Goal: Task Accomplishment & Management: Complete application form

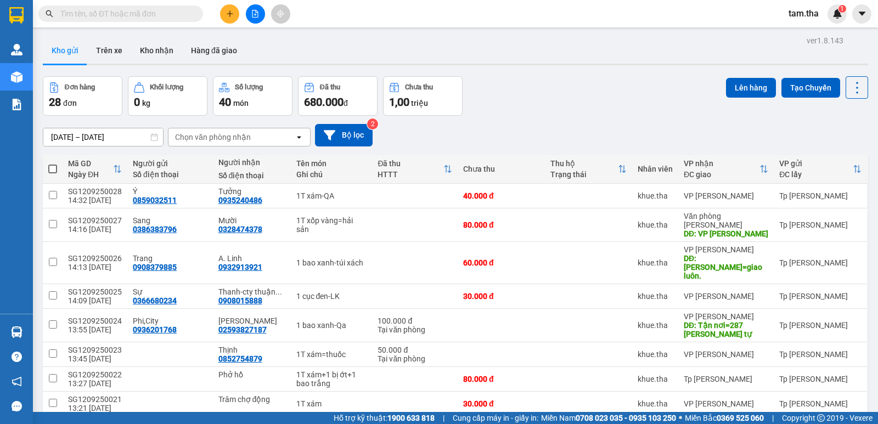
click at [228, 11] on icon "plus" at bounding box center [230, 14] width 8 height 8
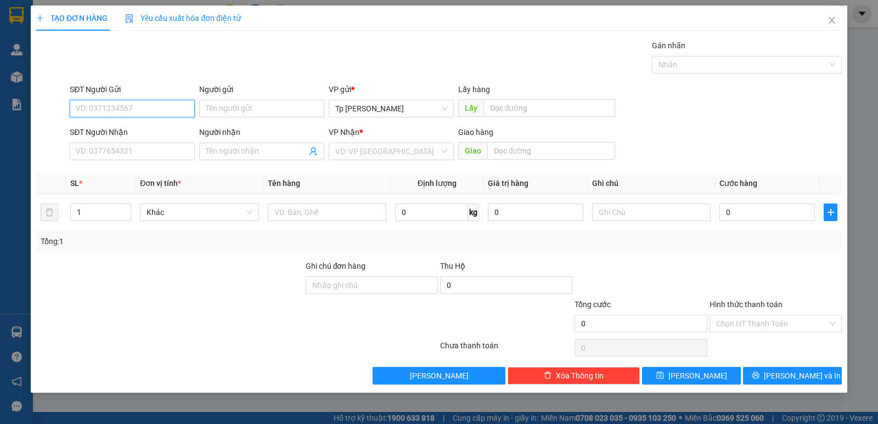
click at [148, 104] on input "SĐT Người Gửi" at bounding box center [132, 109] width 125 height 18
type input "0"
click at [148, 106] on input "SĐT Người Gửi" at bounding box center [132, 109] width 125 height 18
type input "9"
type input "0"
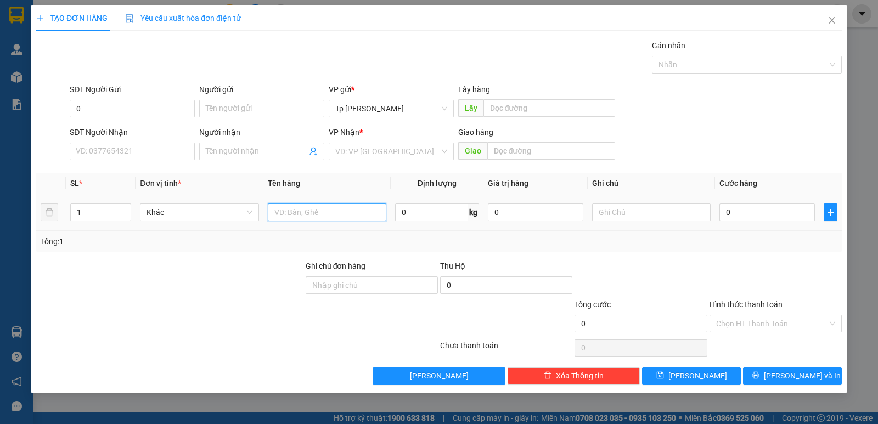
click at [314, 221] on input "text" at bounding box center [327, 213] width 119 height 18
click at [86, 217] on input "1" at bounding box center [101, 212] width 60 height 16
click at [75, 216] on input "1" at bounding box center [101, 212] width 60 height 16
type input "17"
click at [329, 214] on input "text" at bounding box center [327, 213] width 119 height 18
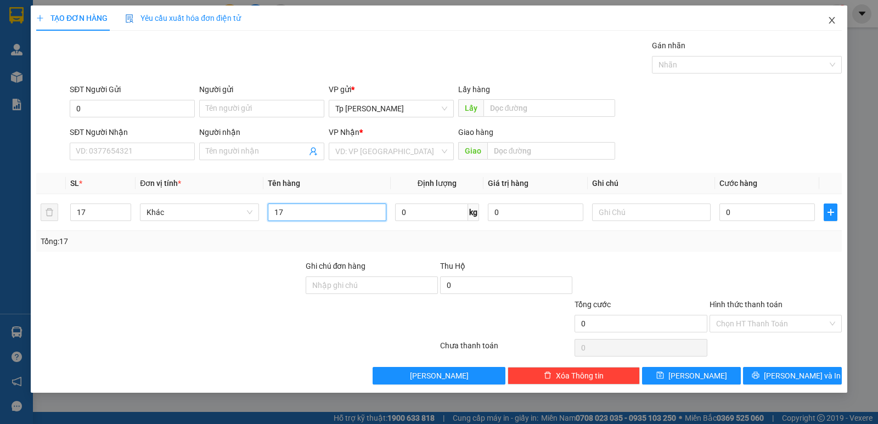
type input "17"
drag, startPoint x: 835, startPoint y: 33, endPoint x: 831, endPoint y: 29, distance: 6.3
click at [833, 29] on span "Close" at bounding box center [832, 20] width 31 height 31
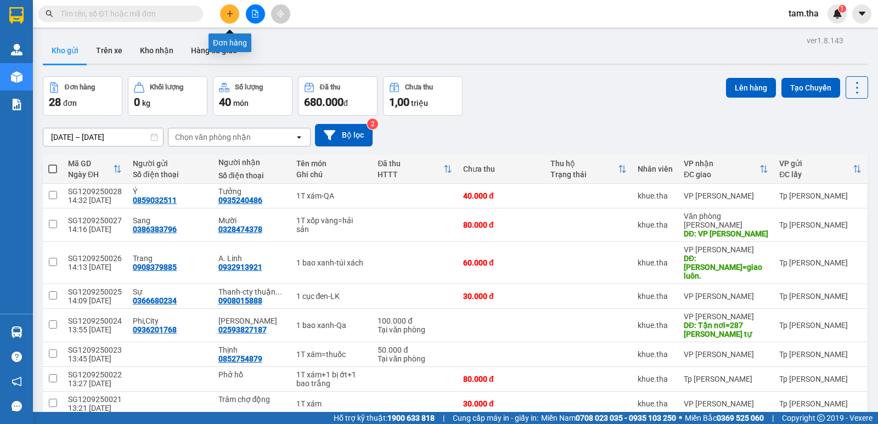
click at [228, 10] on icon "plus" at bounding box center [230, 14] width 8 height 8
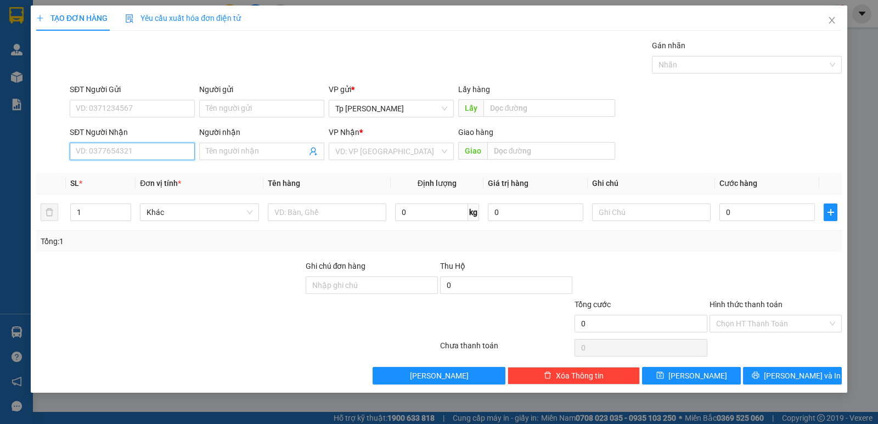
click at [134, 155] on input "SĐT Người Nhận" at bounding box center [132, 152] width 125 height 18
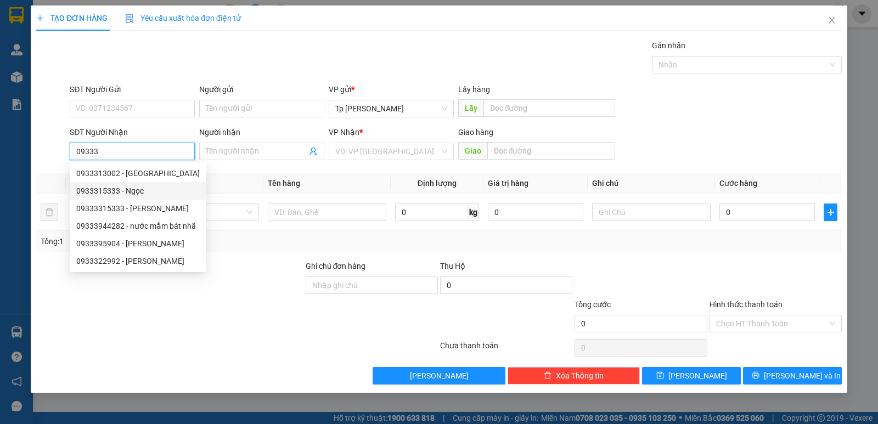
click at [134, 191] on div "0933315333 - Ngọc" at bounding box center [138, 191] width 124 height 12
type input "0933315333"
type input "Ngọc"
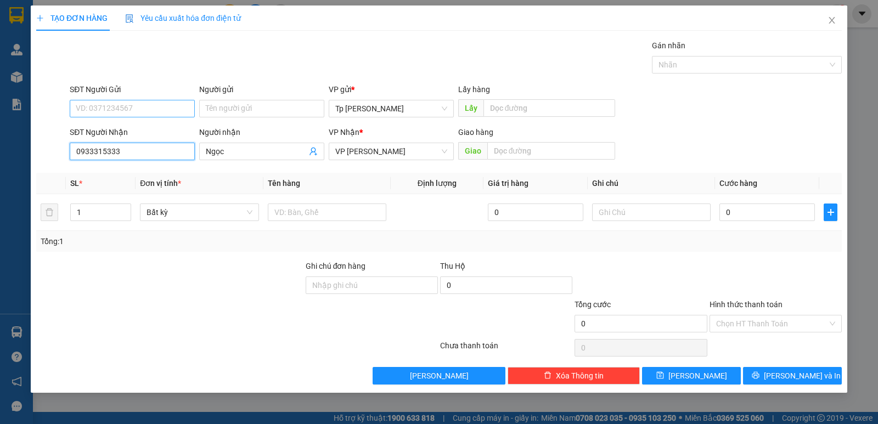
type input "0933315333"
click at [147, 108] on input "SĐT Người Gửi" at bounding box center [132, 109] width 125 height 18
type input "0901477848"
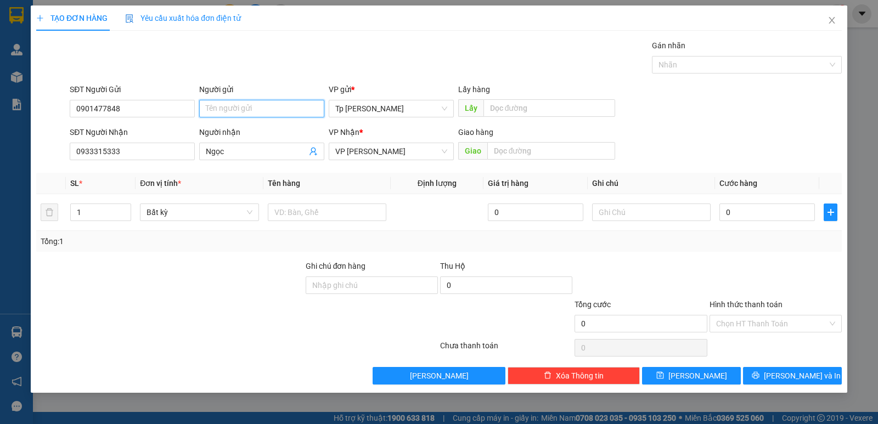
click at [262, 104] on input "Người gửi" at bounding box center [261, 109] width 125 height 18
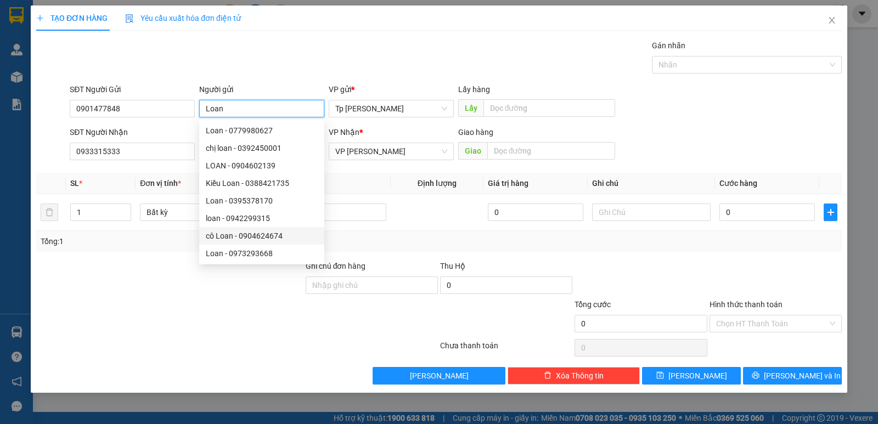
type input "Loan"
drag, startPoint x: 228, startPoint y: 277, endPoint x: 250, endPoint y: 272, distance: 23.0
click at [231, 277] on div at bounding box center [170, 279] width 270 height 38
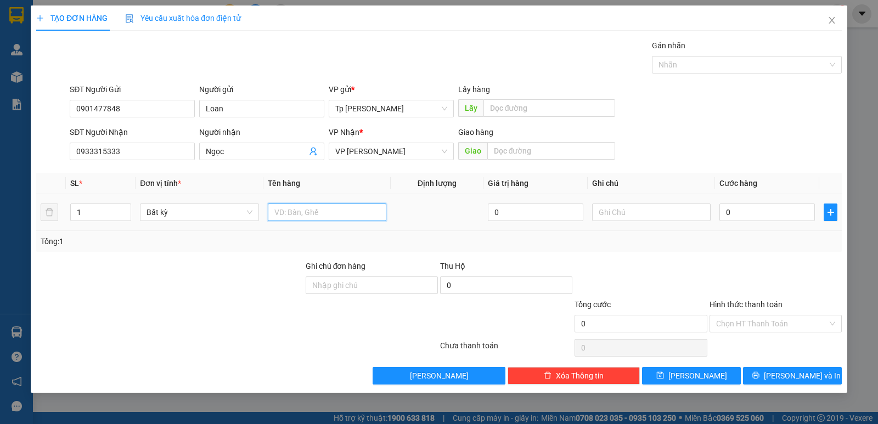
click at [366, 216] on input "text" at bounding box center [327, 213] width 119 height 18
type input "1 thùng trắng khoai tây"
click at [772, 220] on input "0" at bounding box center [768, 213] width 96 height 18
type input "1"
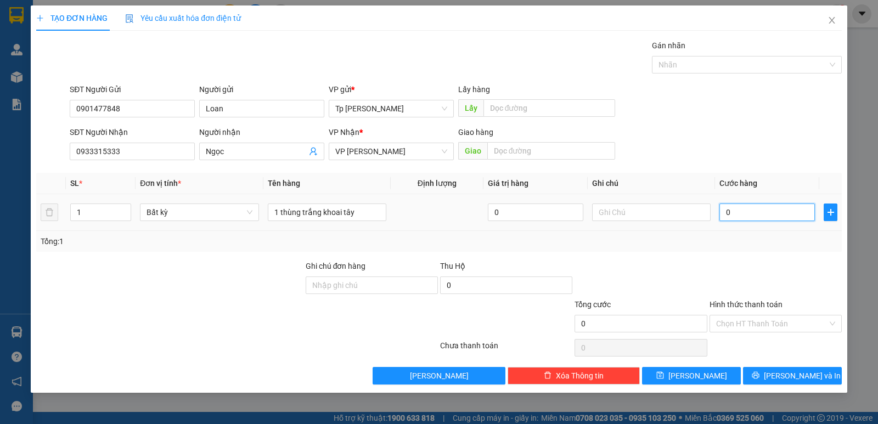
type input "1"
type input "10"
type input "10-0"
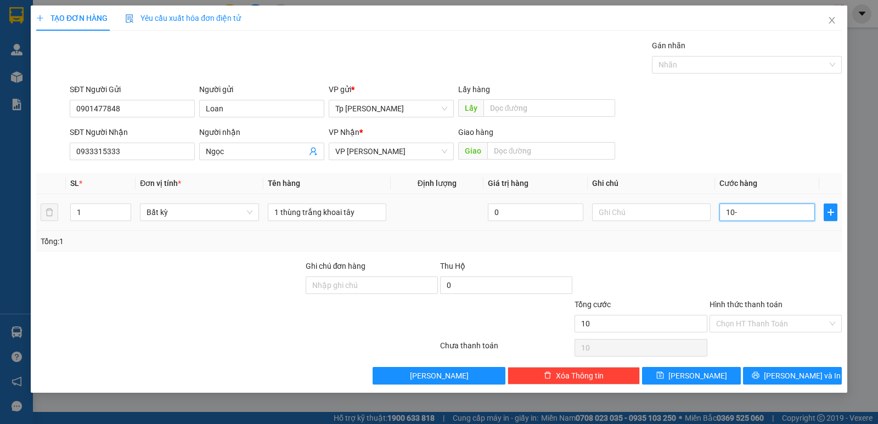
type input "0"
type input "10"
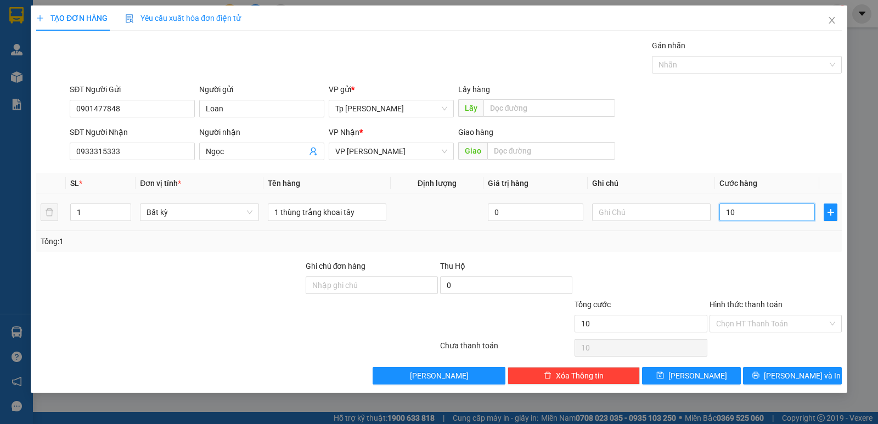
type input "100"
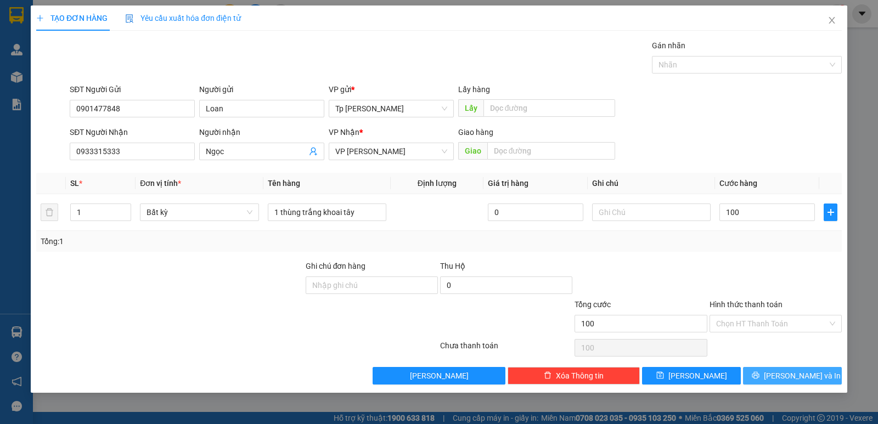
type input "100.000"
click at [800, 379] on span "[PERSON_NAME] và In" at bounding box center [802, 376] width 77 height 12
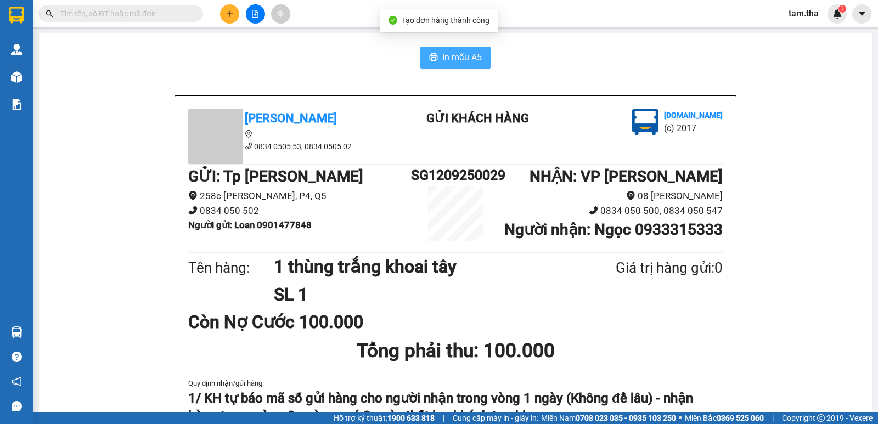
click at [455, 57] on span "In mẫu A5" at bounding box center [462, 57] width 40 height 14
click at [235, 17] on button at bounding box center [229, 13] width 19 height 19
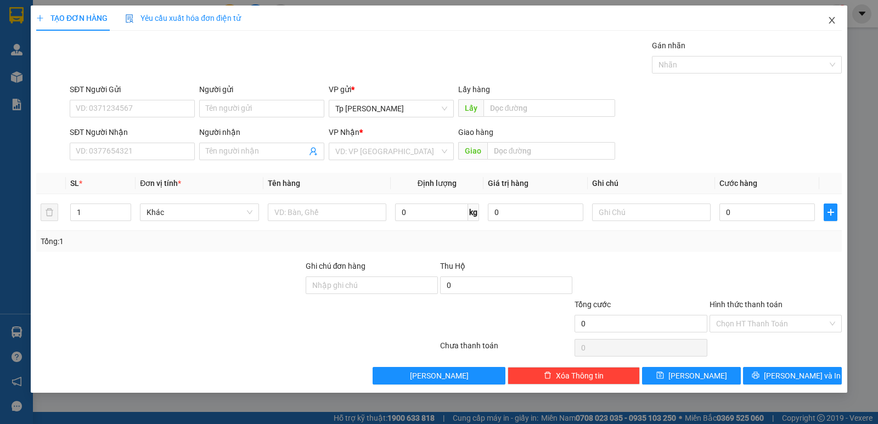
click at [827, 21] on span "Close" at bounding box center [832, 20] width 31 height 31
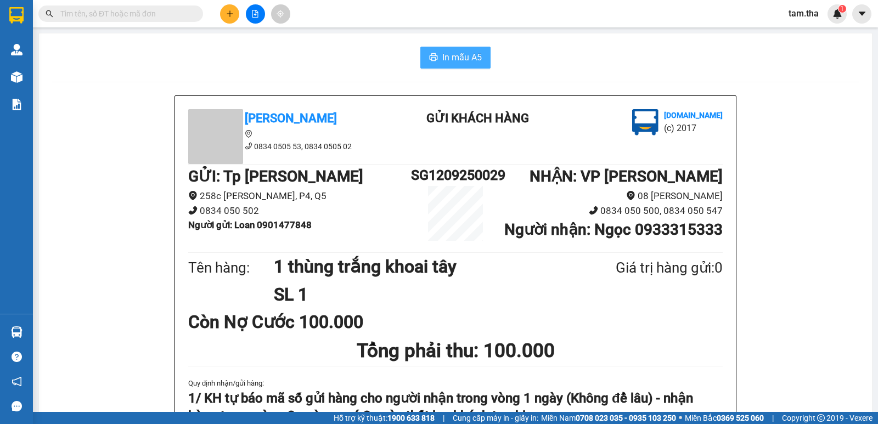
click at [442, 54] on span "In mẫu A5" at bounding box center [462, 57] width 40 height 14
click at [225, 20] on button at bounding box center [229, 13] width 19 height 19
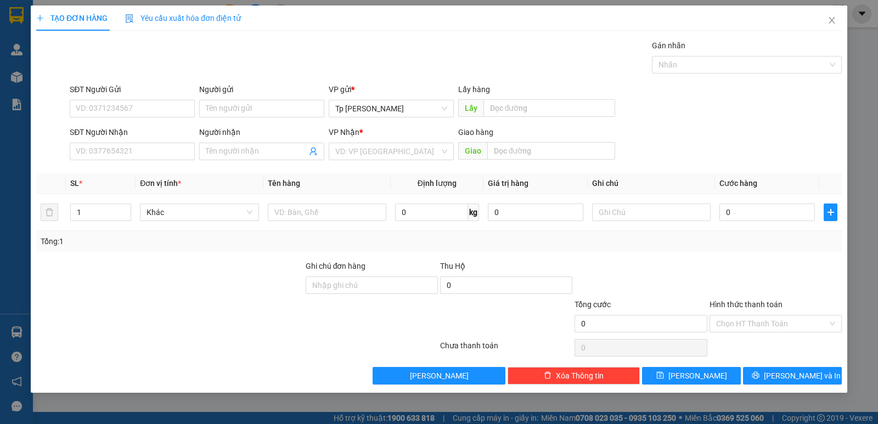
click at [863, 121] on div "TẠO ĐƠN HÀNG Yêu cầu xuất hóa đơn điện tử Transit Pickup Surcharge Ids Transit …" at bounding box center [439, 212] width 878 height 424
click at [829, 17] on icon "close" at bounding box center [832, 20] width 9 height 9
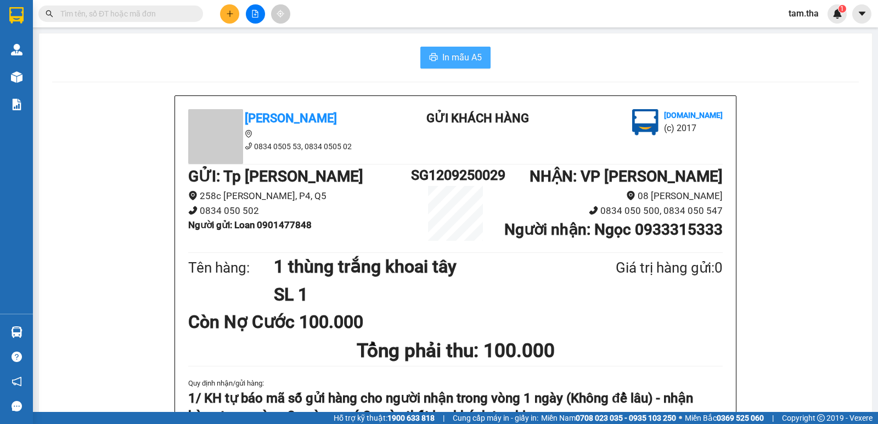
click at [461, 51] on span "In mẫu A5" at bounding box center [462, 57] width 40 height 14
click at [446, 58] on span "In mẫu A5" at bounding box center [462, 57] width 40 height 14
click at [223, 12] on button at bounding box center [229, 13] width 19 height 19
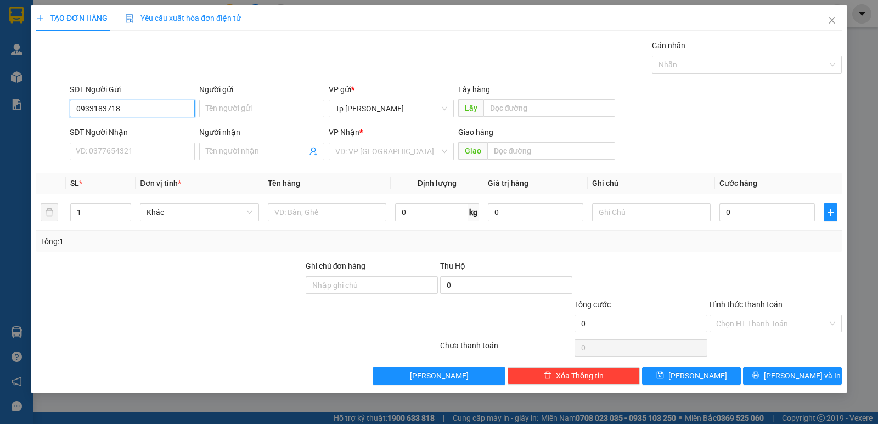
click at [93, 111] on input "0933183718" at bounding box center [132, 109] width 125 height 18
type input "0933183718"
click at [296, 114] on input "Người gửi" at bounding box center [261, 109] width 125 height 18
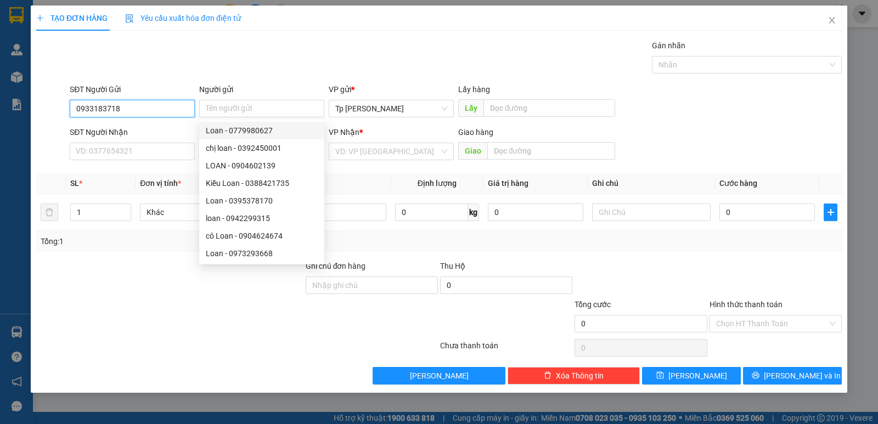
drag, startPoint x: 137, startPoint y: 105, endPoint x: 46, endPoint y: 109, distance: 90.7
click at [46, 109] on div "SĐT Người Gửi 0933183718 0933183718 Người gửi Tên người gửi VP gửi * Tp Hồ Chí …" at bounding box center [439, 102] width 808 height 38
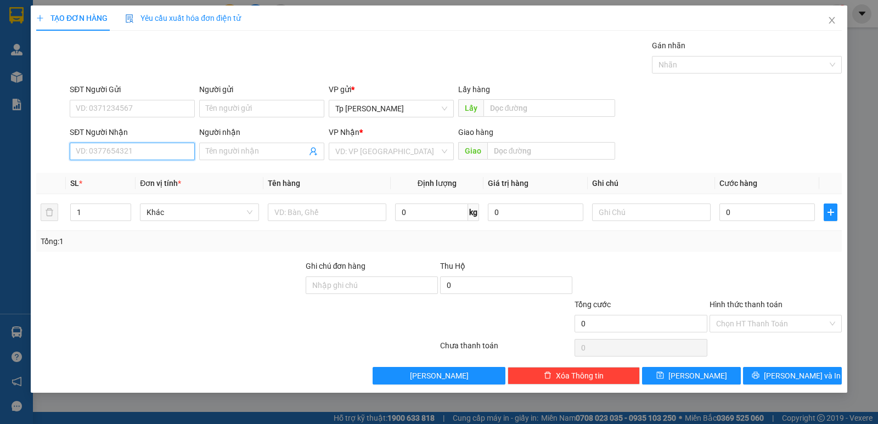
click at [91, 149] on input "SĐT Người Nhận" at bounding box center [132, 152] width 125 height 18
paste input "0933183718"
type input "0933183718"
click at [161, 174] on div "0933183718 - đồng ,Canh trang" at bounding box center [132, 173] width 112 height 12
type input "đồng ,Canh trang"
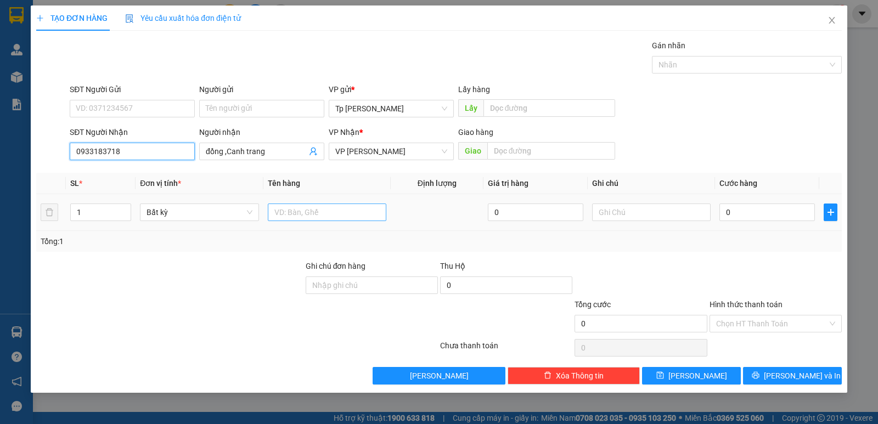
type input "0933183718"
click at [318, 213] on input "text" at bounding box center [327, 213] width 119 height 18
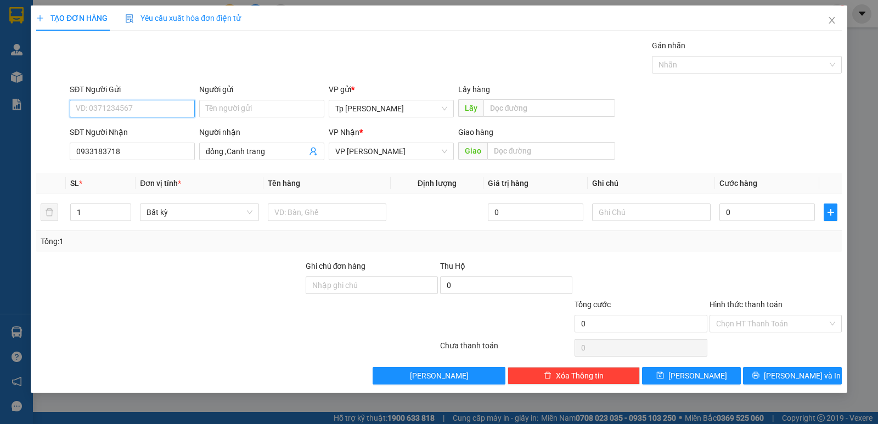
click at [164, 103] on input "SĐT Người Gửi" at bounding box center [132, 109] width 125 height 18
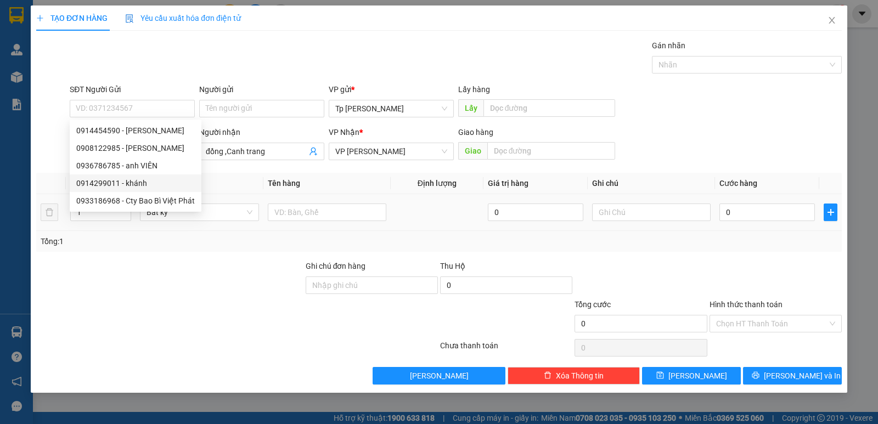
drag, startPoint x: 81, startPoint y: 261, endPoint x: 99, endPoint y: 226, distance: 40.0
click at [89, 259] on div "Transit Pickup Surcharge Ids Transit Deliver Surcharge Ids Transit Deliver Surc…" at bounding box center [439, 212] width 806 height 345
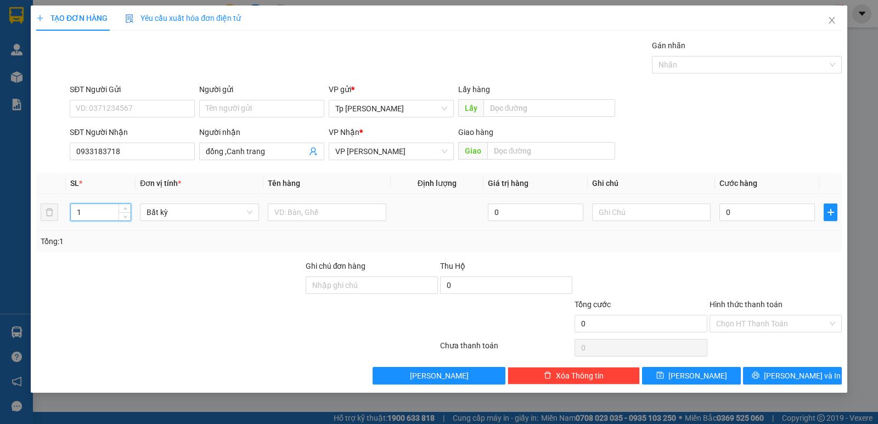
click at [96, 212] on input "1" at bounding box center [101, 212] width 60 height 16
type input "18"
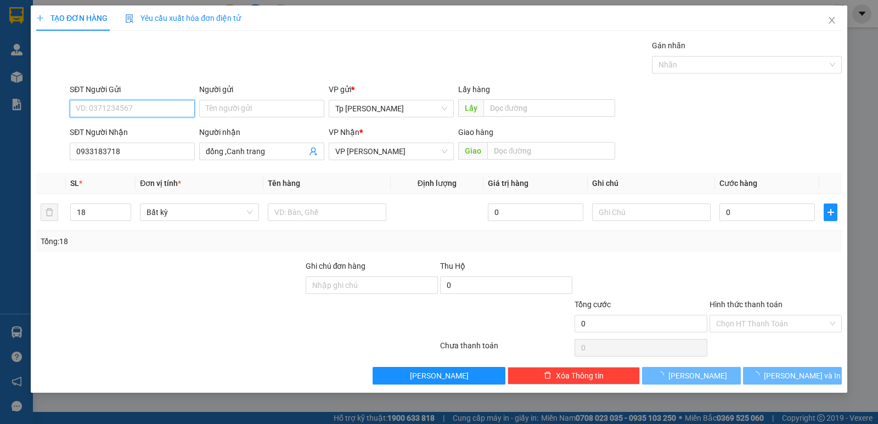
click at [136, 104] on input "SĐT Người Gửi" at bounding box center [132, 109] width 125 height 18
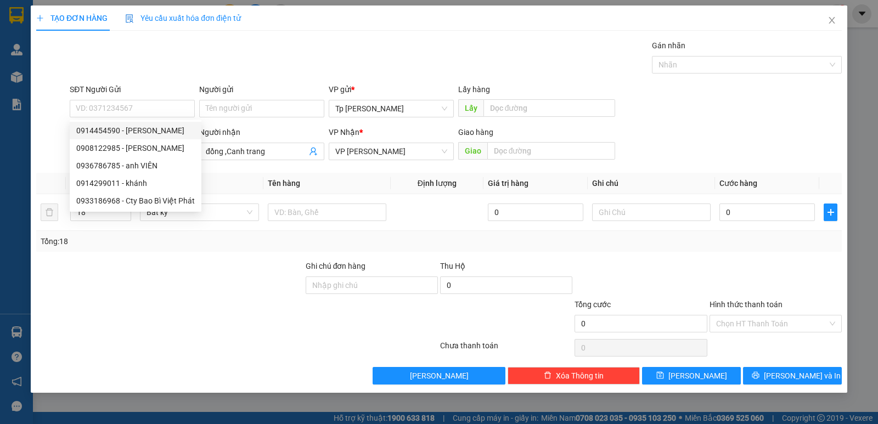
drag, startPoint x: 263, startPoint y: 82, endPoint x: 266, endPoint y: 94, distance: 12.4
click at [263, 82] on div "Transit Pickup Surcharge Ids Transit Deliver Surcharge Ids Transit Deliver Surc…" at bounding box center [439, 212] width 806 height 345
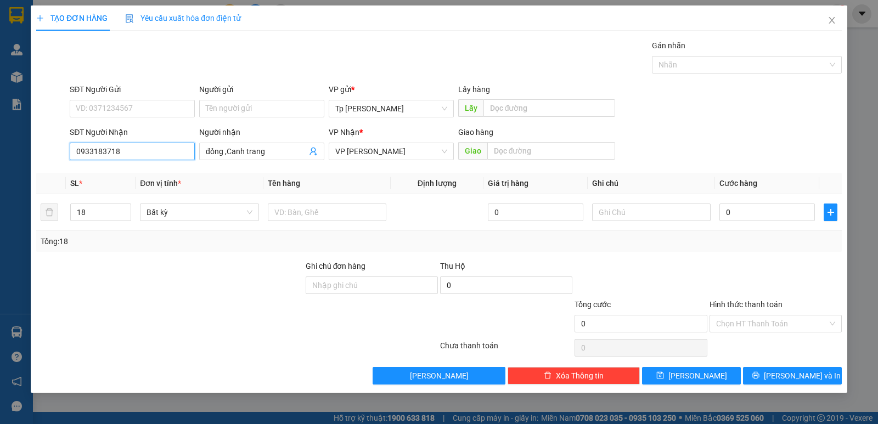
drag, startPoint x: 118, startPoint y: 150, endPoint x: 22, endPoint y: 150, distance: 96.1
click at [22, 150] on div "TẠO ĐƠN HÀNG Yêu cầu xuất hóa đơn điện tử Transit Pickup Surcharge Ids Transit …" at bounding box center [439, 212] width 878 height 424
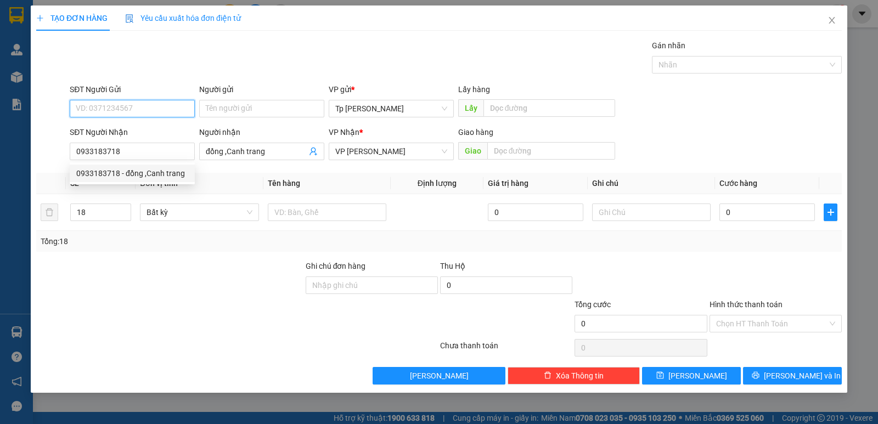
click at [166, 108] on input "SĐT Người Gửi" at bounding box center [132, 109] width 125 height 18
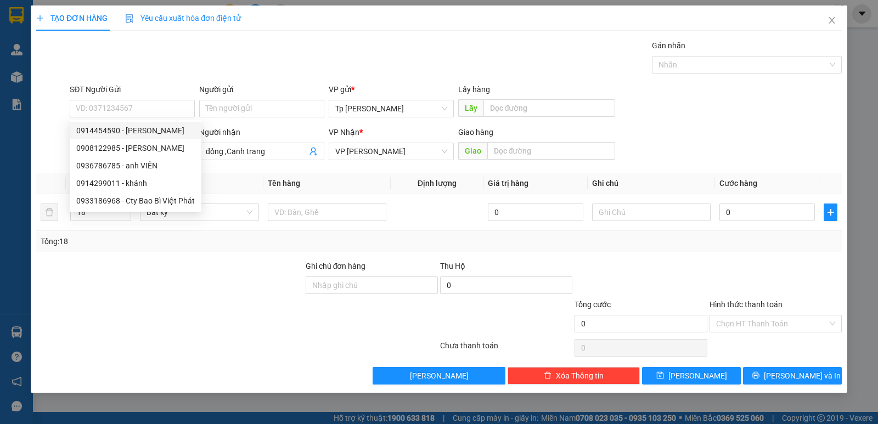
click at [249, 58] on div "Gói vận chuyển * Tiêu chuẩn Gán nhãn Nhãn" at bounding box center [456, 59] width 777 height 38
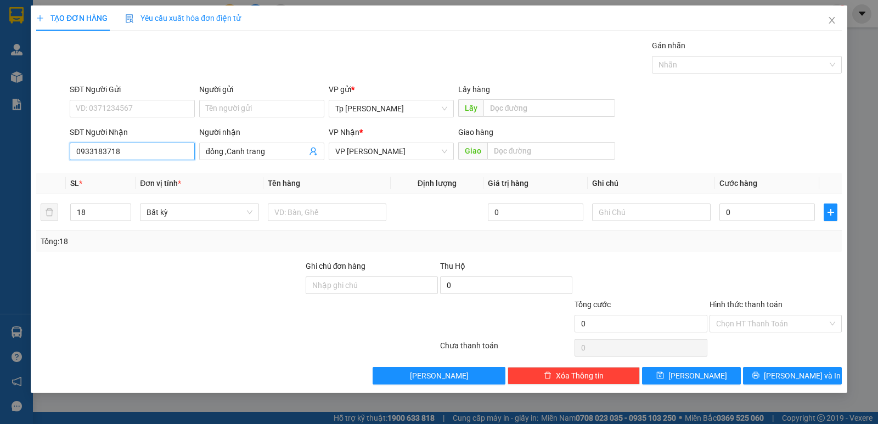
drag, startPoint x: 144, startPoint y: 150, endPoint x: 25, endPoint y: 167, distance: 120.3
click at [25, 167] on div "TẠO ĐƠN HÀNG Yêu cầu xuất hóa đơn điện tử Transit Pickup Surcharge Ids Transit …" at bounding box center [439, 212] width 878 height 424
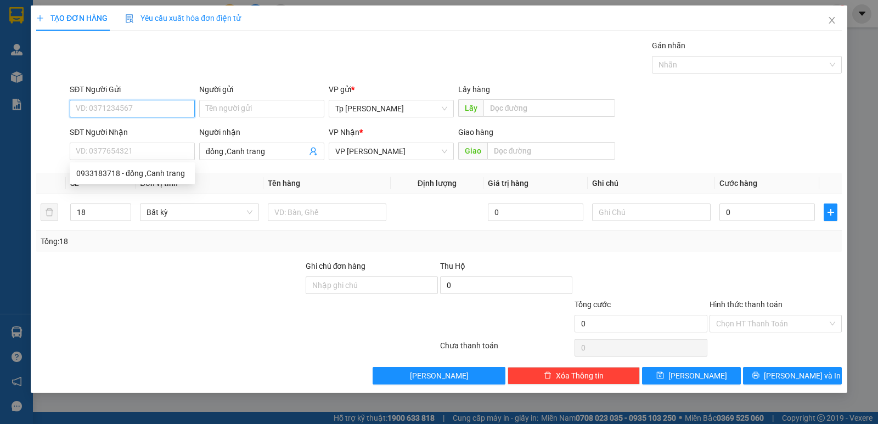
click at [139, 114] on input "SĐT Người Gửi" at bounding box center [132, 109] width 125 height 18
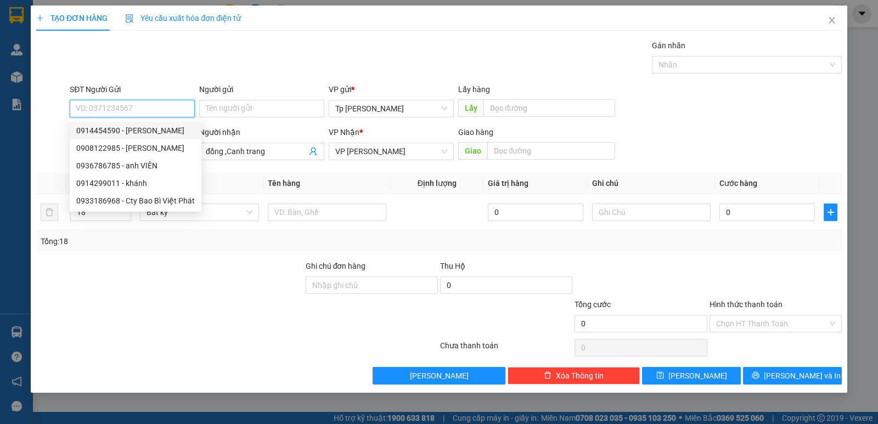
paste input "0933183718"
type input "0933183718"
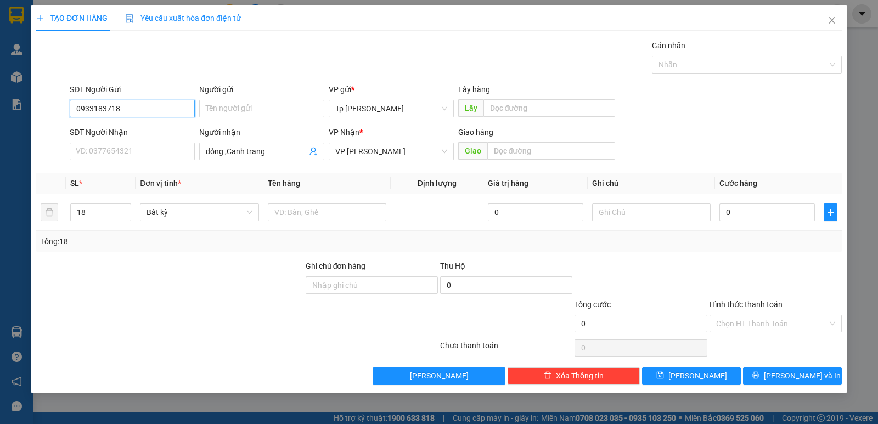
drag, startPoint x: 153, startPoint y: 108, endPoint x: 32, endPoint y: 110, distance: 120.8
click at [32, 110] on div "TẠO ĐƠN HÀNG Yêu cầu xuất hóa đơn điện tử Transit Pickup Surcharge Ids Transit …" at bounding box center [439, 199] width 817 height 388
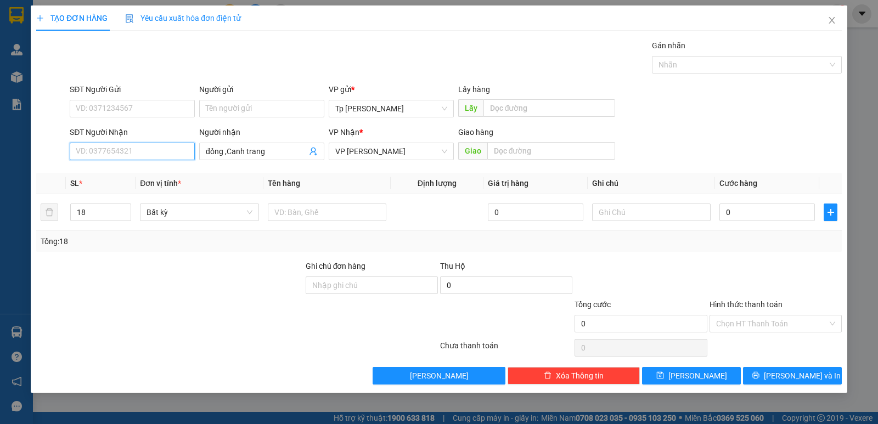
click at [130, 146] on input "SĐT Người Nhận" at bounding box center [132, 152] width 125 height 18
paste input "0933183718"
type input "0933183718"
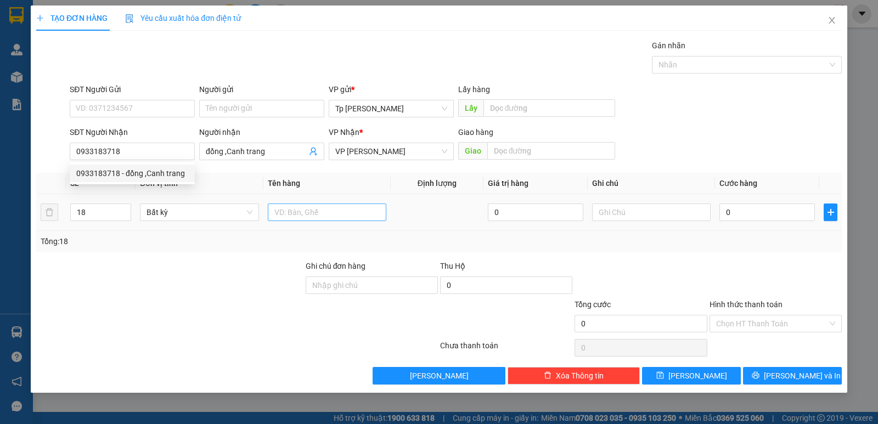
click at [311, 220] on div at bounding box center [327, 212] width 119 height 22
click at [311, 220] on input "text" at bounding box center [327, 213] width 119 height 18
type input "1"
type input "thùng xám bao bì giấy"
type input "0"
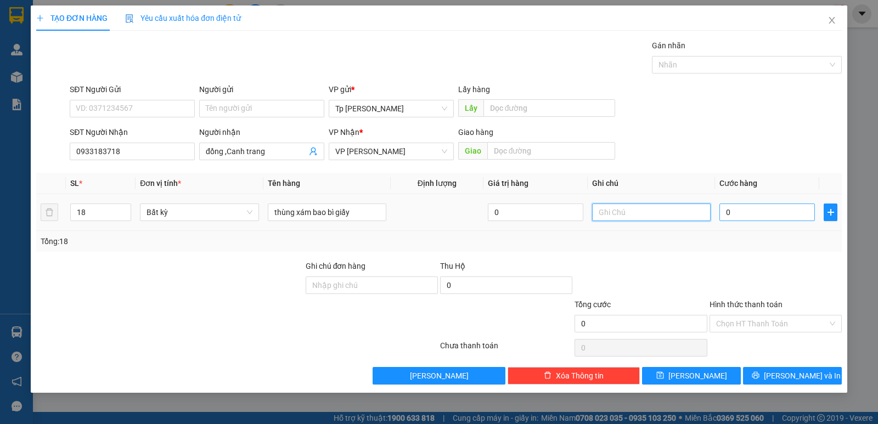
type input "0"
click at [740, 212] on input "0" at bounding box center [768, 213] width 96 height 18
type input "4"
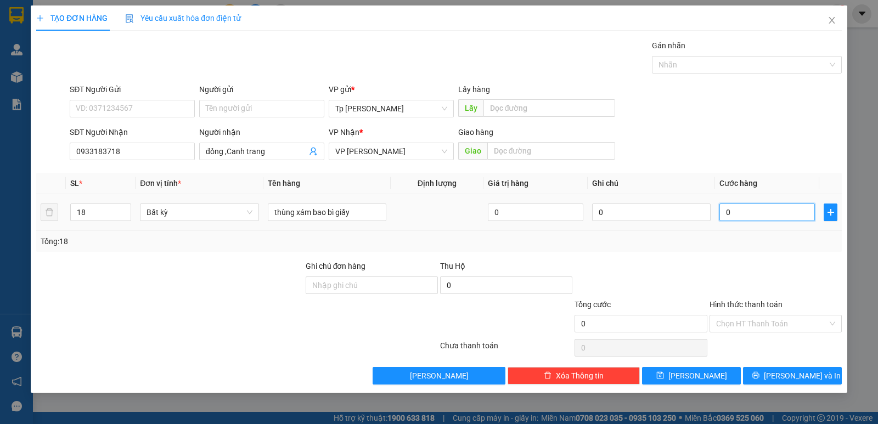
type input "4"
type input "40"
type input "4"
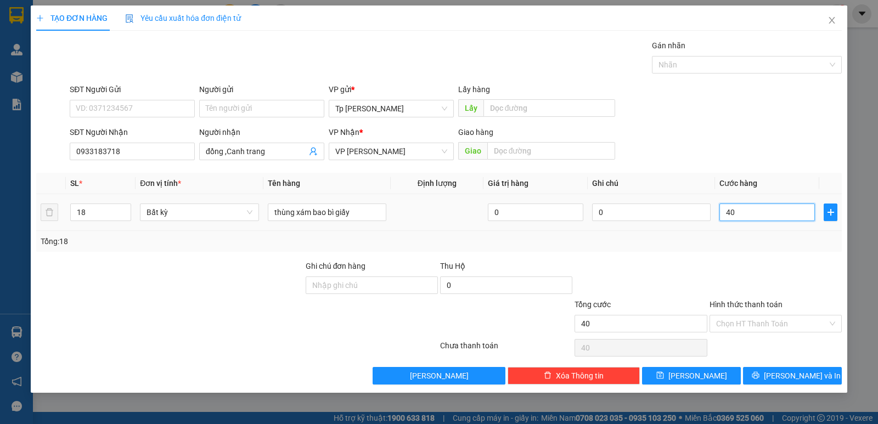
type input "4"
type input "0"
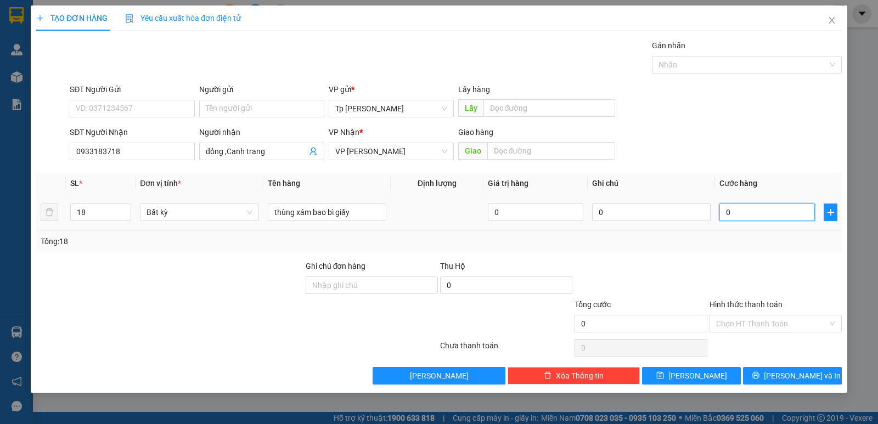
click at [736, 213] on input "0" at bounding box center [768, 213] width 96 height 18
type input "07"
type input "7"
type input "072"
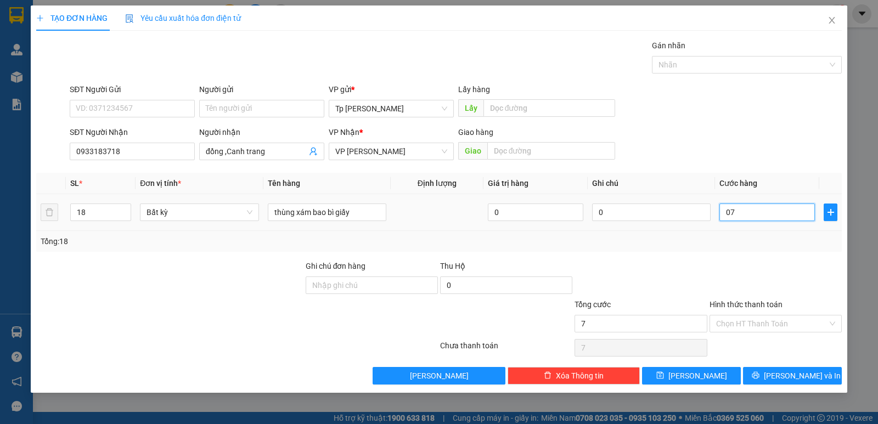
type input "72"
type input "0.720"
type input "720"
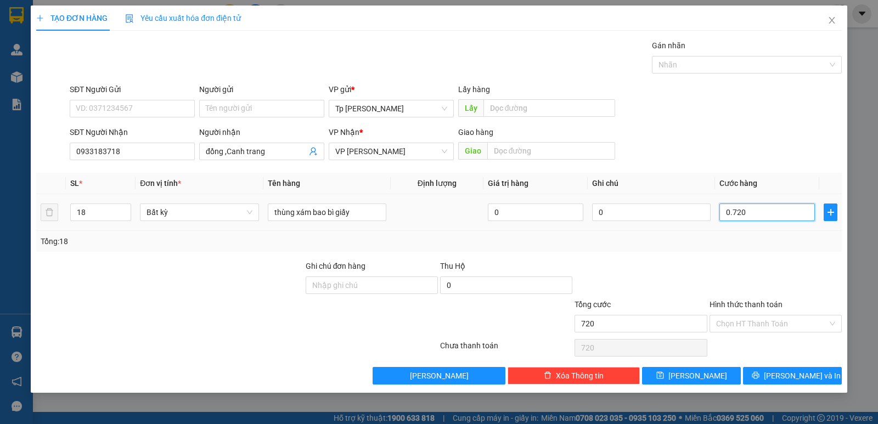
drag, startPoint x: 744, startPoint y: 207, endPoint x: 716, endPoint y: 212, distance: 28.3
click at [716, 212] on td "0.720" at bounding box center [767, 212] width 104 height 37
type input "7"
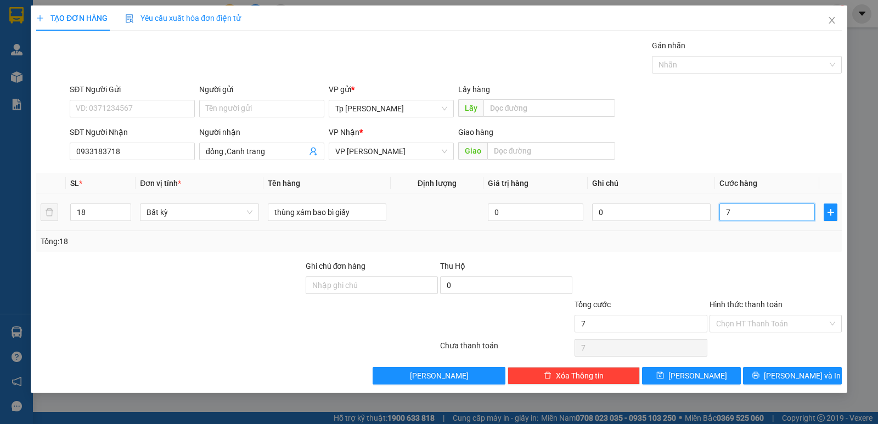
type input "72"
type input "720"
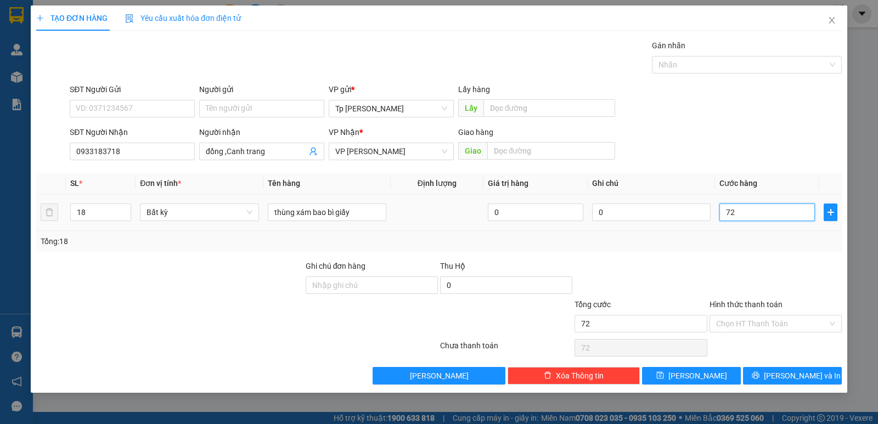
type input "720"
type input "72"
type input "7"
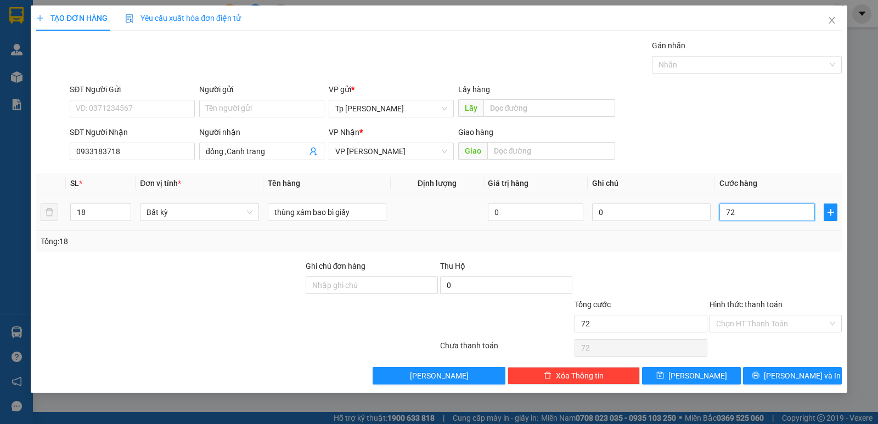
type input "7"
type input "0"
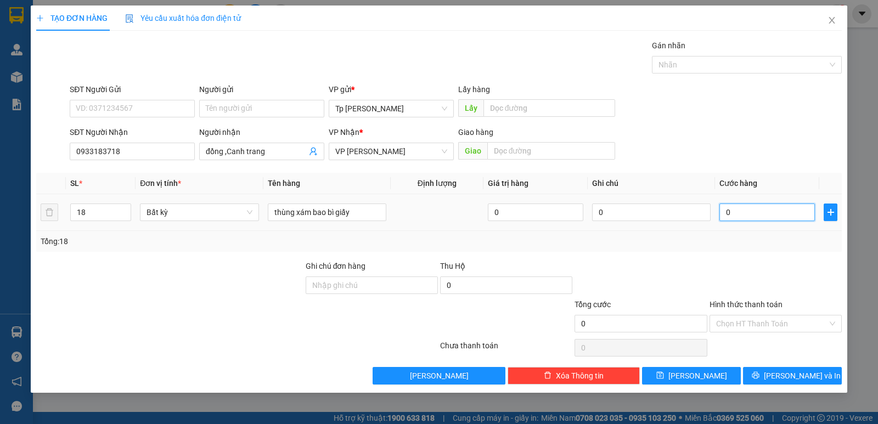
type input "04"
type input "4"
type input "040"
type input "40"
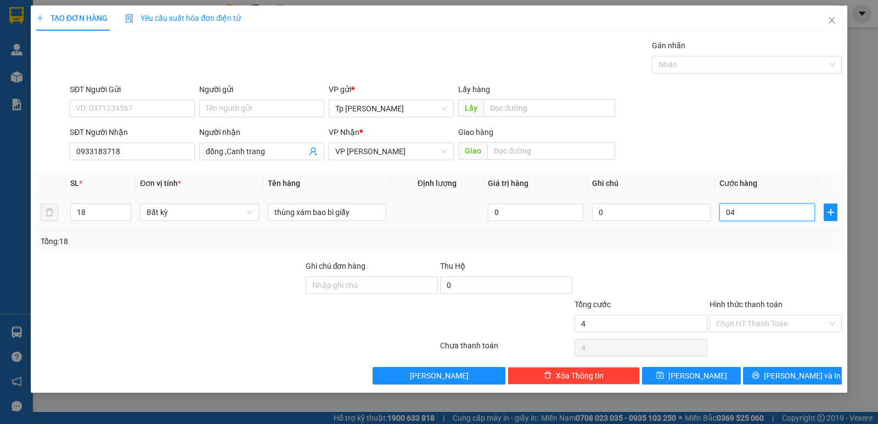
type input "40"
type input "04"
type input "4"
type input "0"
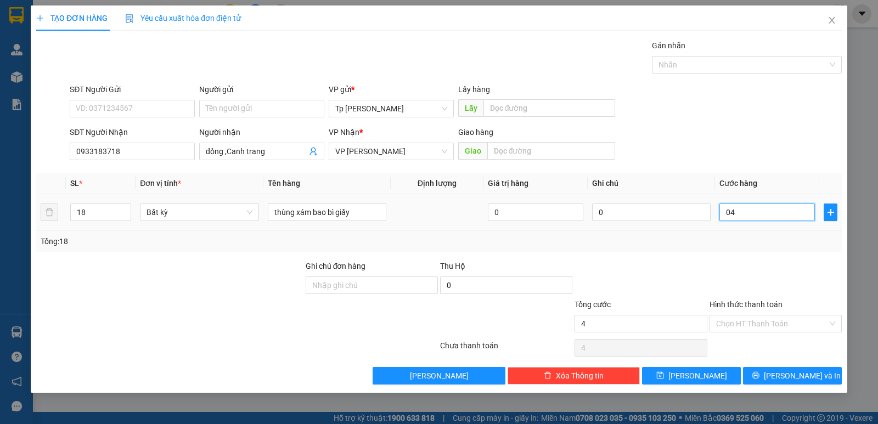
type input "0"
type input "07"
type input "7"
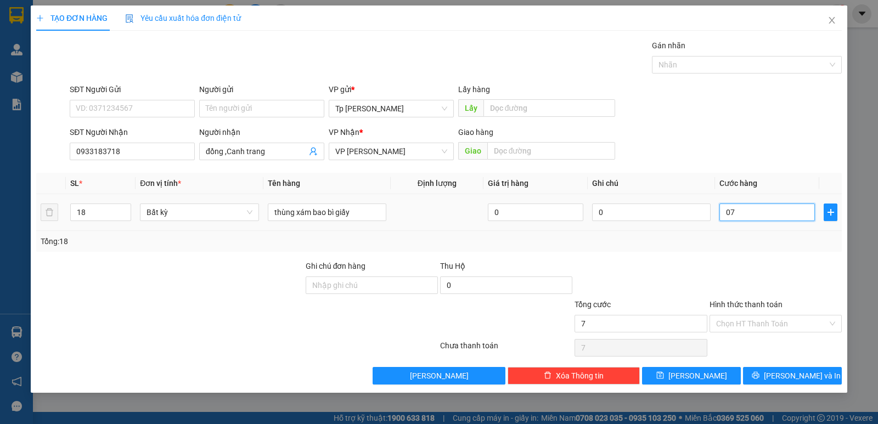
type input "072"
type input "72"
type input "0.720"
type input "720"
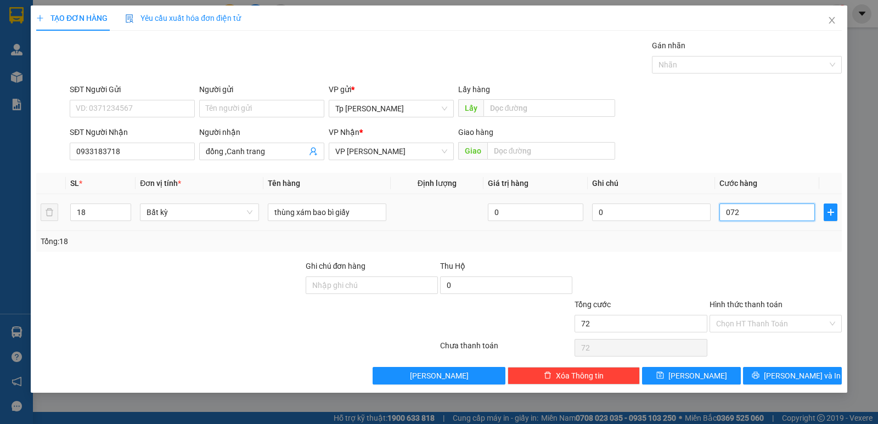
type input "720"
drag, startPoint x: 731, startPoint y: 216, endPoint x: 718, endPoint y: 218, distance: 12.7
click at [718, 218] on td "0.720" at bounding box center [767, 212] width 104 height 37
type input "720.000"
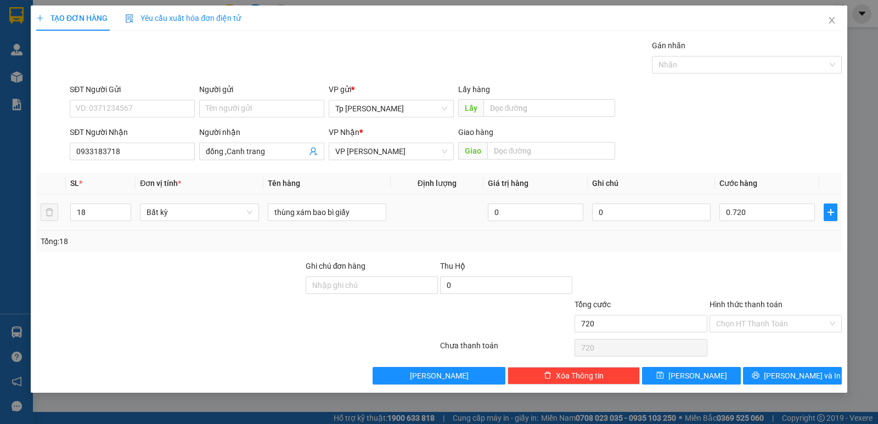
type input "720.000"
click at [764, 248] on div "Tổng: 18" at bounding box center [439, 241] width 806 height 21
click at [778, 320] on input "Hình thức thanh toán" at bounding box center [771, 324] width 111 height 16
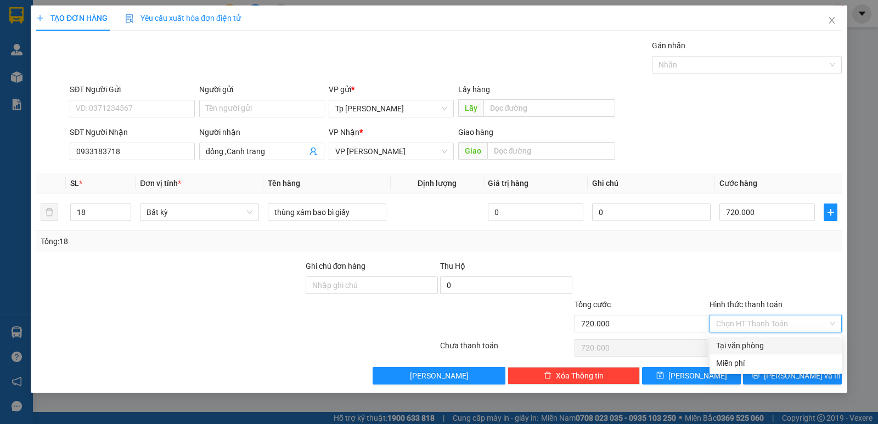
click at [767, 266] on div at bounding box center [776, 279] width 134 height 38
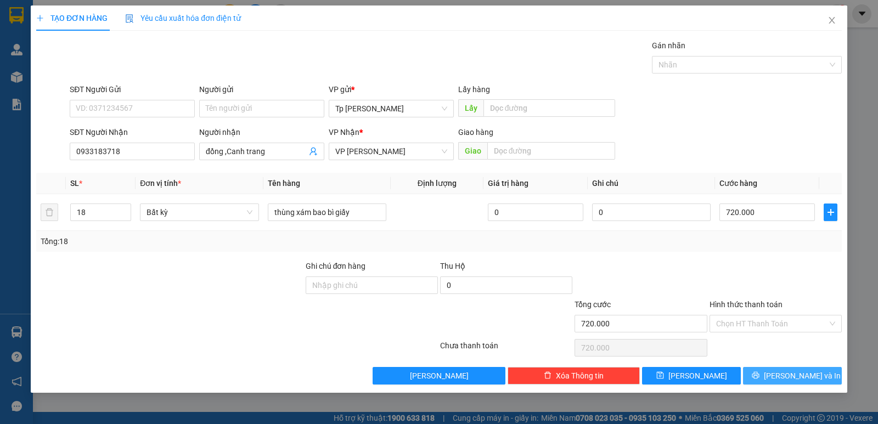
click at [792, 376] on span "Lưu và In" at bounding box center [802, 376] width 77 height 12
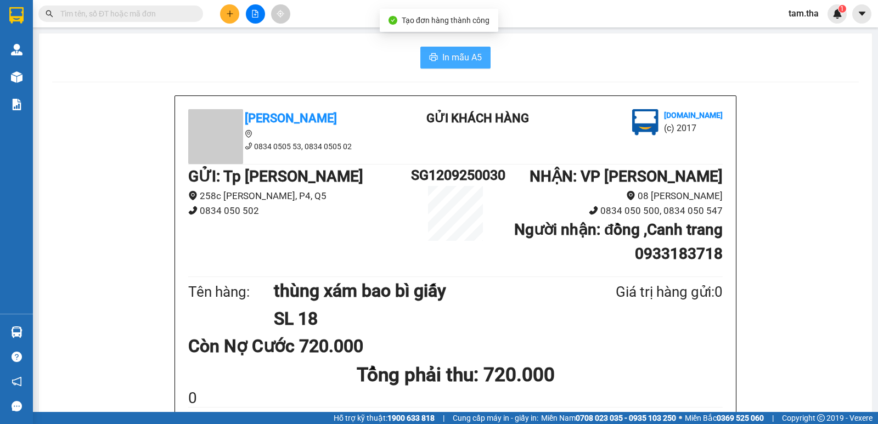
click at [427, 64] on button "In mẫu A5" at bounding box center [455, 58] width 70 height 22
click at [236, 16] on button at bounding box center [229, 13] width 19 height 19
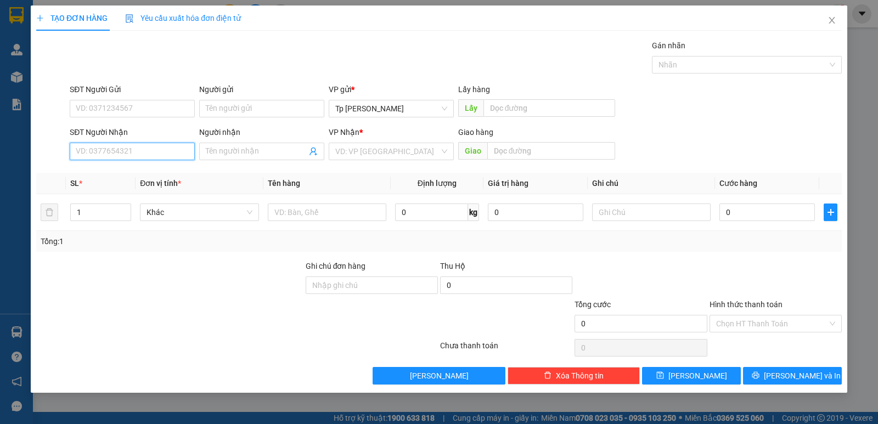
click at [156, 145] on input "SĐT Người Nhận" at bounding box center [132, 152] width 125 height 18
drag, startPoint x: 143, startPoint y: 178, endPoint x: 154, endPoint y: 141, distance: 38.8
click at [144, 177] on div "0917711534 - Hùng Yến" at bounding box center [132, 173] width 112 height 12
type input "0917711534"
type input "Hùng Yến"
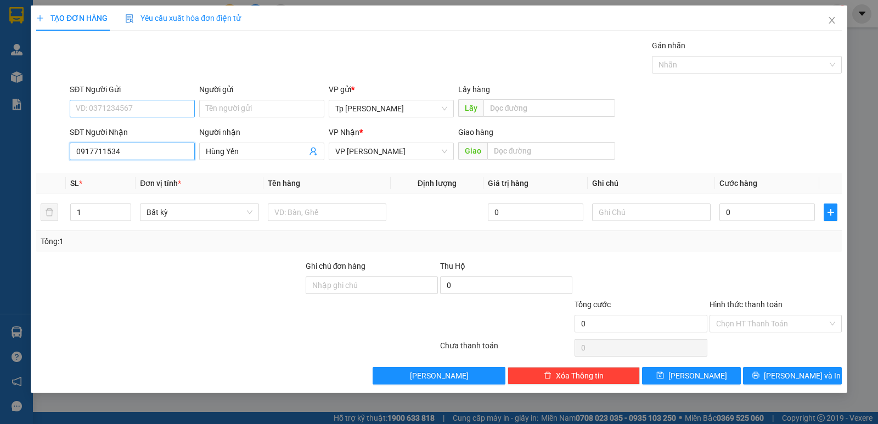
type input "0917711534"
click at [150, 109] on input "SĐT Người Gửi" at bounding box center [132, 109] width 125 height 18
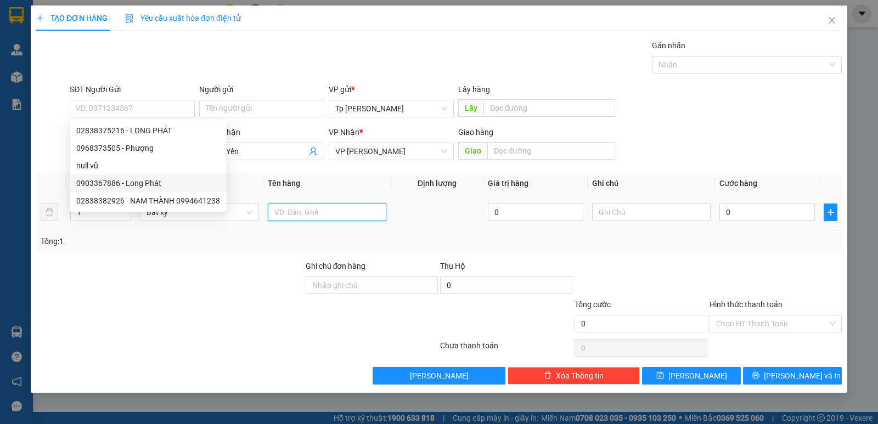
click at [321, 206] on input "text" at bounding box center [327, 213] width 119 height 18
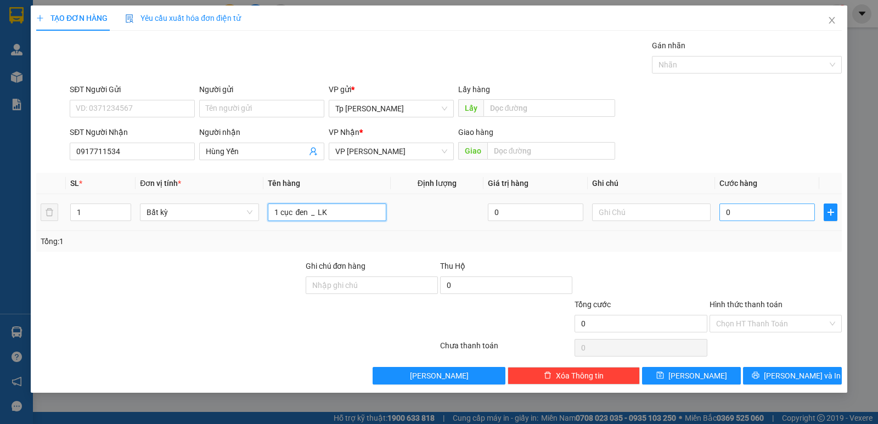
type input "1 cục đen _ LK"
click at [784, 215] on input "0" at bounding box center [768, 213] width 96 height 18
type input "2"
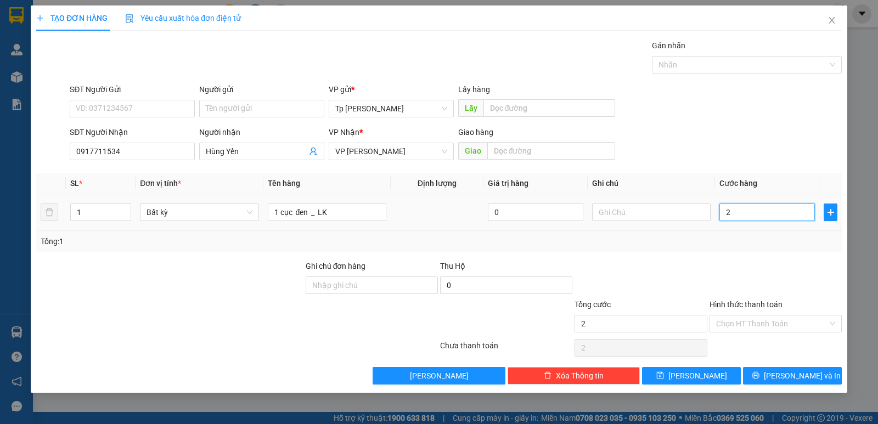
type input "20"
type input "20.000"
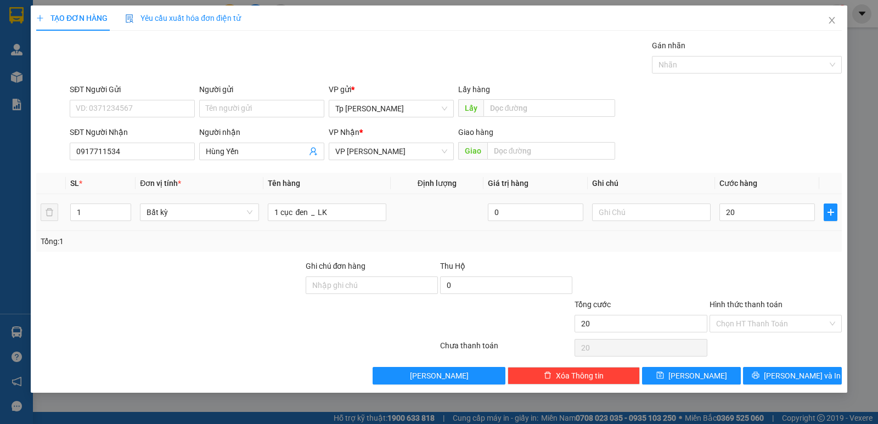
type input "20.000"
click at [768, 230] on td "20.000" at bounding box center [767, 212] width 104 height 37
click at [785, 371] on span "Lưu và In" at bounding box center [802, 376] width 77 height 12
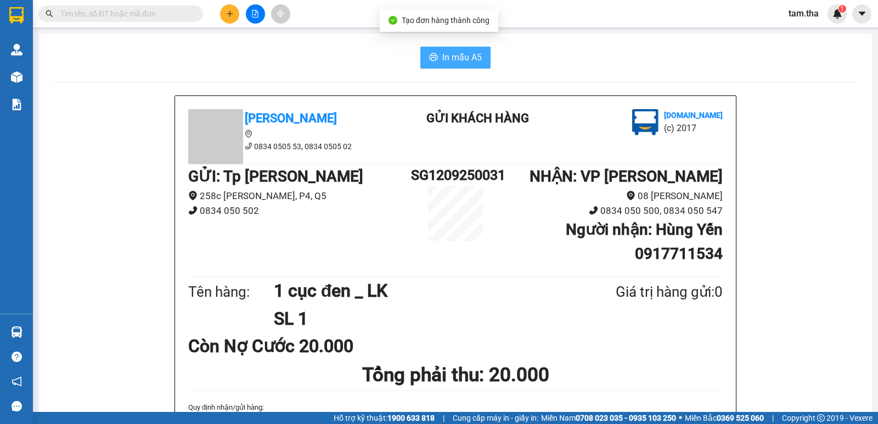
click at [460, 57] on span "In mẫu A5" at bounding box center [462, 57] width 40 height 14
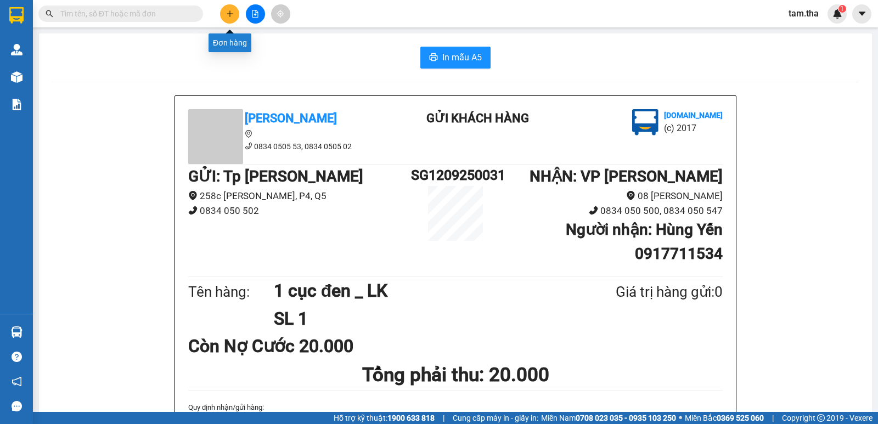
click at [231, 16] on icon "plus" at bounding box center [230, 14] width 8 height 8
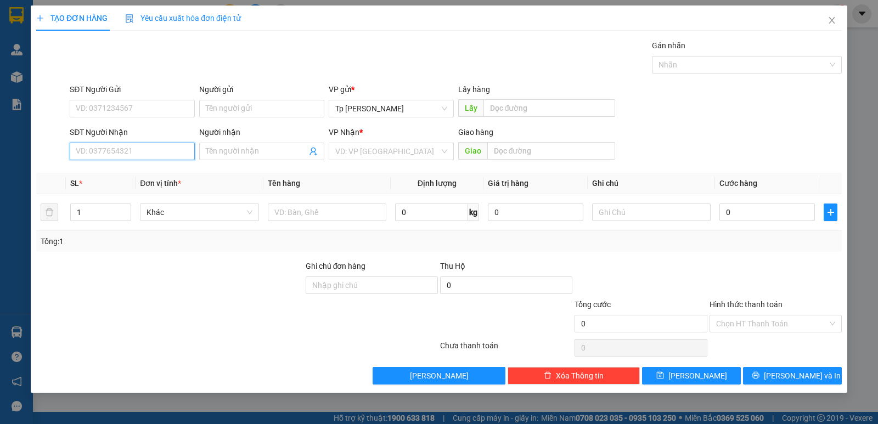
click at [153, 154] on input "SĐT Người Nhận" at bounding box center [132, 152] width 125 height 18
click at [113, 176] on div "0797798844 - Thư.BV tỉnh" at bounding box center [137, 173] width 123 height 12
type input "0797798844"
type input "Thư.BV tỉnh"
type input "Tận nơi=BV TỉnhNinh Thuan"
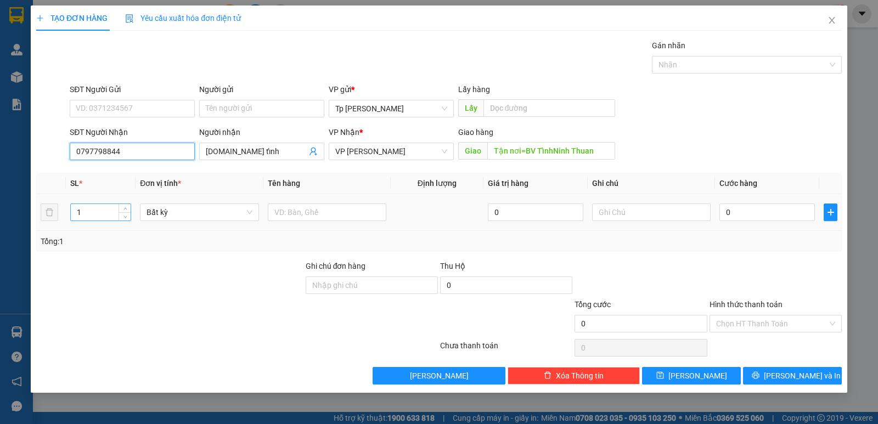
type input "0797798844"
drag, startPoint x: 98, startPoint y: 211, endPoint x: 64, endPoint y: 212, distance: 34.1
click at [64, 212] on tr "1 Bất kỳ 0 0" at bounding box center [439, 212] width 806 height 37
type input "9"
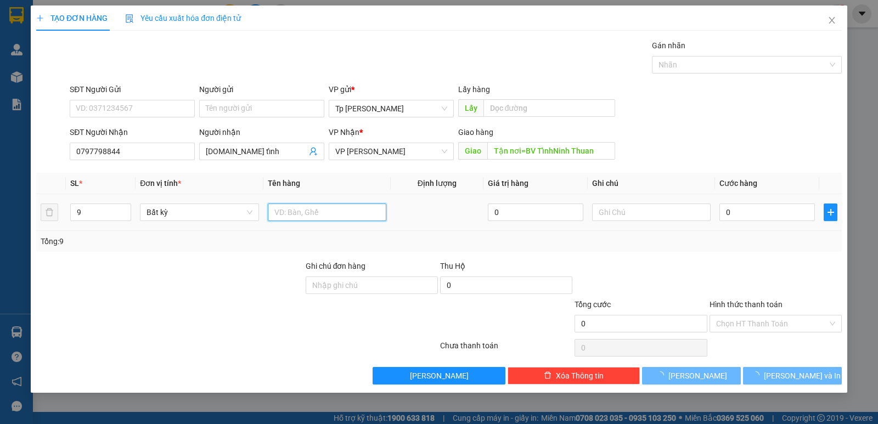
click at [296, 218] on input "text" at bounding box center [327, 213] width 119 height 18
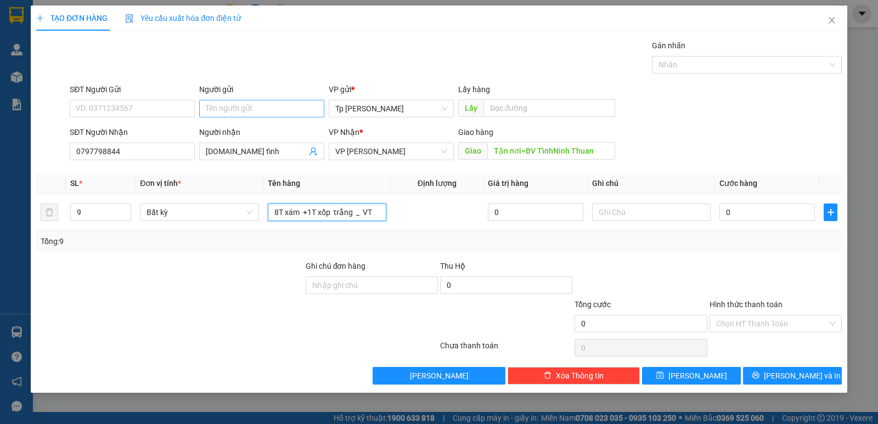
type input "8T xám +1T xốp trắng _ VT"
click at [223, 108] on input "Người gửi" at bounding box center [261, 109] width 125 height 18
type input "tiến phát"
click at [611, 208] on input "text" at bounding box center [651, 213] width 119 height 18
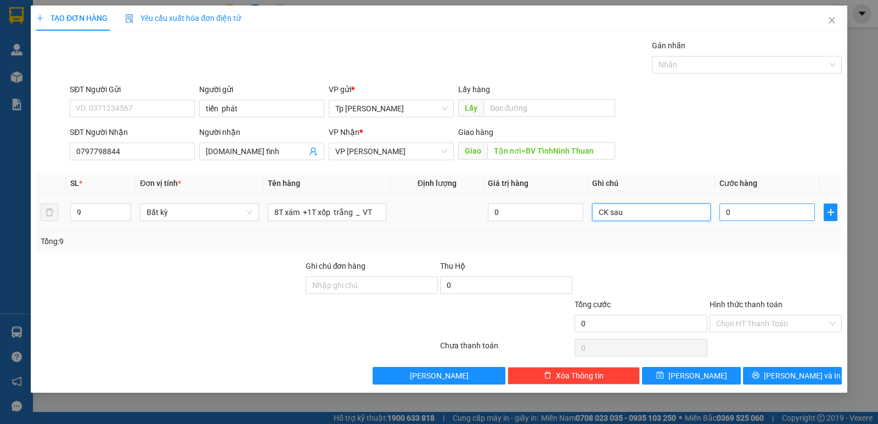
type input "CK sau"
click at [804, 212] on input "0" at bounding box center [768, 213] width 96 height 18
click at [750, 208] on input "0" at bounding box center [768, 213] width 96 height 18
type input "04"
type input "4"
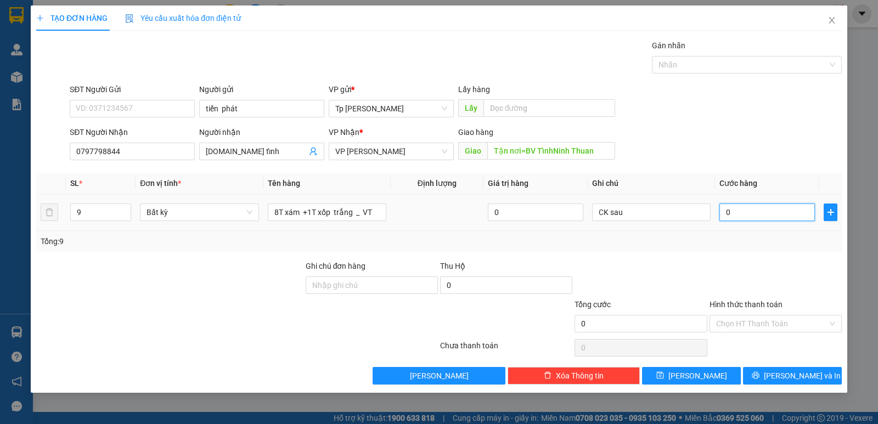
type input "4"
type input "045"
type input "45"
type input "0.450"
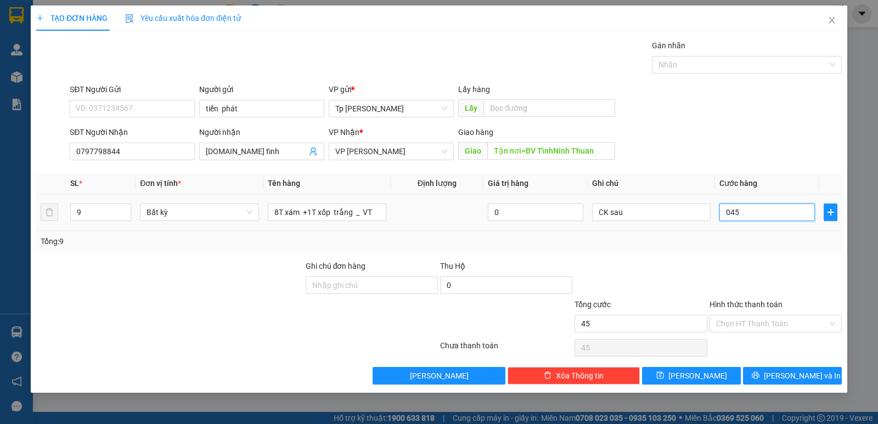
type input "450"
type input "450.000"
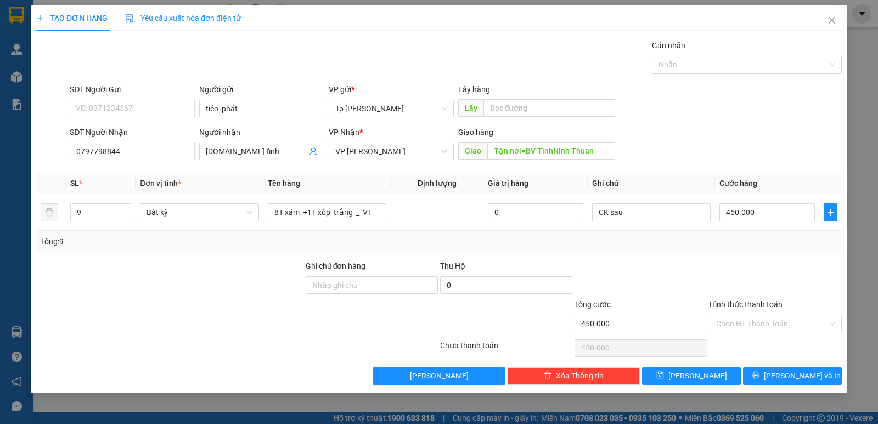
click at [773, 267] on div at bounding box center [776, 279] width 134 height 38
click at [766, 370] on button "Lưu và In" at bounding box center [792, 376] width 99 height 18
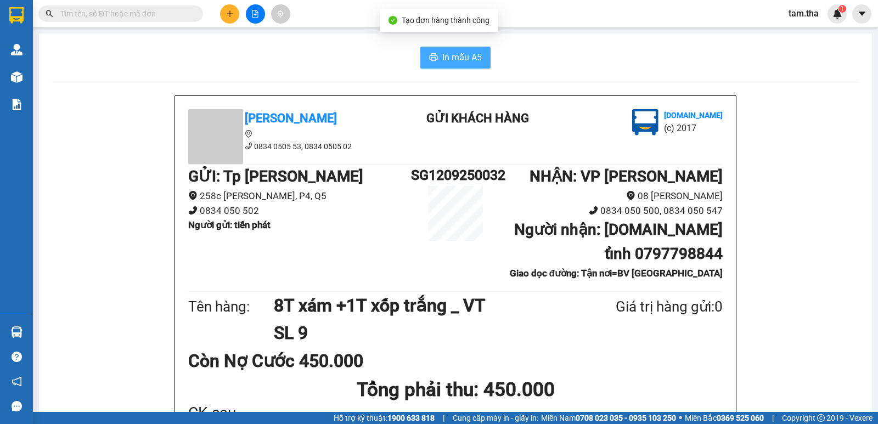
click at [480, 57] on button "In mẫu A5" at bounding box center [455, 58] width 70 height 22
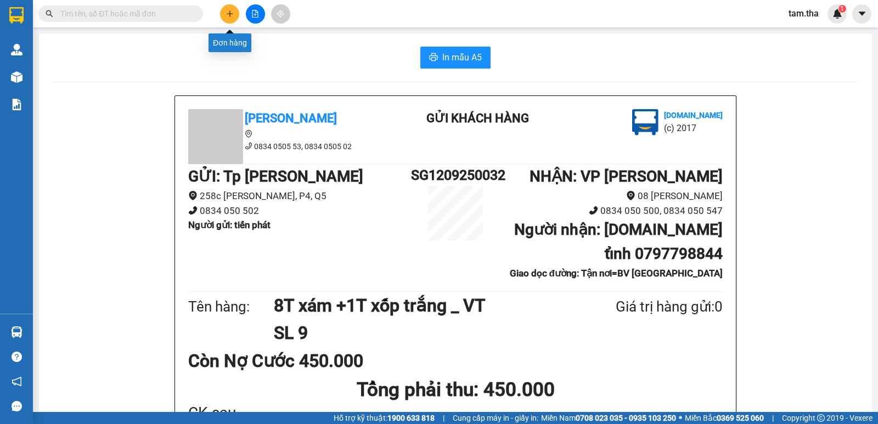
click at [225, 12] on button at bounding box center [229, 13] width 19 height 19
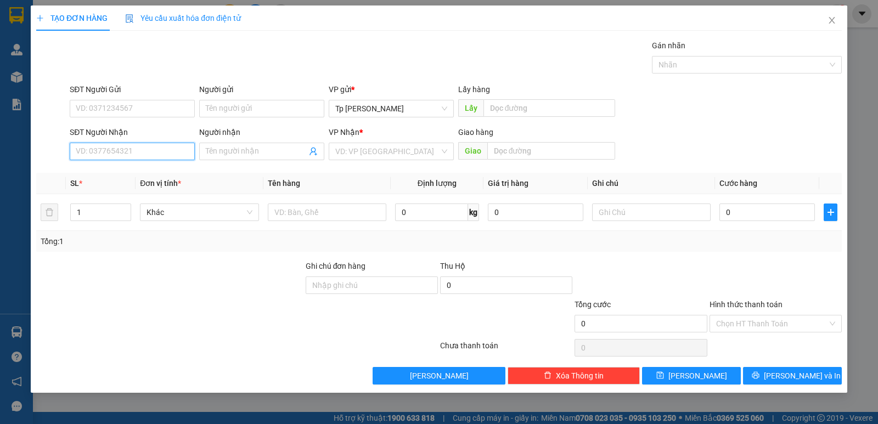
click at [169, 156] on input "SĐT Người Nhận" at bounding box center [132, 152] width 125 height 18
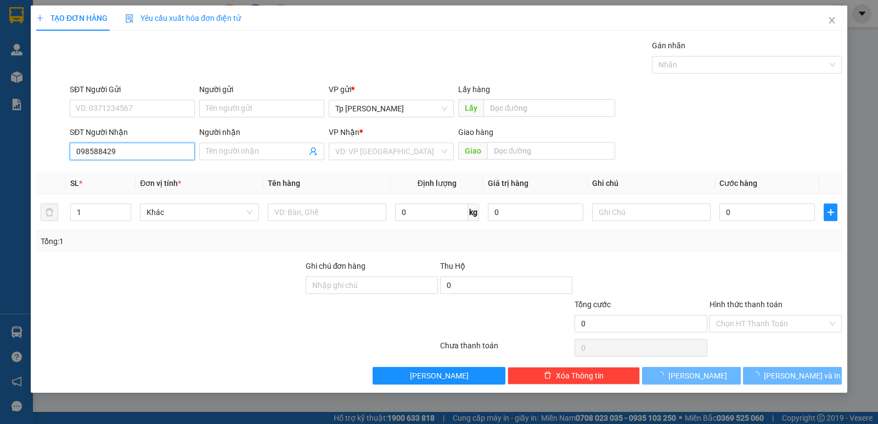
type input "0985884297"
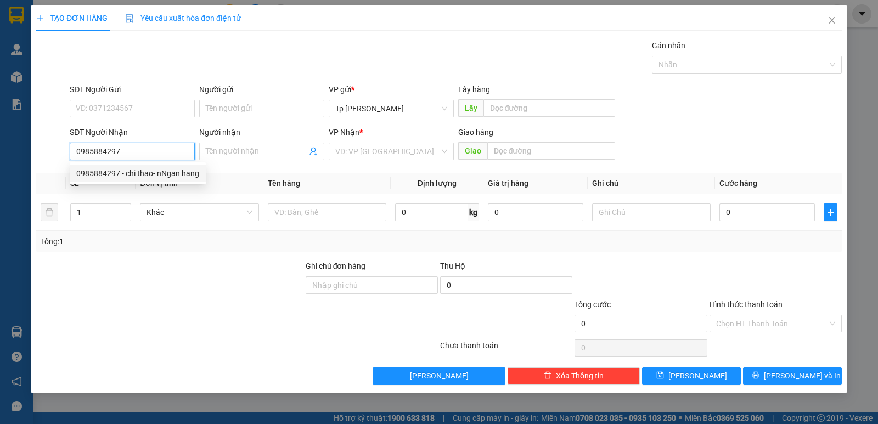
click at [147, 175] on div "0985884297 - chi thao- nNgan hang" at bounding box center [137, 173] width 123 height 12
type input "chi thao- nNgan hang"
type input "12 Minh Mạng"
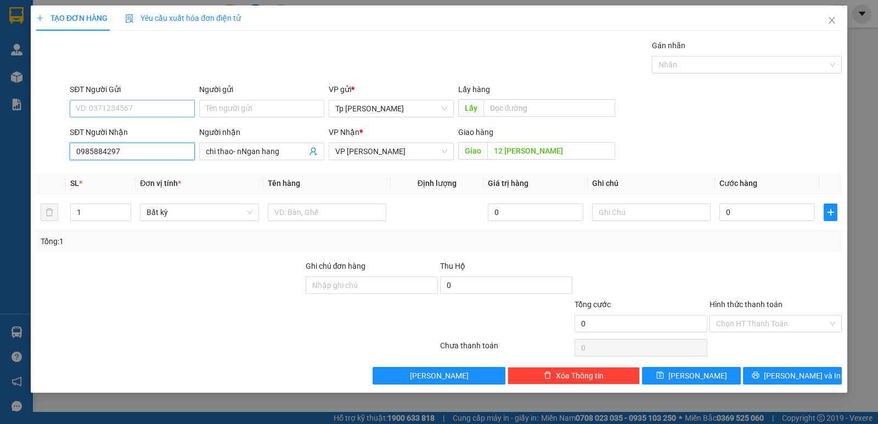
type input "0985884297"
click at [147, 115] on input "SĐT Người Gửi" at bounding box center [132, 109] width 125 height 18
click at [154, 125] on div "0903833830 - Nhà In Ngân Hàng" at bounding box center [132, 131] width 113 height 12
type input "0903833830"
type input "Nhà In Ngân Hàng"
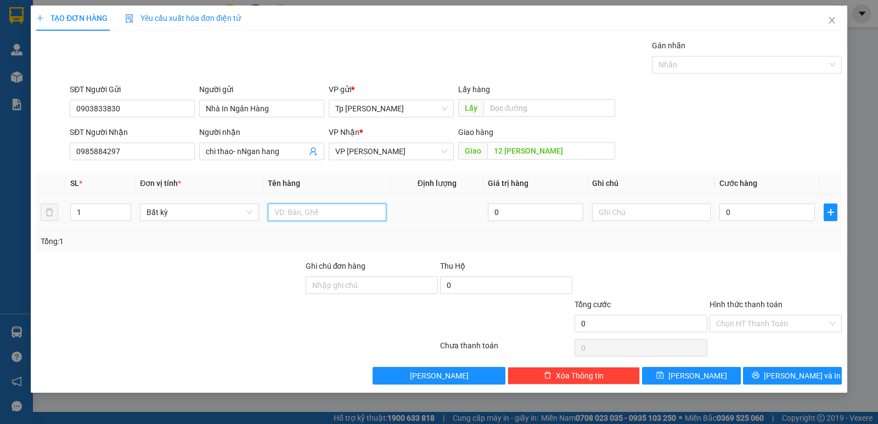
click at [350, 219] on input "text" at bounding box center [327, 213] width 119 height 18
type input "1 b.ao xanh +1 bao trắng _ giấy"
type input "2"
click at [123, 206] on span "up" at bounding box center [125, 209] width 7 height 7
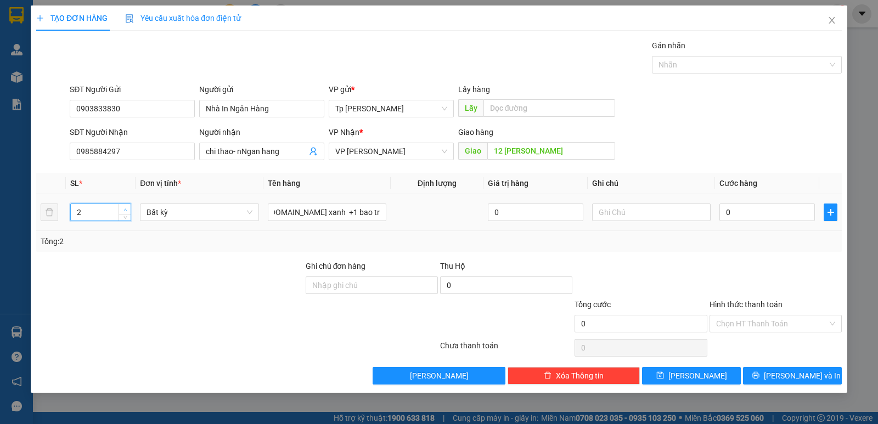
scroll to position [0, 0]
click at [732, 213] on input "0" at bounding box center [768, 213] width 96 height 18
type input "1"
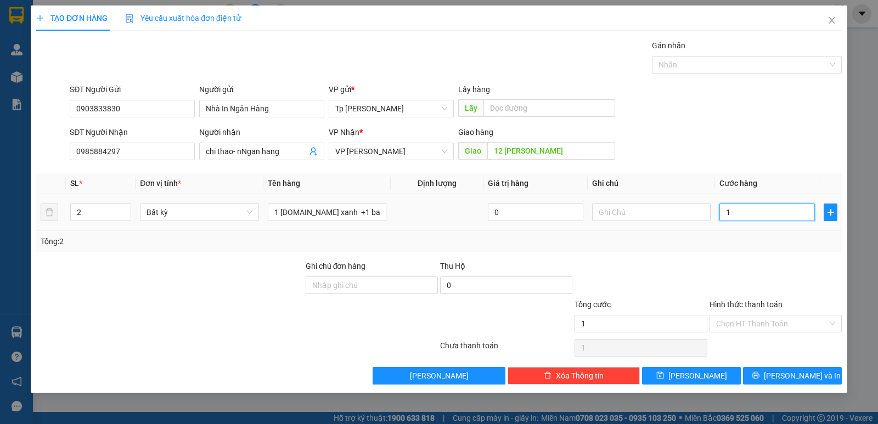
type input "14"
type input "140"
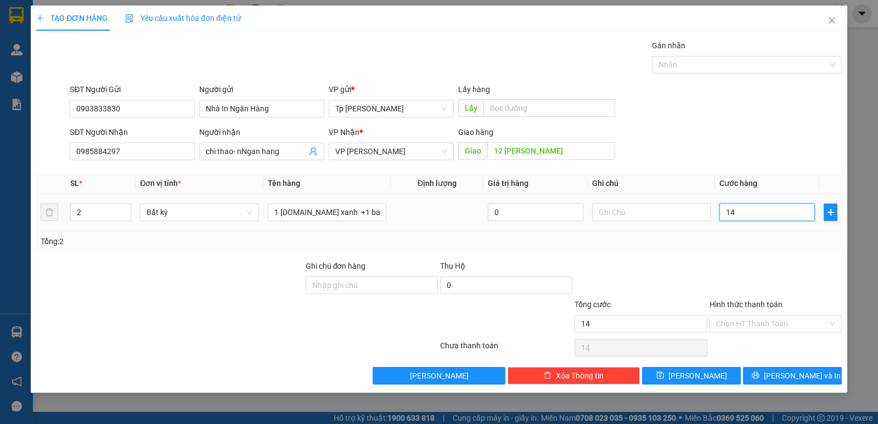
type input "140"
drag, startPoint x: 743, startPoint y: 217, endPoint x: 690, endPoint y: 221, distance: 52.8
click at [690, 221] on tr "2 Bất kỳ 1 b.ao xanh +1 bao trắng _ giấy 0 140" at bounding box center [439, 212] width 806 height 37
type input "1"
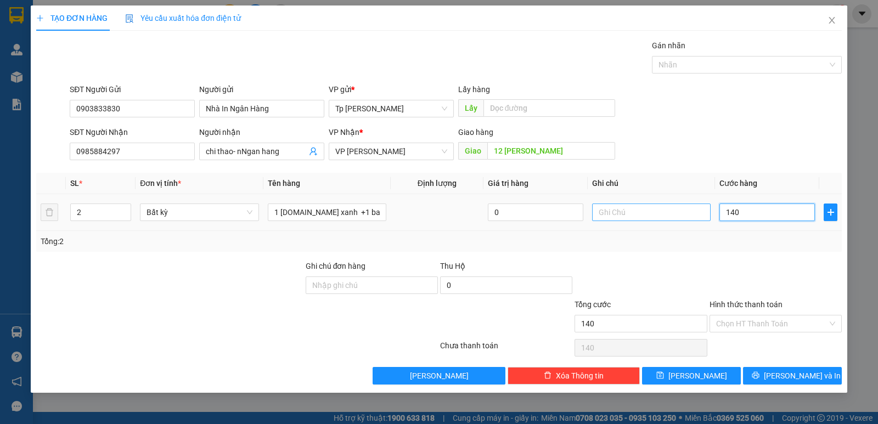
type input "1"
type input "12"
type input "120"
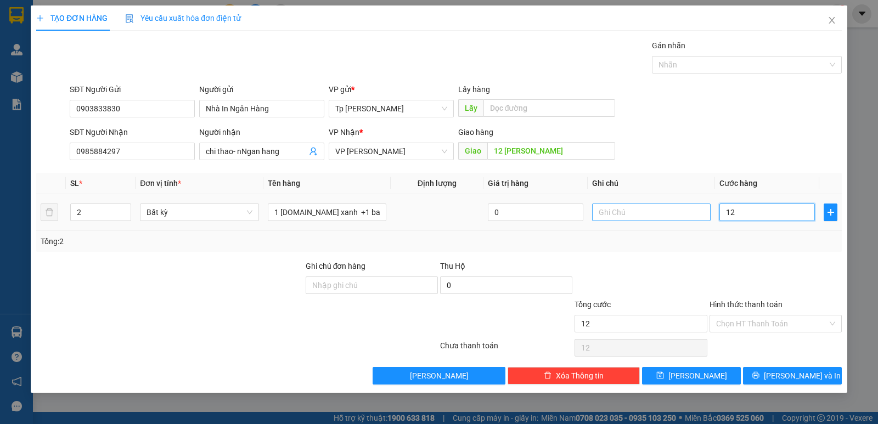
type input "120"
type input "120.000"
click at [712, 248] on div "Tổng: 2" at bounding box center [439, 241] width 806 height 21
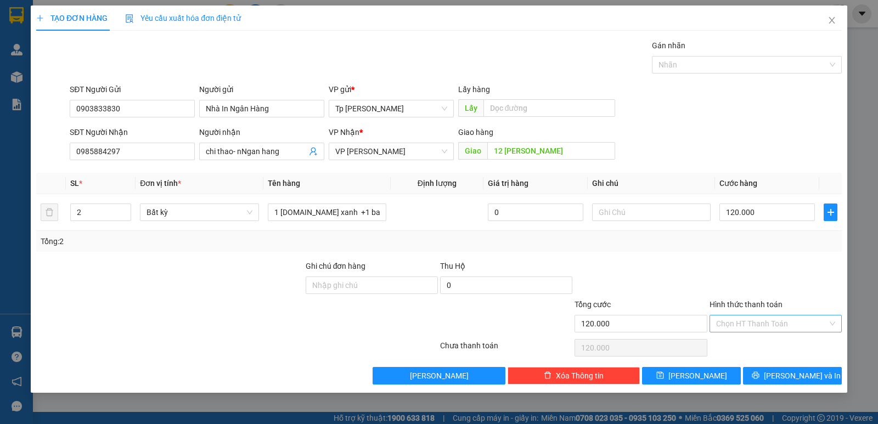
click at [745, 326] on input "Hình thức thanh toán" at bounding box center [771, 324] width 111 height 16
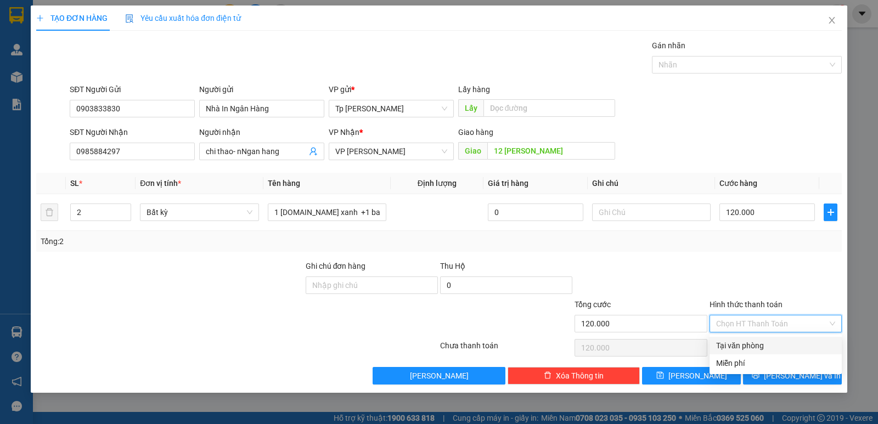
click at [747, 346] on div "Tại văn phòng" at bounding box center [775, 346] width 119 height 12
type input "0"
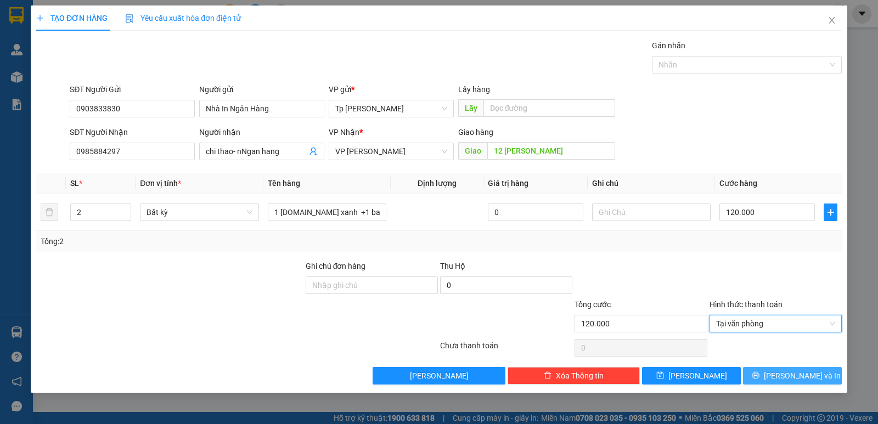
click at [764, 369] on button "Lưu và In" at bounding box center [792, 376] width 99 height 18
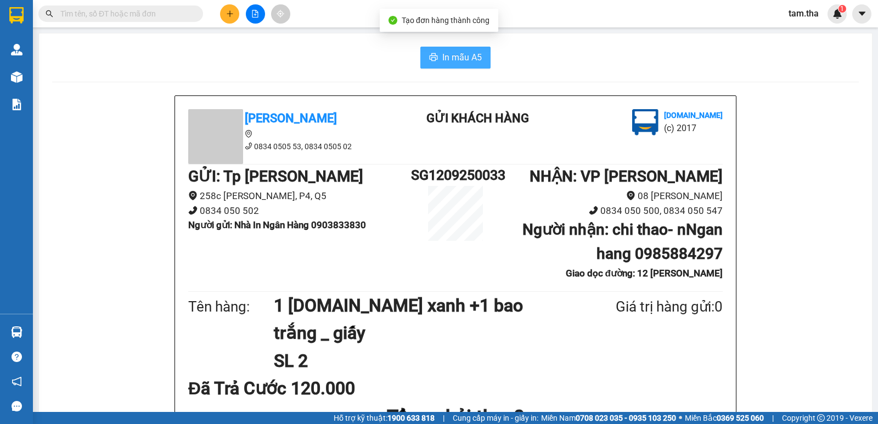
click at [448, 55] on span "In mẫu A5" at bounding box center [462, 57] width 40 height 14
click at [234, 10] on button at bounding box center [229, 13] width 19 height 19
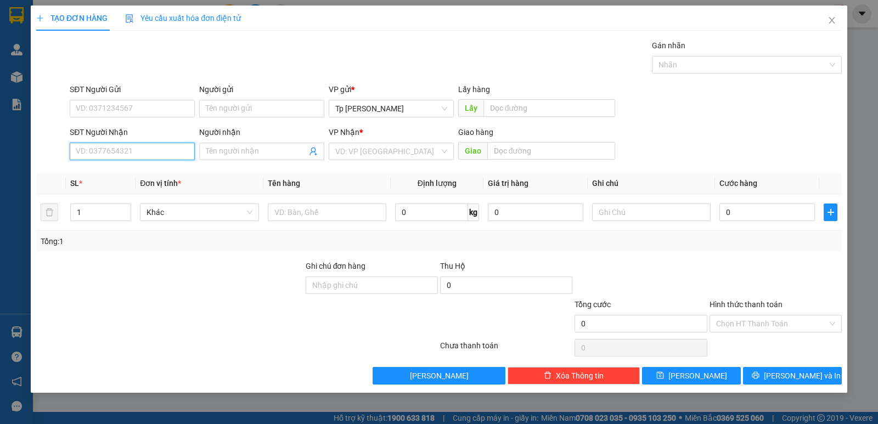
click at [125, 148] on input "SĐT Người Nhận" at bounding box center [132, 152] width 125 height 18
click at [92, 175] on div "0907491287 - Sang" at bounding box center [132, 173] width 112 height 12
type input "0907491287"
type input "Sang"
type input "0907491287"
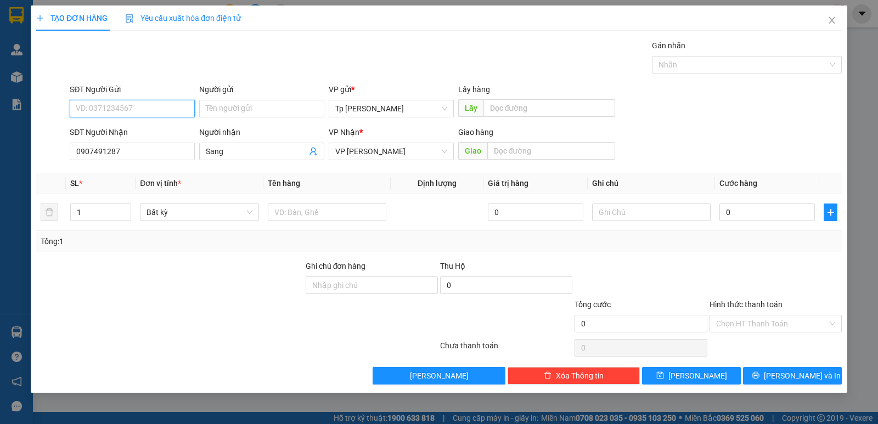
click at [127, 114] on input "SĐT Người Gửi" at bounding box center [132, 109] width 125 height 18
click at [134, 129] on div "0796250684 - Yến" at bounding box center [132, 131] width 112 height 12
type input "0796250684"
type input "Yến"
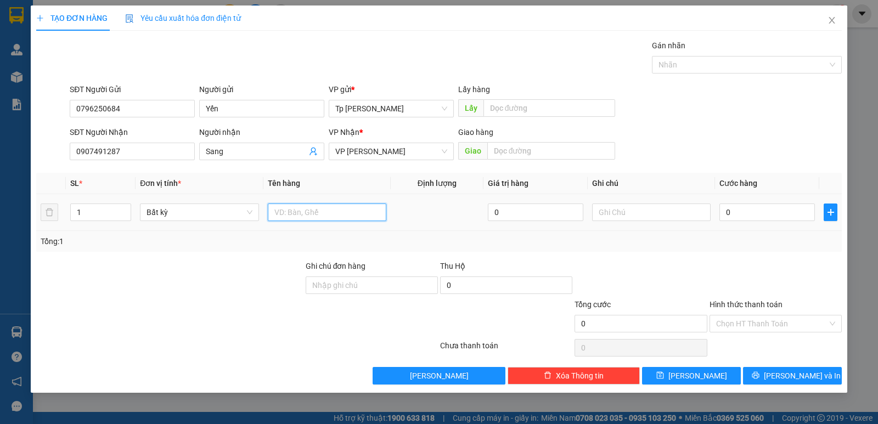
click at [316, 220] on input "text" at bounding box center [327, 213] width 119 height 18
type input "1 T xám _ xe lăn người già"
click at [768, 205] on input "0" at bounding box center [768, 213] width 96 height 18
type input "3"
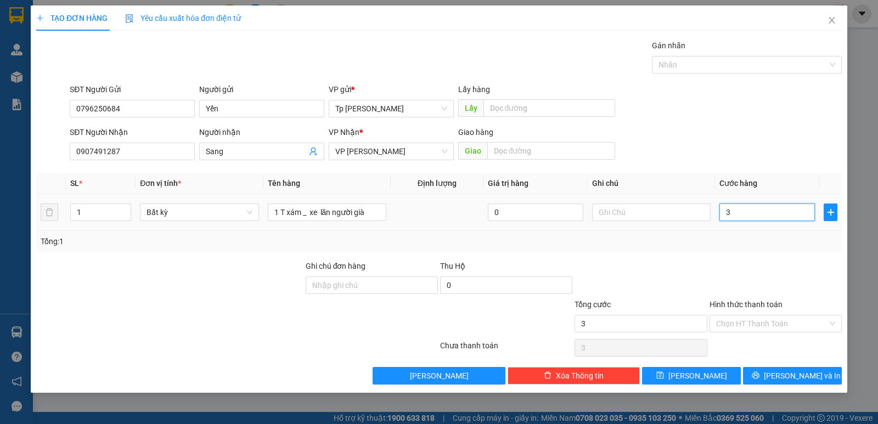
type input "3"
type input "30"
drag, startPoint x: 777, startPoint y: 211, endPoint x: 691, endPoint y: 218, distance: 86.5
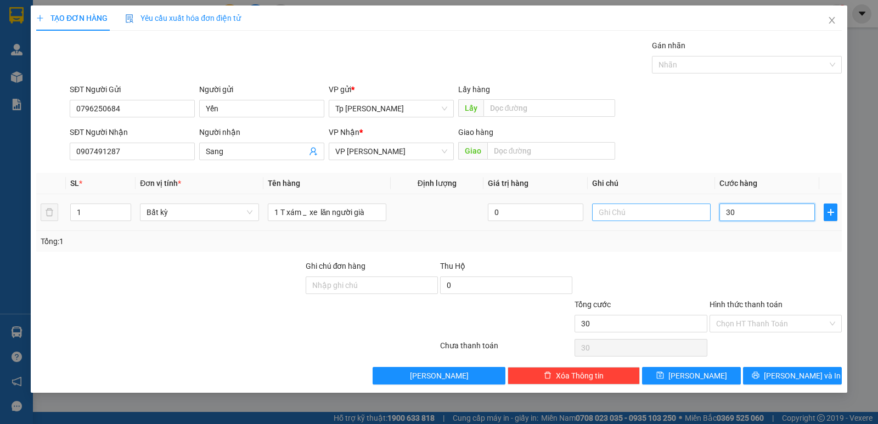
click at [691, 218] on tr "1 Bất kỳ 1 T xám _ xe lăn người già 0 30" at bounding box center [439, 212] width 806 height 37
type input "4"
type input "40"
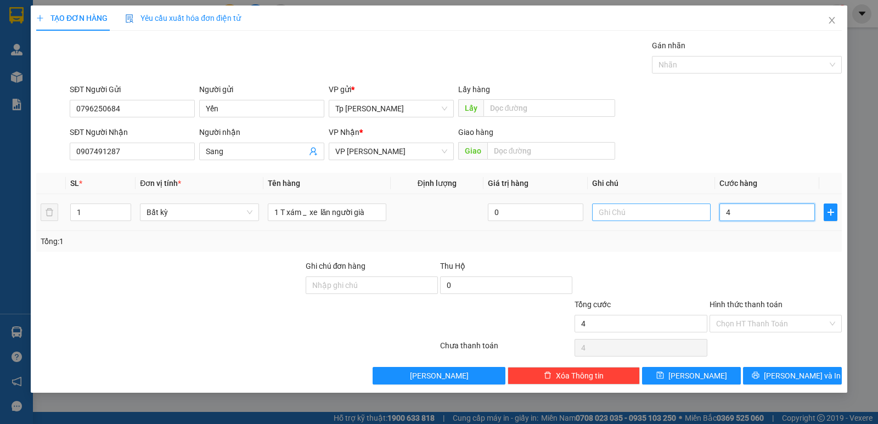
type input "40"
type input "40.000"
drag, startPoint x: 747, startPoint y: 239, endPoint x: 766, endPoint y: 299, distance: 63.0
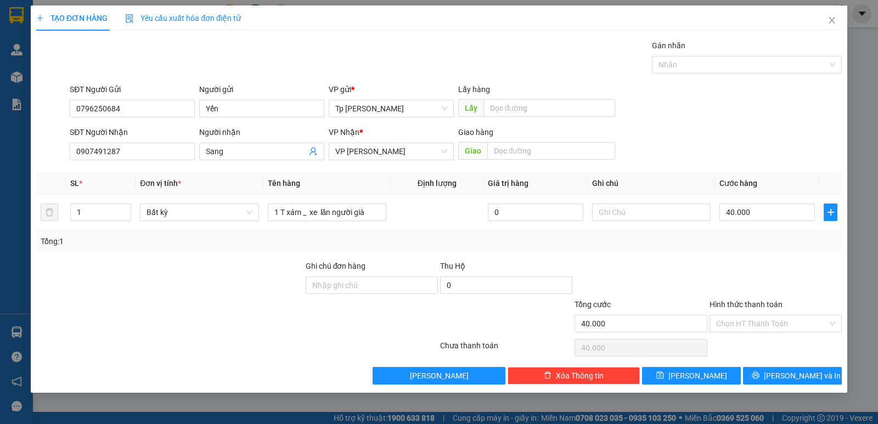
click at [749, 242] on div "Tổng: 1" at bounding box center [439, 241] width 797 height 12
click at [762, 332] on input "Hình thức thanh toán" at bounding box center [771, 324] width 111 height 16
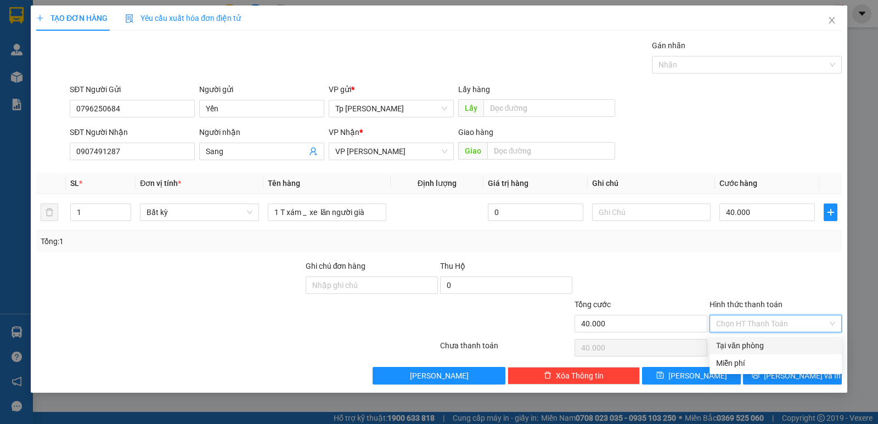
click at [771, 349] on div "Tại văn phòng" at bounding box center [775, 346] width 119 height 12
type input "0"
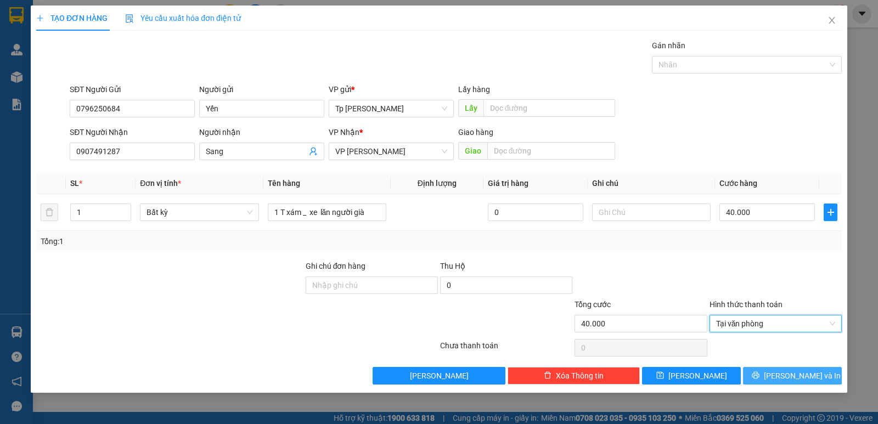
click at [784, 377] on span "Lưu và In" at bounding box center [802, 376] width 77 height 12
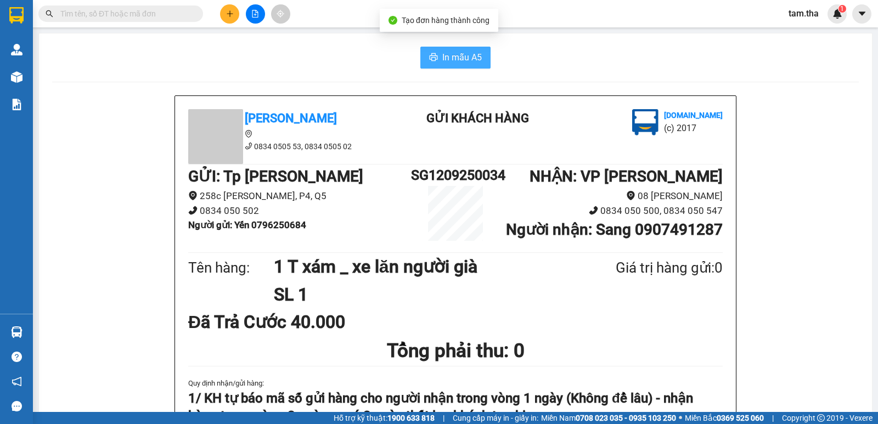
click at [448, 59] on span "In mẫu A5" at bounding box center [462, 57] width 40 height 14
click at [230, 12] on icon "plus" at bounding box center [229, 13] width 1 height 6
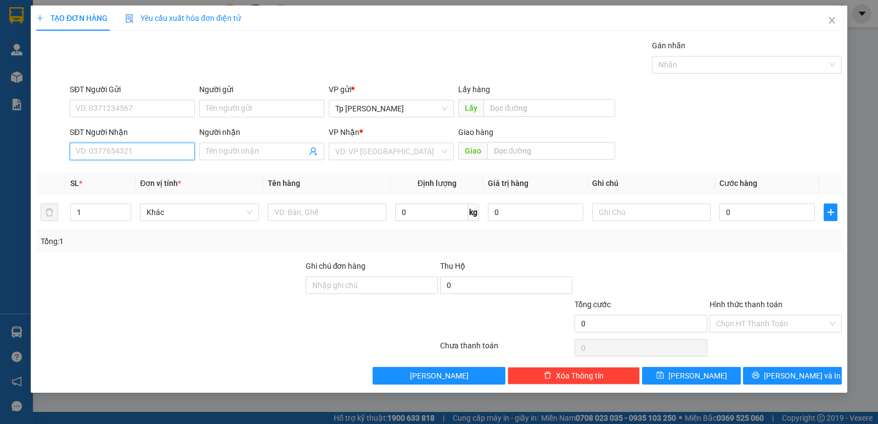
click at [142, 147] on input "SĐT Người Nhận" at bounding box center [132, 152] width 125 height 18
type input "2"
click at [123, 207] on span "up" at bounding box center [125, 209] width 7 height 7
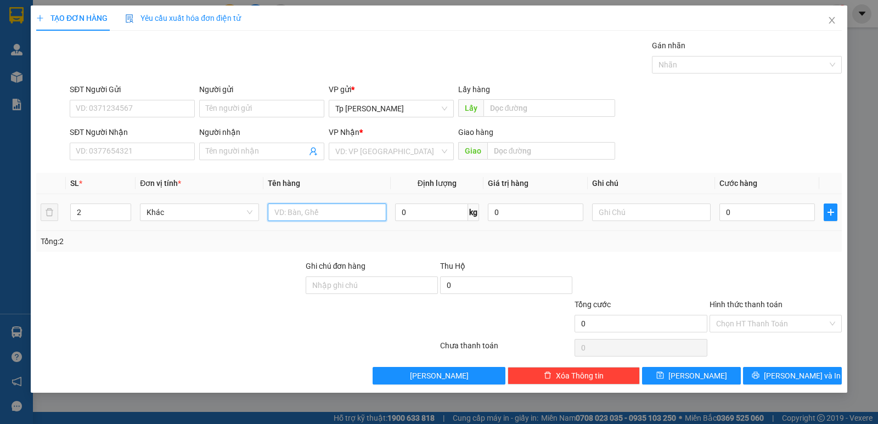
click at [299, 217] on input "text" at bounding box center [327, 213] width 119 height 18
type input "3T xám _ sách"
click at [179, 143] on div "SĐT Người Nhận VD: 0377654321" at bounding box center [132, 145] width 125 height 38
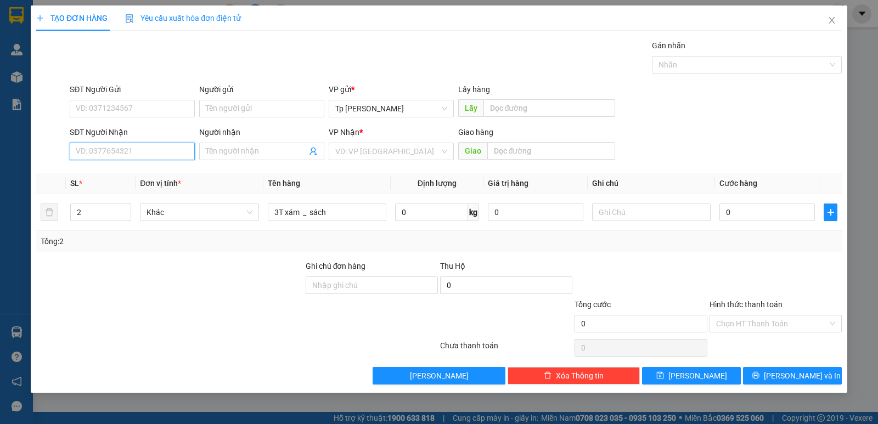
click at [166, 147] on input "SĐT Người Nhận" at bounding box center [132, 152] width 125 height 18
type input "0948928391"
click at [141, 180] on div "0948928391 - Hòa" at bounding box center [132, 174] width 125 height 18
type input "Hòa"
type input "70 Nguyễn Văn Trỗi"
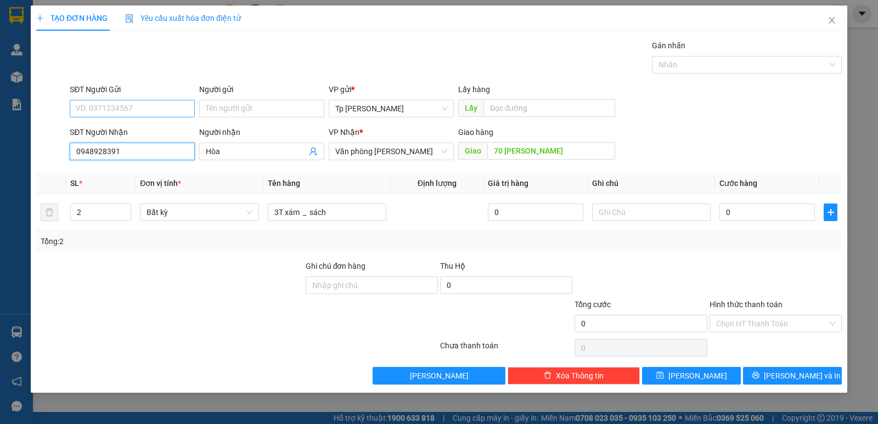
type input "0948928391"
click at [151, 106] on input "SĐT Người Gửi" at bounding box center [132, 109] width 125 height 18
type input "0937328340"
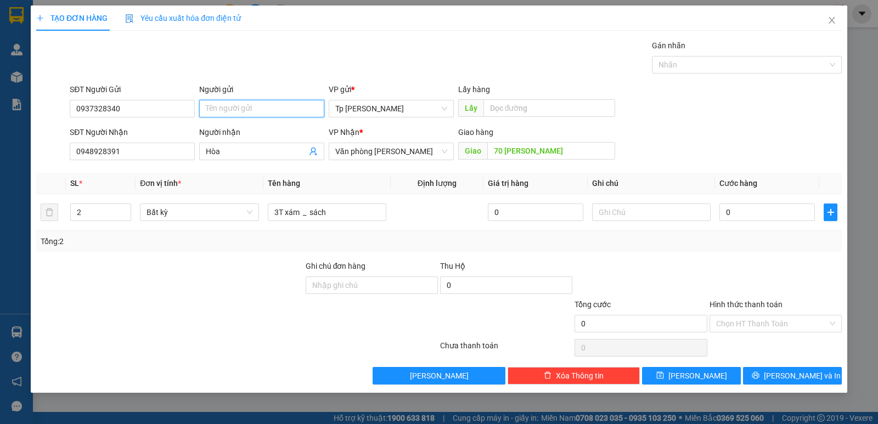
click at [243, 112] on input "Người gửi" at bounding box center [261, 109] width 125 height 18
type input "vty sách miền nam"
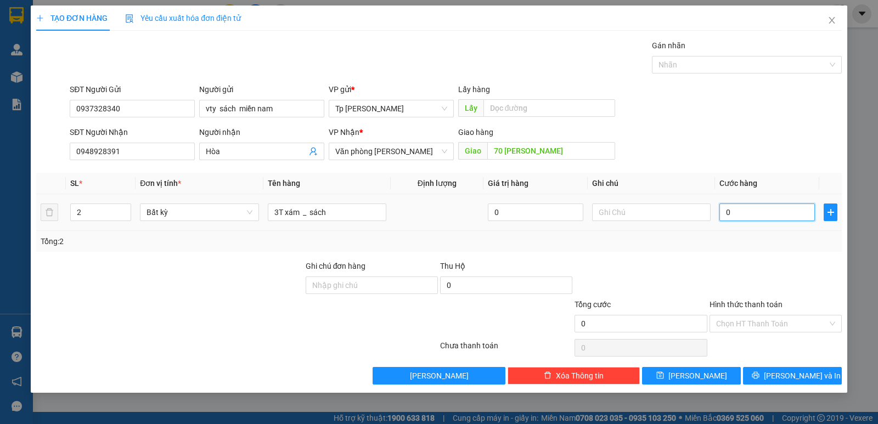
click at [753, 216] on input "0" at bounding box center [768, 213] width 96 height 18
type input "9"
click at [776, 239] on div "Tổng: 2" at bounding box center [439, 241] width 797 height 12
click at [758, 316] on input "Hình thức thanh toán" at bounding box center [771, 324] width 111 height 16
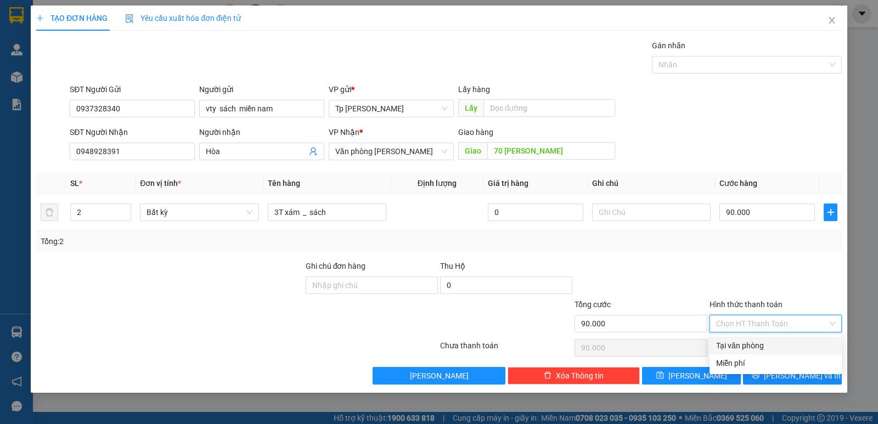
click at [758, 340] on div "Tại văn phòng" at bounding box center [775, 346] width 119 height 12
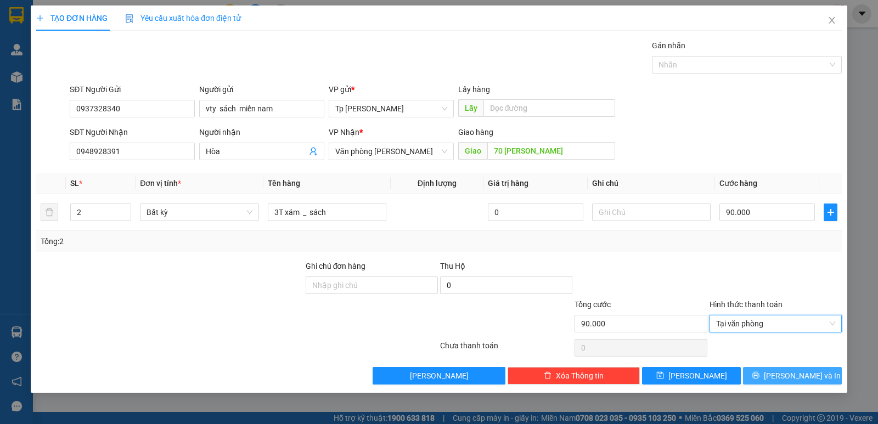
drag, startPoint x: 776, startPoint y: 369, endPoint x: 785, endPoint y: 375, distance: 10.4
click at [777, 370] on button "Lưu và In" at bounding box center [792, 376] width 99 height 18
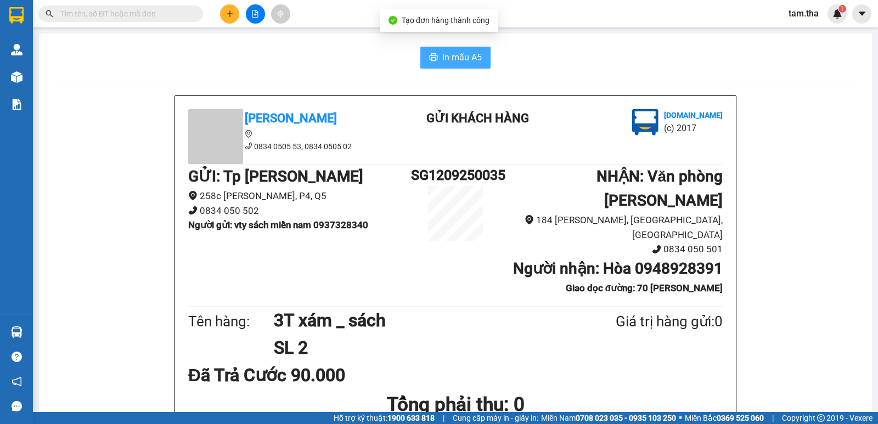
click at [421, 68] on button "In mẫu A5" at bounding box center [455, 58] width 70 height 22
click at [439, 65] on button "In mẫu A5" at bounding box center [455, 58] width 70 height 22
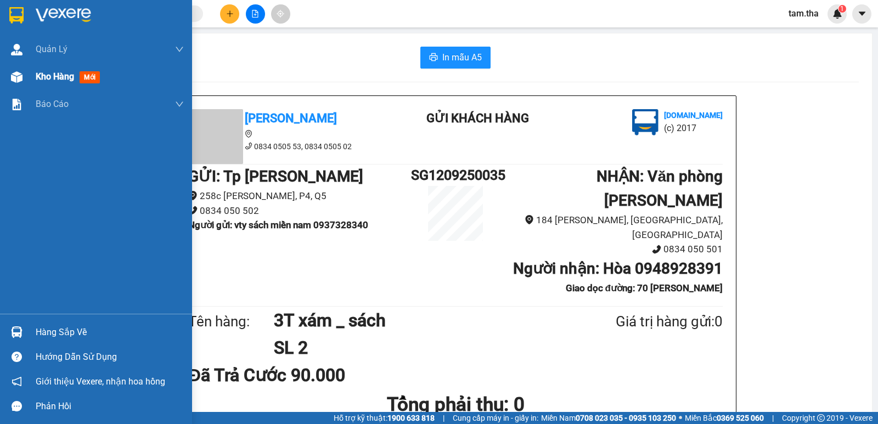
click at [30, 85] on div "Kho hàng mới" at bounding box center [96, 76] width 192 height 27
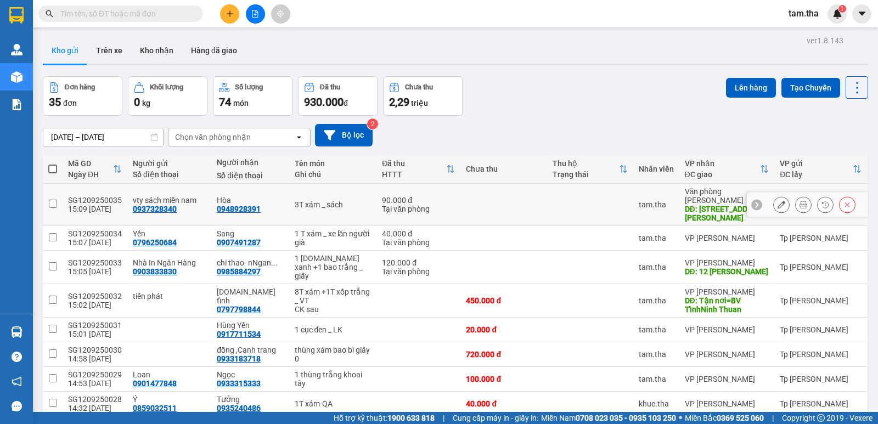
click at [778, 203] on icon at bounding box center [782, 205] width 8 height 8
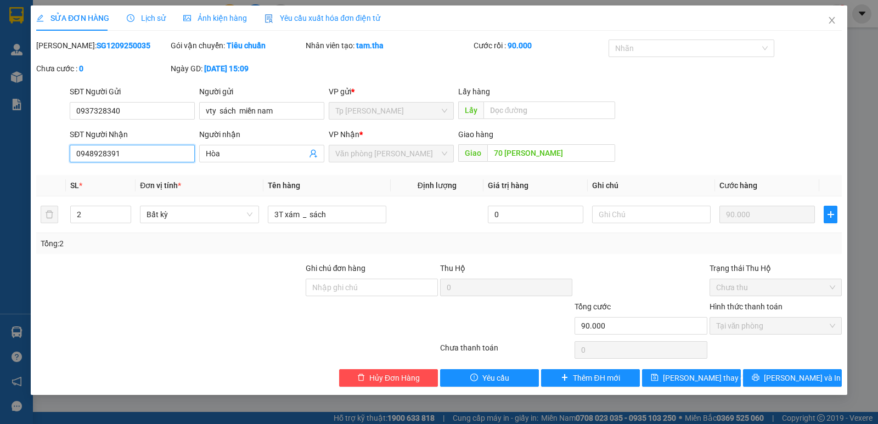
drag, startPoint x: 149, startPoint y: 150, endPoint x: 65, endPoint y: 151, distance: 84.5
click at [65, 151] on div "SĐT Người Nhận 0948928391 0948928391 Người nhận Hòa VP Nhận * Văn phòng Phan Th…" at bounding box center [439, 147] width 808 height 38
click at [829, 20] on icon "close" at bounding box center [832, 20] width 9 height 9
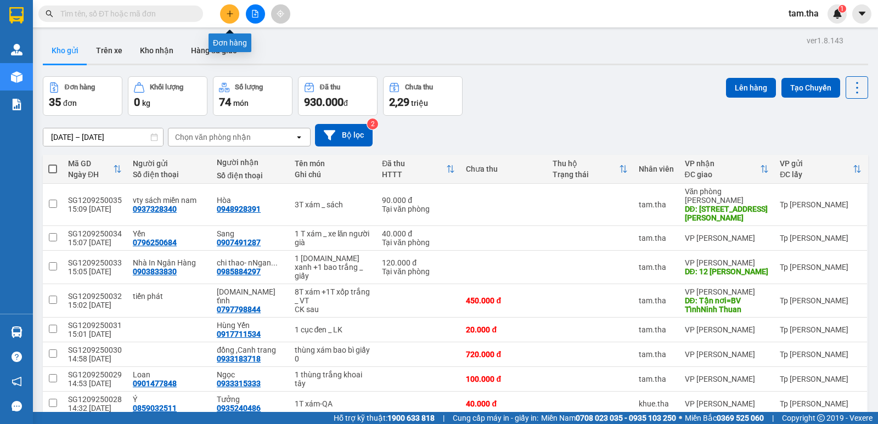
click at [229, 11] on icon "plus" at bounding box center [230, 14] width 8 height 8
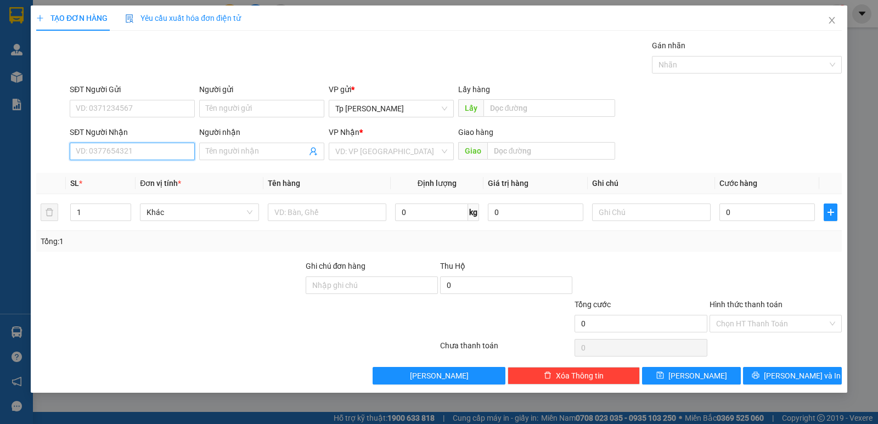
click at [137, 145] on input "SĐT Người Nhận" at bounding box center [132, 152] width 125 height 18
click at [142, 170] on div "0914521744 - Ân" at bounding box center [132, 173] width 112 height 12
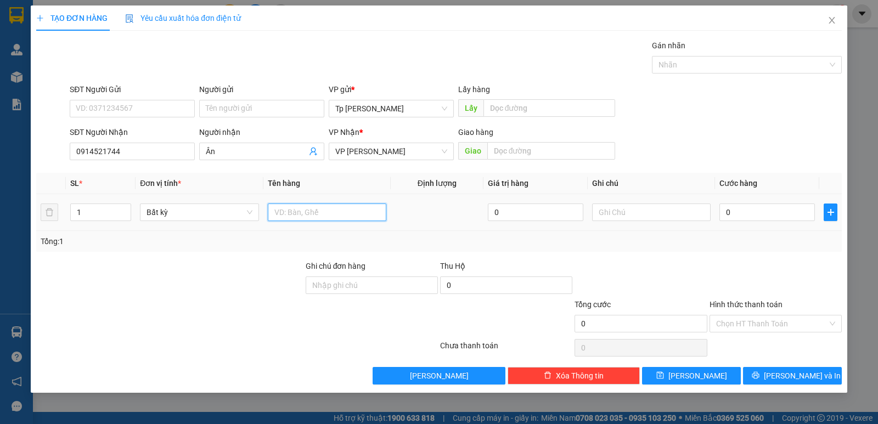
click at [307, 207] on input "text" at bounding box center [327, 213] width 119 height 18
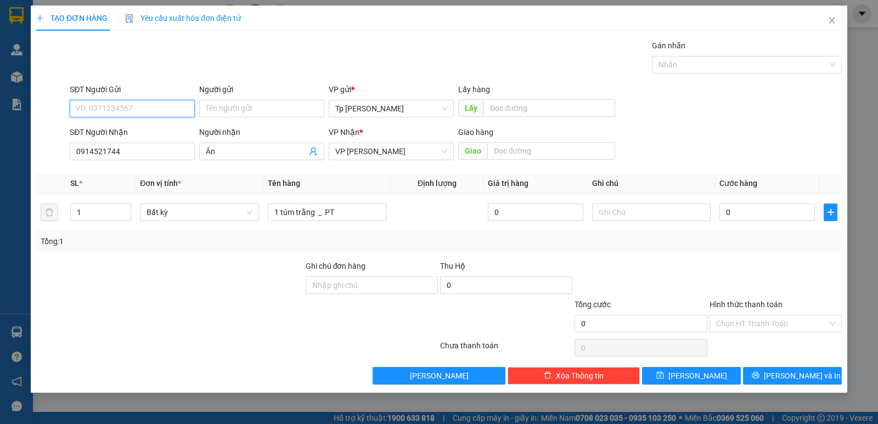
click at [124, 117] on input "SĐT Người Gửi" at bounding box center [132, 109] width 125 height 18
click at [150, 132] on div "0773998393 - Phước" at bounding box center [132, 131] width 112 height 12
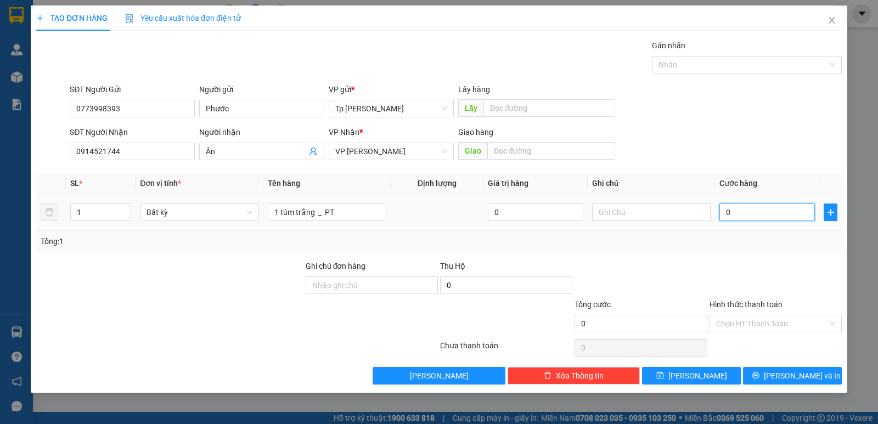
click at [743, 215] on input "0" at bounding box center [768, 213] width 96 height 18
drag, startPoint x: 743, startPoint y: 215, endPoint x: 702, endPoint y: 216, distance: 40.6
click at [702, 216] on tr "1 Bất kỳ 1 túm trắng _ PT 0 30" at bounding box center [439, 212] width 806 height 37
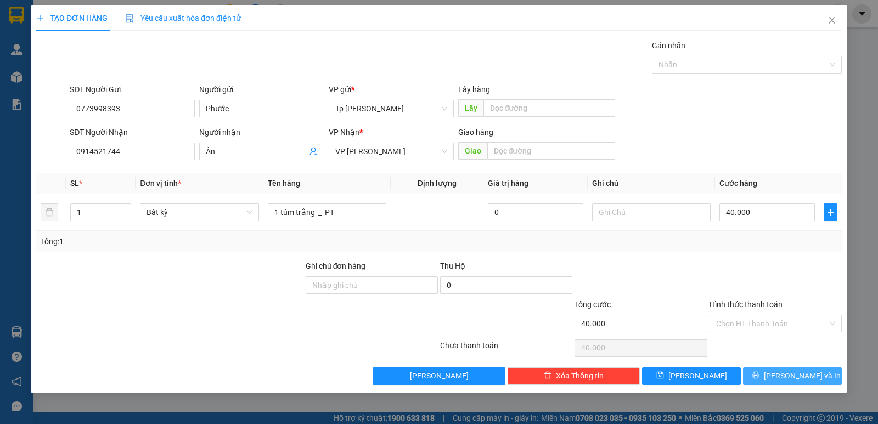
click at [782, 378] on button "Lưu và In" at bounding box center [792, 376] width 99 height 18
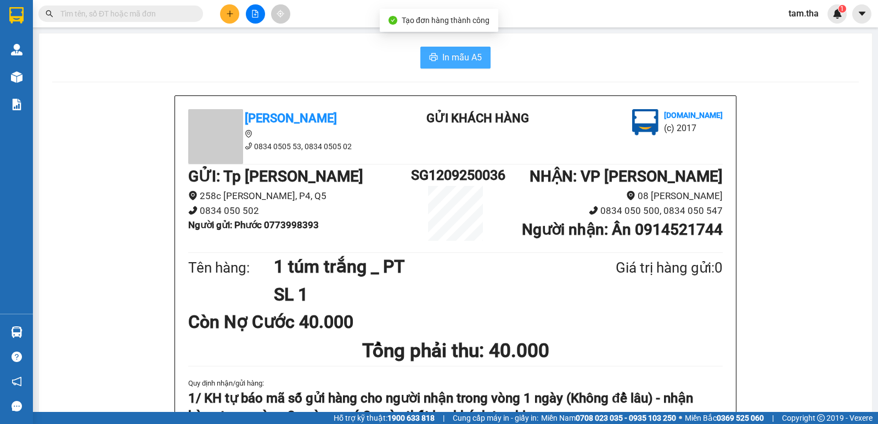
click at [464, 67] on button "In mẫu A5" at bounding box center [455, 58] width 70 height 22
click at [232, 21] on button at bounding box center [229, 13] width 19 height 19
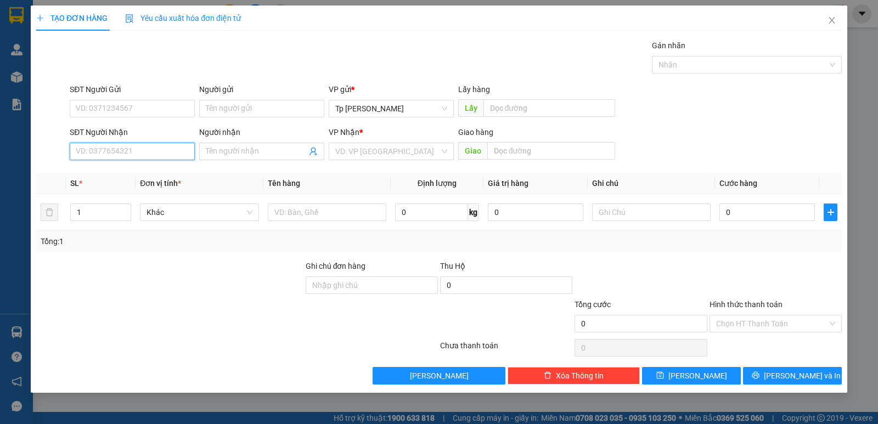
click at [149, 154] on input "SĐT Người Nhận" at bounding box center [132, 152] width 125 height 18
click at [120, 171] on div "0918442333 - MAI LINH" at bounding box center [132, 173] width 112 height 12
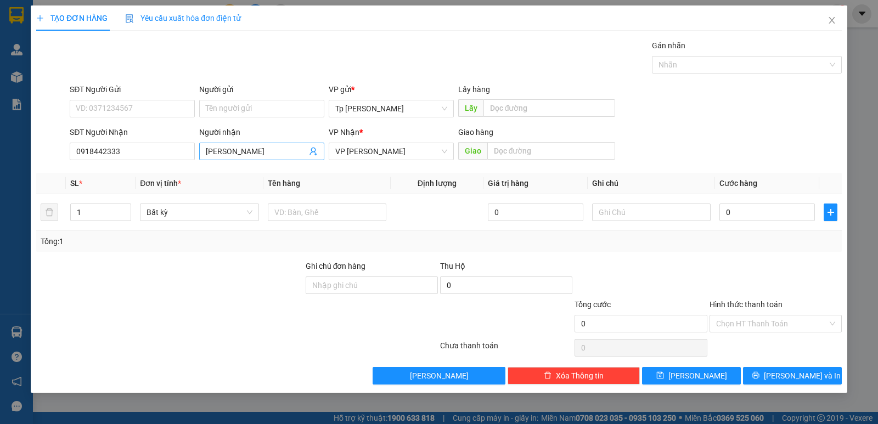
click at [232, 151] on input "MAI LINH" at bounding box center [256, 151] width 101 height 12
click at [757, 212] on input "0" at bounding box center [768, 213] width 96 height 18
click at [650, 108] on div "SĐT Người Gửi VD: 0371234567 Người gửi Tên người gửi VP gửi * Tp Hồ Chí Minh Lấ…" at bounding box center [456, 102] width 777 height 38
click at [704, 98] on div "SĐT Người Gửi VD: 0371234567 Người gửi Tên người gửi VP gửi * Tp Hồ Chí Minh Lấ…" at bounding box center [456, 102] width 777 height 38
click at [341, 204] on input "text" at bounding box center [327, 213] width 119 height 18
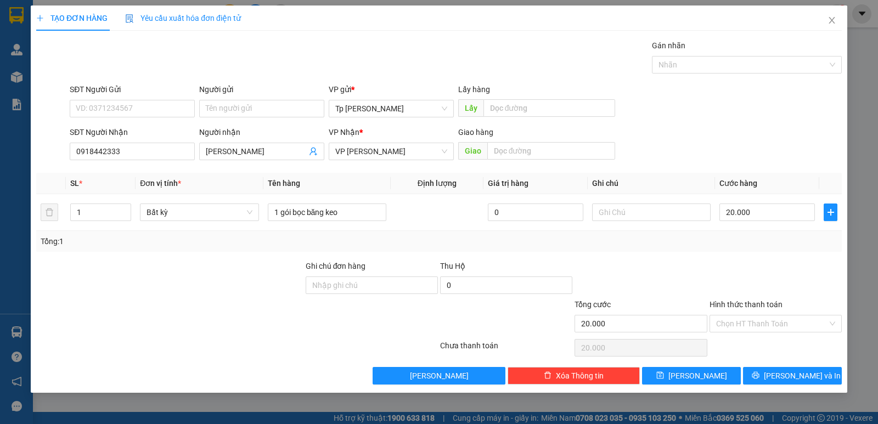
click at [733, 292] on div at bounding box center [776, 279] width 134 height 38
click at [760, 373] on icon "printer" at bounding box center [756, 376] width 8 height 8
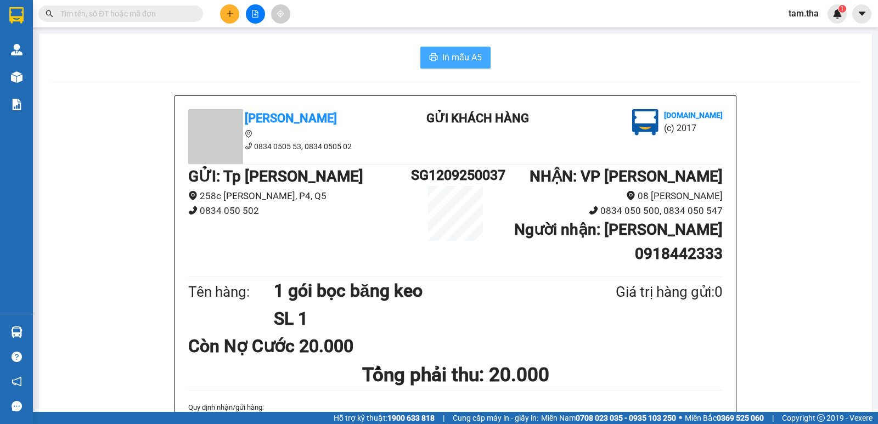
click at [458, 56] on span "In mẫu A5" at bounding box center [462, 57] width 40 height 14
click at [229, 8] on button at bounding box center [229, 13] width 19 height 19
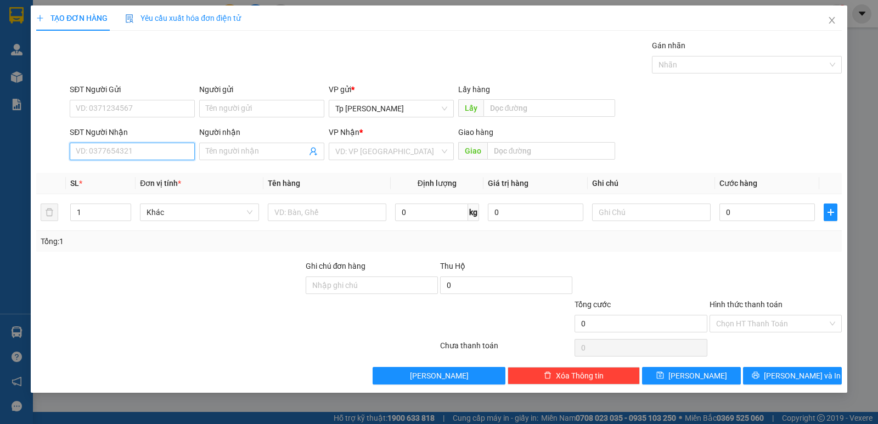
click at [149, 145] on input "SĐT Người Nhận" at bounding box center [132, 152] width 125 height 18
drag, startPoint x: 148, startPoint y: 175, endPoint x: 146, endPoint y: 129, distance: 46.2
click at [144, 173] on div "0937312626 - SơnTHG" at bounding box center [132, 173] width 112 height 12
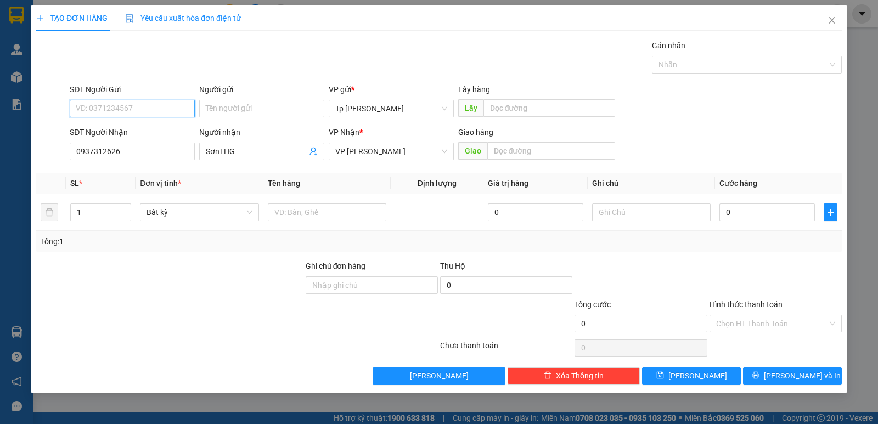
drag, startPoint x: 145, startPoint y: 107, endPoint x: 159, endPoint y: 107, distance: 13.2
click at [151, 107] on input "SĐT Người Gửi" at bounding box center [132, 109] width 125 height 18
click at [231, 100] on input "Người gửi" at bounding box center [261, 109] width 125 height 18
click at [336, 203] on div at bounding box center [327, 212] width 119 height 22
click at [339, 203] on div at bounding box center [327, 212] width 119 height 22
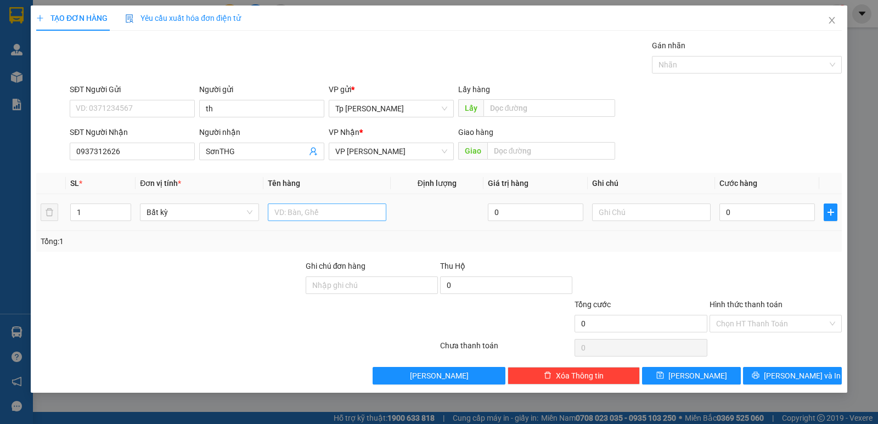
click at [343, 209] on input "text" at bounding box center [327, 213] width 119 height 18
click at [777, 203] on div "0" at bounding box center [768, 212] width 96 height 22
click at [773, 204] on input "0" at bounding box center [768, 213] width 96 height 18
drag, startPoint x: 773, startPoint y: 204, endPoint x: 594, endPoint y: 235, distance: 182.2
click at [594, 235] on div "SL * Đơn vị tính * Tên hàng Định lượng Giá trị hàng Ghi chú Cước hàng 1 Bất kỳ …" at bounding box center [439, 212] width 806 height 79
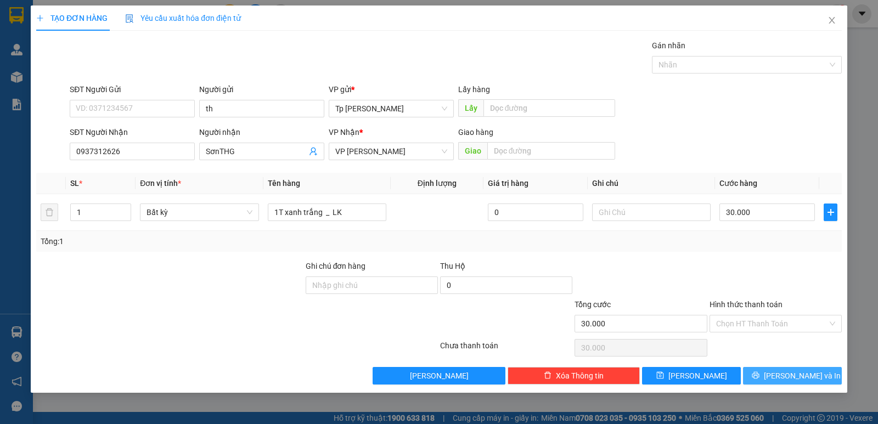
click at [760, 376] on button "Lưu và In" at bounding box center [792, 376] width 99 height 18
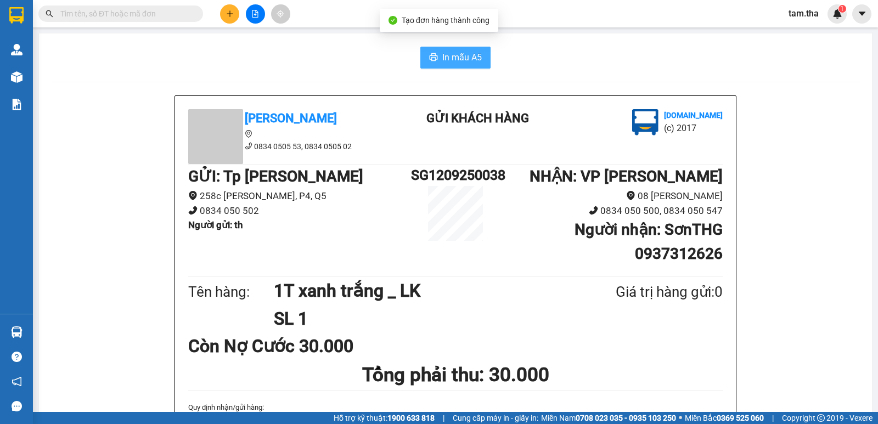
click at [453, 53] on span "In mẫu A5" at bounding box center [462, 57] width 40 height 14
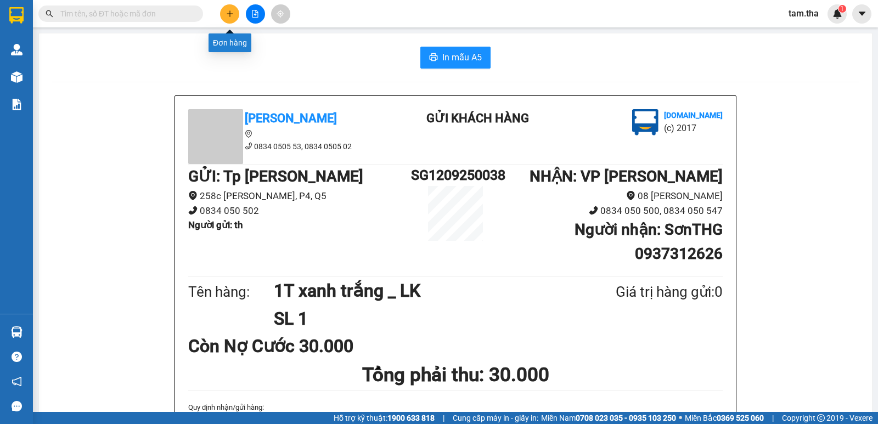
click at [225, 20] on button at bounding box center [229, 13] width 19 height 19
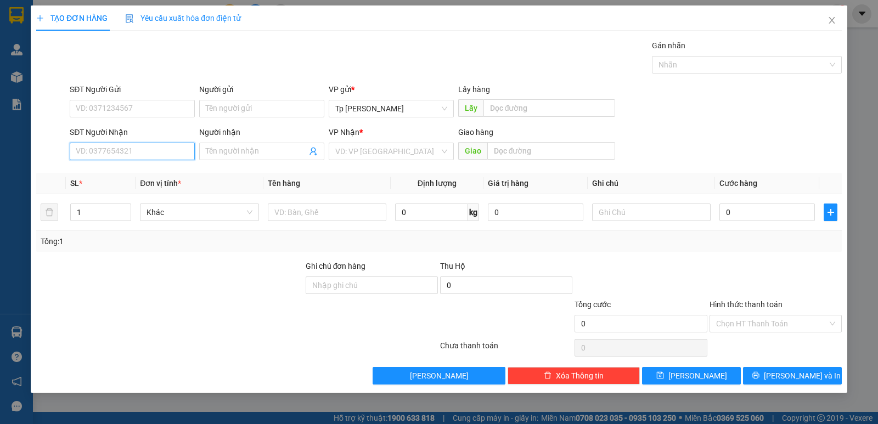
click at [159, 156] on input "SĐT Người Nhận" at bounding box center [132, 152] width 125 height 18
click at [135, 173] on div "0792027968 - Diệu-king hùng" at bounding box center [132, 173] width 112 height 12
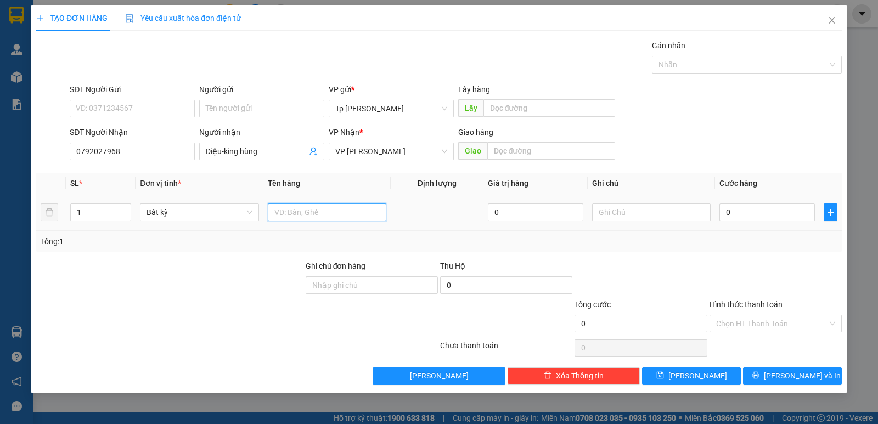
click at [301, 207] on input "text" at bounding box center [327, 213] width 119 height 18
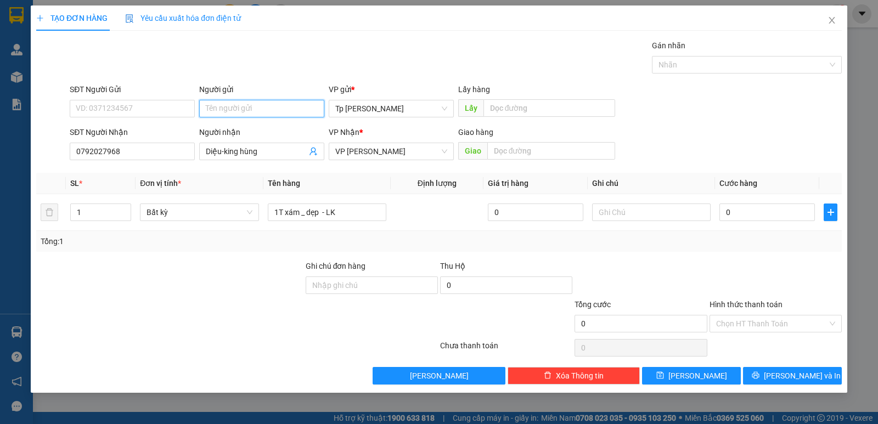
click at [233, 103] on input "Người gửi" at bounding box center [261, 109] width 125 height 18
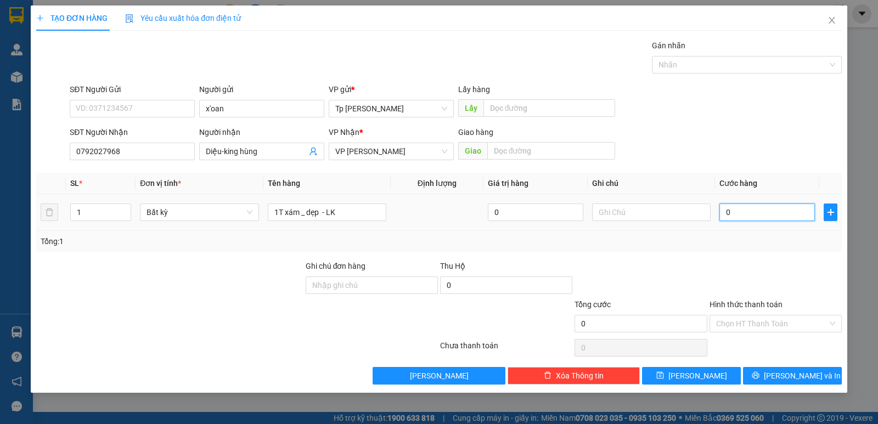
click at [738, 205] on input "0" at bounding box center [768, 213] width 96 height 18
drag, startPoint x: 738, startPoint y: 205, endPoint x: 678, endPoint y: 213, distance: 60.9
click at [678, 213] on tr "1 Bất kỳ 1T xám _ dẹp - LK 0 230" at bounding box center [439, 212] width 806 height 37
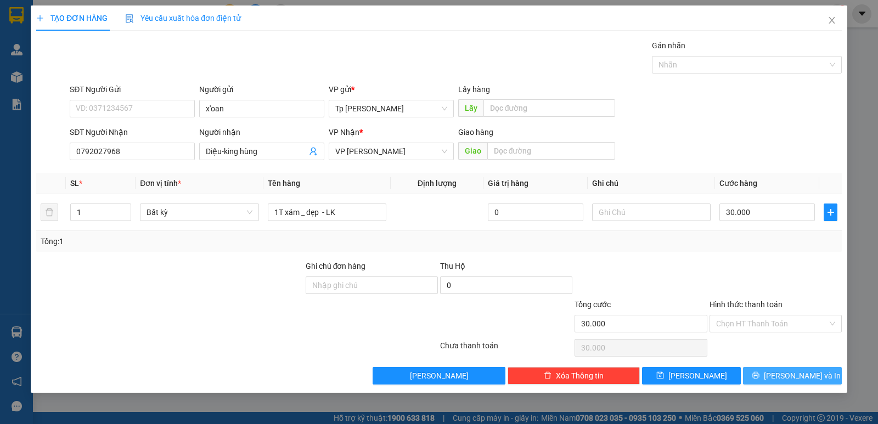
click at [804, 373] on span "Lưu và In" at bounding box center [802, 376] width 77 height 12
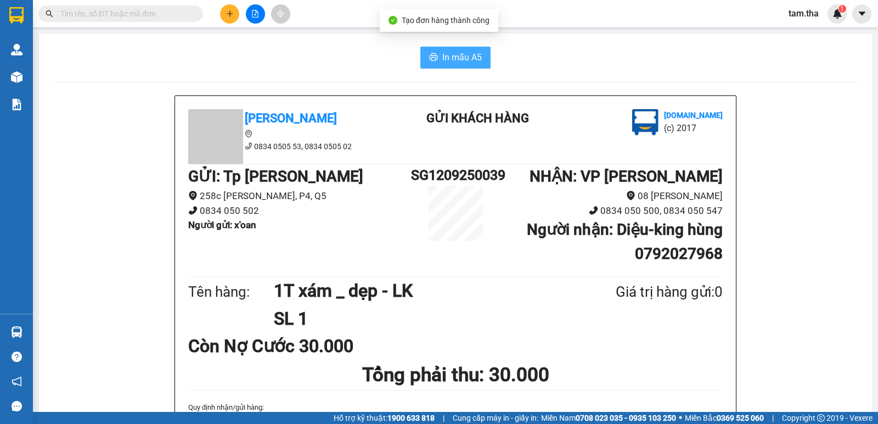
click at [435, 53] on button "In mẫu A5" at bounding box center [455, 58] width 70 height 22
click at [234, 5] on div at bounding box center [255, 13] width 82 height 19
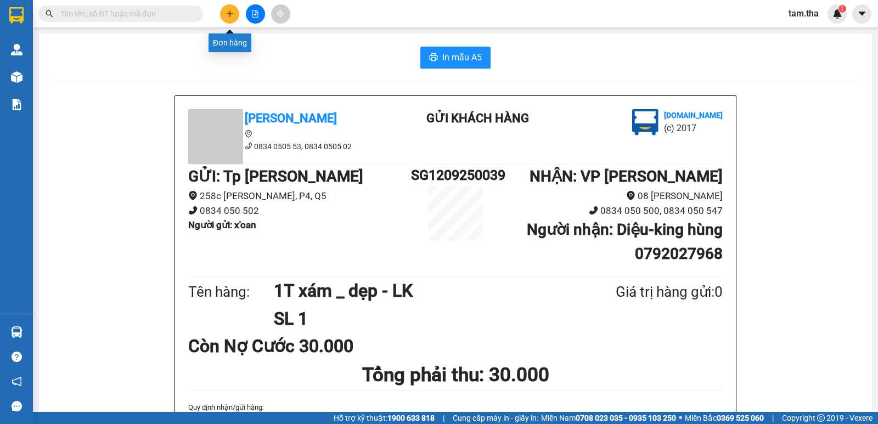
click at [228, 7] on button at bounding box center [229, 13] width 19 height 19
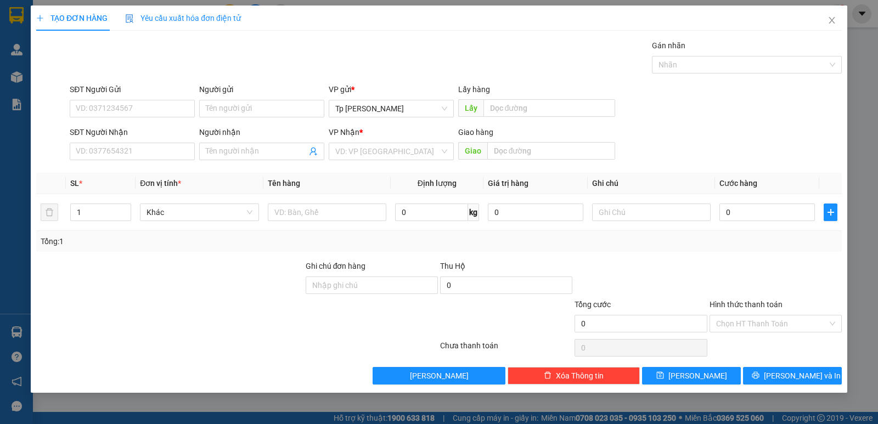
click at [140, 160] on div "SĐT Người Nhận VD: 0377654321" at bounding box center [132, 145] width 125 height 38
click at [140, 156] on input "SĐT Người Nhận" at bounding box center [132, 152] width 125 height 18
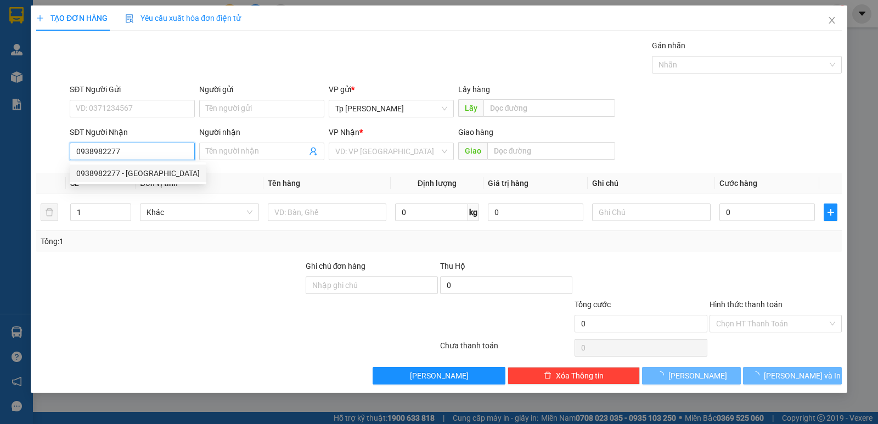
click at [172, 171] on div "0938982277 - Thiên Quang" at bounding box center [138, 173] width 124 height 12
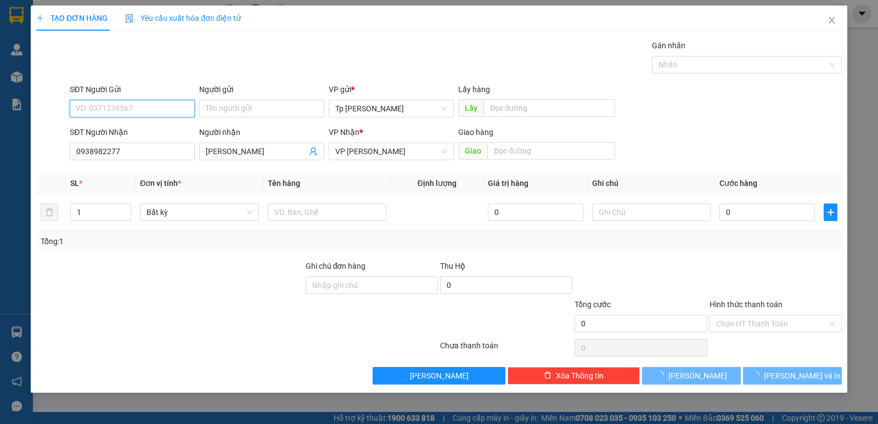
drag, startPoint x: 176, startPoint y: 109, endPoint x: 175, endPoint y: 91, distance: 18.1
click at [171, 104] on input "SĐT Người Gửi" at bounding box center [132, 109] width 125 height 18
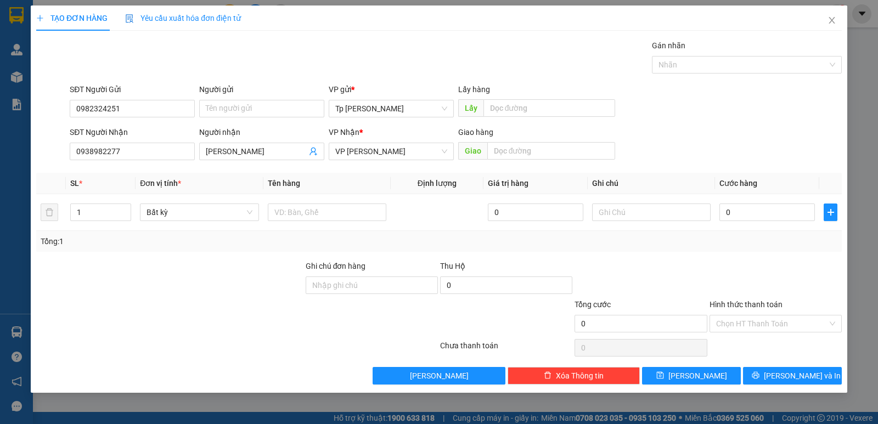
click at [243, 98] on div "Người gửi" at bounding box center [261, 91] width 125 height 16
click at [235, 105] on input "Người gửi" at bounding box center [261, 109] width 125 height 18
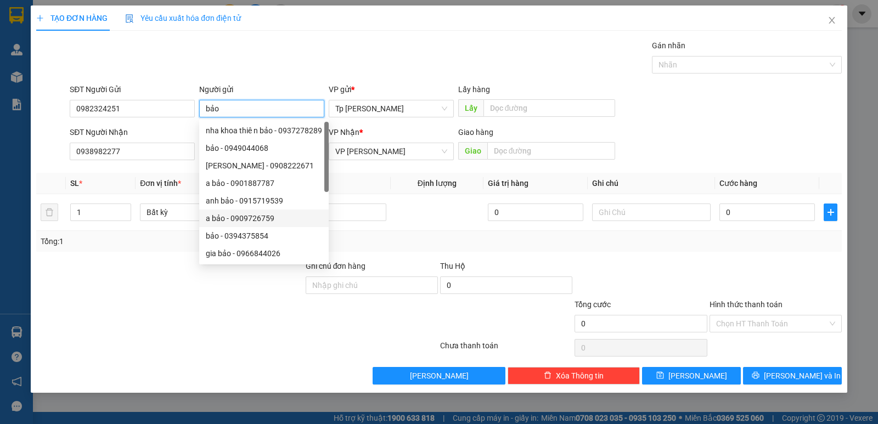
click at [324, 217] on div at bounding box center [326, 192] width 4 height 141
click at [378, 206] on input "text" at bounding box center [327, 213] width 119 height 18
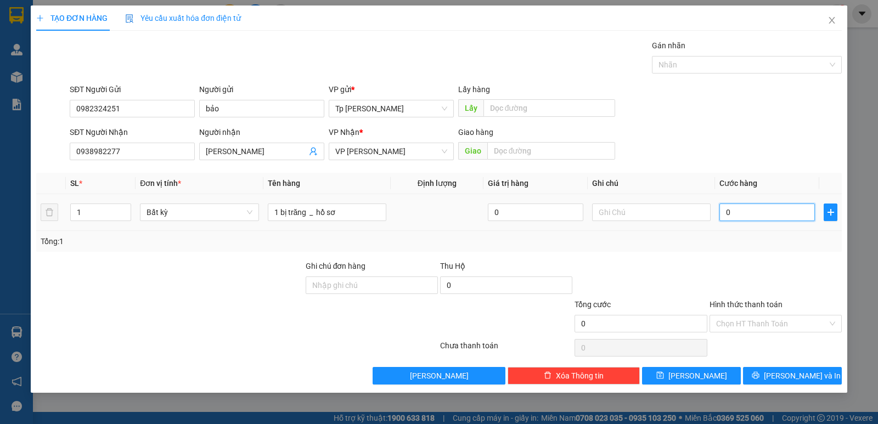
click at [736, 219] on input "0" at bounding box center [768, 213] width 96 height 18
click at [753, 252] on div "Transit Pickup Surcharge Ids Transit Deliver Surcharge Ids Transit Deliver Surc…" at bounding box center [439, 212] width 806 height 345
click at [742, 329] on input "Hình thức thanh toán" at bounding box center [771, 324] width 111 height 16
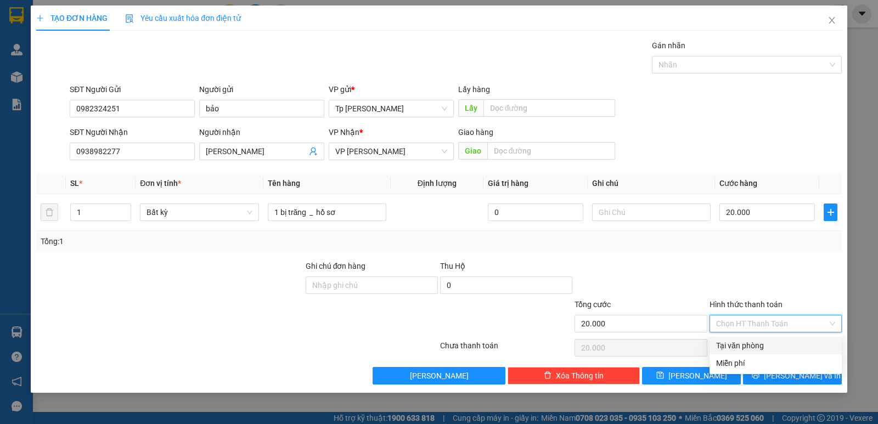
click at [754, 339] on div "Tại văn phòng" at bounding box center [776, 346] width 132 height 18
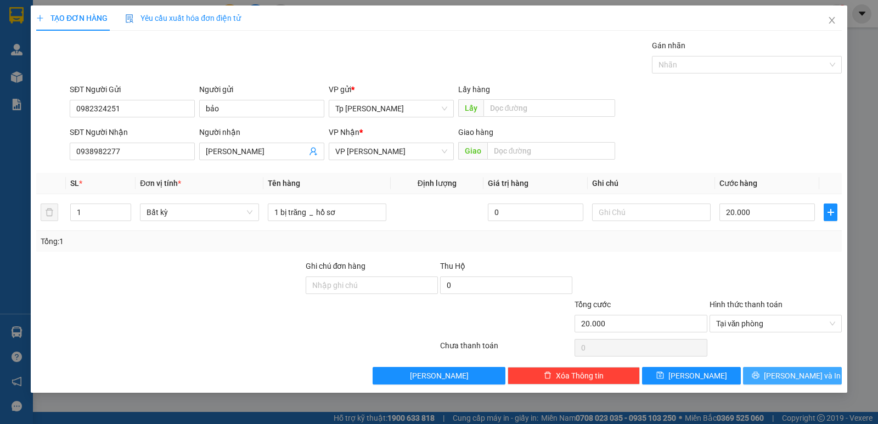
click at [770, 384] on button "Lưu và In" at bounding box center [792, 376] width 99 height 18
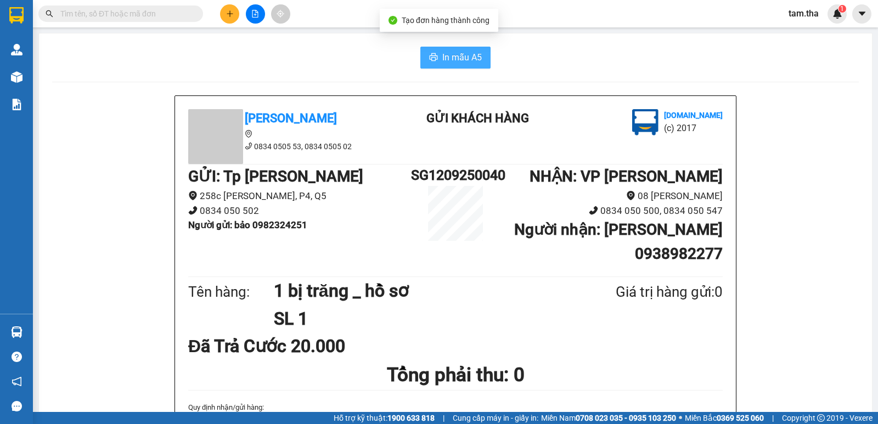
click at [446, 63] on span "In mẫu A5" at bounding box center [462, 57] width 40 height 14
click at [233, 22] on button at bounding box center [229, 13] width 19 height 19
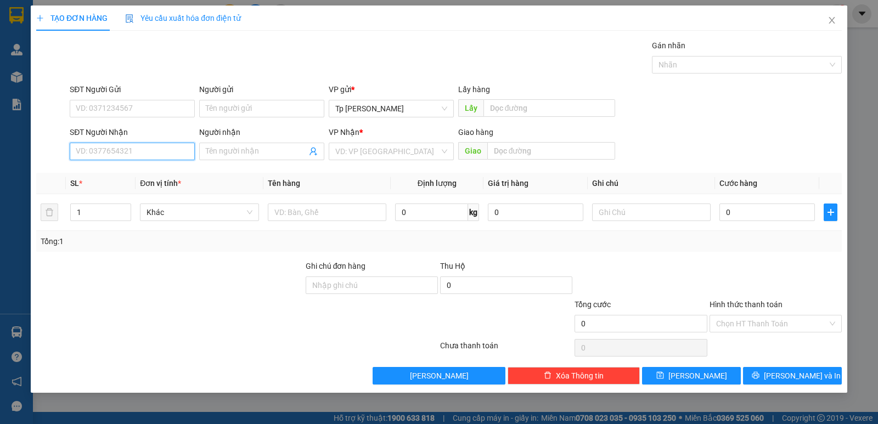
click at [142, 153] on input "SĐT Người Nhận" at bounding box center [132, 152] width 125 height 18
drag, startPoint x: 142, startPoint y: 176, endPoint x: 143, endPoint y: 163, distance: 13.2
click at [142, 176] on div "0375585257 - Thảo BV sài gòn" at bounding box center [132, 173] width 112 height 12
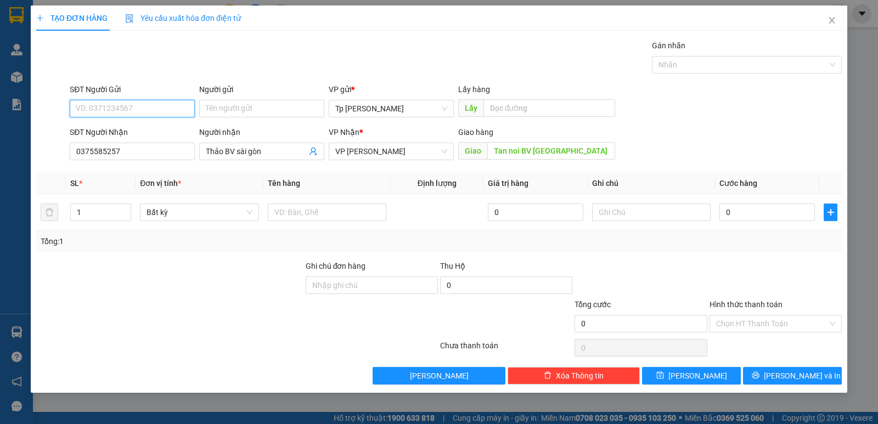
click at [157, 105] on input "SĐT Người Gửi" at bounding box center [132, 109] width 125 height 18
click at [149, 133] on div "0909396838 - Kiệt-CTy Đỉnh Việt" at bounding box center [132, 131] width 113 height 12
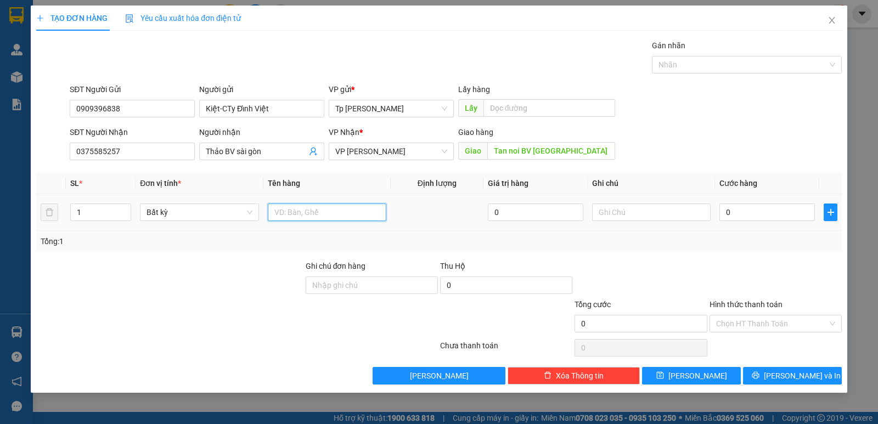
click at [302, 206] on input "text" at bounding box center [327, 213] width 119 height 18
click at [742, 211] on input "0" at bounding box center [768, 213] width 96 height 18
drag, startPoint x: 750, startPoint y: 235, endPoint x: 737, endPoint y: 238, distance: 13.4
click at [750, 236] on div "Tổng: 1" at bounding box center [439, 241] width 797 height 12
drag, startPoint x: 751, startPoint y: 323, endPoint x: 751, endPoint y: 365, distance: 42.3
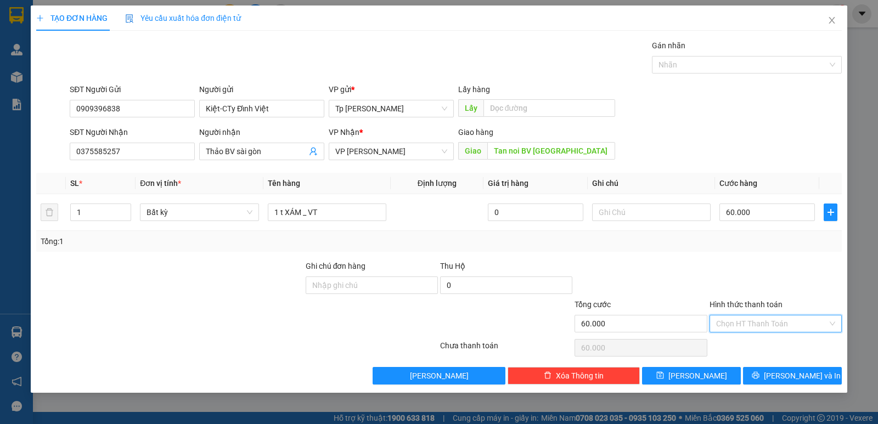
click at [751, 346] on div "Transit Pickup Surcharge Ids Transit Deliver Surcharge Ids Transit Deliver Surc…" at bounding box center [439, 212] width 806 height 345
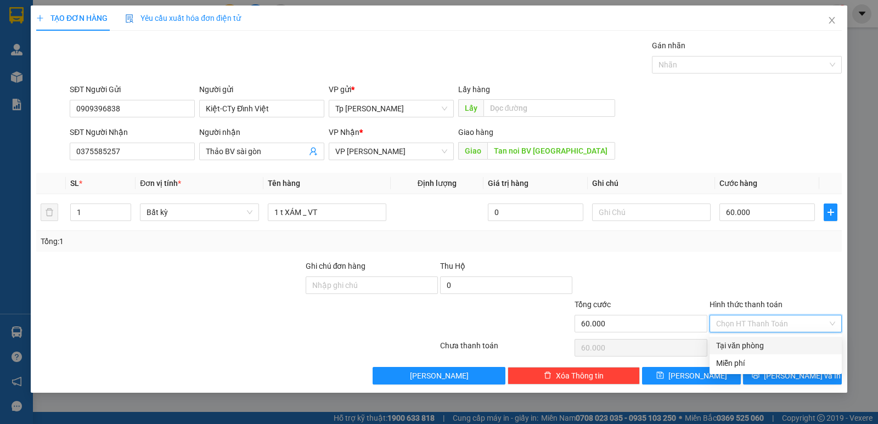
click at [749, 341] on div "Tại văn phòng" at bounding box center [775, 346] width 119 height 12
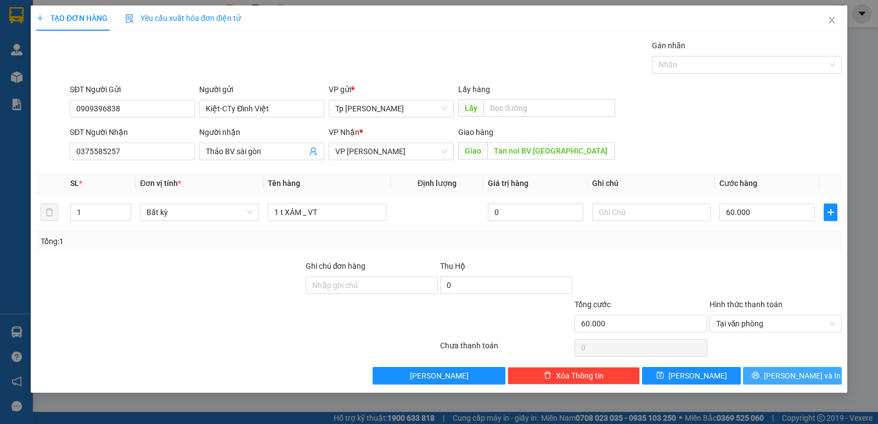
click at [766, 374] on button "Lưu và In" at bounding box center [792, 376] width 99 height 18
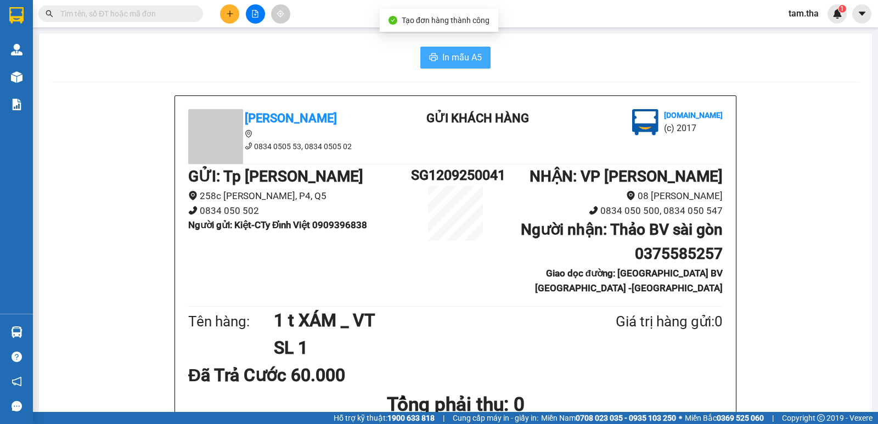
click at [459, 53] on span "In mẫu A5" at bounding box center [462, 57] width 40 height 14
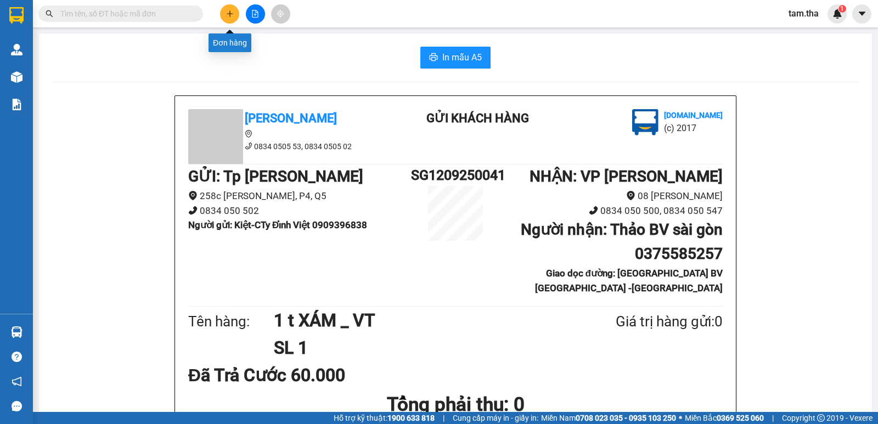
click at [226, 14] on icon "plus" at bounding box center [230, 14] width 8 height 8
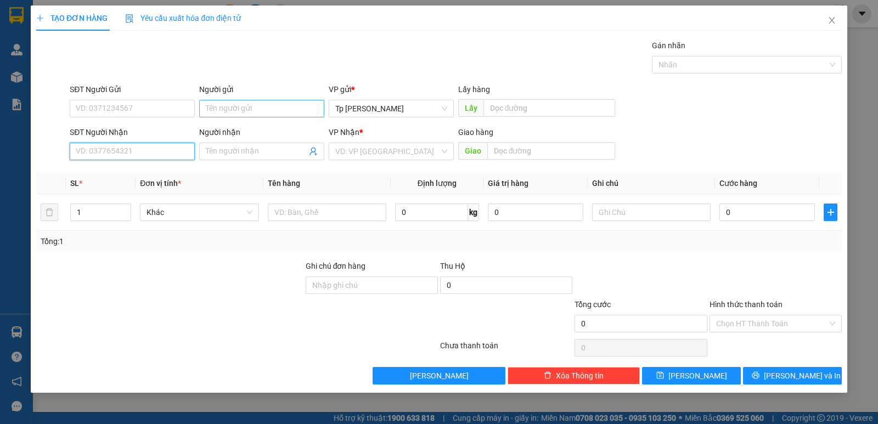
drag, startPoint x: 167, startPoint y: 145, endPoint x: 231, endPoint y: 105, distance: 75.2
click at [165, 145] on input "SĐT Người Nhận" at bounding box center [132, 152] width 125 height 18
click at [129, 102] on input "SĐT Người Gửi" at bounding box center [132, 109] width 125 height 18
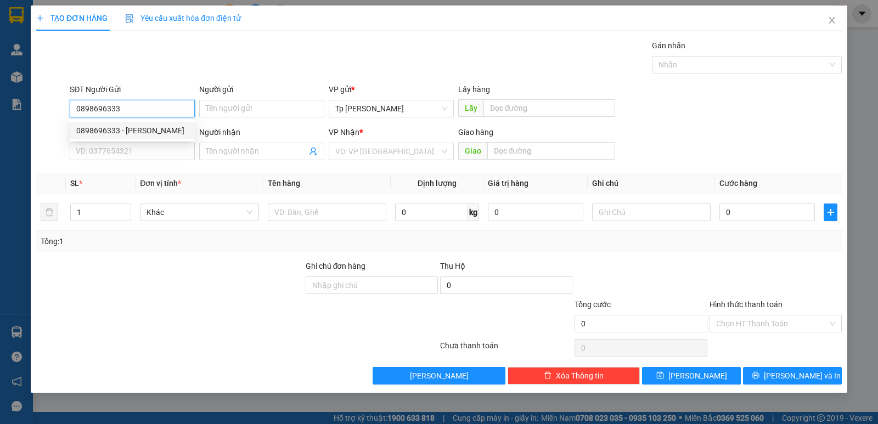
click at [167, 128] on div "0898696333 - Phong" at bounding box center [132, 131] width 112 height 12
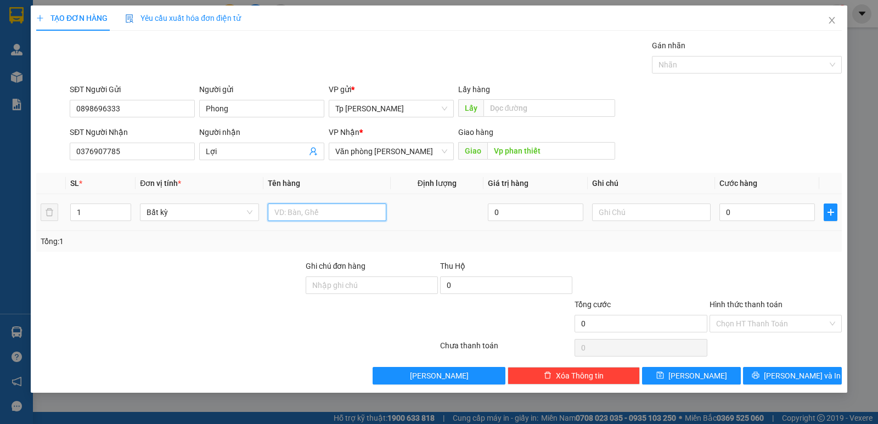
click at [348, 213] on input "text" at bounding box center [327, 213] width 119 height 18
click at [766, 215] on input "0" at bounding box center [768, 213] width 96 height 18
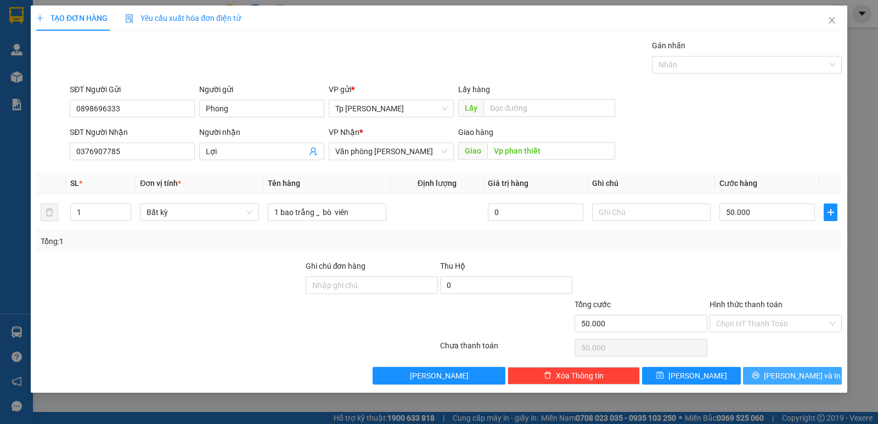
click at [799, 378] on span "Lưu và In" at bounding box center [802, 376] width 77 height 12
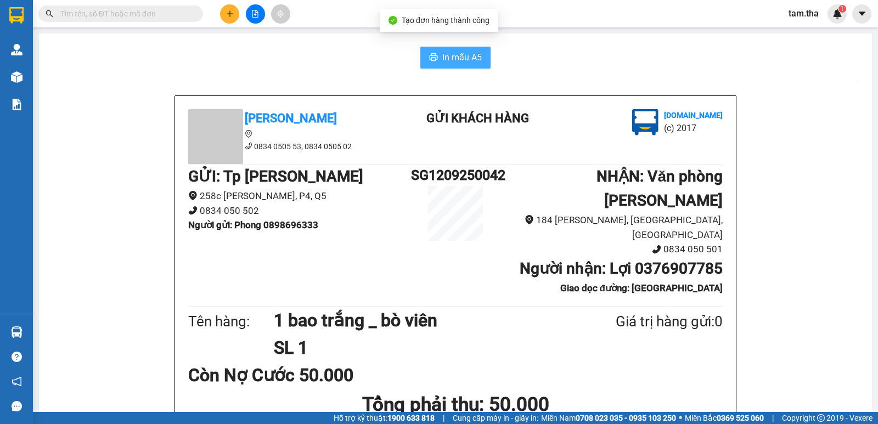
click at [424, 61] on button "In mẫu A5" at bounding box center [455, 58] width 70 height 22
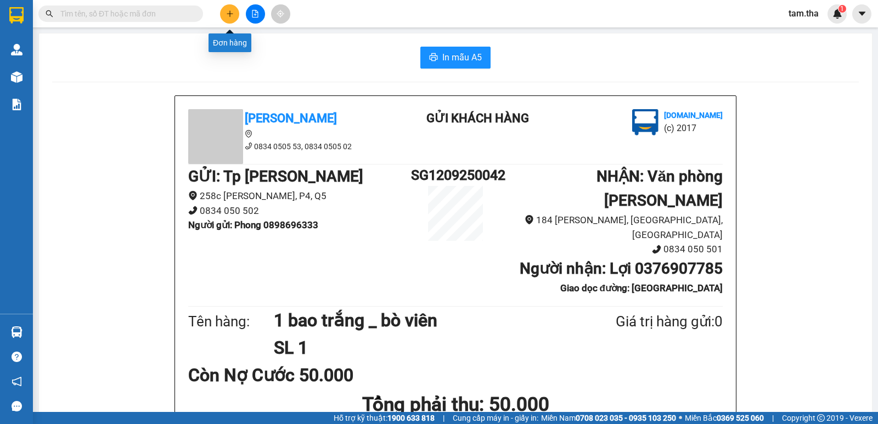
click at [225, 12] on button at bounding box center [229, 13] width 19 height 19
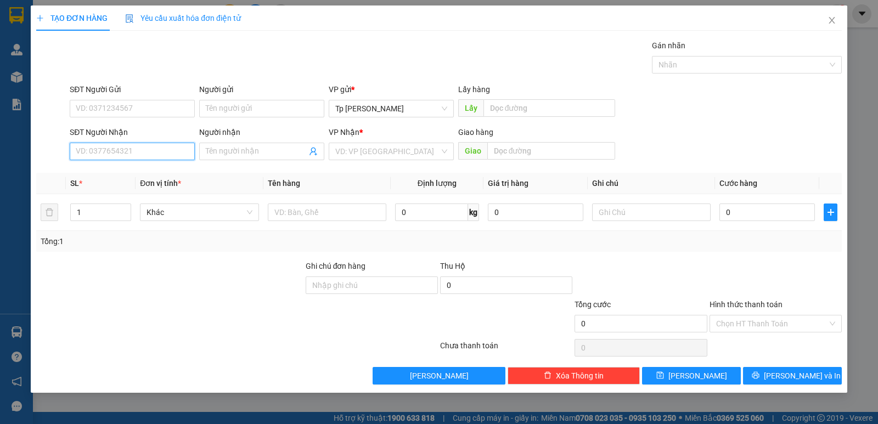
click at [140, 143] on input "SĐT Người Nhận" at bounding box center [132, 152] width 125 height 18
click at [142, 169] on div "0913939191 - sơn yến việt" at bounding box center [138, 173] width 124 height 12
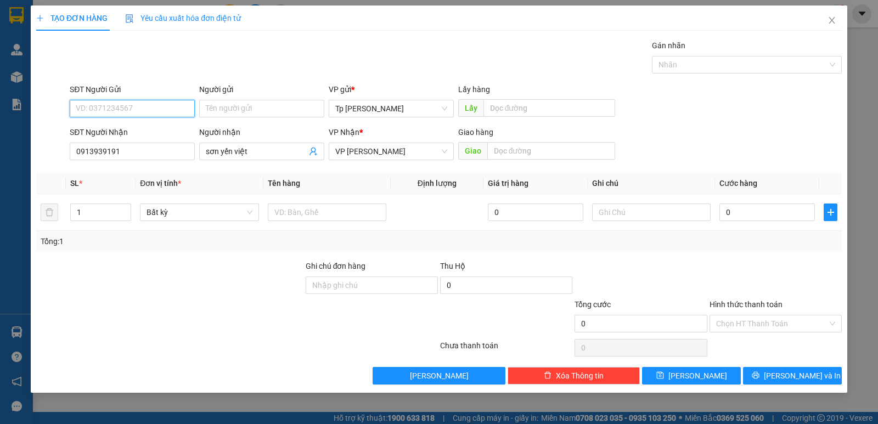
click at [148, 114] on input "SĐT Người Gửi" at bounding box center [132, 109] width 125 height 18
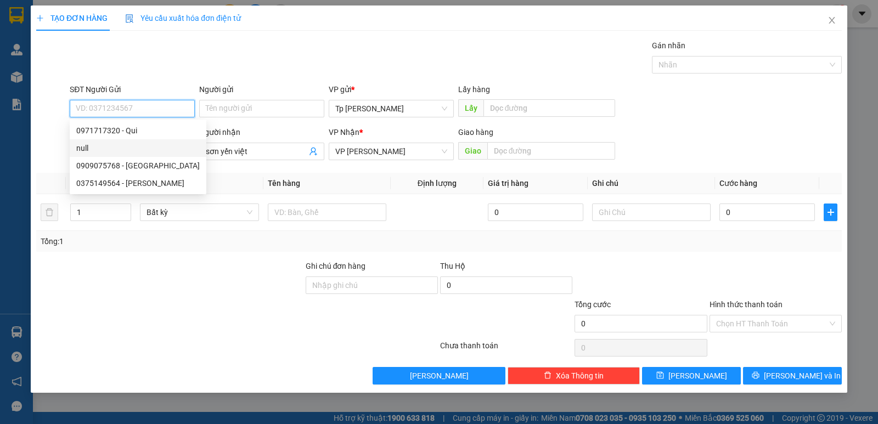
drag, startPoint x: 139, startPoint y: 140, endPoint x: 105, endPoint y: 159, distance: 38.8
click at [131, 142] on div "null" at bounding box center [138, 148] width 137 height 18
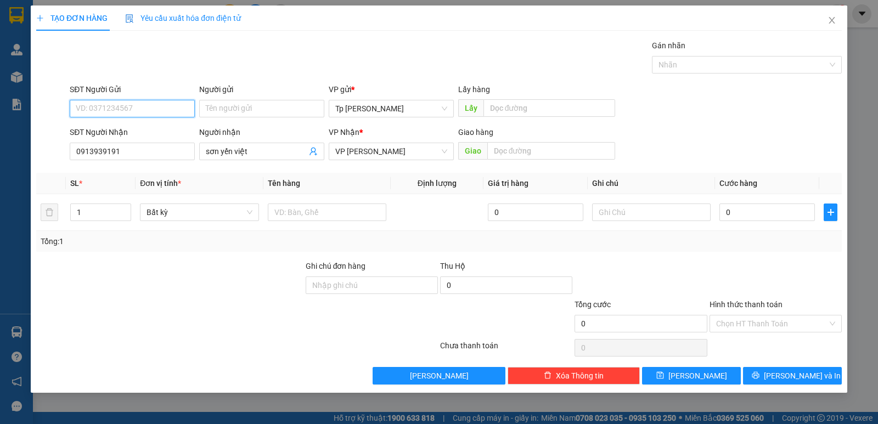
click at [169, 113] on input "SĐT Người Gửi" at bounding box center [132, 109] width 125 height 18
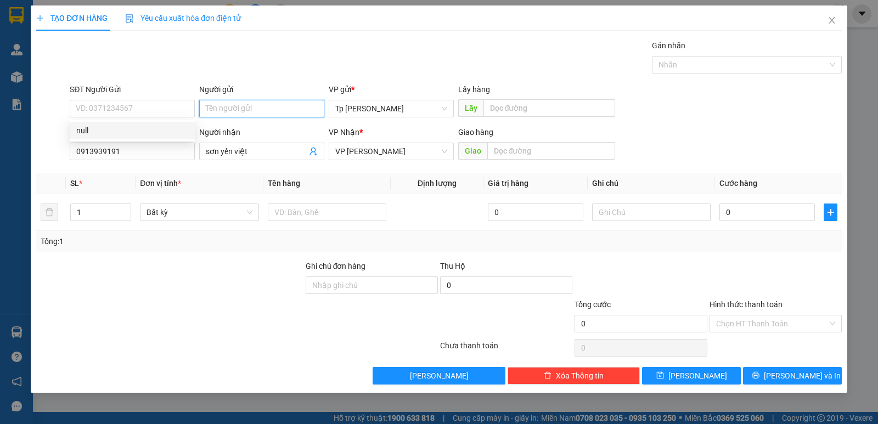
click at [229, 103] on input "Người gửi" at bounding box center [261, 109] width 125 height 18
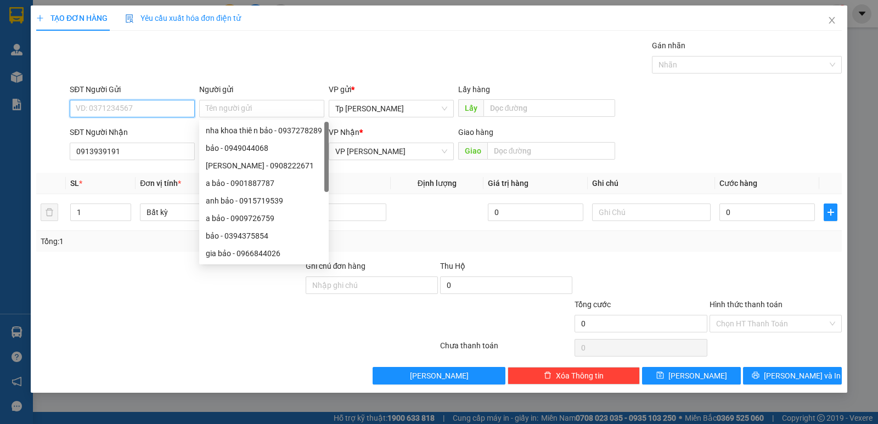
drag, startPoint x: 157, startPoint y: 105, endPoint x: 151, endPoint y: 116, distance: 12.8
click at [156, 105] on input "SĐT Người Gửi" at bounding box center [132, 109] width 125 height 18
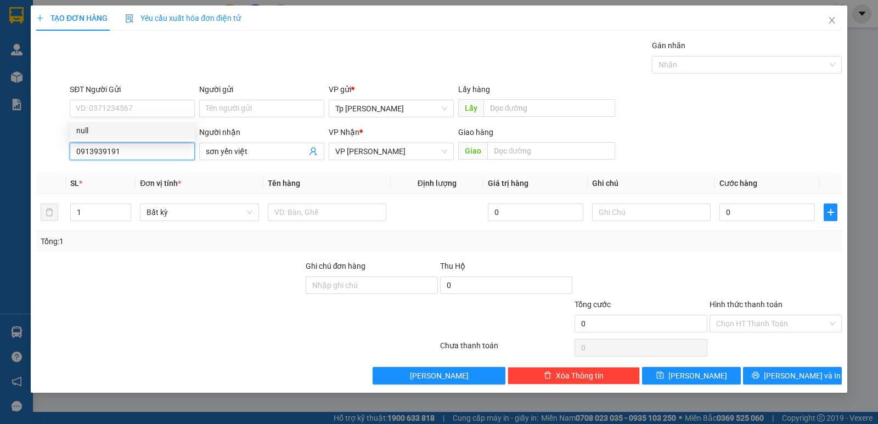
drag, startPoint x: 151, startPoint y: 151, endPoint x: 170, endPoint y: 151, distance: 19.2
click at [154, 151] on input "0913939191" at bounding box center [132, 152] width 125 height 18
drag, startPoint x: 170, startPoint y: 151, endPoint x: 0, endPoint y: 153, distance: 170.2
click at [0, 153] on div "TẠO ĐƠN HÀNG Yêu cầu xuất hóa đơn điện tử Transit Pickup Surcharge Ids Transit …" at bounding box center [439, 212] width 878 height 424
drag, startPoint x: 143, startPoint y: 148, endPoint x: 142, endPoint y: 157, distance: 8.9
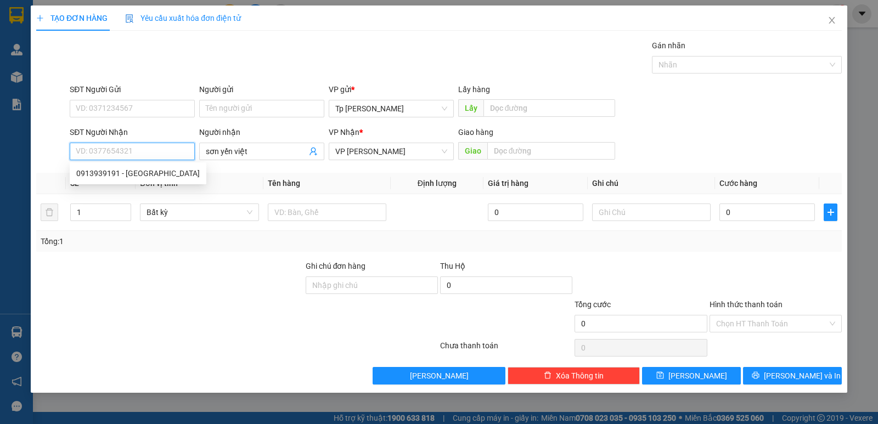
click at [142, 153] on input "SĐT Người Nhận" at bounding box center [132, 152] width 125 height 18
click at [139, 174] on div "0913939191 - sơn yến việt" at bounding box center [138, 173] width 124 height 12
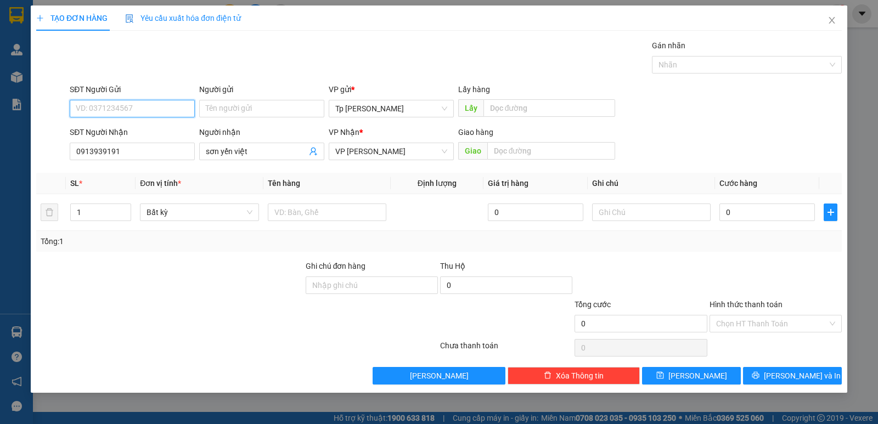
click at [158, 112] on input "SĐT Người Gửi" at bounding box center [132, 109] width 125 height 18
click at [134, 128] on div "null" at bounding box center [132, 131] width 112 height 12
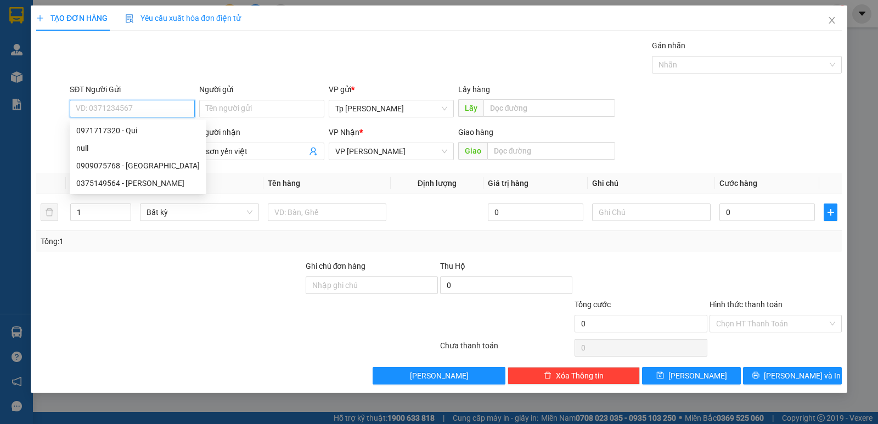
click at [135, 113] on input "SĐT Người Gửi" at bounding box center [132, 109] width 125 height 18
click at [151, 162] on div "0909075768 - Quang BÁ" at bounding box center [138, 166] width 124 height 12
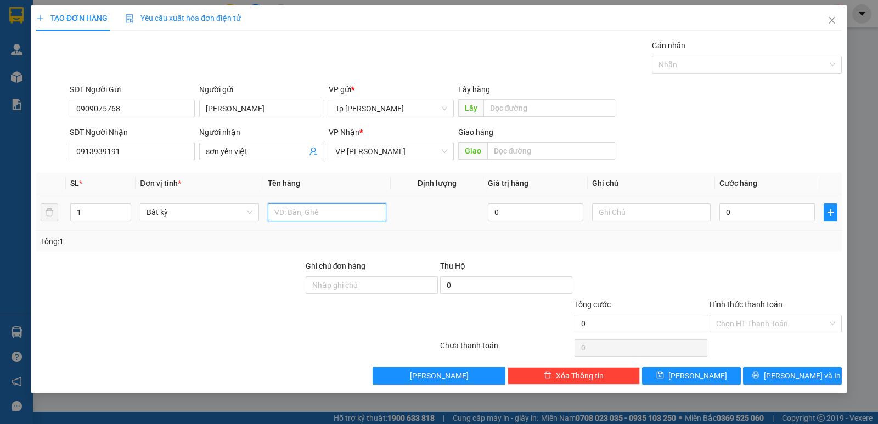
click at [344, 209] on input "text" at bounding box center [327, 213] width 119 height 18
drag, startPoint x: 774, startPoint y: 192, endPoint x: 762, endPoint y: 203, distance: 15.9
click at [771, 192] on th "Cước hàng" at bounding box center [767, 183] width 104 height 21
click at [766, 211] on input "0" at bounding box center [768, 213] width 96 height 18
click at [739, 326] on input "Hình thức thanh toán" at bounding box center [771, 324] width 111 height 16
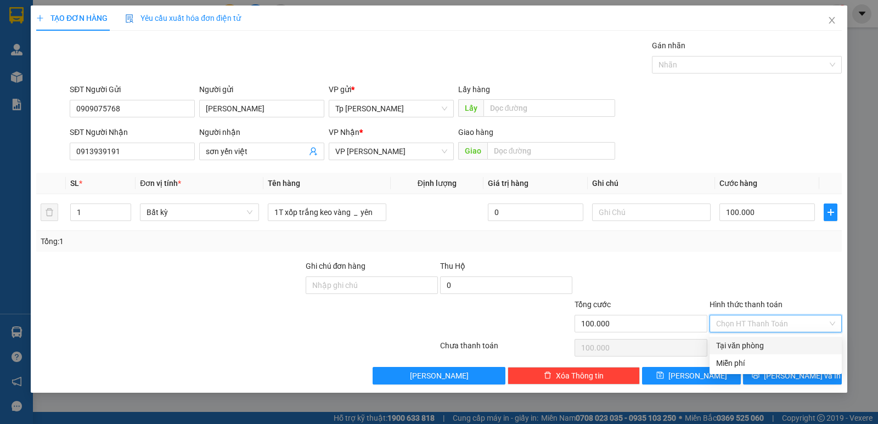
click at [756, 346] on div "Tại văn phòng" at bounding box center [775, 346] width 119 height 12
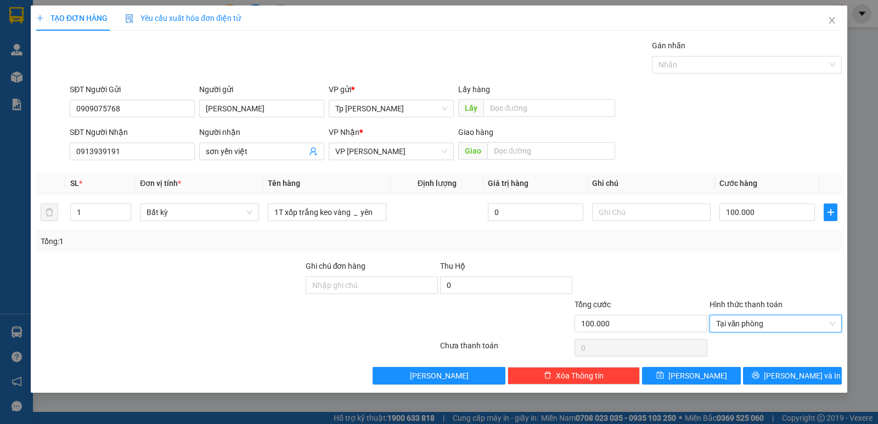
click at [782, 385] on div "TẠO ĐƠN HÀNG Yêu cầu xuất hóa đơn điện tử Transit Pickup Surcharge Ids Transit …" at bounding box center [439, 199] width 817 height 388
drag, startPoint x: 779, startPoint y: 384, endPoint x: 775, endPoint y: 380, distance: 6.3
click at [775, 380] on button "Lưu và In" at bounding box center [792, 376] width 99 height 18
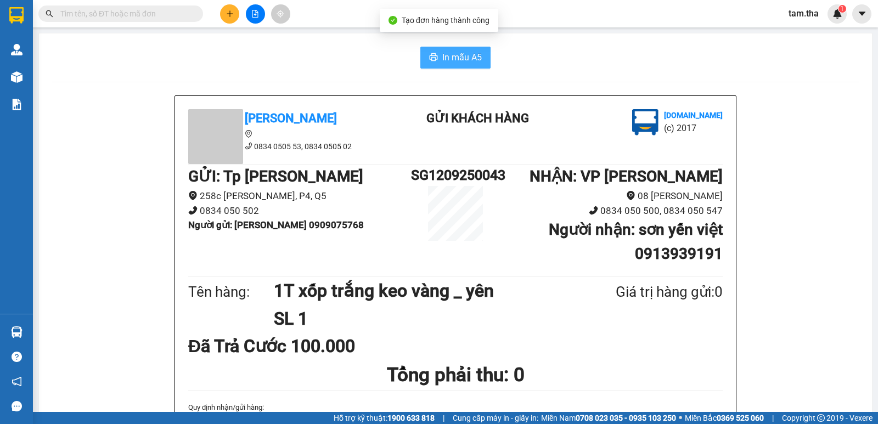
click at [465, 47] on button "In mẫu A5" at bounding box center [455, 58] width 70 height 22
click at [222, 5] on div at bounding box center [255, 13] width 82 height 19
click at [226, 5] on button at bounding box center [229, 13] width 19 height 19
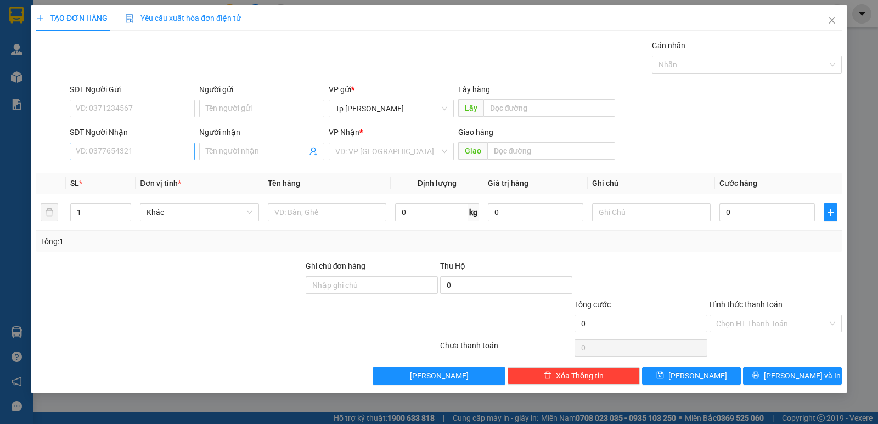
click at [145, 143] on div "SĐT Người Nhận VD: 0377654321" at bounding box center [132, 145] width 125 height 38
click at [145, 143] on input "SĐT Người Nhận" at bounding box center [132, 152] width 125 height 18
click at [135, 169] on div "0918412335 - Đại Dũng" at bounding box center [138, 173] width 124 height 12
click at [141, 108] on input "SĐT Người Gửi" at bounding box center [132, 109] width 125 height 18
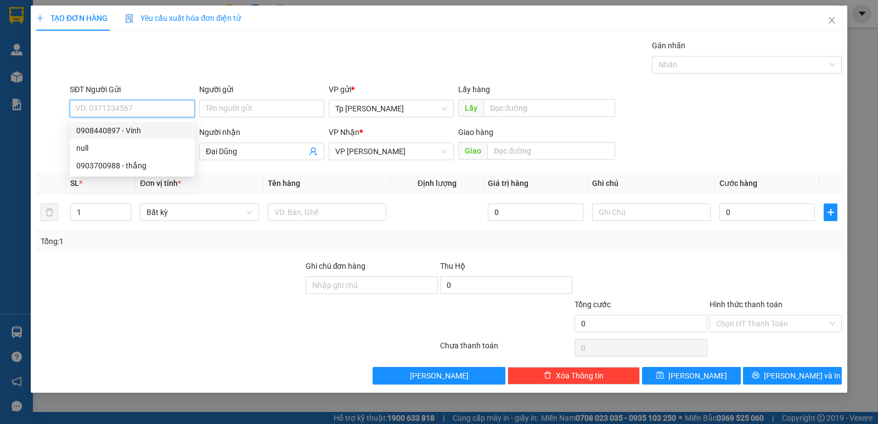
click at [142, 125] on div "0908440897 - Vinh" at bounding box center [132, 131] width 112 height 12
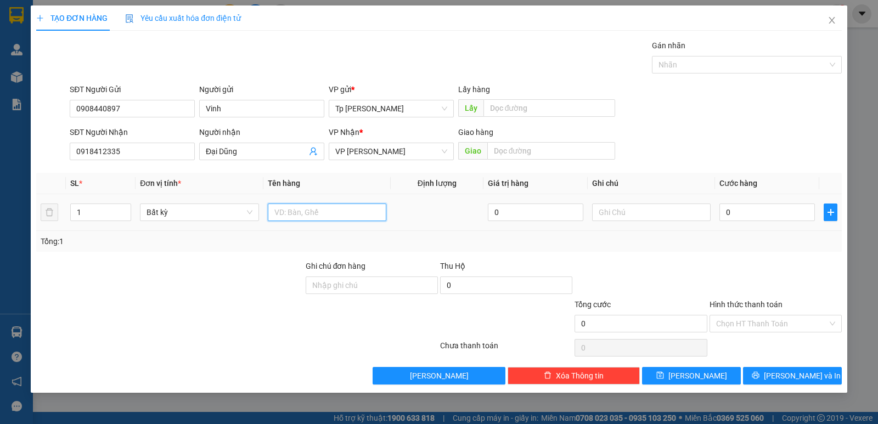
click at [287, 205] on input "text" at bounding box center [327, 213] width 119 height 18
click at [756, 214] on input "0" at bounding box center [768, 213] width 96 height 18
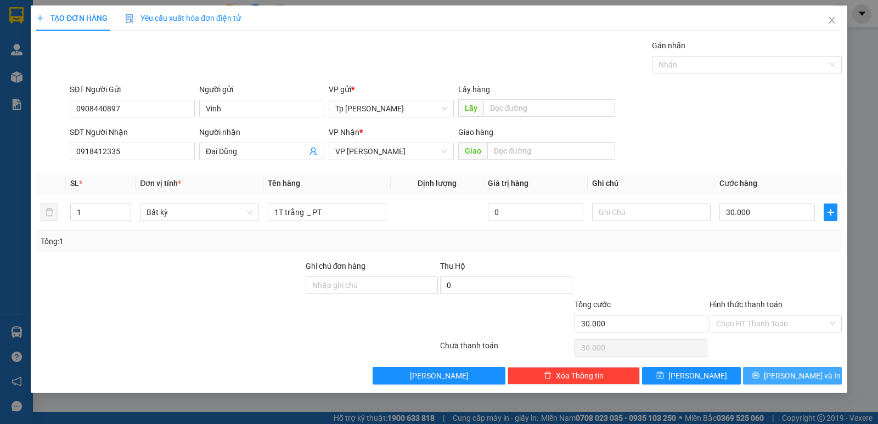
click at [784, 371] on span "Lưu và In" at bounding box center [802, 376] width 77 height 12
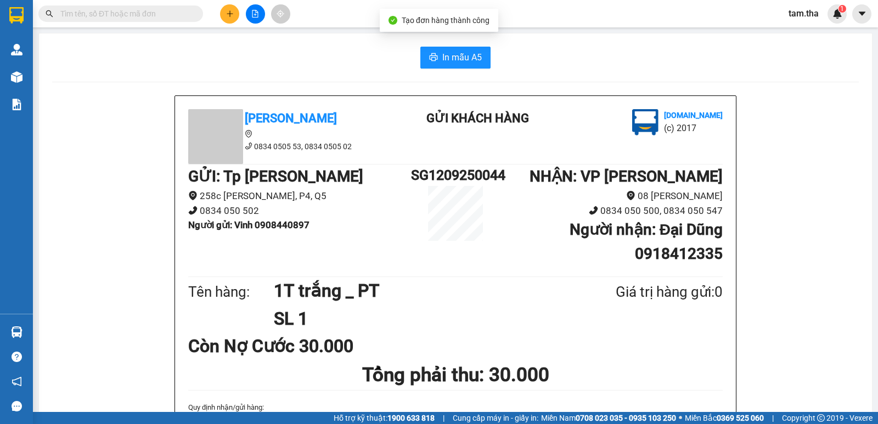
drag, startPoint x: 497, startPoint y: 56, endPoint x: 487, endPoint y: 58, distance: 10.0
click at [496, 56] on div "In mẫu A5" at bounding box center [455, 58] width 807 height 22
click at [486, 58] on button "In mẫu A5" at bounding box center [455, 58] width 70 height 22
click at [236, 20] on button at bounding box center [229, 13] width 19 height 19
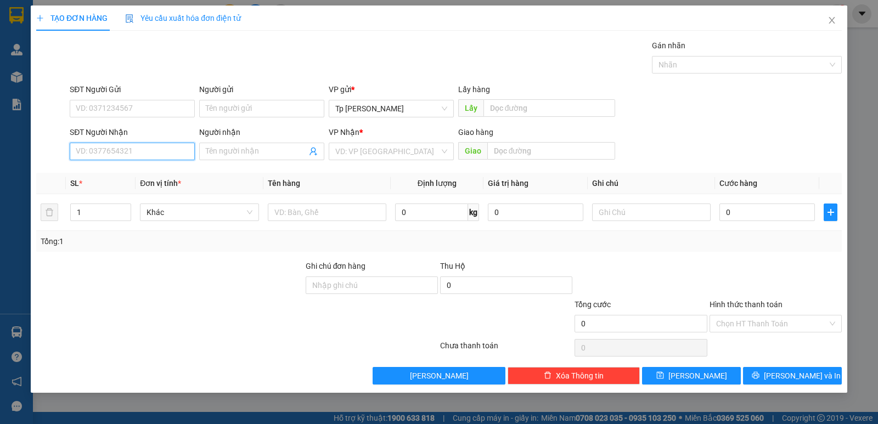
click at [124, 158] on input "SĐT Người Nhận" at bounding box center [132, 152] width 125 height 18
drag, startPoint x: 145, startPoint y: 175, endPoint x: 168, endPoint y: 132, distance: 48.1
click at [145, 175] on div "0914852856 - nghệ thương" at bounding box center [132, 173] width 112 height 12
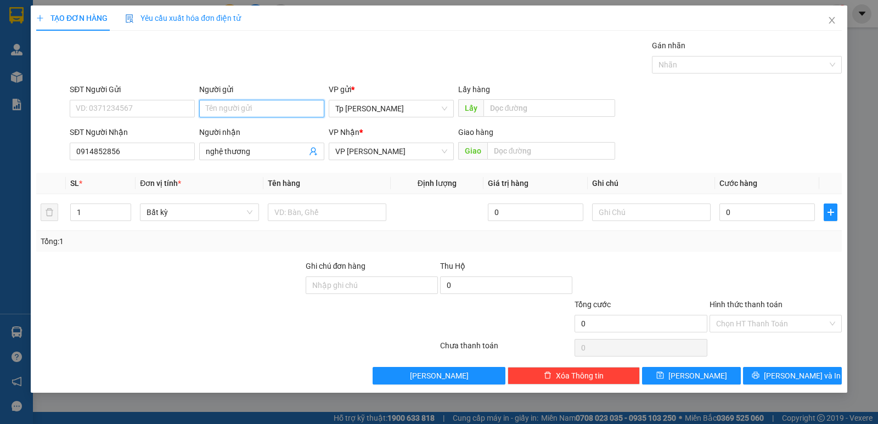
click at [231, 110] on input "Người gửi" at bounding box center [261, 109] width 125 height 18
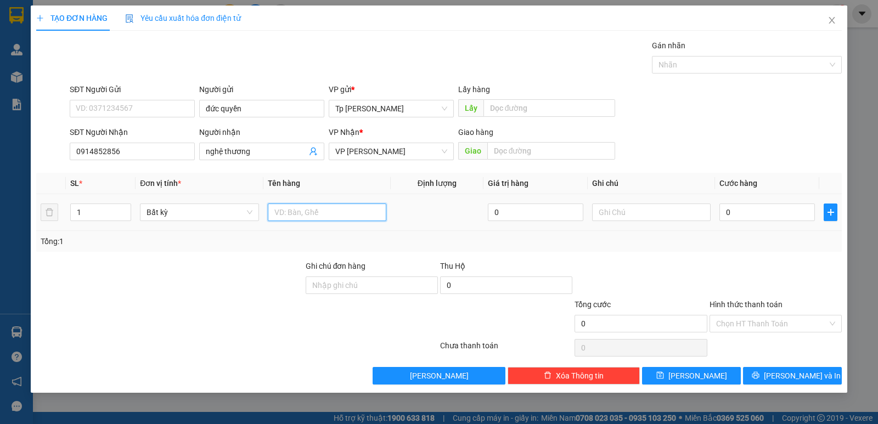
drag, startPoint x: 361, startPoint y: 209, endPoint x: 355, endPoint y: 203, distance: 8.6
click at [356, 204] on input "text" at bounding box center [327, 213] width 119 height 18
click at [737, 220] on input "0" at bounding box center [768, 213] width 96 height 18
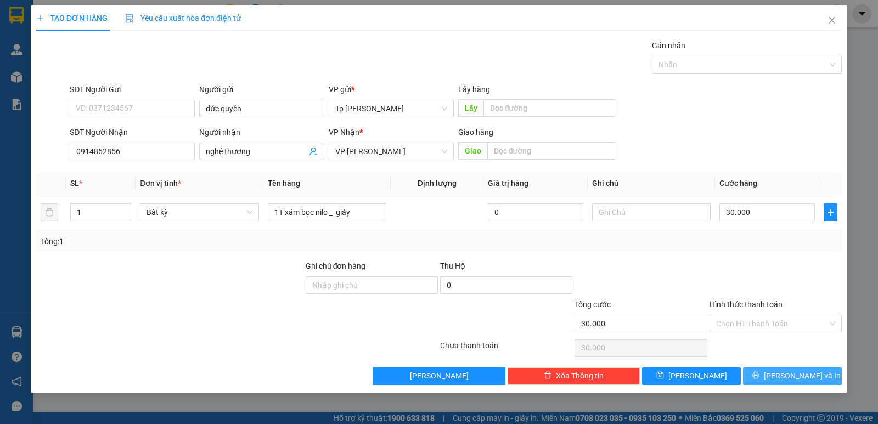
click at [783, 374] on button "Lưu và In" at bounding box center [792, 376] width 99 height 18
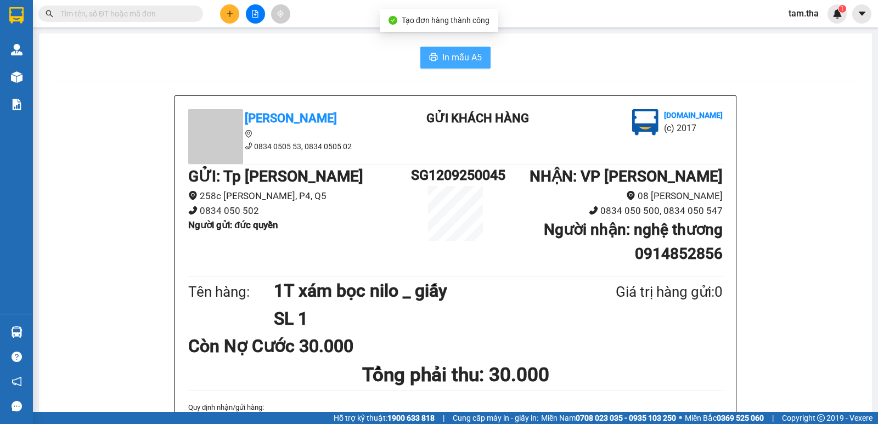
click at [452, 68] on button "In mẫu A5" at bounding box center [455, 58] width 70 height 22
click at [222, 20] on div at bounding box center [255, 13] width 82 height 19
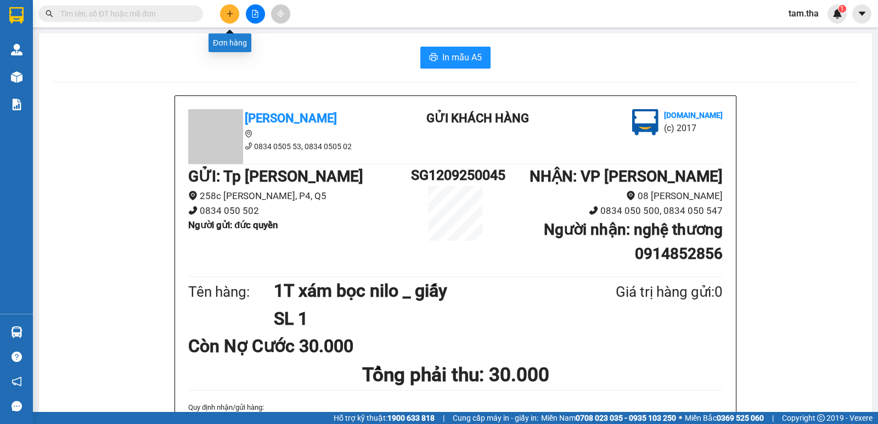
click at [222, 20] on button at bounding box center [229, 13] width 19 height 19
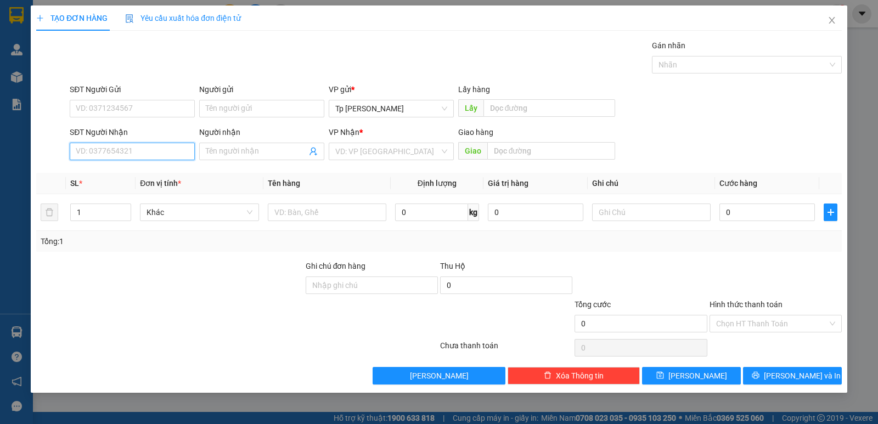
click at [99, 153] on input "SĐT Người Nhận" at bounding box center [132, 152] width 125 height 18
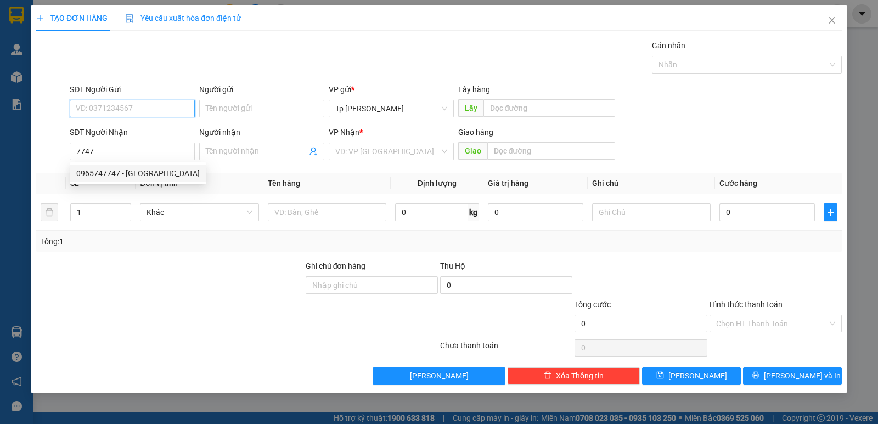
click at [171, 103] on input "SĐT Người Gửi" at bounding box center [132, 109] width 125 height 18
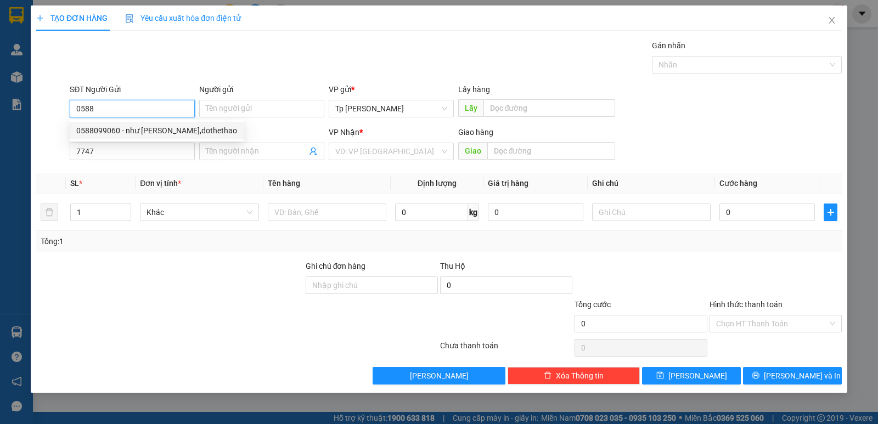
click at [164, 132] on div "0588099060 - như quỳnh,dothethao" at bounding box center [156, 131] width 161 height 12
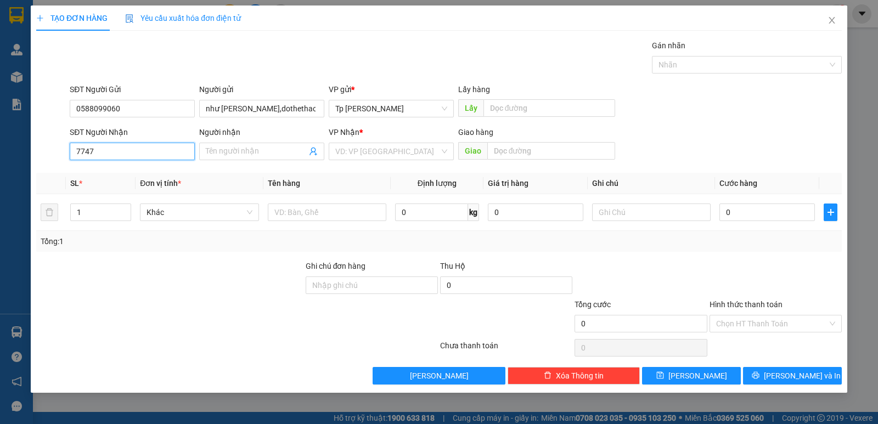
click at [160, 160] on input "7747" at bounding box center [132, 152] width 125 height 18
drag, startPoint x: 173, startPoint y: 155, endPoint x: 0, endPoint y: 155, distance: 172.9
click at [0, 155] on div "TẠO ĐƠN HÀNG Yêu cầu xuất hóa đơn điện tử Transit Pickup Surcharge Ids Transit …" at bounding box center [439, 212] width 878 height 424
click at [132, 174] on div "0916677447 - Trung Phạm" at bounding box center [132, 173] width 112 height 12
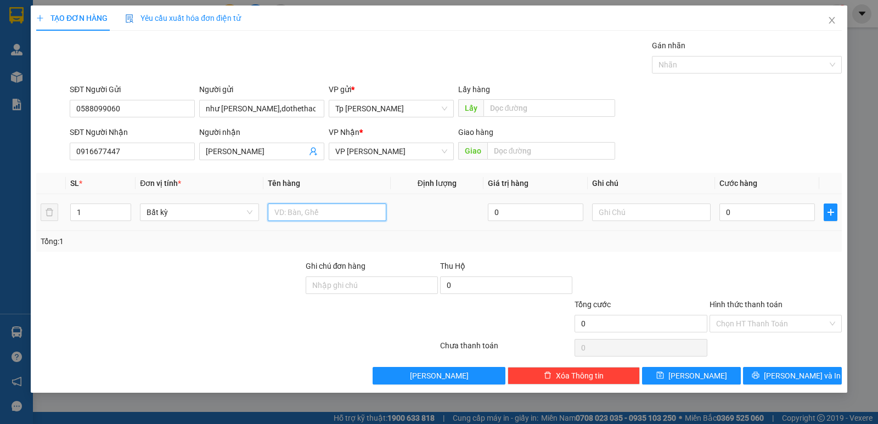
drag, startPoint x: 298, startPoint y: 211, endPoint x: 308, endPoint y: 198, distance: 16.8
click at [300, 211] on input "text" at bounding box center [327, 213] width 119 height 18
click at [742, 203] on div "0" at bounding box center [768, 212] width 96 height 22
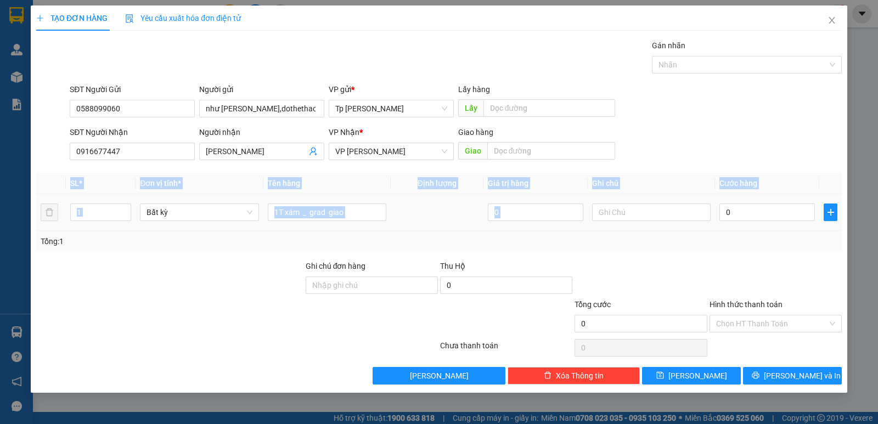
click at [742, 203] on div "0" at bounding box center [768, 212] width 96 height 22
click at [744, 214] on input "0" at bounding box center [768, 213] width 96 height 18
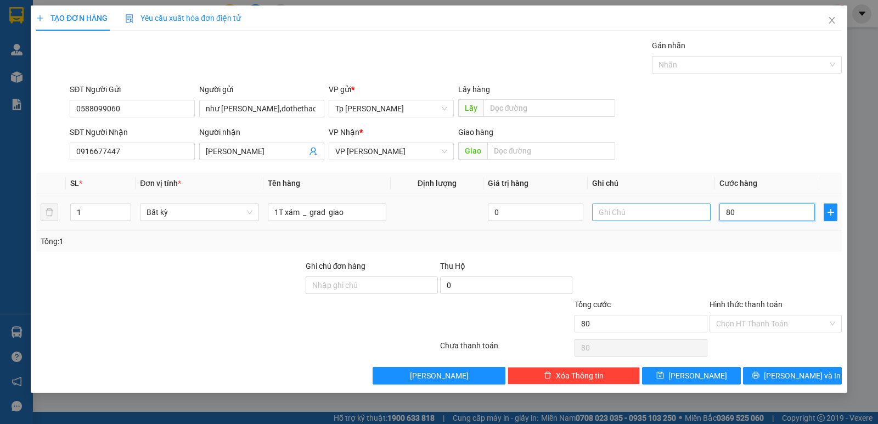
drag, startPoint x: 744, startPoint y: 214, endPoint x: 677, endPoint y: 215, distance: 67.5
click at [677, 215] on tr "1 Bất kỳ 1T xám _ grad giao 0 80" at bounding box center [439, 212] width 806 height 37
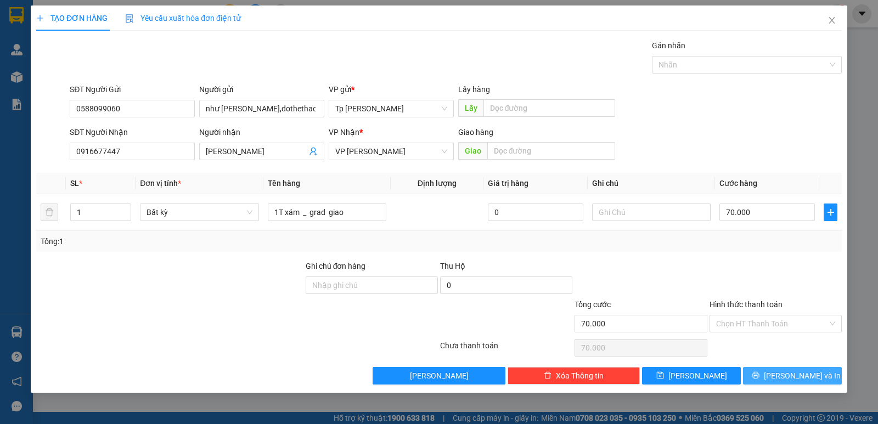
click at [768, 373] on button "Lưu và In" at bounding box center [792, 376] width 99 height 18
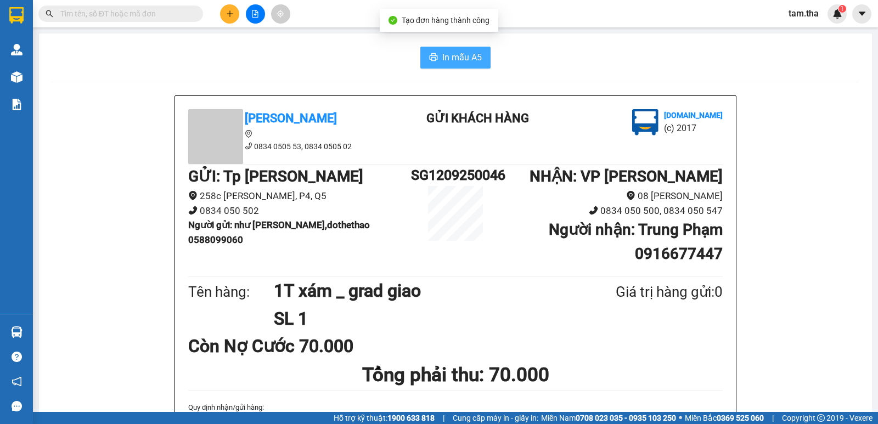
click at [430, 54] on icon "printer" at bounding box center [434, 57] width 8 height 8
click at [99, 4] on div "Kết quả tìm kiếm ( 0 ) Bộ lọc No Data" at bounding box center [107, 13] width 214 height 19
click at [126, 9] on input "text" at bounding box center [125, 14] width 130 height 12
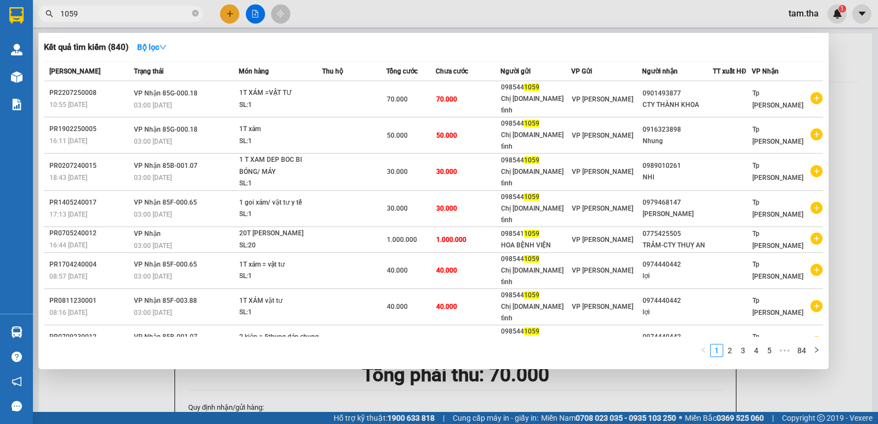
click at [282, 36] on div "Kết quả tìm kiếm ( 840 ) Bộ lọc Mã ĐH Trạng thái Món hàng Thu hộ Tổng cước Chưa…" at bounding box center [433, 201] width 790 height 336
click at [165, 53] on button "Bộ lọc" at bounding box center [151, 47] width 47 height 18
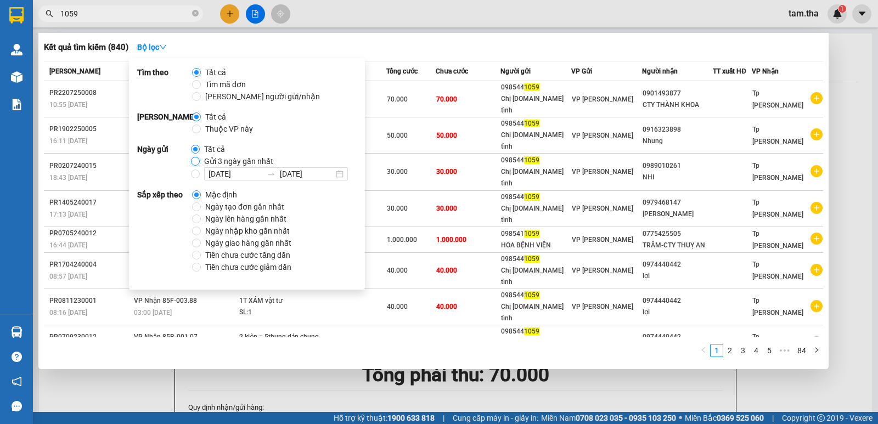
click at [194, 158] on input "Gửi 3 ngày gần nhất" at bounding box center [195, 161] width 9 height 9
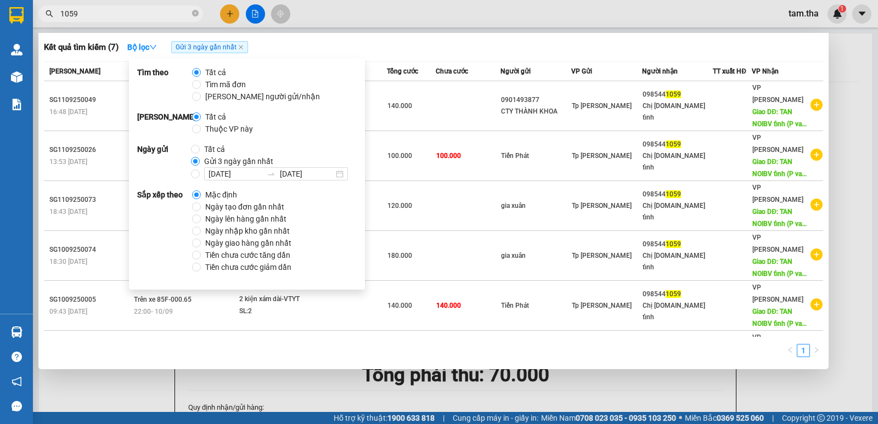
click at [305, 33] on div "Kết quả tìm kiếm ( 7 ) Bộ lọc Gửi 3 ngày gần nhất Mã ĐH Trạng thái Món hàng Thu…" at bounding box center [433, 201] width 790 height 336
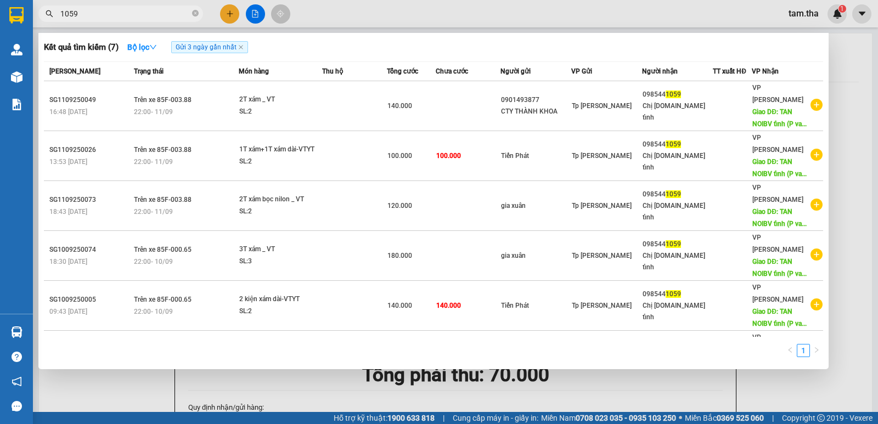
click at [100, 12] on input "1059" at bounding box center [125, 14] width 130 height 12
click at [89, 16] on input "1059" at bounding box center [125, 14] width 130 height 12
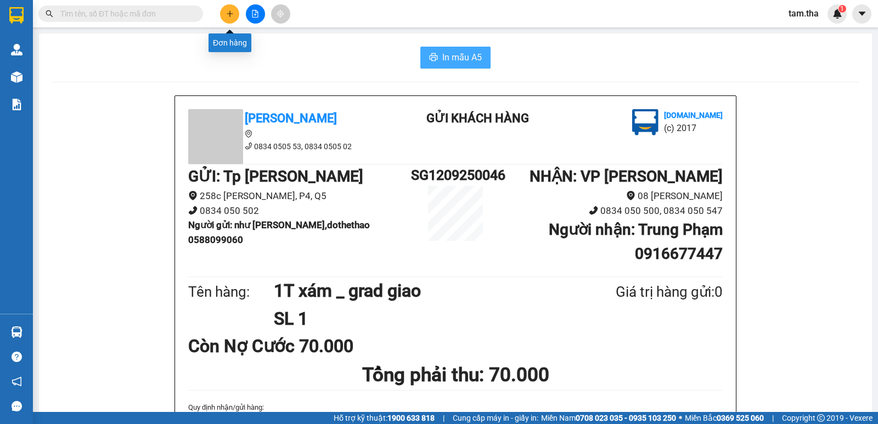
click at [229, 16] on icon "plus" at bounding box center [230, 14] width 8 height 8
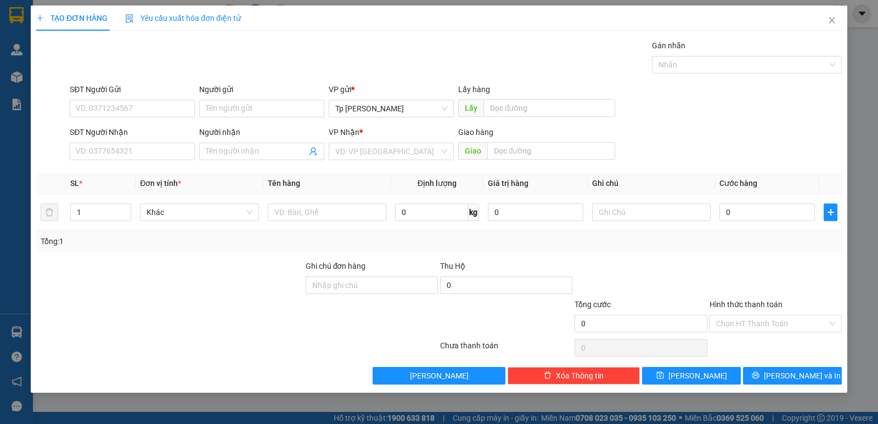
click at [16, 76] on div "TẠO ĐƠN HÀNG Yêu cầu xuất hóa đơn điện tử Transit Pickup Surcharge Ids Transit …" at bounding box center [439, 212] width 878 height 424
click at [821, 23] on span "Close" at bounding box center [832, 20] width 31 height 31
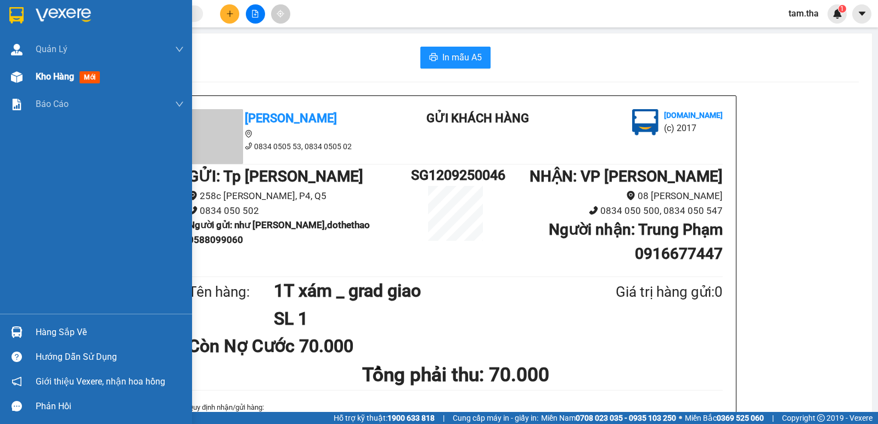
click at [66, 80] on span "Kho hàng" at bounding box center [55, 76] width 38 height 10
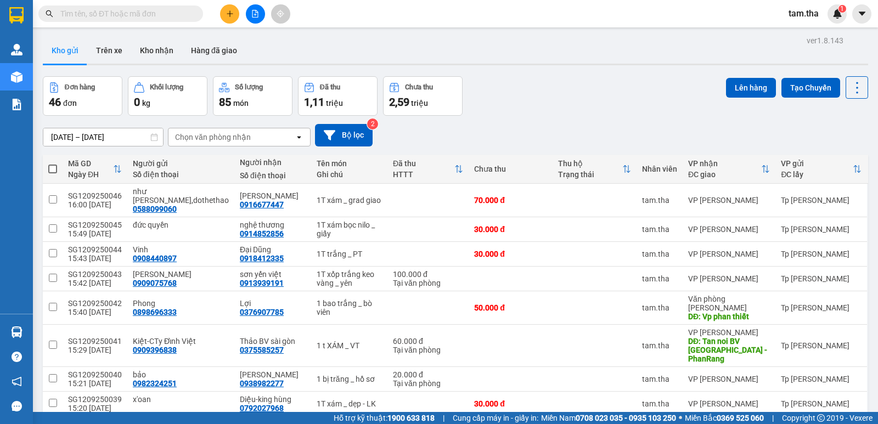
click at [53, 21] on span at bounding box center [120, 13] width 165 height 16
click at [81, 19] on input "text" at bounding box center [125, 14] width 130 height 12
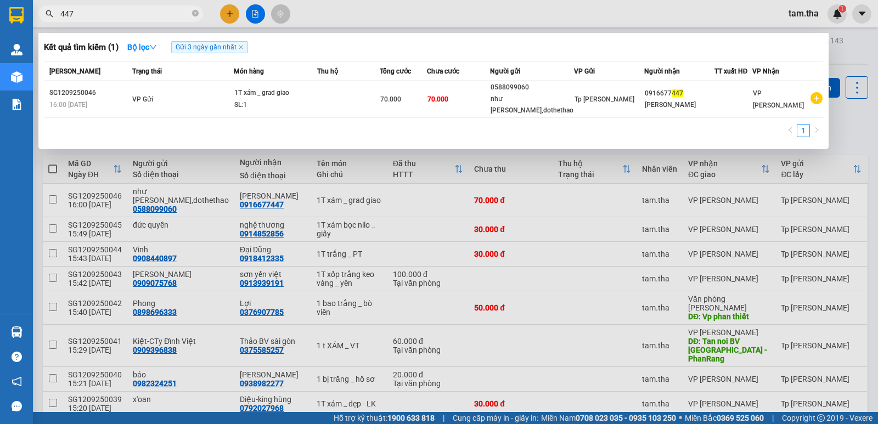
click at [91, 16] on input "447" at bounding box center [125, 14] width 130 height 12
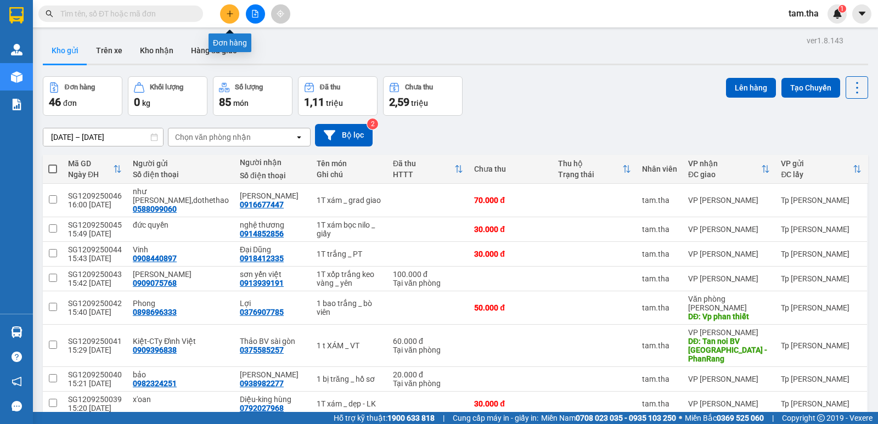
click at [234, 13] on button at bounding box center [229, 13] width 19 height 19
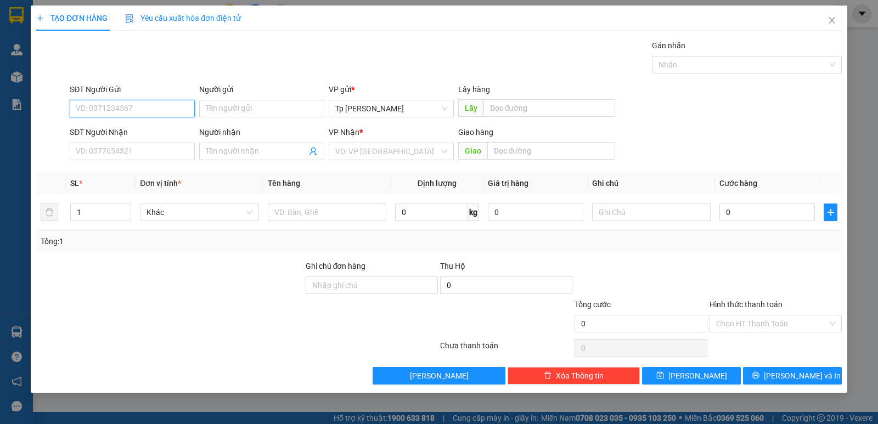
click at [135, 104] on input "SĐT Người Gửi" at bounding box center [132, 109] width 125 height 18
click at [165, 133] on div "0588099060 - như quỳnh,dothethao" at bounding box center [156, 131] width 161 height 12
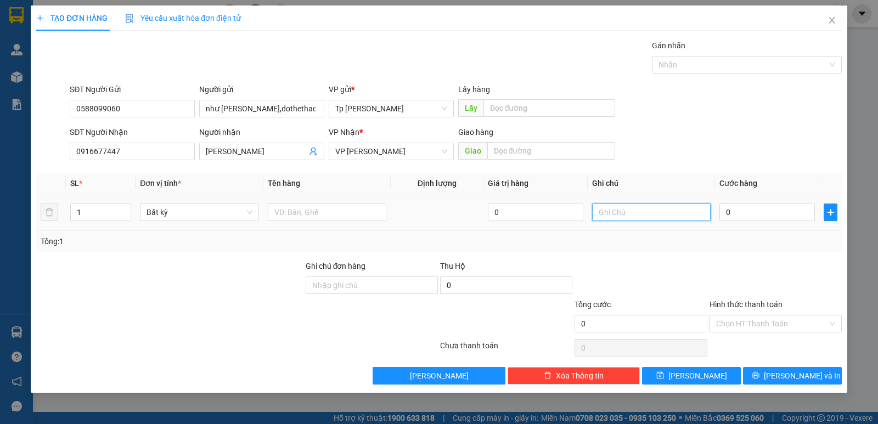
click at [647, 215] on input "text" at bounding box center [651, 213] width 119 height 18
click at [297, 219] on input "text" at bounding box center [327, 213] width 119 height 18
click at [299, 212] on input "1 T xa1m lon do the thao" at bounding box center [327, 213] width 119 height 18
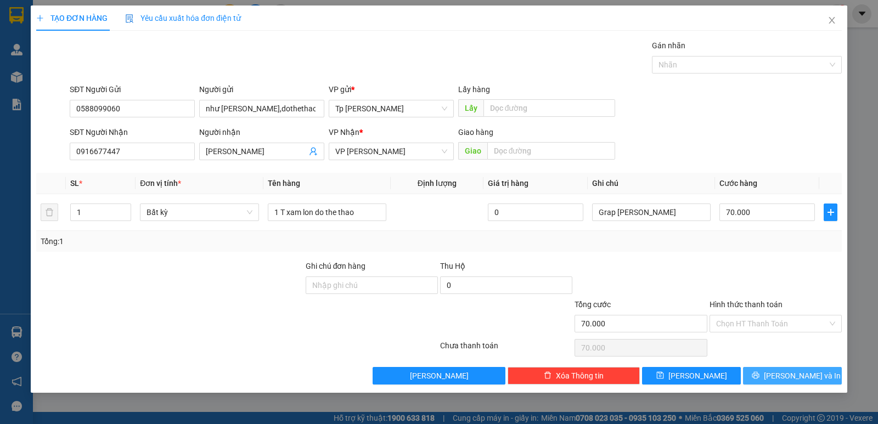
click at [800, 372] on span "Lưu và In" at bounding box center [802, 376] width 77 height 12
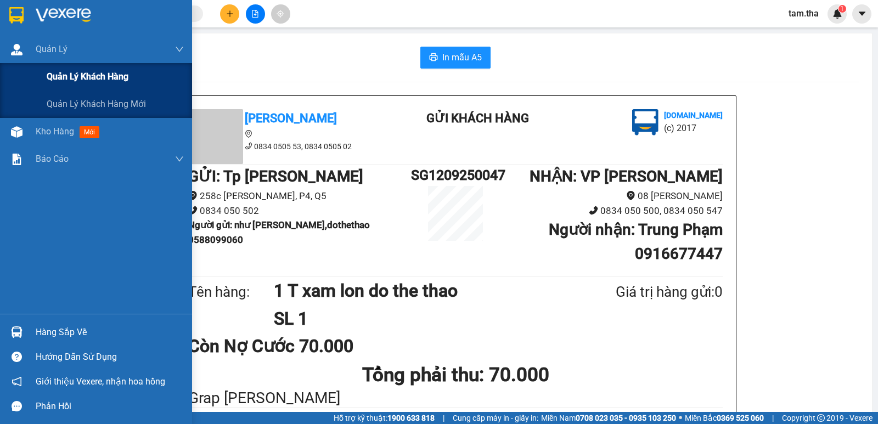
click at [57, 77] on span "Quản lý khách hàng" at bounding box center [88, 77] width 82 height 14
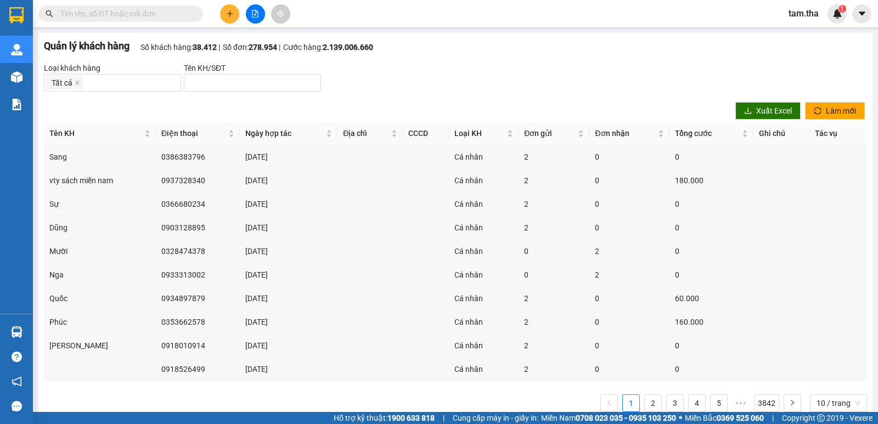
click at [91, 13] on input "text" at bounding box center [125, 14] width 130 height 12
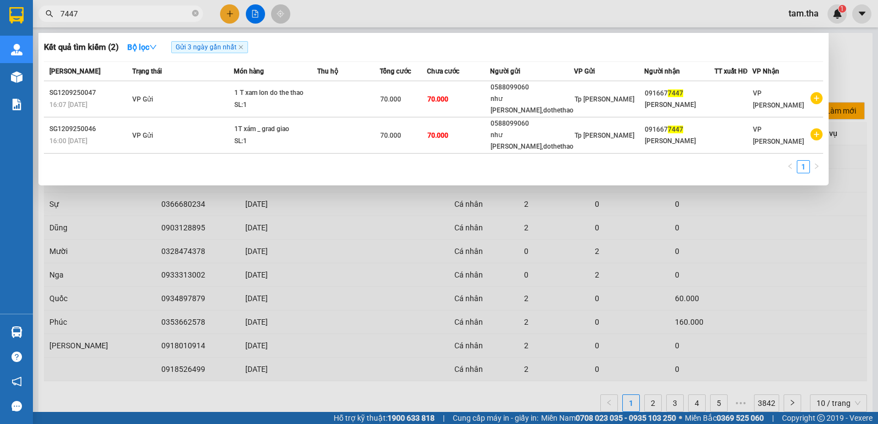
click at [456, 257] on div at bounding box center [439, 212] width 878 height 424
click at [142, 18] on input "7447" at bounding box center [125, 14] width 130 height 12
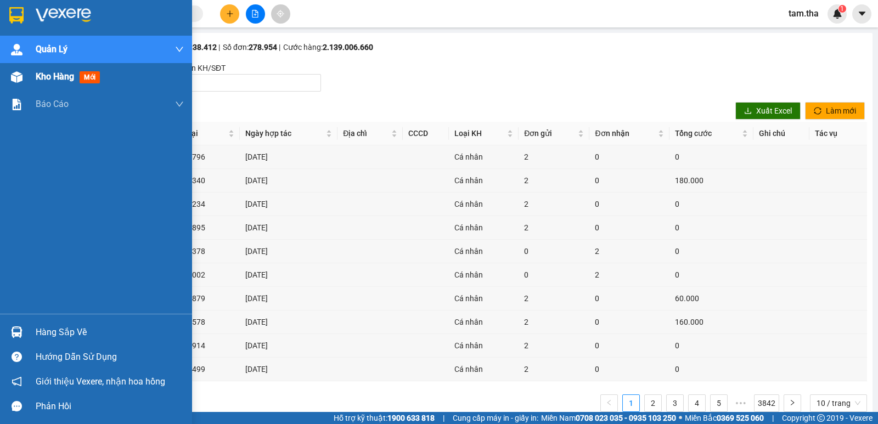
click at [43, 72] on span "Kho hàng" at bounding box center [55, 76] width 38 height 10
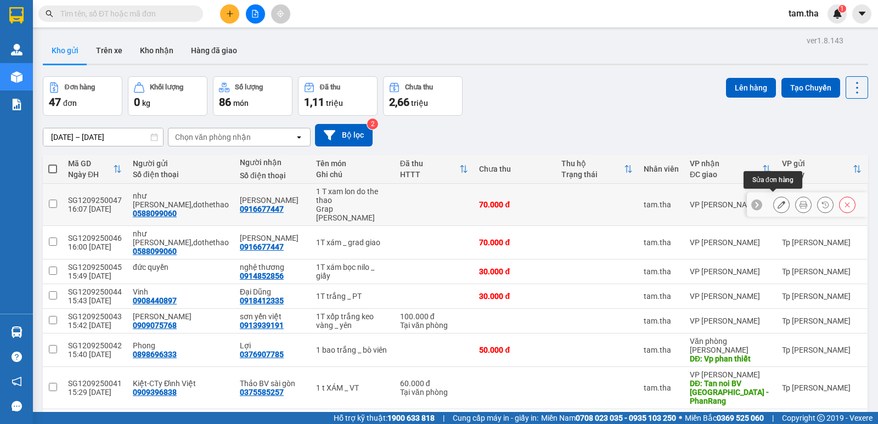
click at [778, 201] on icon at bounding box center [782, 205] width 8 height 8
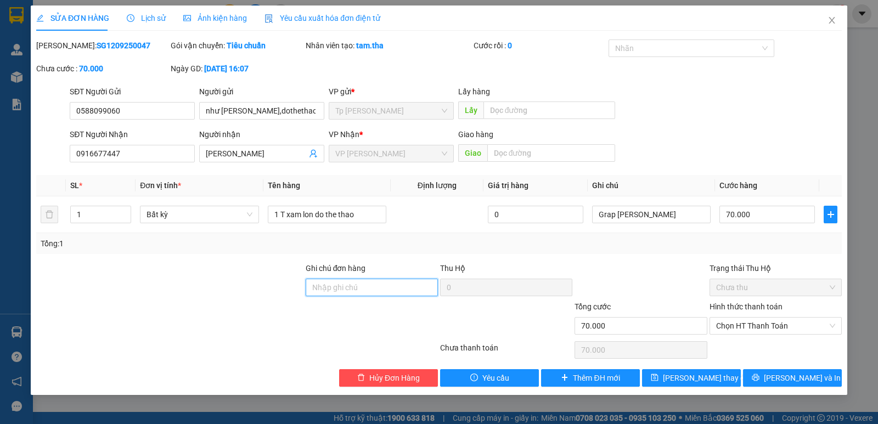
click at [335, 295] on input "Ghi chú đơn hàng" at bounding box center [372, 288] width 132 height 18
click at [711, 378] on span "Lưu thay đổi" at bounding box center [707, 378] width 88 height 12
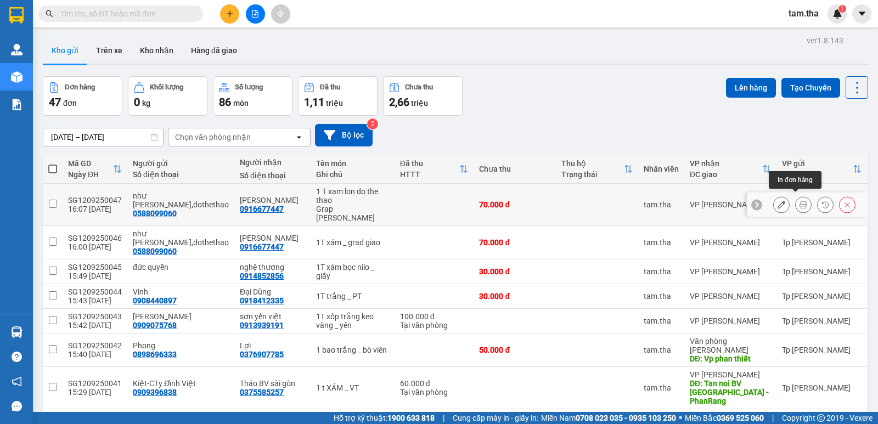
click at [800, 202] on icon at bounding box center [804, 205] width 8 height 8
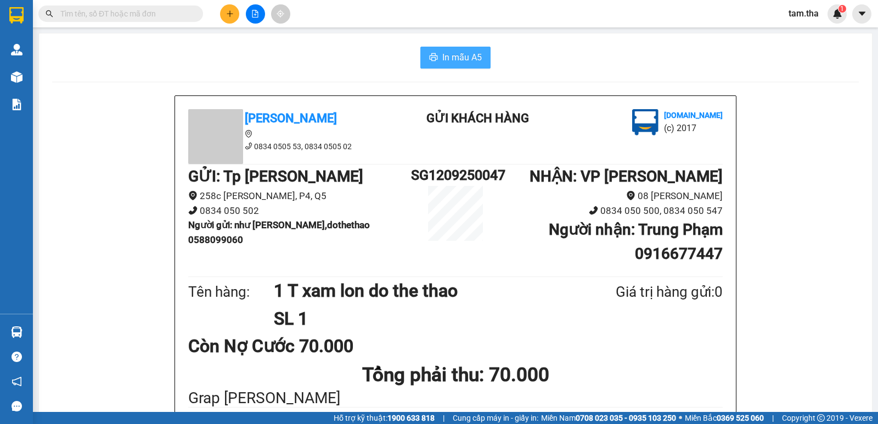
click at [435, 52] on button "In mẫu A5" at bounding box center [455, 58] width 70 height 22
click at [226, 13] on icon "plus" at bounding box center [230, 14] width 8 height 8
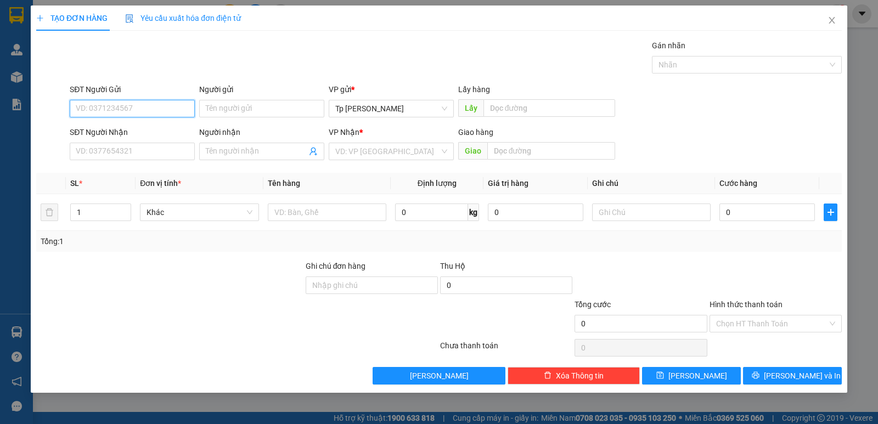
click at [126, 109] on input "SĐT Người Gửi" at bounding box center [132, 109] width 125 height 18
click at [122, 132] on div "0911500851 - hạnh" at bounding box center [132, 131] width 112 height 12
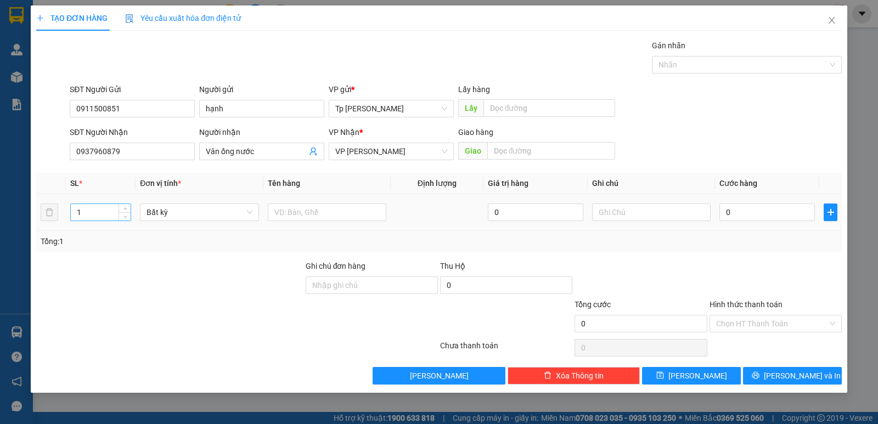
click at [107, 217] on input "1" at bounding box center [101, 212] width 60 height 16
click at [322, 214] on input "text" at bounding box center [327, 213] width 119 height 18
click at [778, 212] on input "0" at bounding box center [768, 213] width 96 height 18
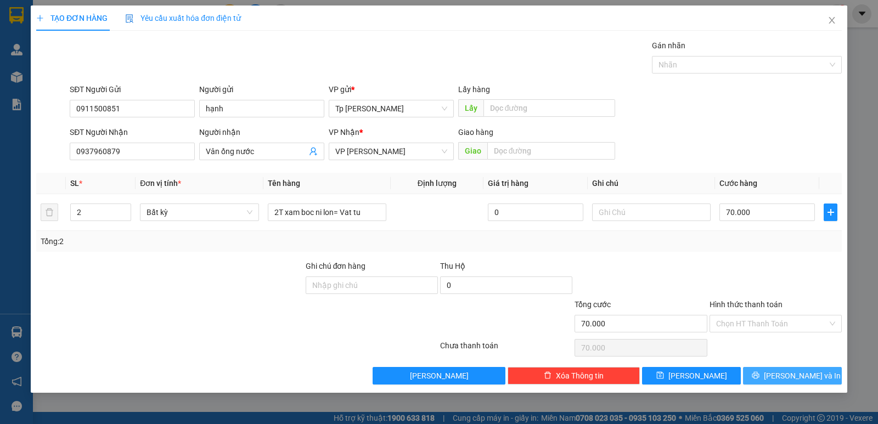
click at [760, 373] on icon "printer" at bounding box center [756, 376] width 8 height 8
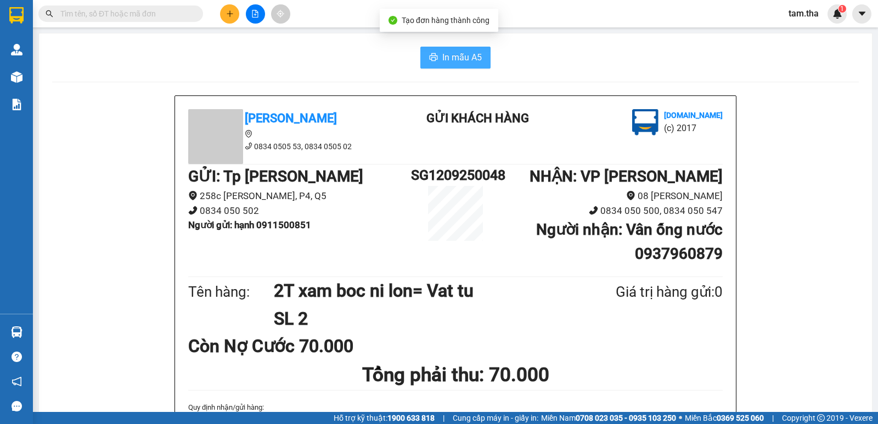
click at [457, 54] on span "In mẫu A5" at bounding box center [462, 57] width 40 height 14
click at [442, 60] on span "In mẫu A5" at bounding box center [462, 57] width 40 height 14
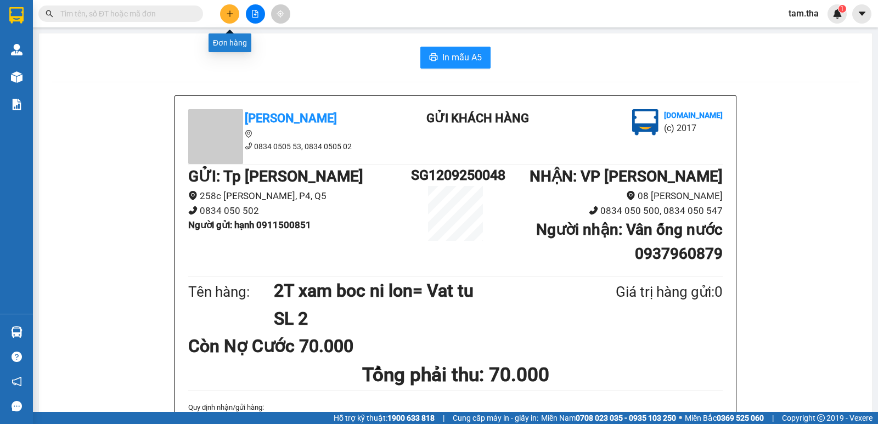
click at [226, 19] on button at bounding box center [229, 13] width 19 height 19
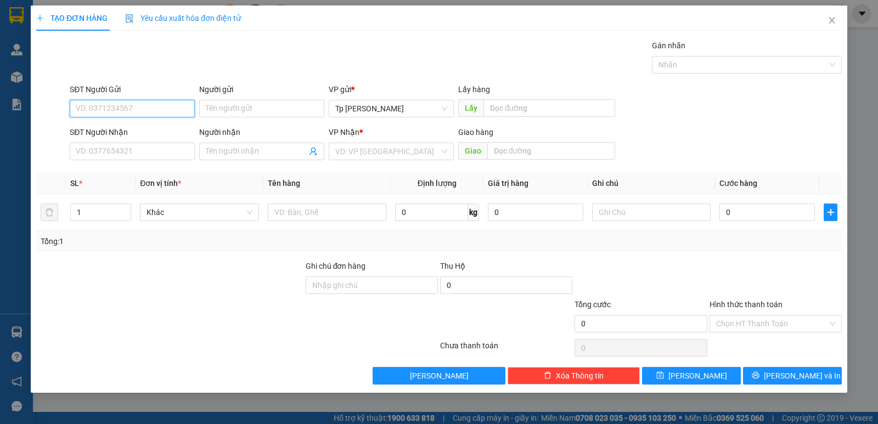
click at [89, 109] on input "SĐT Người Gửi" at bounding box center [132, 109] width 125 height 18
click at [252, 113] on input "Người gửi" at bounding box center [261, 109] width 125 height 18
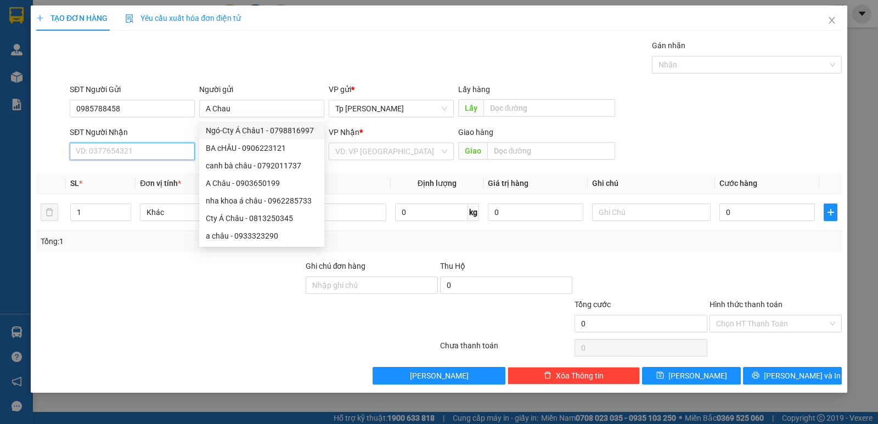
click at [142, 154] on input "SĐT Người Nhận" at bounding box center [132, 152] width 125 height 18
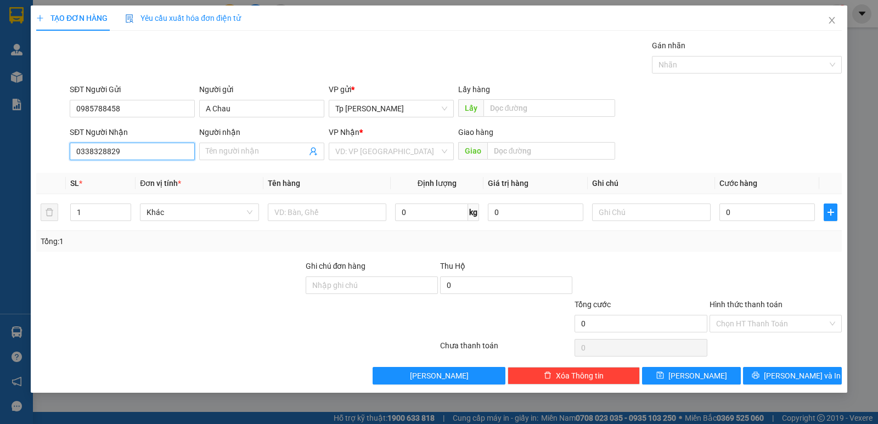
click at [93, 151] on input "0338328829" at bounding box center [132, 152] width 125 height 18
click at [127, 172] on div "0335328829 - ánh tuyết" at bounding box center [132, 173] width 112 height 12
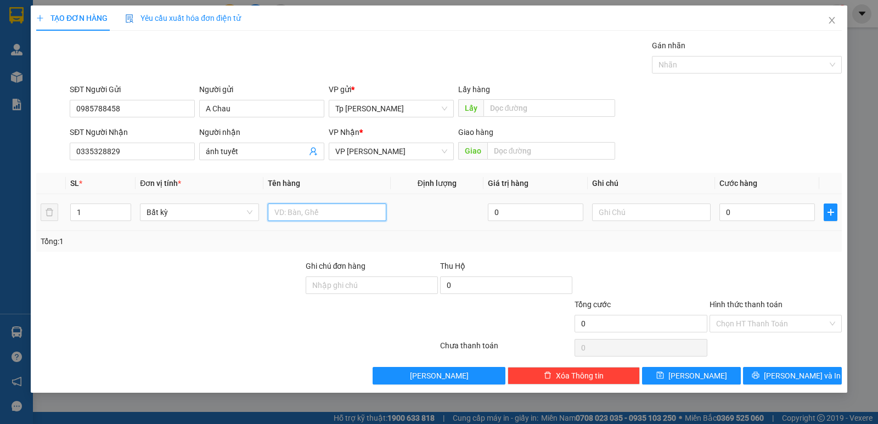
click at [304, 209] on input "text" at bounding box center [327, 213] width 119 height 18
click at [776, 215] on input "0" at bounding box center [768, 213] width 96 height 18
click at [745, 326] on input "Hình thức thanh toán" at bounding box center [771, 324] width 111 height 16
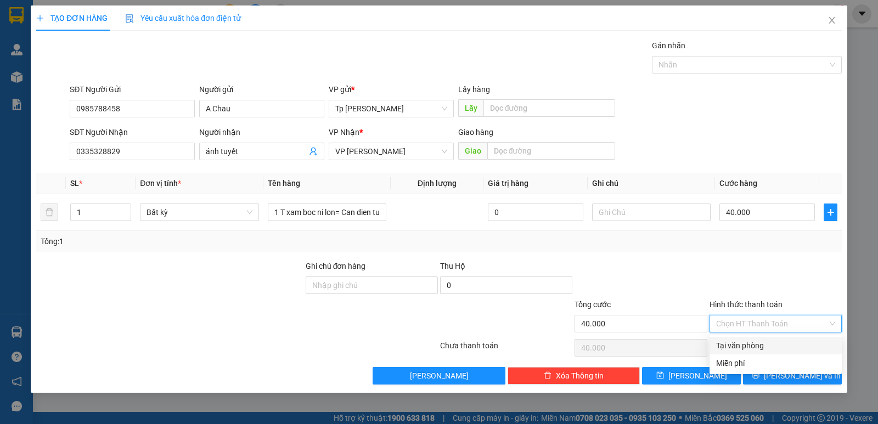
click at [750, 346] on div "Tại văn phòng" at bounding box center [775, 346] width 119 height 12
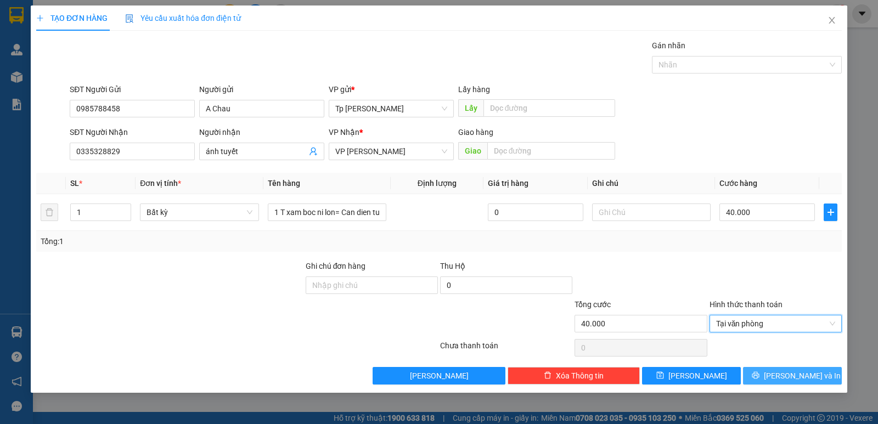
drag, startPoint x: 796, startPoint y: 375, endPoint x: 781, endPoint y: 357, distance: 23.3
click at [792, 368] on button "Lưu và In" at bounding box center [792, 376] width 99 height 18
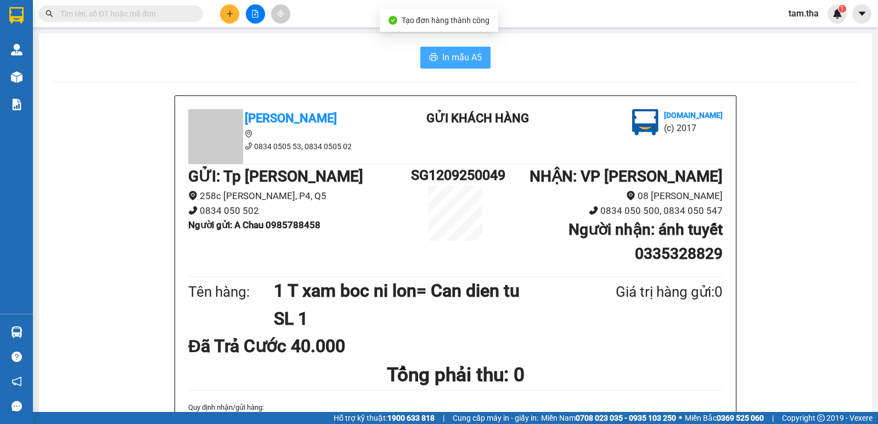
click at [462, 53] on span "In mẫu A5" at bounding box center [462, 57] width 40 height 14
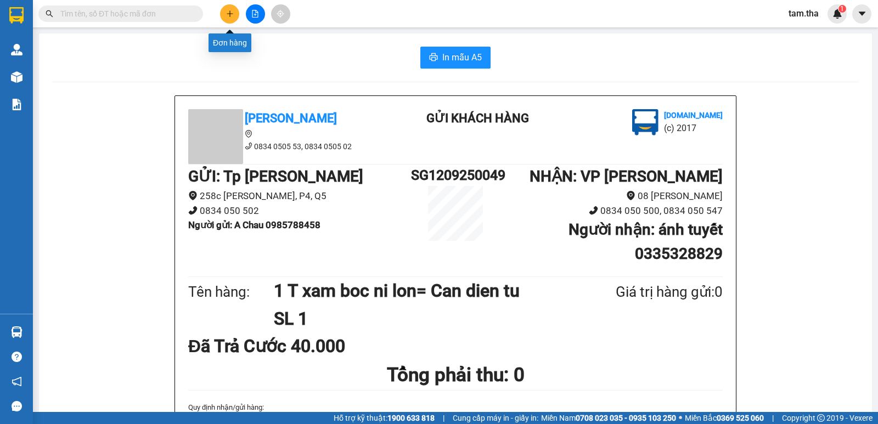
click at [231, 7] on button at bounding box center [229, 13] width 19 height 19
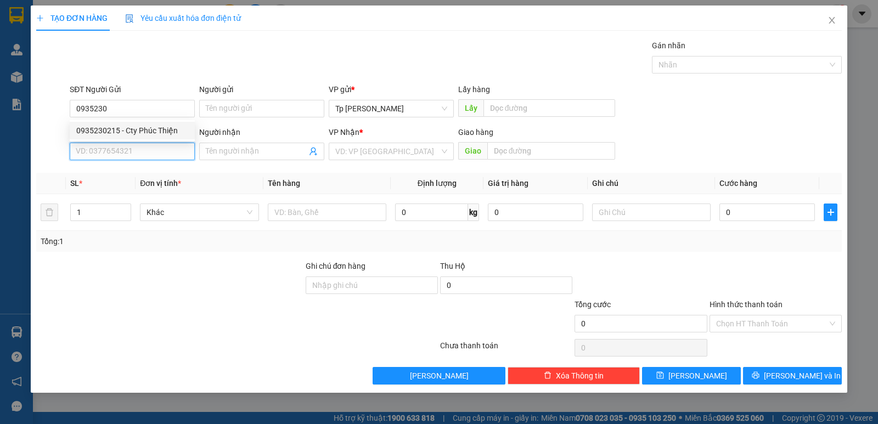
click at [131, 145] on input "SĐT Người Nhận" at bounding box center [132, 152] width 125 height 18
drag, startPoint x: 108, startPoint y: 189, endPoint x: 105, endPoint y: 178, distance: 10.8
click at [105, 178] on div "SL *" at bounding box center [100, 183] width 61 height 12
click at [105, 150] on input "3396" at bounding box center [132, 152] width 125 height 18
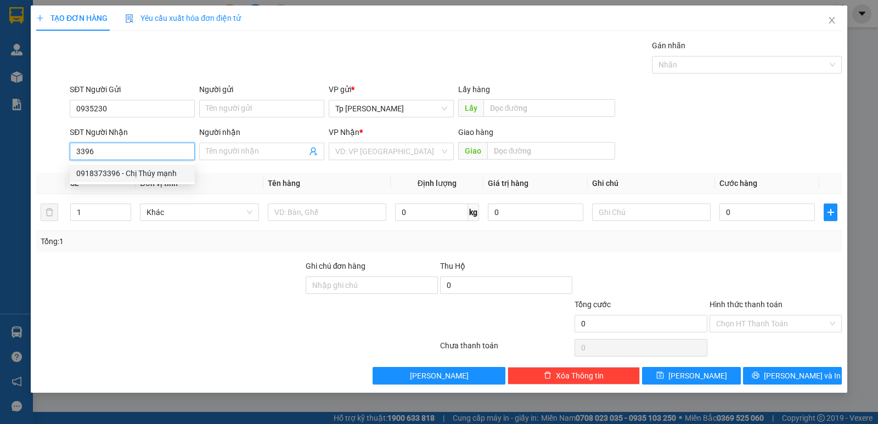
click at [111, 171] on div "0918373396 - Chị Thúy mạnh" at bounding box center [132, 173] width 112 height 12
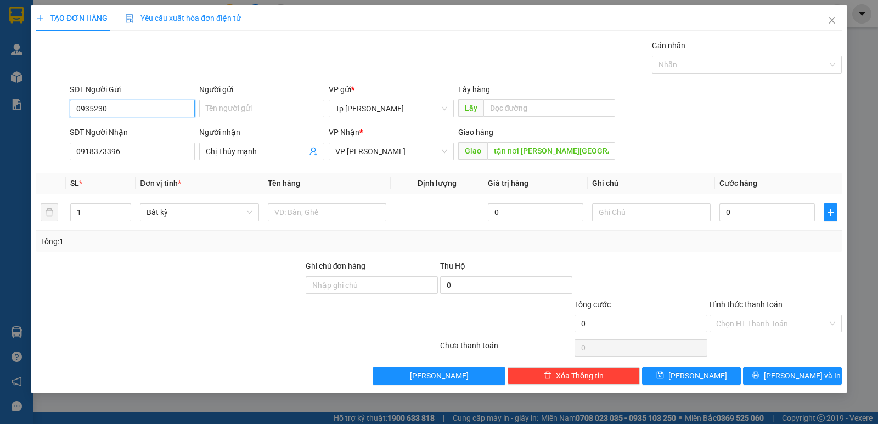
click at [120, 102] on input "0935230" at bounding box center [132, 109] width 125 height 18
click at [124, 122] on div "0935230215 - Cty Phúc Thiện" at bounding box center [132, 131] width 125 height 18
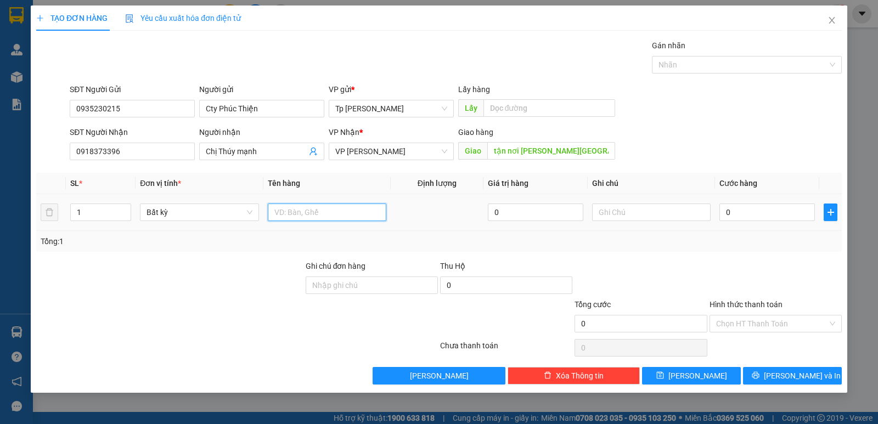
click at [291, 211] on input "text" at bounding box center [327, 213] width 119 height 18
click at [805, 210] on input "0" at bounding box center [768, 213] width 96 height 18
click at [746, 257] on div "Transit Pickup Surcharge Ids Transit Deliver Surcharge Ids Transit Deliver Surc…" at bounding box center [439, 212] width 806 height 345
click at [766, 321] on input "Hình thức thanh toán" at bounding box center [771, 324] width 111 height 16
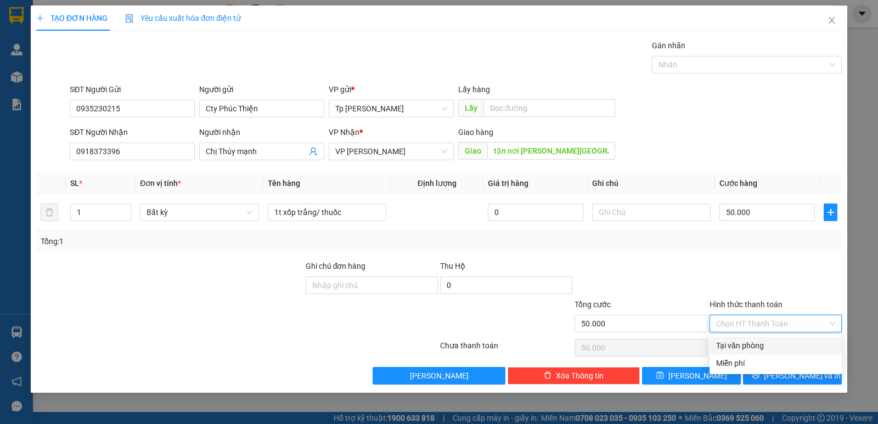
click at [747, 345] on div "Tại văn phòng" at bounding box center [775, 346] width 119 height 12
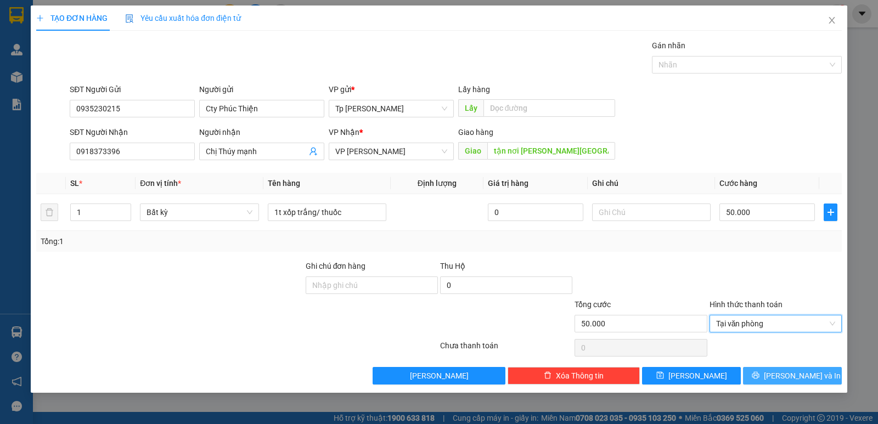
click at [757, 372] on button "Lưu và In" at bounding box center [792, 376] width 99 height 18
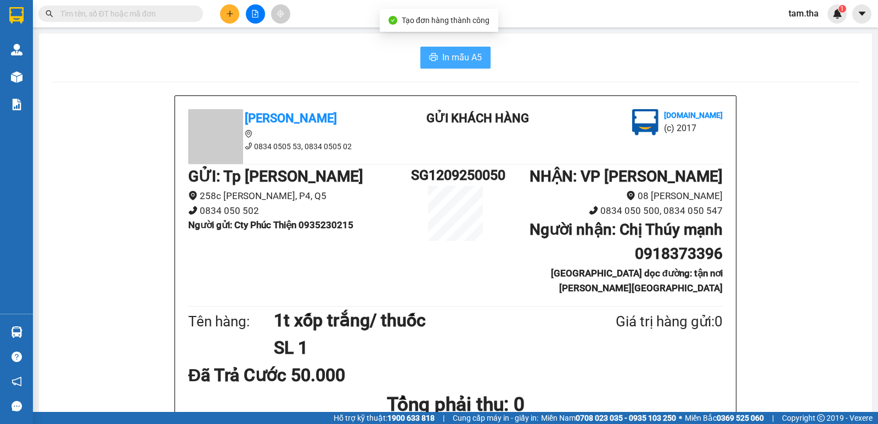
click at [448, 61] on span "In mẫu A5" at bounding box center [462, 57] width 40 height 14
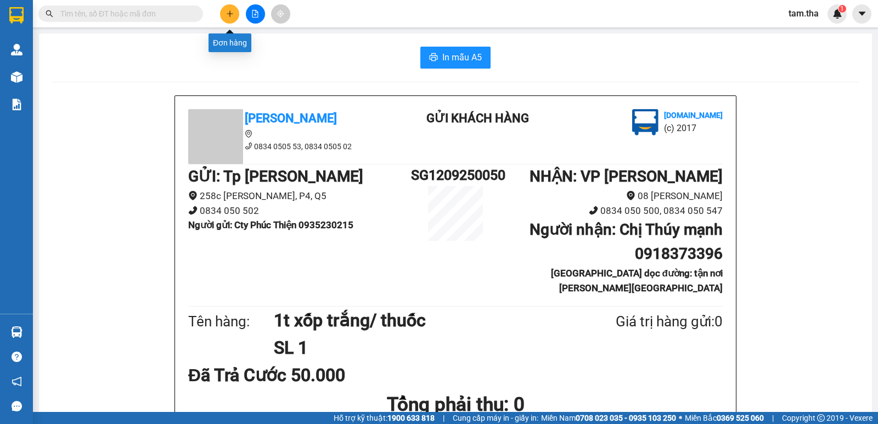
click at [225, 7] on button at bounding box center [229, 13] width 19 height 19
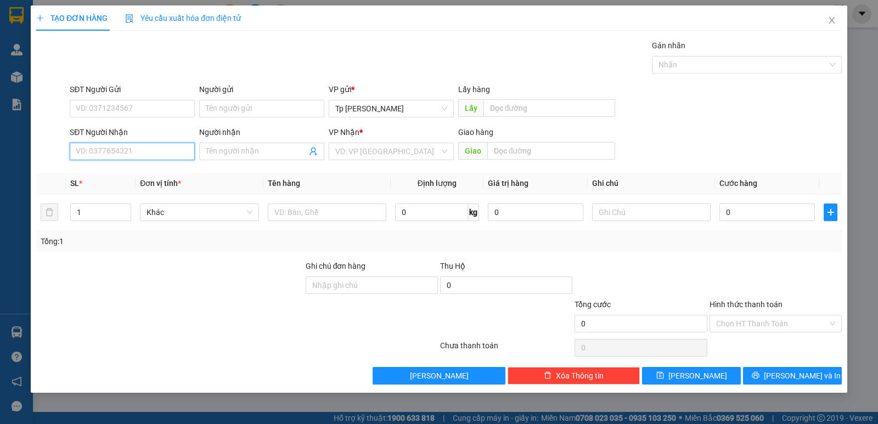
click at [177, 151] on input "SĐT Người Nhận" at bounding box center [132, 152] width 125 height 18
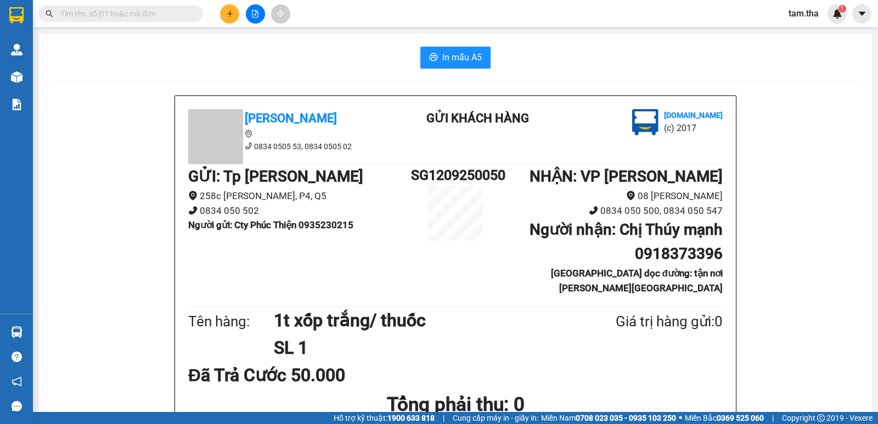
click at [132, 16] on input "text" at bounding box center [125, 14] width 130 height 12
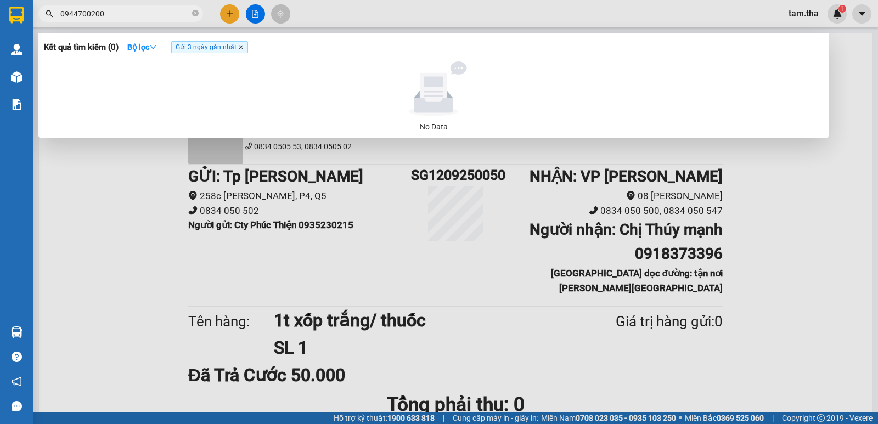
click at [240, 47] on icon "close" at bounding box center [240, 46] width 5 height 5
click at [194, 15] on icon "close-circle" at bounding box center [195, 13] width 7 height 7
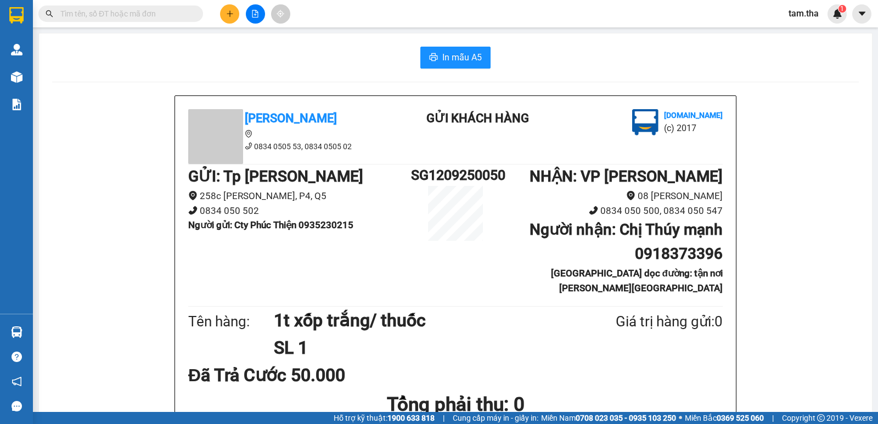
click at [346, 18] on div "Kết quả tìm kiếm ( 0 ) Bộ lọc No Data tam.tha 1" at bounding box center [439, 13] width 878 height 27
click at [229, 7] on button at bounding box center [229, 13] width 19 height 19
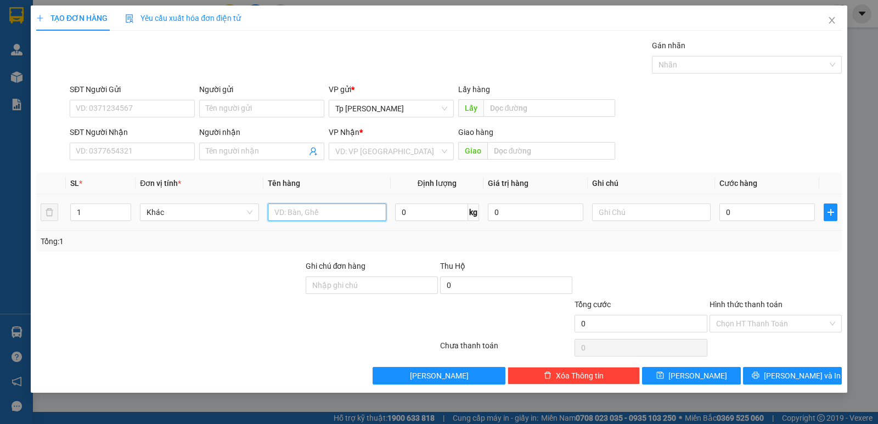
click at [314, 215] on input "text" at bounding box center [327, 213] width 119 height 18
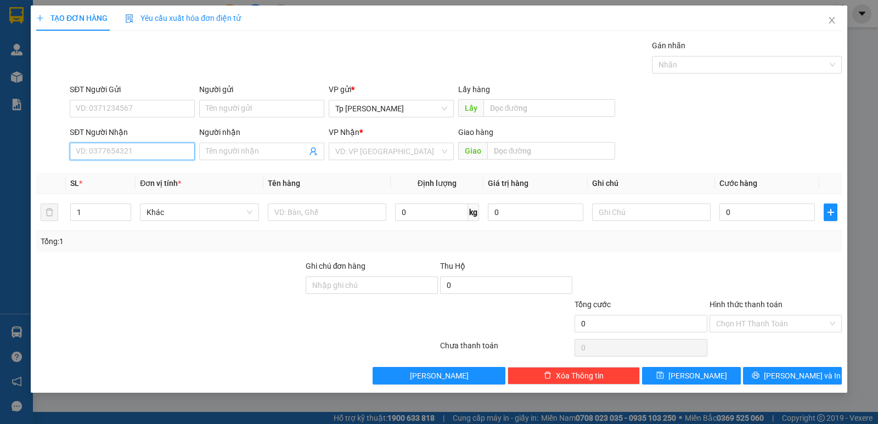
click at [180, 148] on input "SĐT Người Nhận" at bounding box center [132, 152] width 125 height 18
click at [156, 169] on div "0903831799 - Thanh Văn_ quầy thuốc An thy" at bounding box center [162, 173] width 172 height 12
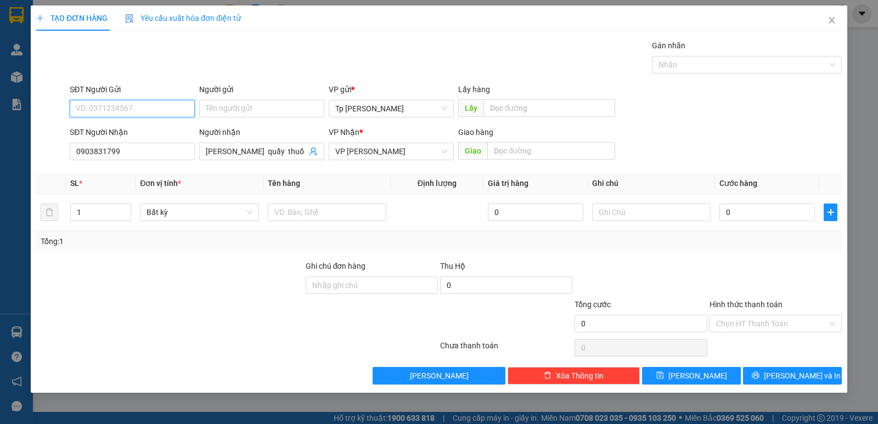
click at [168, 112] on input "SĐT Người Gửi" at bounding box center [132, 109] width 125 height 18
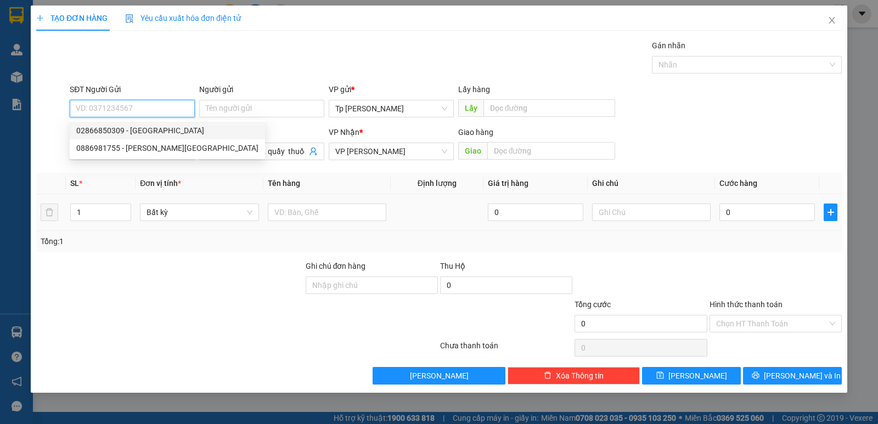
drag, startPoint x: 156, startPoint y: 132, endPoint x: 402, endPoint y: 214, distance: 259.2
click at [175, 132] on div "02866850309 - Thuận Đức" at bounding box center [167, 131] width 182 height 12
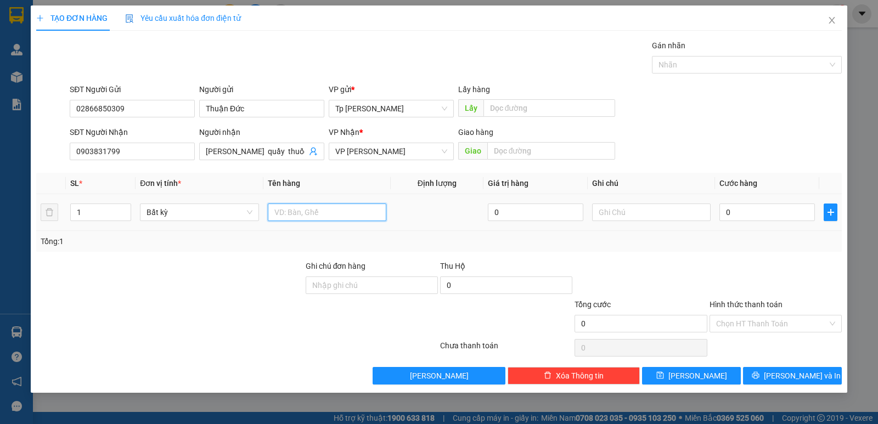
click at [378, 211] on input "text" at bounding box center [327, 213] width 119 height 18
click at [796, 219] on input "0" at bounding box center [768, 213] width 96 height 18
drag, startPoint x: 796, startPoint y: 219, endPoint x: 641, endPoint y: 223, distance: 154.9
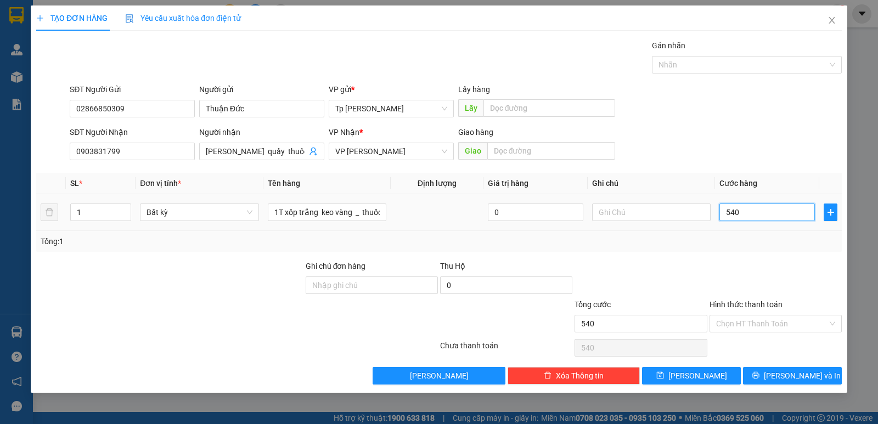
click at [641, 223] on tr "1 Bất kỳ 1T xốp trắng keo vàng _ thuốc tây 0 540" at bounding box center [439, 212] width 806 height 37
click at [728, 328] on input "Hình thức thanh toán" at bounding box center [771, 324] width 111 height 16
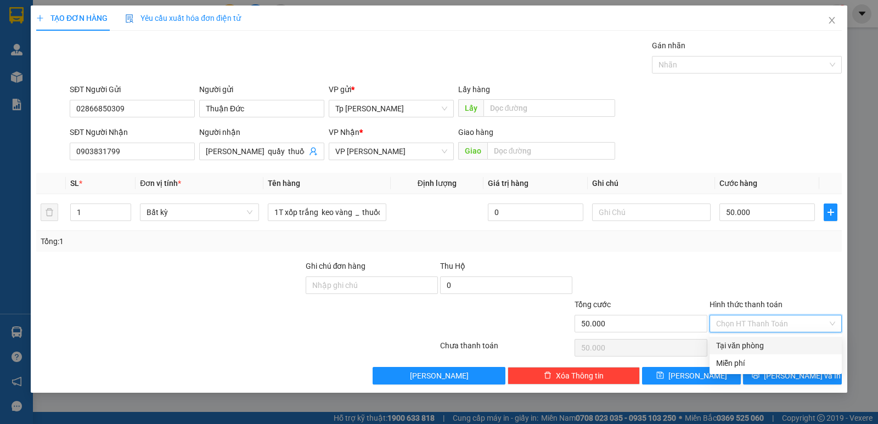
click at [740, 341] on div "Tại văn phòng" at bounding box center [775, 346] width 119 height 12
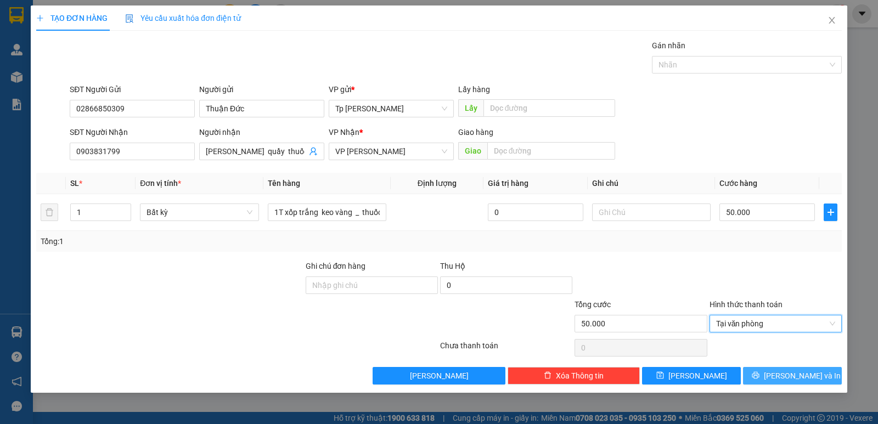
click at [783, 367] on button "Lưu và In" at bounding box center [792, 376] width 99 height 18
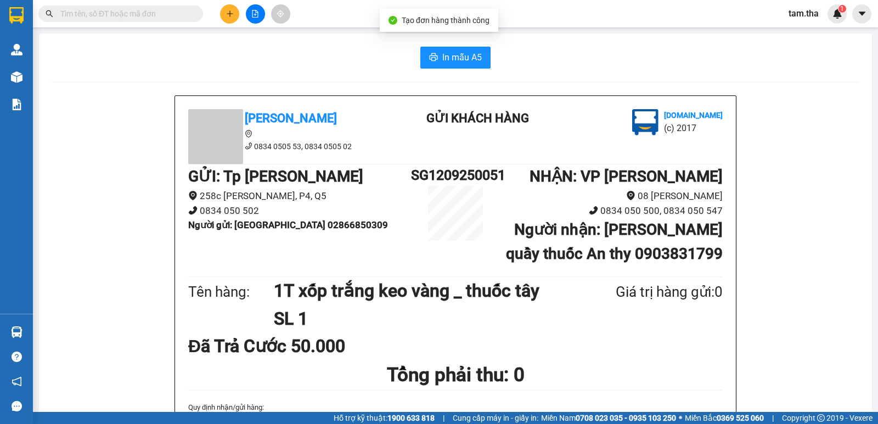
click at [432, 55] on icon "printer" at bounding box center [433, 57] width 9 height 9
click at [229, 19] on button at bounding box center [229, 13] width 19 height 19
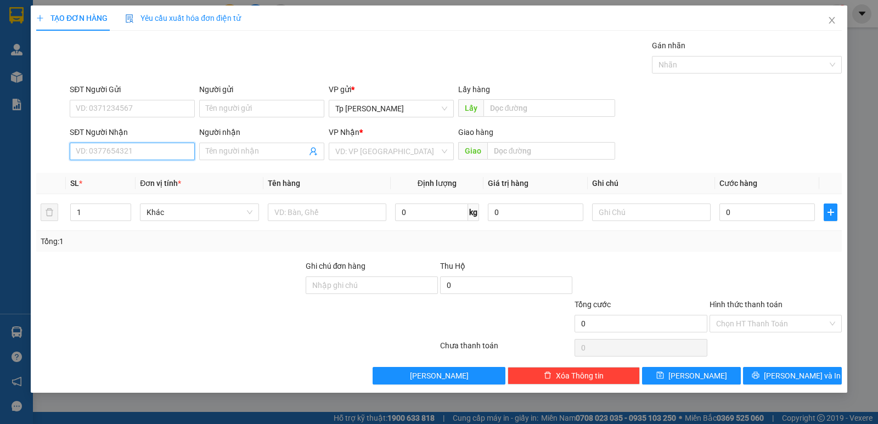
click at [130, 144] on input "SĐT Người Nhận" at bounding box center [132, 152] width 125 height 18
drag, startPoint x: 155, startPoint y: 172, endPoint x: 156, endPoint y: 165, distance: 7.8
click at [155, 172] on div "0931136429 - Nhat Việt" at bounding box center [138, 173] width 124 height 12
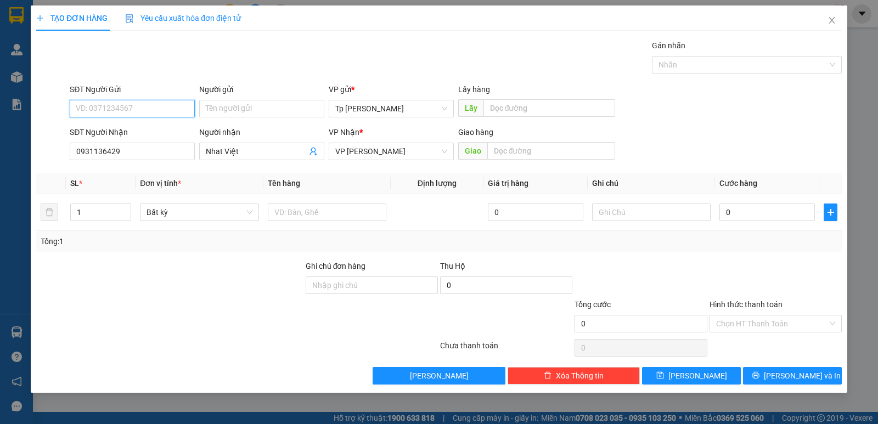
click at [156, 111] on input "SĐT Người Gửi" at bounding box center [132, 109] width 125 height 18
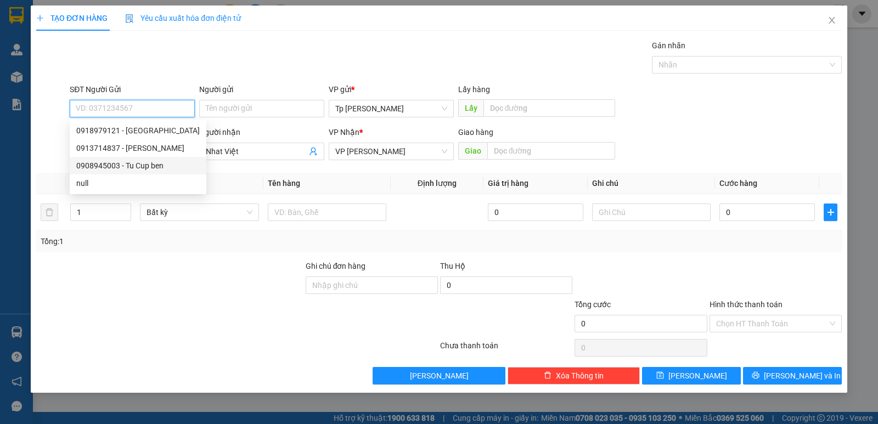
drag, startPoint x: 157, startPoint y: 165, endPoint x: 176, endPoint y: 171, distance: 20.3
click at [157, 165] on div "0908945003 - Tu Cup ben" at bounding box center [138, 166] width 124 height 12
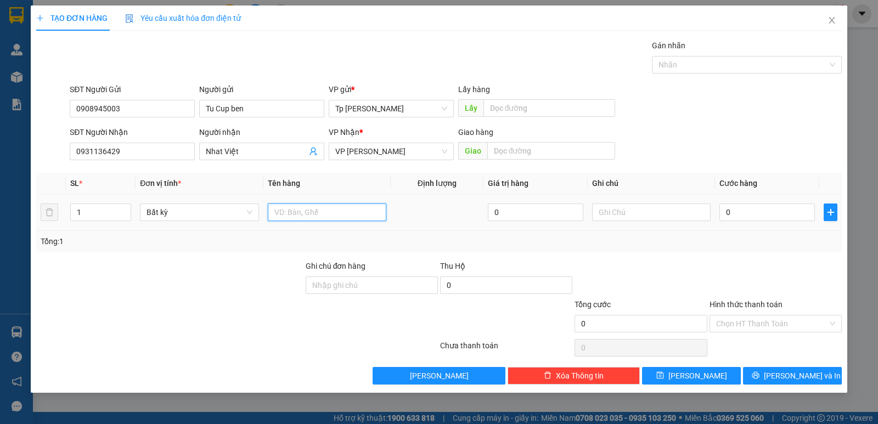
click at [313, 205] on input "text" at bounding box center [327, 213] width 119 height 18
click at [748, 210] on input "0" at bounding box center [768, 213] width 96 height 18
click at [740, 238] on div "Tổng: 1" at bounding box center [439, 241] width 797 height 12
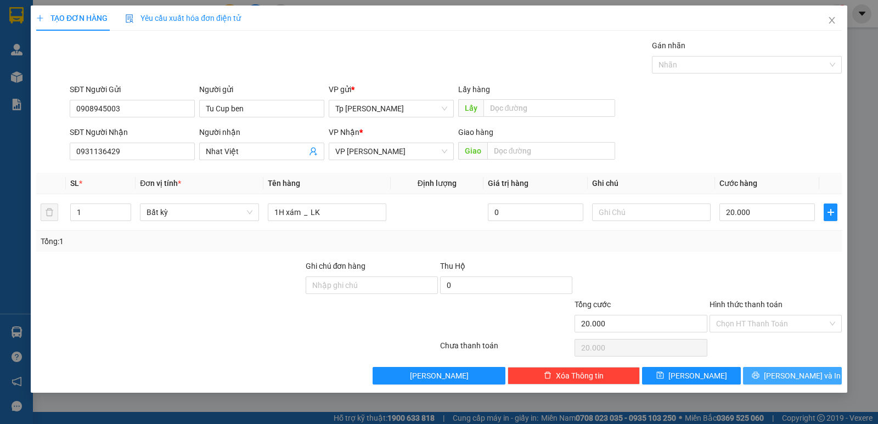
drag, startPoint x: 789, startPoint y: 388, endPoint x: 782, endPoint y: 376, distance: 14.3
click at [785, 386] on div "TẠO ĐƠN HÀNG Yêu cầu xuất hóa đơn điện tử Transit Pickup Surcharge Ids Transit …" at bounding box center [439, 199] width 817 height 388
click at [782, 375] on button "Lưu và In" at bounding box center [792, 376] width 99 height 18
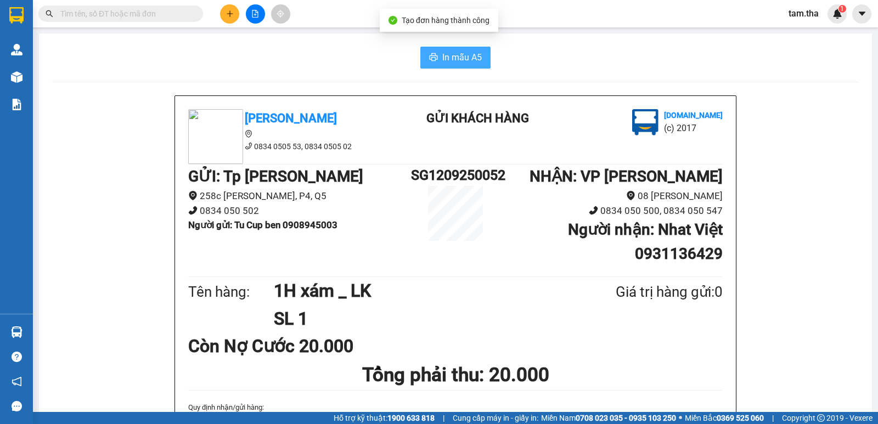
click at [474, 60] on span "In mẫu A5" at bounding box center [462, 57] width 40 height 14
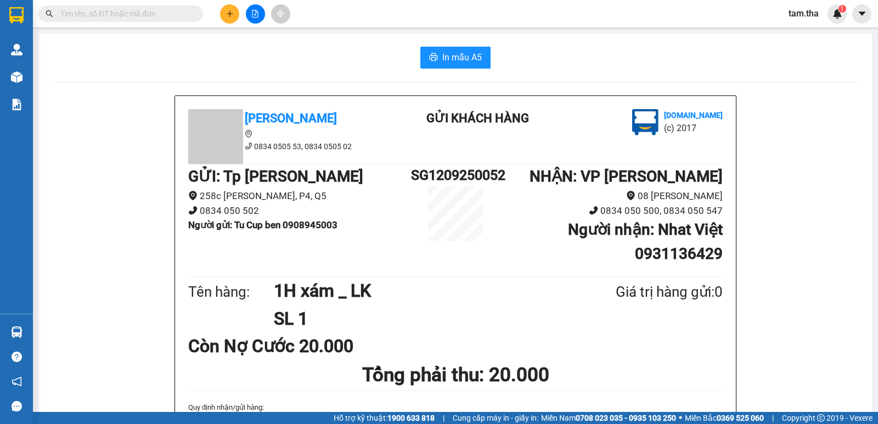
click at [164, 14] on input "text" at bounding box center [125, 14] width 130 height 12
paste input "0329891788"
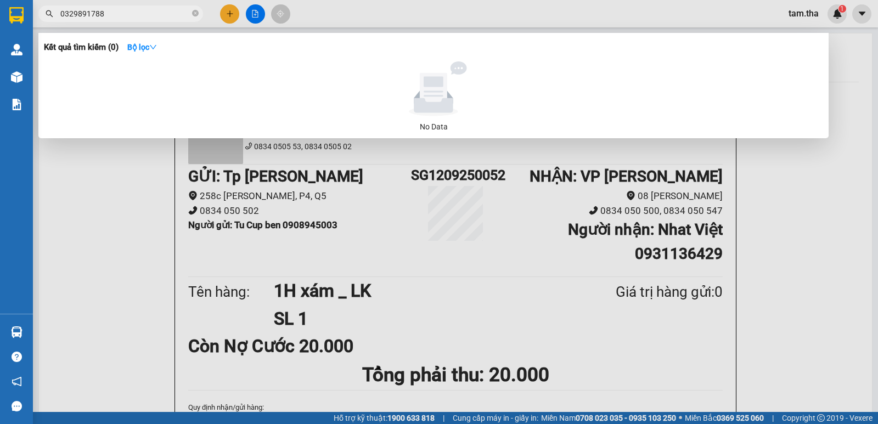
click at [198, 13] on icon "close-circle" at bounding box center [195, 13] width 7 height 7
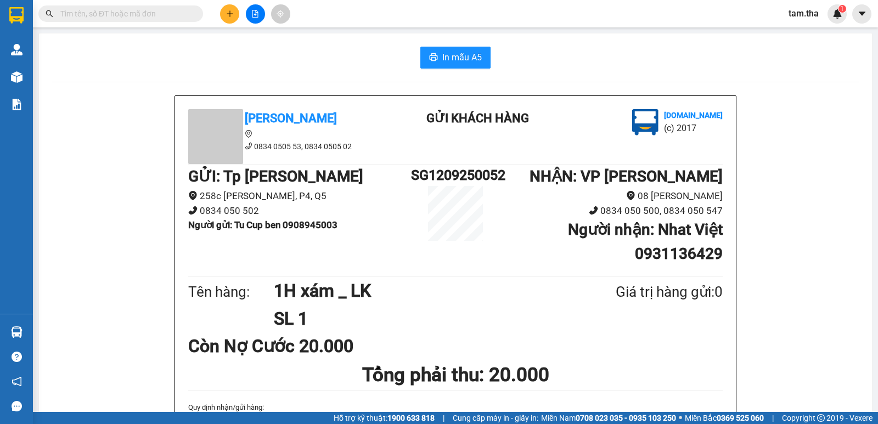
click at [235, 10] on button at bounding box center [229, 13] width 19 height 19
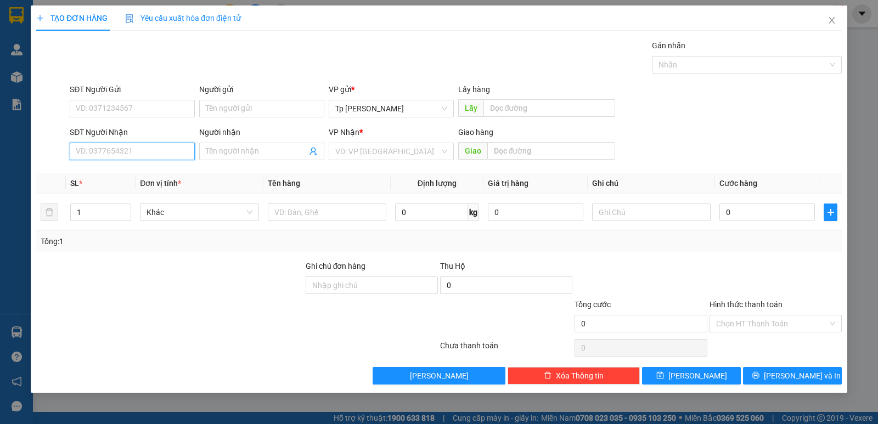
click at [146, 149] on input "SĐT Người Nhận" at bounding box center [132, 152] width 125 height 18
click at [147, 176] on div "0385508174 - A Lâm" at bounding box center [132, 173] width 112 height 12
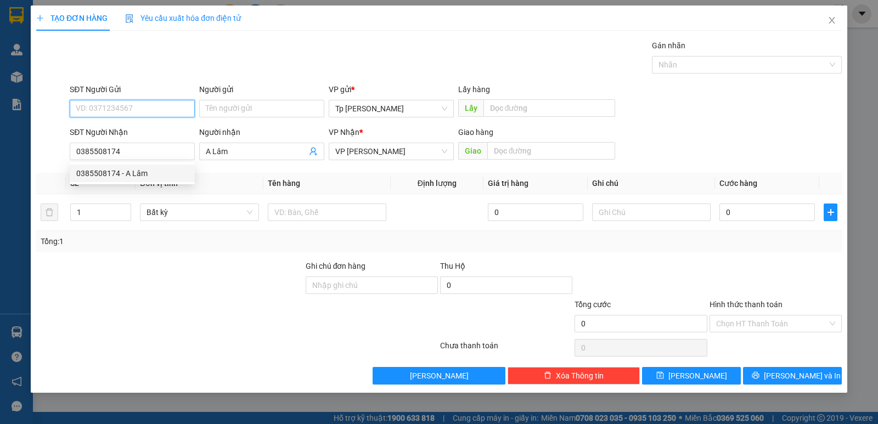
click at [154, 114] on input "SĐT Người Gửi" at bounding box center [132, 109] width 125 height 18
click at [153, 134] on div "0919689327 - Tùng" at bounding box center [132, 131] width 112 height 12
drag, startPoint x: 236, startPoint y: 119, endPoint x: 236, endPoint y: 112, distance: 6.6
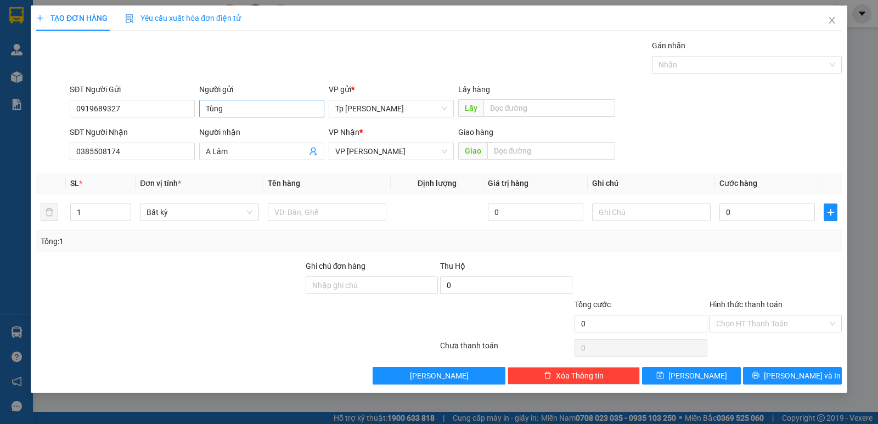
click at [236, 118] on div "Người gửi Tùng" at bounding box center [261, 102] width 125 height 38
click at [236, 112] on input "Tùng" at bounding box center [261, 109] width 125 height 18
click at [362, 220] on input "text" at bounding box center [327, 213] width 119 height 18
click at [761, 217] on input "0" at bounding box center [768, 213] width 96 height 18
drag, startPoint x: 759, startPoint y: 209, endPoint x: 719, endPoint y: 212, distance: 40.3
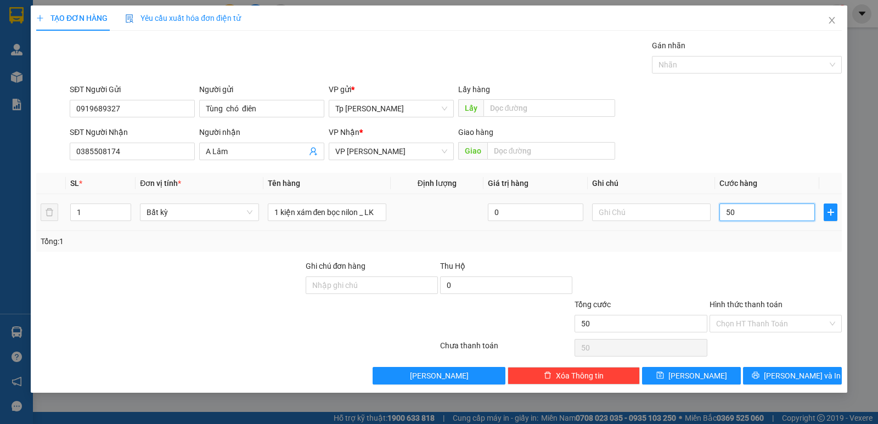
click at [719, 212] on td "50" at bounding box center [767, 212] width 104 height 37
click at [754, 231] on div "Tổng: 1" at bounding box center [439, 241] width 806 height 21
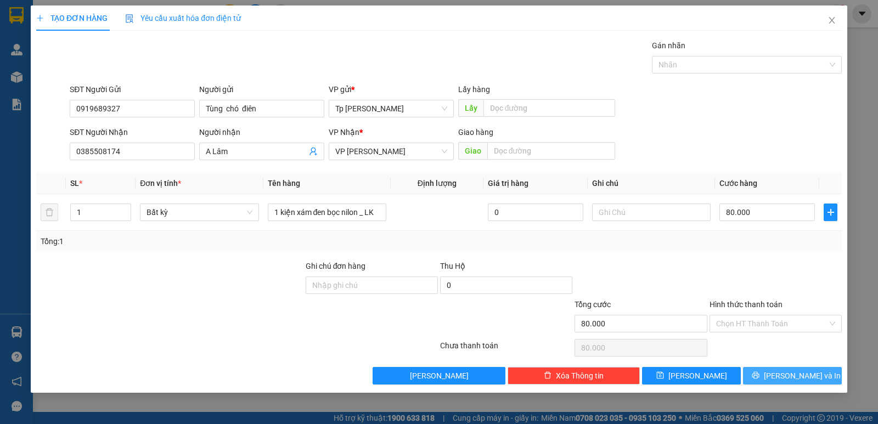
click at [806, 383] on button "Lưu và In" at bounding box center [792, 376] width 99 height 18
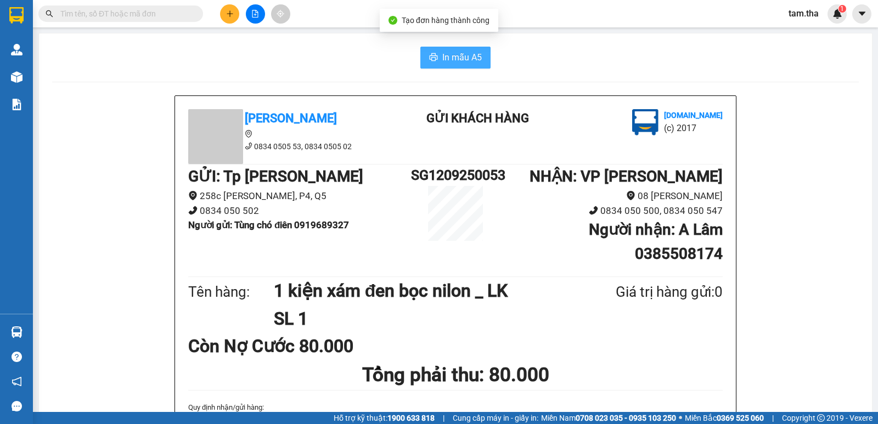
click at [436, 65] on button "In mẫu A5" at bounding box center [455, 58] width 70 height 22
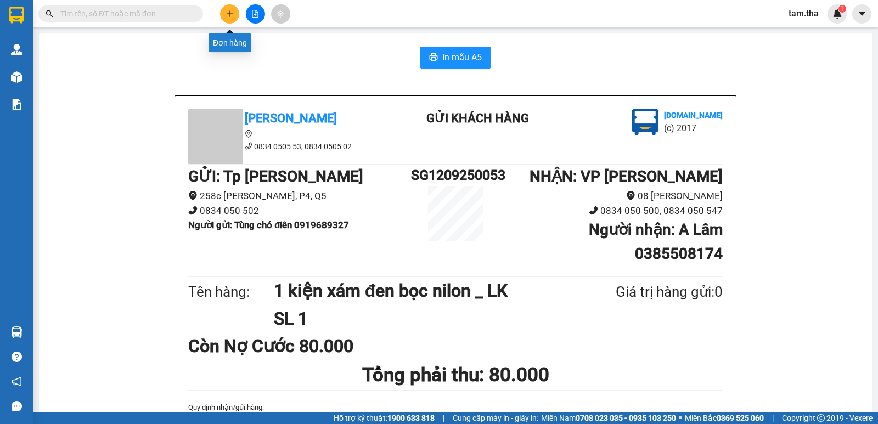
click at [234, 7] on button at bounding box center [229, 13] width 19 height 19
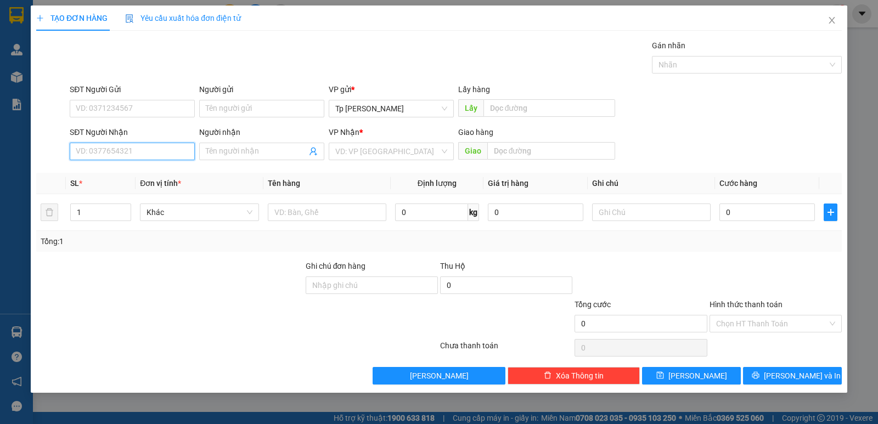
click at [181, 149] on input "SĐT Người Nhận" at bounding box center [132, 152] width 125 height 18
drag, startPoint x: 148, startPoint y: 173, endPoint x: 160, endPoint y: 110, distance: 64.2
click at [147, 173] on div "0933111451 - AnhĐẩu" at bounding box center [132, 173] width 112 height 12
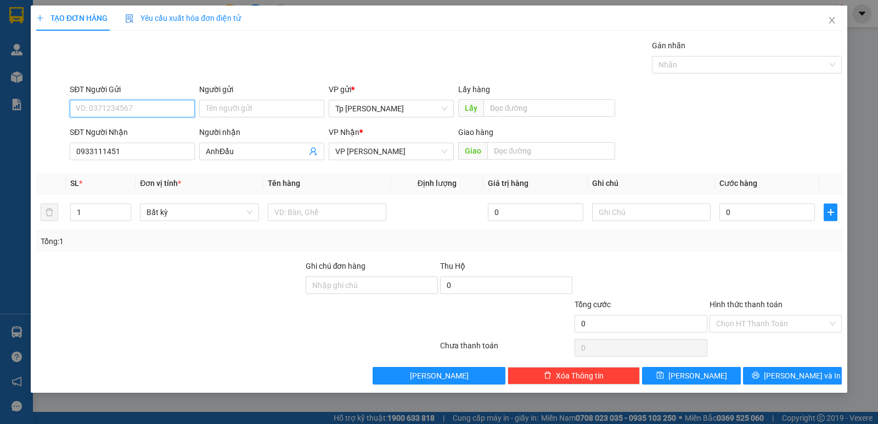
click at [160, 109] on input "SĐT Người Gửi" at bounding box center [132, 109] width 125 height 18
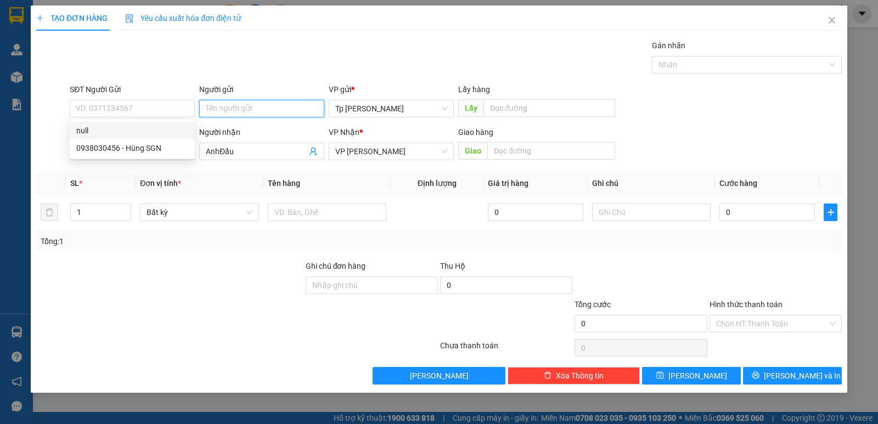
click at [248, 102] on input "Người gửi" at bounding box center [261, 109] width 125 height 18
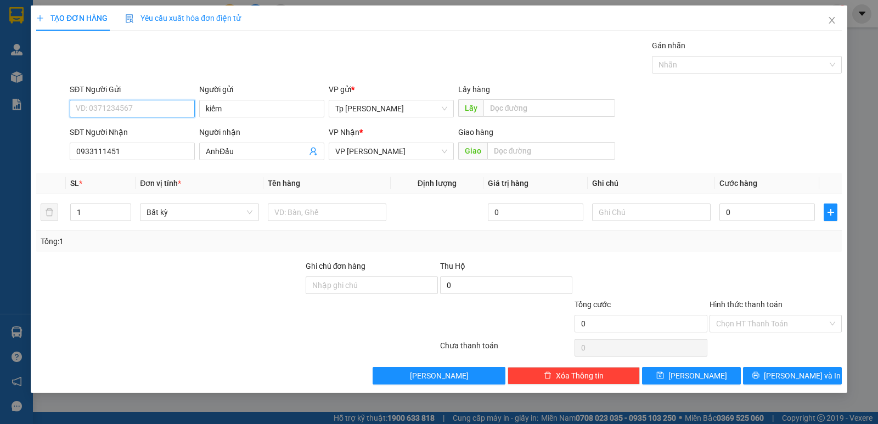
click at [187, 113] on input "SĐT Người Gửi" at bounding box center [132, 109] width 125 height 18
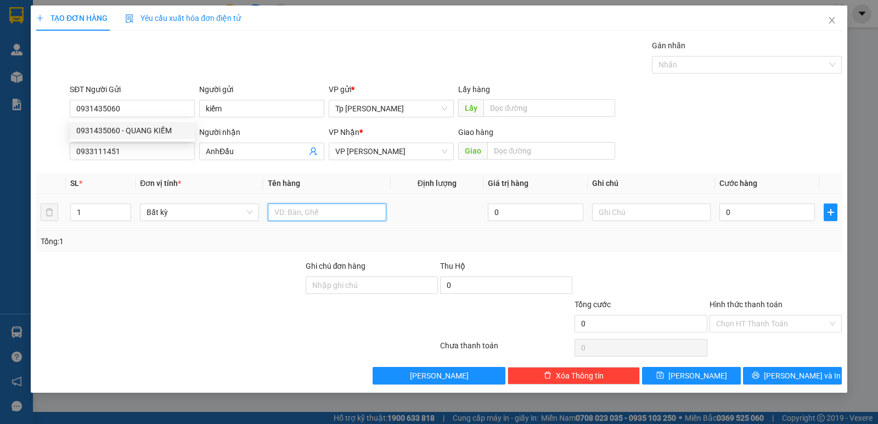
click at [298, 210] on input "text" at bounding box center [327, 213] width 119 height 18
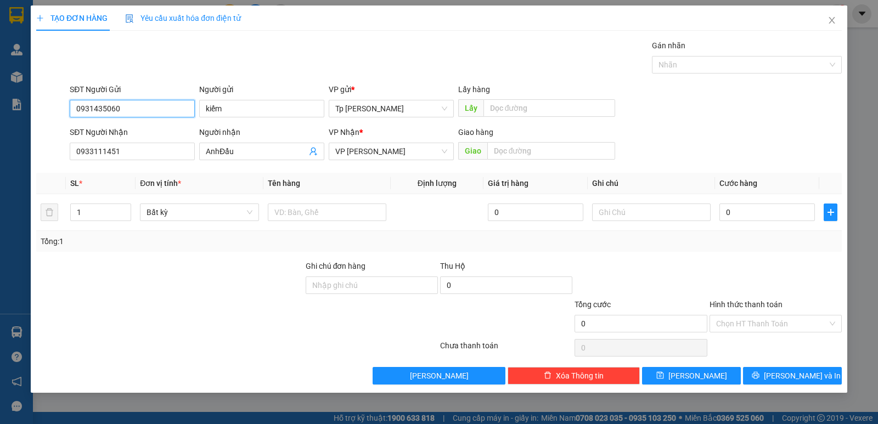
click at [140, 114] on input "0931435060" at bounding box center [132, 109] width 125 height 18
click at [152, 131] on div "0931435060 - QUANG KIẾM" at bounding box center [132, 131] width 112 height 12
click at [125, 211] on span "Decrease Value" at bounding box center [125, 216] width 12 height 10
click at [127, 207] on span "up" at bounding box center [125, 209] width 7 height 7
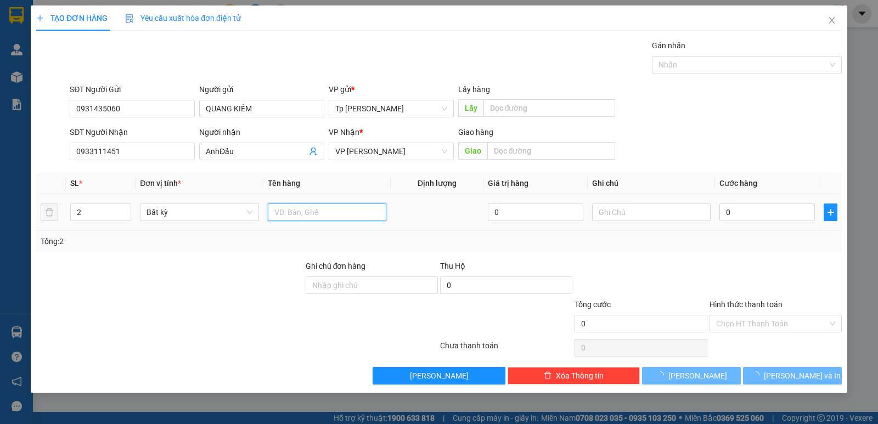
click at [334, 214] on input "text" at bounding box center [327, 213] width 119 height 18
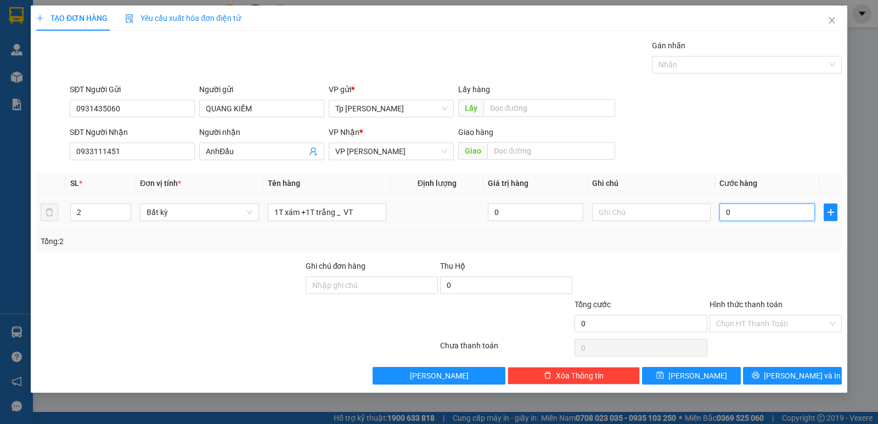
click at [738, 212] on input "0" at bounding box center [768, 213] width 96 height 18
click at [744, 257] on div "Transit Pickup Surcharge Ids Transit Deliver Surcharge Ids Transit Deliver Surc…" at bounding box center [439, 212] width 806 height 345
click at [643, 216] on input "text" at bounding box center [651, 213] width 119 height 18
click at [764, 326] on input "Hình thức thanh toán" at bounding box center [771, 324] width 111 height 16
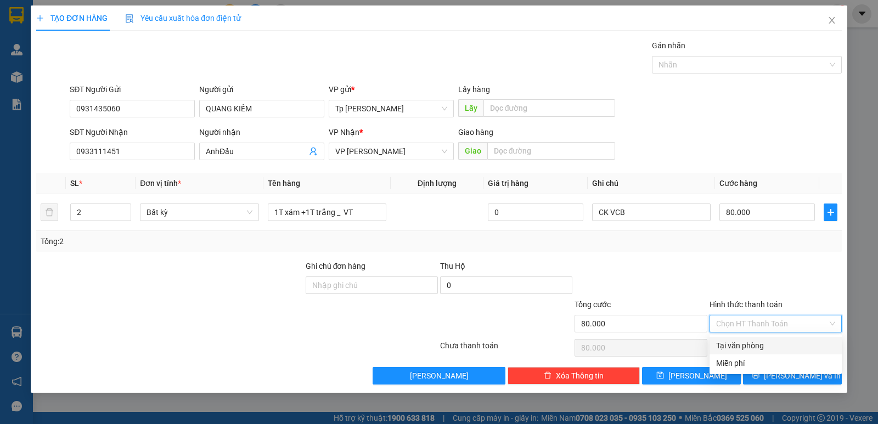
click at [774, 349] on div "Tại văn phòng" at bounding box center [775, 346] width 119 height 12
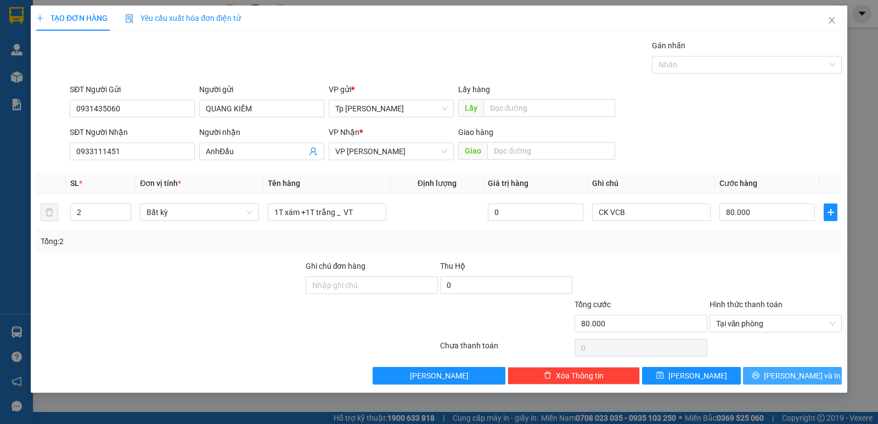
click at [788, 378] on span "Lưu và In" at bounding box center [802, 376] width 77 height 12
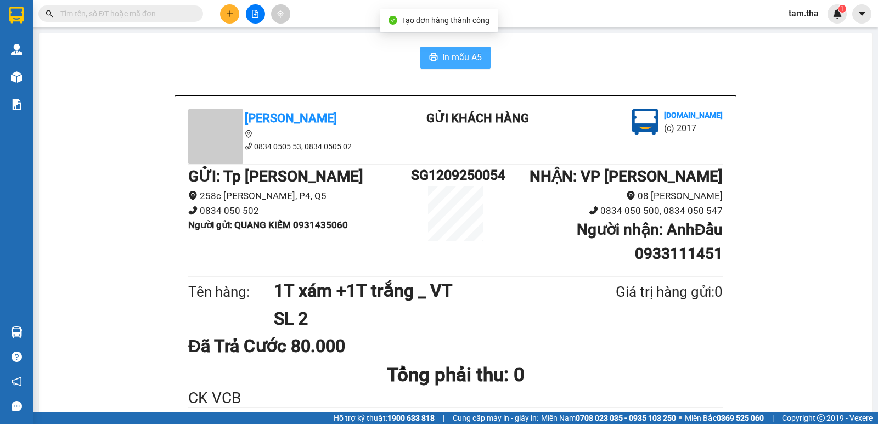
click at [478, 63] on span "In mẫu A5" at bounding box center [462, 57] width 40 height 14
click at [437, 66] on button "In mẫu A5" at bounding box center [455, 58] width 70 height 22
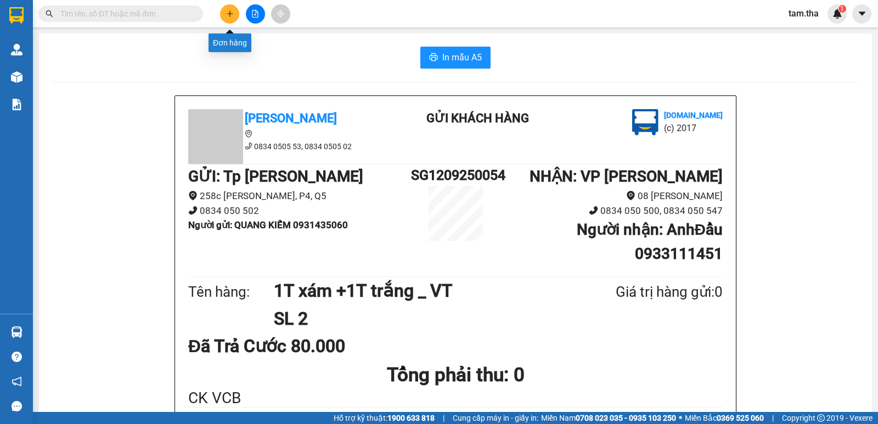
click at [232, 17] on icon "plus" at bounding box center [230, 14] width 8 height 8
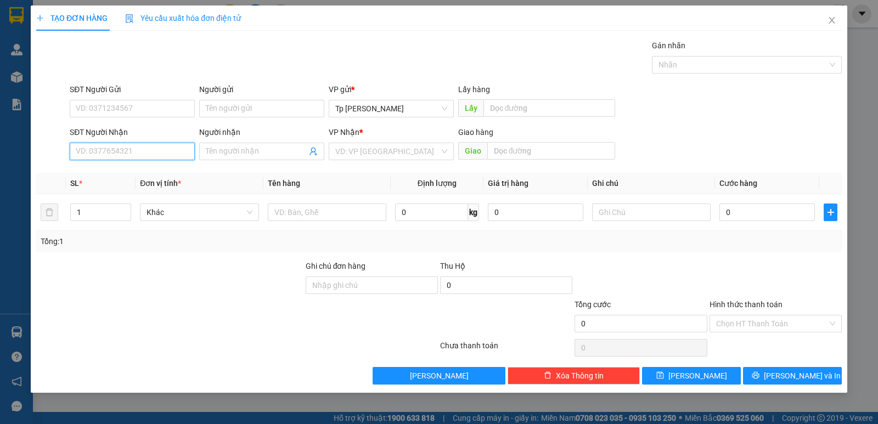
click at [148, 153] on input "SĐT Người Nhận" at bounding box center [132, 152] width 125 height 18
drag, startPoint x: 156, startPoint y: 169, endPoint x: 151, endPoint y: 136, distance: 32.8
click at [156, 169] on div "0933924879 - in ấn chính" at bounding box center [132, 173] width 112 height 12
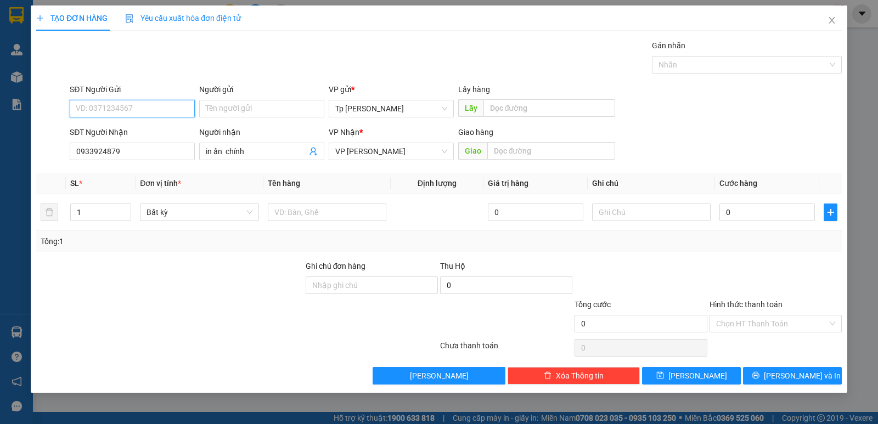
click at [144, 113] on input "SĐT Người Gửi" at bounding box center [132, 109] width 125 height 18
click at [222, 108] on input "Người gửi" at bounding box center [261, 109] width 125 height 18
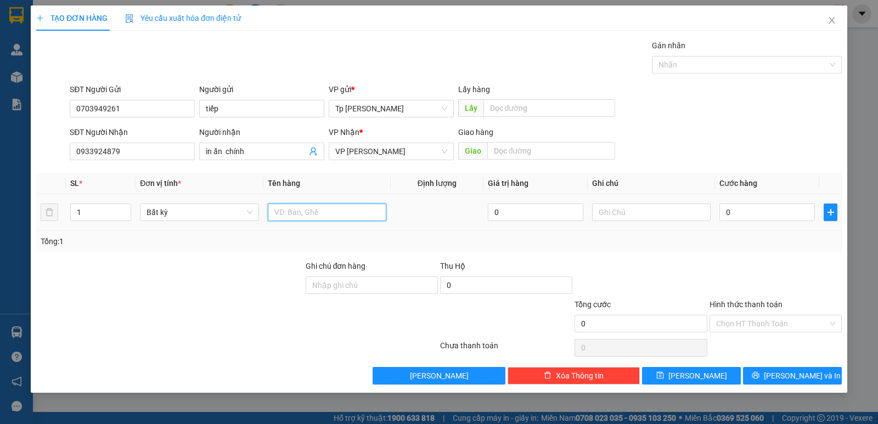
click at [309, 217] on input "text" at bounding box center [327, 213] width 119 height 18
click at [772, 208] on input "0" at bounding box center [768, 213] width 96 height 18
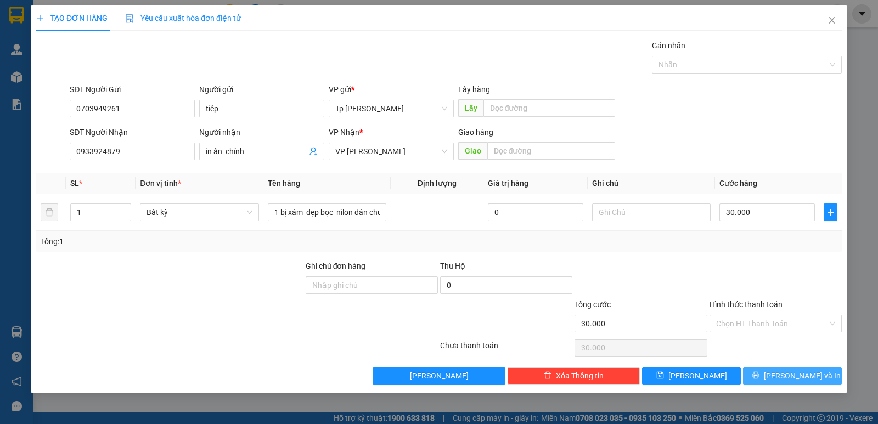
click at [790, 371] on span "Lưu và In" at bounding box center [802, 376] width 77 height 12
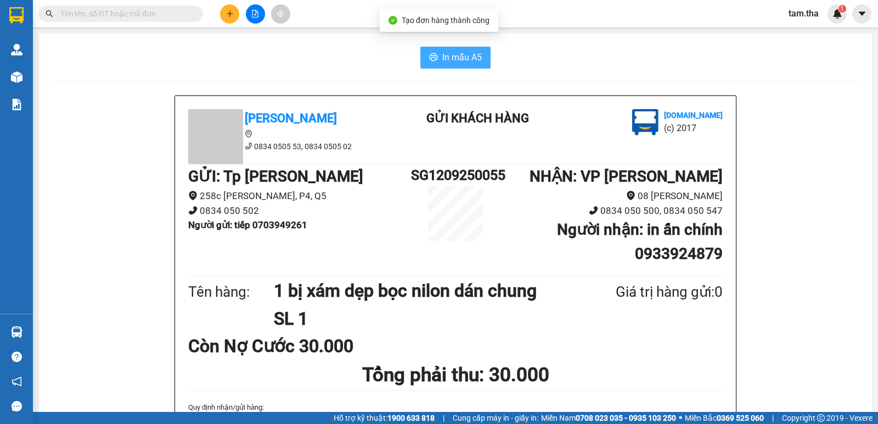
click at [470, 58] on span "In mẫu A5" at bounding box center [462, 57] width 40 height 14
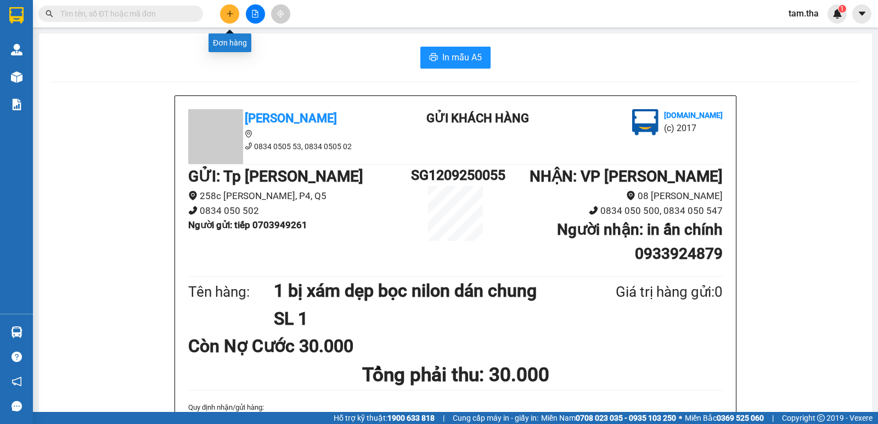
click at [231, 10] on icon "plus" at bounding box center [230, 14] width 8 height 8
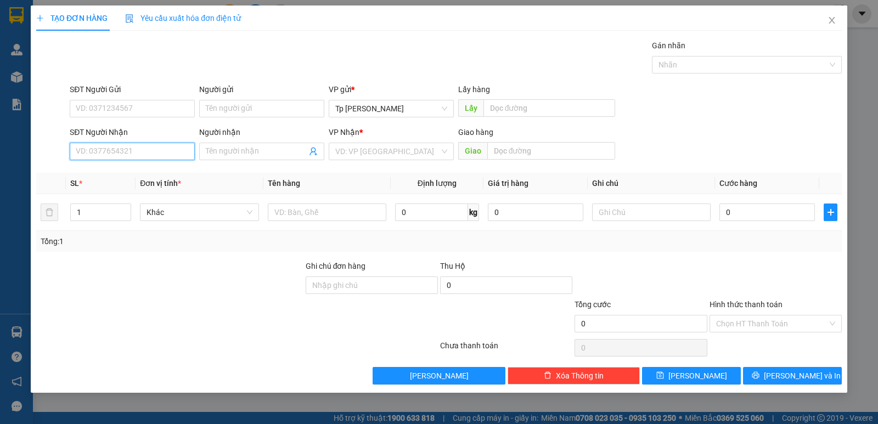
click at [149, 156] on input "SĐT Người Nhận" at bounding box center [132, 152] width 125 height 18
drag, startPoint x: 137, startPoint y: 172, endPoint x: 151, endPoint y: 140, distance: 35.6
click at [137, 173] on div "0916755119 - Sơn(TH HP)" at bounding box center [132, 173] width 112 height 12
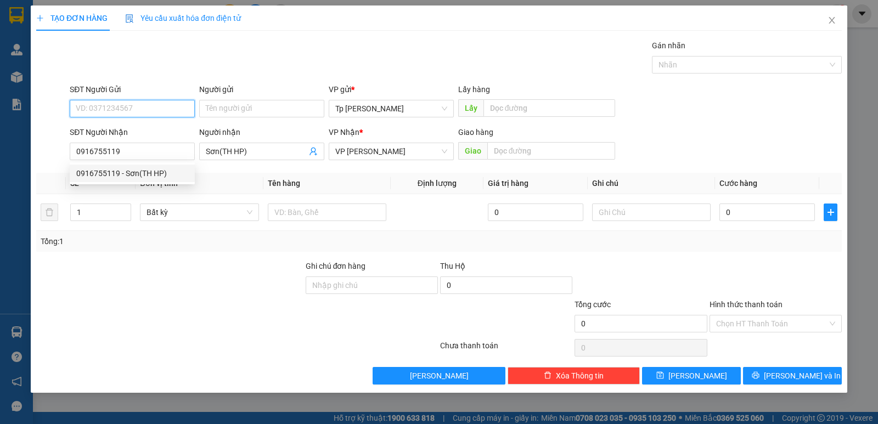
click at [144, 115] on input "SĐT Người Gửi" at bounding box center [132, 109] width 125 height 18
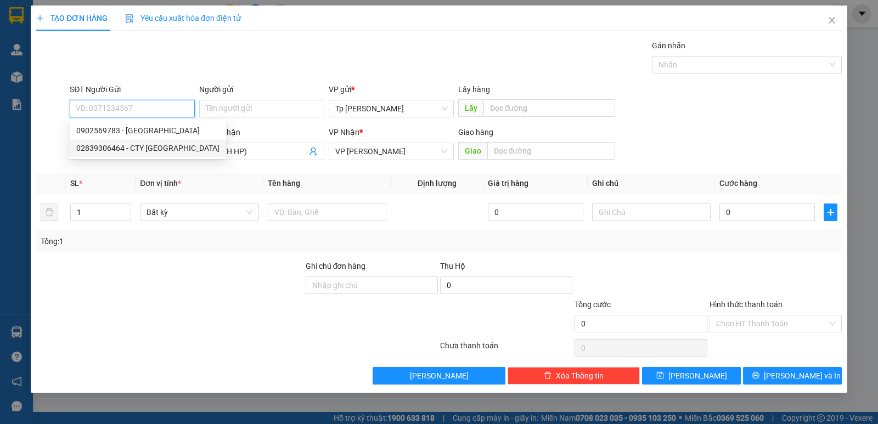
click at [160, 143] on div "02839306464 - CTY Đức Lan" at bounding box center [147, 148] width 143 height 12
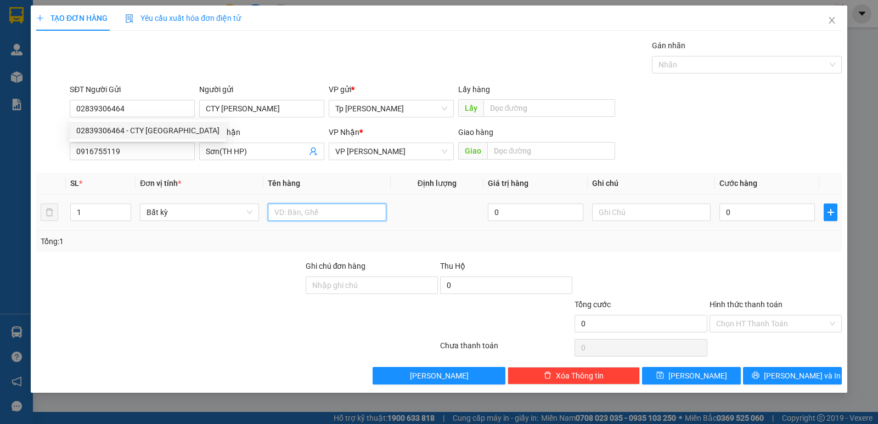
click at [295, 211] on input "text" at bounding box center [327, 213] width 119 height 18
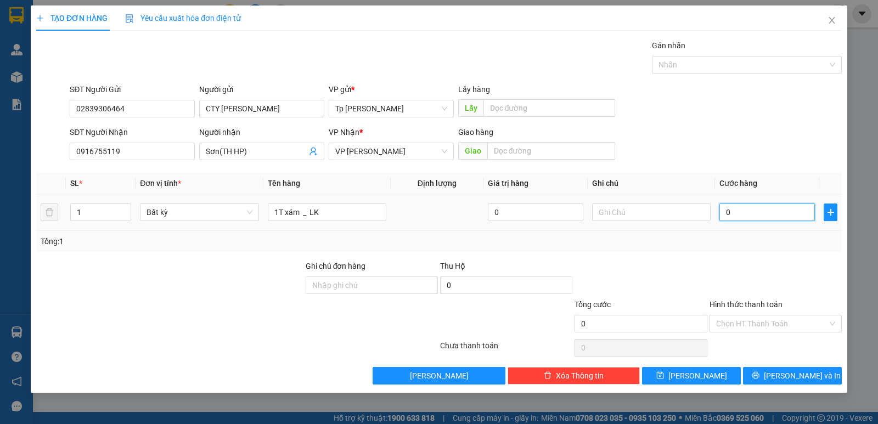
click at [722, 212] on input "0" at bounding box center [768, 213] width 96 height 18
drag, startPoint x: 743, startPoint y: 238, endPoint x: 733, endPoint y: 244, distance: 11.9
click at [739, 243] on div "Tổng: 1" at bounding box center [439, 241] width 797 height 12
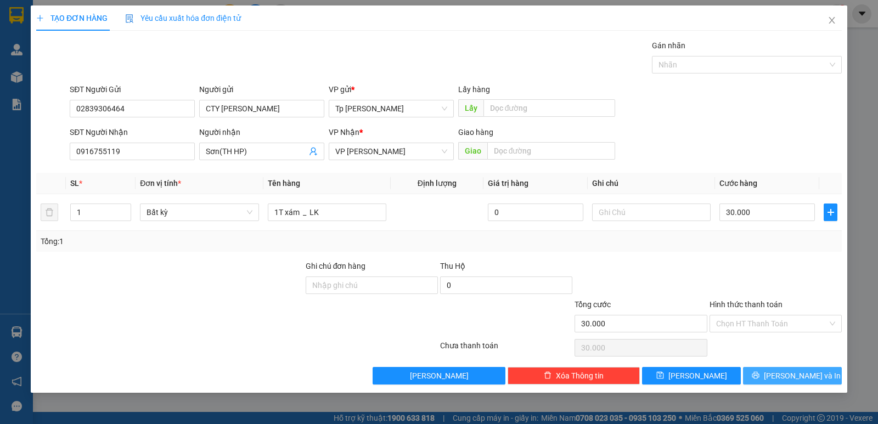
click at [782, 374] on button "Lưu và In" at bounding box center [792, 376] width 99 height 18
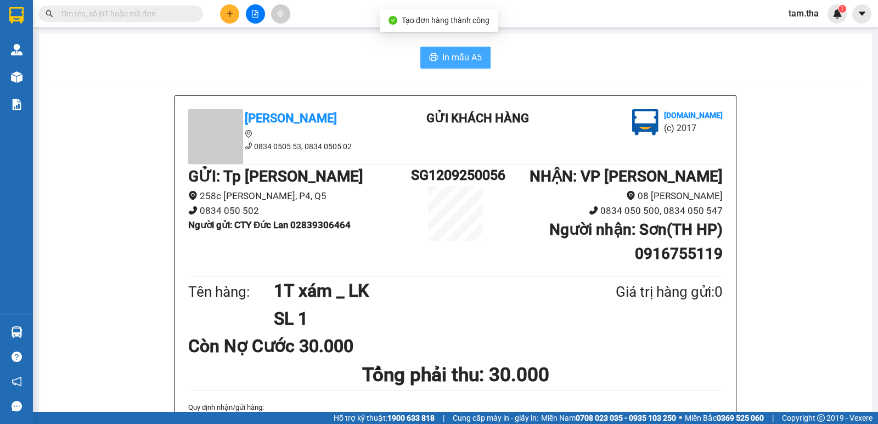
click at [463, 68] on button "In mẫu A5" at bounding box center [455, 58] width 70 height 22
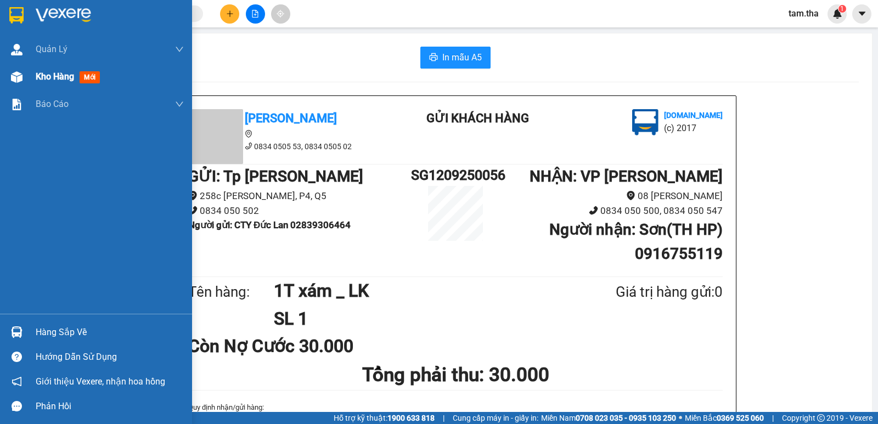
click at [19, 79] on img at bounding box center [17, 77] width 12 height 12
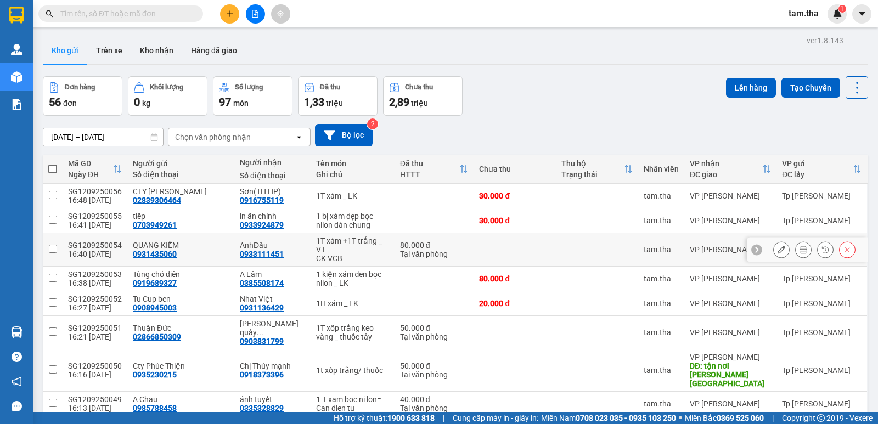
click at [774, 249] on button at bounding box center [781, 249] width 15 height 19
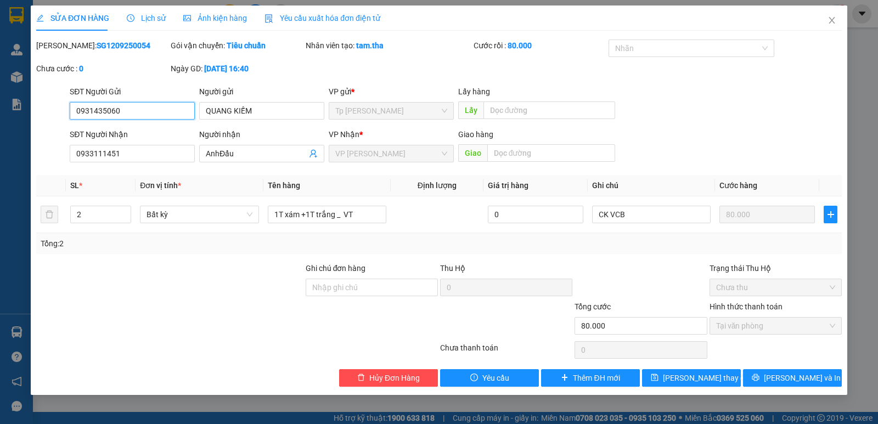
drag, startPoint x: 102, startPoint y: 114, endPoint x: 25, endPoint y: 109, distance: 77.6
click at [5, 111] on div "SỬA ĐƠN HÀNG Lịch sử Ảnh kiện hàng Yêu cầu xuất hóa đơn điện tử Total Paid Fee …" at bounding box center [439, 212] width 878 height 424
drag, startPoint x: 313, startPoint y: 216, endPoint x: 256, endPoint y: 226, distance: 58.4
click at [256, 226] on tr "2 Bất kỳ 1T xám +1T trắng _ VT 0 CK VCB 80.000" at bounding box center [439, 215] width 806 height 37
click at [371, 380] on span "Hủy Đơn Hàng" at bounding box center [394, 378] width 50 height 12
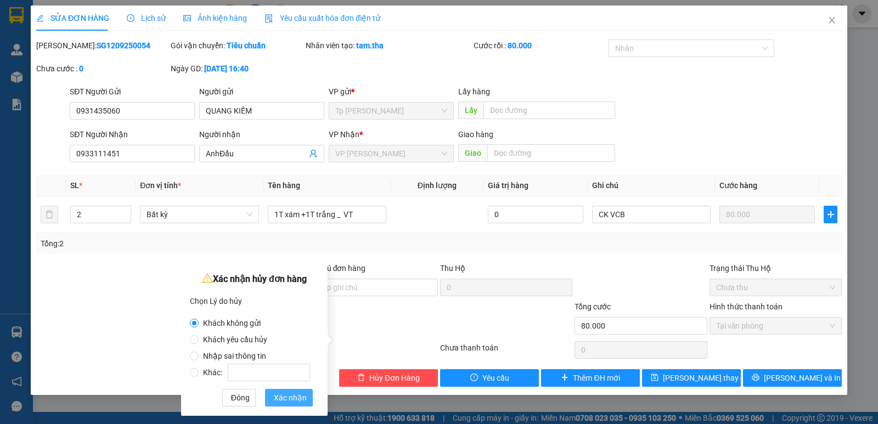
click at [285, 399] on span "Xác nhận" at bounding box center [290, 398] width 33 height 12
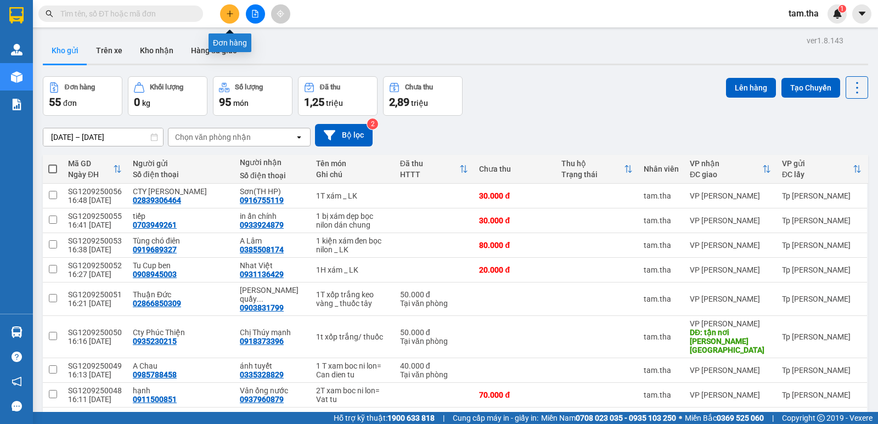
click at [233, 11] on icon "plus" at bounding box center [230, 14] width 8 height 8
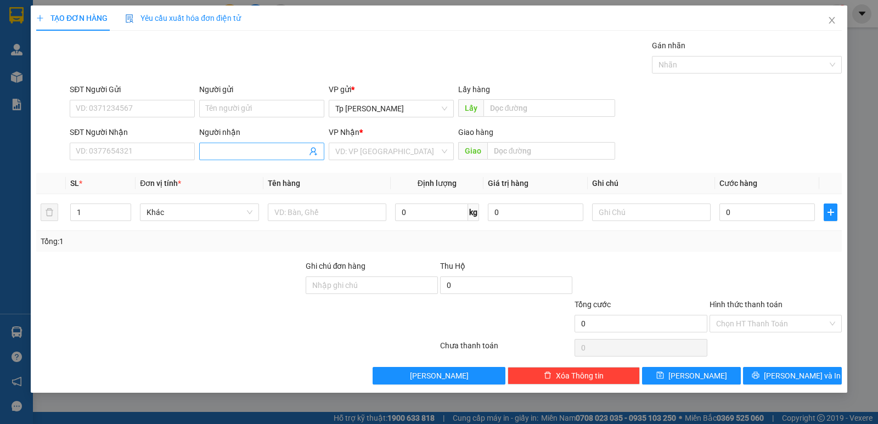
click at [234, 152] on input "Người nhận" at bounding box center [256, 151] width 101 height 12
drag, startPoint x: 255, startPoint y: 151, endPoint x: 206, endPoint y: 160, distance: 49.5
click at [196, 161] on div "SĐT Người Nhận VD: 0377654321 Người nhận mắm noll mắm noll VP Nhận * VD: VP Sài…" at bounding box center [456, 145] width 777 height 38
paste input "mắm noll"
click at [360, 151] on input "search" at bounding box center [387, 151] width 104 height 16
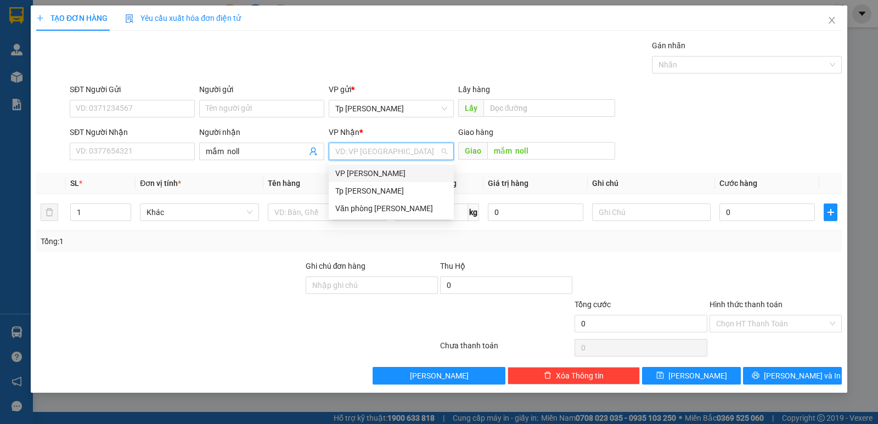
click at [381, 176] on div "VP [PERSON_NAME]" at bounding box center [391, 173] width 112 height 12
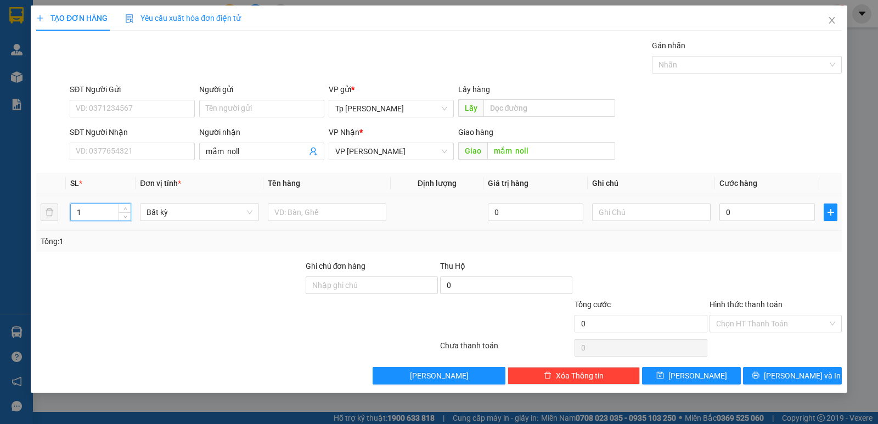
drag, startPoint x: 105, startPoint y: 212, endPoint x: 46, endPoint y: 220, distance: 60.3
click at [31, 212] on div "TẠO ĐƠN HÀNG Yêu cầu xuất hóa đơn điện tử Transit Pickup Surcharge Ids Transit …" at bounding box center [439, 199] width 817 height 388
click at [552, 156] on input "mắm noll" at bounding box center [551, 151] width 128 height 18
click at [347, 211] on input "text" at bounding box center [327, 213] width 119 height 18
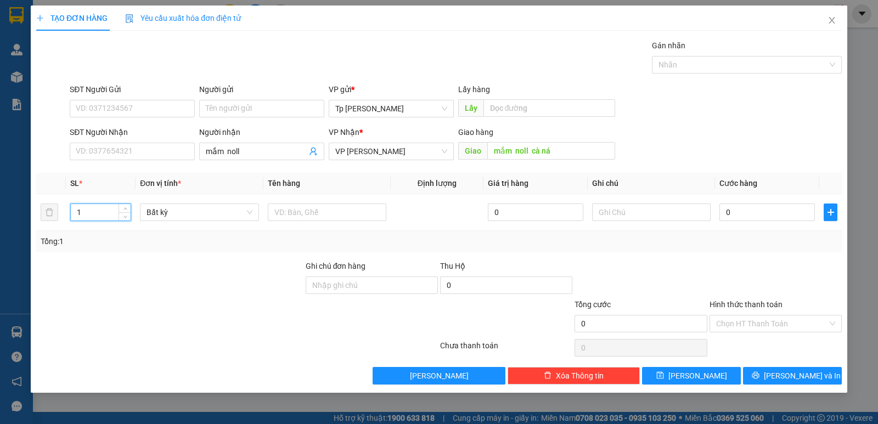
drag, startPoint x: 103, startPoint y: 210, endPoint x: 25, endPoint y: 210, distance: 78.5
click at [25, 210] on div "TẠO ĐƠN HÀNG Yêu cầu xuất hóa đơn điện tử Transit Pickup Surcharge Ids Transit …" at bounding box center [439, 212] width 878 height 424
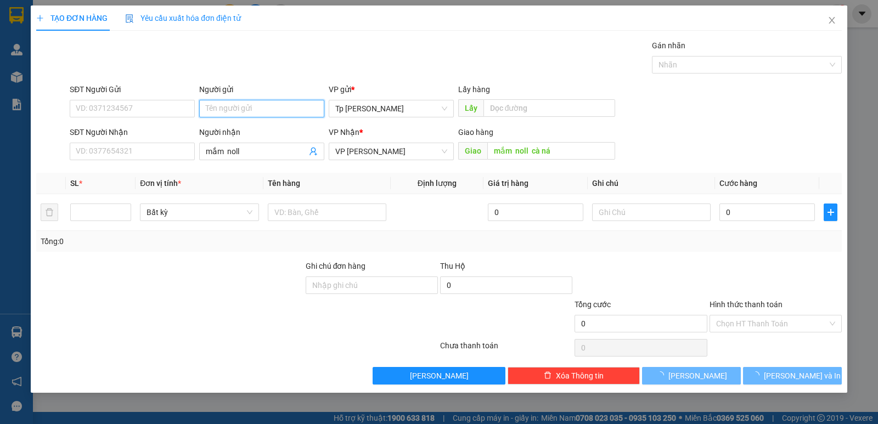
click at [229, 109] on input "Người gửi" at bounding box center [261, 109] width 125 height 18
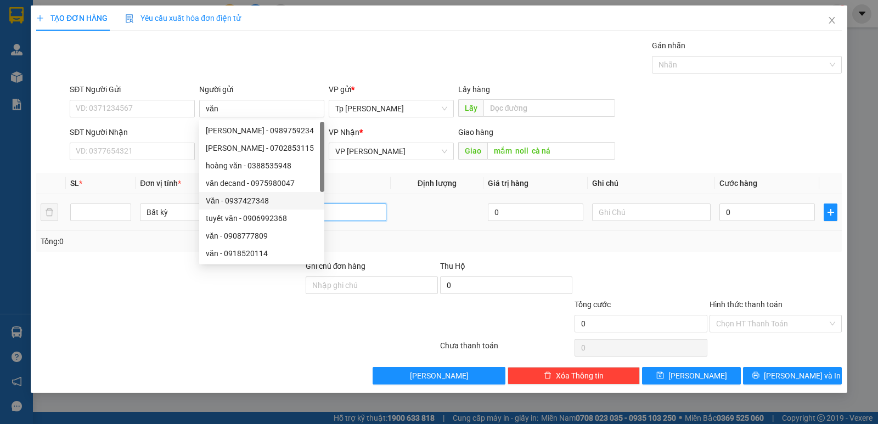
click at [360, 216] on input "text" at bounding box center [327, 213] width 119 height 18
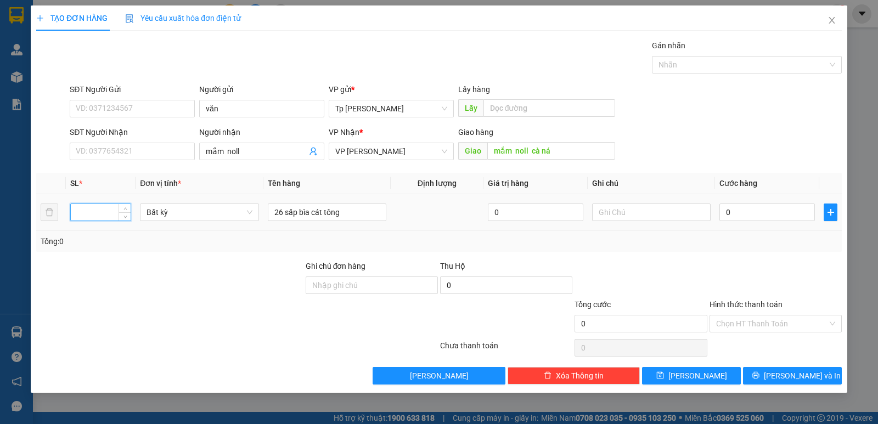
click at [112, 206] on input "number" at bounding box center [101, 212] width 60 height 16
drag, startPoint x: 138, startPoint y: 242, endPoint x: 313, endPoint y: 228, distance: 175.1
click at [142, 242] on div "Tổng: 26" at bounding box center [190, 241] width 299 height 12
click at [777, 212] on input "0" at bounding box center [768, 213] width 96 height 18
click at [752, 206] on input "0" at bounding box center [768, 213] width 96 height 18
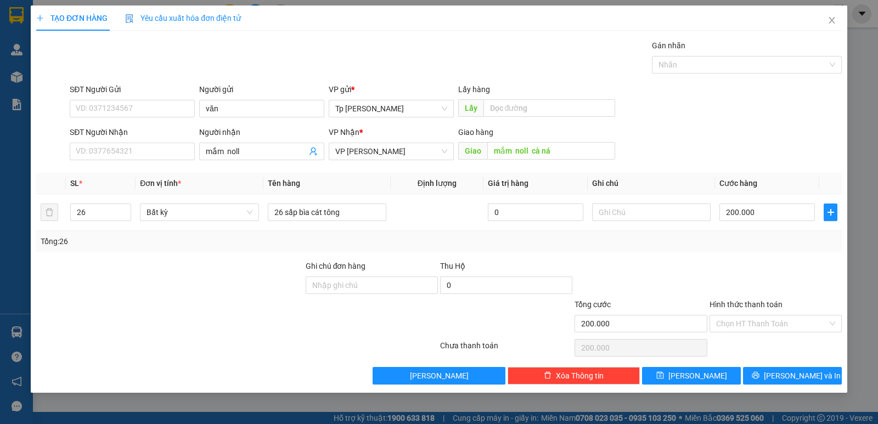
click at [756, 266] on div at bounding box center [776, 279] width 134 height 38
click at [771, 367] on button "Lưu và In" at bounding box center [792, 376] width 99 height 18
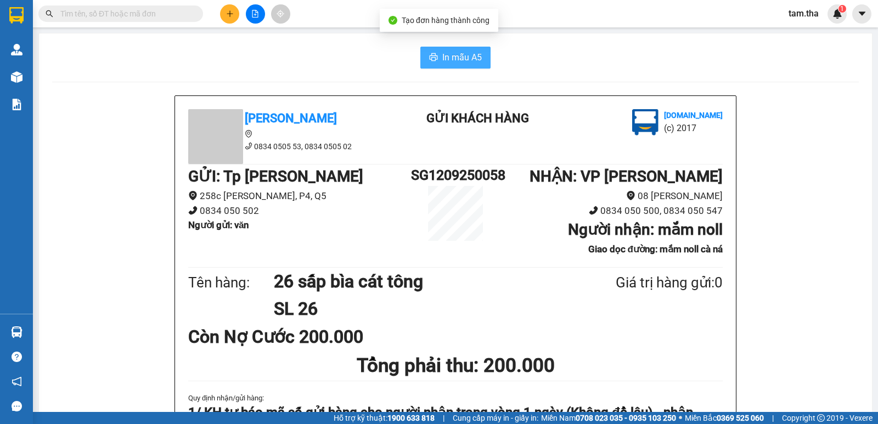
click at [433, 52] on button "In mẫu A5" at bounding box center [455, 58] width 70 height 22
click at [465, 58] on span "In mẫu A5" at bounding box center [462, 57] width 40 height 14
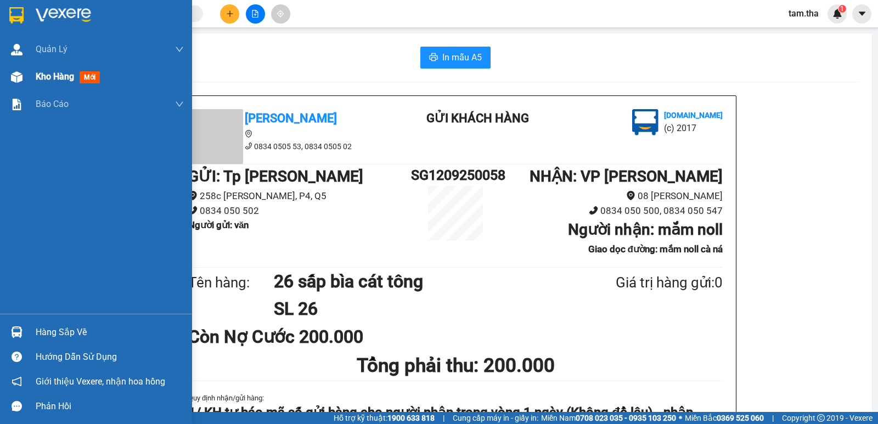
click at [25, 77] on div at bounding box center [16, 77] width 19 height 19
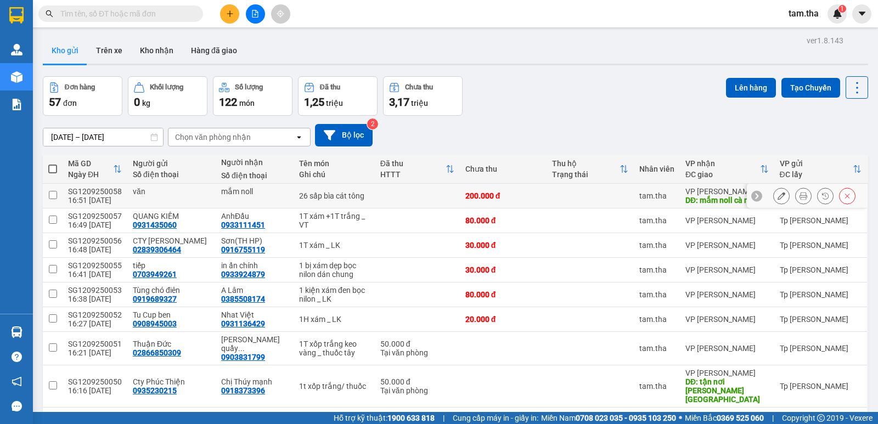
click at [774, 196] on button at bounding box center [781, 196] width 15 height 19
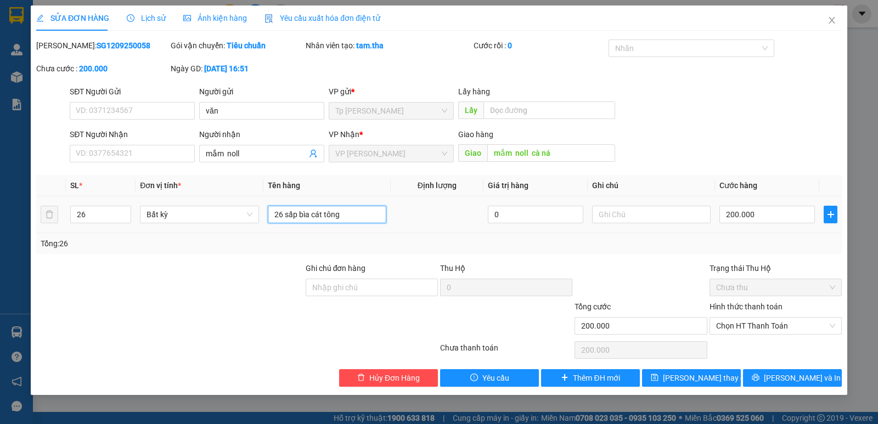
drag, startPoint x: 334, startPoint y: 218, endPoint x: 343, endPoint y: 217, distance: 8.8
click at [336, 217] on input "26 sấp bìa cát tông" at bounding box center [327, 215] width 119 height 18
click at [345, 217] on input "26 sấp bìa cát tông" at bounding box center [327, 215] width 119 height 18
click at [683, 384] on span "Lưu thay đổi" at bounding box center [707, 378] width 88 height 12
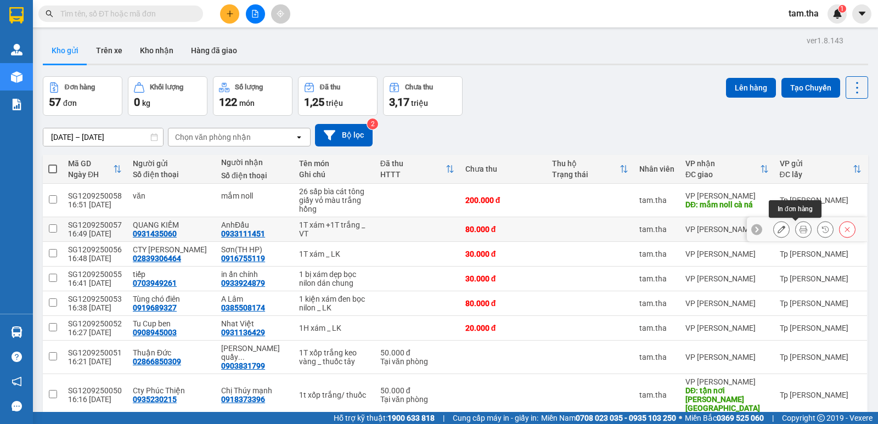
click at [800, 228] on icon at bounding box center [804, 230] width 8 height 8
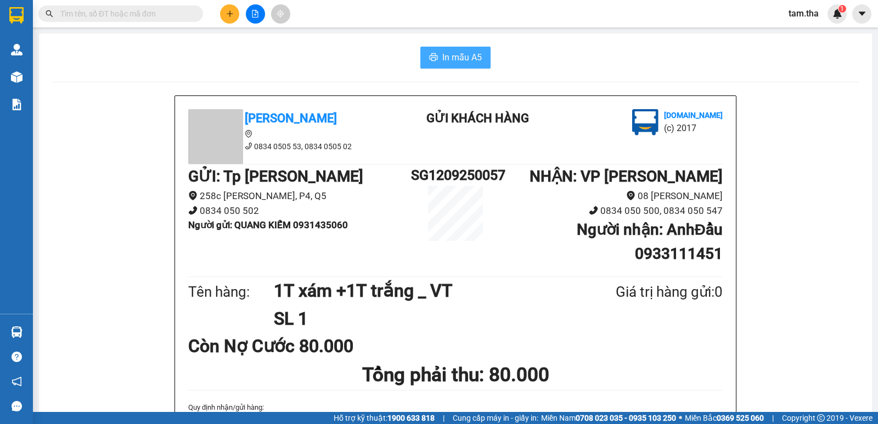
click at [468, 52] on span "In mẫu A5" at bounding box center [462, 57] width 40 height 14
click at [233, 9] on button at bounding box center [229, 13] width 19 height 19
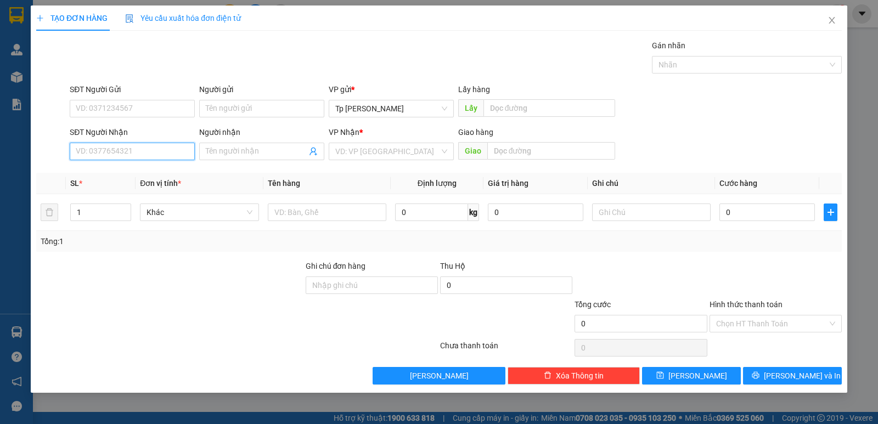
drag, startPoint x: 131, startPoint y: 158, endPoint x: 239, endPoint y: 113, distance: 117.6
click at [133, 155] on input "SĐT Người Nhận" at bounding box center [132, 152] width 125 height 18
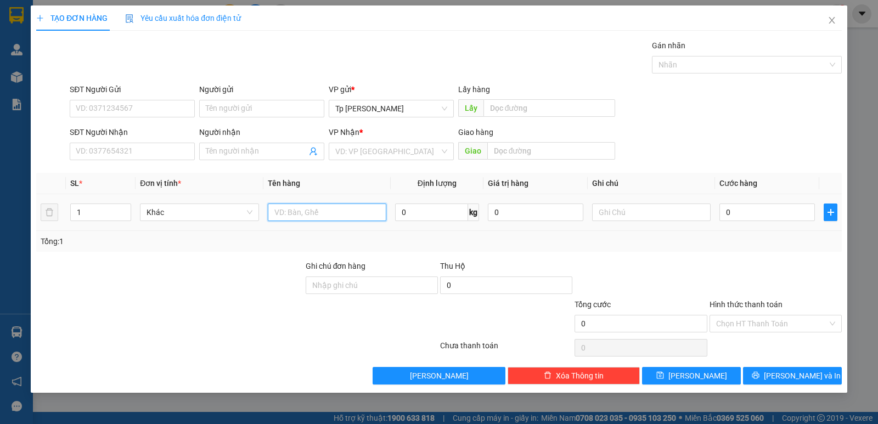
click at [289, 209] on input "text" at bounding box center [327, 213] width 119 height 18
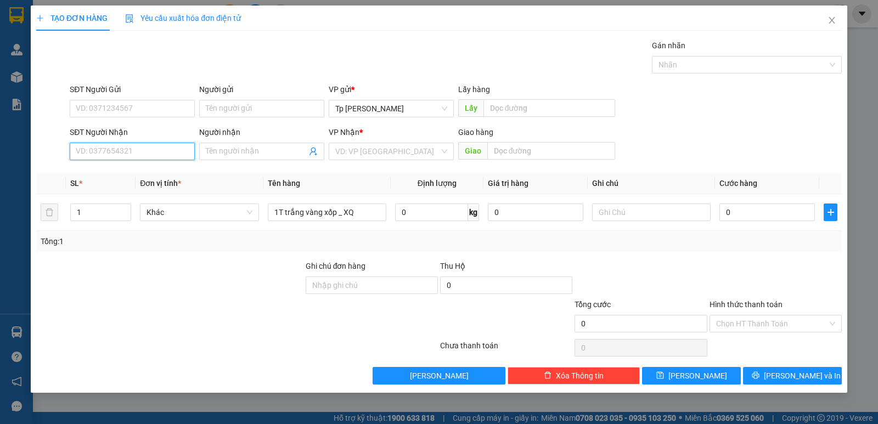
click at [158, 156] on input "SĐT Người Nhận" at bounding box center [132, 152] width 125 height 18
click at [139, 172] on div "0918271583 - BS HÙNG.BVSGPR" at bounding box center [133, 173] width 114 height 12
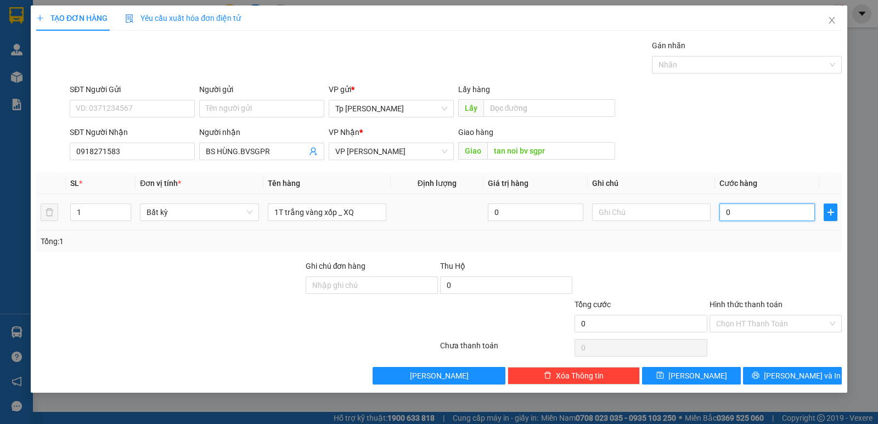
click at [751, 209] on input "0" at bounding box center [768, 213] width 96 height 18
drag, startPoint x: 757, startPoint y: 267, endPoint x: 784, endPoint y: 323, distance: 62.6
click at [757, 267] on div at bounding box center [776, 279] width 134 height 38
click at [764, 321] on input "Hình thức thanh toán" at bounding box center [771, 324] width 111 height 16
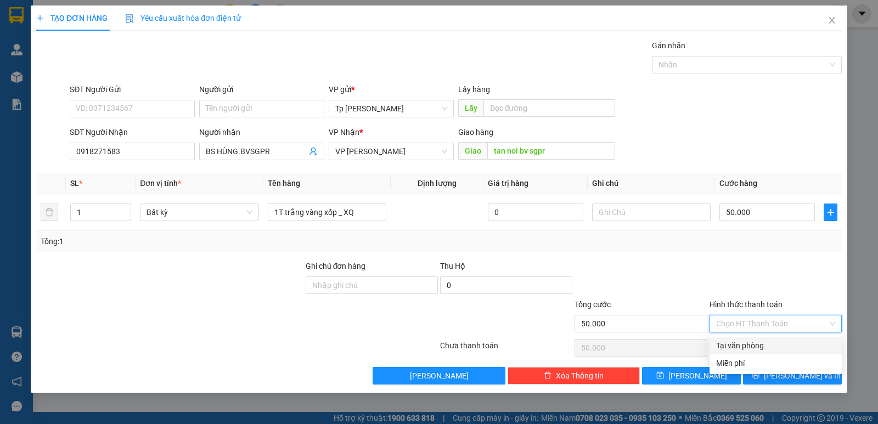
click at [769, 346] on div "Tại văn phòng" at bounding box center [775, 346] width 119 height 12
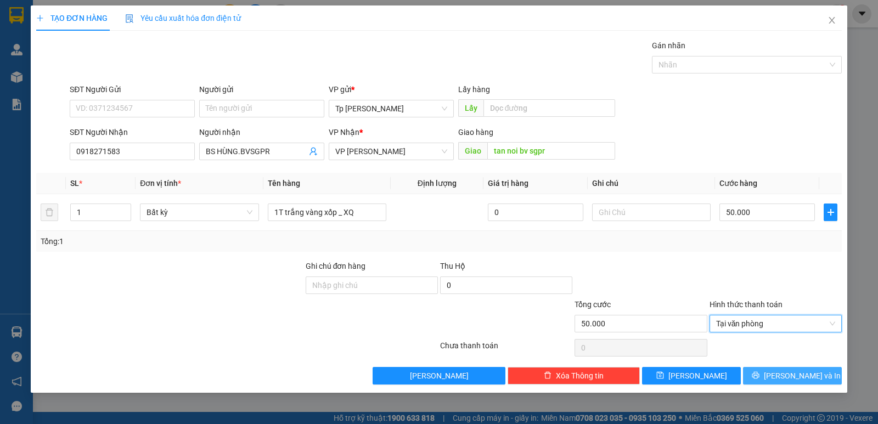
click at [770, 379] on button "Lưu và In" at bounding box center [792, 376] width 99 height 18
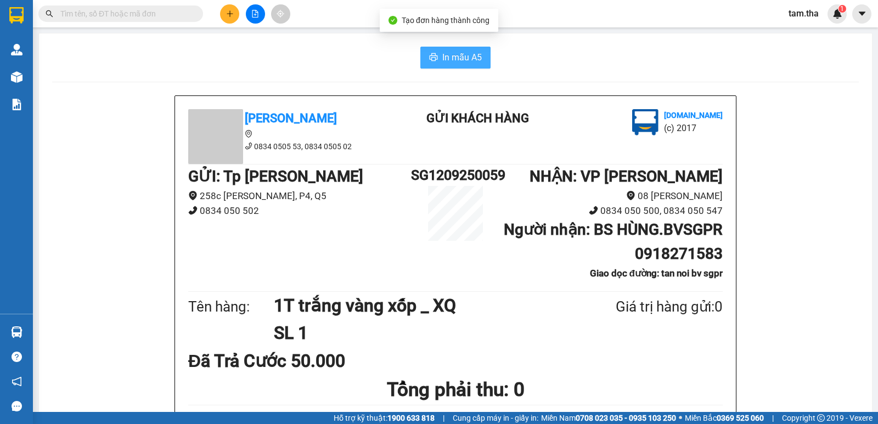
click at [444, 47] on button "In mẫu A5" at bounding box center [455, 58] width 70 height 22
click at [233, 16] on icon "plus" at bounding box center [230, 14] width 8 height 8
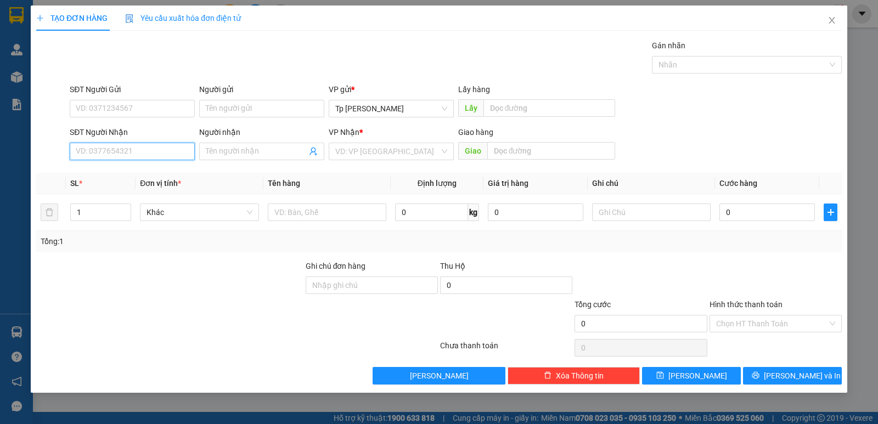
click at [164, 146] on input "SĐT Người Nhận" at bounding box center [132, 152] width 125 height 18
click at [142, 173] on div "0983300842 - Thục Nhi" at bounding box center [132, 173] width 112 height 12
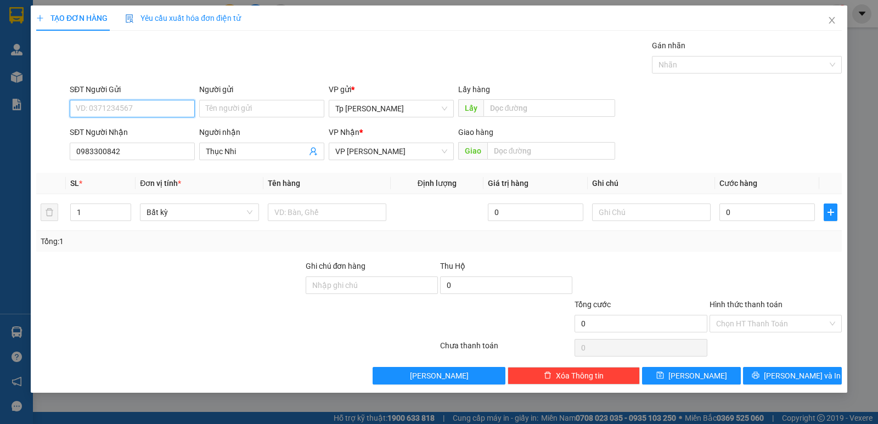
click at [179, 106] on input "SĐT Người Gửi" at bounding box center [132, 109] width 125 height 18
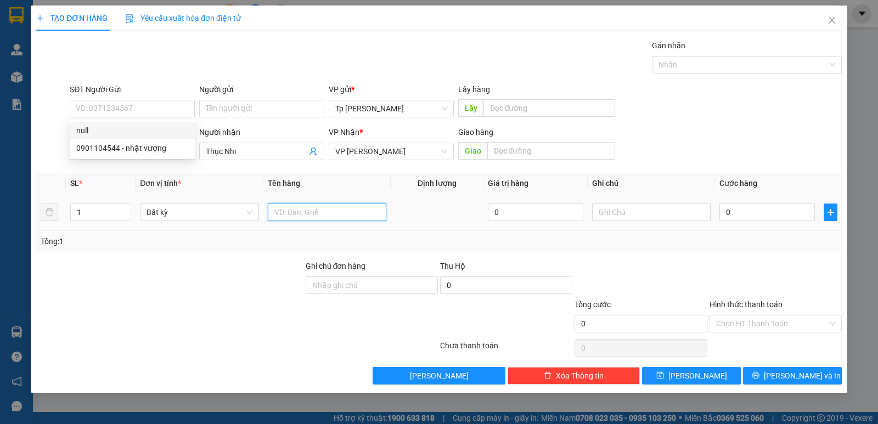
click at [306, 212] on input "text" at bounding box center [327, 213] width 119 height 18
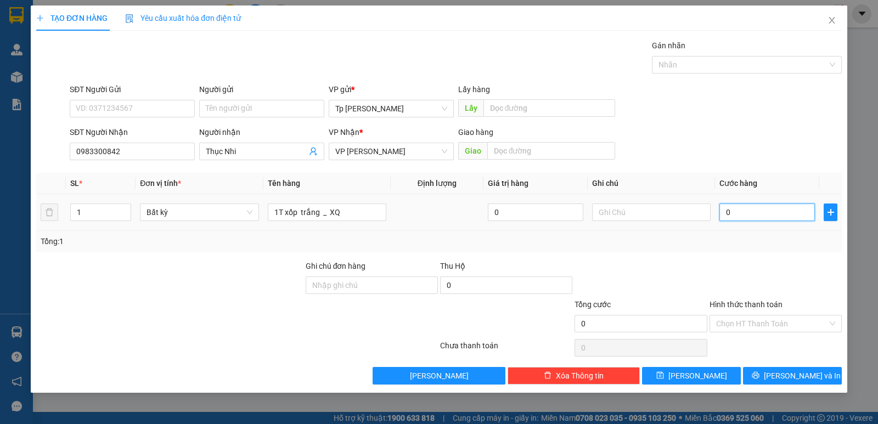
click at [727, 215] on input "0" at bounding box center [768, 213] width 96 height 18
click at [753, 238] on div "Tổng: 1" at bounding box center [439, 241] width 797 height 12
click at [771, 328] on input "Hình thức thanh toán" at bounding box center [771, 324] width 111 height 16
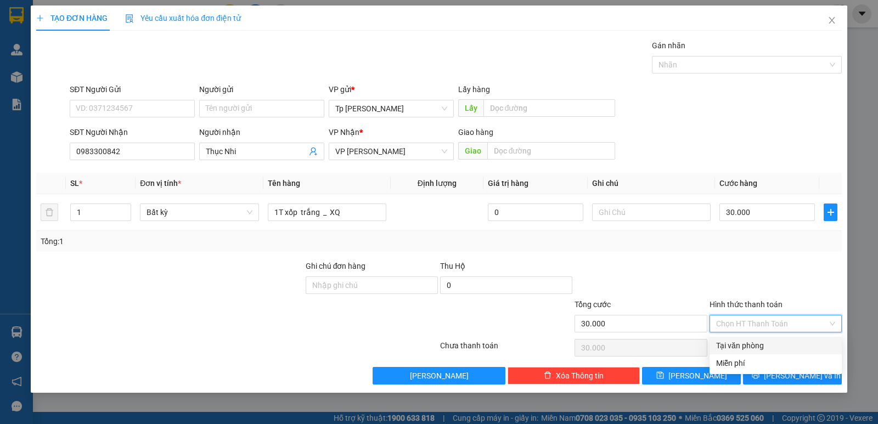
click at [779, 346] on div "Tại văn phòng" at bounding box center [775, 346] width 119 height 12
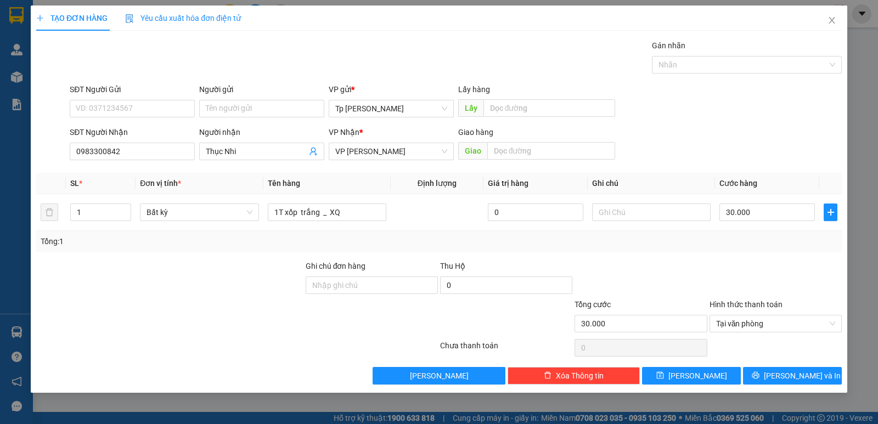
click at [796, 366] on div "Transit Pickup Surcharge Ids Transit Deliver Surcharge Ids Transit Deliver Surc…" at bounding box center [439, 212] width 806 height 345
click at [796, 367] on button "Lưu và In" at bounding box center [792, 376] width 99 height 18
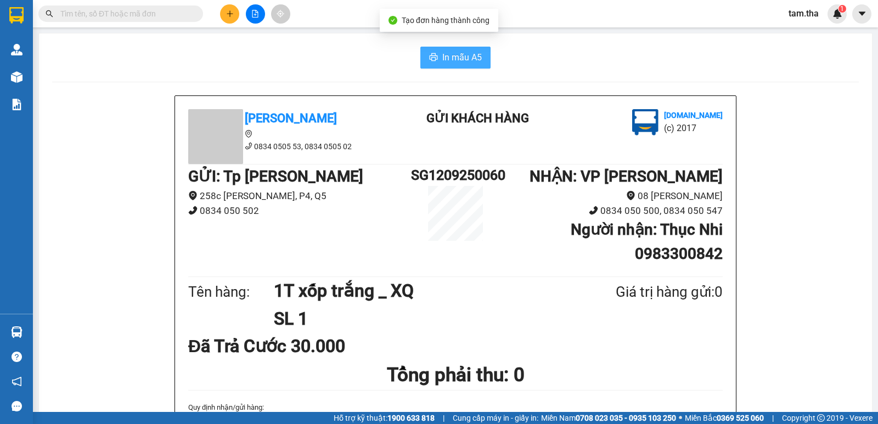
click at [461, 50] on button "In mẫu A5" at bounding box center [455, 58] width 70 height 22
click at [223, 17] on button at bounding box center [229, 13] width 19 height 19
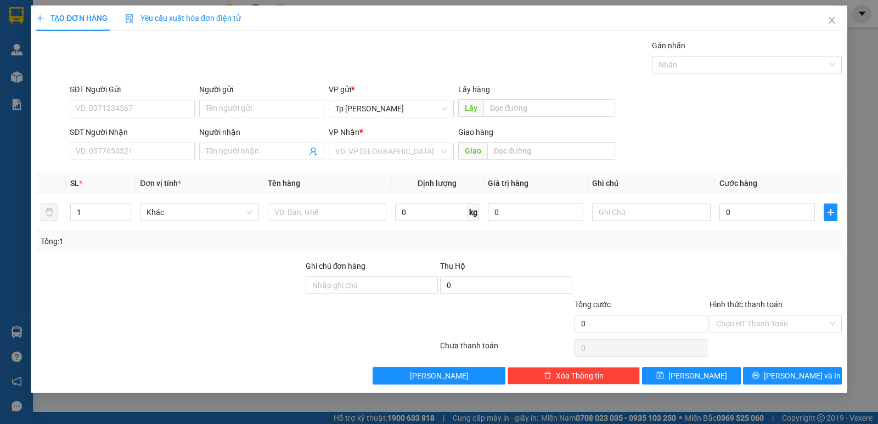
click at [137, 161] on div "SĐT Người Nhận VD: 0377654321" at bounding box center [132, 145] width 125 height 38
click at [141, 148] on input "SĐT Người Nhận" at bounding box center [132, 152] width 125 height 18
click at [158, 167] on div "0393433462 - Hoài Thương" at bounding box center [132, 174] width 125 height 18
click at [327, 207] on input "text" at bounding box center [327, 213] width 119 height 18
click at [739, 223] on div "0" at bounding box center [768, 212] width 96 height 22
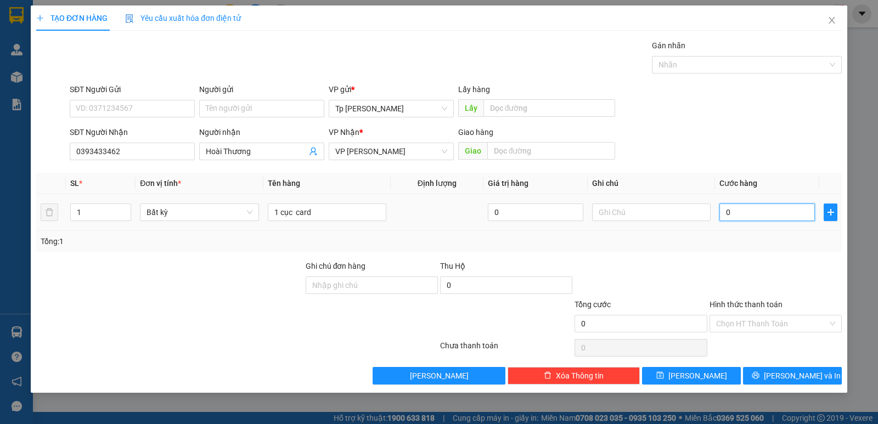
click at [739, 220] on input "0" at bounding box center [768, 213] width 96 height 18
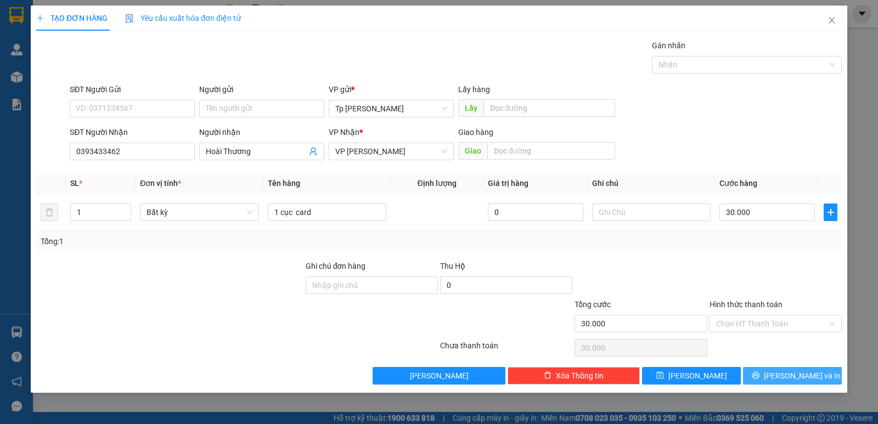
click at [767, 369] on button "Lưu và In" at bounding box center [792, 376] width 99 height 18
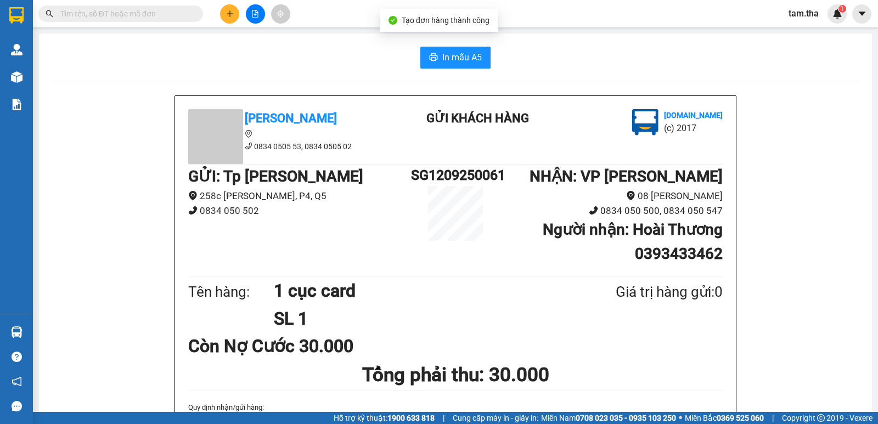
click at [476, 65] on button "In mẫu A5" at bounding box center [455, 58] width 70 height 22
click at [233, 14] on icon "plus" at bounding box center [230, 13] width 6 height 1
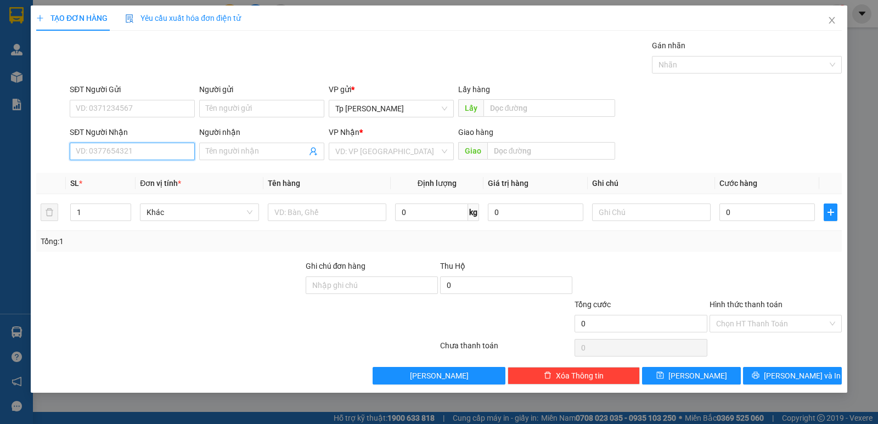
drag, startPoint x: 167, startPoint y: 158, endPoint x: 169, endPoint y: 149, distance: 8.4
click at [167, 158] on input "SĐT Người Nhận" at bounding box center [132, 152] width 125 height 18
click at [143, 173] on div "0985441059 - Chị Hoa.BV tỉnh" at bounding box center [144, 173] width 136 height 12
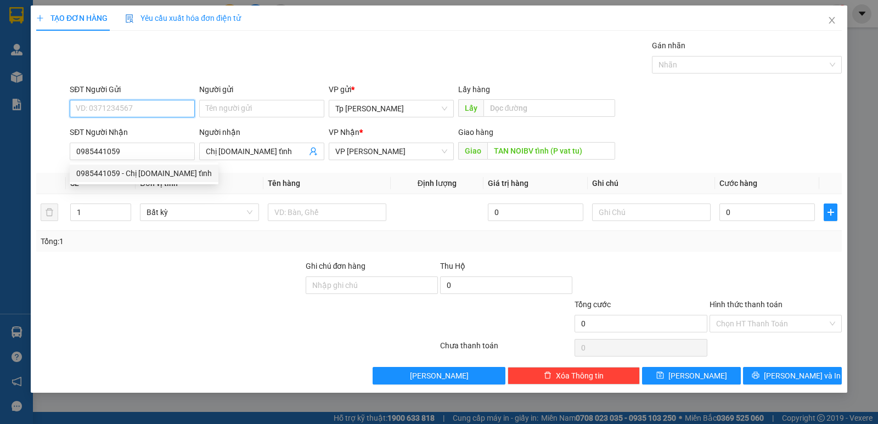
click at [153, 113] on input "SĐT Người Gửi" at bounding box center [132, 109] width 125 height 18
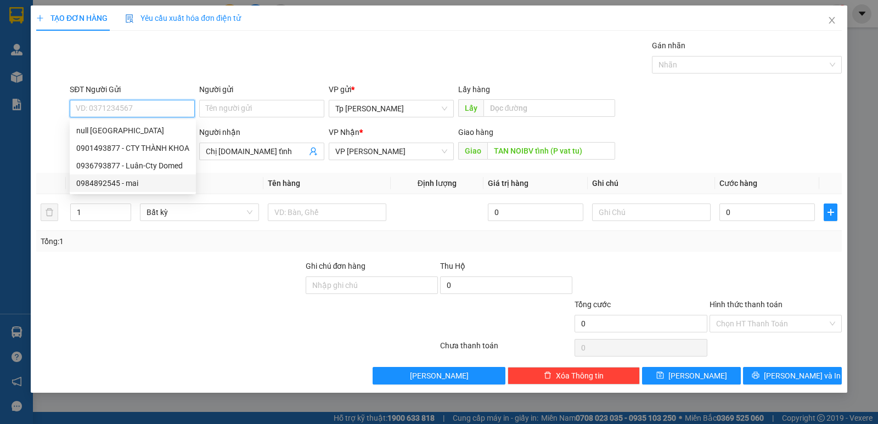
click at [128, 184] on div "0984892545 - mai" at bounding box center [132, 183] width 113 height 12
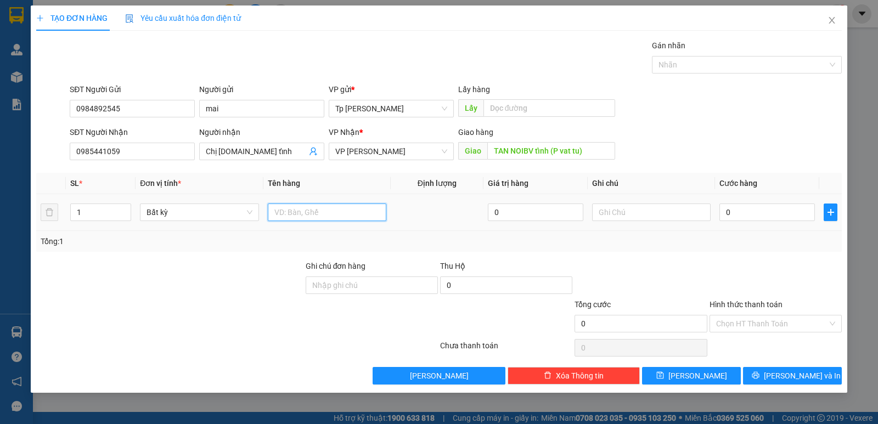
click at [300, 210] on input "text" at bounding box center [327, 213] width 119 height 18
click at [123, 205] on span "Increase Value" at bounding box center [125, 209] width 12 height 10
click at [800, 215] on input "0" at bounding box center [768, 213] width 96 height 18
click at [709, 270] on div at bounding box center [776, 279] width 134 height 38
drag, startPoint x: 744, startPoint y: 321, endPoint x: 752, endPoint y: 328, distance: 10.9
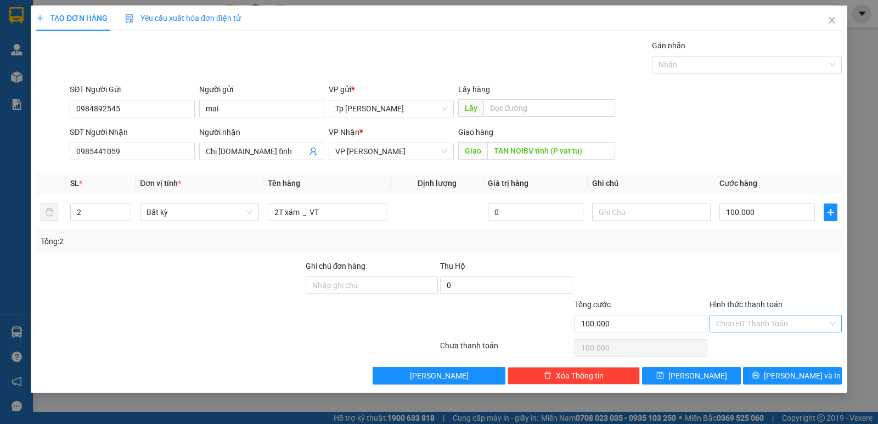
click at [745, 321] on input "Hình thức thanh toán" at bounding box center [771, 324] width 111 height 16
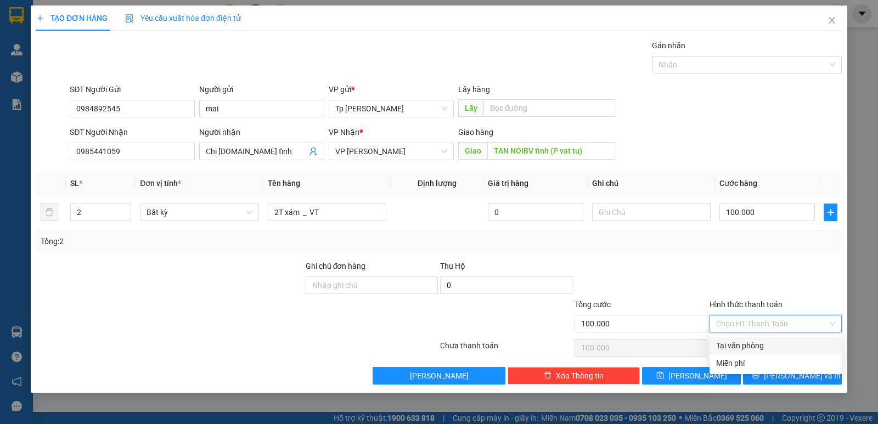
click at [757, 350] on div "Tại văn phòng" at bounding box center [775, 346] width 119 height 12
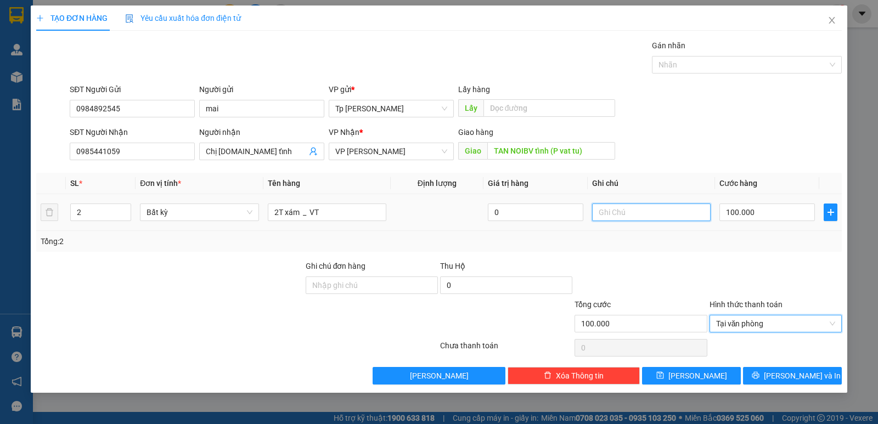
click at [683, 211] on input "text" at bounding box center [651, 213] width 119 height 18
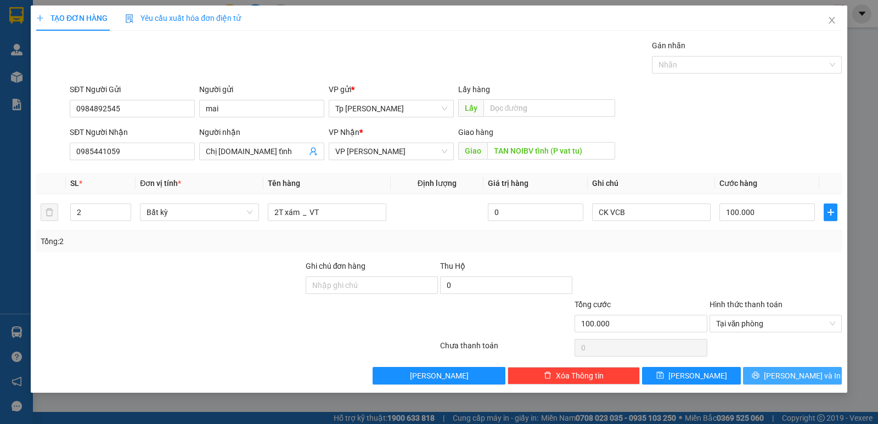
drag, startPoint x: 755, startPoint y: 385, endPoint x: 756, endPoint y: 377, distance: 8.9
click at [754, 385] on div "TẠO ĐƠN HÀNG Yêu cầu xuất hóa đơn điện tử Transit Pickup Surcharge Ids Transit …" at bounding box center [439, 199] width 817 height 388
click at [756, 376] on button "Lưu và In" at bounding box center [792, 376] width 99 height 18
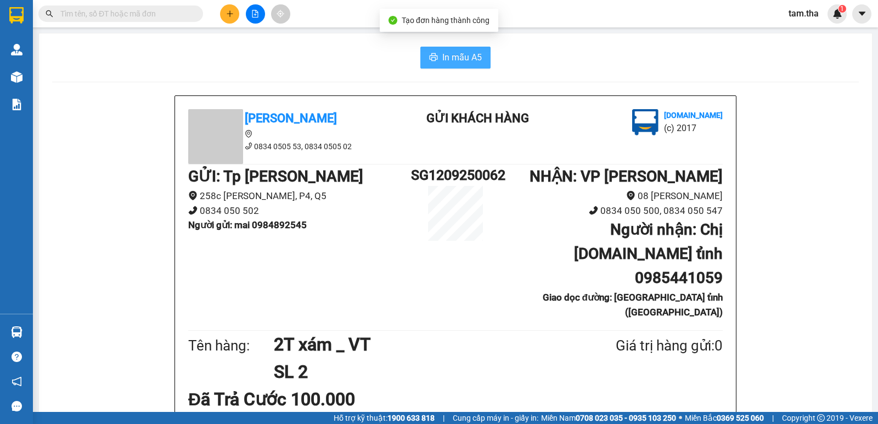
click at [473, 65] on button "In mẫu A5" at bounding box center [455, 58] width 70 height 22
click at [237, 12] on button at bounding box center [229, 13] width 19 height 19
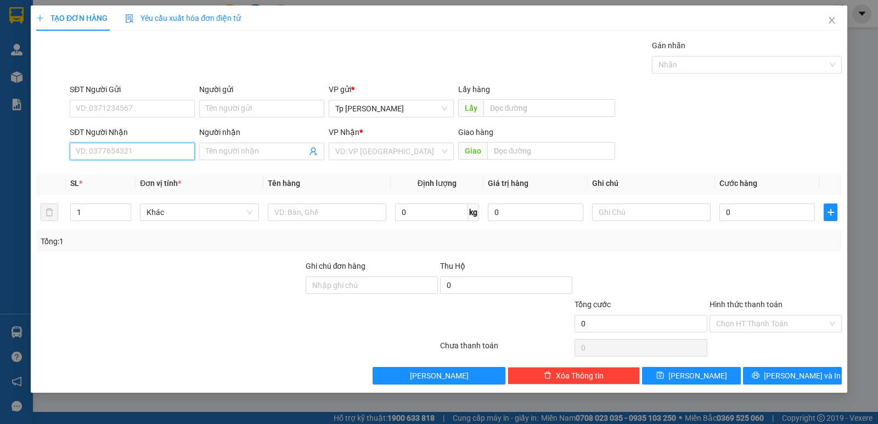
click at [139, 158] on input "SĐT Người Nhận" at bounding box center [132, 152] width 125 height 18
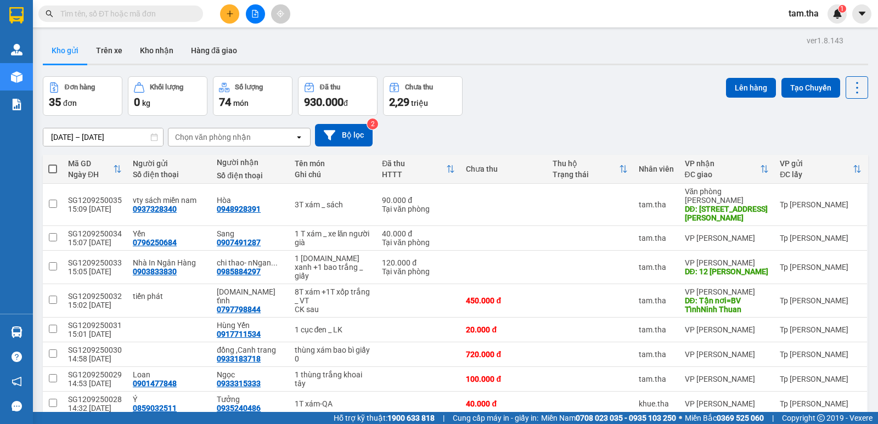
paste input "0948928391"
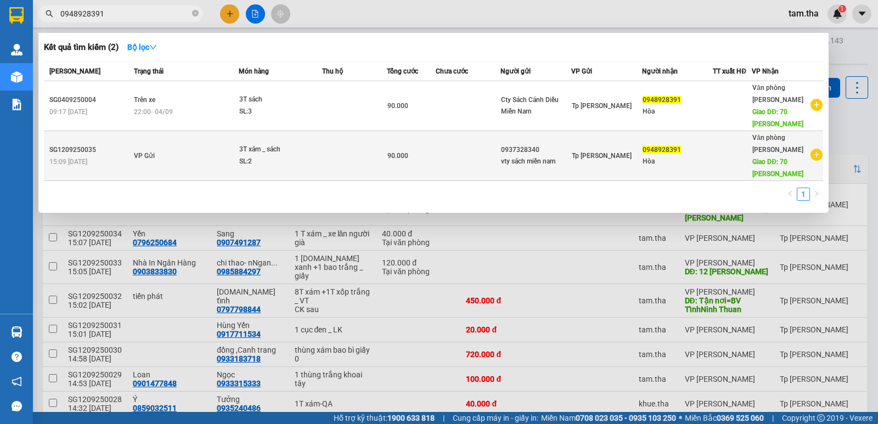
type input "0948928391"
click at [437, 145] on td at bounding box center [468, 156] width 65 height 50
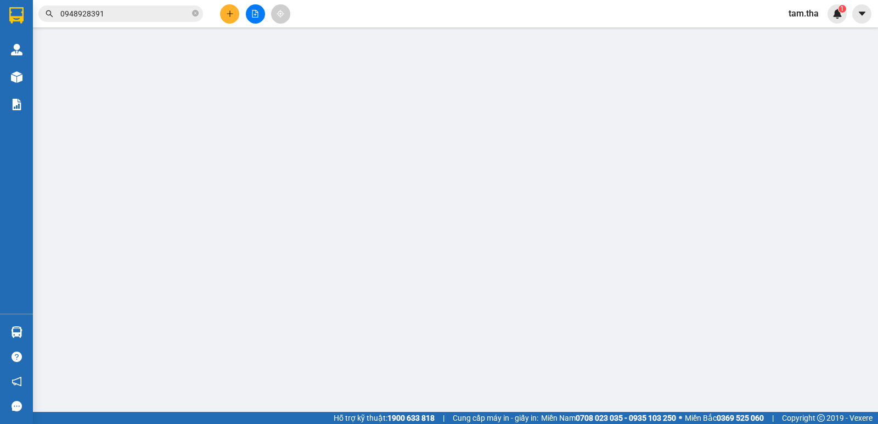
type input "0937328340"
type input "0948928391"
type input "70 [PERSON_NAME]"
type input "90.000"
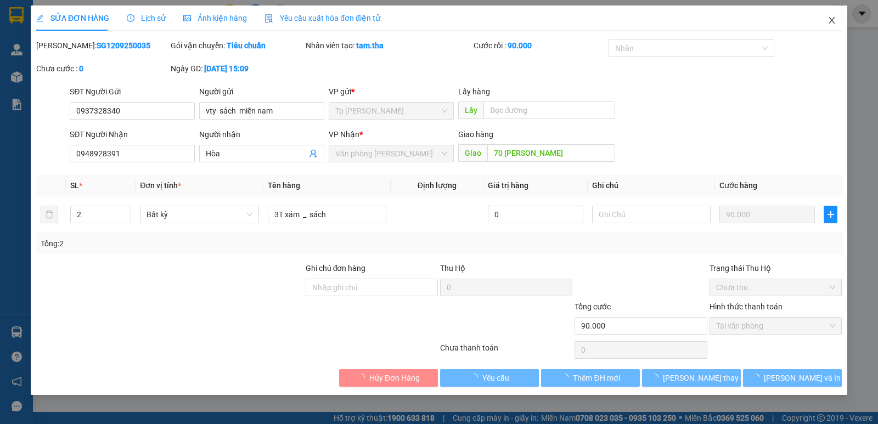
click at [833, 19] on icon "close" at bounding box center [832, 20] width 9 height 9
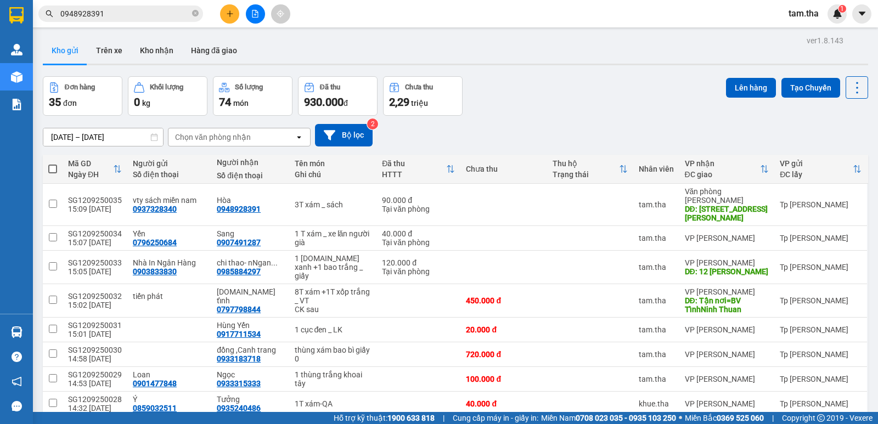
click at [538, 40] on div "Kho gửi Trên xe Kho nhận Hàng đã giao" at bounding box center [456, 51] width 826 height 29
click at [195, 12] on icon "close-circle" at bounding box center [195, 13] width 7 height 7
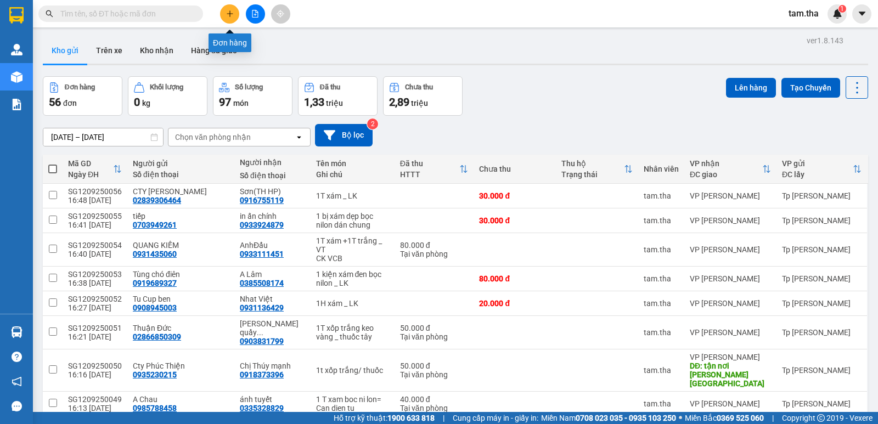
click at [220, 13] on button at bounding box center [229, 13] width 19 height 19
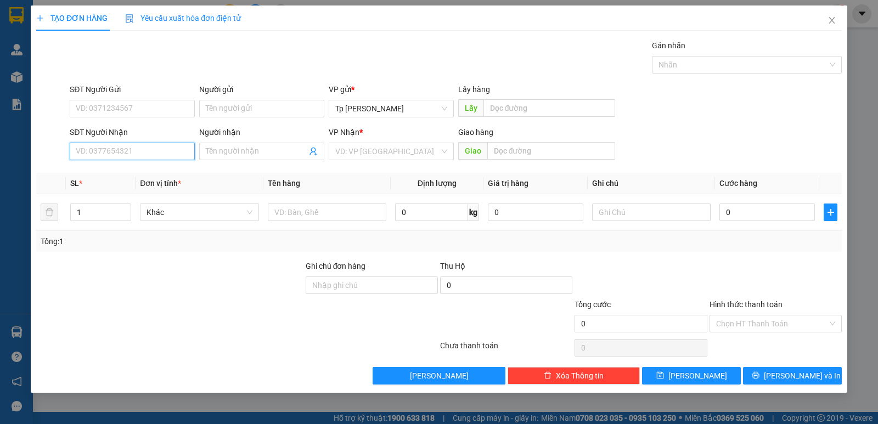
click at [114, 156] on input "SĐT Người Nhận" at bounding box center [132, 152] width 125 height 18
click at [159, 177] on div "0933111451 - AnhĐẩu" at bounding box center [132, 173] width 112 height 12
type input "0933111451"
type input "AnhĐẩu"
type input "0933111451"
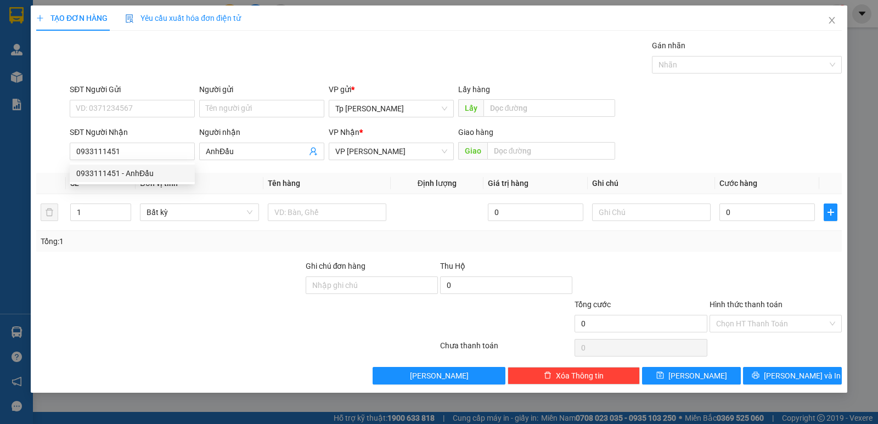
click at [144, 97] on div "SĐT Người Gửi" at bounding box center [132, 91] width 125 height 16
click at [144, 102] on input "SĐT Người Gửi" at bounding box center [132, 109] width 125 height 18
drag, startPoint x: 144, startPoint y: 109, endPoint x: 133, endPoint y: 114, distance: 11.8
click at [133, 114] on input "SĐT Người Gửi" at bounding box center [132, 109] width 125 height 18
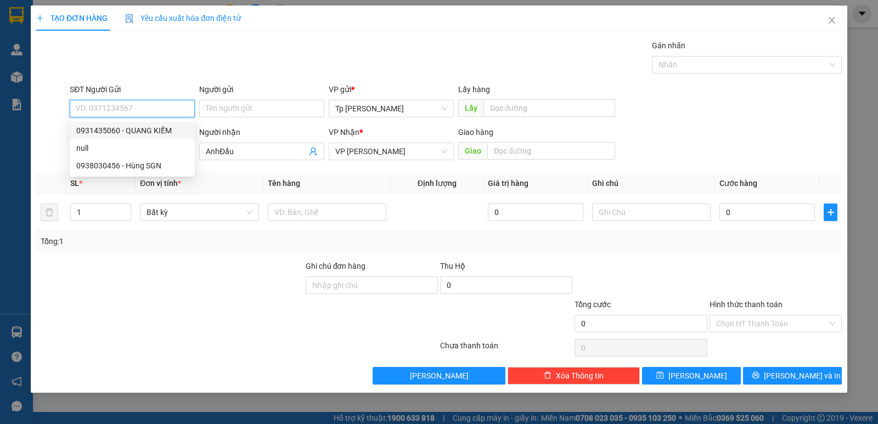
click at [143, 132] on div "0931435060 - QUANG KIẾM" at bounding box center [132, 131] width 112 height 12
type input "0931435060"
type input "QUANG KIẾM"
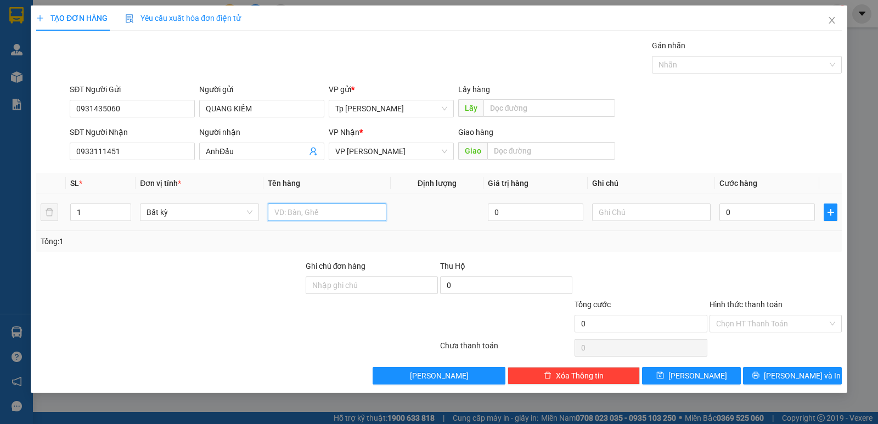
drag, startPoint x: 311, startPoint y: 203, endPoint x: 295, endPoint y: 211, distance: 17.2
paste input "1T xám +1T trắng _ VT"
type input "1T xám +1T trắng _ VT"
click at [726, 211] on input "0" at bounding box center [768, 213] width 96 height 18
type input "8"
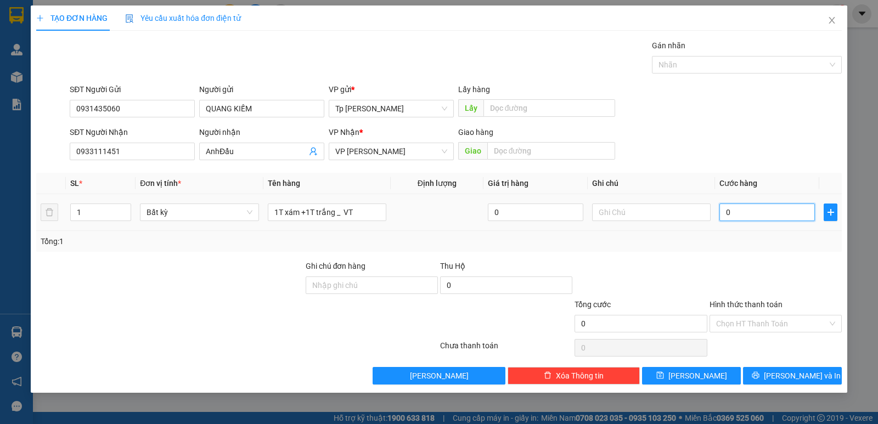
type input "8"
type input "80"
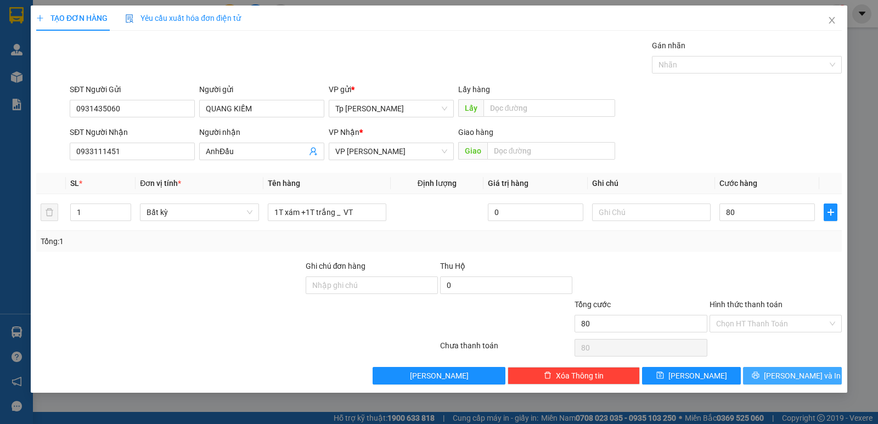
type input "80.000"
click at [787, 375] on span "[PERSON_NAME] và In" at bounding box center [802, 376] width 77 height 12
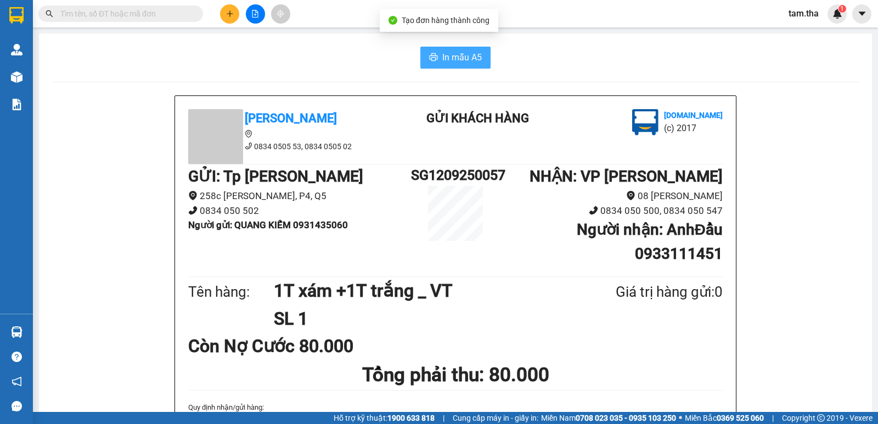
click at [465, 60] on span "In mẫu A5" at bounding box center [462, 57] width 40 height 14
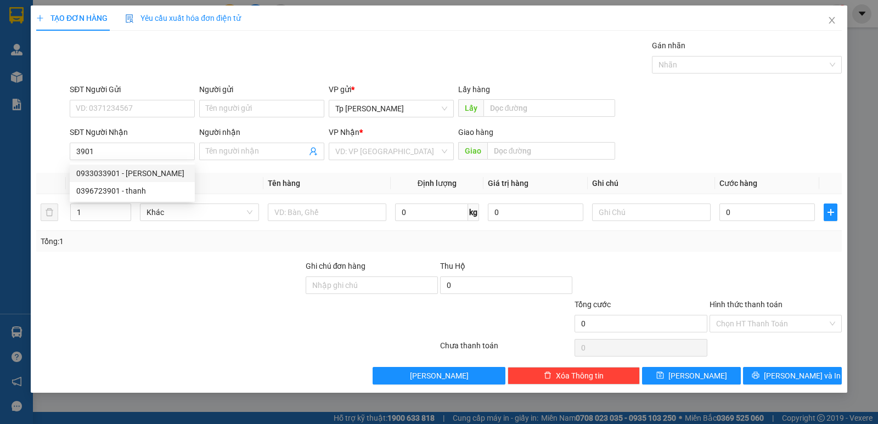
click at [143, 179] on div "0933033901 - [PERSON_NAME]" at bounding box center [132, 173] width 112 height 12
type input "0933033901"
type input "[PERSON_NAME]"
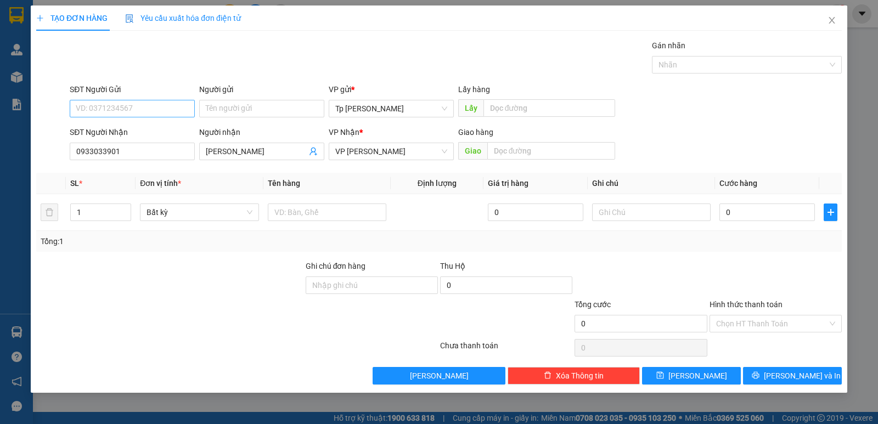
type input "0933033901"
click at [146, 110] on input "SĐT Người Gửi" at bounding box center [132, 109] width 125 height 18
drag, startPoint x: 161, startPoint y: 133, endPoint x: 176, endPoint y: 153, distance: 25.1
click at [163, 136] on div "0902569783 - [GEOGRAPHIC_DATA]" at bounding box center [138, 131] width 124 height 12
type input "0902569783"
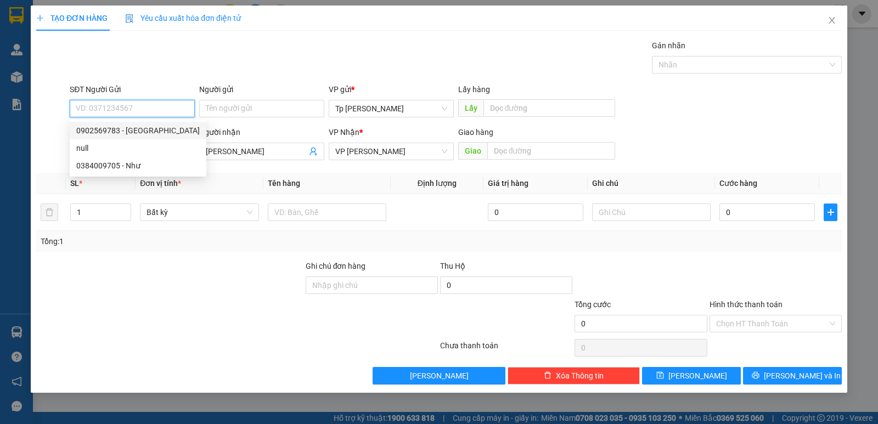
type input "LE Huy"
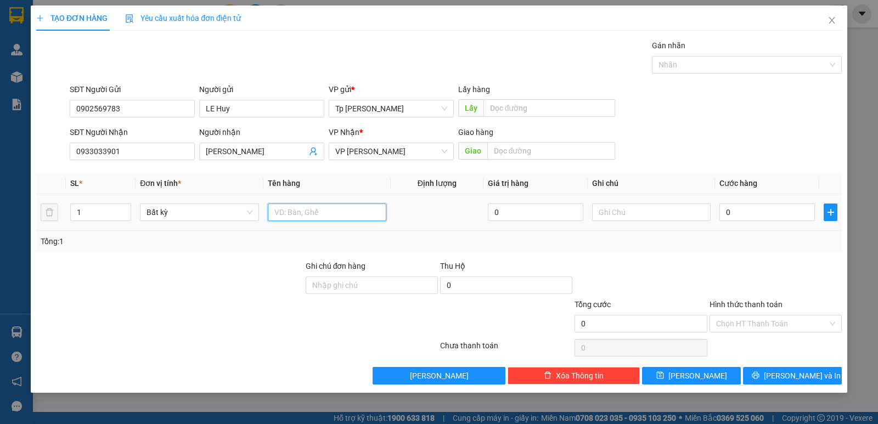
click at [320, 217] on input "text" at bounding box center [327, 213] width 119 height 18
type input "1 bị đen _ LK"
click at [733, 205] on input "0" at bounding box center [768, 213] width 96 height 18
type input "3"
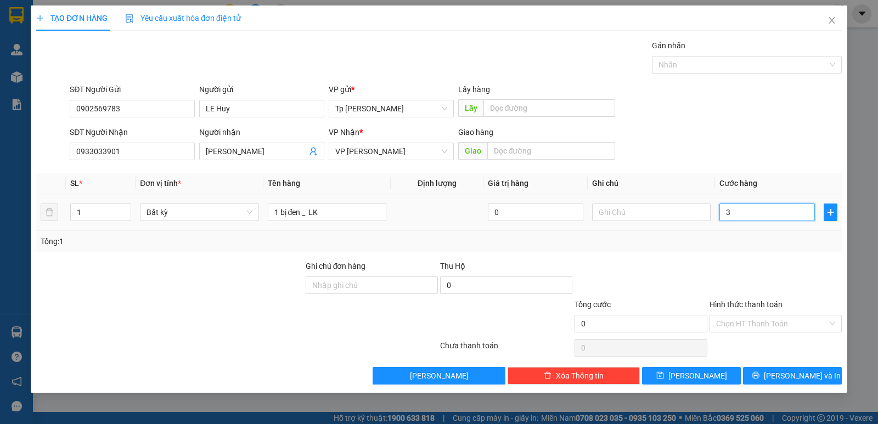
type input "3"
type input "30"
type input "30.000"
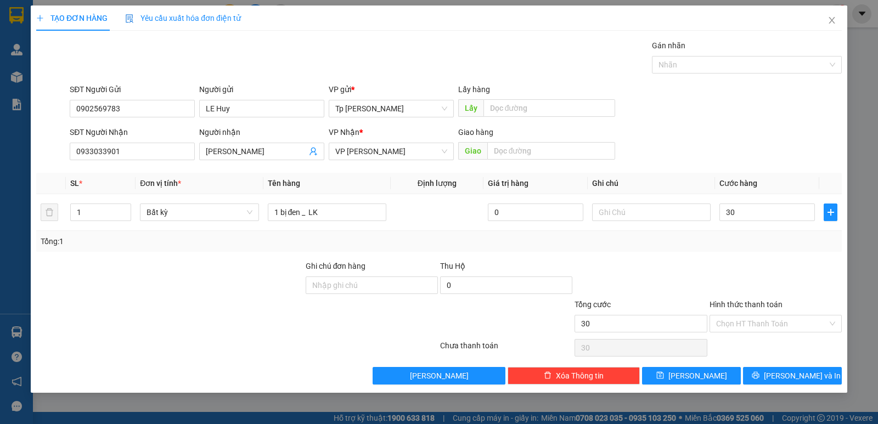
type input "30.000"
click at [770, 245] on div "Tổng: 1" at bounding box center [439, 241] width 797 height 12
click at [757, 216] on input "30.000" at bounding box center [768, 213] width 96 height 18
type input "2"
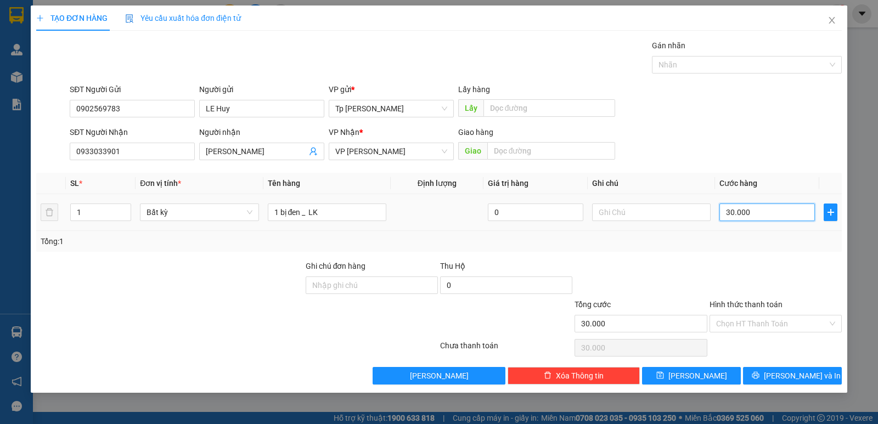
type input "2"
type input "20"
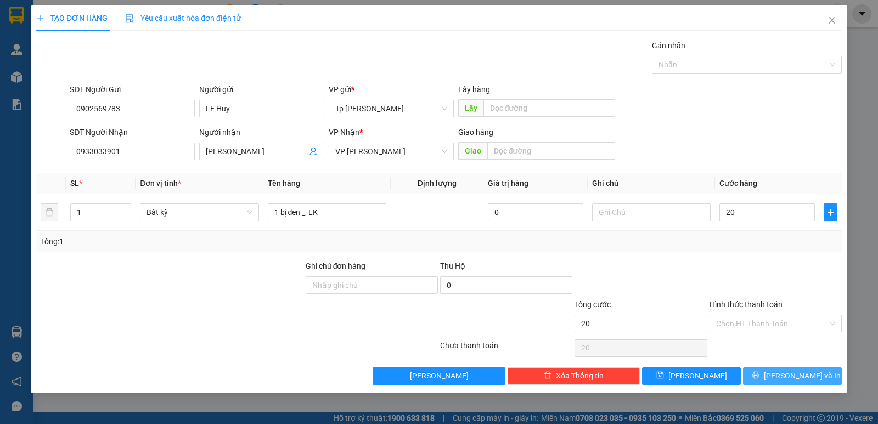
drag, startPoint x: 809, startPoint y: 377, endPoint x: 463, endPoint y: 63, distance: 467.5
click at [806, 377] on span "[PERSON_NAME] và In" at bounding box center [802, 376] width 77 height 12
type input "20.000"
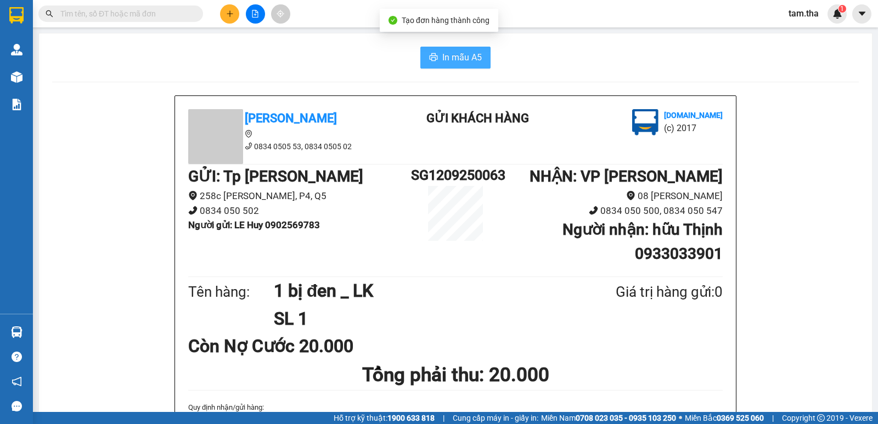
click at [463, 63] on span "In mẫu A5" at bounding box center [462, 57] width 40 height 14
click at [232, 15] on icon "plus" at bounding box center [230, 14] width 8 height 8
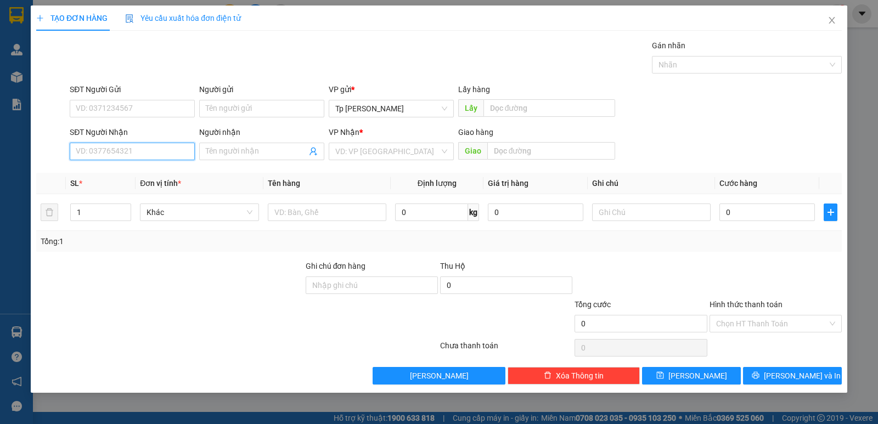
click at [144, 154] on input "SĐT Người Nhận" at bounding box center [132, 152] width 125 height 18
click at [142, 172] on div "0937312626 - SơnTHG" at bounding box center [132, 173] width 112 height 12
type input "0937312626"
type input "SơnTHG"
type input "0937312626"
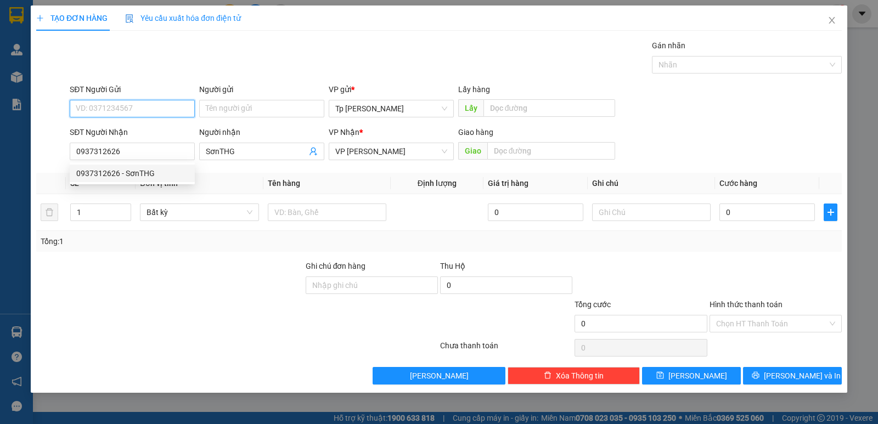
click at [167, 114] on input "SĐT Người Gửi" at bounding box center [132, 109] width 125 height 18
click at [158, 158] on div "0983405479 - Mau" at bounding box center [138, 166] width 137 height 18
type input "0983405479"
type input "Mau"
click at [147, 114] on input "0983405479" at bounding box center [132, 109] width 125 height 18
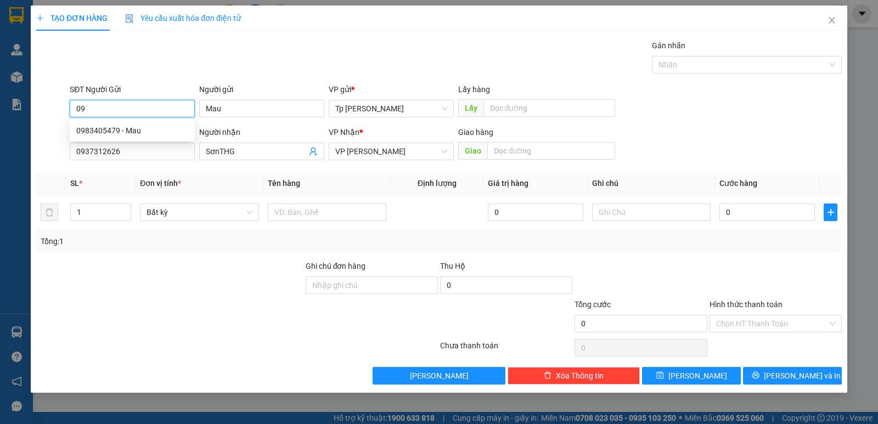
type input "0"
click at [162, 110] on input "SĐT Người Gửi" at bounding box center [132, 109] width 125 height 18
drag, startPoint x: 240, startPoint y: 51, endPoint x: 197, endPoint y: 109, distance: 72.2
click at [239, 50] on div "Gói vận chuyển * Tiêu chuẩn Gán nhãn Nhãn" at bounding box center [456, 59] width 777 height 38
click at [158, 110] on input "SĐT Người Gửi" at bounding box center [132, 109] width 125 height 18
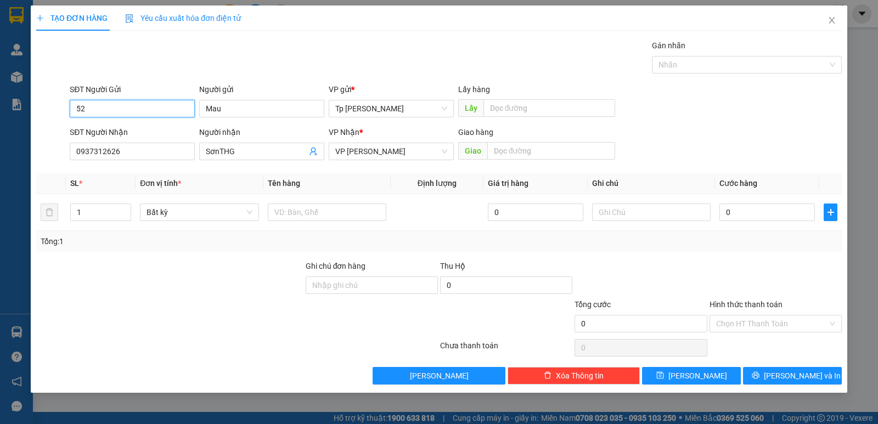
type input "5"
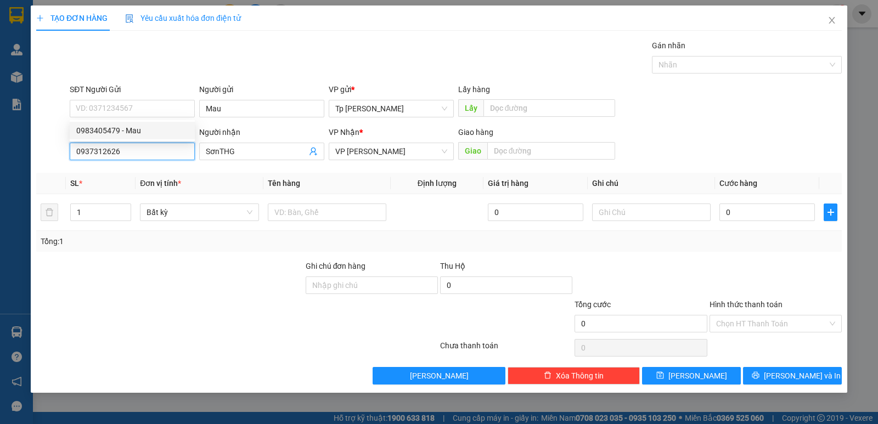
click at [156, 147] on input "0937312626" at bounding box center [132, 152] width 125 height 18
drag, startPoint x: 153, startPoint y: 151, endPoint x: 0, endPoint y: 156, distance: 153.2
click at [0, 156] on div "TẠO ĐƠN HÀNG Yêu cầu xuất hóa đơn điện tử Transit Pickup Surcharge Ids Transit …" at bounding box center [439, 212] width 878 height 424
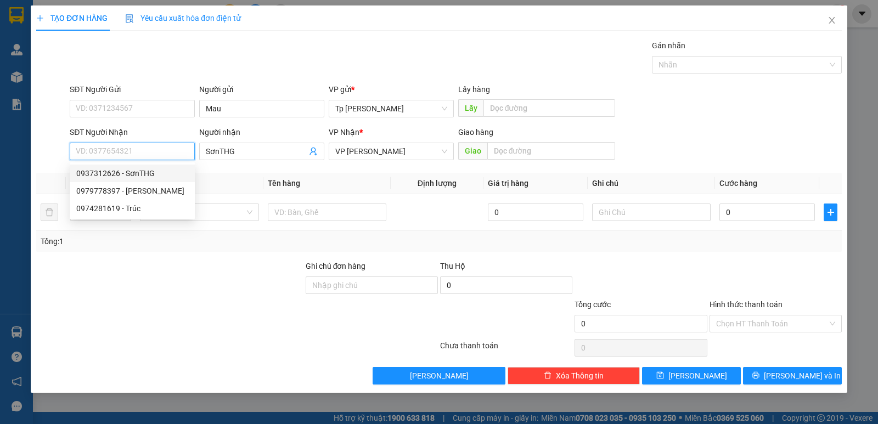
click at [130, 173] on div "0937312626 - SơnTHG" at bounding box center [132, 173] width 112 height 12
type input "0937312626"
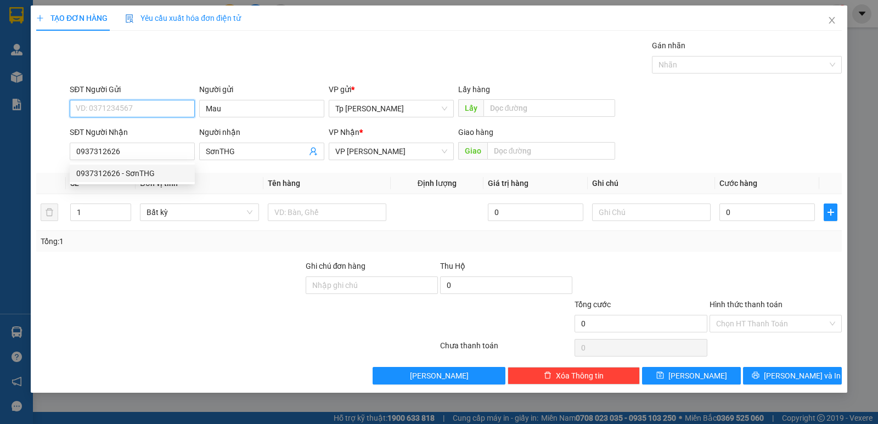
click at [162, 107] on input "SĐT Người Gửi" at bounding box center [132, 109] width 125 height 18
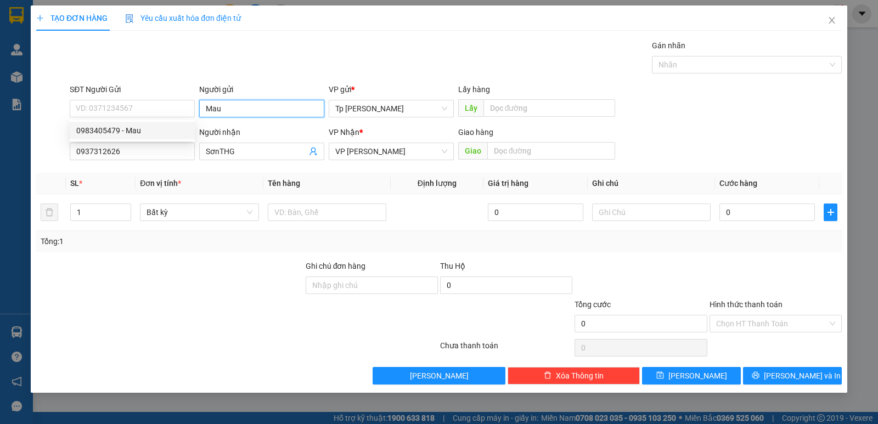
drag, startPoint x: 263, startPoint y: 106, endPoint x: 154, endPoint y: 121, distance: 109.6
click at [154, 121] on div "SĐT Người Gửi VD: 0371234567 Người gửi Mau Mau VP gửi * Tp Hồ Chí Minh Lấy hàng…" at bounding box center [456, 102] width 777 height 38
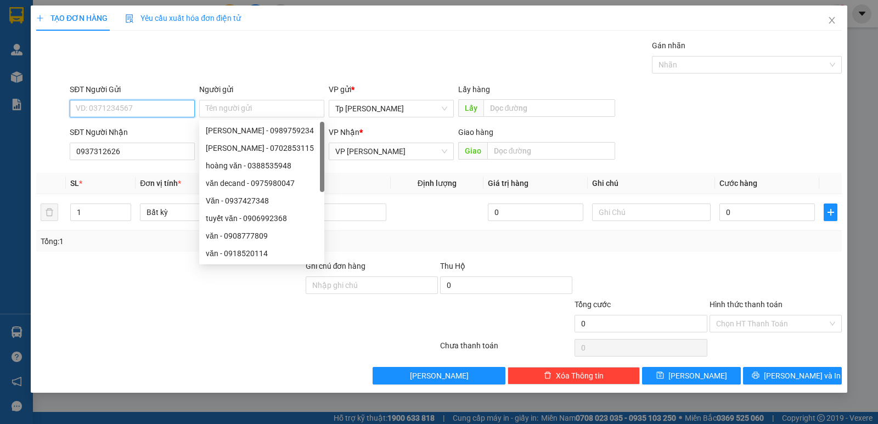
drag, startPoint x: 148, startPoint y: 116, endPoint x: 160, endPoint y: 120, distance: 12.8
click at [148, 115] on input "SĐT Người Gửi" at bounding box center [132, 109] width 125 height 18
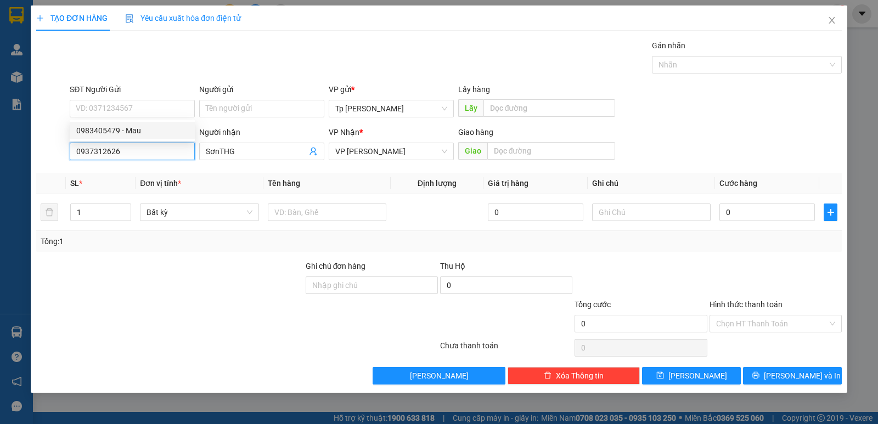
drag, startPoint x: 176, startPoint y: 150, endPoint x: 3, endPoint y: 151, distance: 172.4
click at [0, 153] on div "TẠO ĐƠN HÀNG Yêu cầu xuất hóa đơn điện tử Transit Pickup Surcharge Ids Transit …" at bounding box center [439, 212] width 878 height 424
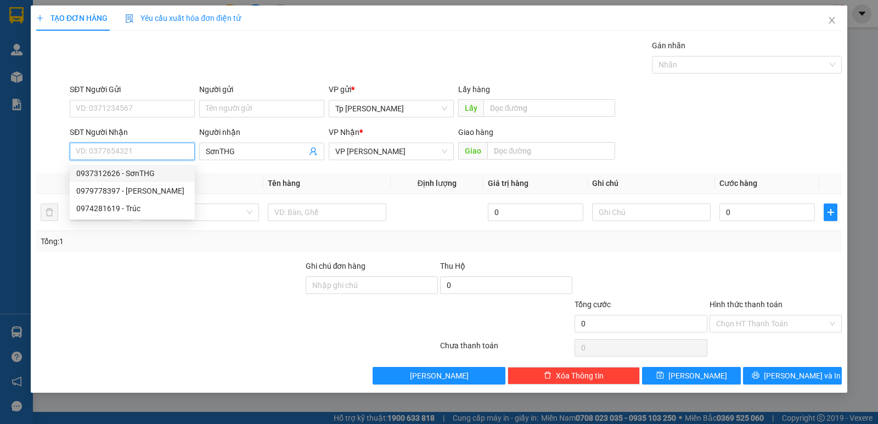
click at [142, 176] on div "0937312626 - SơnTHG" at bounding box center [132, 173] width 112 height 12
type input "0937312626"
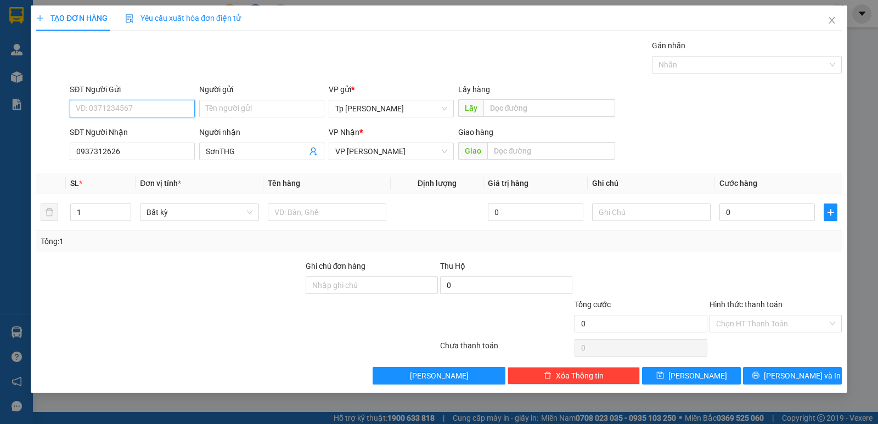
click at [145, 115] on input "SĐT Người Gửi" at bounding box center [132, 109] width 125 height 18
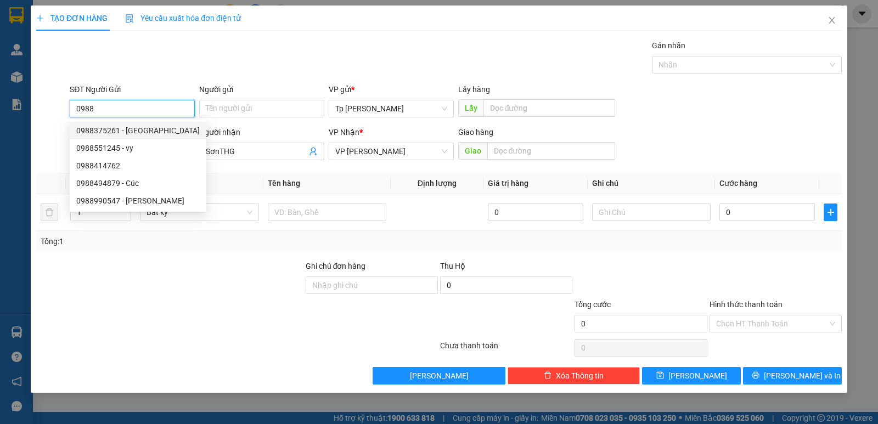
click at [136, 127] on div "0988375261 - Quang Hùng" at bounding box center [138, 131] width 124 height 12
type input "0988375261"
type input "Quang Hùng"
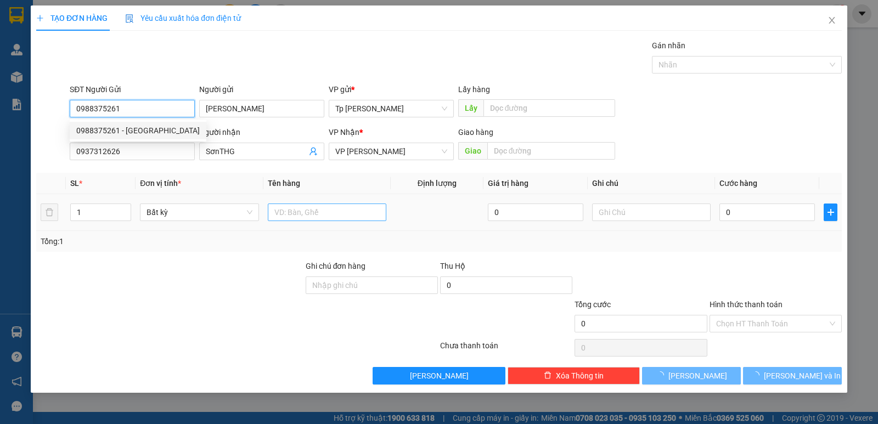
type input "0988375261"
click at [287, 212] on input "text" at bounding box center [327, 213] width 119 height 18
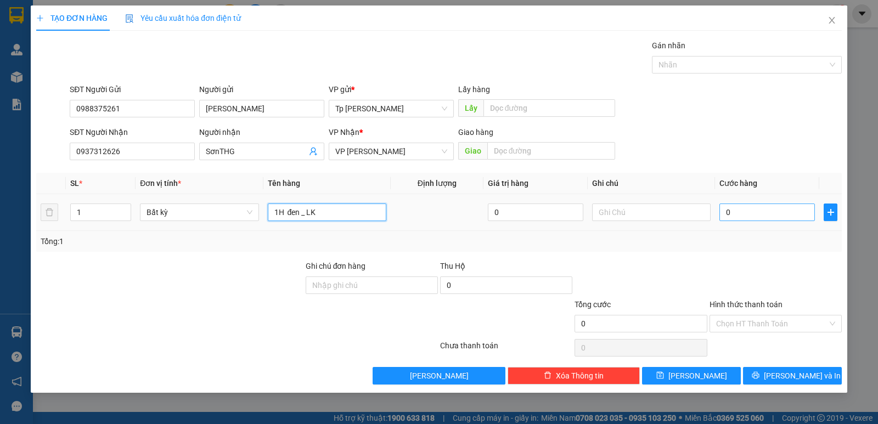
type input "1H đen _ LK"
type input "2"
type input "20"
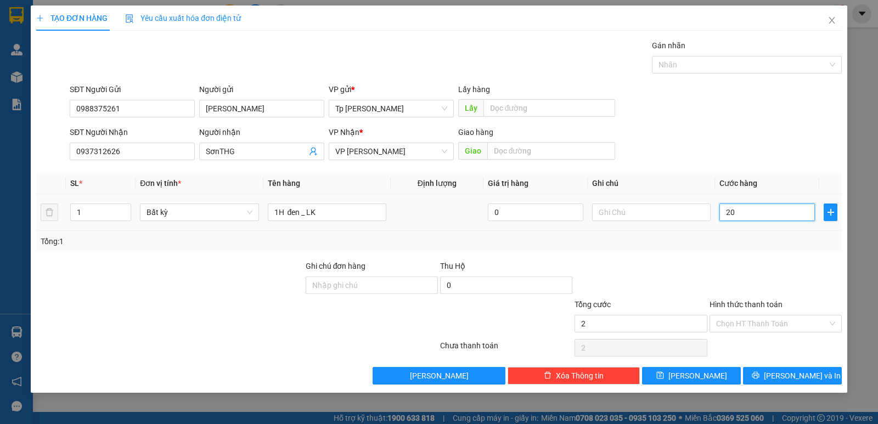
type input "20"
drag, startPoint x: 757, startPoint y: 253, endPoint x: 789, endPoint y: 314, distance: 68.7
click at [761, 261] on div "Transit Pickup Surcharge Ids Transit Deliver Surcharge Ids Transit Deliver Surc…" at bounding box center [439, 212] width 806 height 345
type input "20.000"
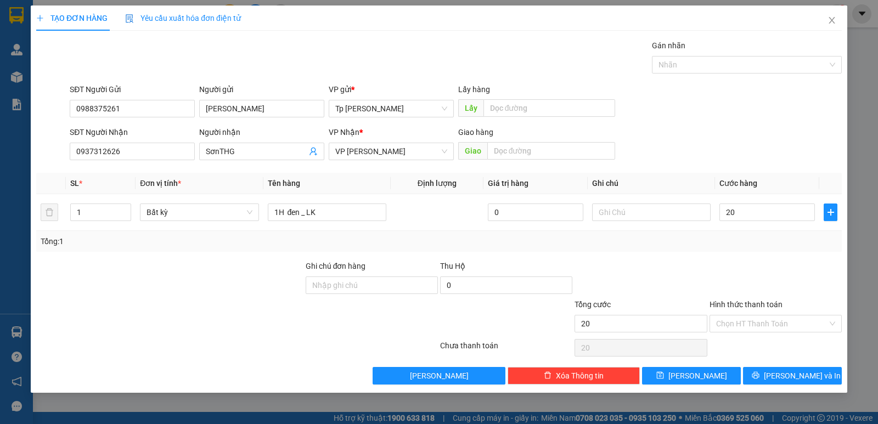
type input "20.000"
click at [781, 372] on button "Lưu và In" at bounding box center [792, 376] width 99 height 18
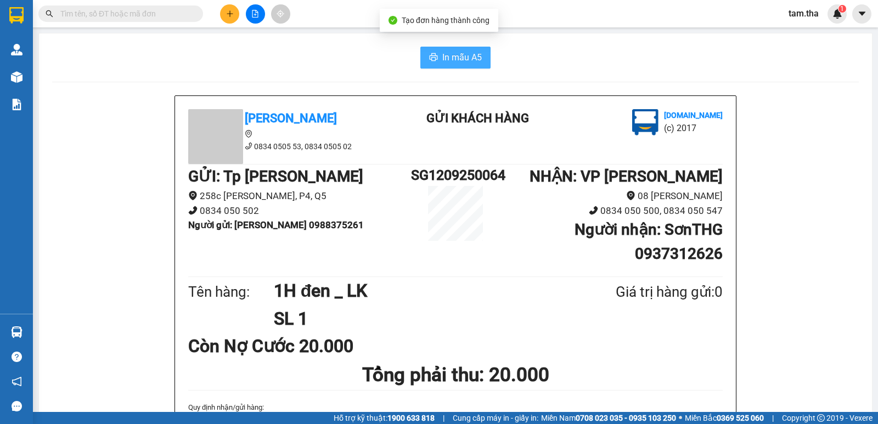
click at [474, 59] on span "In mẫu A5" at bounding box center [462, 57] width 40 height 14
click at [232, 9] on button at bounding box center [229, 13] width 19 height 19
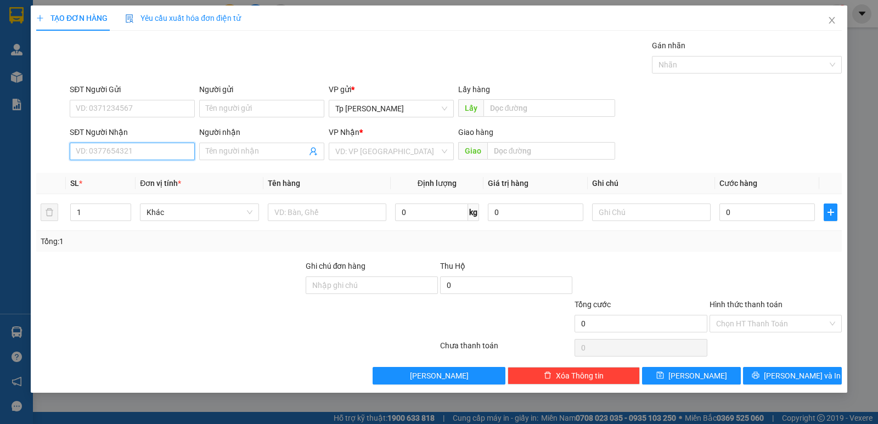
click at [170, 158] on input "SĐT Người Nhận" at bounding box center [132, 152] width 125 height 18
click at [139, 171] on div "0908870505 - Đất Việt" at bounding box center [132, 173] width 112 height 12
type input "0908870505"
type input "Đất Việt"
type input "0908870505"
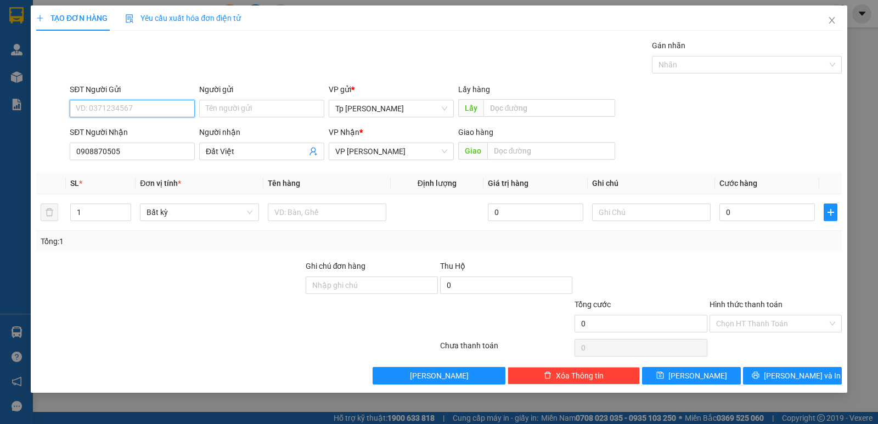
click at [167, 106] on input "SĐT Người Gửi" at bounding box center [132, 109] width 125 height 18
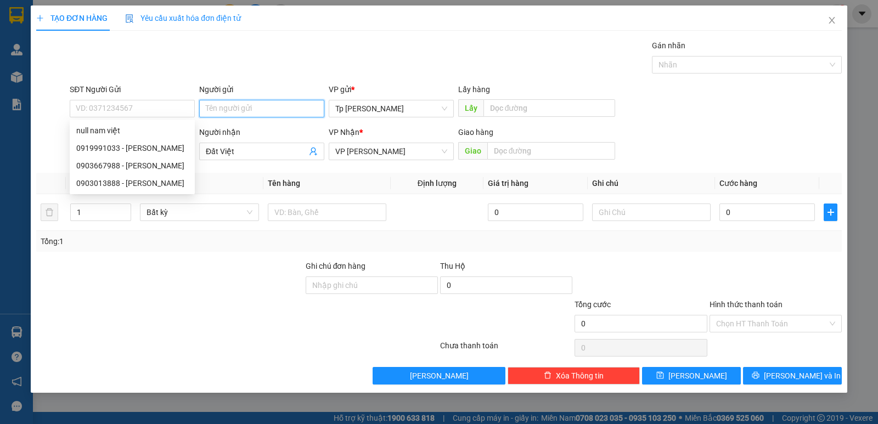
click at [223, 116] on input "Người gửi" at bounding box center [261, 109] width 125 height 18
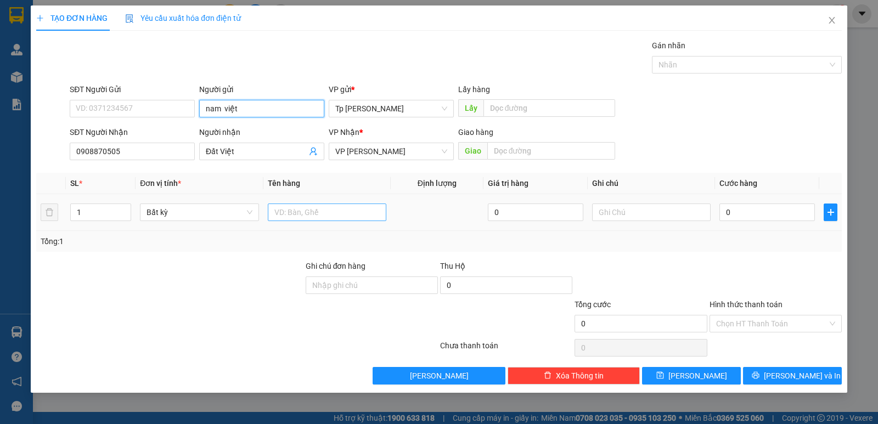
type input "nam việt"
click at [363, 206] on input "text" at bounding box center [327, 213] width 119 height 18
type input "1 cục đen _ LK"
click at [742, 212] on input "0" at bounding box center [768, 213] width 96 height 18
type input "3"
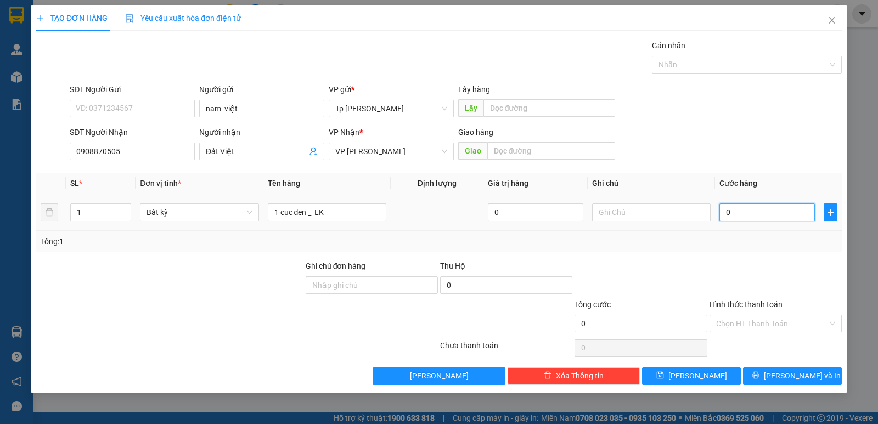
type input "3"
type input "30"
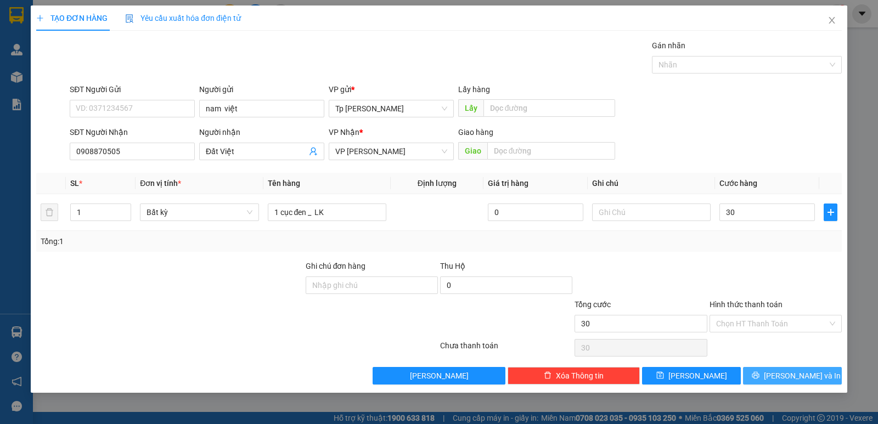
type input "30.000"
click at [785, 371] on span "Lưu và In" at bounding box center [802, 376] width 77 height 12
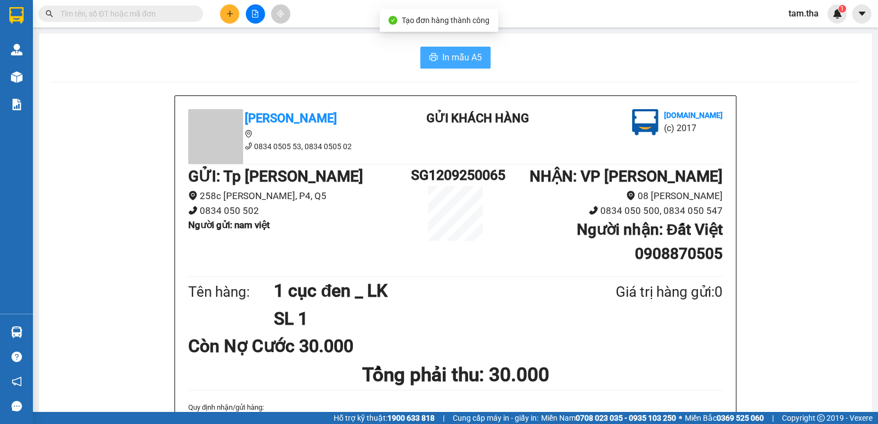
click at [457, 59] on span "In mẫu A5" at bounding box center [462, 57] width 40 height 14
drag, startPoint x: 457, startPoint y: 59, endPoint x: 223, endPoint y: 20, distance: 237.1
click at [223, 20] on button at bounding box center [229, 13] width 19 height 19
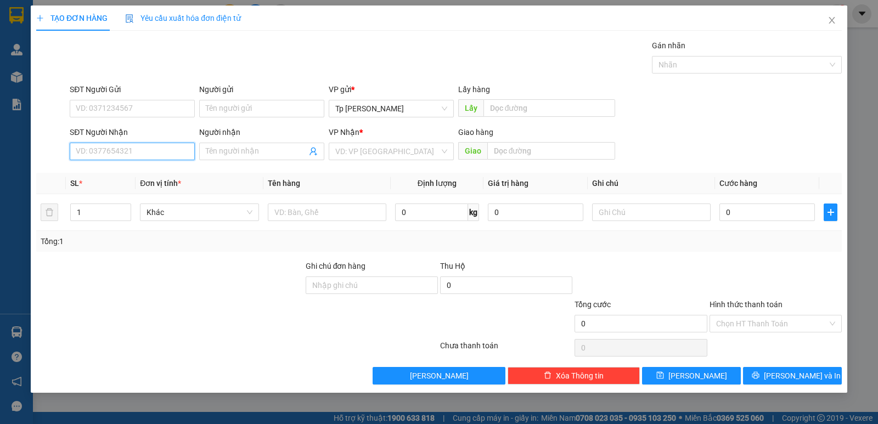
click at [138, 158] on input "SĐT Người Nhận" at bounding box center [132, 152] width 125 height 18
click at [145, 178] on div "0908198698 - Phương Phúc Tâm" at bounding box center [132, 173] width 112 height 12
type input "0908198698"
type input "Phương Phúc Tâm"
type input "0908198698"
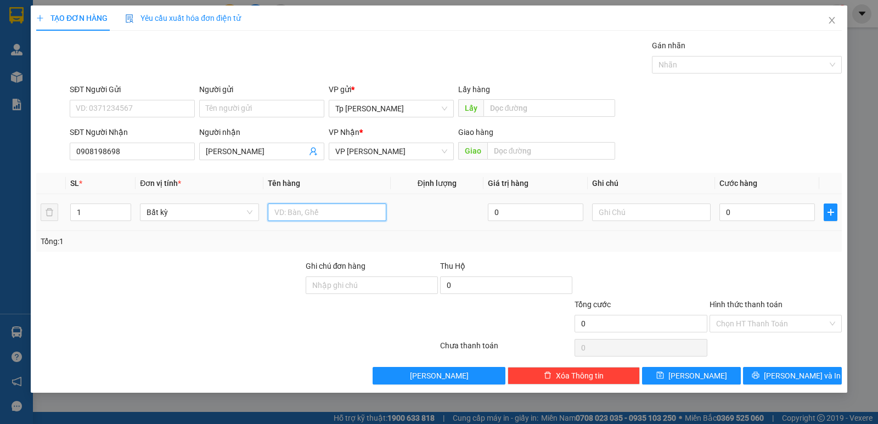
click at [300, 208] on input "text" at bounding box center [327, 213] width 119 height 18
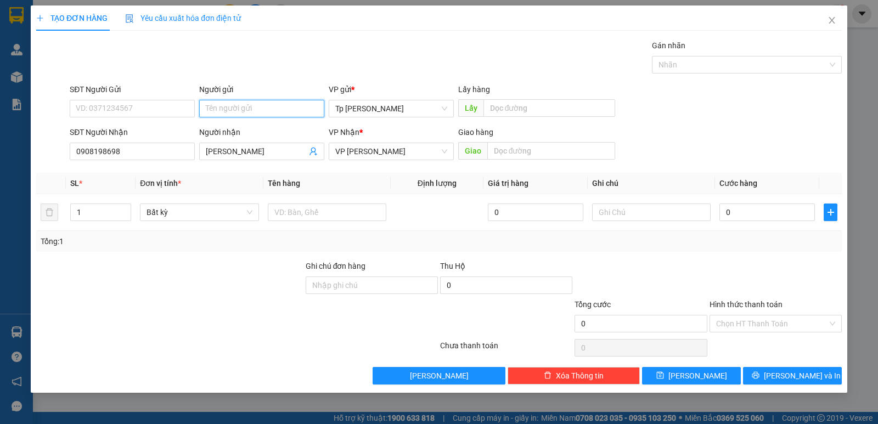
click at [255, 104] on input "Người gửi" at bounding box center [261, 109] width 125 height 18
type input "nam việt"
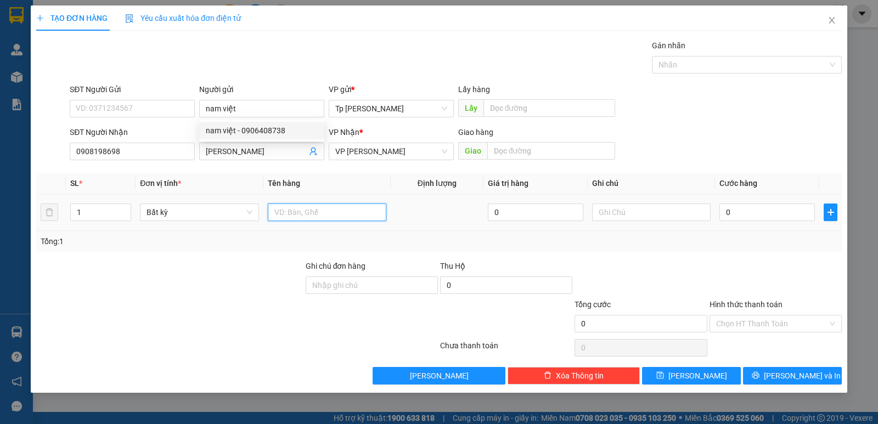
click at [371, 220] on input "text" at bounding box center [327, 213] width 119 height 18
type input "1T đen _ L K"
type input "4"
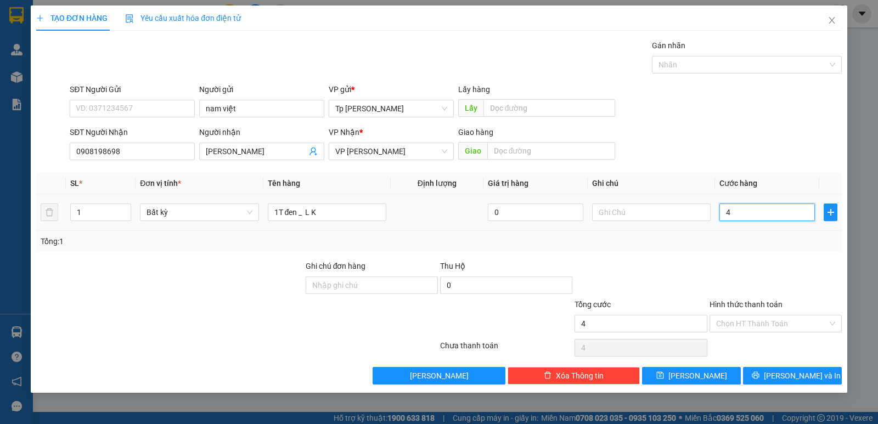
type input "40"
type input "40.000"
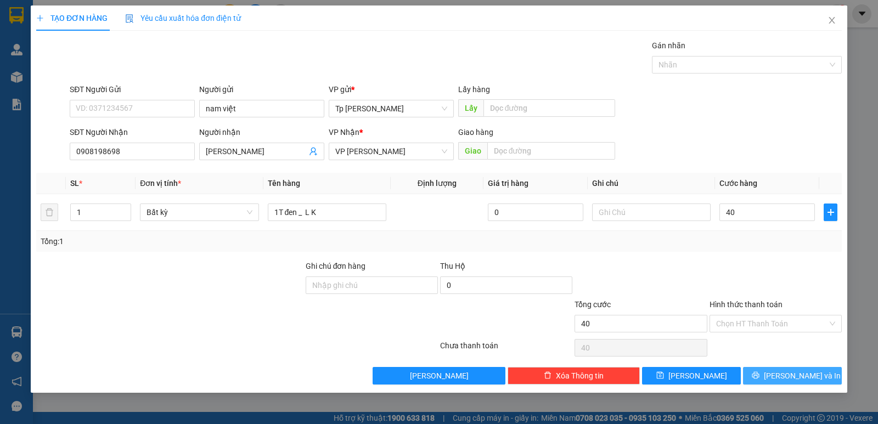
type input "40.000"
drag, startPoint x: 777, startPoint y: 369, endPoint x: 739, endPoint y: 340, distance: 48.5
click at [776, 369] on button "Lưu và In" at bounding box center [792, 376] width 99 height 18
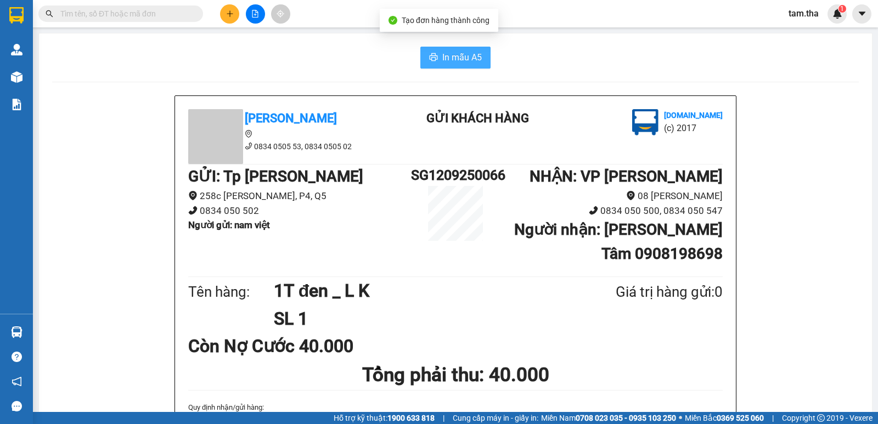
click at [444, 59] on span "In mẫu A5" at bounding box center [462, 57] width 40 height 14
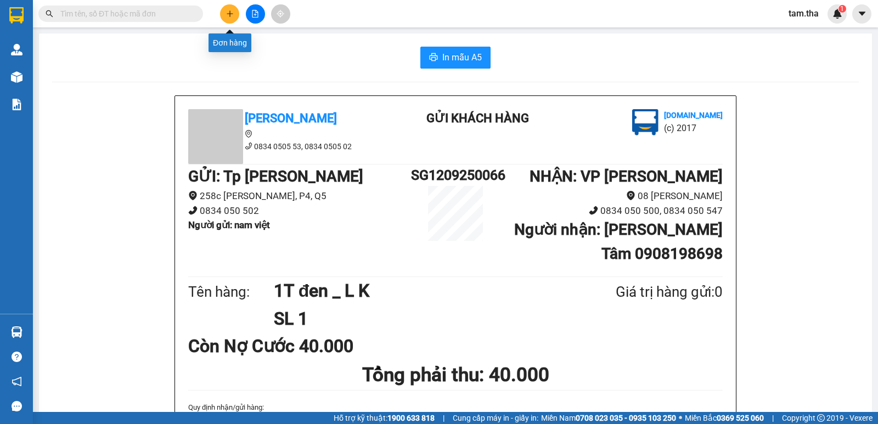
click at [225, 16] on button at bounding box center [229, 13] width 19 height 19
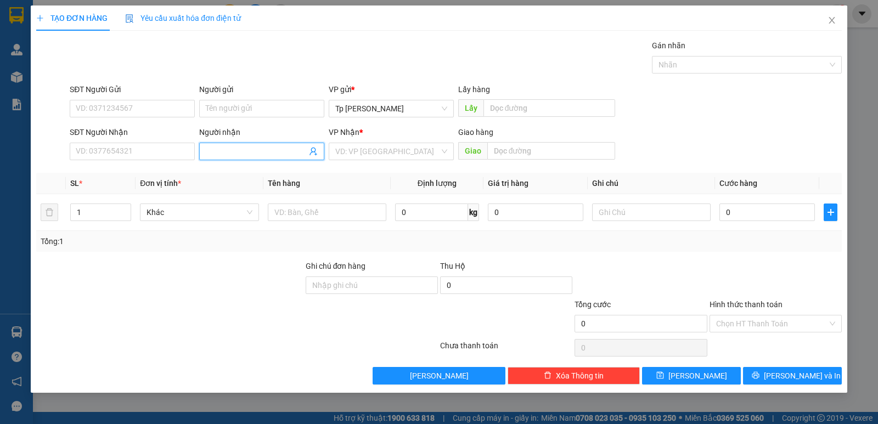
click at [214, 155] on input "Người nhận" at bounding box center [256, 151] width 101 height 12
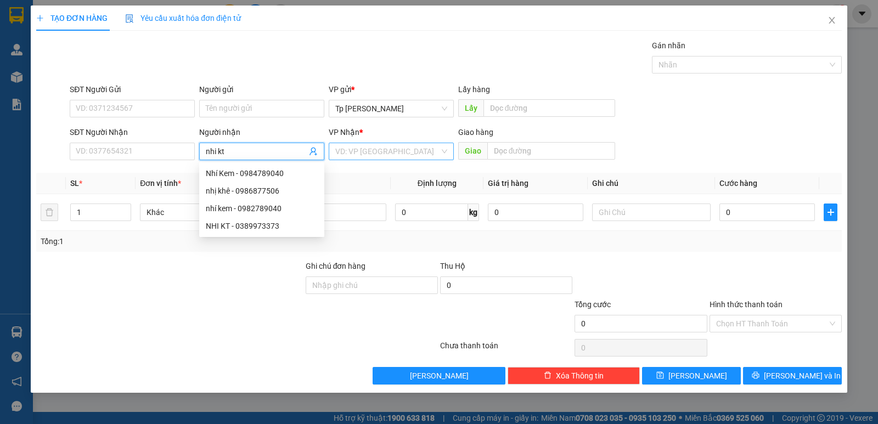
type input "nhi kt"
drag, startPoint x: 398, startPoint y: 153, endPoint x: 382, endPoint y: 198, distance: 47.7
click at [398, 153] on input "search" at bounding box center [387, 151] width 104 height 16
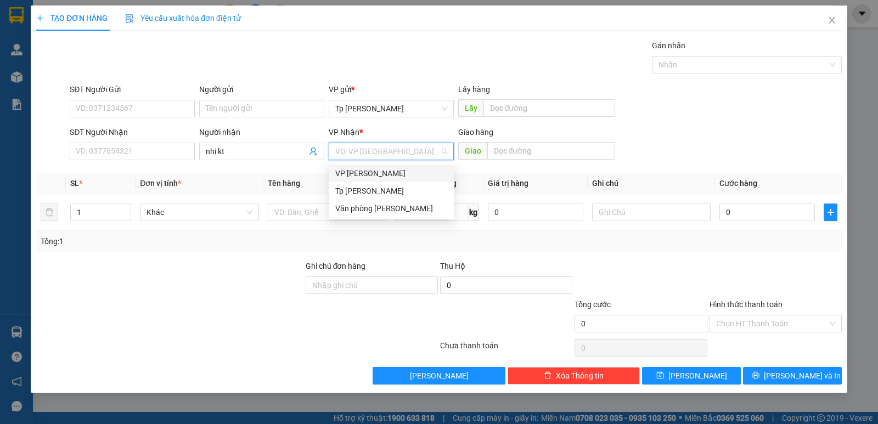
click at [375, 174] on div "VP [PERSON_NAME]" at bounding box center [391, 173] width 112 height 12
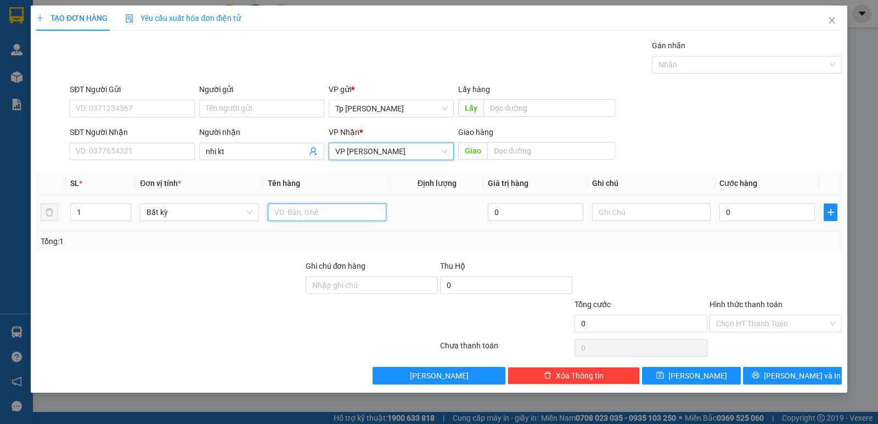
click at [289, 221] on input "text" at bounding box center [327, 213] width 119 height 18
type input "1 bị đen _ giấy A4"
click at [759, 207] on input "0" at bounding box center [768, 213] width 96 height 18
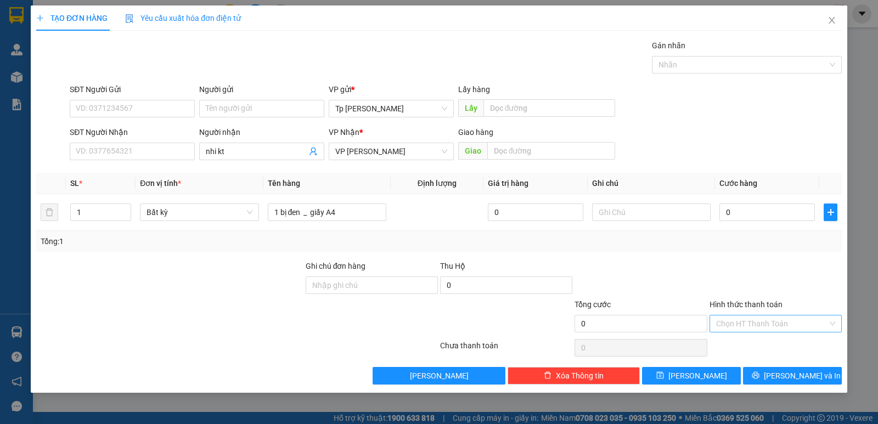
drag, startPoint x: 782, startPoint y: 316, endPoint x: 778, endPoint y: 329, distance: 14.4
click at [780, 316] on input "Hình thức thanh toán" at bounding box center [771, 324] width 111 height 16
click at [776, 358] on div "Miễn phí" at bounding box center [775, 363] width 119 height 12
drag, startPoint x: 773, startPoint y: 373, endPoint x: 782, endPoint y: 368, distance: 10.4
click at [760, 372] on icon "printer" at bounding box center [756, 376] width 8 height 8
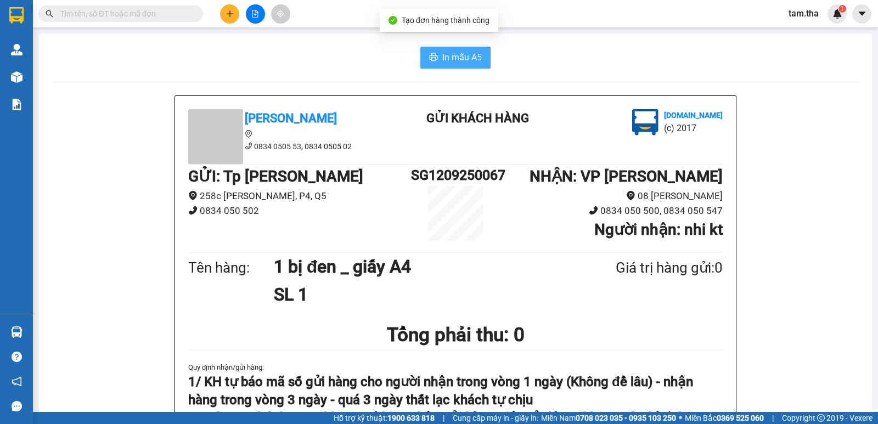
click at [425, 50] on button "In mẫu A5" at bounding box center [455, 58] width 70 height 22
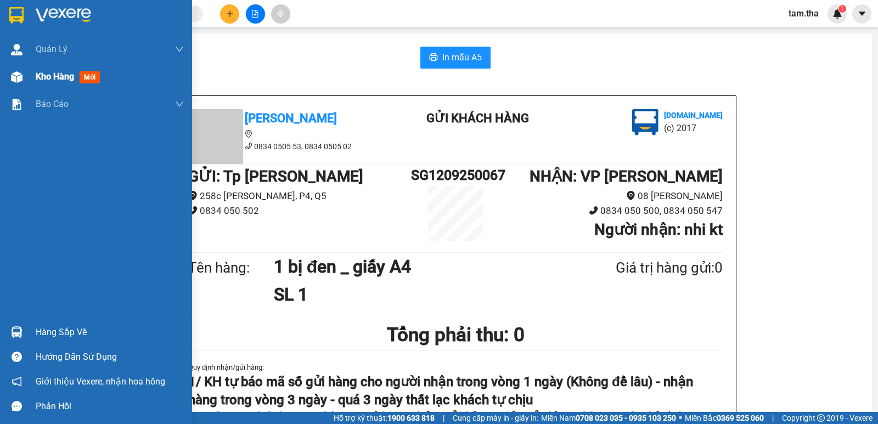
click at [24, 85] on div at bounding box center [16, 77] width 19 height 19
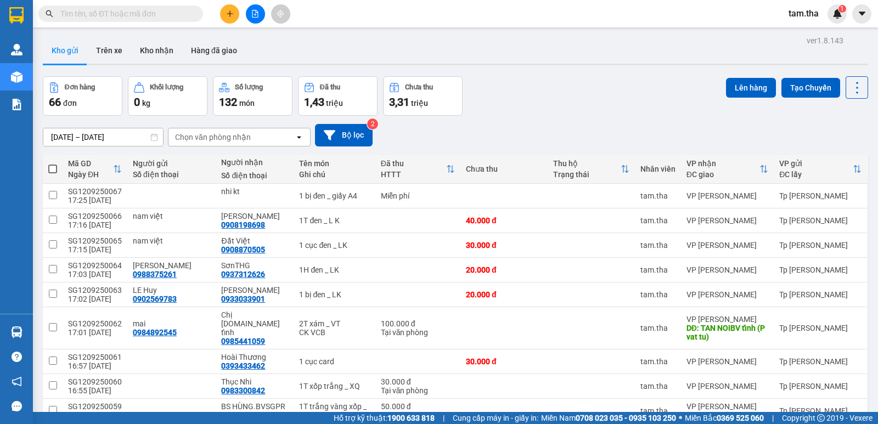
click at [226, 144] on div "Chọn văn phòng nhận" at bounding box center [232, 137] width 126 height 18
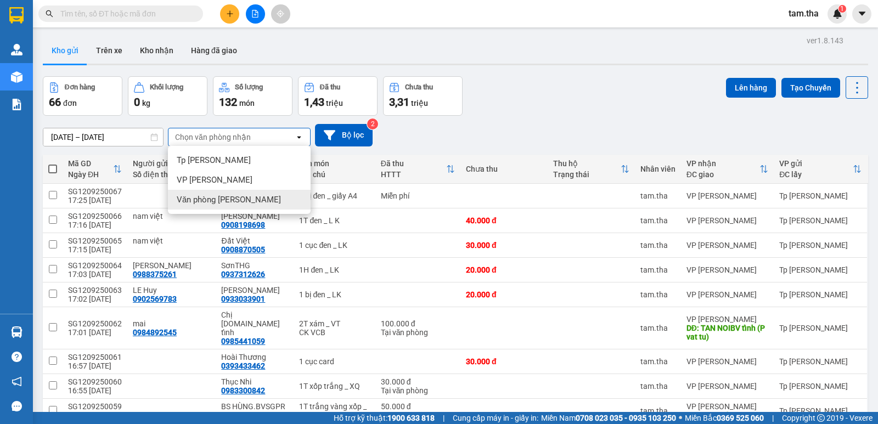
click at [257, 200] on span "Văn phòng Phan Thiết" at bounding box center [229, 199] width 104 height 11
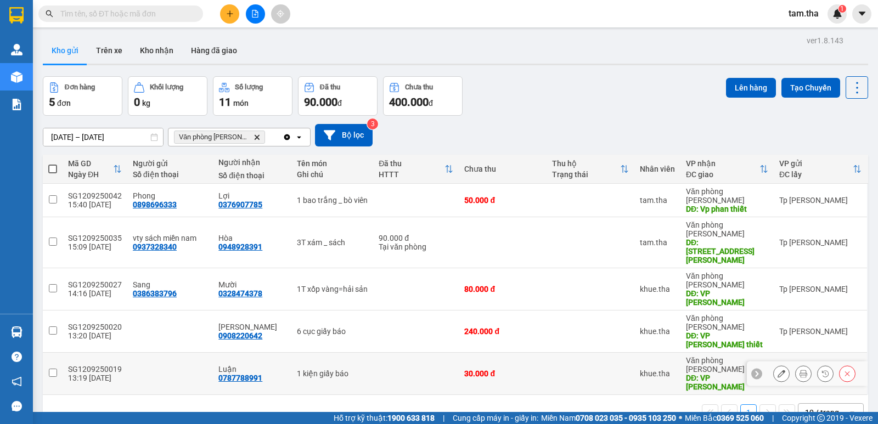
click at [778, 370] on icon at bounding box center [782, 374] width 8 height 8
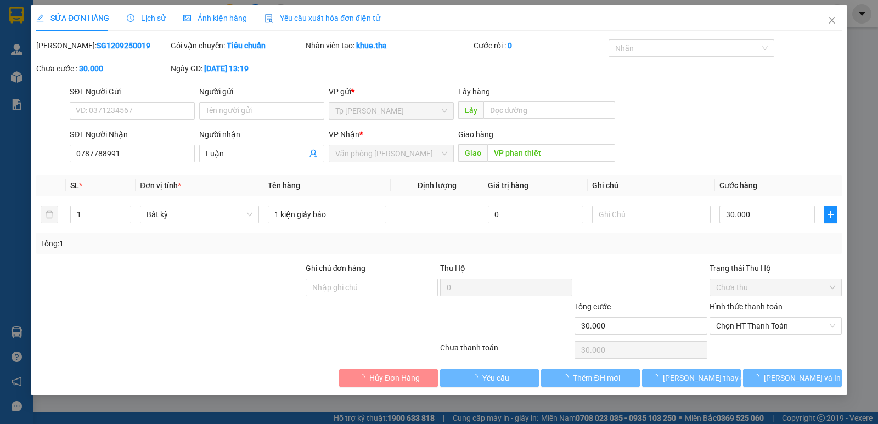
type input "0787788991"
type input "VP phan thiết"
type input "30.000"
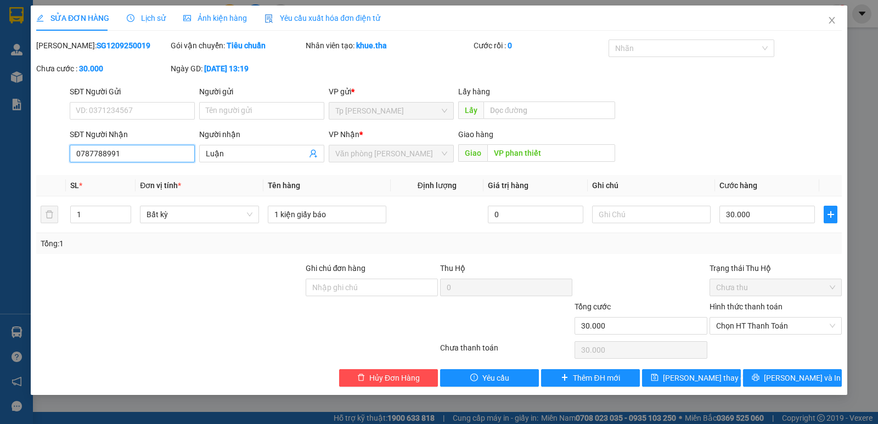
drag, startPoint x: 155, startPoint y: 145, endPoint x: 15, endPoint y: 149, distance: 140.6
click at [13, 148] on div "SỬA ĐƠN HÀNG Lịch sử Ảnh kiện hàng Yêu cầu xuất hóa đơn điện tử Total Paid Fee …" at bounding box center [439, 212] width 878 height 424
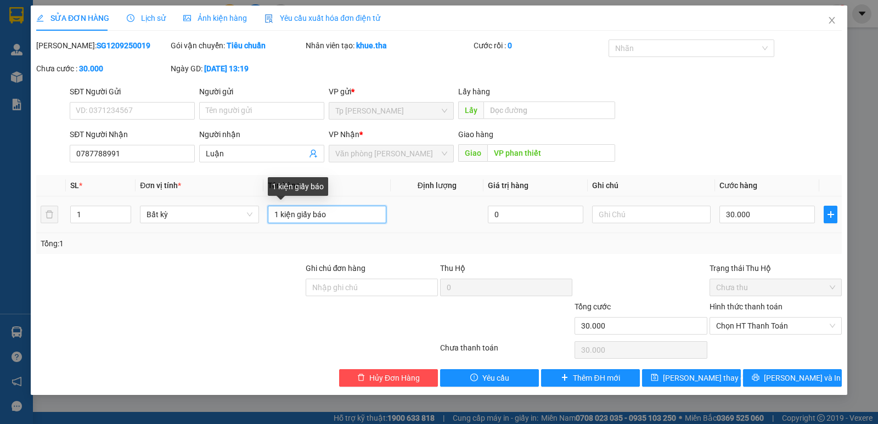
drag, startPoint x: 360, startPoint y: 217, endPoint x: 283, endPoint y: 221, distance: 76.9
click at [214, 216] on tr "1 Bất kỳ 1 kiện giấy báo 0 30.000" at bounding box center [439, 215] width 806 height 37
paste input "0787788991"
type input "1 kiện giấy báo"
click at [103, 48] on b "SG1209250019" at bounding box center [124, 45] width 54 height 9
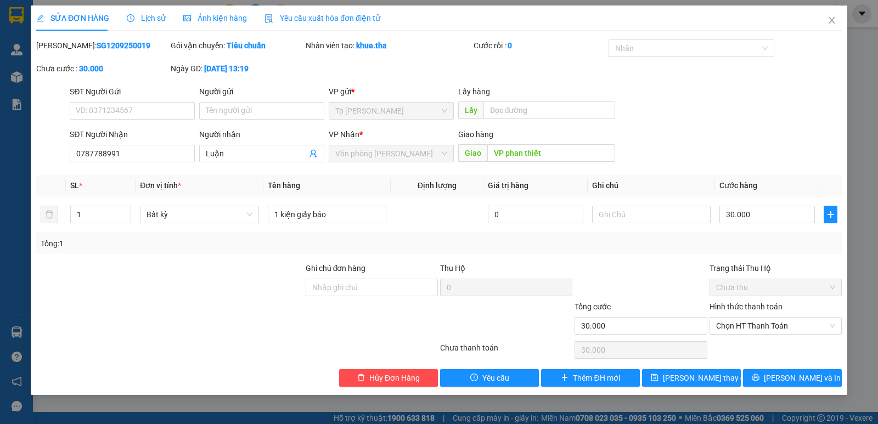
click at [103, 48] on b "SG1209250019" at bounding box center [124, 45] width 54 height 9
copy b "SG1209250019"
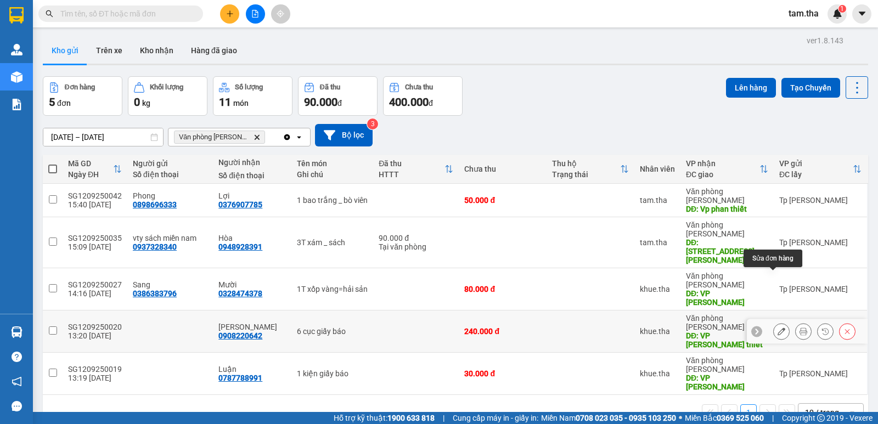
click at [778, 328] on icon at bounding box center [782, 332] width 8 height 8
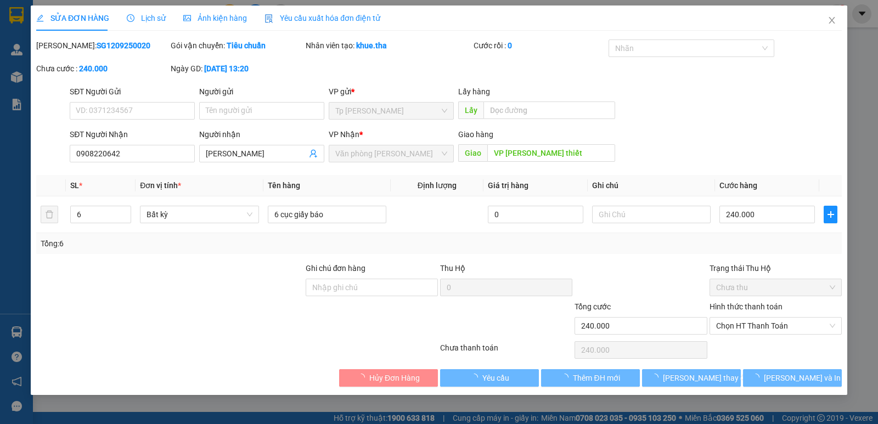
type input "0908220642"
type input "VP Phan thiết"
type input "240.000"
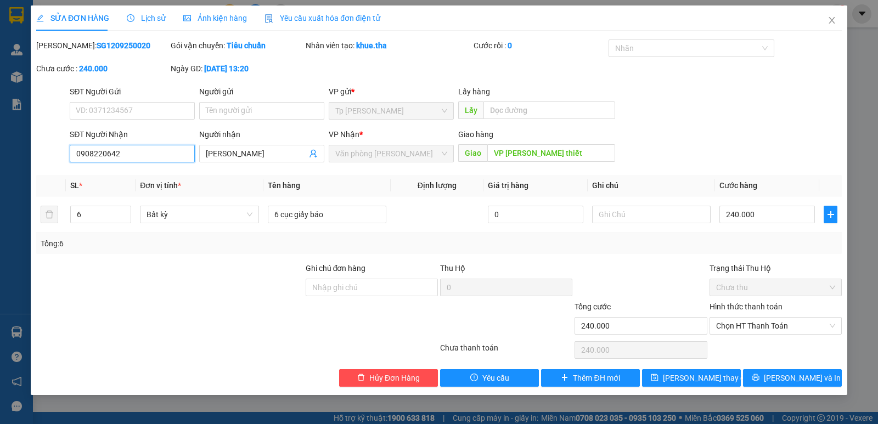
drag, startPoint x: 155, startPoint y: 160, endPoint x: 80, endPoint y: 158, distance: 75.3
click at [74, 159] on input "0908220642" at bounding box center [132, 154] width 125 height 18
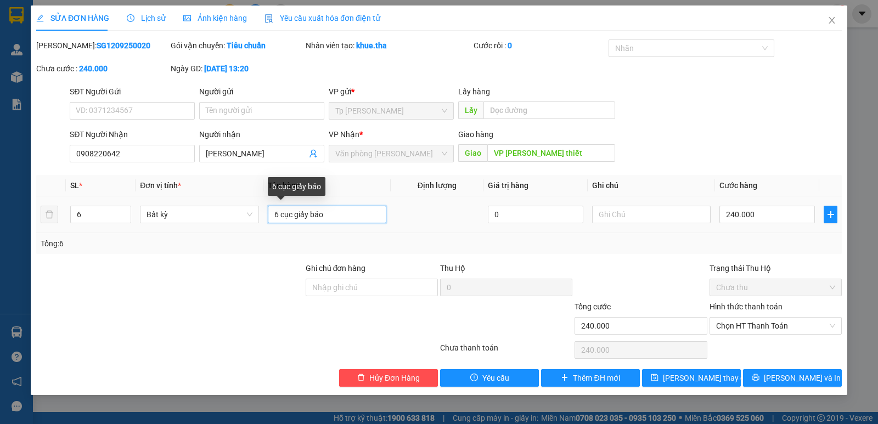
drag, startPoint x: 354, startPoint y: 221, endPoint x: 261, endPoint y: 221, distance: 92.8
click at [261, 221] on tr "6 Bất kỳ 6 cục giấy báo 0 240.000" at bounding box center [439, 215] width 806 height 37
click at [99, 44] on b "SG1209250020" at bounding box center [124, 45] width 54 height 9
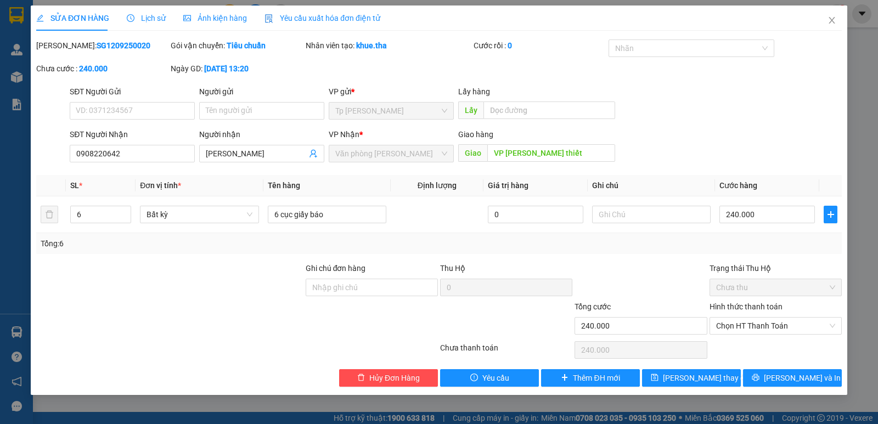
copy b "SG1209250020"
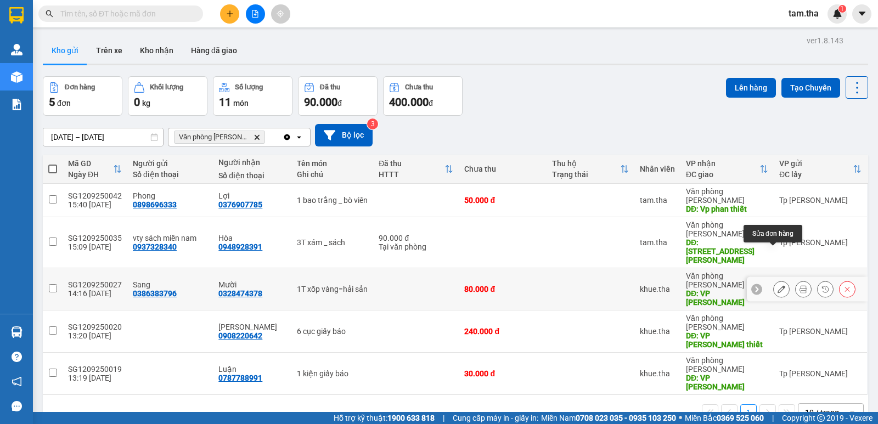
click at [778, 285] on icon at bounding box center [782, 289] width 8 height 8
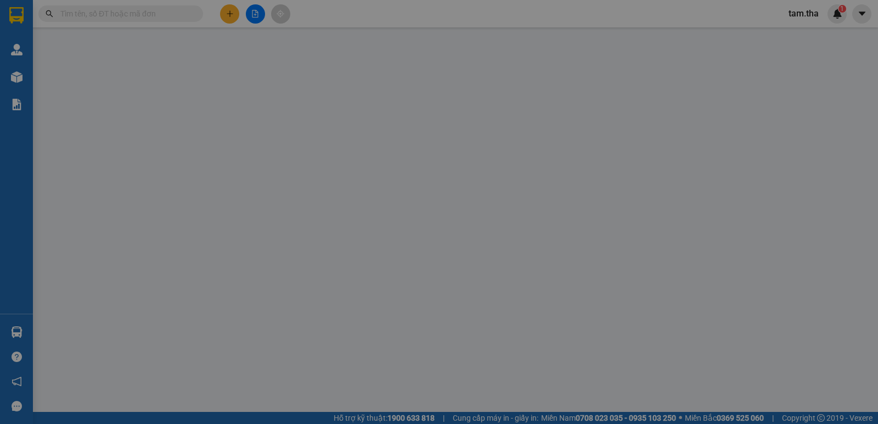
type input "0386383796"
type input "0328474378"
type input "VP Phan Thiết"
type input "80.000"
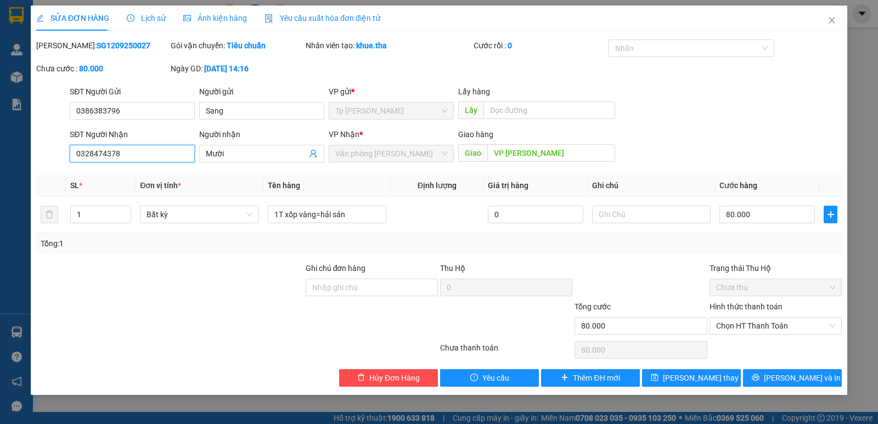
drag, startPoint x: 180, startPoint y: 150, endPoint x: 20, endPoint y: 155, distance: 160.4
click at [20, 155] on div "SỬA ĐƠN HÀNG Lịch sử Ảnh kiện hàng Yêu cầu xuất hóa đơn điện tử Total Paid Fee …" at bounding box center [439, 212] width 878 height 424
drag, startPoint x: 354, startPoint y: 218, endPoint x: 228, endPoint y: 227, distance: 126.6
click at [226, 229] on tr "1 Bất kỳ 1T xốp vàng=hải sản 0 80.000" at bounding box center [439, 215] width 806 height 37
click at [111, 44] on b "SG1209250027" at bounding box center [124, 45] width 54 height 9
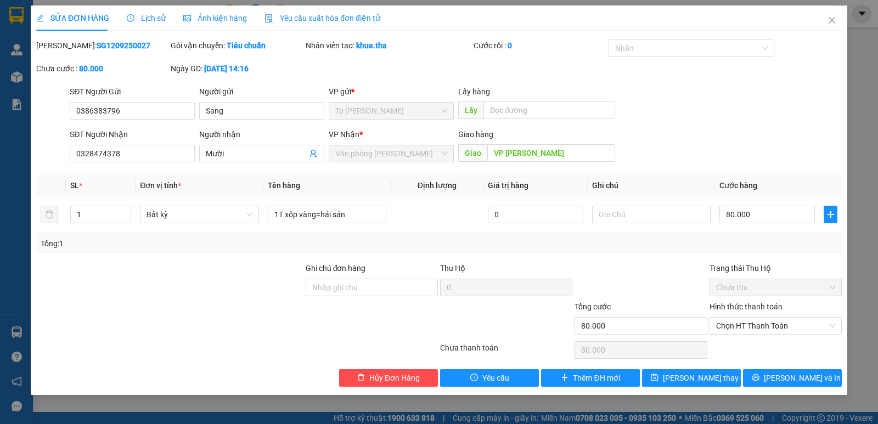
click at [111, 44] on b "SG1209250027" at bounding box center [124, 45] width 54 height 9
copy b "SG1209250027"
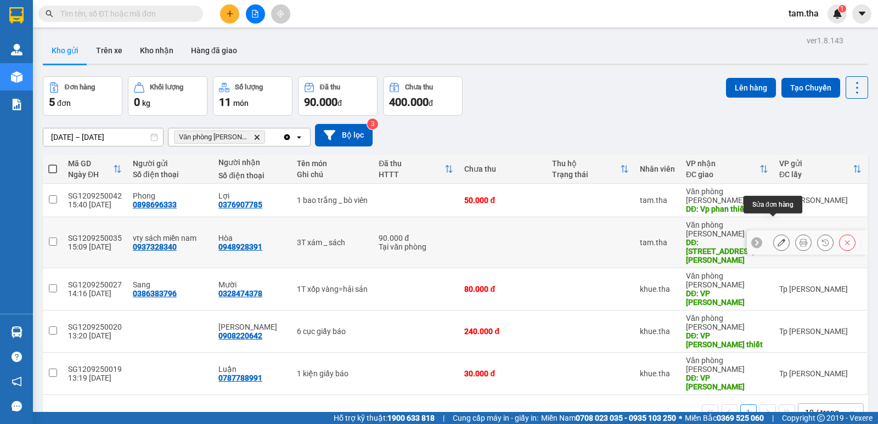
click at [778, 239] on icon at bounding box center [782, 243] width 8 height 8
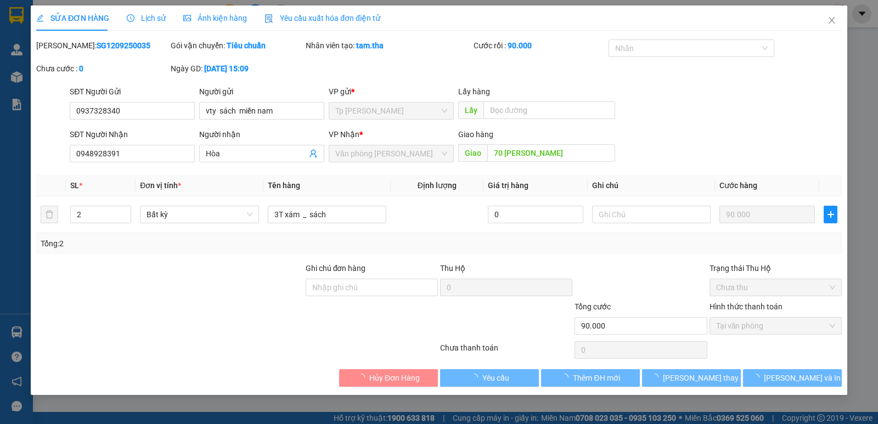
type input "0937328340"
type input "0948928391"
type input "70 Nguyễn Văn Trỗi"
type input "90.000"
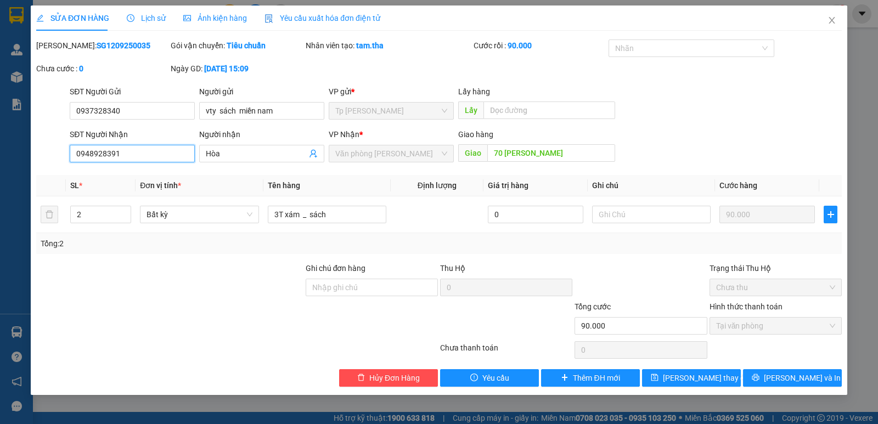
drag, startPoint x: 154, startPoint y: 161, endPoint x: 12, endPoint y: 155, distance: 142.3
click at [0, 154] on div "SỬA ĐƠN HÀNG Lịch sử Ảnh kiện hàng Yêu cầu xuất hóa đơn điện tử Total Paid Fee …" at bounding box center [439, 212] width 878 height 424
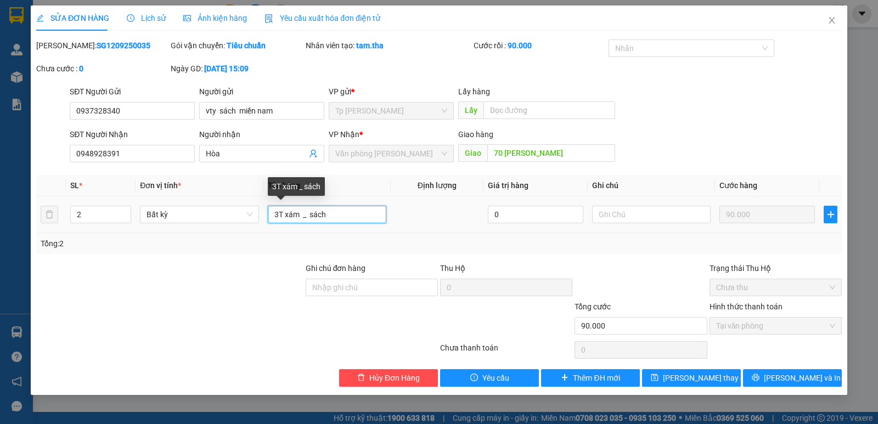
click at [256, 232] on tr "2 Bất kỳ 3T xám _ sách 0 90.000" at bounding box center [439, 215] width 806 height 37
click at [97, 43] on b "SG1209250035" at bounding box center [124, 45] width 54 height 9
copy b "SG1209250035"
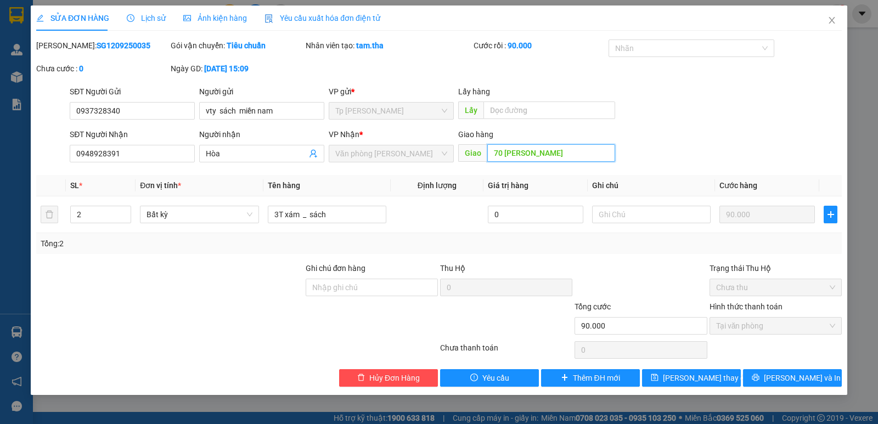
click at [510, 156] on input "70 Nguyễn Văn Trỗi" at bounding box center [551, 153] width 128 height 18
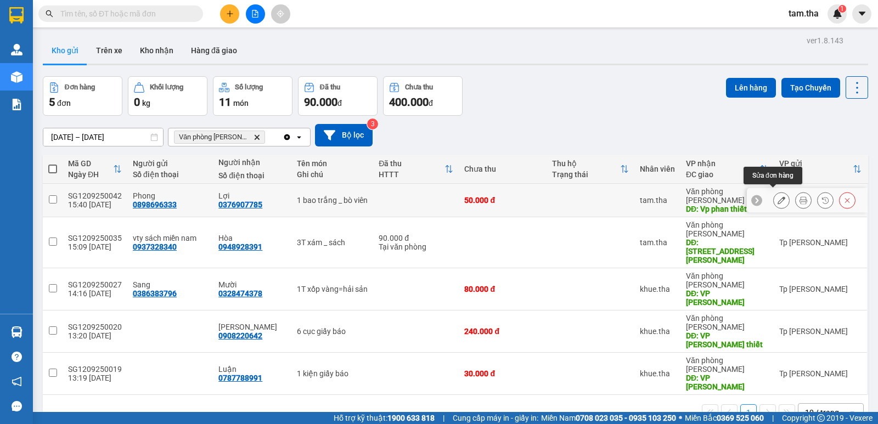
click at [778, 197] on icon at bounding box center [782, 201] width 8 height 8
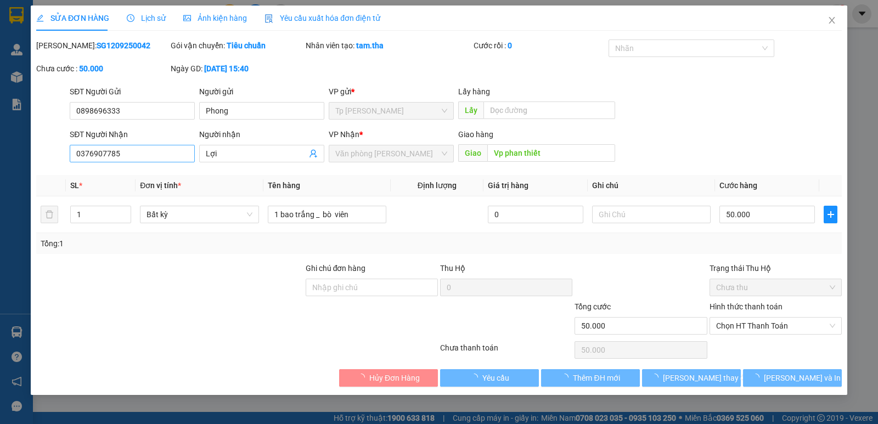
type input "0898696333"
type input "0376907785"
type input "Vp phan thiết"
type input "50.000"
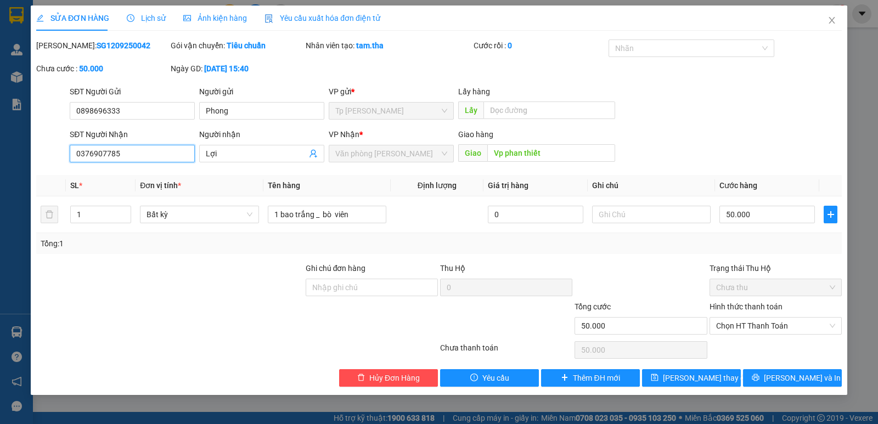
drag, startPoint x: 154, startPoint y: 156, endPoint x: 37, endPoint y: 146, distance: 117.3
click at [36, 146] on div "SĐT Người Nhận 0376907785 0376907785 Người nhận Lợi VP Nhận * Văn phòng Phan Th…" at bounding box center [439, 147] width 808 height 38
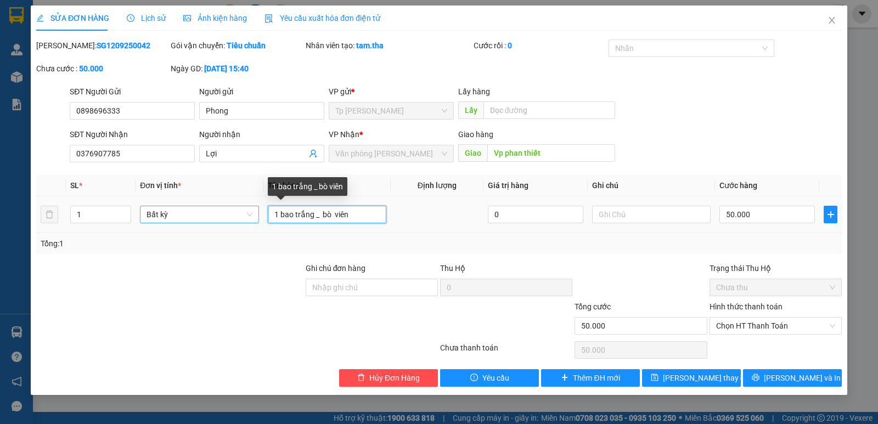
drag, startPoint x: 366, startPoint y: 213, endPoint x: 237, endPoint y: 218, distance: 129.7
click at [230, 218] on tr "1 Bất kỳ 1 bao trắng _ bò viên 0 50.000" at bounding box center [439, 215] width 806 height 37
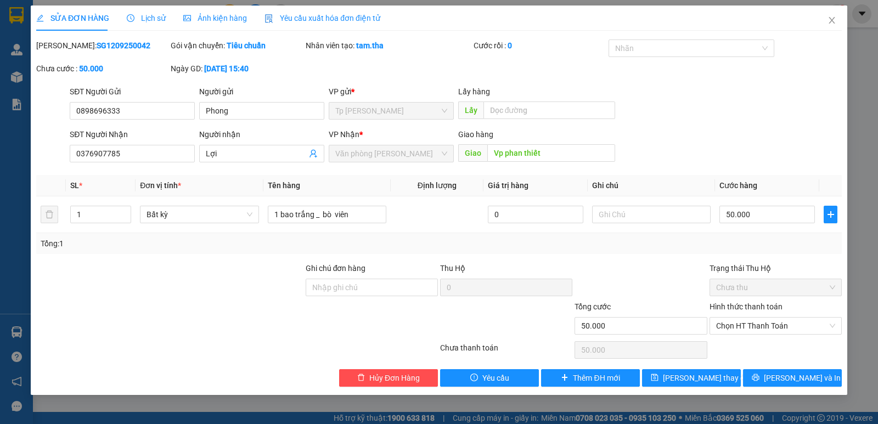
click at [98, 45] on b "SG1209250042" at bounding box center [124, 45] width 54 height 9
drag, startPoint x: 98, startPoint y: 45, endPoint x: 106, endPoint y: 48, distance: 9.4
copy b "SG1209250042"
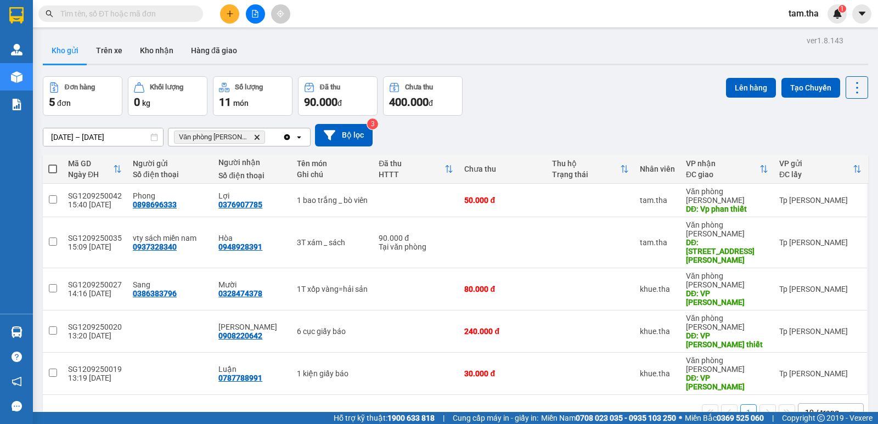
click at [288, 136] on icon "Clear all" at bounding box center [287, 137] width 6 height 6
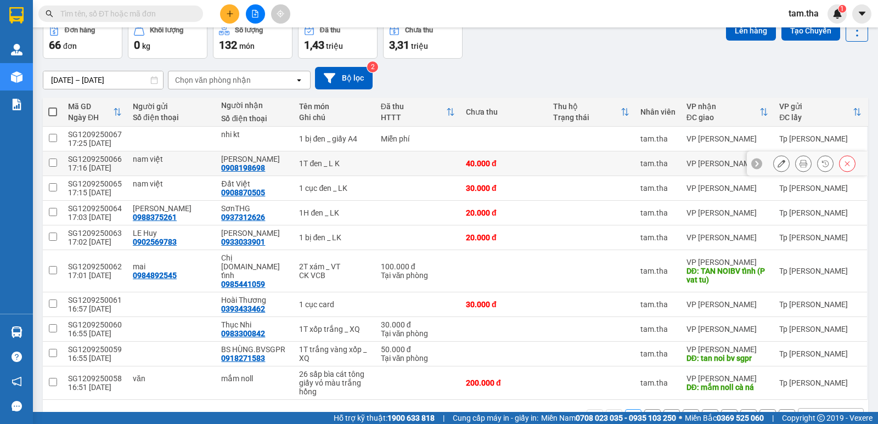
scroll to position [81, 0]
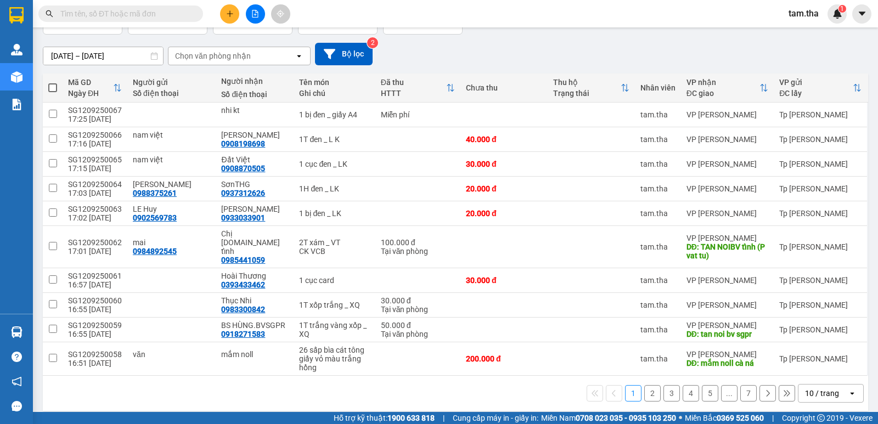
drag, startPoint x: 813, startPoint y: 381, endPoint x: 806, endPoint y: 377, distance: 7.9
click at [812, 388] on div "10 / trang" at bounding box center [822, 393] width 34 height 11
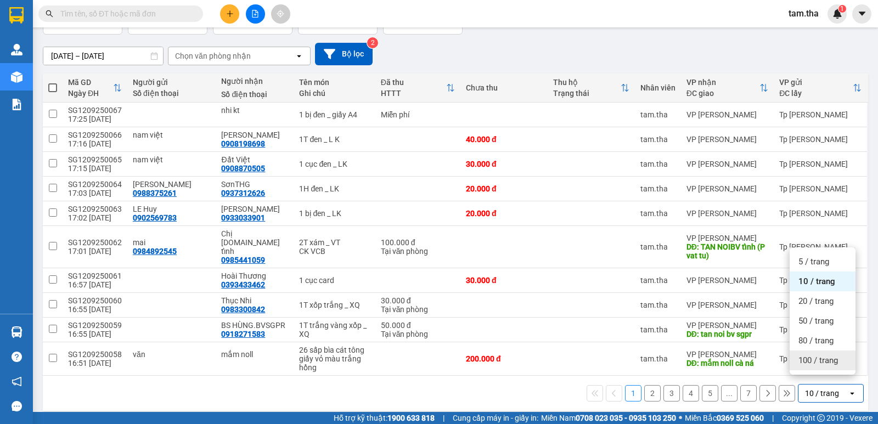
click at [809, 352] on div "100 / trang" at bounding box center [823, 361] width 66 height 20
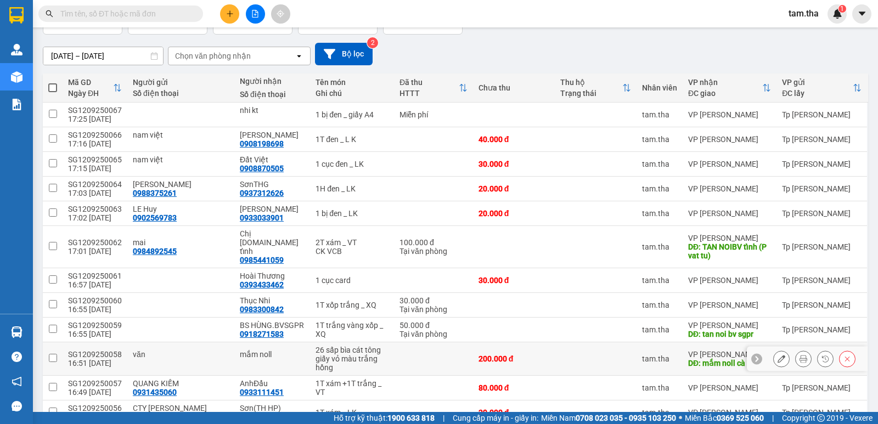
click at [778, 355] on icon at bounding box center [782, 359] width 8 height 8
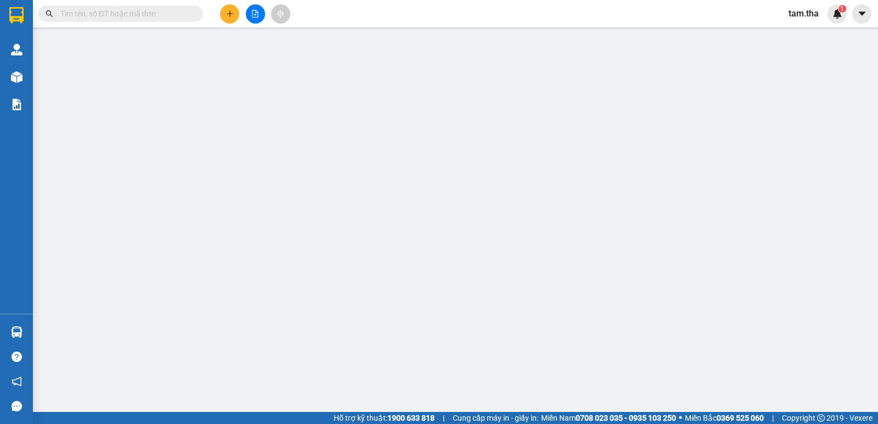
type input "mắm noll cà ná"
type input "200.000"
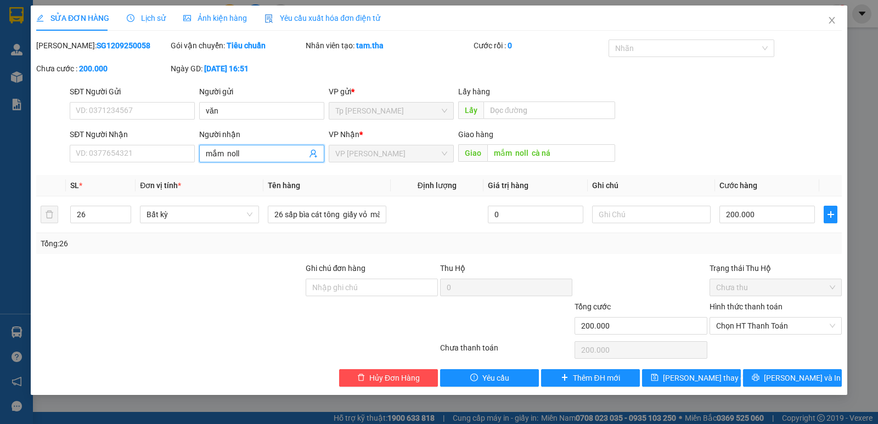
drag, startPoint x: 291, startPoint y: 155, endPoint x: 198, endPoint y: 132, distance: 96.1
click at [118, 124] on form "SĐT Người Gửi VD: 0371234567 Người gửi văn VP gửi * Tp Hồ Chí Minh Lấy hàng Lấy…" at bounding box center [439, 126] width 806 height 81
click at [503, 155] on input "mắm noll cà ná" at bounding box center [551, 153] width 128 height 18
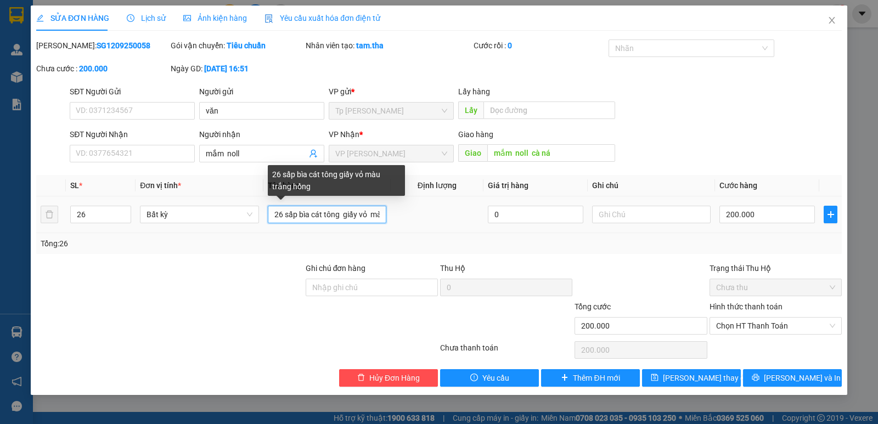
scroll to position [0, 53]
drag, startPoint x: 270, startPoint y: 212, endPoint x: 510, endPoint y: 205, distance: 241.1
click at [510, 205] on tr "26 Bất kỳ 26 sấp bìa cát tông giấy vỏ màu trắng hồng 0 200.000" at bounding box center [439, 215] width 806 height 37
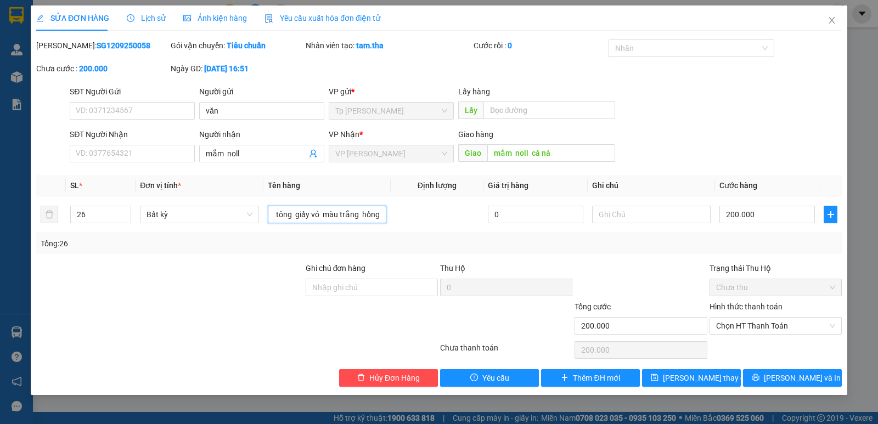
scroll to position [0, 0]
click at [98, 52] on div "Mã ĐH: SG1209250058" at bounding box center [102, 51] width 134 height 23
click at [98, 48] on b "SG1209250058" at bounding box center [124, 45] width 54 height 9
copy b "SG1209250058"
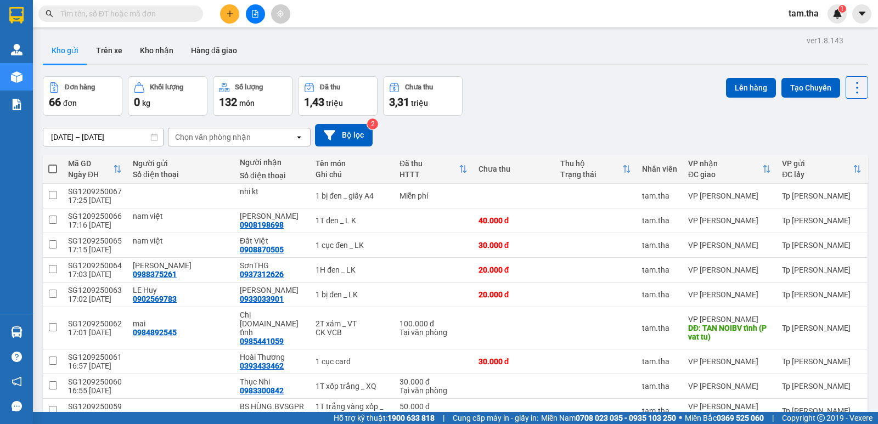
click at [227, 21] on button at bounding box center [229, 13] width 19 height 19
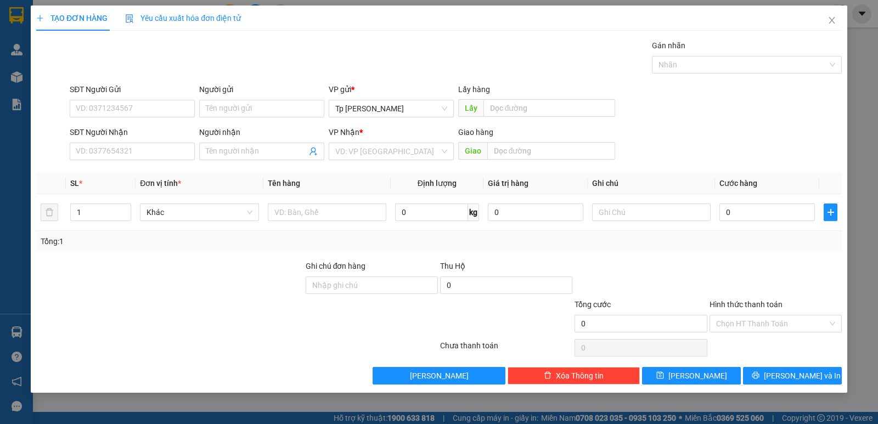
click at [150, 142] on div "SĐT Người Nhận" at bounding box center [132, 134] width 125 height 16
click at [147, 143] on input "SĐT Người Nhận" at bounding box center [132, 152] width 125 height 18
type input "0918824081"
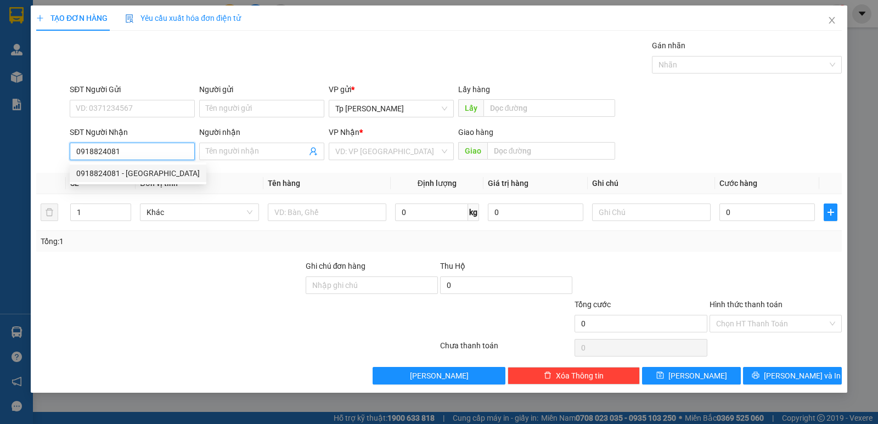
click at [143, 173] on div "0918824081 - việt anh" at bounding box center [138, 173] width 124 height 12
type input "việt anh"
type input "0918824081"
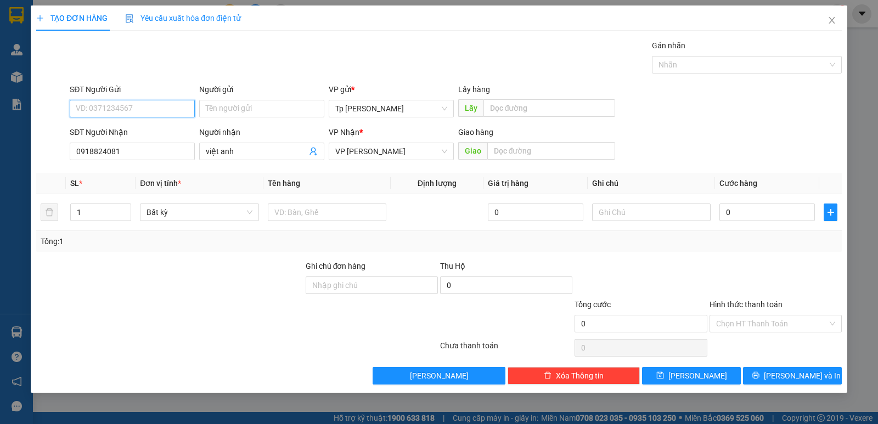
click at [161, 115] on input "SĐT Người Gửi" at bounding box center [132, 109] width 125 height 18
click at [149, 126] on div "0918532282 - trung anh" at bounding box center [132, 131] width 112 height 12
type input "0918532282"
type input "trung anh"
type input "0918532282"
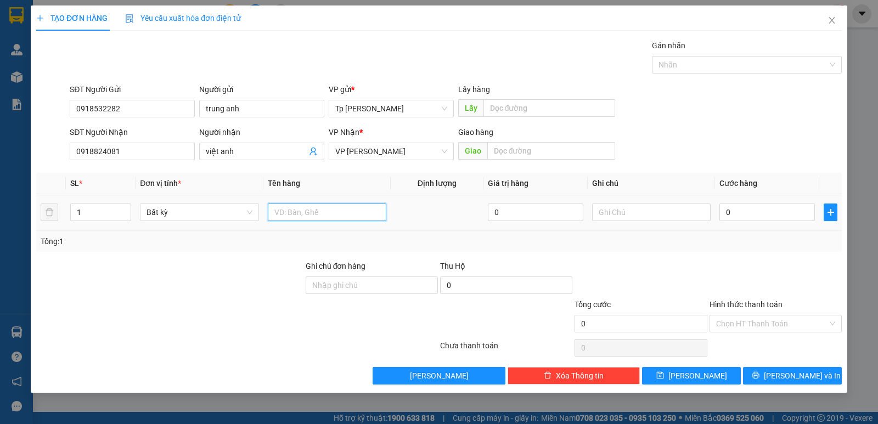
click at [301, 212] on input "text" at bounding box center [327, 213] width 119 height 18
click at [796, 207] on input "0" at bounding box center [768, 213] width 96 height 18
click at [302, 211] on input "1T xám TIVI cũ" at bounding box center [327, 213] width 119 height 18
type input "1T xám khách báo TIVI cũ"
click at [768, 215] on input "0" at bounding box center [768, 213] width 96 height 18
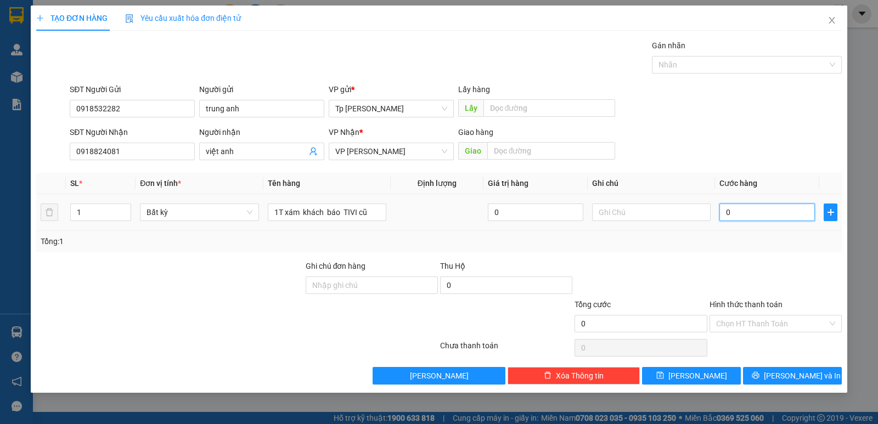
type input "6"
type input "60"
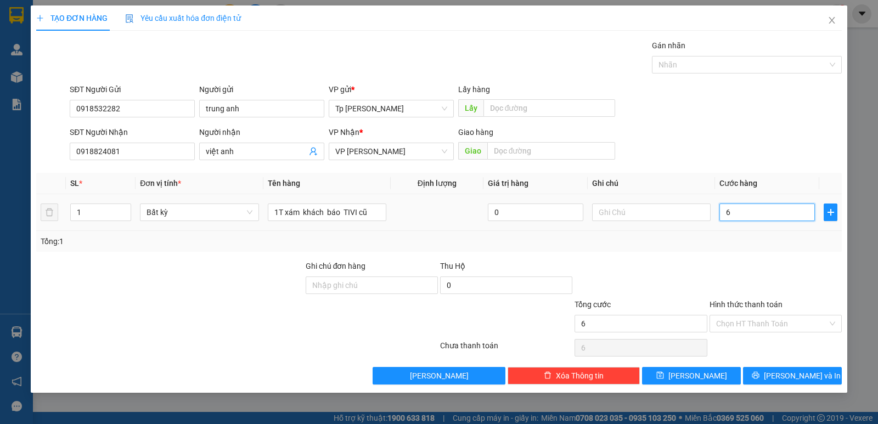
type input "60"
type input "60.000"
click at [771, 243] on div "Tổng: 1" at bounding box center [439, 241] width 797 height 12
click at [776, 329] on input "Hình thức thanh toán" at bounding box center [771, 324] width 111 height 16
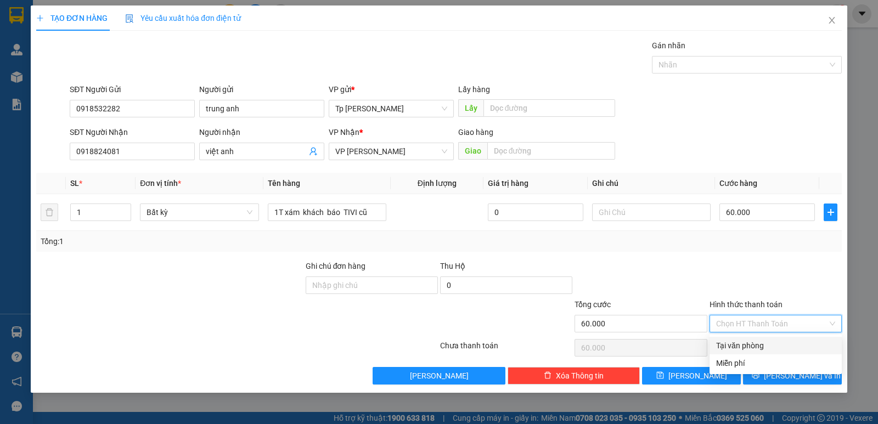
click at [778, 346] on div "Tại văn phòng" at bounding box center [775, 346] width 119 height 12
type input "0"
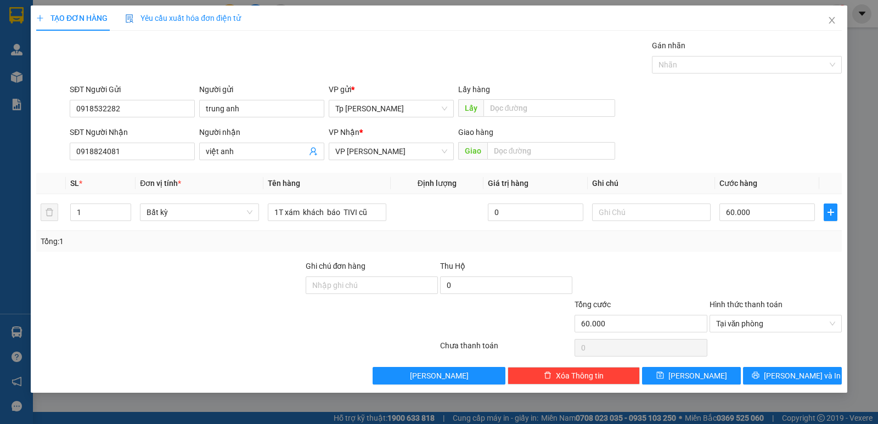
click at [787, 366] on div "Transit Pickup Surcharge Ids Transit Deliver Surcharge Ids Transit Deliver Surc…" at bounding box center [439, 212] width 806 height 345
click at [800, 381] on span "Lưu và In" at bounding box center [802, 376] width 77 height 12
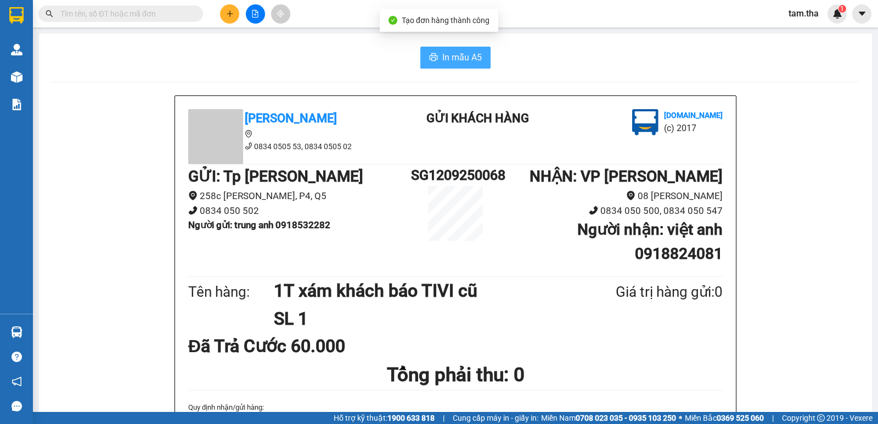
click at [447, 64] on span "In mẫu A5" at bounding box center [462, 57] width 40 height 14
click at [176, 12] on input "text" at bounding box center [125, 14] width 130 height 12
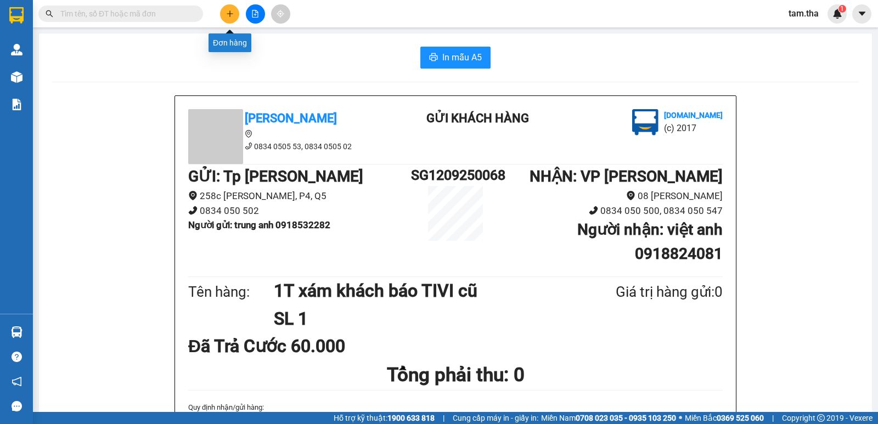
click at [227, 19] on button at bounding box center [229, 13] width 19 height 19
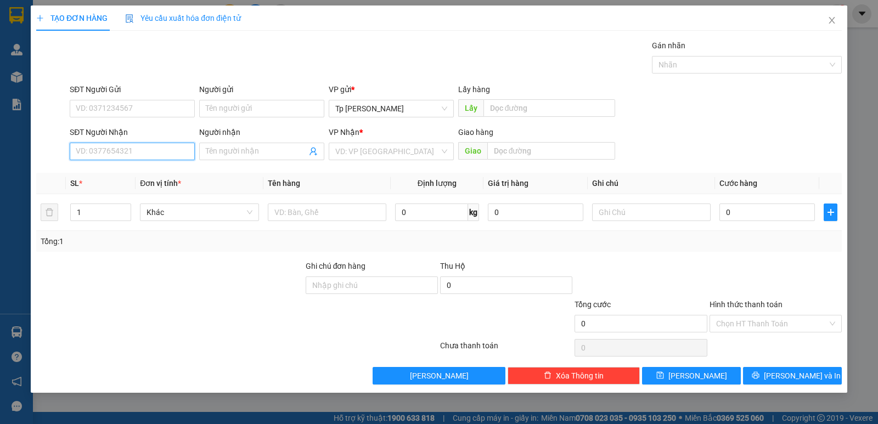
click at [139, 147] on input "SĐT Người Nhận" at bounding box center [132, 152] width 125 height 18
click at [308, 203] on div at bounding box center [327, 212] width 119 height 22
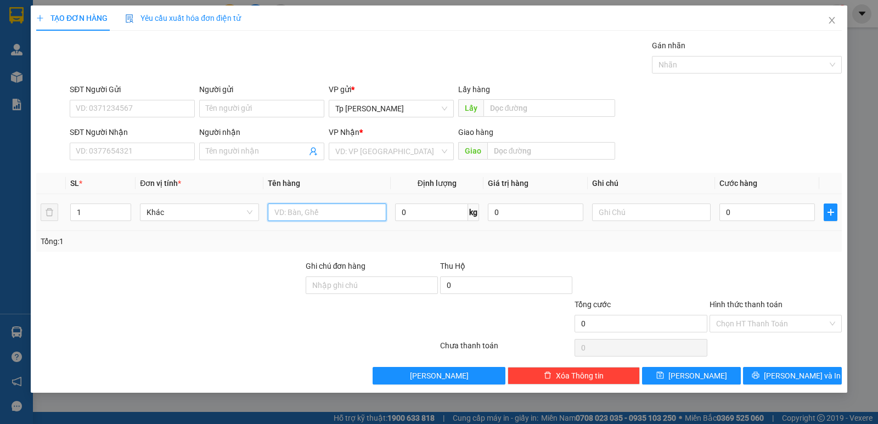
click at [314, 211] on input "text" at bounding box center [327, 213] width 119 height 18
type input "1 bao"
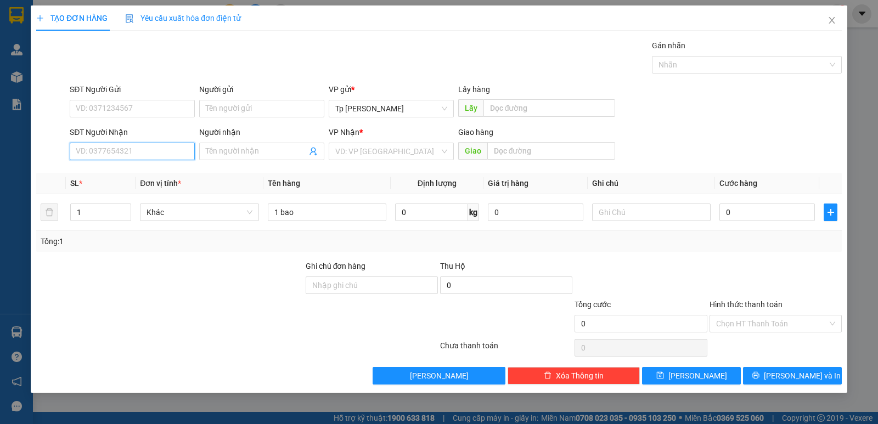
click at [98, 144] on input "SĐT Người Nhận" at bounding box center [132, 152] width 125 height 18
type input "0378077413"
click at [234, 155] on input "Người nhận" at bounding box center [256, 151] width 101 height 12
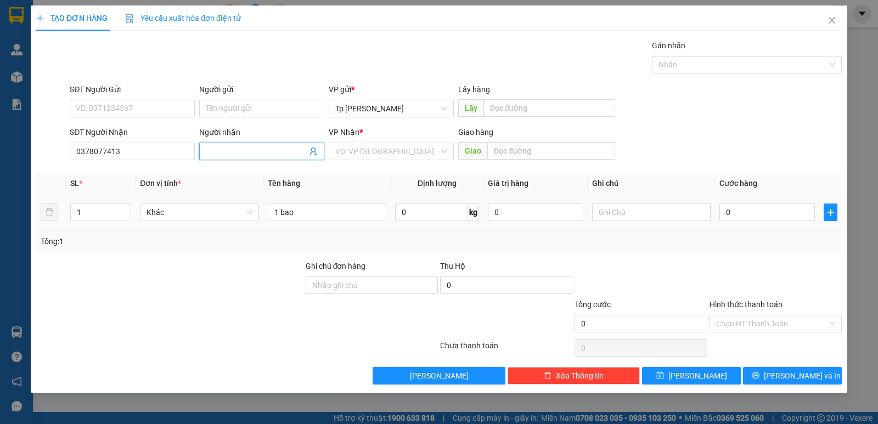
click at [365, 223] on div "1 bao" at bounding box center [327, 212] width 119 height 22
click at [361, 214] on input "1 bao" at bounding box center [327, 213] width 119 height 18
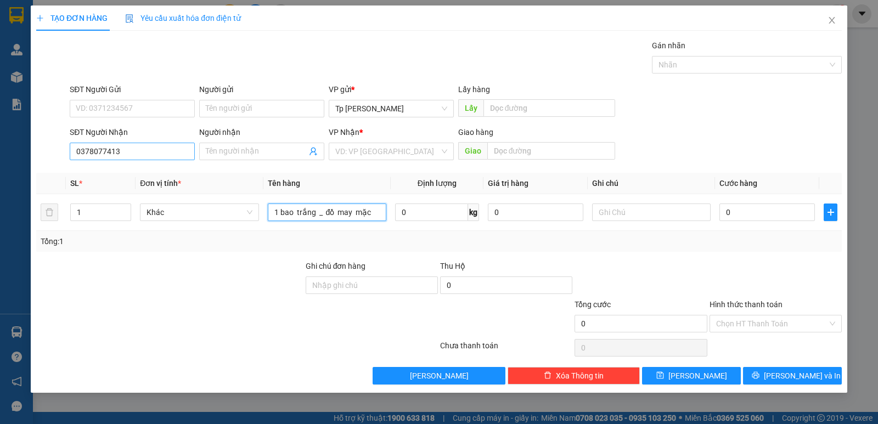
type input "1 bao trắng _ đồ may mặc"
click at [130, 153] on input "0378077413" at bounding box center [132, 152] width 125 height 18
type input "0"
type input "0378077413"
click at [234, 150] on input "Người nhận" at bounding box center [256, 151] width 101 height 12
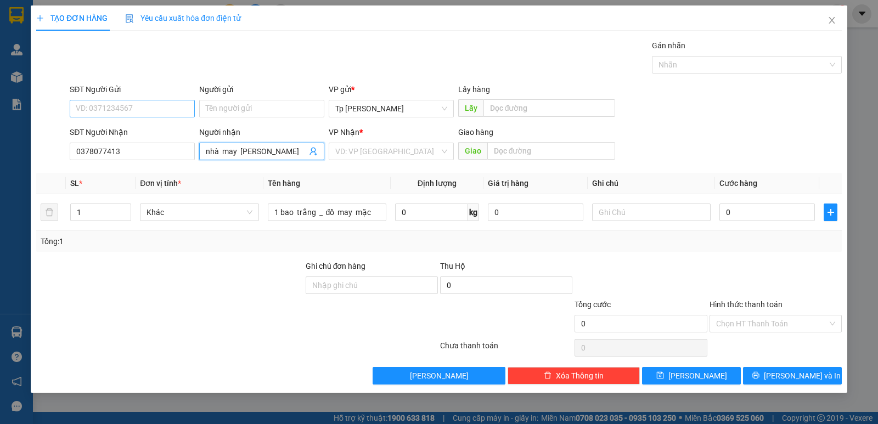
type input "nhà may phương thảo"
click at [162, 117] on input "SĐT Người Gửi" at bounding box center [132, 109] width 125 height 18
type input "0918500842"
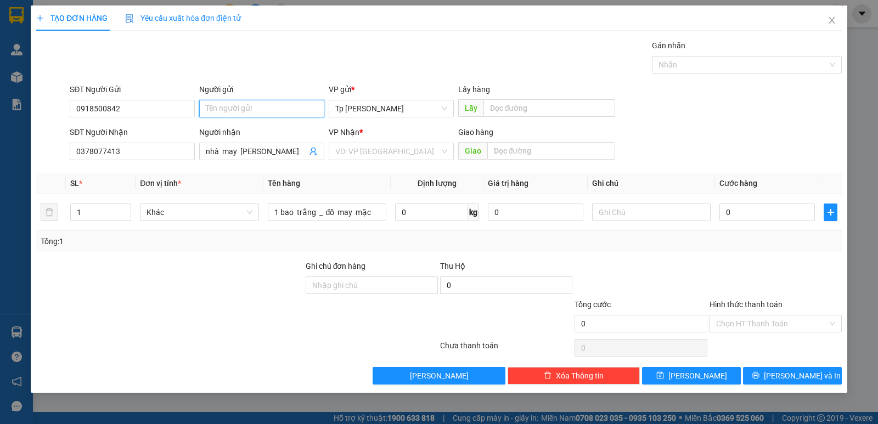
click at [221, 116] on input "Người gửi" at bounding box center [261, 109] width 125 height 18
type input "sang mai"
click at [390, 144] on input "search" at bounding box center [387, 151] width 104 height 16
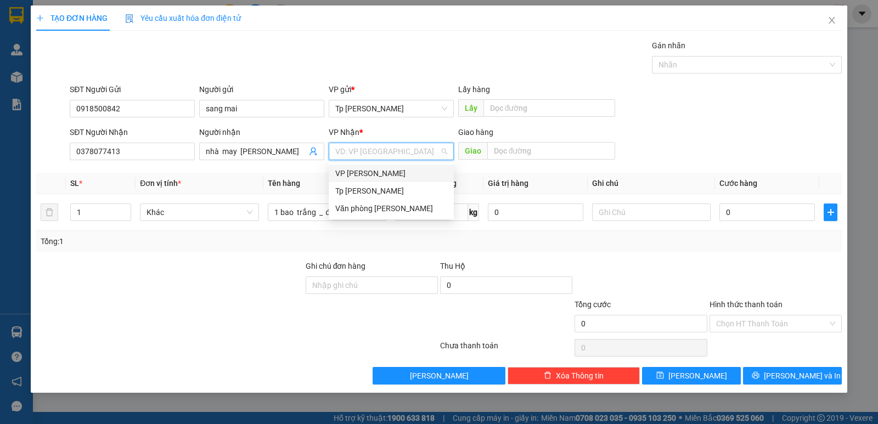
drag, startPoint x: 386, startPoint y: 175, endPoint x: 875, endPoint y: 276, distance: 499.4
click at [386, 174] on div "VP [PERSON_NAME]" at bounding box center [391, 173] width 112 height 12
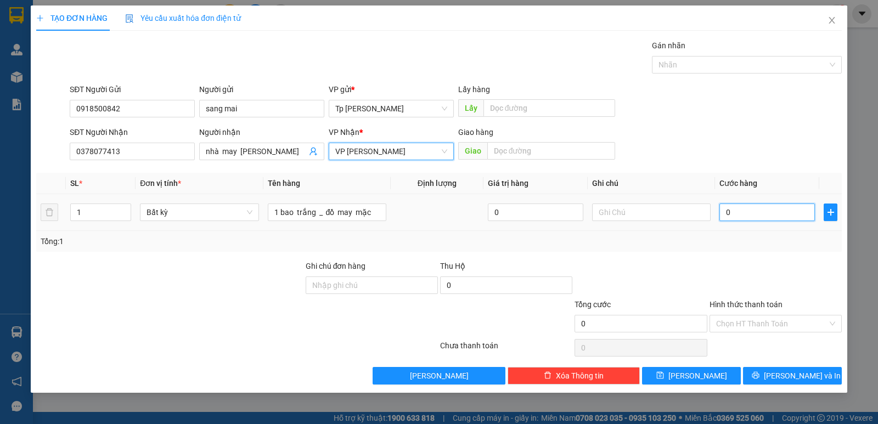
click at [733, 205] on input "0" at bounding box center [768, 213] width 96 height 18
type input "6"
type input "60"
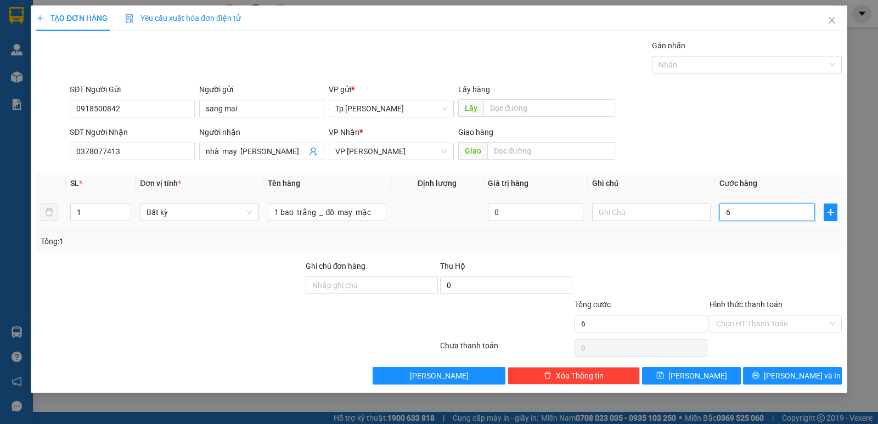
type input "60"
type input "60.000"
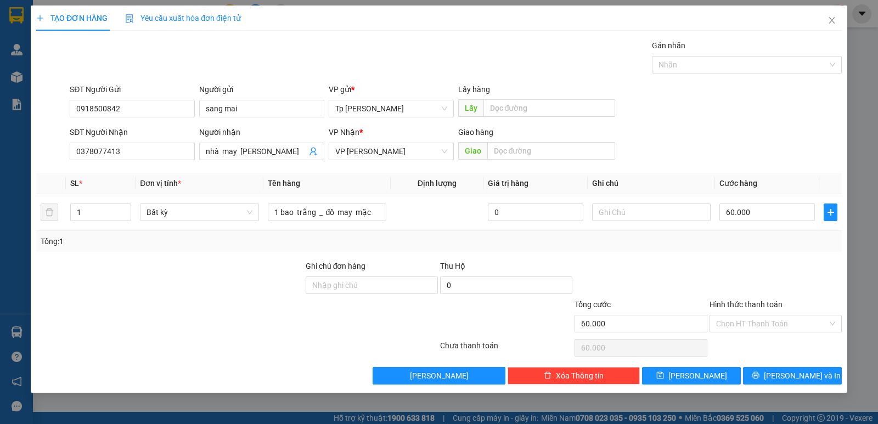
click at [831, 255] on div "Transit Pickup Surcharge Ids Transit Deliver Surcharge Ids Transit Deliver Surc…" at bounding box center [439, 212] width 806 height 345
click at [797, 373] on span "Lưu và In" at bounding box center [802, 376] width 77 height 12
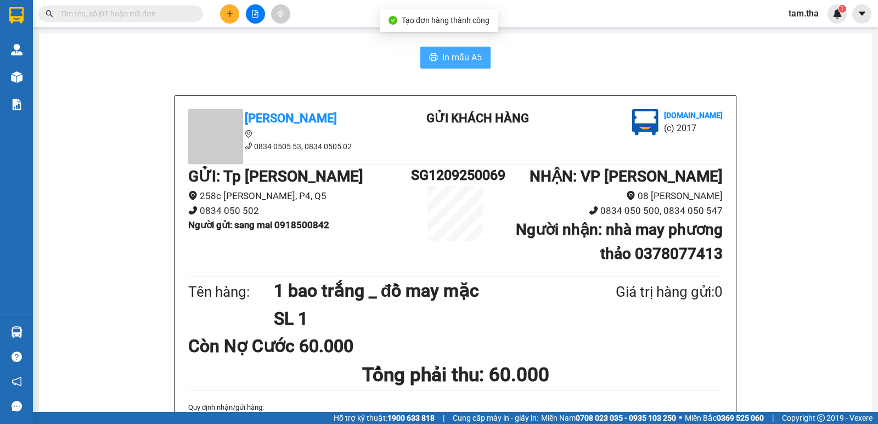
click at [450, 61] on span "In mẫu A5" at bounding box center [462, 57] width 40 height 14
click at [235, 14] on button at bounding box center [229, 13] width 19 height 19
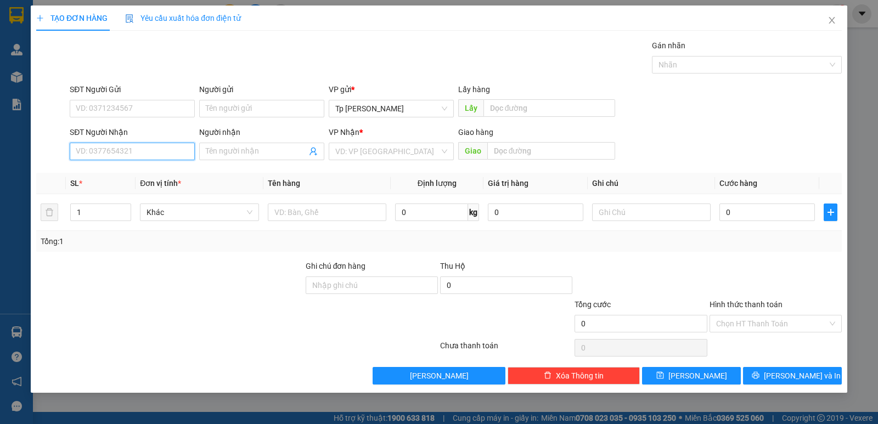
click at [165, 145] on input "SĐT Người Nhận" at bounding box center [132, 152] width 125 height 18
drag, startPoint x: 150, startPoint y: 170, endPoint x: 180, endPoint y: 98, distance: 77.8
click at [155, 168] on div "0933033901 - hữu Thịnh" at bounding box center [132, 173] width 112 height 12
type input "0933033901"
type input "hữu Thịnh"
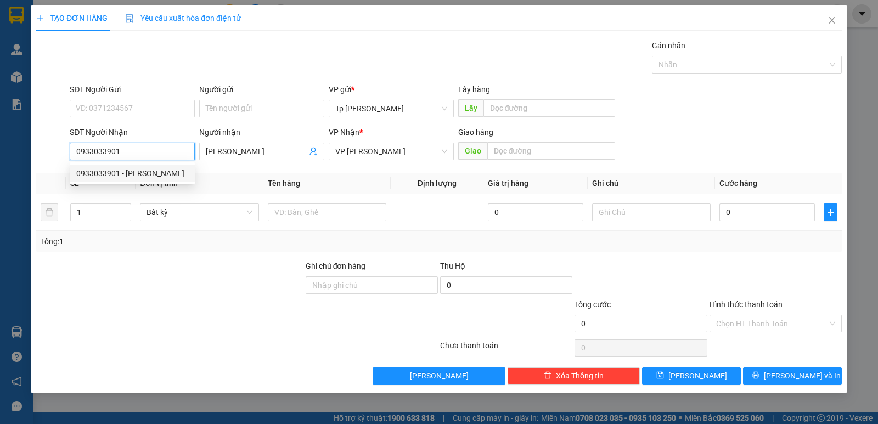
type input "0933033901"
click at [180, 98] on div "SĐT Người Gửi" at bounding box center [132, 91] width 125 height 16
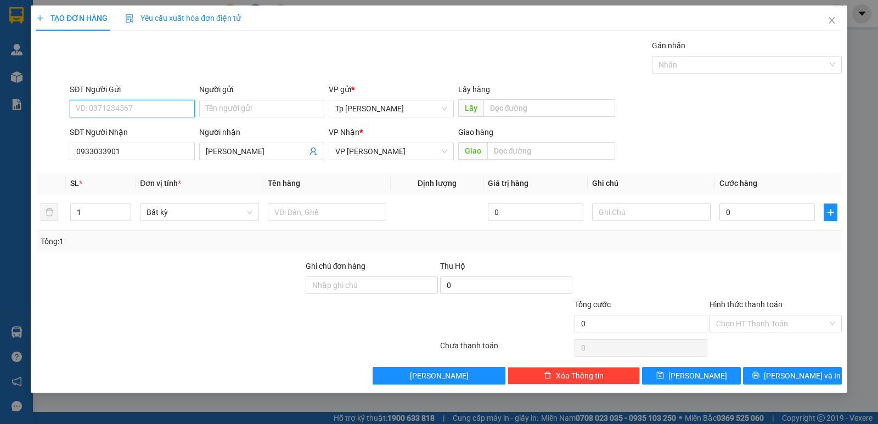
click at [171, 110] on input "SĐT Người Gửi" at bounding box center [132, 109] width 125 height 18
drag, startPoint x: 172, startPoint y: 128, endPoint x: 346, endPoint y: 214, distance: 194.2
click at [173, 132] on div "0902569783 - LE Huy" at bounding box center [138, 131] width 124 height 12
type input "0902569783"
type input "LE Huy"
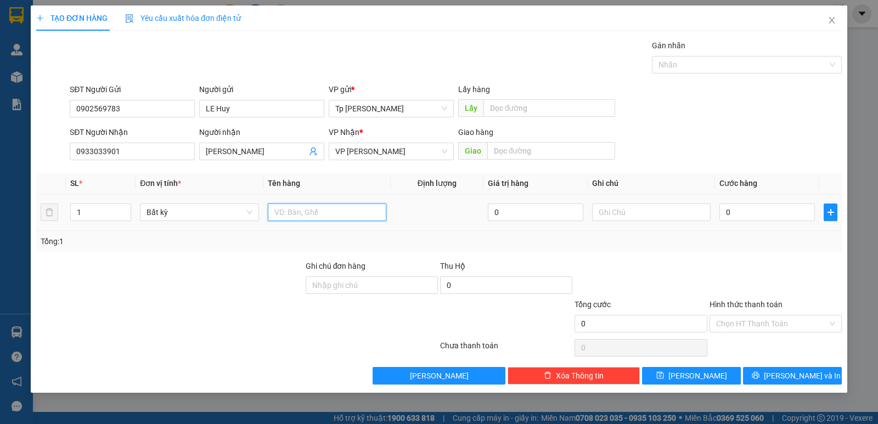
click at [346, 214] on input "text" at bounding box center [327, 213] width 119 height 18
type input "1H đen _ LK"
drag, startPoint x: 766, startPoint y: 326, endPoint x: 767, endPoint y: 333, distance: 6.7
click at [767, 330] on input "Hình thức thanh toán" at bounding box center [771, 324] width 111 height 16
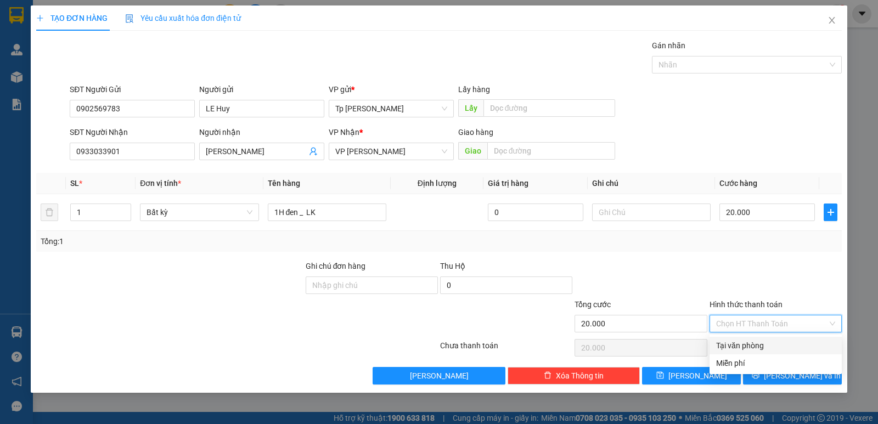
click at [771, 343] on div "Tại văn phòng" at bounding box center [775, 346] width 119 height 12
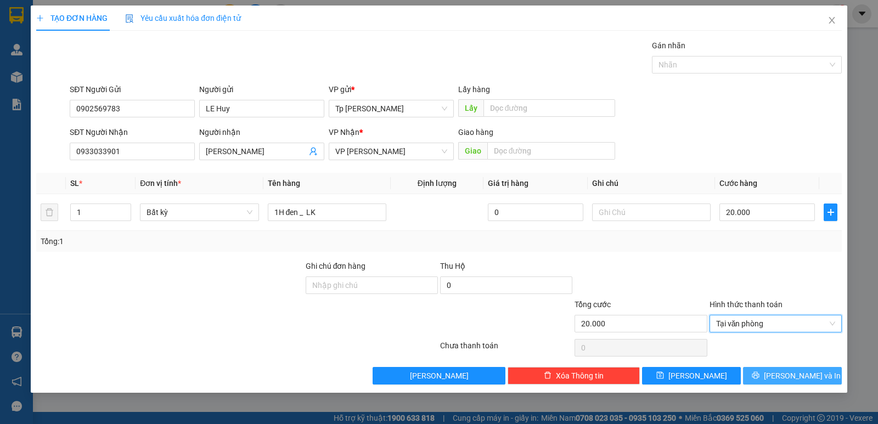
click at [788, 377] on span "Lưu và In" at bounding box center [802, 376] width 77 height 12
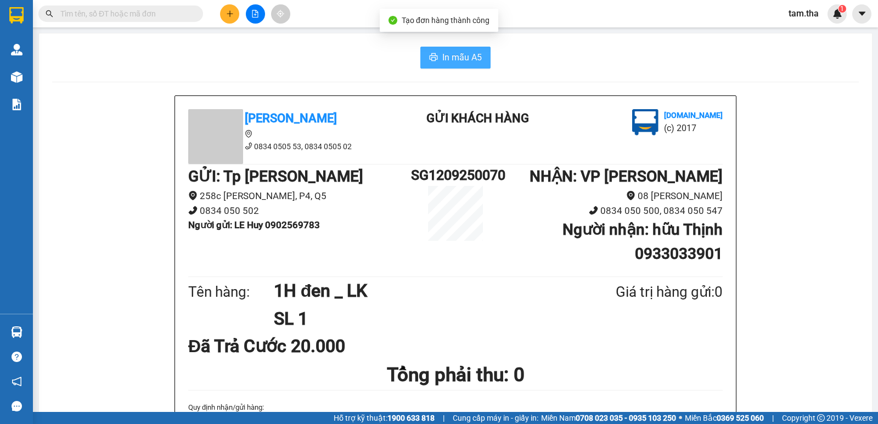
click at [421, 57] on button "In mẫu A5" at bounding box center [455, 58] width 70 height 22
click at [232, 15] on icon "plus" at bounding box center [230, 14] width 8 height 8
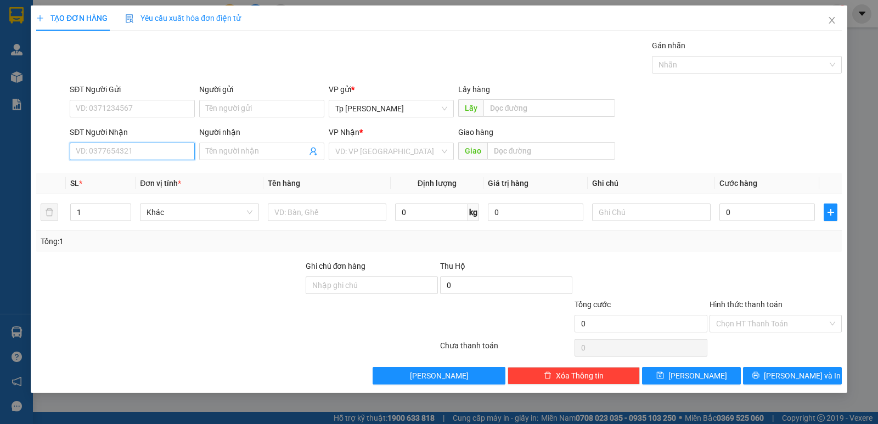
click at [153, 147] on input "SĐT Người Nhận" at bounding box center [132, 152] width 125 height 18
click at [156, 172] on div "0903755304 - phương tiến đạt" at bounding box center [132, 173] width 112 height 12
type input "0903755304"
type input "phương tiến đạt"
type input "0903755304"
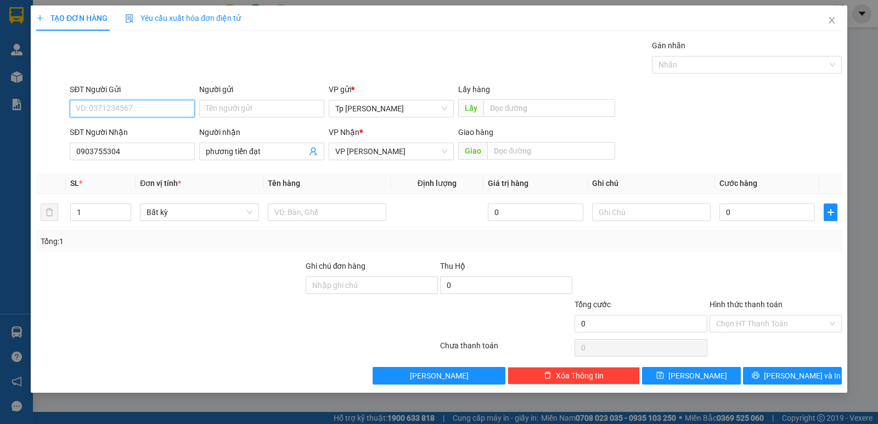
click at [159, 112] on input "SĐT Người Gửi" at bounding box center [132, 109] width 125 height 18
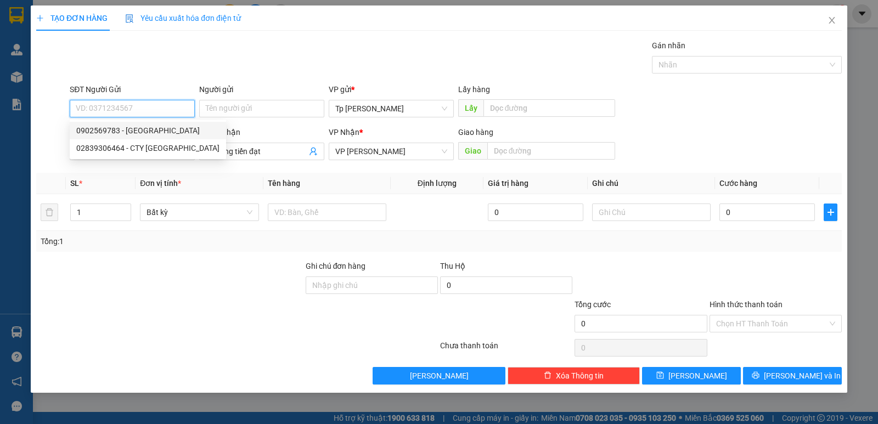
drag, startPoint x: 165, startPoint y: 127, endPoint x: 199, endPoint y: 147, distance: 39.4
click at [166, 130] on div "0902569783 - LE Huy" at bounding box center [147, 131] width 143 height 12
type input "0902569783"
type input "LE Huy"
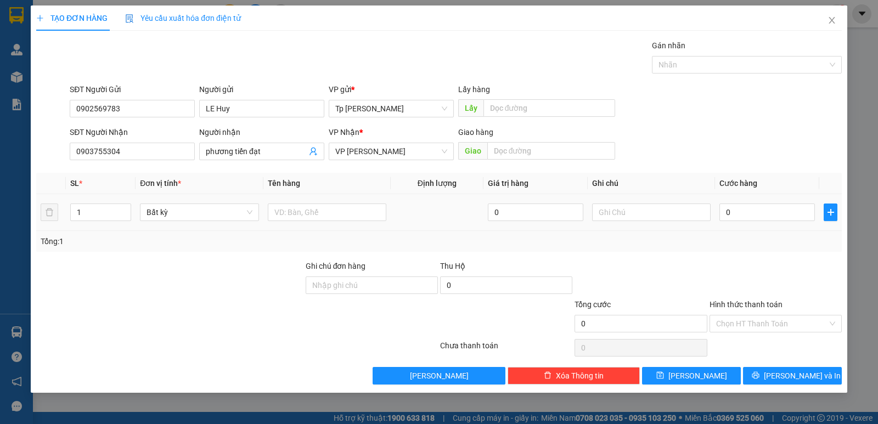
click at [322, 203] on div at bounding box center [327, 212] width 119 height 22
click at [327, 204] on input "text" at bounding box center [327, 213] width 119 height 18
type input "1 cục đen _ LK"
click at [764, 205] on input "0" at bounding box center [768, 213] width 96 height 18
click at [792, 376] on span "Lưu và In" at bounding box center [802, 376] width 77 height 12
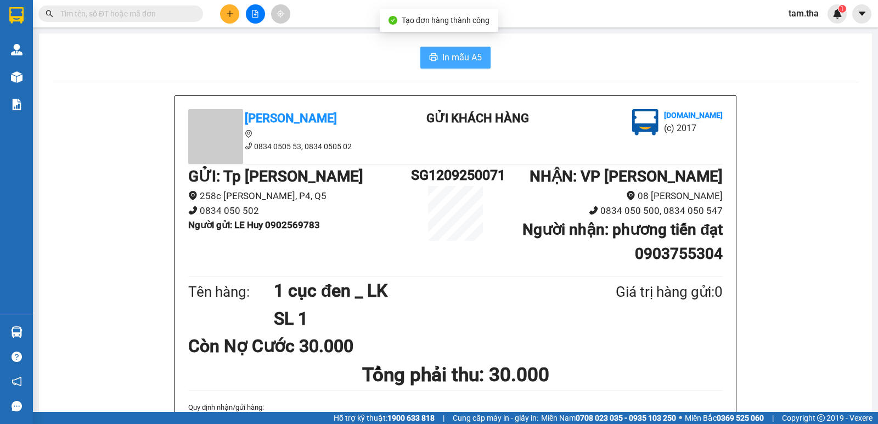
click at [484, 59] on button "In mẫu A5" at bounding box center [455, 58] width 70 height 22
click at [237, 9] on button at bounding box center [229, 13] width 19 height 19
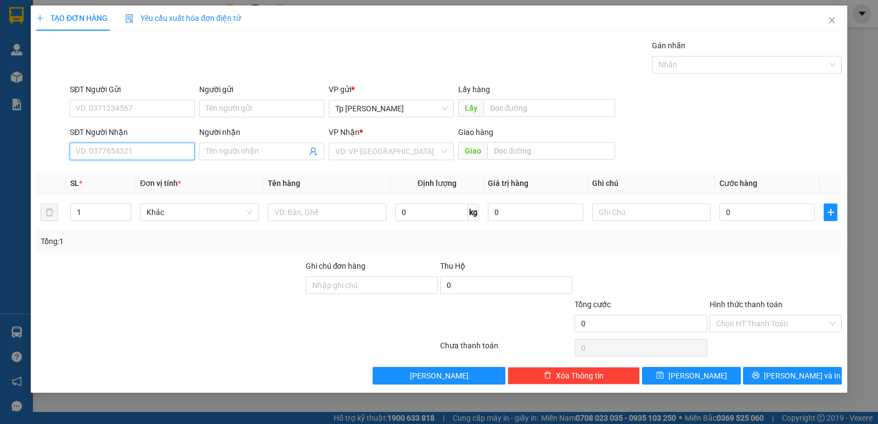
click at [140, 153] on input "SĐT Người Nhận" at bounding box center [132, 152] width 125 height 18
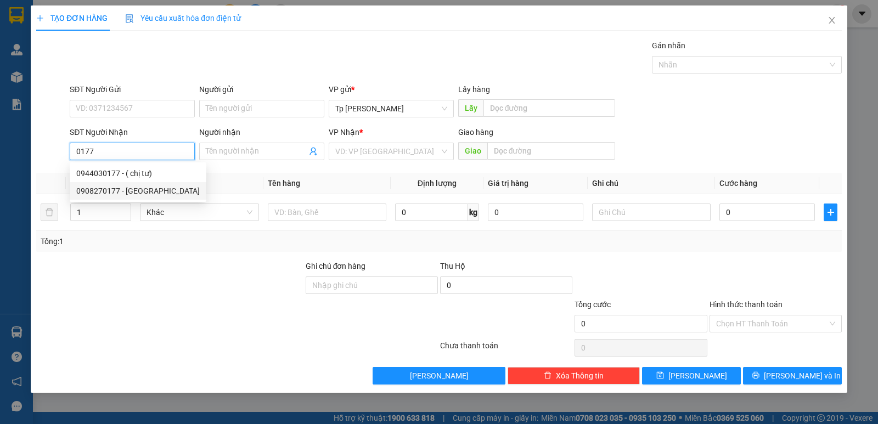
click at [151, 193] on div "0908270177 - Bình Đất Việt" at bounding box center [138, 191] width 124 height 12
type input "0908270177"
type input "Bình Đất Việt"
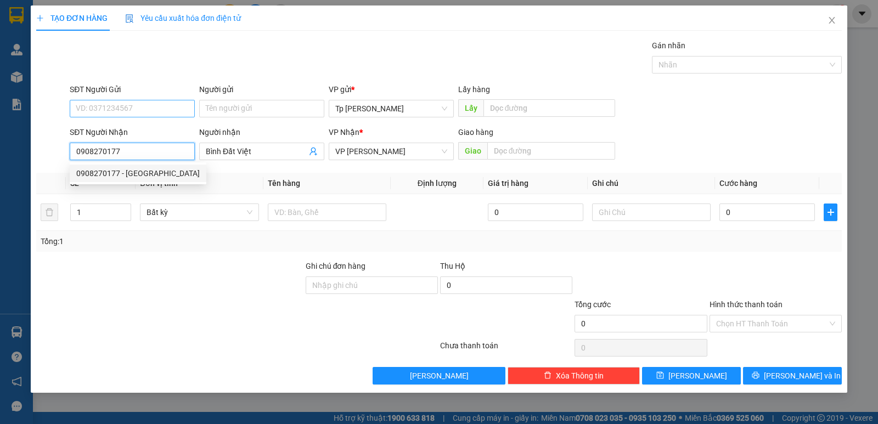
type input "0908270177"
click at [146, 110] on input "SĐT Người Gửi" at bounding box center [132, 109] width 125 height 18
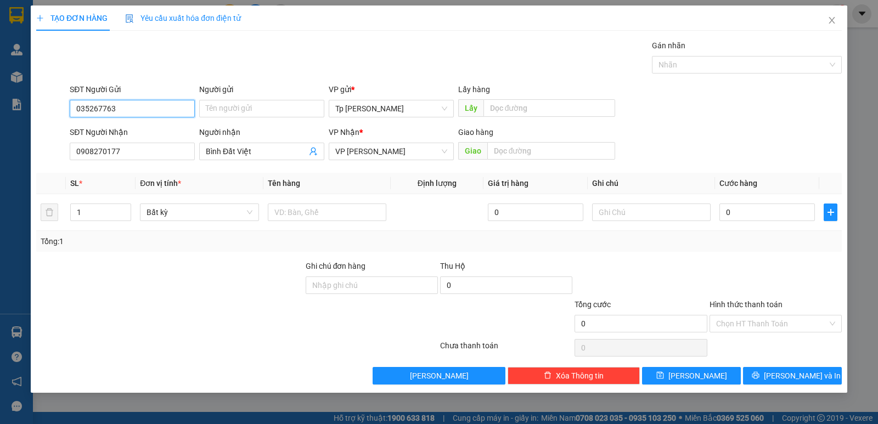
drag, startPoint x: 128, startPoint y: 113, endPoint x: 0, endPoint y: 113, distance: 128.4
click at [0, 113] on div "TẠO ĐƠN HÀNG Yêu cầu xuất hóa đơn điện tử Transit Pickup Surcharge Ids Transit …" at bounding box center [439, 212] width 878 height 424
type input "02835267763"
click at [101, 123] on div "02835267763 - xesco" at bounding box center [132, 131] width 125 height 18
type input "xesco"
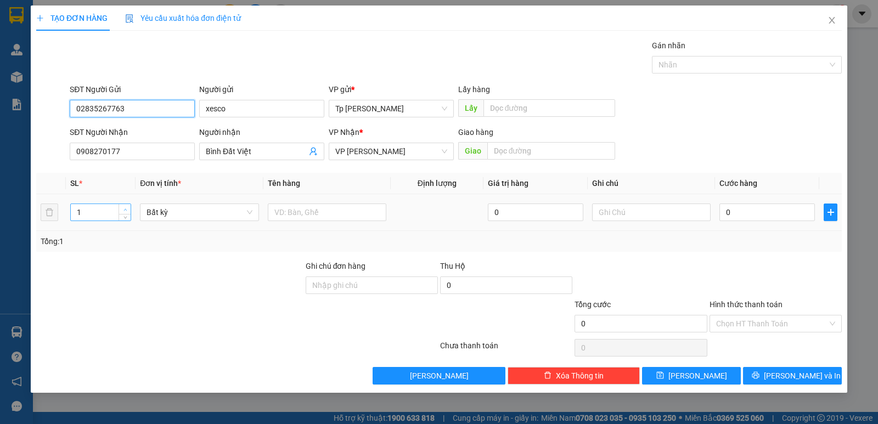
type input "02835267763"
type input "2"
click at [121, 207] on span "Increase Value" at bounding box center [125, 209] width 12 height 10
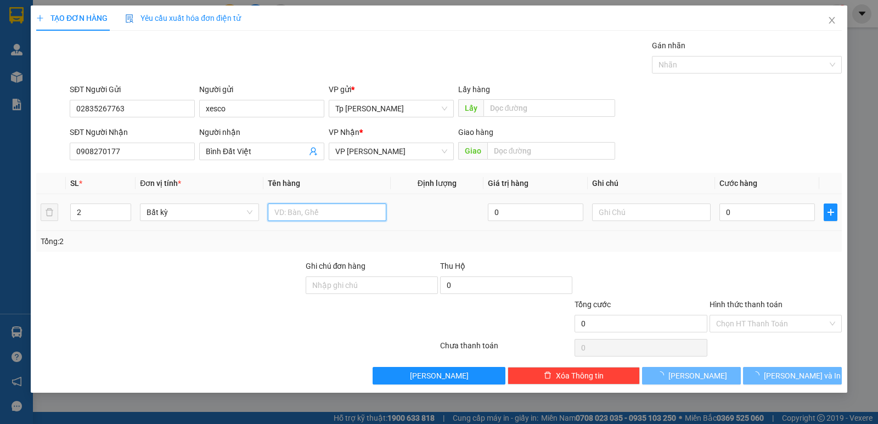
click at [271, 218] on input "text" at bounding box center [327, 213] width 119 height 18
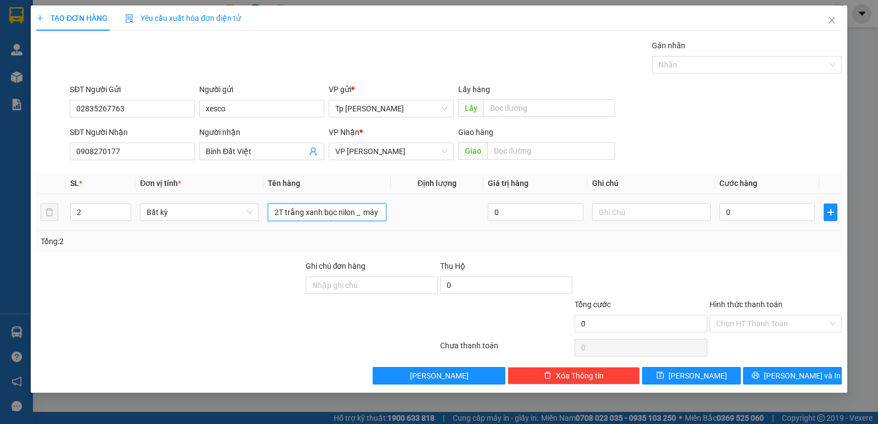
type input "2T trắng xanh bọc nilon _ máy in"
click at [768, 210] on input "0" at bounding box center [768, 213] width 96 height 18
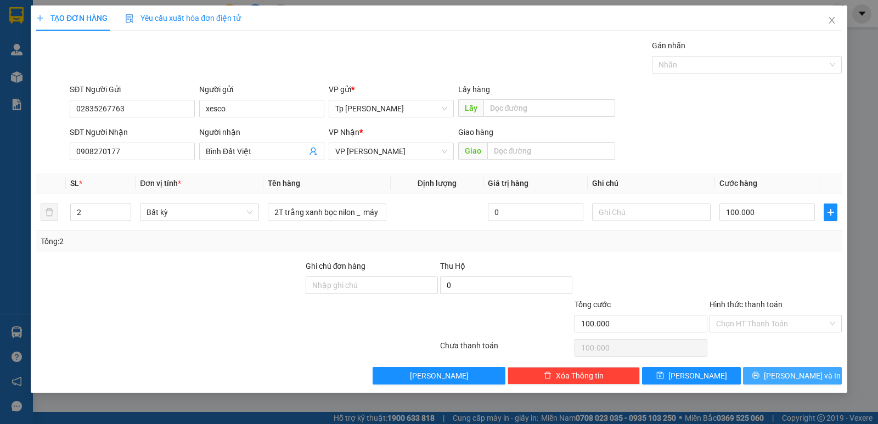
click at [816, 369] on button "Lưu và In" at bounding box center [792, 376] width 99 height 18
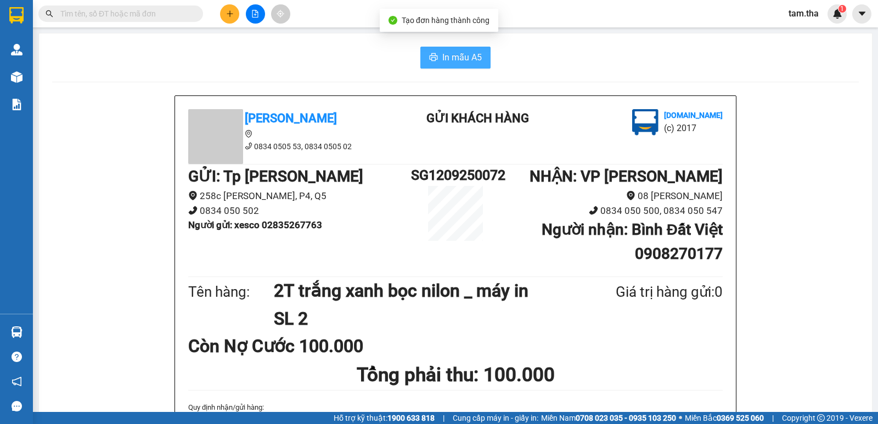
click at [424, 67] on button "In mẫu A5" at bounding box center [455, 58] width 70 height 22
click at [458, 60] on span "In mẫu A5" at bounding box center [462, 57] width 40 height 14
click at [445, 65] on button "In mẫu A5" at bounding box center [455, 58] width 70 height 22
click at [452, 58] on span "In mẫu A5" at bounding box center [462, 57] width 40 height 14
click at [225, 10] on button at bounding box center [229, 13] width 19 height 19
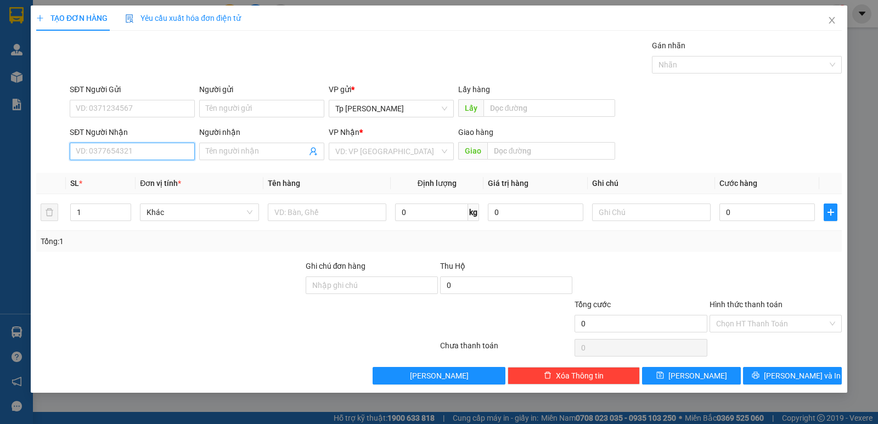
click at [137, 146] on input "SĐT Người Nhận" at bounding box center [132, 152] width 125 height 18
drag, startPoint x: 142, startPoint y: 178, endPoint x: 149, endPoint y: 131, distance: 48.4
click at [139, 179] on div "0913899051 - Ngọc Tý" at bounding box center [132, 173] width 112 height 12
type input "0913899051"
type input "Ngọc Tý"
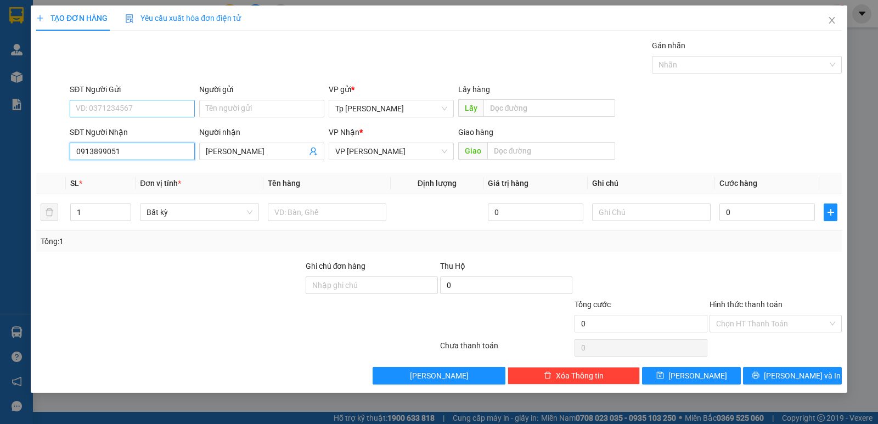
type input "0913899051"
click at [153, 113] on input "SĐT Người Gửi" at bounding box center [132, 109] width 125 height 18
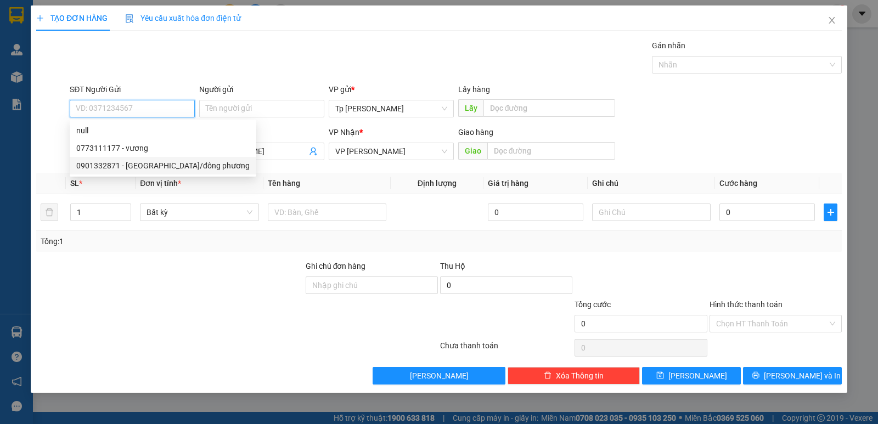
drag, startPoint x: 157, startPoint y: 165, endPoint x: 178, endPoint y: 166, distance: 21.4
click at [158, 166] on div "0901332871 - HỮU PHƯỚC/đông phương" at bounding box center [162, 166] width 173 height 12
type input "0901332871"
type input "HỮU PHƯỚC/đông phương"
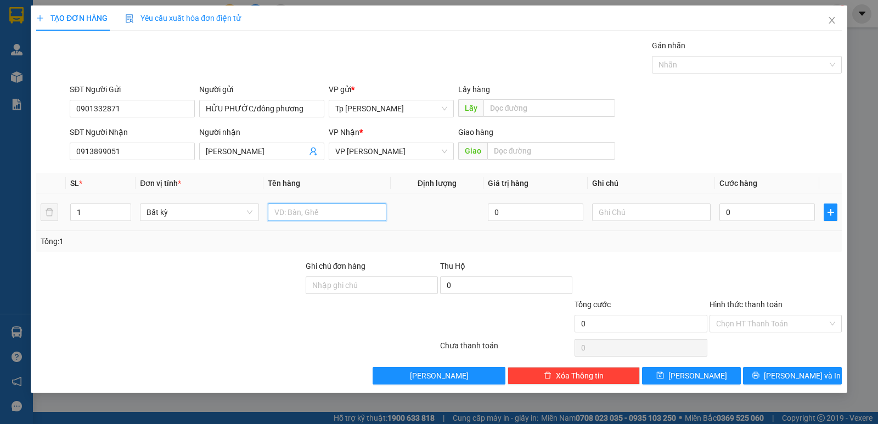
click at [320, 205] on input "text" at bounding box center [327, 213] width 119 height 18
type input "1H xám _ LK"
click at [740, 208] on input "0" at bounding box center [768, 213] width 96 height 18
type input "2"
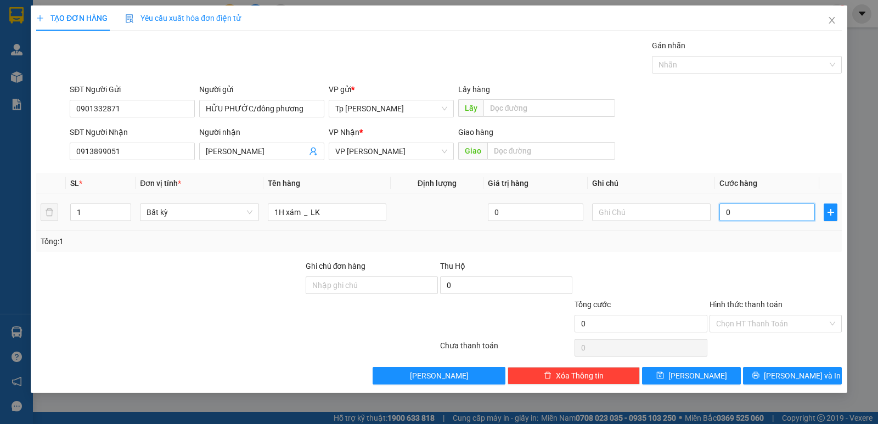
type input "2"
type input "20"
type input "20.000"
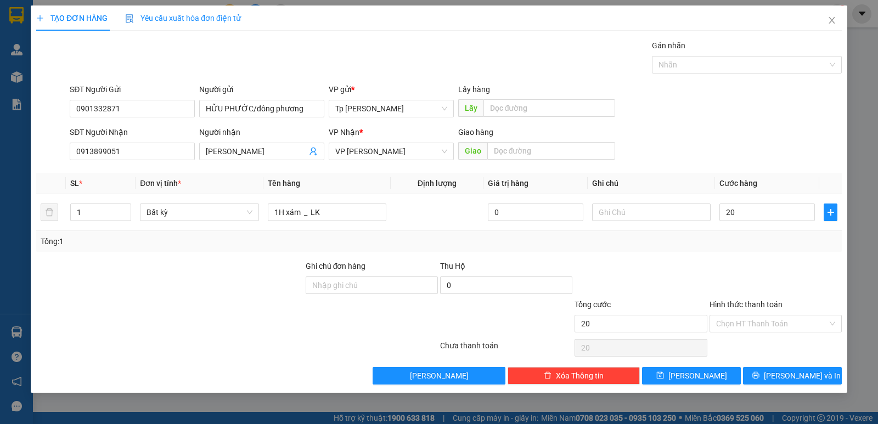
type input "20.000"
click at [751, 284] on div at bounding box center [776, 279] width 134 height 38
click at [779, 372] on button "Lưu và In" at bounding box center [792, 376] width 99 height 18
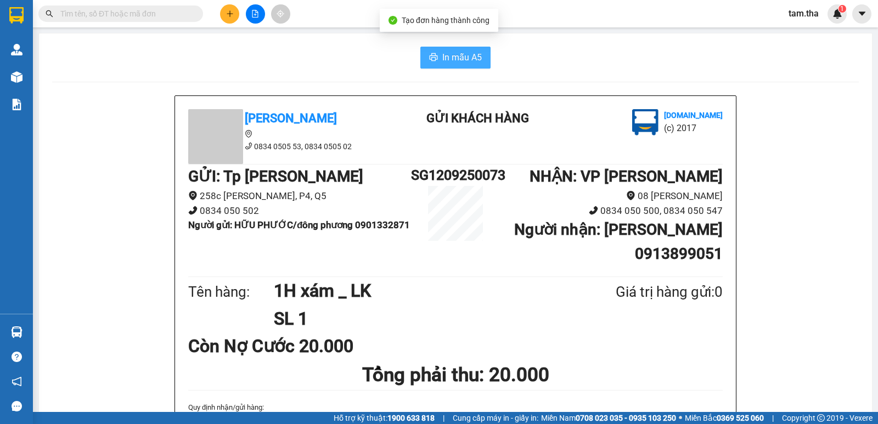
click at [442, 50] on span "In mẫu A5" at bounding box center [462, 57] width 40 height 14
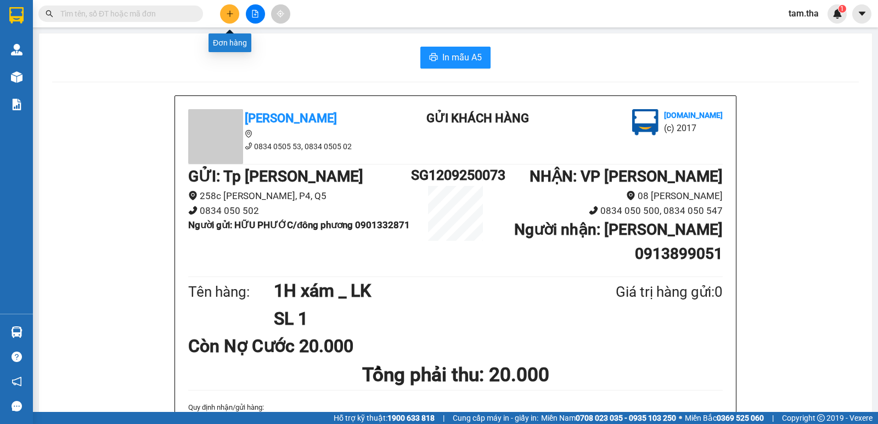
click at [236, 15] on button at bounding box center [229, 13] width 19 height 19
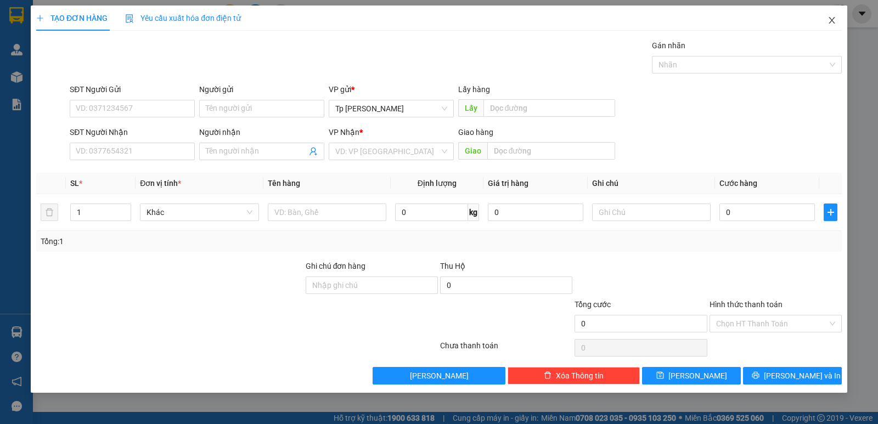
click at [833, 21] on icon "close" at bounding box center [832, 20] width 9 height 9
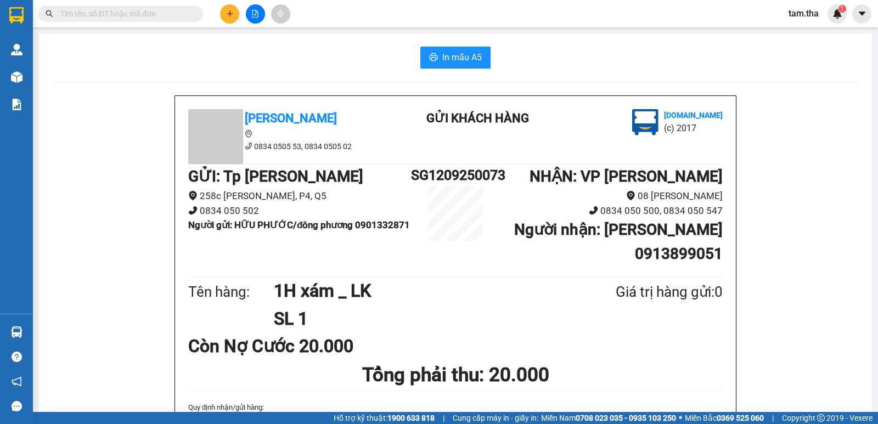
click at [228, 16] on icon "plus" at bounding box center [230, 14] width 8 height 8
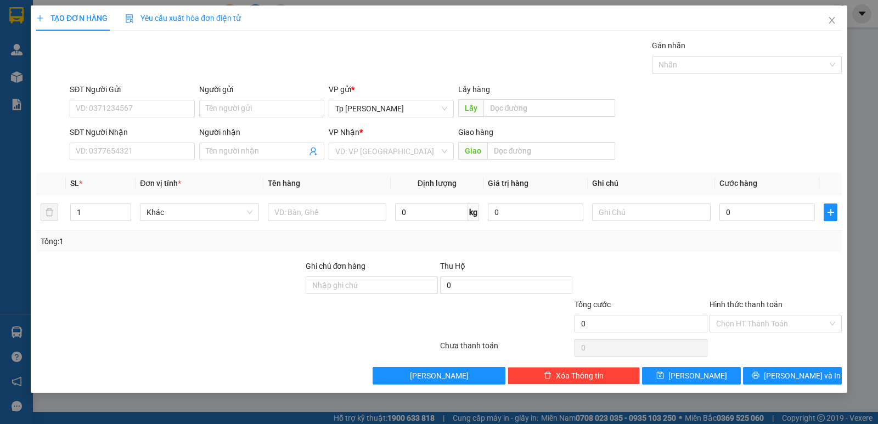
click at [164, 164] on div "SĐT Người Nhận VD: 0377654321" at bounding box center [132, 145] width 125 height 38
click at [163, 151] on input "SĐT Người Nhận" at bounding box center [132, 152] width 125 height 18
click at [134, 165] on div "0918890435 - cty hoàng nga" at bounding box center [132, 174] width 125 height 18
type input "0918890435"
type input "cty hoàng nga"
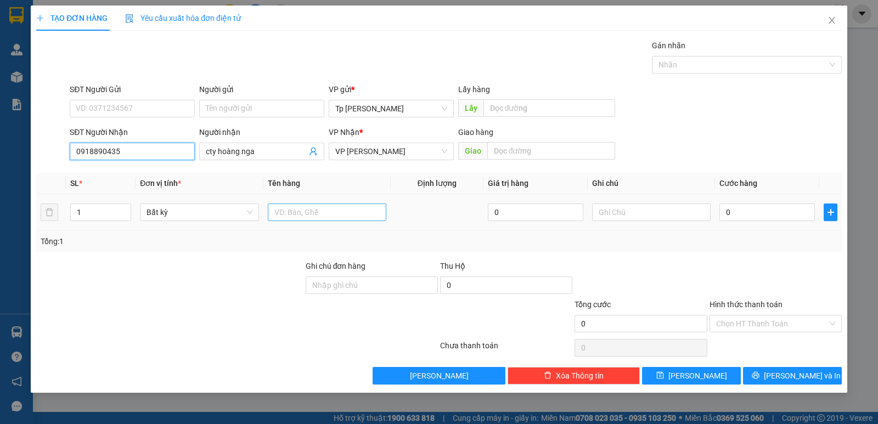
type input "0918890435"
click at [309, 213] on input "text" at bounding box center [327, 213] width 119 height 18
type input "1 cục card"
click at [728, 213] on input "0" at bounding box center [768, 213] width 96 height 18
type input "2"
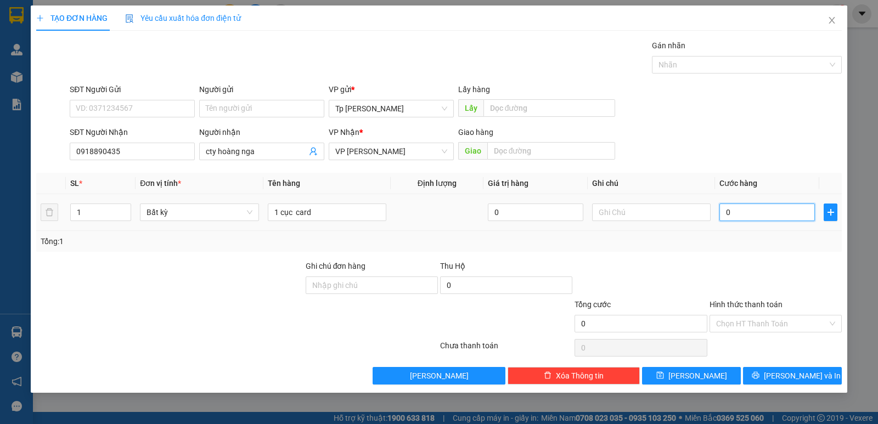
type input "2"
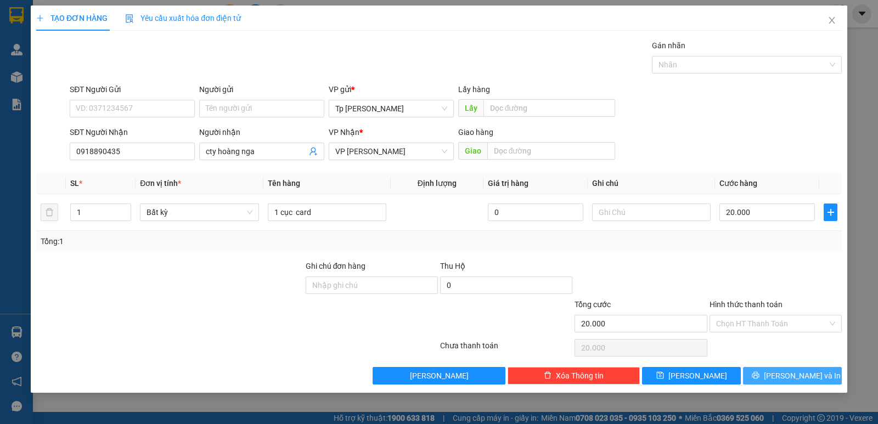
click at [768, 373] on button "Lưu và In" at bounding box center [792, 376] width 99 height 18
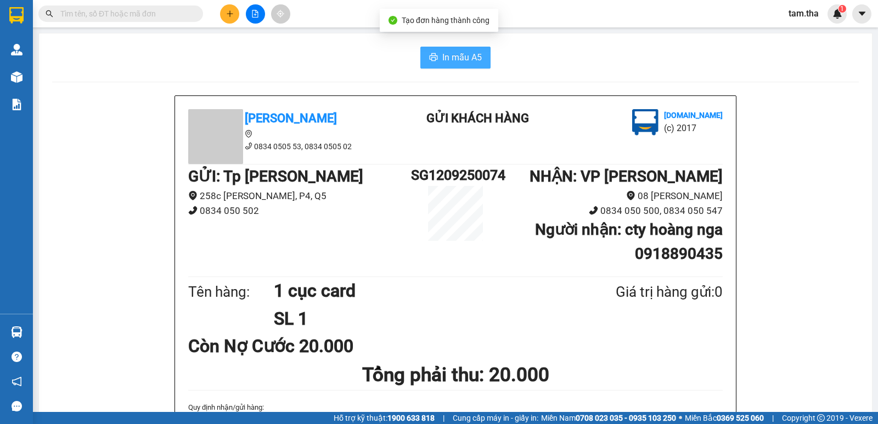
click at [479, 64] on button "In mẫu A5" at bounding box center [455, 58] width 70 height 22
click at [233, 14] on icon "plus" at bounding box center [230, 14] width 8 height 8
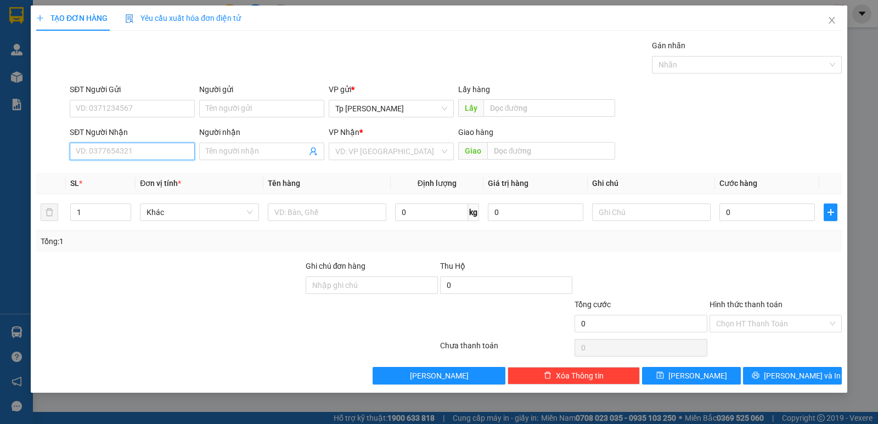
click at [181, 151] on input "SĐT Người Nhận" at bounding box center [132, 152] width 125 height 18
drag, startPoint x: 145, startPoint y: 176, endPoint x: 300, endPoint y: 213, distance: 158.6
click at [146, 178] on div "0914852856 - nghệ thương" at bounding box center [132, 173] width 112 height 12
type input "0914852856"
type input "nghệ thương"
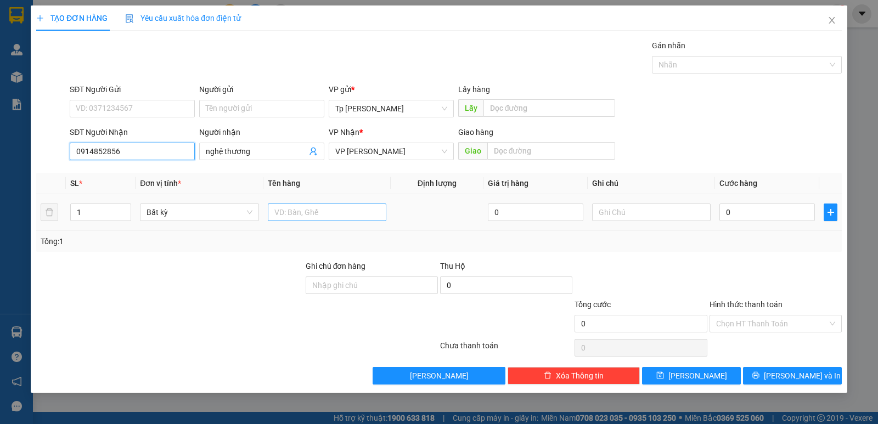
type input "0914852856"
click at [306, 216] on input "text" at bounding box center [327, 213] width 119 height 18
type input "1 cây trắng keo vàng _ giấy"
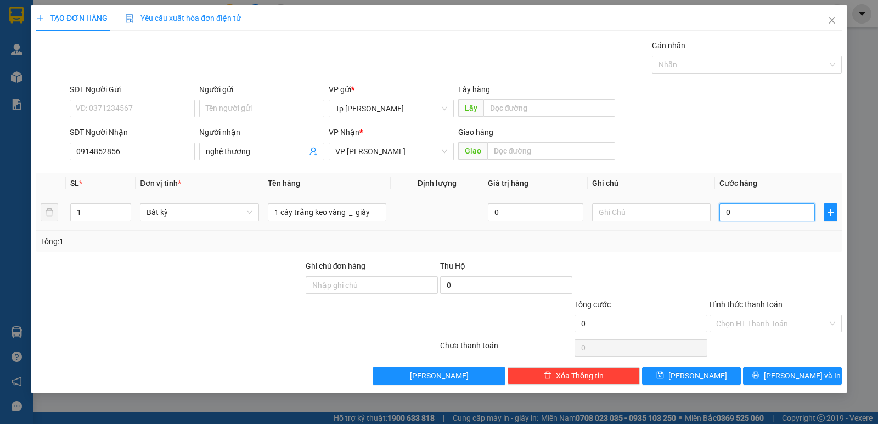
click at [795, 206] on input "0" at bounding box center [768, 213] width 96 height 18
click at [773, 249] on div "Tổng: 1" at bounding box center [439, 241] width 806 height 21
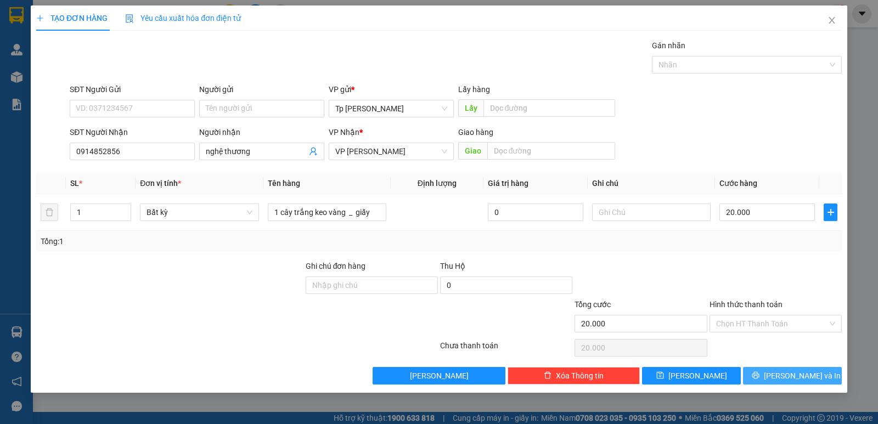
click at [775, 369] on button "Lưu và In" at bounding box center [792, 376] width 99 height 18
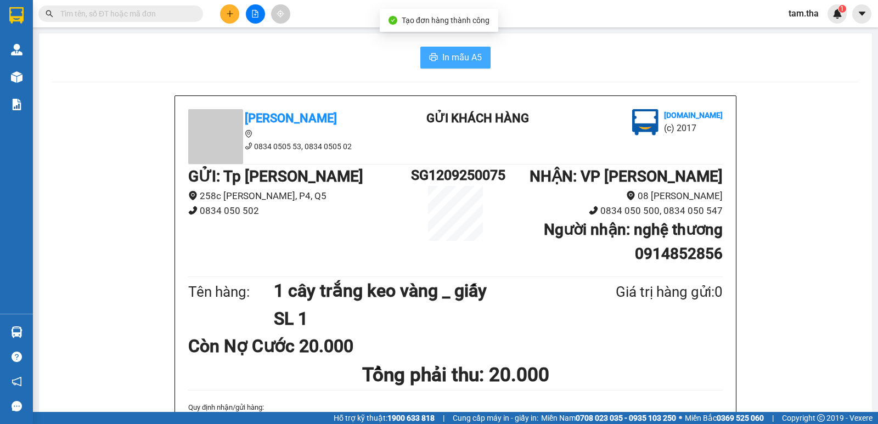
click at [436, 52] on button "In mẫu A5" at bounding box center [455, 58] width 70 height 22
click at [224, 23] on div at bounding box center [255, 13] width 82 height 19
click at [231, 20] on button at bounding box center [229, 13] width 19 height 19
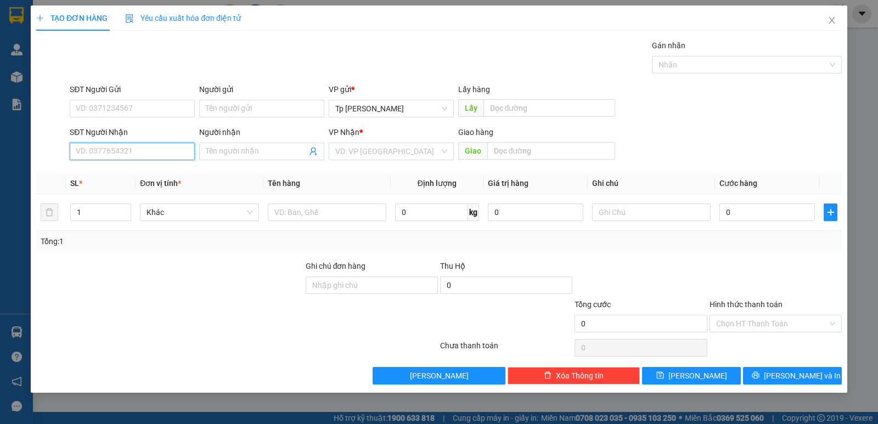
click at [166, 147] on input "SĐT Người Nhận" at bounding box center [132, 152] width 125 height 18
click at [150, 179] on div "0908870505 - Đất Việt" at bounding box center [132, 174] width 125 height 18
type input "0908870505"
type input "Đất Việt"
type input "0908870505"
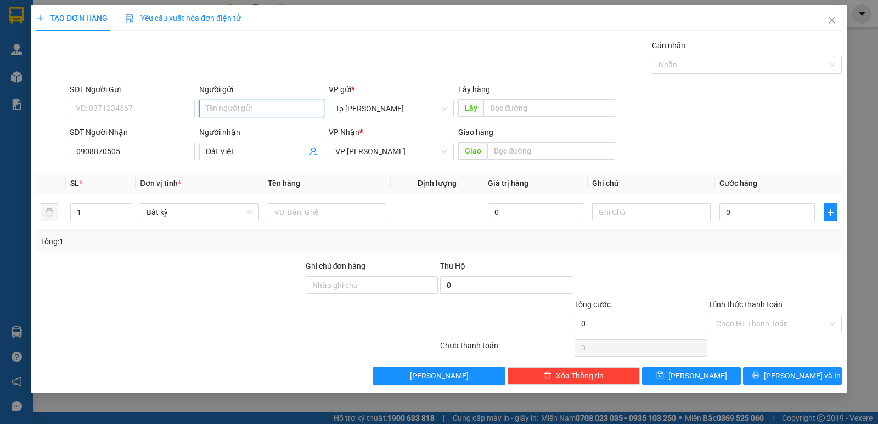
click at [261, 114] on input "Người gửi" at bounding box center [261, 109] width 125 height 18
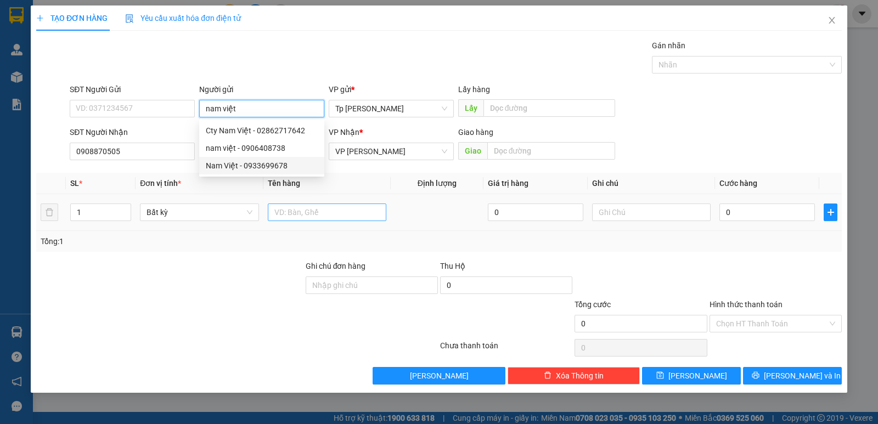
type input "nam việt"
click at [348, 216] on input "text" at bounding box center [327, 213] width 119 height 18
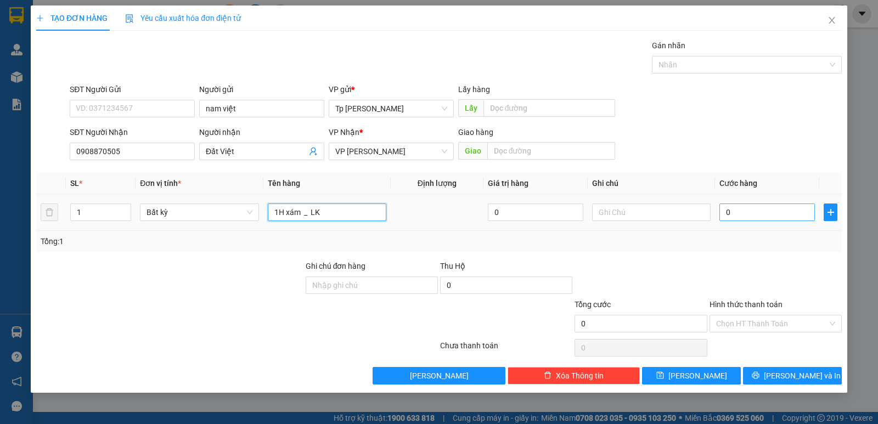
type input "1H xám _ LK"
click at [757, 208] on input "0" at bounding box center [768, 213] width 96 height 18
type input "2"
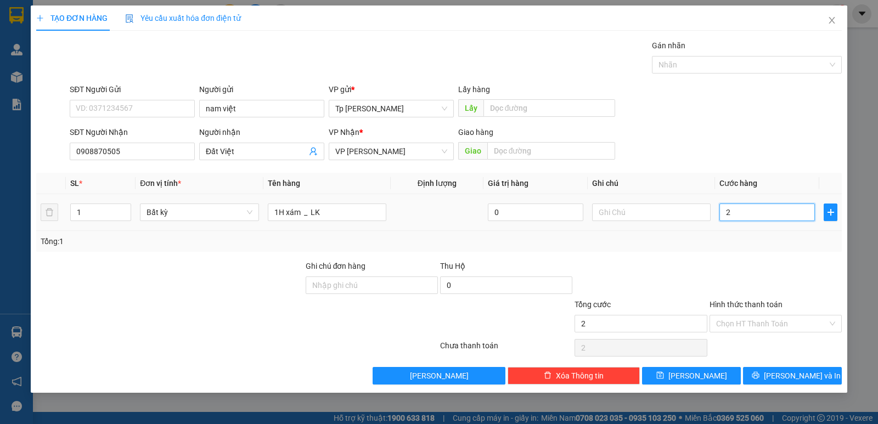
type input "20"
type input "20.000"
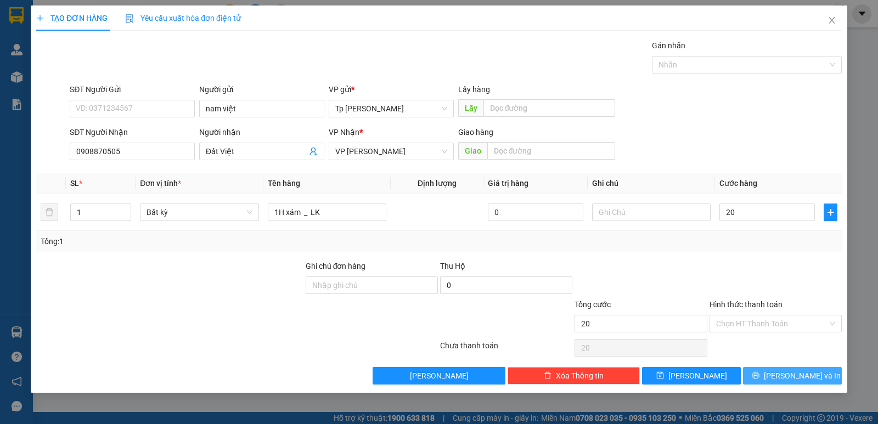
type input "20.000"
click at [794, 373] on span "Lưu và In" at bounding box center [802, 376] width 77 height 12
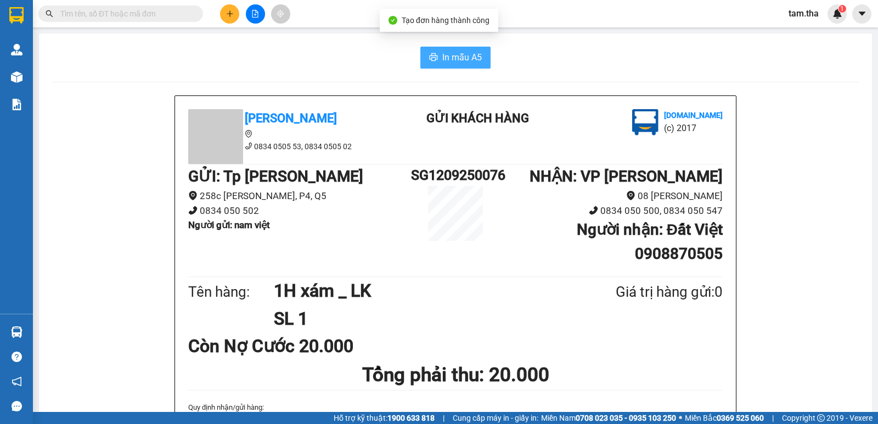
click at [465, 57] on span "In mẫu A5" at bounding box center [462, 57] width 40 height 14
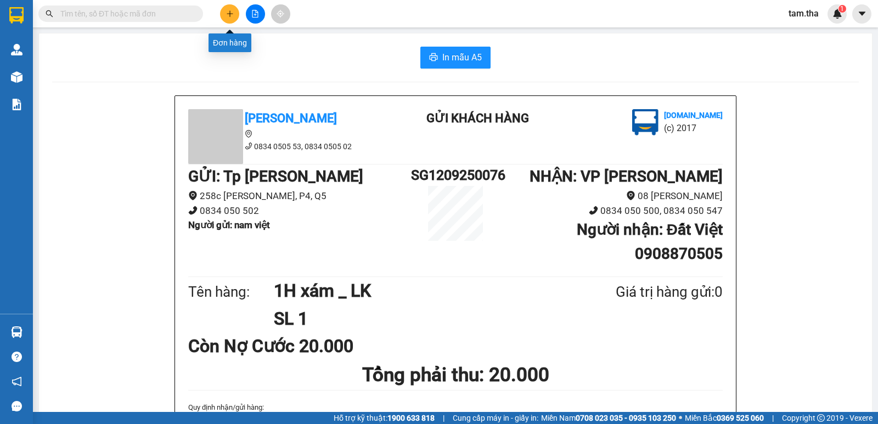
click at [229, 14] on icon "plus" at bounding box center [230, 14] width 8 height 8
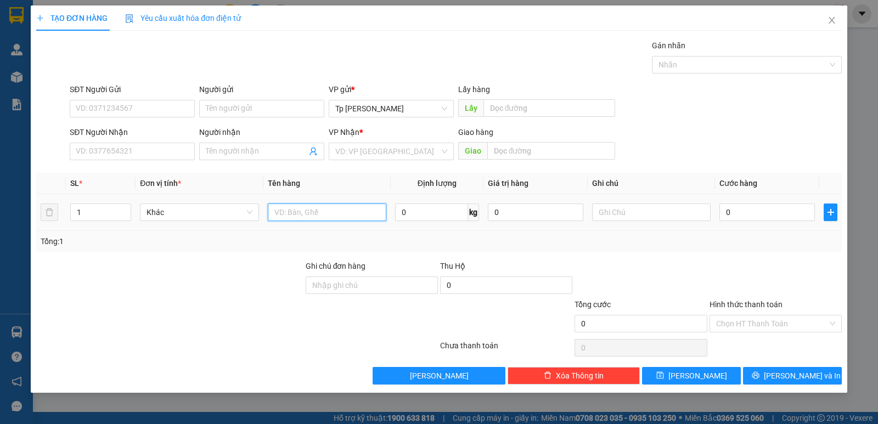
click at [313, 209] on input "text" at bounding box center [327, 213] width 119 height 18
type input "1T xám"
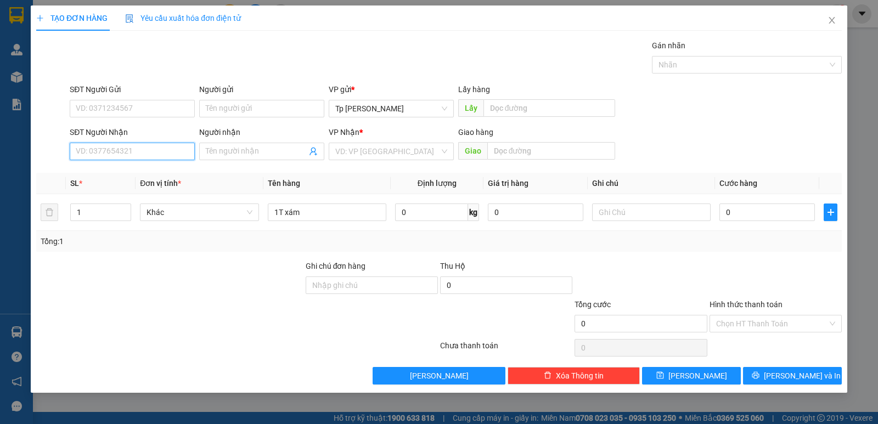
click at [167, 151] on input "SĐT Người Nhận" at bounding box center [132, 152] width 125 height 18
type input "8107"
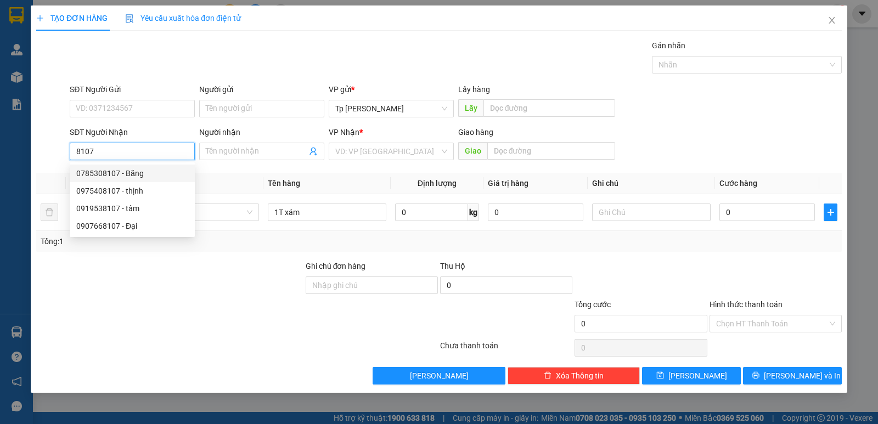
drag, startPoint x: 175, startPoint y: 148, endPoint x: 0, endPoint y: 139, distance: 175.3
click at [0, 139] on div "TẠO ĐƠN HÀNG Yêu cầu xuất hóa đơn điện tử Transit Pickup Surcharge Ids Transit …" at bounding box center [439, 212] width 878 height 424
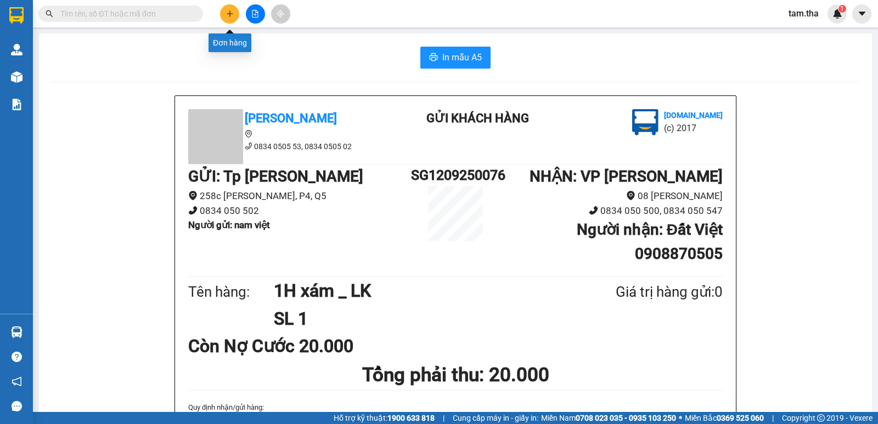
click at [235, 15] on button at bounding box center [229, 13] width 19 height 19
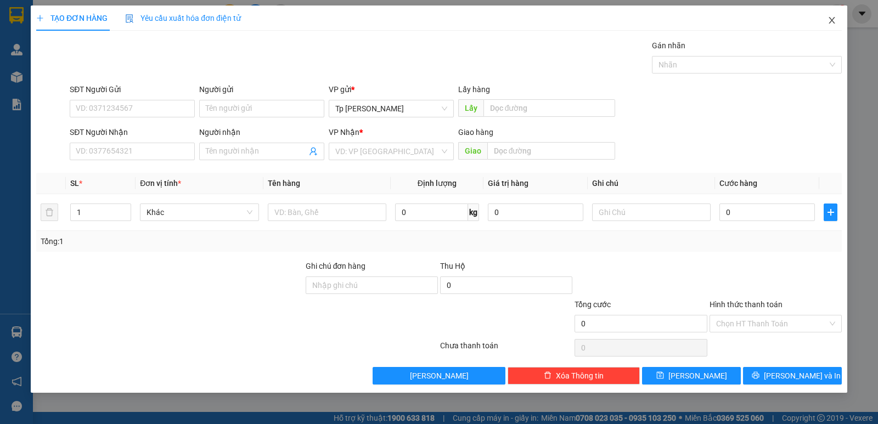
click at [833, 15] on span "Close" at bounding box center [832, 20] width 31 height 31
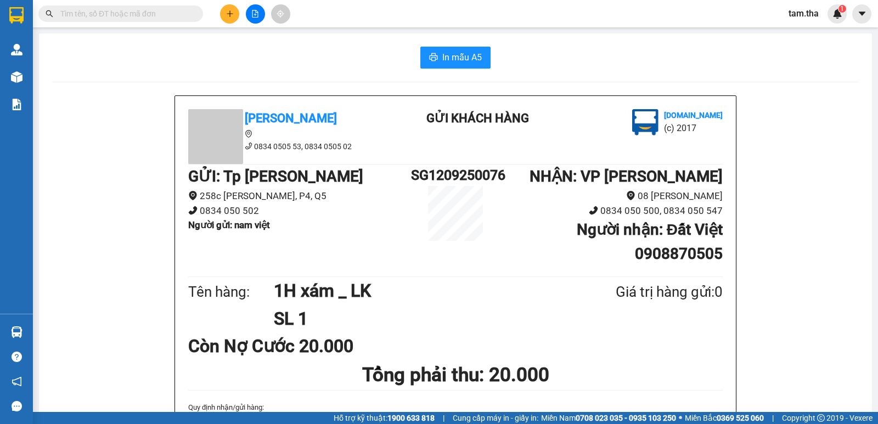
click at [116, 11] on input "text" at bounding box center [125, 14] width 130 height 12
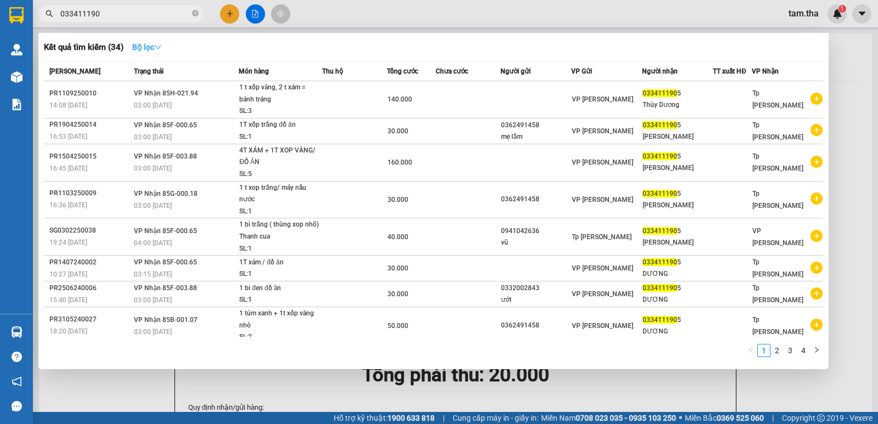
type input "0334111905"
click at [195, 10] on icon "close-circle" at bounding box center [195, 13] width 7 height 7
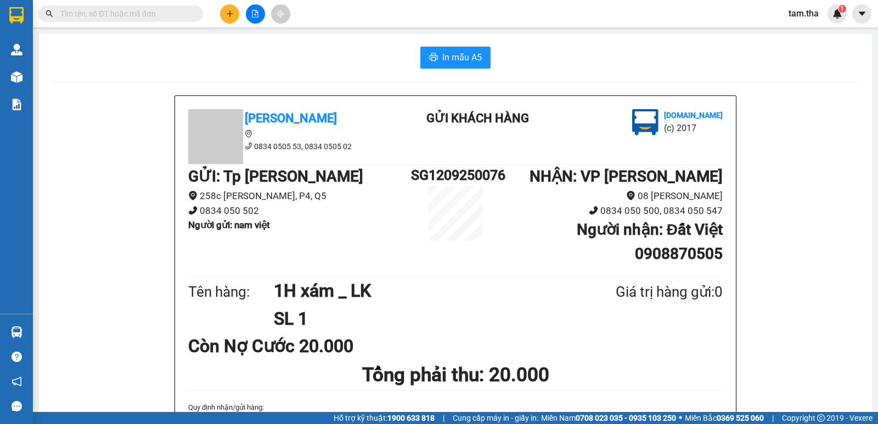
click at [362, 19] on div "Kết quả tìm kiếm ( 34 ) Bộ lọc Mã ĐH Trạng thái Món hàng Thu hộ Tổng cước Chưa …" at bounding box center [439, 13] width 878 height 27
click at [226, 18] on button at bounding box center [229, 13] width 19 height 19
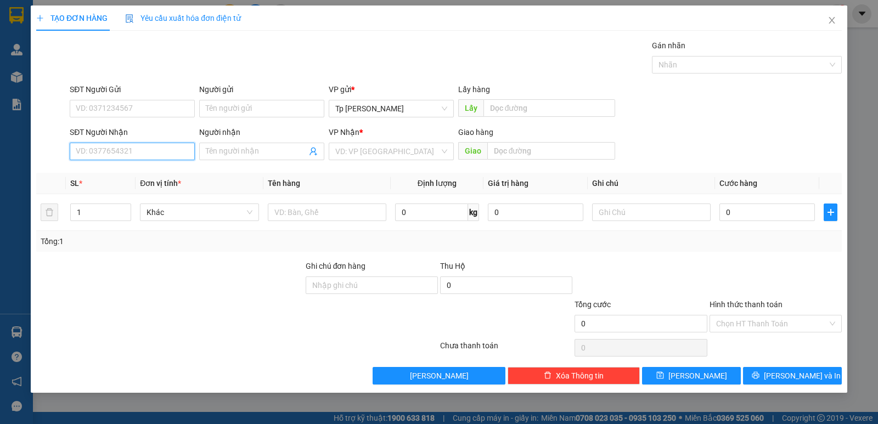
click at [125, 147] on input "SĐT Người Nhận" at bounding box center [132, 152] width 125 height 18
click at [149, 170] on div "0762126262 - PhamTuanMK" at bounding box center [132, 173] width 112 height 12
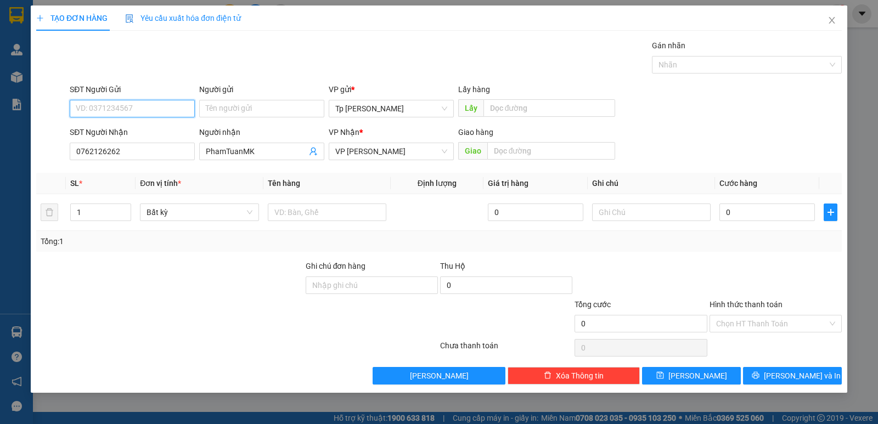
click at [166, 107] on input "SĐT Người Gửi" at bounding box center [132, 109] width 125 height 18
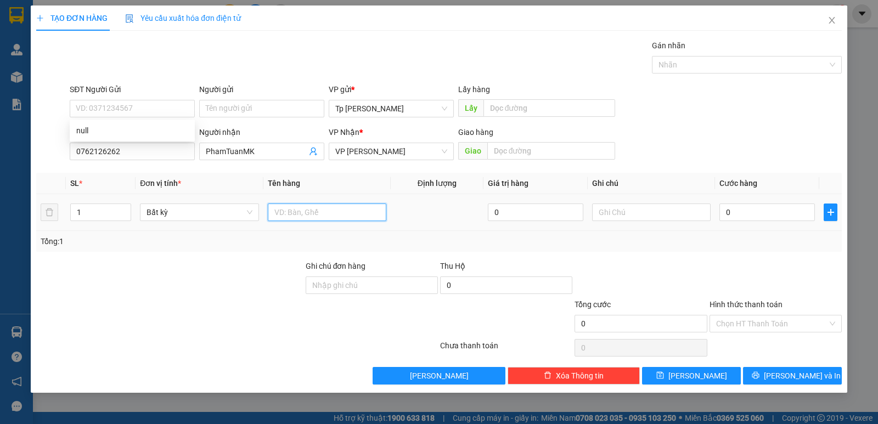
click at [336, 206] on input "text" at bounding box center [327, 213] width 119 height 18
click at [738, 217] on input "0" at bounding box center [768, 213] width 96 height 18
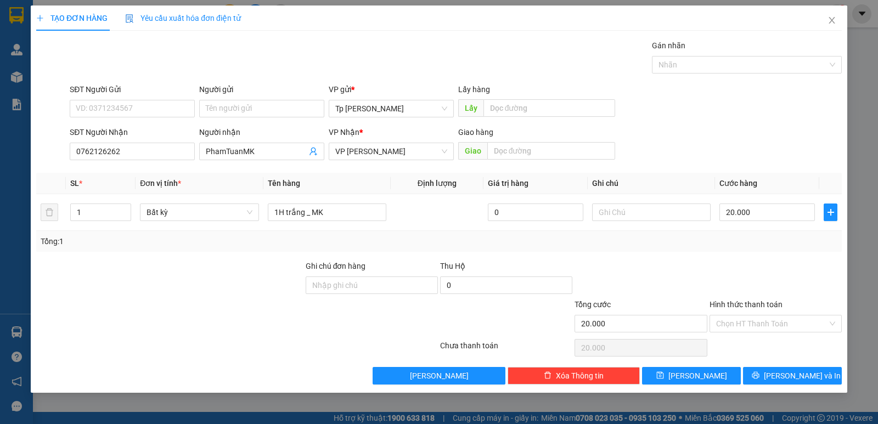
click at [743, 237] on div "Tổng: 1" at bounding box center [439, 241] width 797 height 12
click at [768, 371] on button "Lưu và In" at bounding box center [792, 376] width 99 height 18
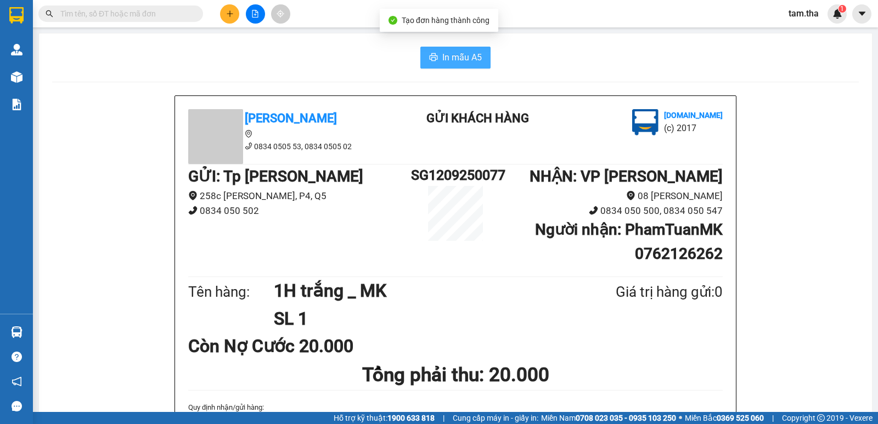
click at [480, 65] on button "In mẫu A5" at bounding box center [455, 58] width 70 height 22
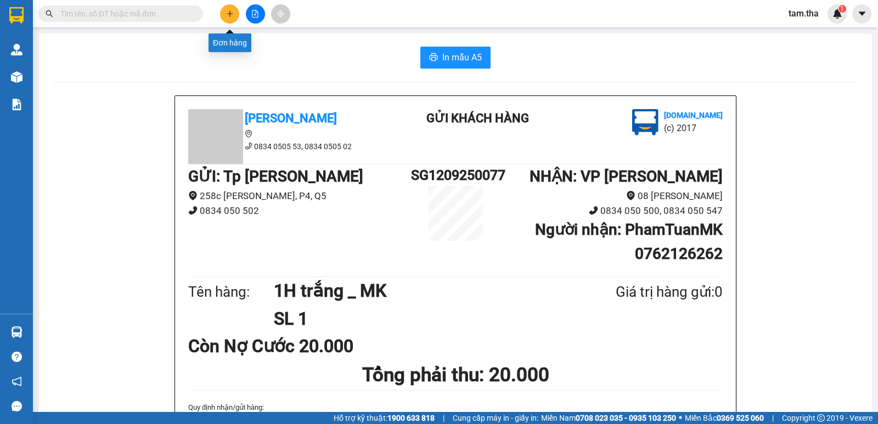
click at [224, 16] on button at bounding box center [229, 13] width 19 height 19
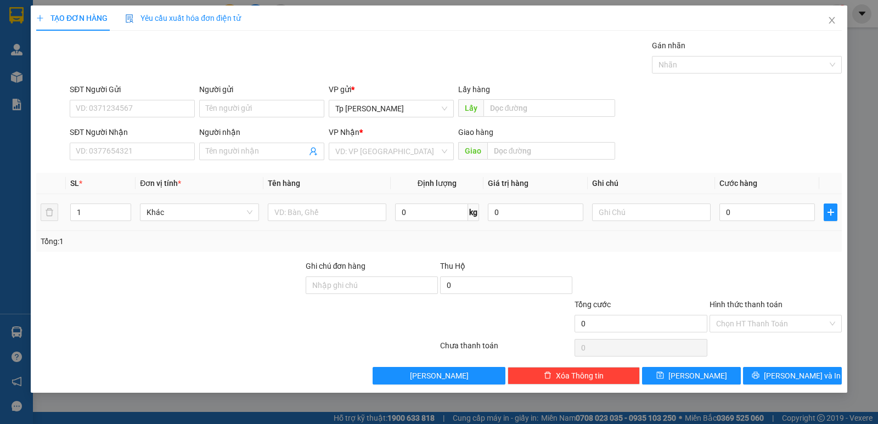
click at [312, 225] on td at bounding box center [326, 212] width 127 height 37
click at [307, 221] on div at bounding box center [327, 212] width 119 height 22
click at [304, 218] on input "text" at bounding box center [327, 213] width 119 height 18
drag, startPoint x: 170, startPoint y: 165, endPoint x: 170, endPoint y: 154, distance: 11.0
click at [170, 165] on div "Transit Pickup Surcharge Ids Transit Deliver Surcharge Ids Transit Deliver Surc…" at bounding box center [439, 212] width 806 height 345
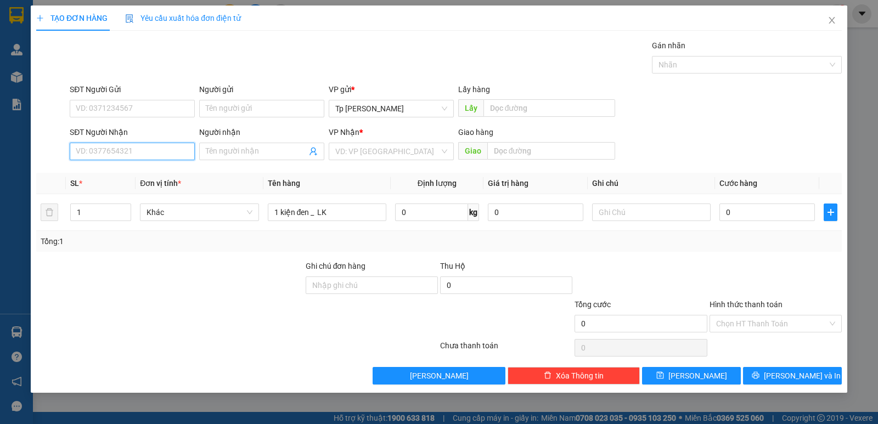
click at [170, 154] on input "SĐT Người Nhận" at bounding box center [132, 152] width 125 height 18
click at [132, 172] on div "0916755119 - Sơn(TH HP)" at bounding box center [132, 173] width 112 height 12
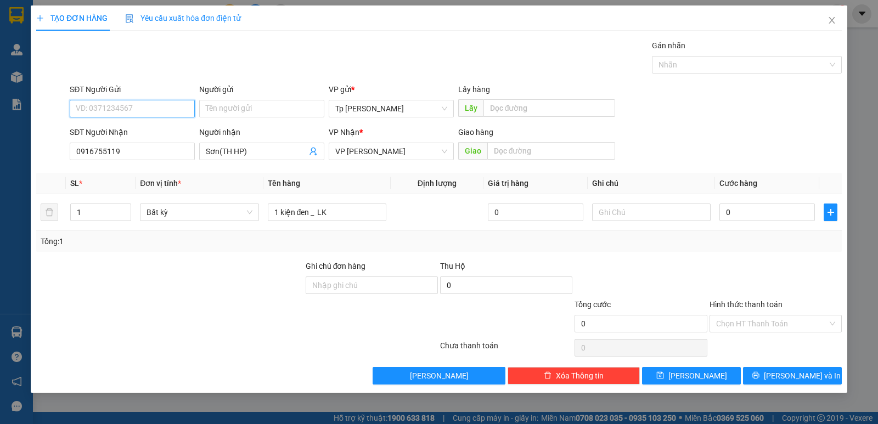
click at [151, 101] on input "SĐT Người Gửi" at bounding box center [132, 109] width 125 height 18
drag, startPoint x: 156, startPoint y: 147, endPoint x: 359, endPoint y: 154, distance: 203.2
click at [158, 147] on div "0902569783 - LE Huy" at bounding box center [147, 148] width 143 height 12
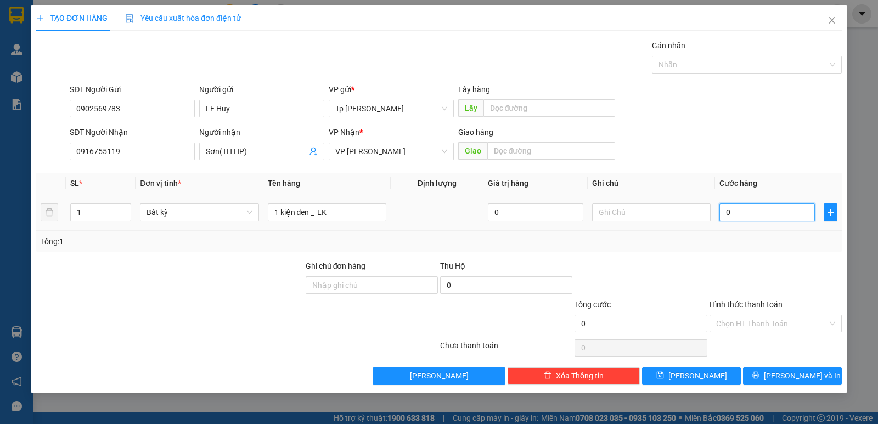
click at [729, 209] on input "0" at bounding box center [768, 213] width 96 height 18
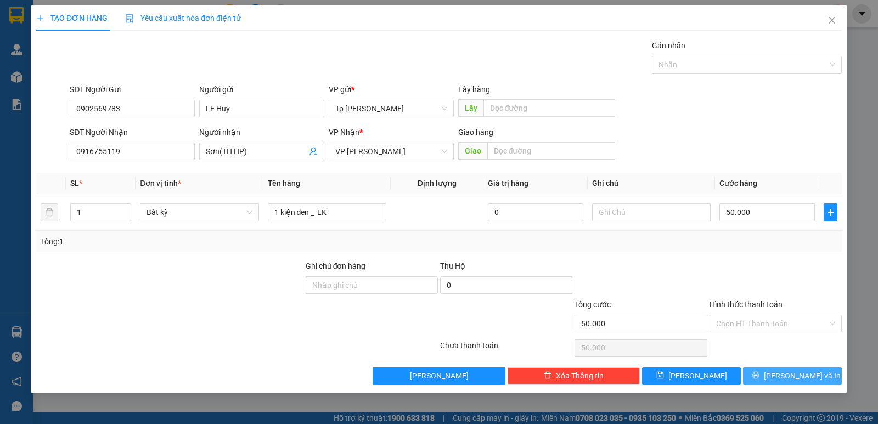
drag, startPoint x: 806, startPoint y: 374, endPoint x: 717, endPoint y: 350, distance: 92.0
click at [798, 373] on span "Lưu và In" at bounding box center [802, 376] width 77 height 12
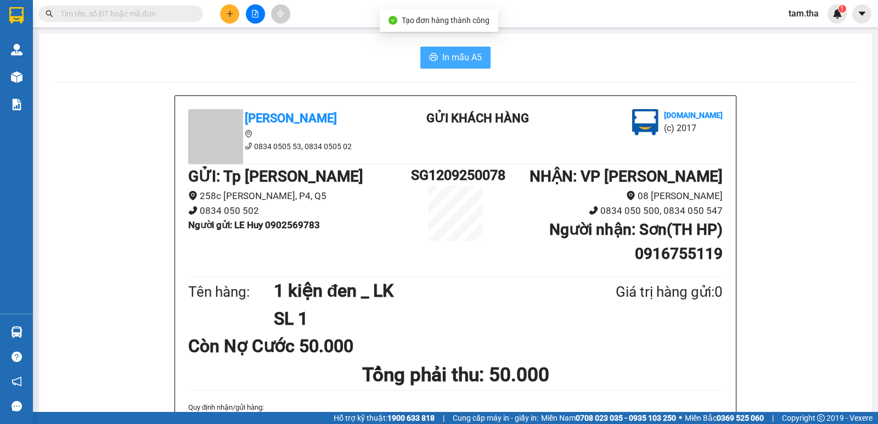
click at [458, 58] on span "In mẫu A5" at bounding box center [462, 57] width 40 height 14
click at [225, 20] on button at bounding box center [229, 13] width 19 height 19
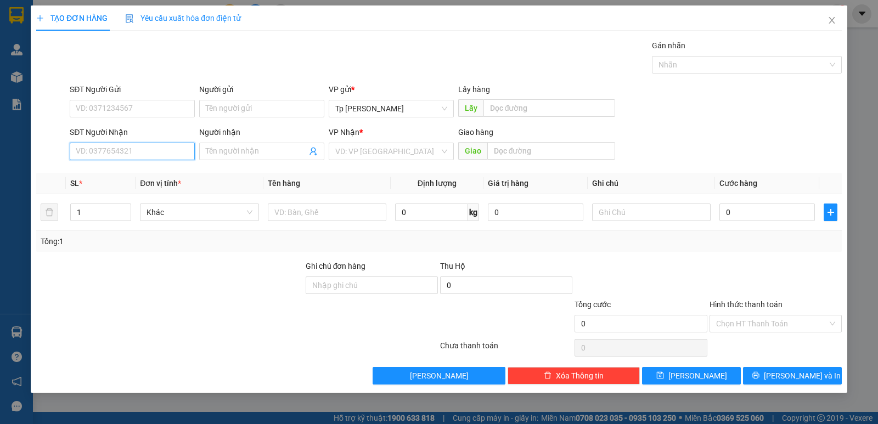
click at [172, 149] on input "SĐT Người Nhận" at bounding box center [132, 152] width 125 height 18
click at [147, 99] on div "SĐT Người Gửi" at bounding box center [132, 91] width 125 height 16
click at [150, 106] on input "SĐT Người Gửi" at bounding box center [132, 109] width 125 height 18
click at [177, 153] on input "SĐT Người Nhận" at bounding box center [132, 152] width 125 height 18
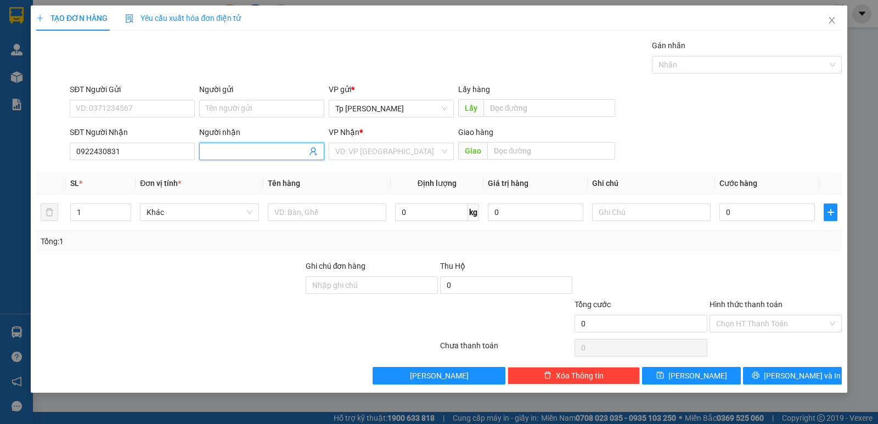
click at [252, 146] on input "Người nhận" at bounding box center [256, 151] width 101 height 12
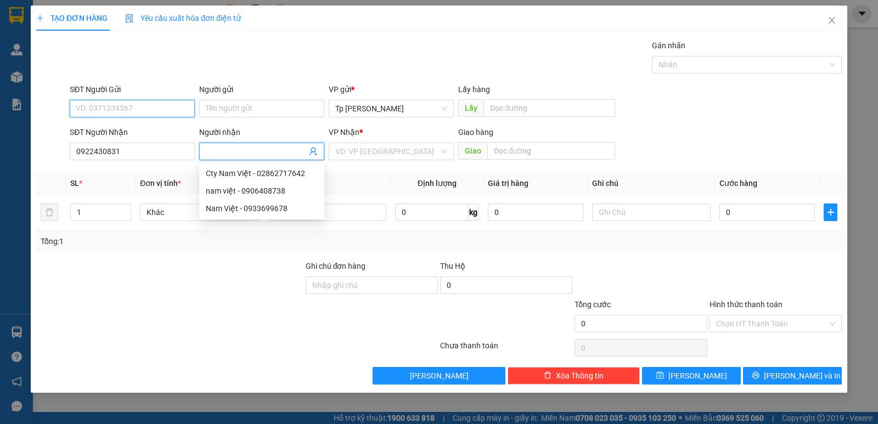
click at [111, 102] on input "SĐT Người Gửi" at bounding box center [132, 109] width 125 height 18
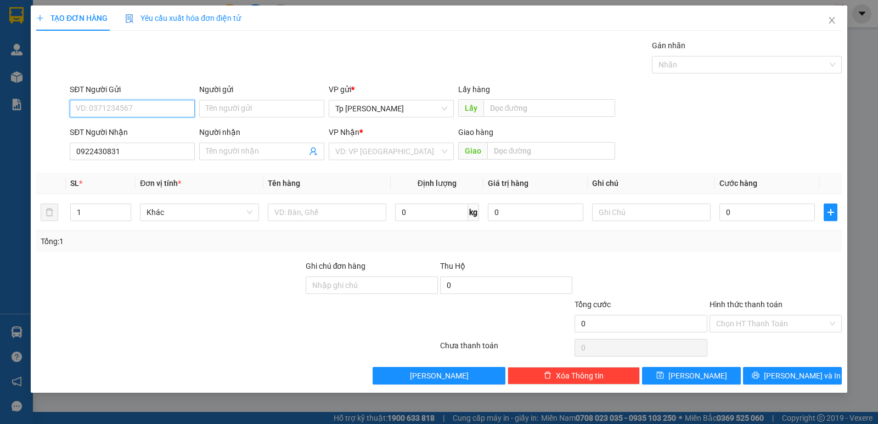
click at [126, 109] on input "SĐT Người Gửi" at bounding box center [132, 109] width 125 height 18
click at [92, 151] on input "0922430831" at bounding box center [132, 152] width 125 height 18
click at [143, 153] on input "0928430831" at bounding box center [132, 152] width 125 height 18
click at [91, 155] on input "0928430831" at bounding box center [132, 152] width 125 height 18
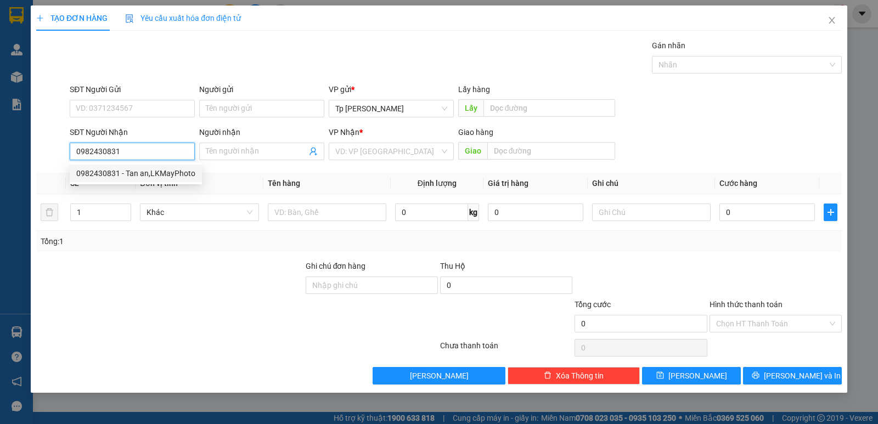
click at [143, 174] on div "0982430831 - Tan an,LKMayPhoto" at bounding box center [135, 173] width 119 height 12
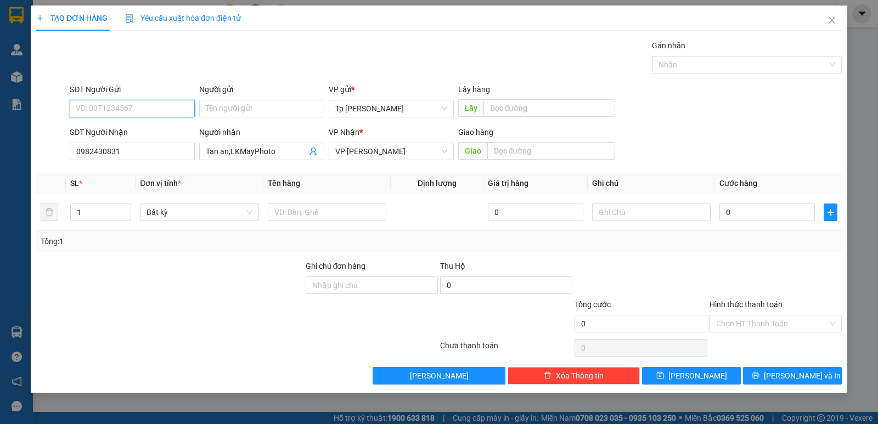
click at [104, 111] on input "SĐT Người Gửi" at bounding box center [132, 109] width 125 height 18
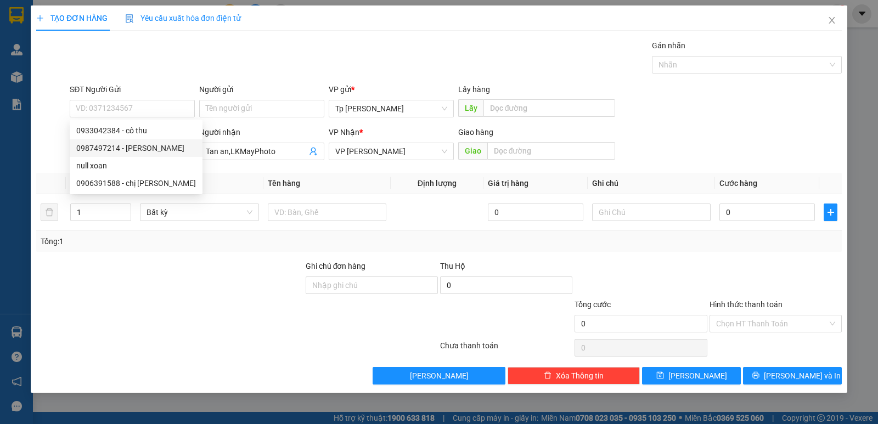
click at [229, 169] on div "Transit Pickup Surcharge Ids Transit Deliver Surcharge Ids Transit Deliver Surc…" at bounding box center [439, 212] width 806 height 345
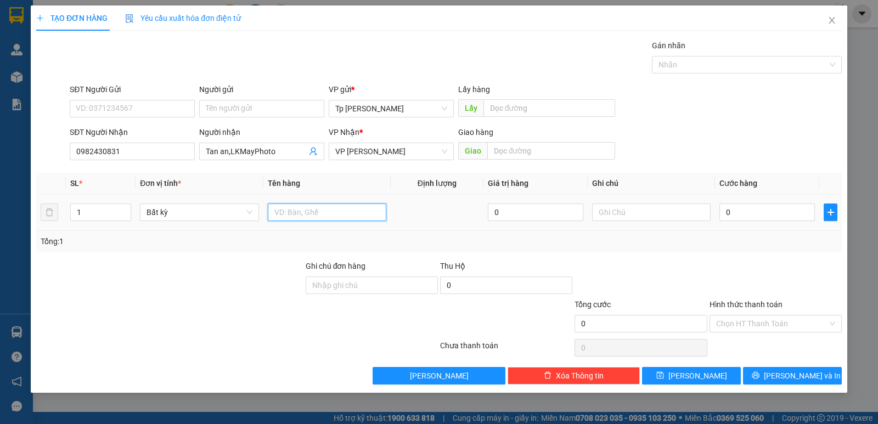
click at [329, 207] on input "text" at bounding box center [327, 213] width 119 height 18
click at [759, 212] on input "0" at bounding box center [768, 213] width 96 height 18
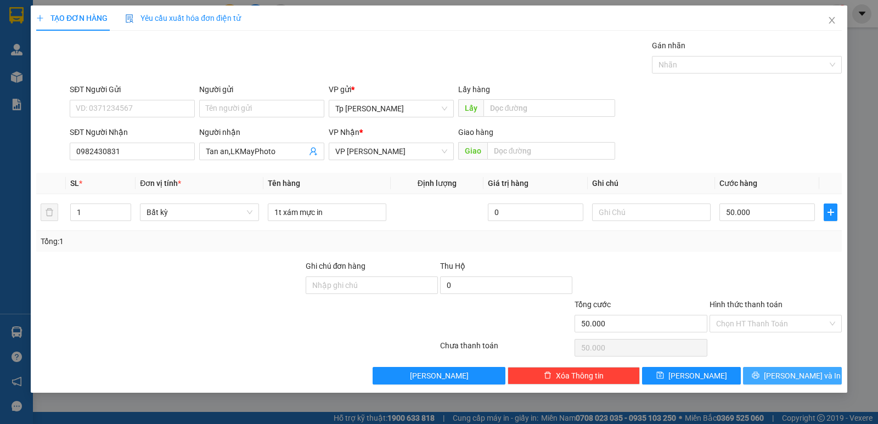
click at [798, 373] on span "Lưu và In" at bounding box center [802, 376] width 77 height 12
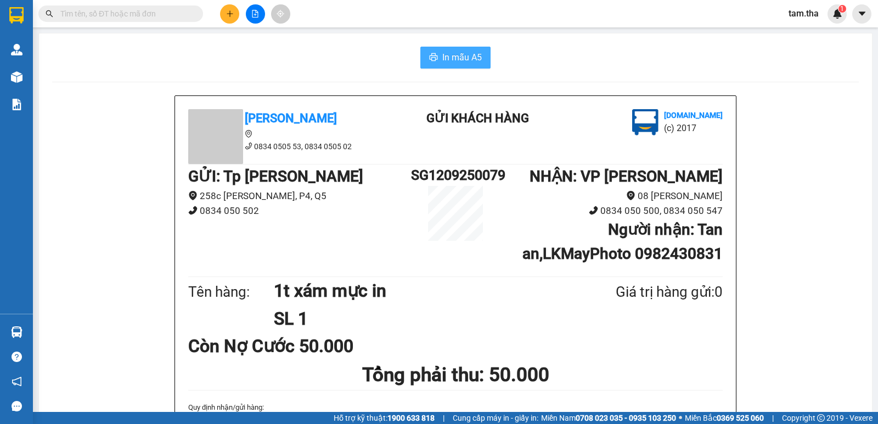
click at [442, 56] on span "In mẫu A5" at bounding box center [462, 57] width 40 height 14
click at [232, 10] on icon "plus" at bounding box center [230, 14] width 8 height 8
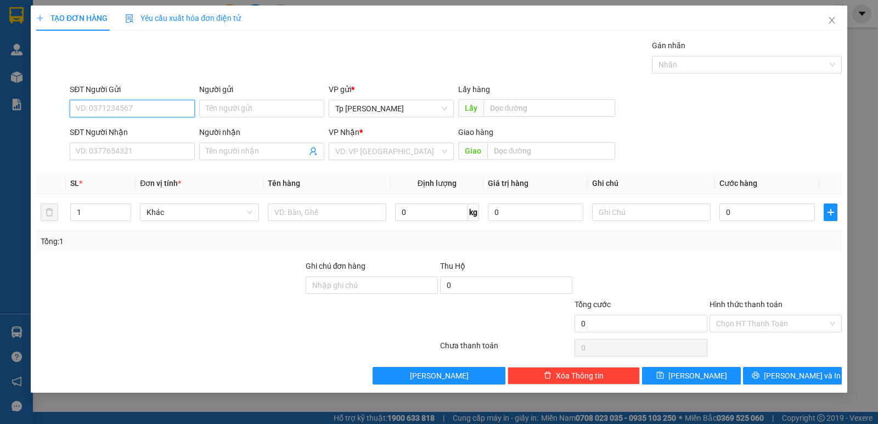
click at [141, 108] on input "SĐT Người Gửi" at bounding box center [132, 109] width 125 height 18
click at [150, 132] on div "0936664276 - hồng yến" at bounding box center [132, 131] width 112 height 12
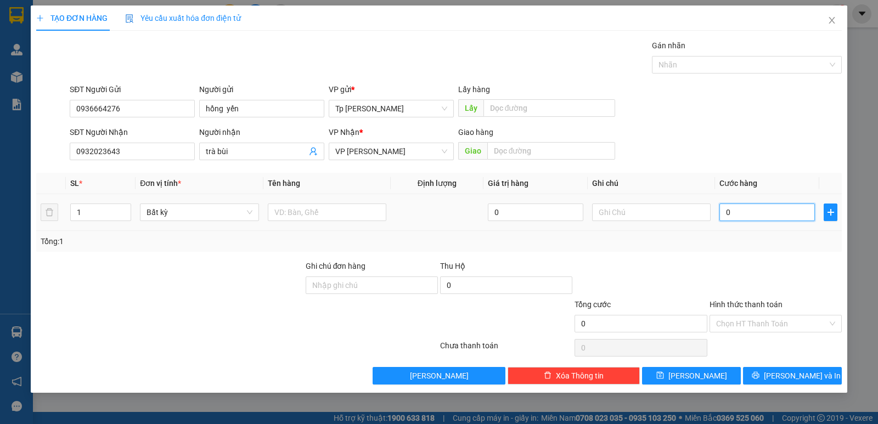
click at [735, 215] on input "0" at bounding box center [768, 213] width 96 height 18
click at [304, 210] on input "text" at bounding box center [327, 213] width 119 height 18
click at [789, 215] on input "0" at bounding box center [768, 213] width 96 height 18
click at [810, 324] on input "Hình thức thanh toán" at bounding box center [771, 324] width 111 height 16
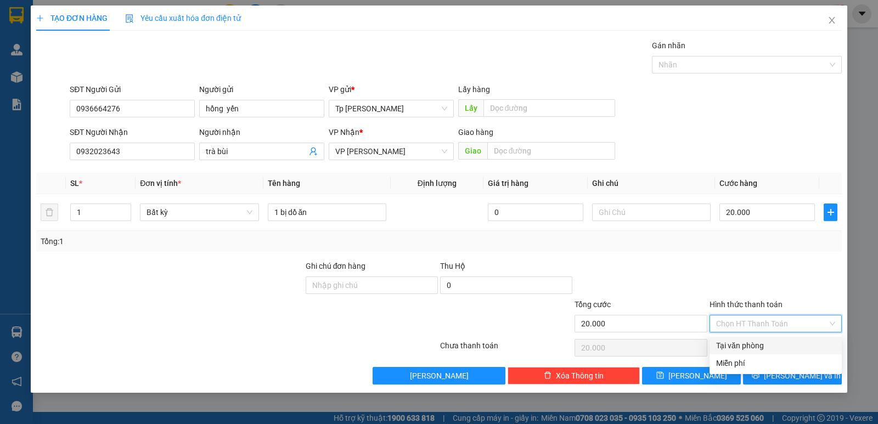
click at [766, 342] on div "Tại văn phòng" at bounding box center [775, 346] width 119 height 12
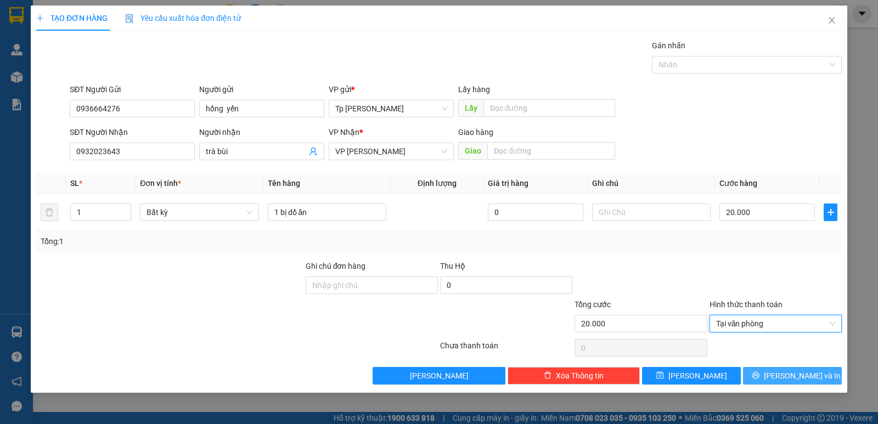
click at [770, 372] on button "Lưu và In" at bounding box center [792, 376] width 99 height 18
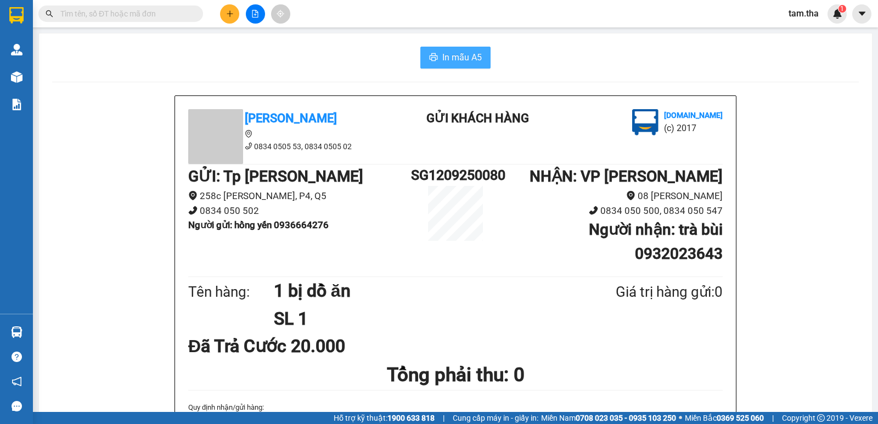
click at [465, 54] on span "In mẫu A5" at bounding box center [462, 57] width 40 height 14
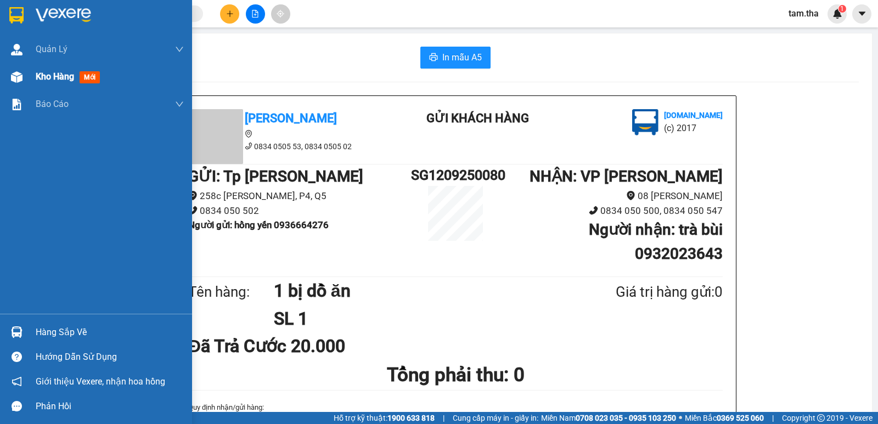
click at [55, 77] on span "Kho hàng" at bounding box center [55, 76] width 38 height 10
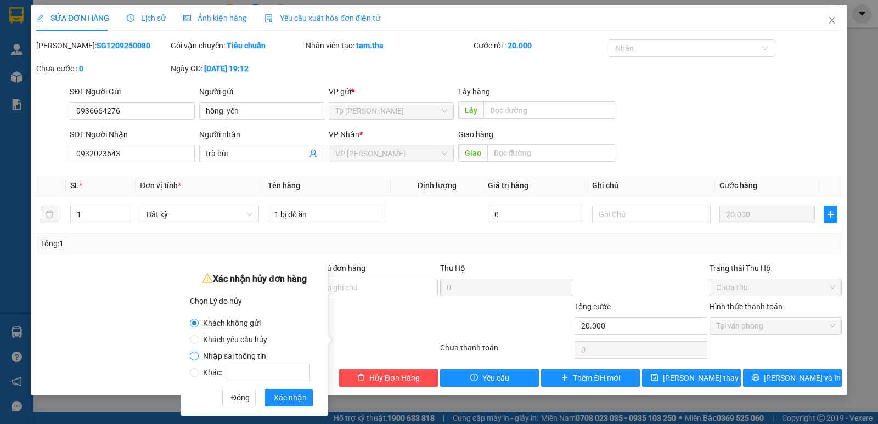
click at [193, 358] on input "Nhập sai thông tin" at bounding box center [194, 356] width 9 height 9
radio input "true"
radio input "false"
click at [279, 397] on span "Xác nhận" at bounding box center [290, 398] width 33 height 12
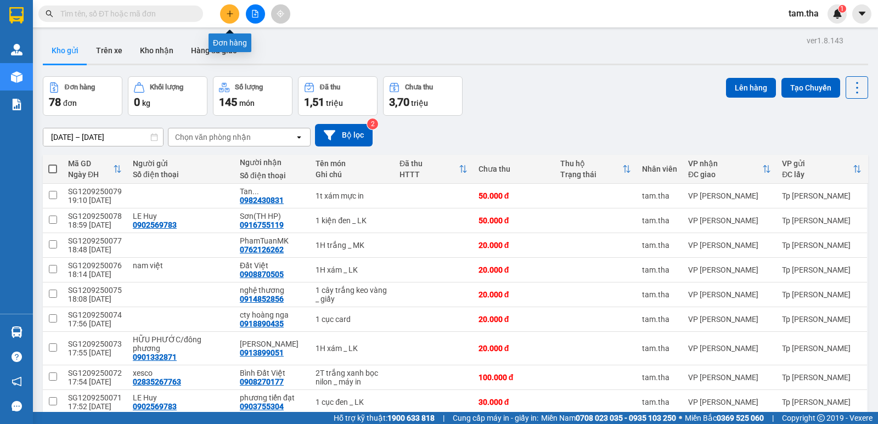
click at [229, 12] on icon "plus" at bounding box center [230, 14] width 8 height 8
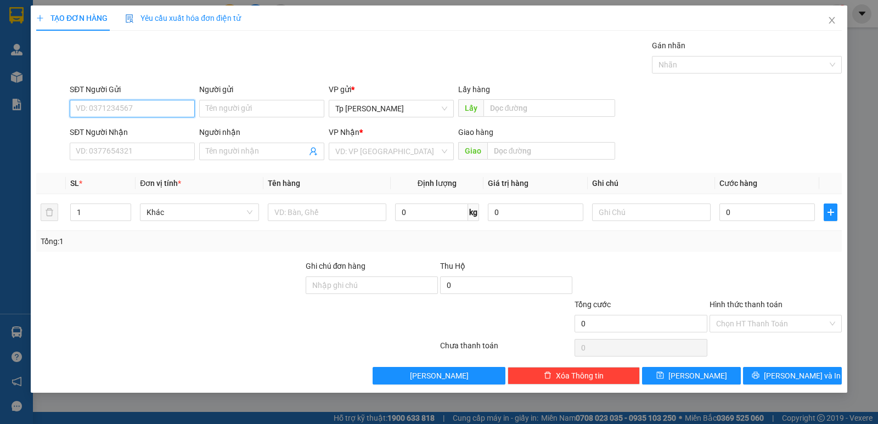
click at [128, 104] on input "SĐT Người Gửi" at bounding box center [132, 109] width 125 height 18
type input "0936664276"
click at [153, 136] on div "0936664276 - hồng yến" at bounding box center [132, 131] width 125 height 18
type input "hồng yến"
type input "0932023643"
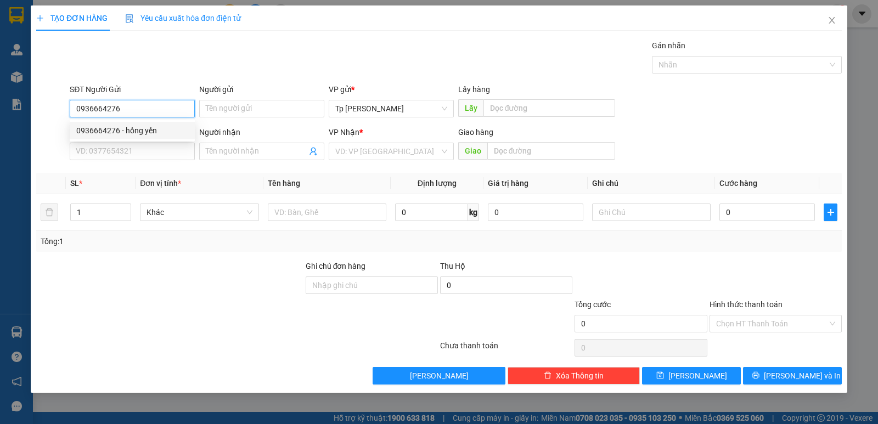
type input "trà bùi"
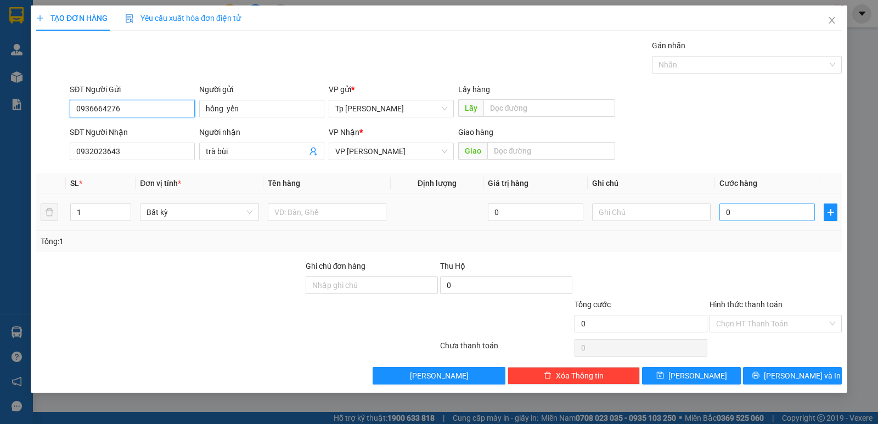
type input "0936664276"
type input "3"
type input "30"
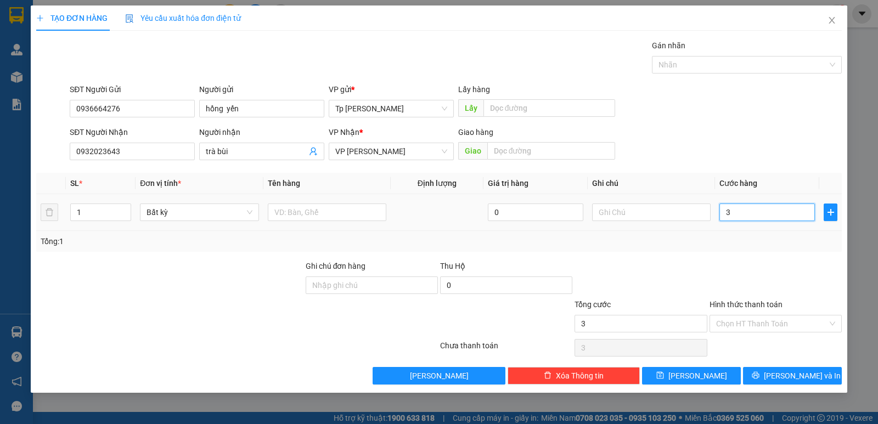
type input "30"
type input "300"
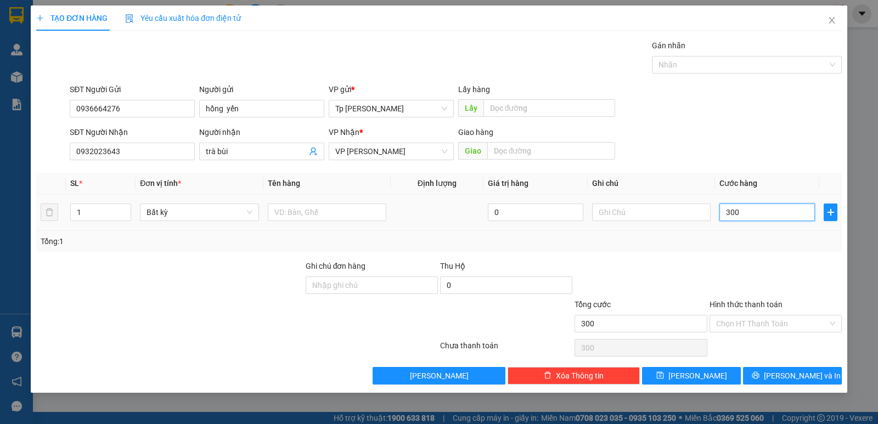
type input "3.000"
type input "30.000"
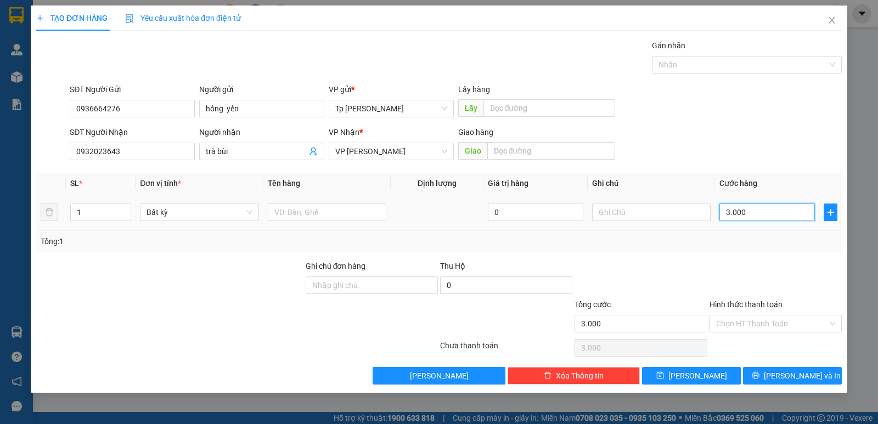
type input "30.000"
click at [345, 205] on input "text" at bounding box center [327, 213] width 119 height 18
type input "1 bị trắng đồ ăn"
click at [785, 326] on input "Hình thức thanh toán" at bounding box center [771, 324] width 111 height 16
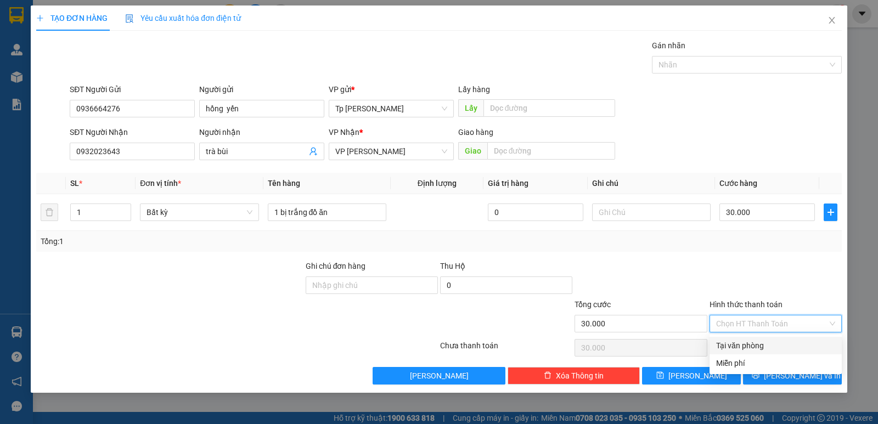
click at [775, 343] on div "Tại văn phòng" at bounding box center [775, 346] width 119 height 12
type input "0"
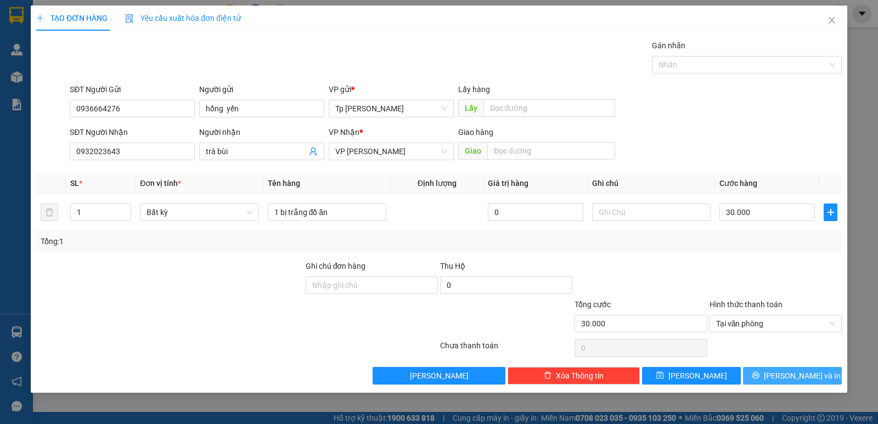
click at [791, 376] on span "Lưu và In" at bounding box center [802, 376] width 77 height 12
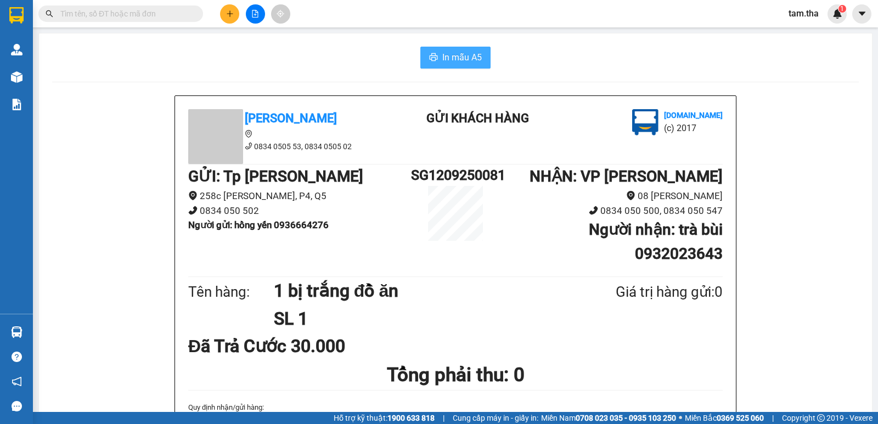
click at [471, 55] on span "In mẫu A5" at bounding box center [462, 57] width 40 height 14
click at [223, 17] on button at bounding box center [229, 13] width 19 height 19
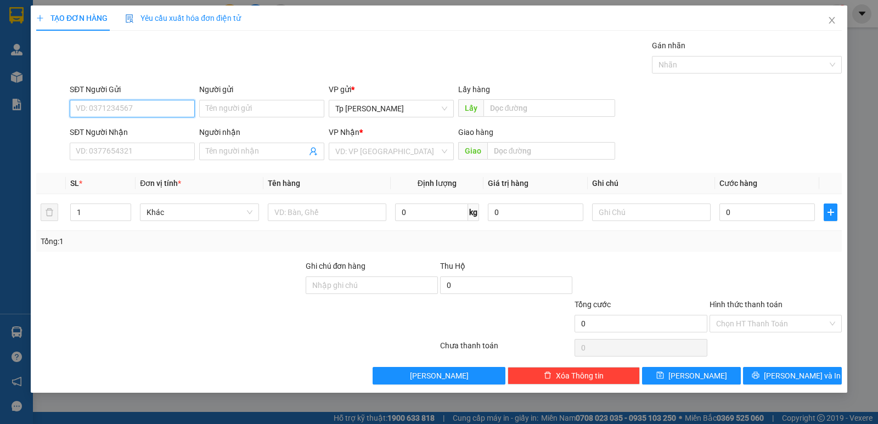
click at [148, 108] on input "SĐT Người Gửi" at bounding box center [132, 109] width 125 height 18
drag, startPoint x: 135, startPoint y: 138, endPoint x: 139, endPoint y: 145, distance: 8.1
click at [139, 145] on div "SĐT Người Nhận VD: 0377654321" at bounding box center [132, 145] width 125 height 38
click at [139, 148] on input "SĐT Người Nhận" at bounding box center [132, 152] width 125 height 18
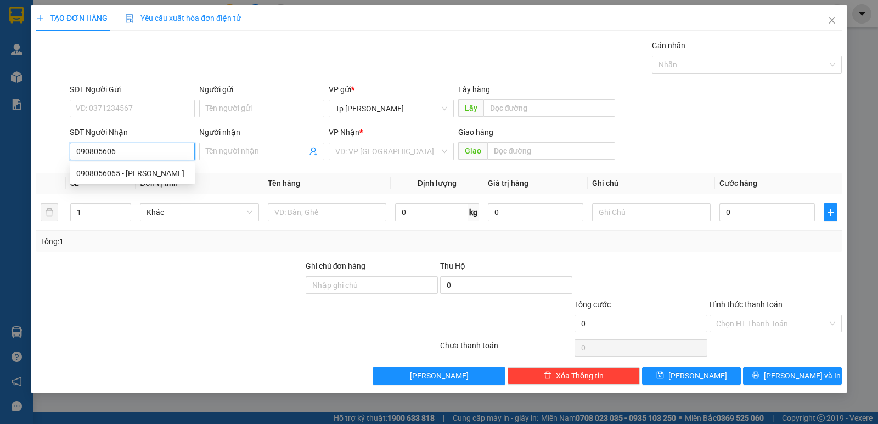
type input "0908056065"
click at [165, 175] on div "0908056065 - Ngọc Chi-cs nguyen" at bounding box center [132, 173] width 112 height 12
type input "Ngọc Chi-cs nguyen"
type input "0908056065"
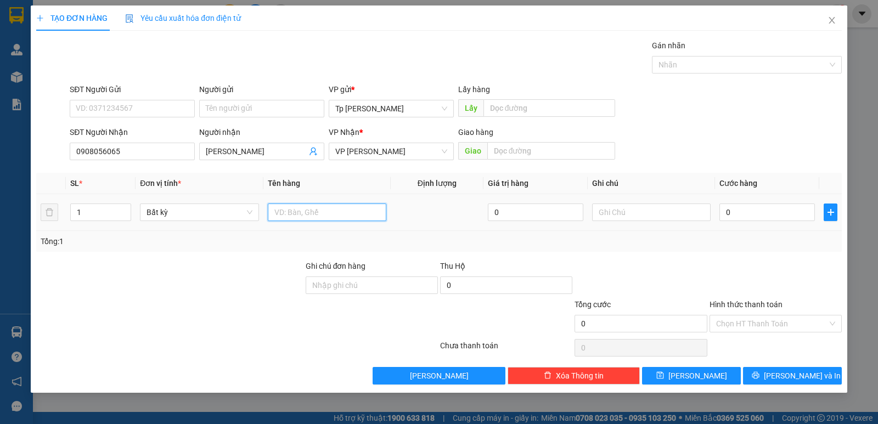
click at [341, 215] on input "text" at bounding box center [327, 213] width 119 height 18
type input "1h xám nhỏ"
click at [784, 212] on input "0" at bounding box center [768, 213] width 96 height 18
type input "2"
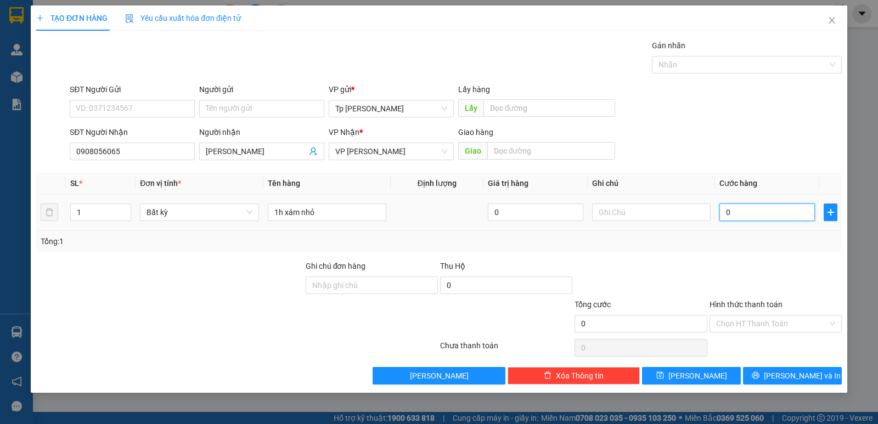
type input "2"
type input "20"
type input "200"
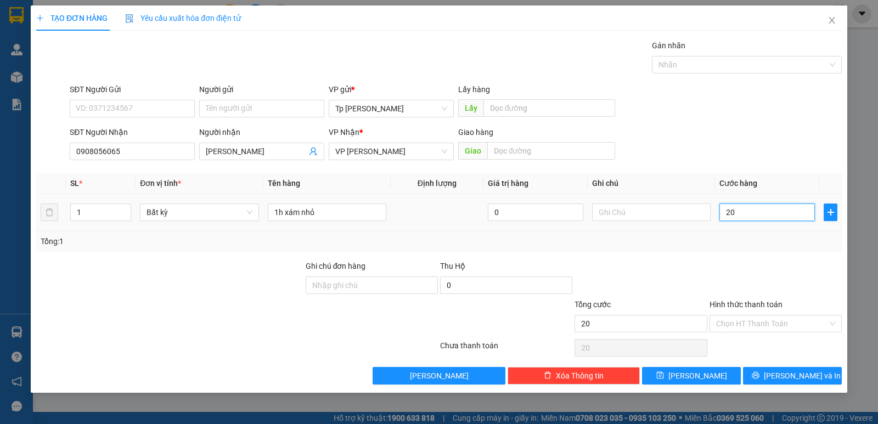
type input "200"
type input "2.000"
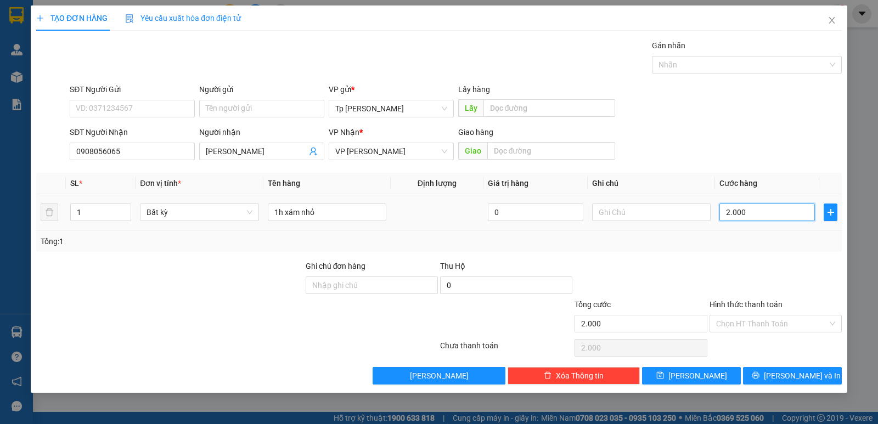
type input "20.000"
click at [796, 373] on span "Lưu và In" at bounding box center [802, 376] width 77 height 12
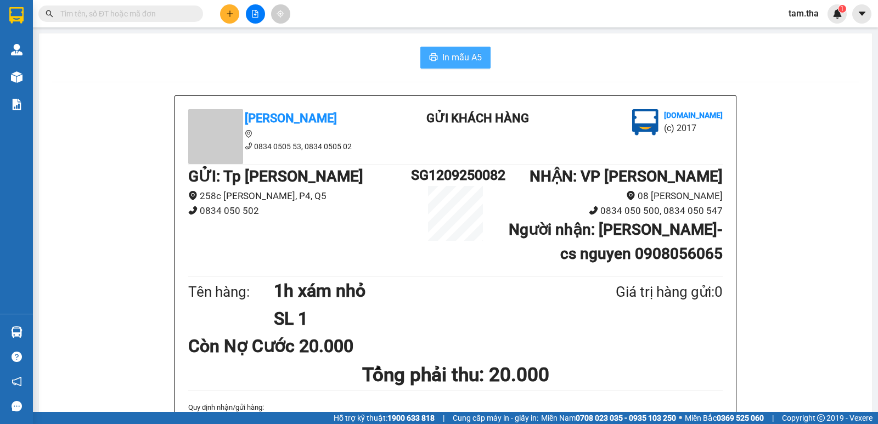
click at [476, 53] on span "In mẫu A5" at bounding box center [462, 57] width 40 height 14
click at [228, 14] on icon "plus" at bounding box center [230, 13] width 6 height 1
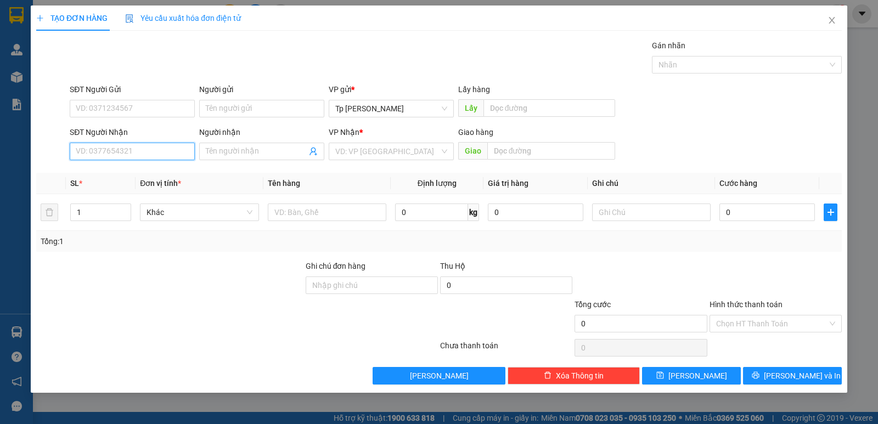
click at [170, 150] on input "SĐT Người Nhận" at bounding box center [132, 152] width 125 height 18
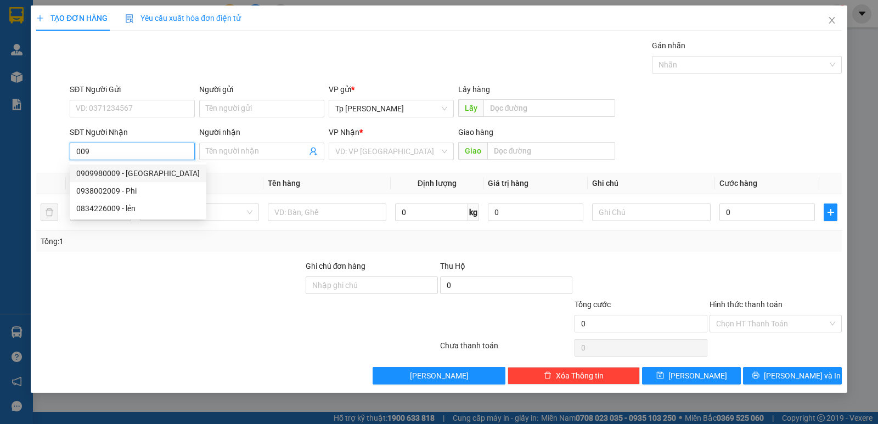
click at [168, 175] on div "0909980009 - THANH THUẾ" at bounding box center [138, 173] width 124 height 12
type input "0909980009"
type input "THANH THUẾ"
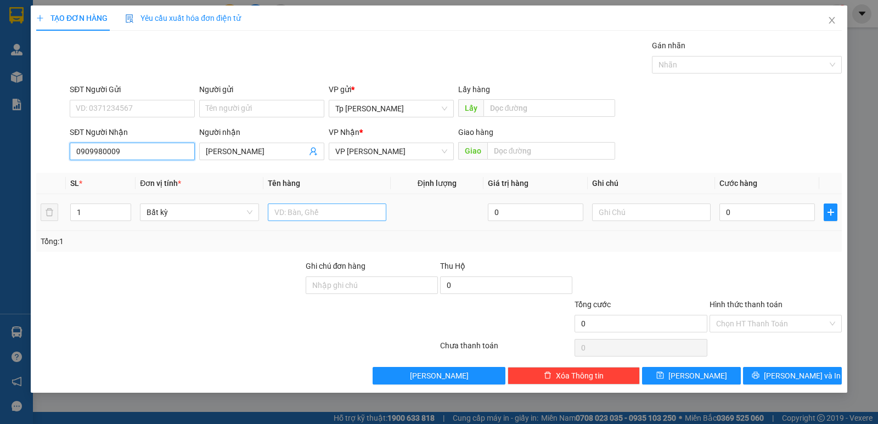
type input "0909980009"
click at [305, 212] on input "text" at bounding box center [327, 213] width 119 height 18
type input "1 bao quần xanhQA"
click at [755, 211] on input "0" at bounding box center [768, 213] width 96 height 18
type input "5"
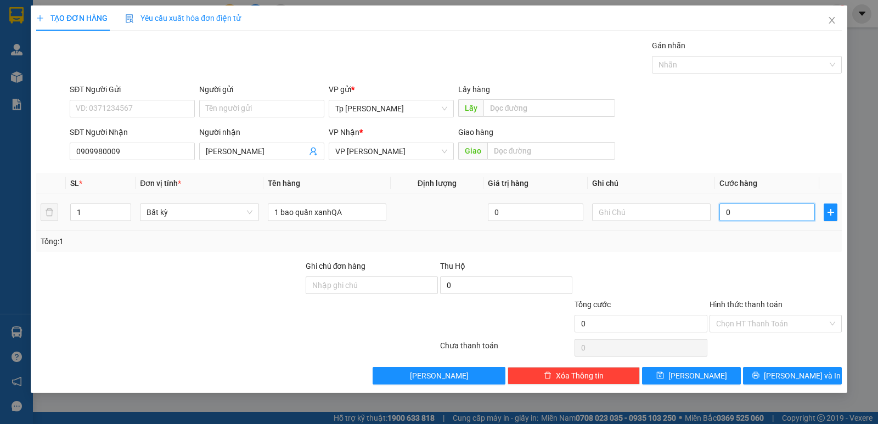
type input "5"
type input "50"
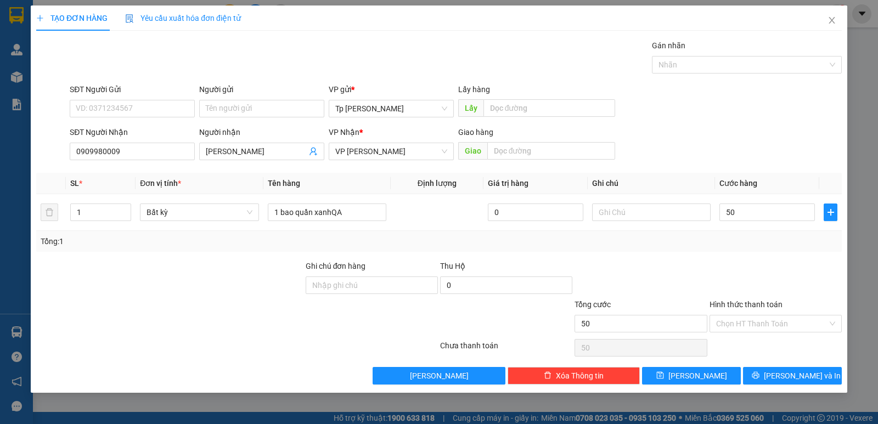
type input "50.000"
click at [767, 265] on div at bounding box center [776, 279] width 134 height 38
type input "0"
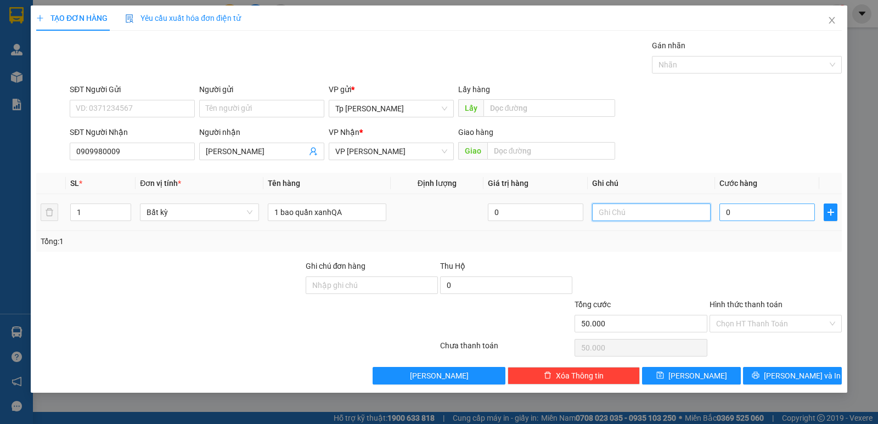
type input "50.000"
type input "0"
type input "6"
click at [764, 210] on input "0" at bounding box center [768, 213] width 96 height 18
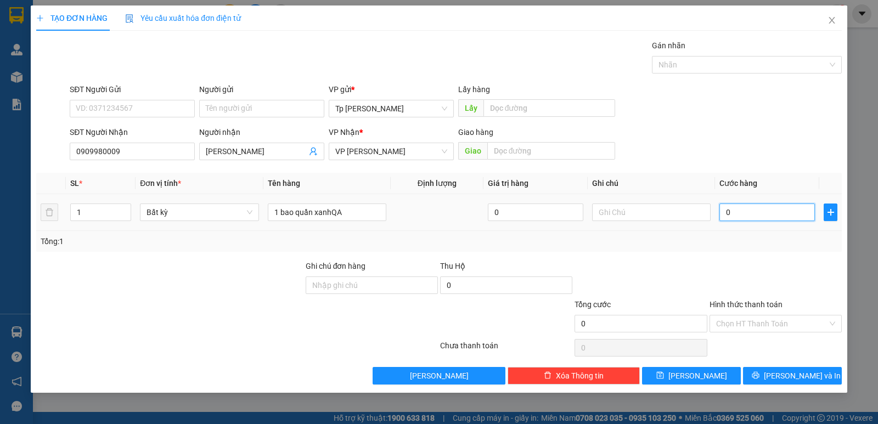
type input "6"
type input "60"
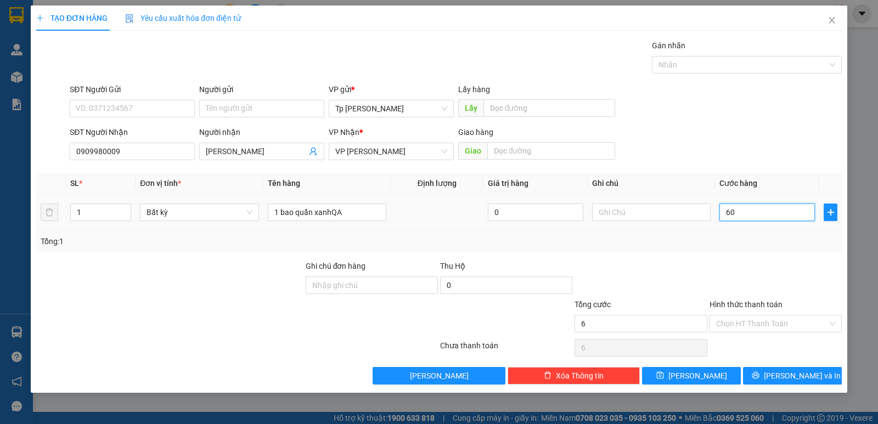
type input "60"
type input "60.000"
drag, startPoint x: 770, startPoint y: 256, endPoint x: 783, endPoint y: 297, distance: 43.2
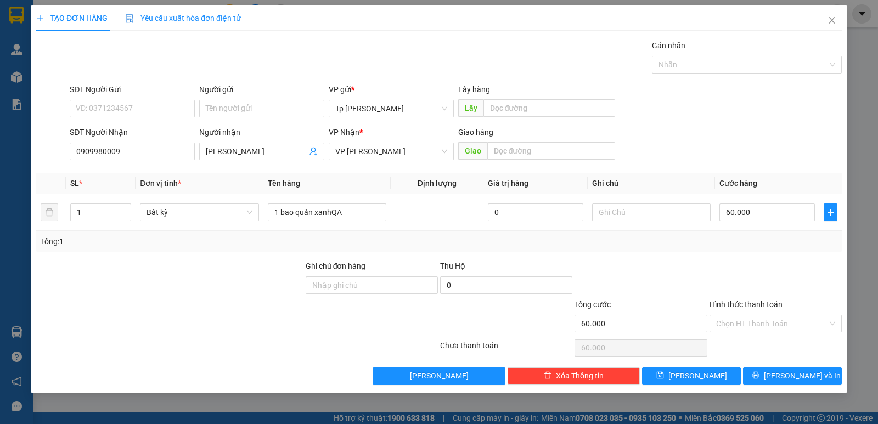
click at [773, 261] on div "Transit Pickup Surcharge Ids Transit Deliver Surcharge Ids Transit Deliver Surc…" at bounding box center [439, 212] width 806 height 345
click at [795, 370] on span "Lưu và In" at bounding box center [802, 376] width 77 height 12
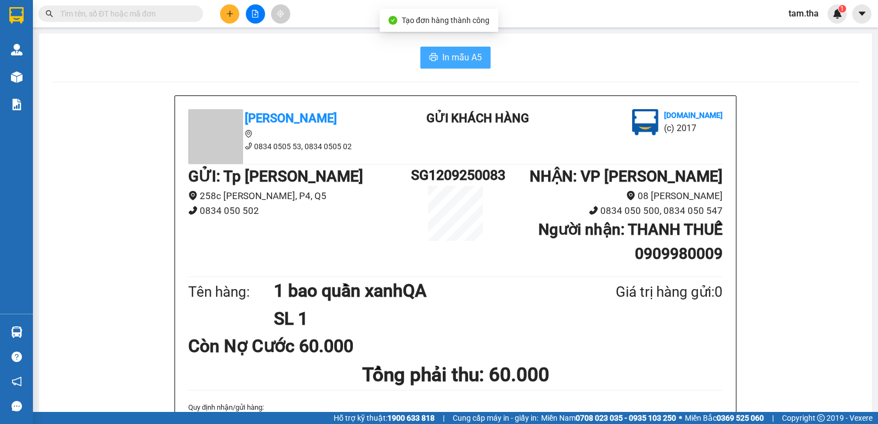
click at [479, 65] on button "In mẫu A5" at bounding box center [455, 58] width 70 height 22
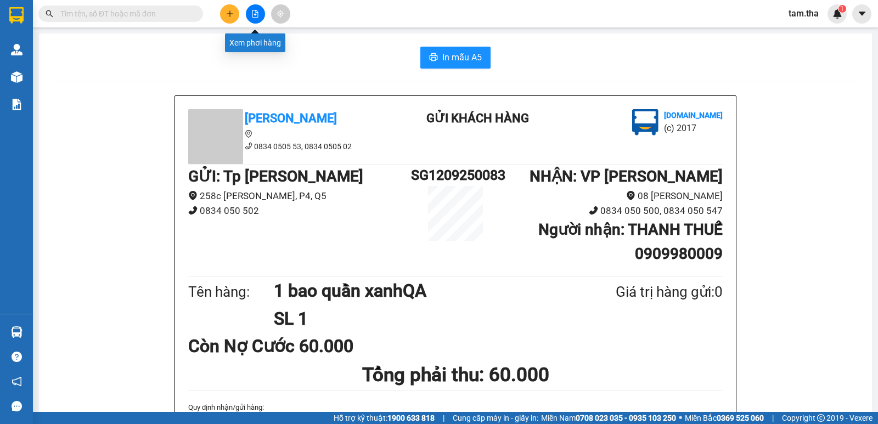
click at [238, 13] on button at bounding box center [229, 13] width 19 height 19
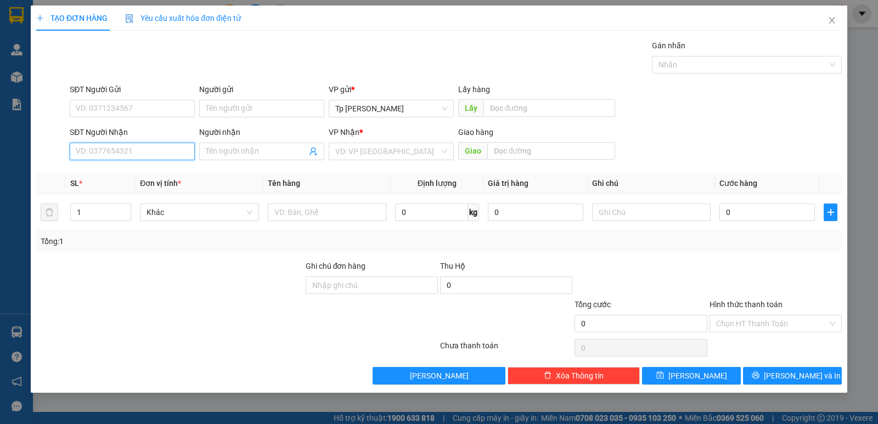
click at [156, 154] on input "SĐT Người Nhận" at bounding box center [132, 152] width 125 height 18
type input "0903688613"
drag, startPoint x: 130, startPoint y: 175, endPoint x: 123, endPoint y: 170, distance: 8.6
click at [128, 175] on div "0903688613 - TRÚC" at bounding box center [132, 173] width 112 height 12
type input "TRÚC"
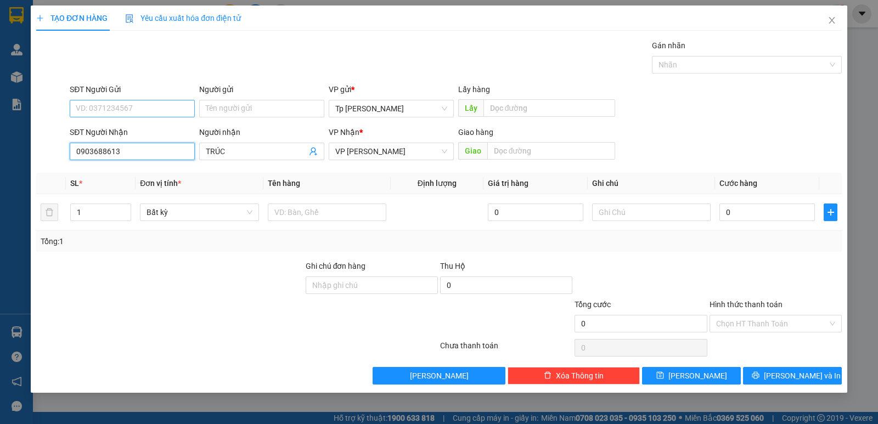
type input "0903688613"
click at [114, 114] on input "SĐT Người Gửi" at bounding box center [132, 109] width 125 height 18
type input "093320499"
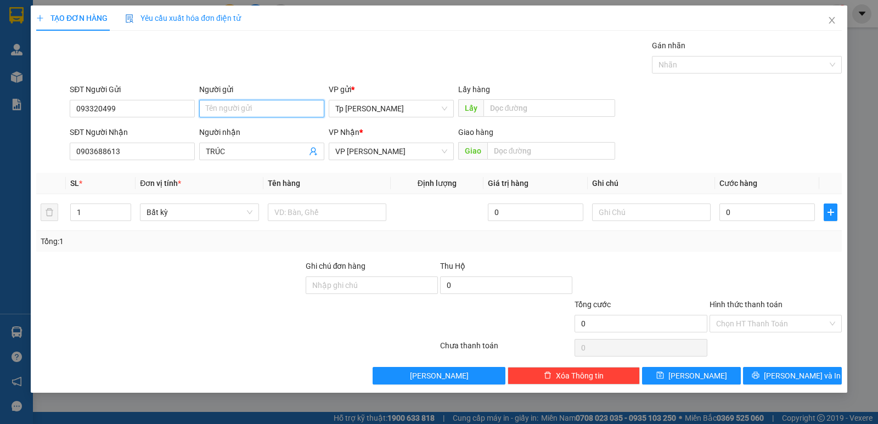
click at [218, 104] on input "Người gửi" at bounding box center [261, 109] width 125 height 18
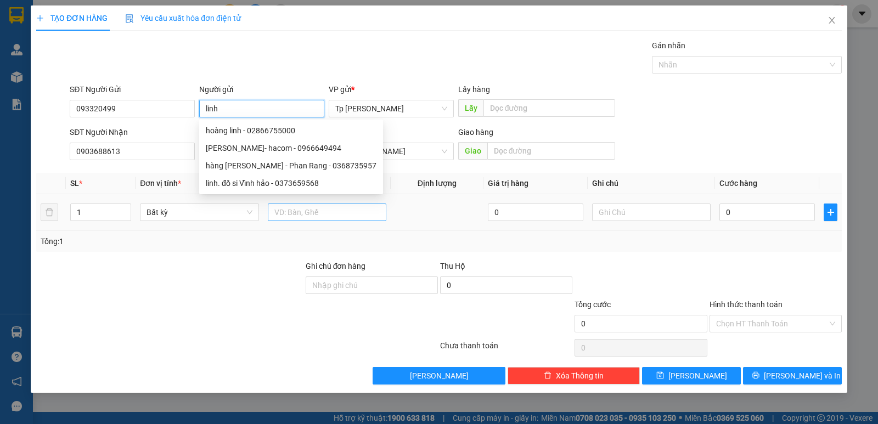
type input "linh"
click at [369, 215] on input "text" at bounding box center [327, 213] width 119 height 18
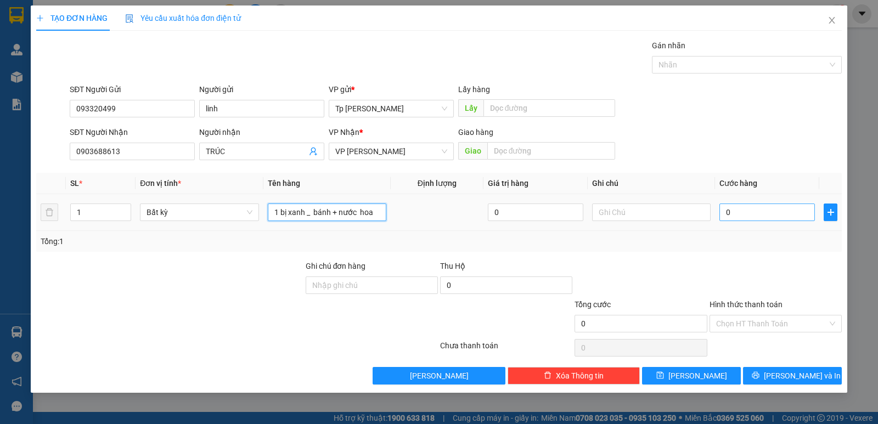
type input "1 bị xanh _ bánh + nước hoa"
click at [748, 217] on input "0" at bounding box center [768, 213] width 96 height 18
type input "4"
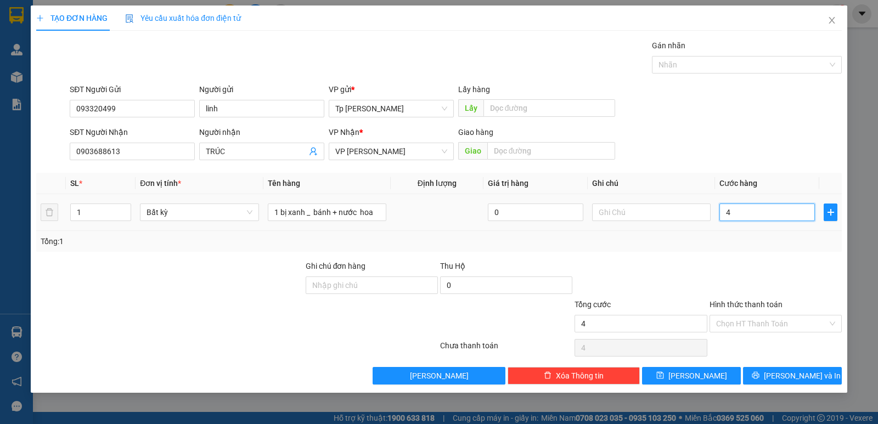
type input "40"
type input "40.000"
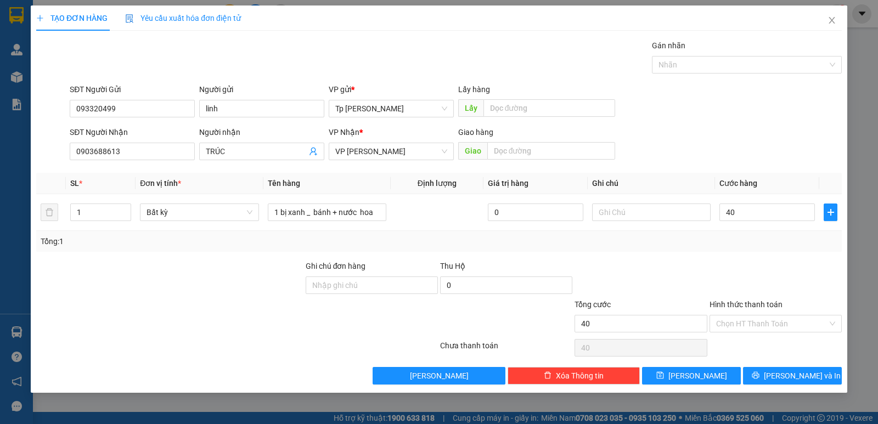
type input "40.000"
click at [751, 233] on div "Tổng: 1" at bounding box center [439, 241] width 806 height 21
click at [544, 215] on input "0" at bounding box center [536, 213] width 96 height 18
type input "3.000.000"
click at [543, 237] on div "Tổng: 1" at bounding box center [439, 241] width 797 height 12
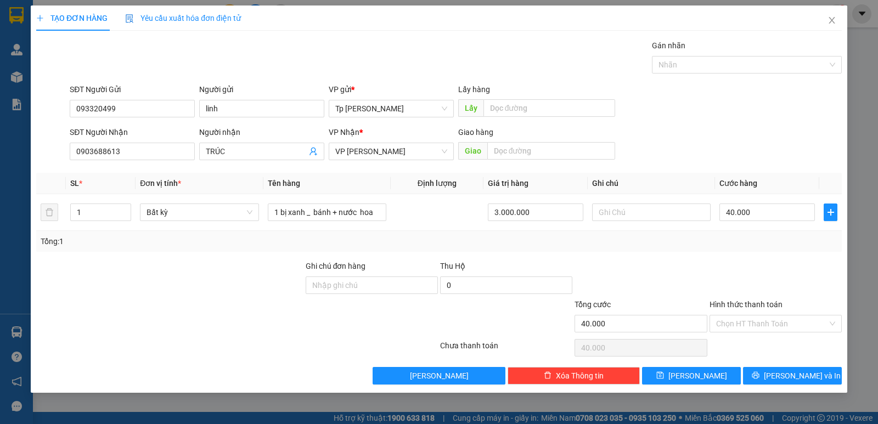
type input "0"
click at [737, 209] on input "0" at bounding box center [768, 213] width 96 height 18
type input "4"
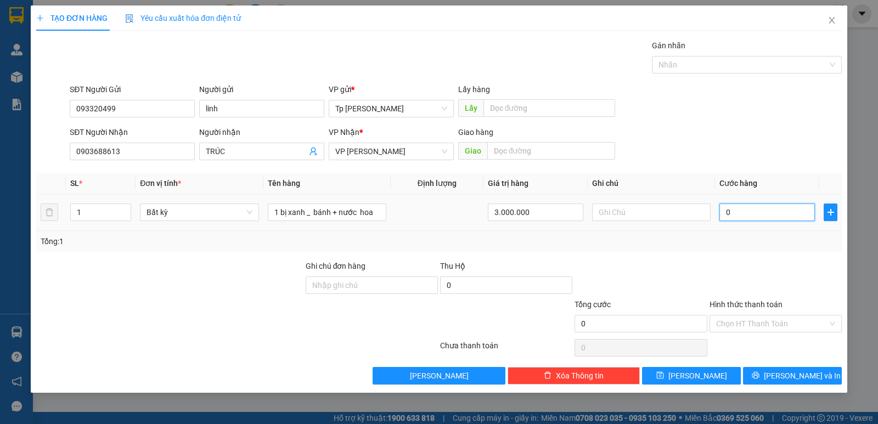
type input "4"
type input "40"
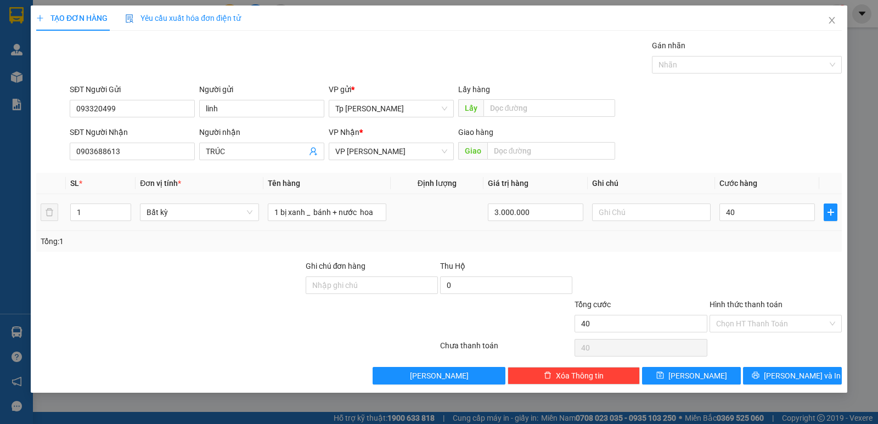
type input "40.000"
drag, startPoint x: 756, startPoint y: 235, endPoint x: 767, endPoint y: 283, distance: 48.5
click at [756, 236] on div "Tổng: 1" at bounding box center [439, 241] width 797 height 12
click at [783, 325] on input "Hình thức thanh toán" at bounding box center [771, 324] width 111 height 16
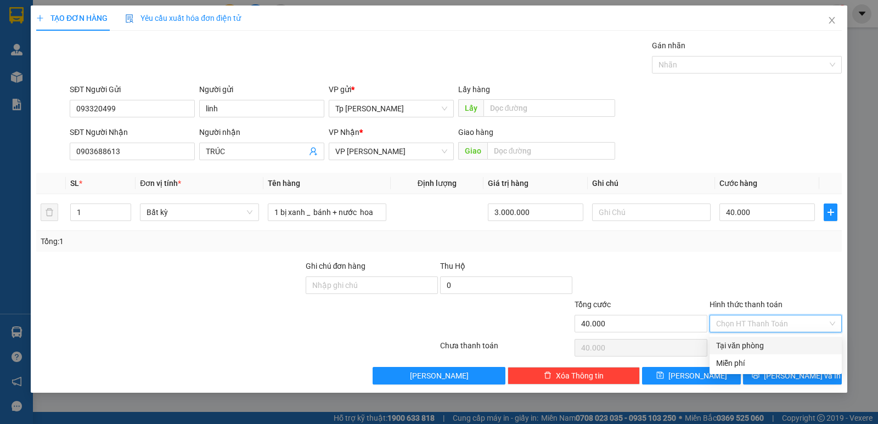
drag, startPoint x: 764, startPoint y: 349, endPoint x: 772, endPoint y: 365, distance: 18.7
click at [764, 349] on div "Tại văn phòng" at bounding box center [775, 346] width 119 height 12
type input "0"
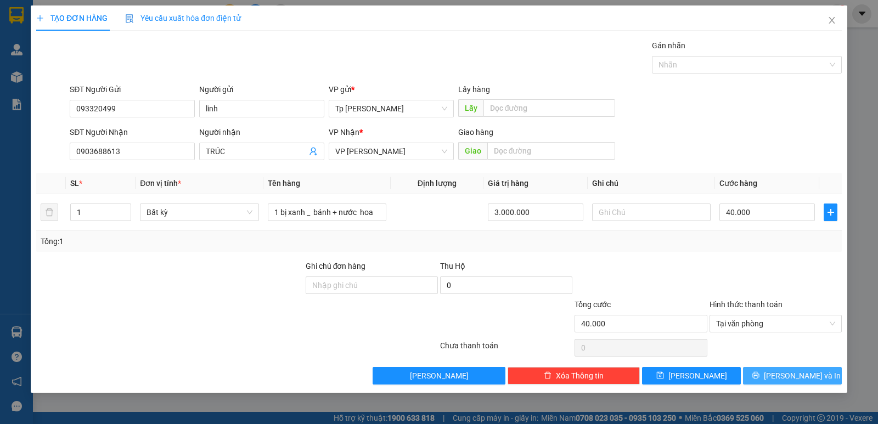
click at [778, 381] on button "Lưu và In" at bounding box center [792, 376] width 99 height 18
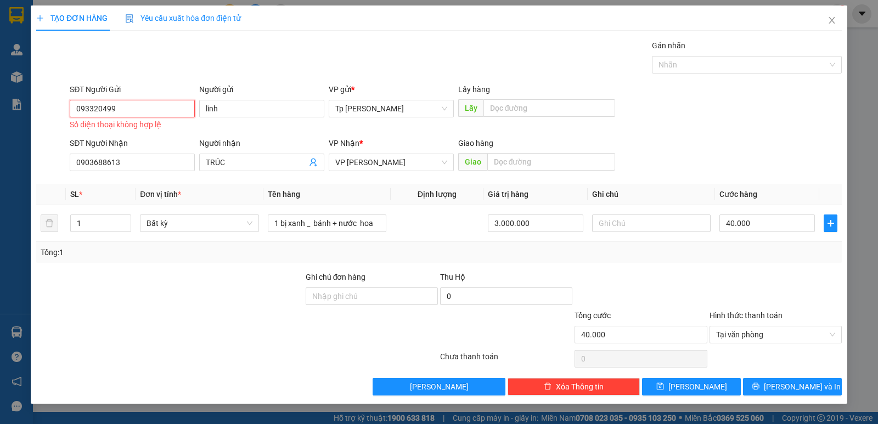
click at [123, 115] on input "093320499" at bounding box center [132, 109] width 125 height 18
click at [87, 110] on input "093320499" at bounding box center [132, 109] width 125 height 18
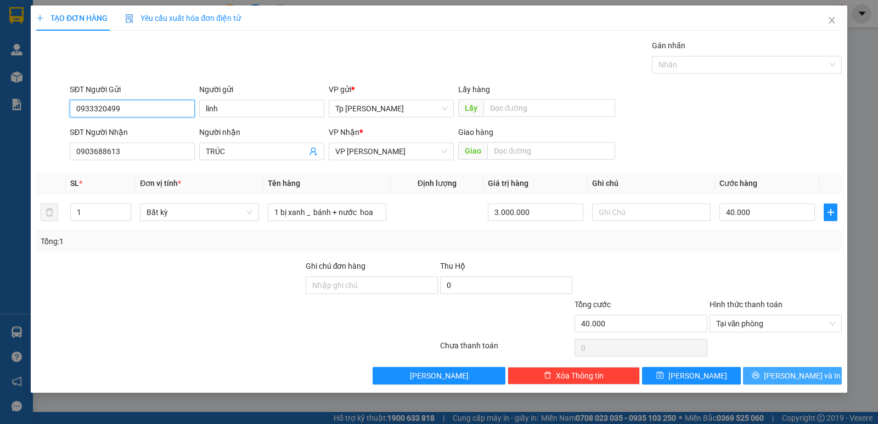
type input "0933320499"
click at [760, 376] on icon "printer" at bounding box center [756, 376] width 8 height 8
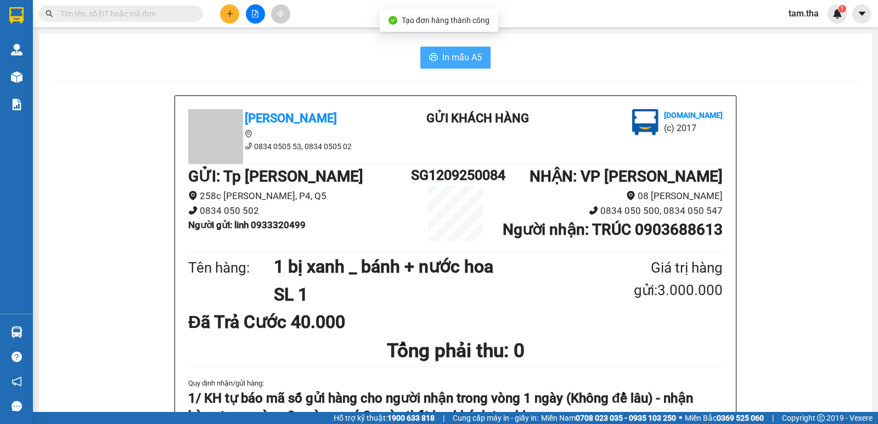
click at [423, 54] on button "In mẫu A5" at bounding box center [455, 58] width 70 height 22
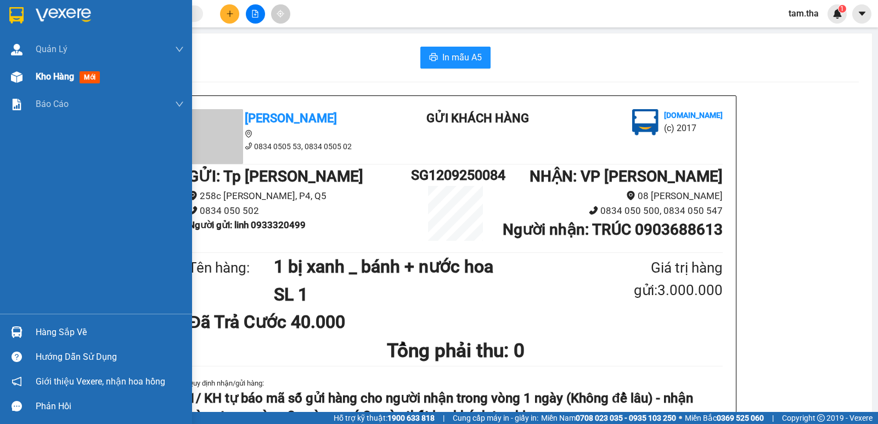
click at [18, 89] on div "Kho hàng mới" at bounding box center [96, 76] width 192 height 27
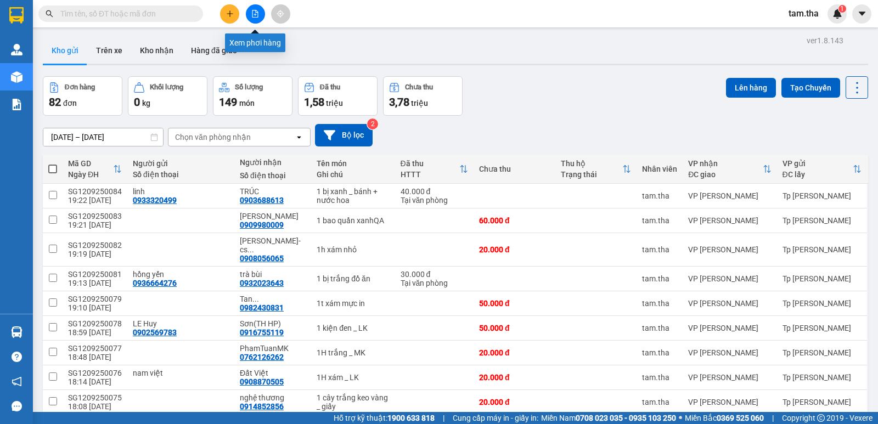
click at [212, 12] on div at bounding box center [107, 13] width 214 height 16
click at [232, 18] on button at bounding box center [229, 13] width 19 height 19
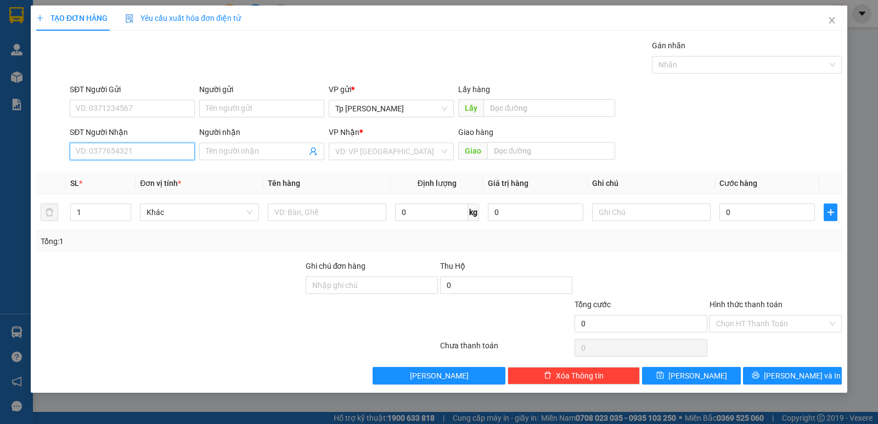
click at [165, 146] on input "SĐT Người Nhận" at bounding box center [132, 152] width 125 height 18
type input "0"
type input "0933638567"
click at [119, 173] on div "0933638567 - Tuyết Mai" at bounding box center [132, 173] width 112 height 12
type input "Tuyết Mai"
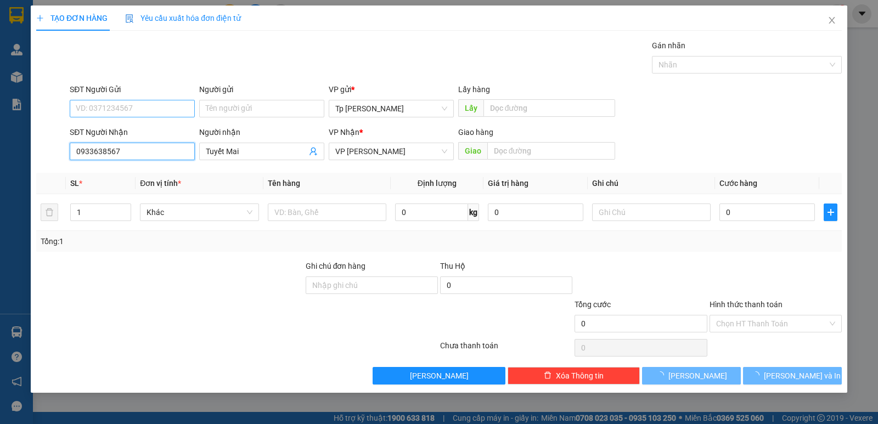
type input "0933638567"
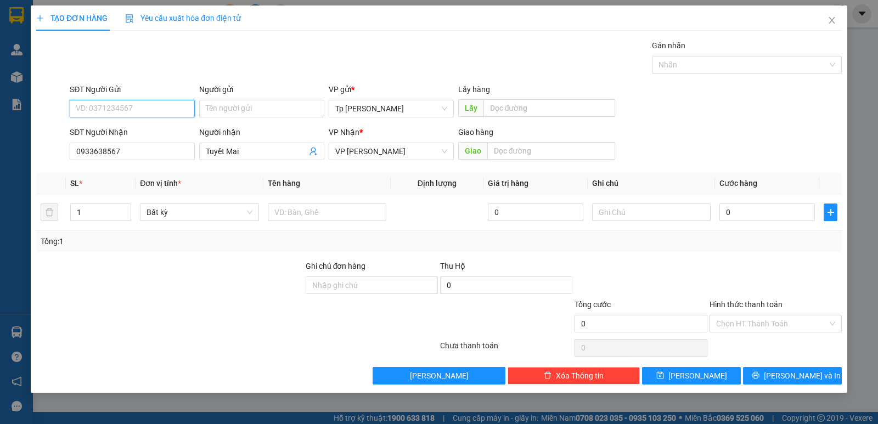
click at [126, 116] on input "SĐT Người Gửi" at bounding box center [132, 109] width 125 height 18
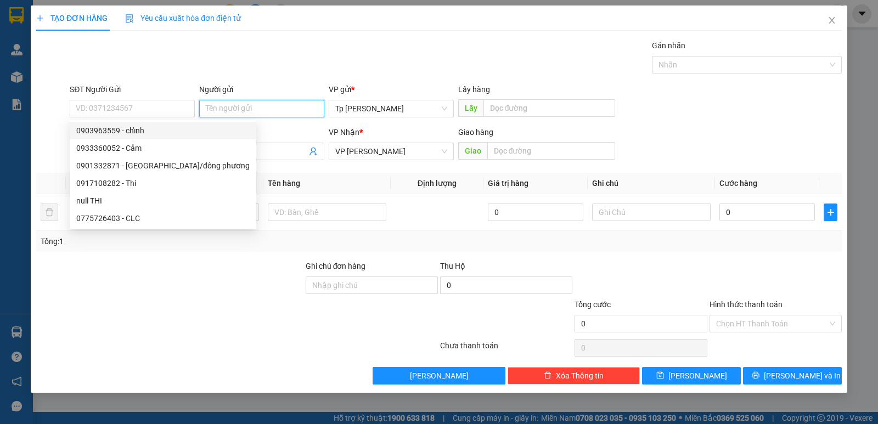
click at [212, 113] on input "Người gửi" at bounding box center [261, 109] width 125 height 18
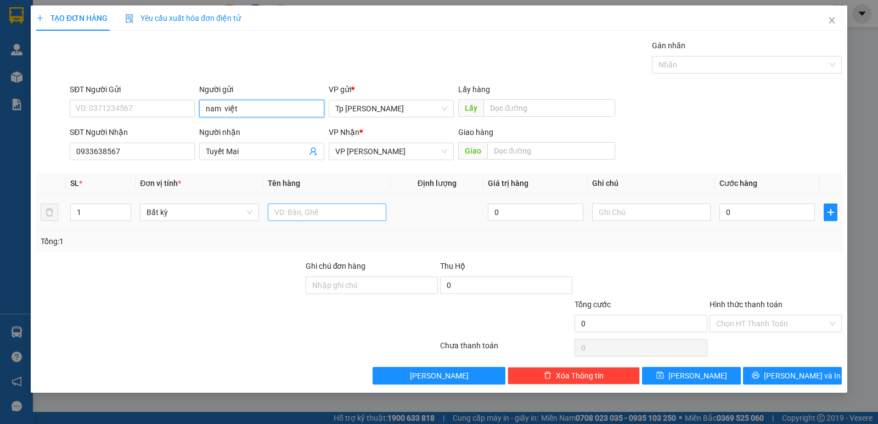
type input "nam việt"
click at [374, 214] on input "text" at bounding box center [327, 213] width 119 height 18
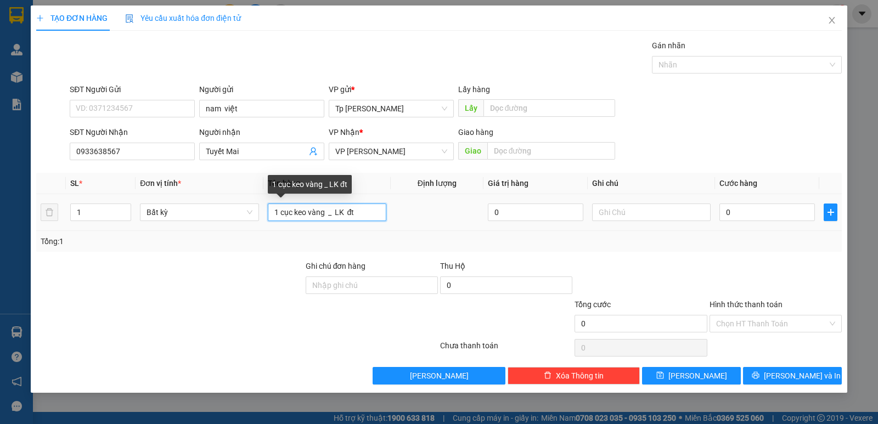
click at [333, 210] on input "1 cục keo vàng _ LK đt" at bounding box center [327, 213] width 119 height 18
type input "1 cục keo vàng _khách báo LK đt"
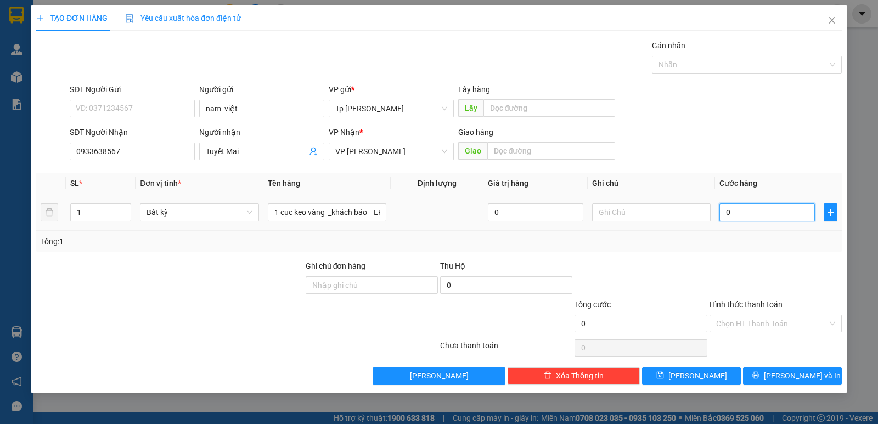
click at [814, 212] on input "0" at bounding box center [768, 213] width 96 height 18
type input "2"
type input "20"
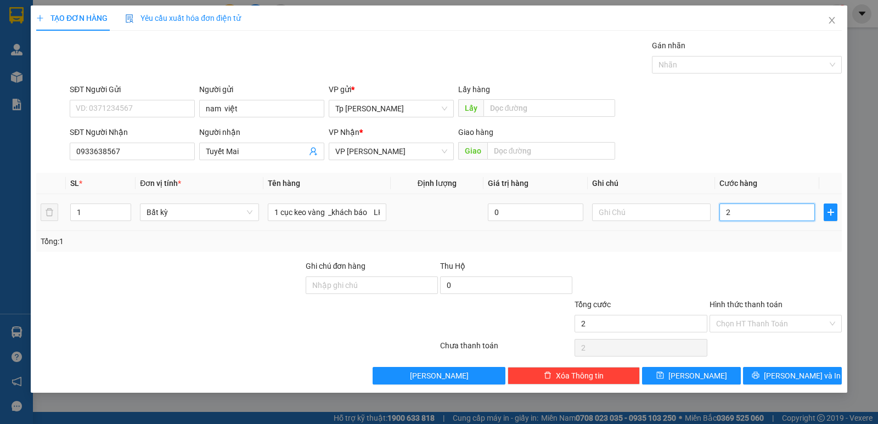
type input "20"
type input "20.000"
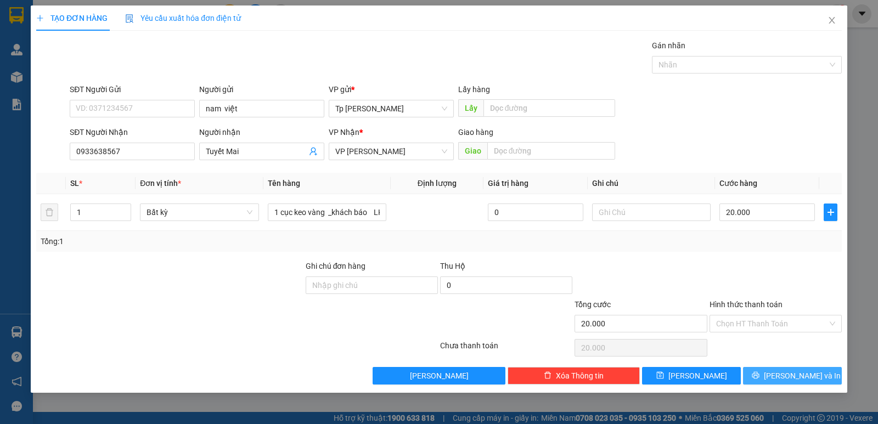
click at [781, 376] on button "Lưu và In" at bounding box center [792, 376] width 99 height 18
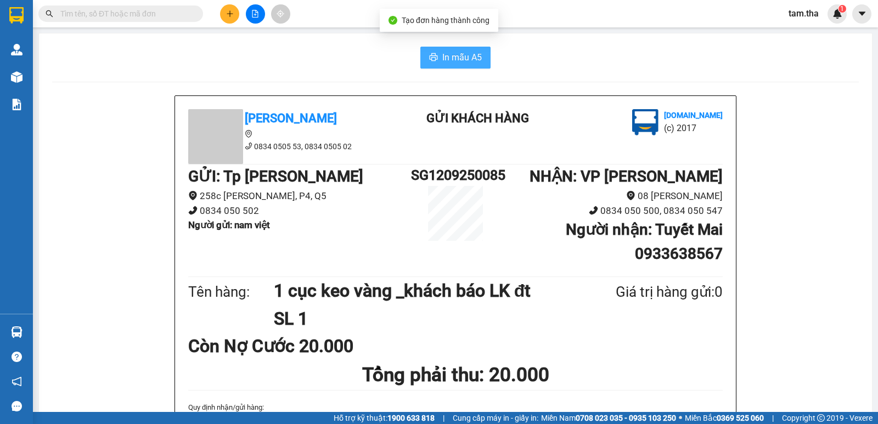
click at [452, 68] on button "In mẫu A5" at bounding box center [455, 58] width 70 height 22
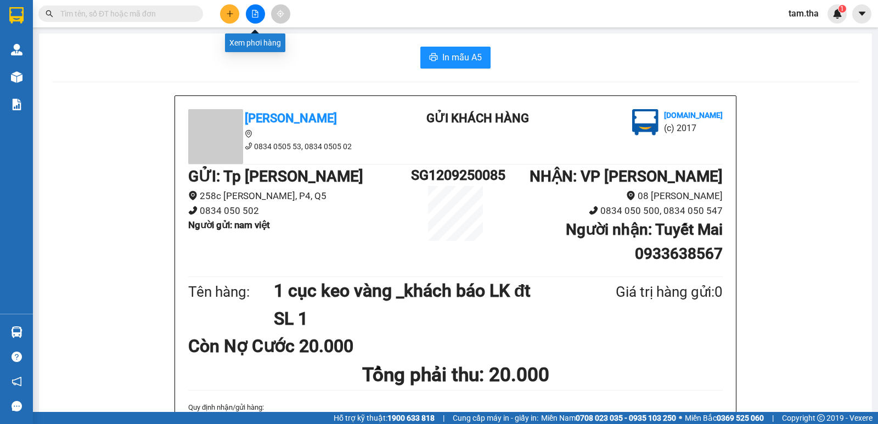
click at [230, 10] on icon "plus" at bounding box center [230, 14] width 8 height 8
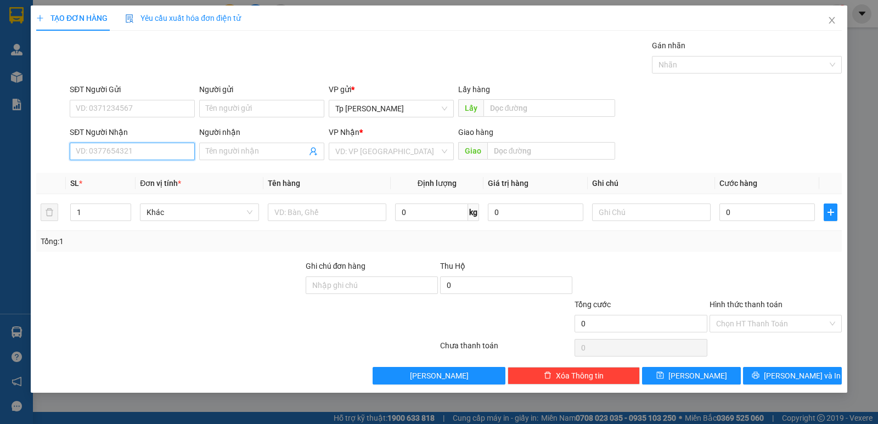
click at [126, 146] on input "SĐT Người Nhận" at bounding box center [132, 152] width 125 height 18
click at [144, 177] on div "0393433462 - Hoài Thương" at bounding box center [132, 173] width 112 height 12
type input "0393433462"
type input "Hoài Thương"
type input "0393433462"
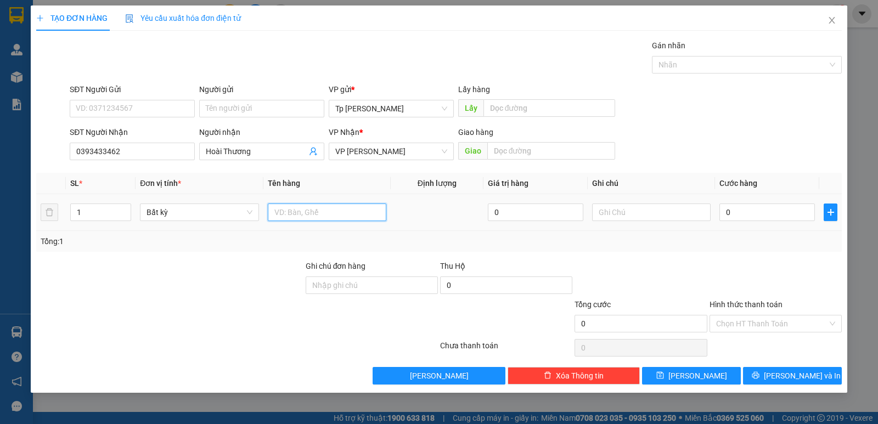
click at [310, 208] on input "text" at bounding box center [327, 213] width 119 height 18
type input "1 cục card"
click at [794, 214] on input "0" at bounding box center [768, 213] width 96 height 18
type input "3"
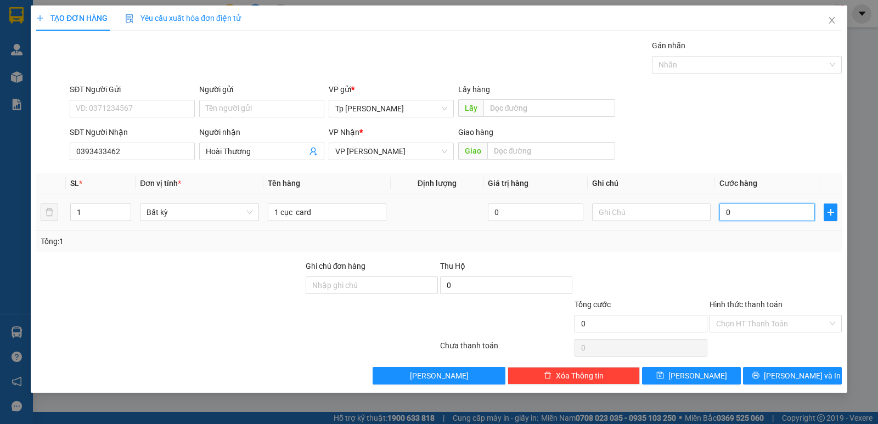
type input "3"
type input "30"
drag, startPoint x: 818, startPoint y: 386, endPoint x: 808, endPoint y: 383, distance: 10.9
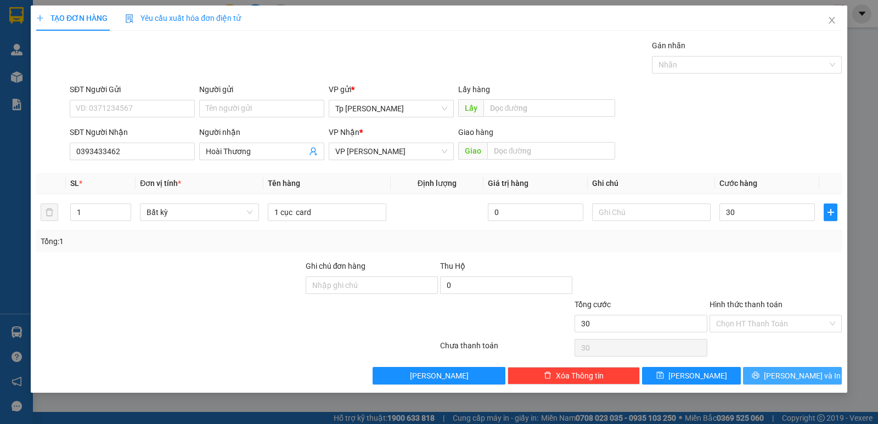
click at [808, 383] on div "TẠO ĐƠN HÀNG Yêu cầu xuất hóa đơn điện tử Transit Pickup Surcharge Ids Transit …" at bounding box center [439, 199] width 817 height 388
type input "30.000"
click at [808, 383] on button "Lưu và In" at bounding box center [792, 376] width 99 height 18
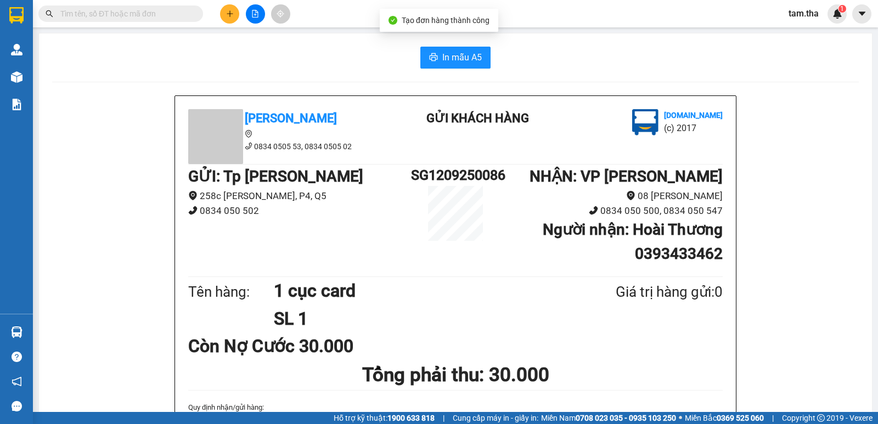
click at [411, 55] on div "In mẫu A5" at bounding box center [455, 58] width 807 height 22
drag, startPoint x: 411, startPoint y: 55, endPoint x: 420, endPoint y: 59, distance: 10.3
click at [412, 56] on div "In mẫu A5" at bounding box center [455, 58] width 807 height 22
click at [421, 59] on button "In mẫu A5" at bounding box center [455, 58] width 70 height 22
click at [226, 13] on button at bounding box center [229, 13] width 19 height 19
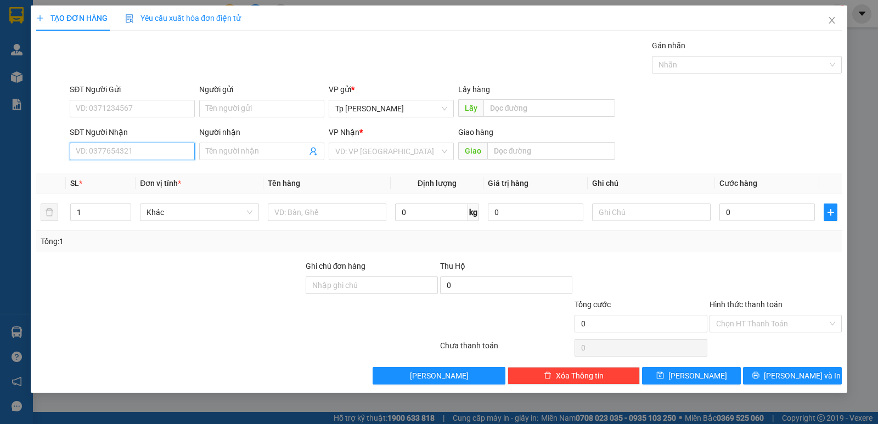
click at [174, 143] on input "SĐT Người Nhận" at bounding box center [132, 152] width 125 height 18
click at [152, 180] on div "0839990548 - Minh Hiếu" at bounding box center [138, 174] width 137 height 18
type input "0839990548"
type input "Minh Hiếu"
type input "0839990548"
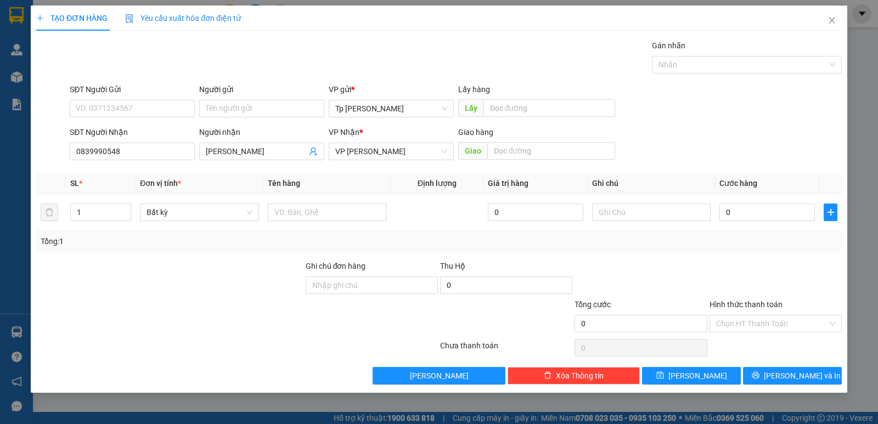
click at [149, 117] on div "SĐT Người Gửi VD: 0371234567" at bounding box center [132, 102] width 125 height 38
click at [145, 114] on input "SĐT Người Gửi" at bounding box center [132, 109] width 125 height 18
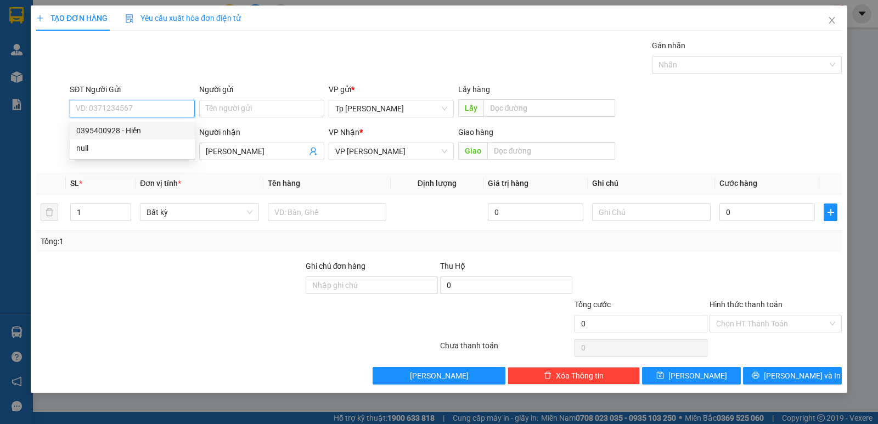
click at [142, 125] on div "0395400928 - Hiền" at bounding box center [132, 131] width 112 height 12
type input "0395400928"
type input "Hiền"
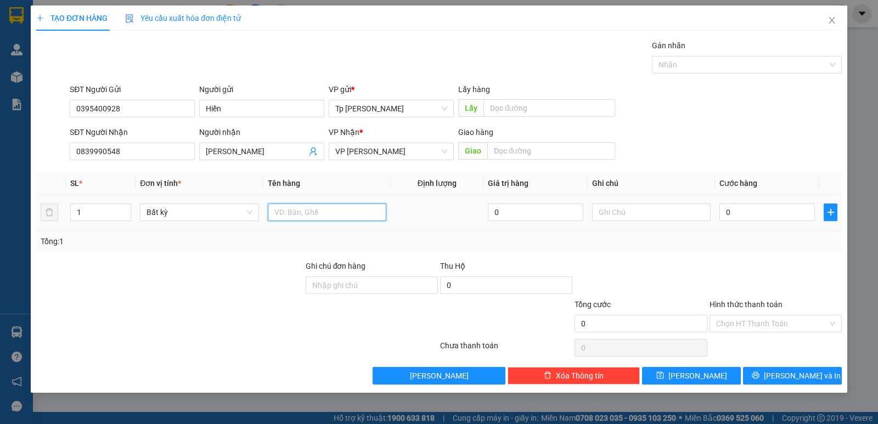
click at [303, 208] on input "text" at bounding box center [327, 213] width 119 height 18
type input "1H trắng keo vàng _ giấy tờ + cục sạc"
click at [792, 216] on input "0" at bounding box center [768, 213] width 96 height 18
type input "2"
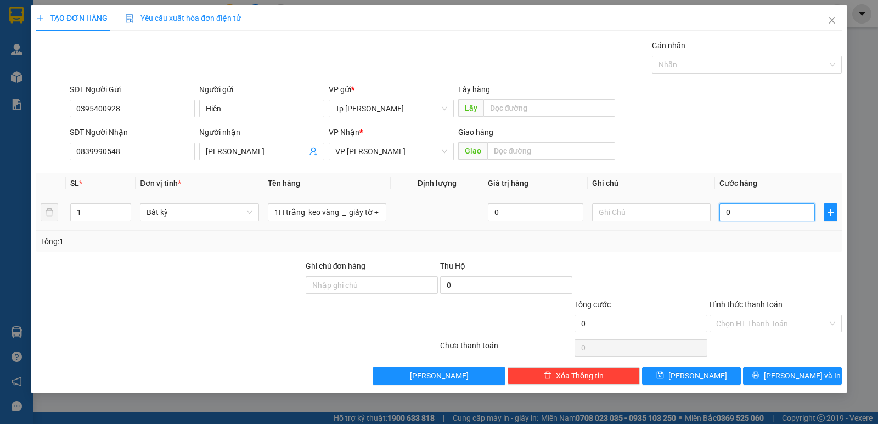
type input "2"
type input "20"
type input "20.000"
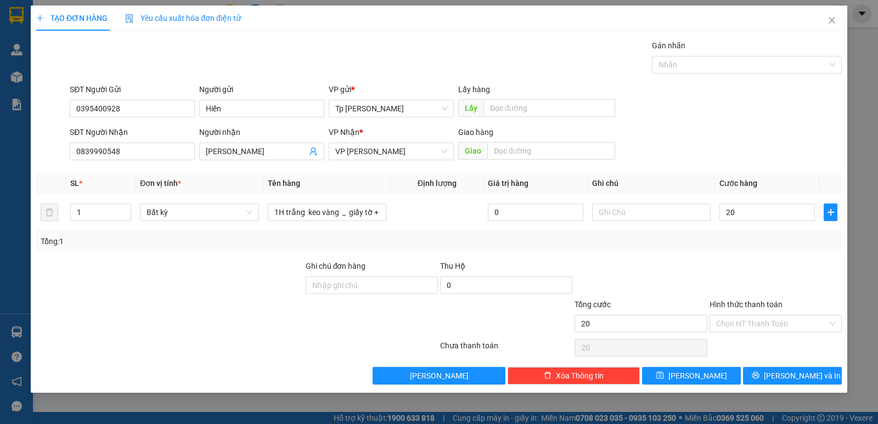
type input "20.000"
drag, startPoint x: 771, startPoint y: 261, endPoint x: 744, endPoint y: 334, distance: 78.3
click at [767, 273] on div at bounding box center [776, 279] width 134 height 38
click at [626, 215] on input "text" at bounding box center [651, 213] width 119 height 18
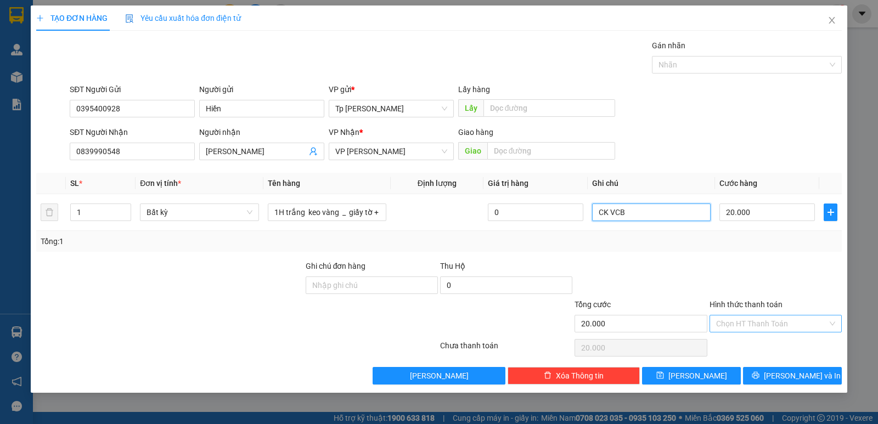
type input "CK VCB"
click at [744, 318] on input "Hình thức thanh toán" at bounding box center [771, 324] width 111 height 16
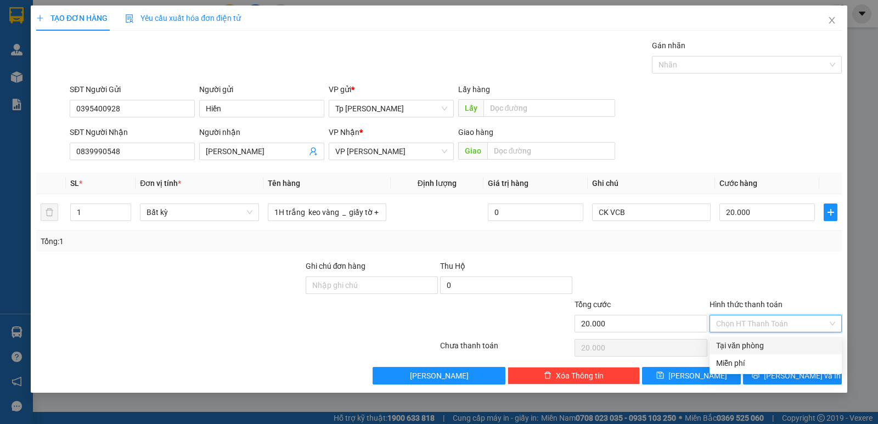
click at [751, 344] on div "Tại văn phòng" at bounding box center [775, 346] width 119 height 12
type input "0"
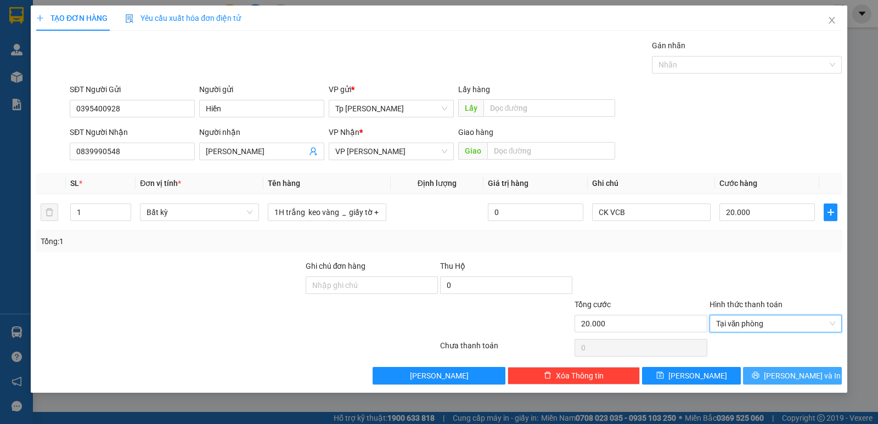
click at [765, 379] on button "Lưu và In" at bounding box center [792, 376] width 99 height 18
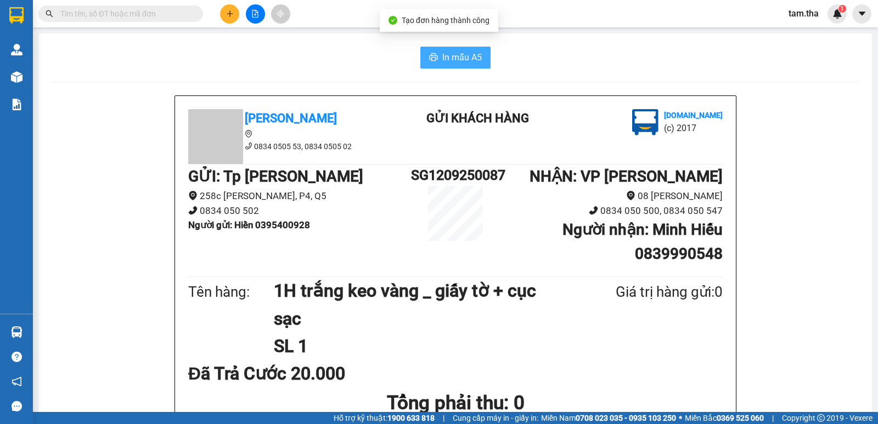
click at [462, 66] on button "In mẫu A5" at bounding box center [455, 58] width 70 height 22
click at [227, 16] on icon "plus" at bounding box center [230, 14] width 8 height 8
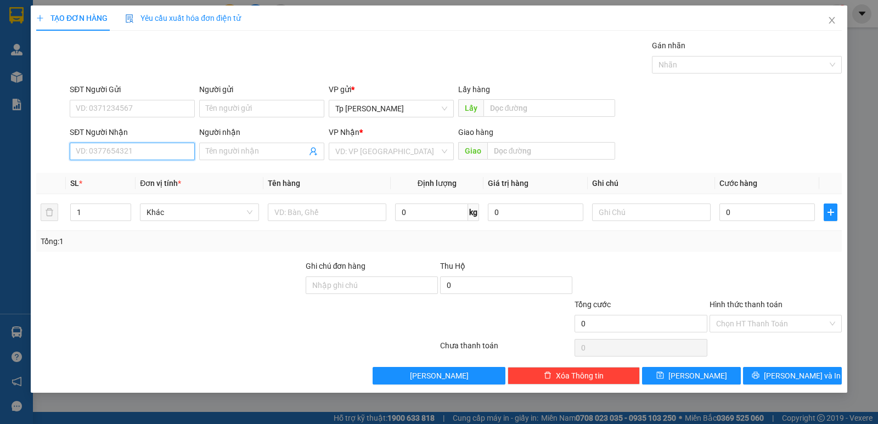
click at [153, 152] on input "SĐT Người Nhận" at bounding box center [132, 152] width 125 height 18
click at [156, 177] on div "0914852856 - nghệ thương" at bounding box center [132, 173] width 112 height 12
type input "0914852856"
type input "nghệ thương"
type input "0914852856"
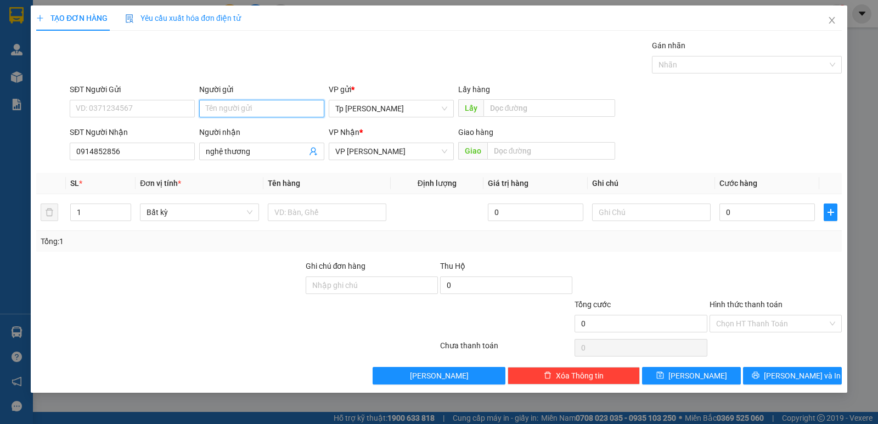
click at [212, 109] on input "Người gửi" at bounding box center [261, 109] width 125 height 18
type input "thiệp cưới higo"
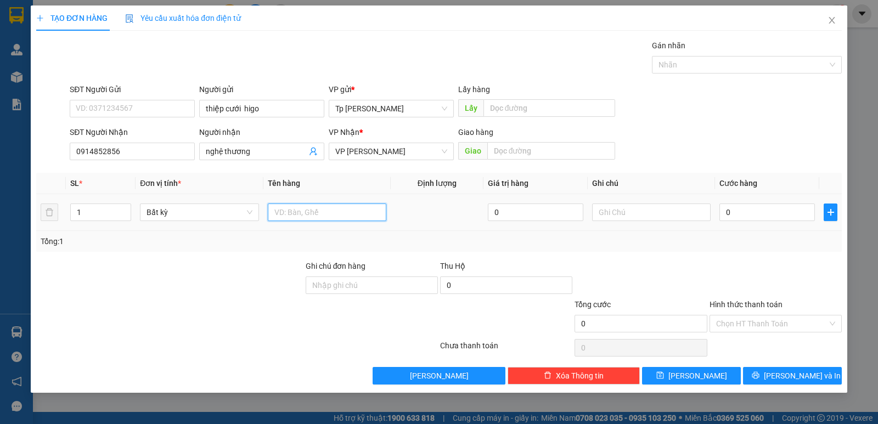
click at [348, 212] on input "text" at bounding box center [327, 213] width 119 height 18
type input "1T xám bọc nilon _ thiếp"
click at [734, 206] on input "0" at bounding box center [768, 213] width 96 height 18
type input "5"
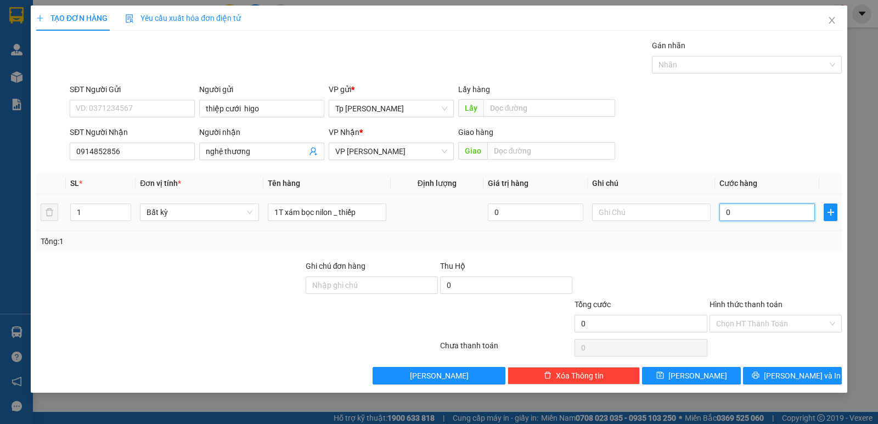
type input "5"
type input "50"
drag, startPoint x: 739, startPoint y: 210, endPoint x: 716, endPoint y: 212, distance: 22.6
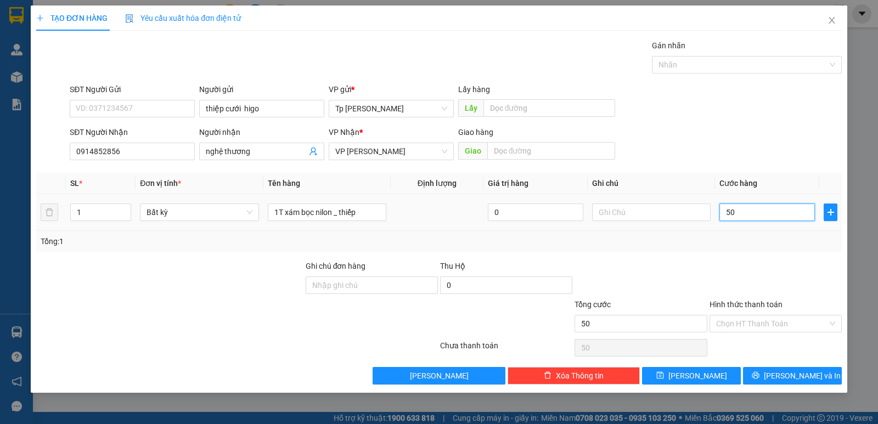
click at [716, 212] on td "50" at bounding box center [767, 212] width 104 height 37
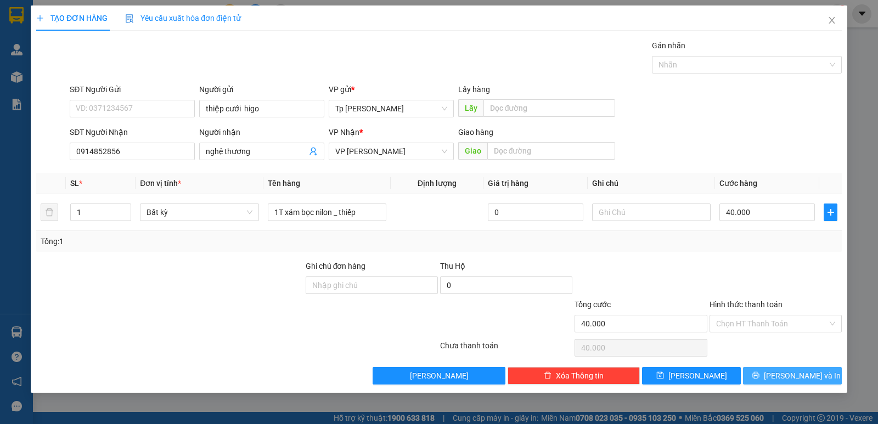
click at [761, 377] on button "Lưu và In" at bounding box center [792, 376] width 99 height 18
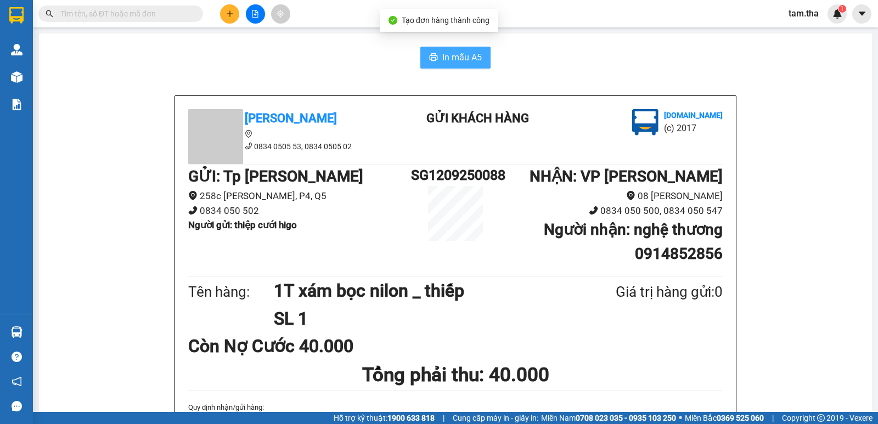
click at [457, 53] on span "In mẫu A5" at bounding box center [462, 57] width 40 height 14
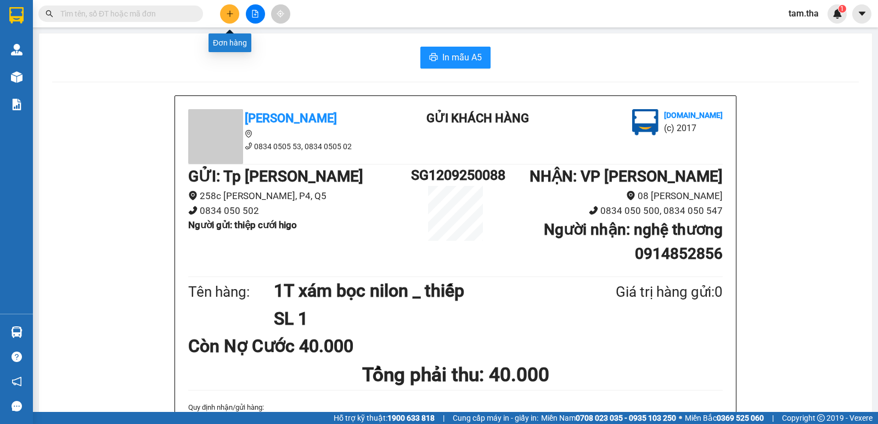
click at [231, 17] on icon "plus" at bounding box center [230, 14] width 8 height 8
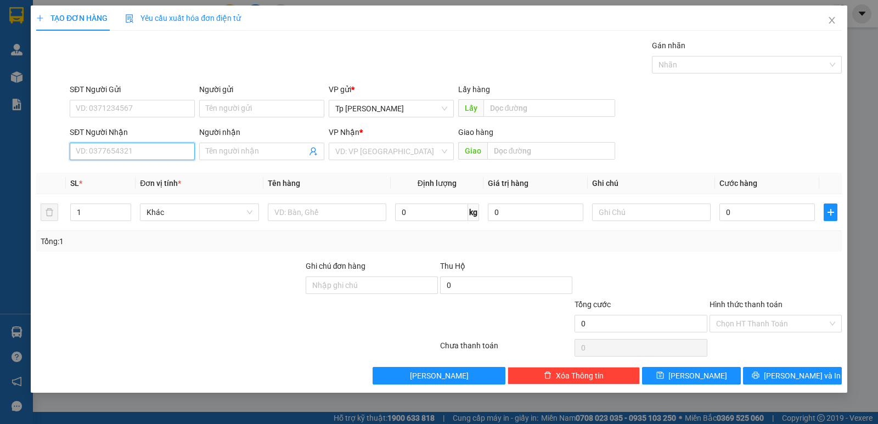
click at [149, 157] on input "SĐT Người Nhận" at bounding box center [132, 152] width 125 height 18
click at [239, 154] on input "Người nhận" at bounding box center [256, 151] width 101 height 12
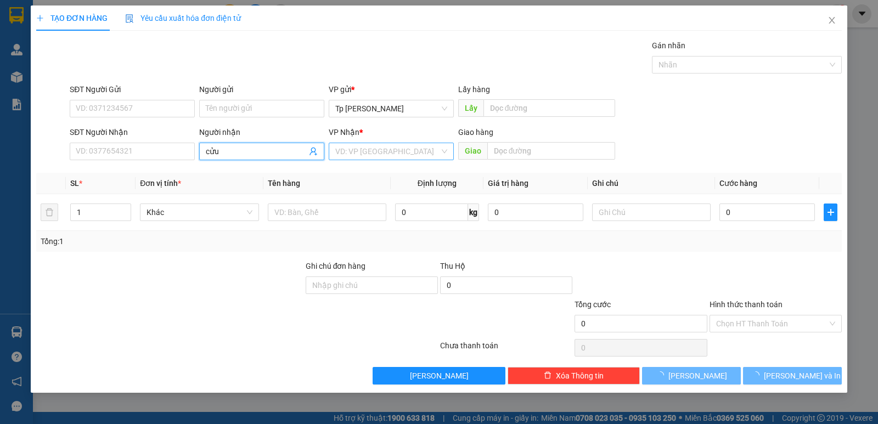
type input "cửu"
click at [339, 158] on input "search" at bounding box center [387, 151] width 104 height 16
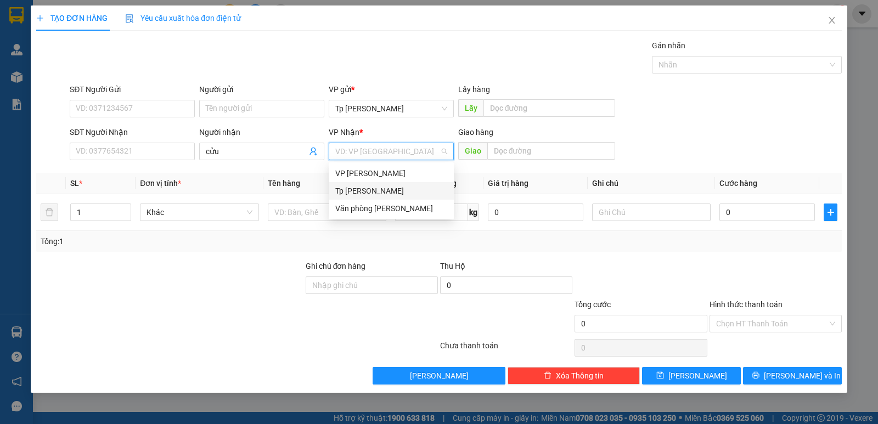
click at [356, 188] on div "Tp [PERSON_NAME]" at bounding box center [391, 191] width 112 height 12
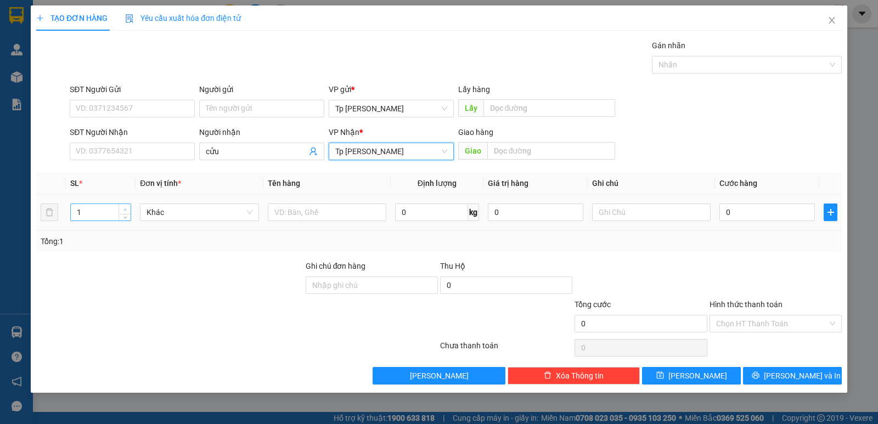
type input "2"
click at [127, 210] on icon "up" at bounding box center [126, 210] width 4 height 4
click at [281, 216] on input "text" at bounding box center [327, 213] width 119 height 18
type input "1 cây xám +1"
click at [763, 218] on input "0" at bounding box center [768, 213] width 96 height 18
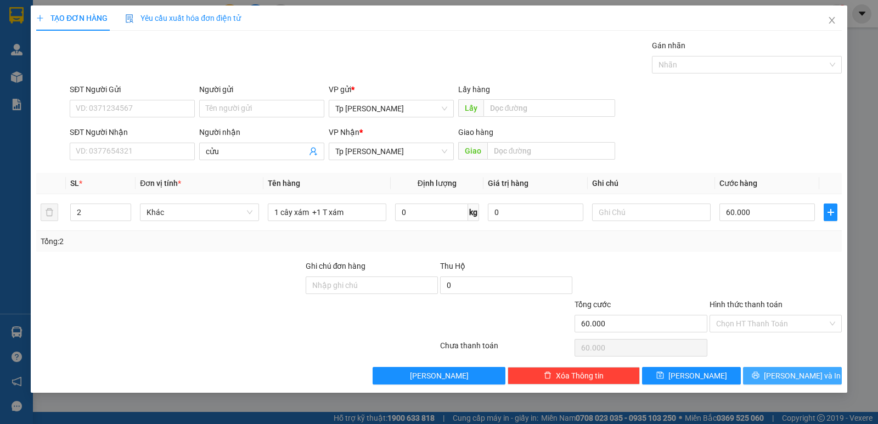
drag, startPoint x: 796, startPoint y: 372, endPoint x: 537, endPoint y: 241, distance: 289.9
click at [795, 373] on span "Lưu và In" at bounding box center [802, 376] width 77 height 12
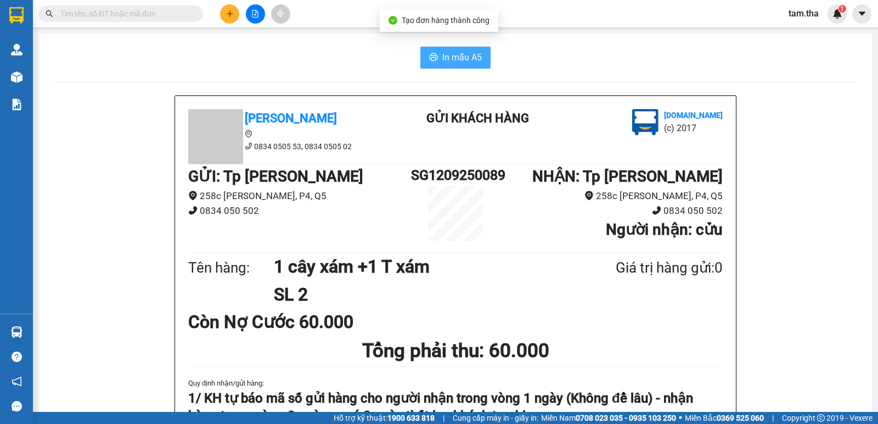
click at [442, 60] on span "In mẫu A5" at bounding box center [462, 57] width 40 height 14
click at [234, 16] on button at bounding box center [229, 13] width 19 height 19
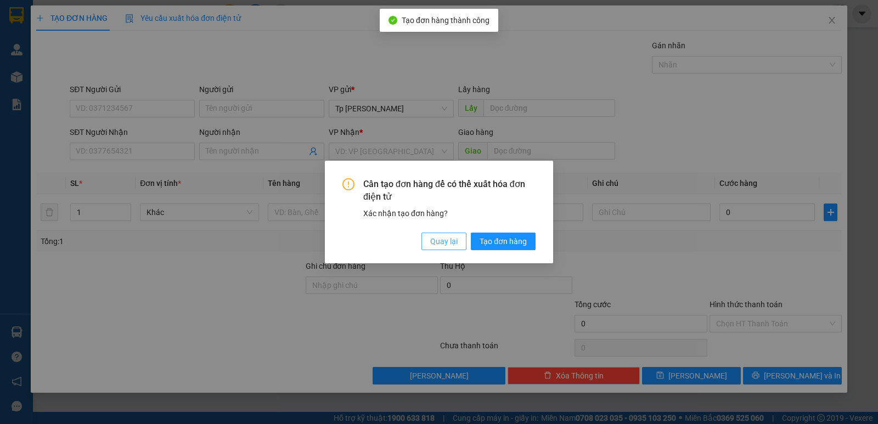
click at [431, 235] on span "Quay lại" at bounding box center [443, 241] width 27 height 12
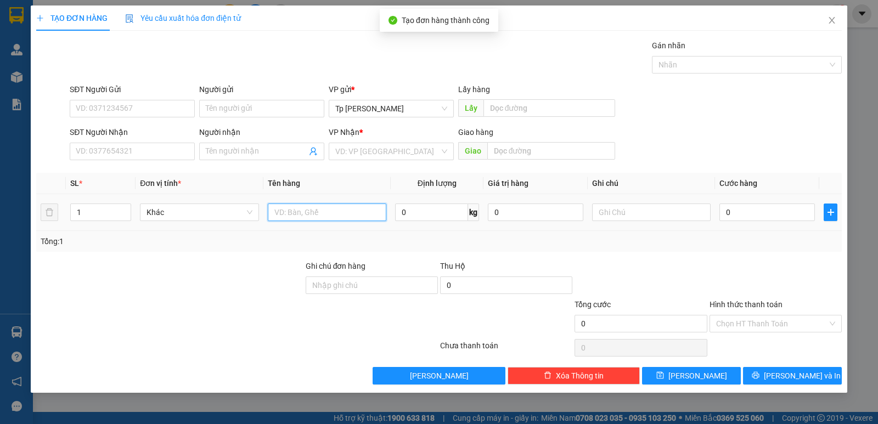
click at [322, 220] on input "text" at bounding box center [327, 213] width 119 height 18
type input "1T xám _"
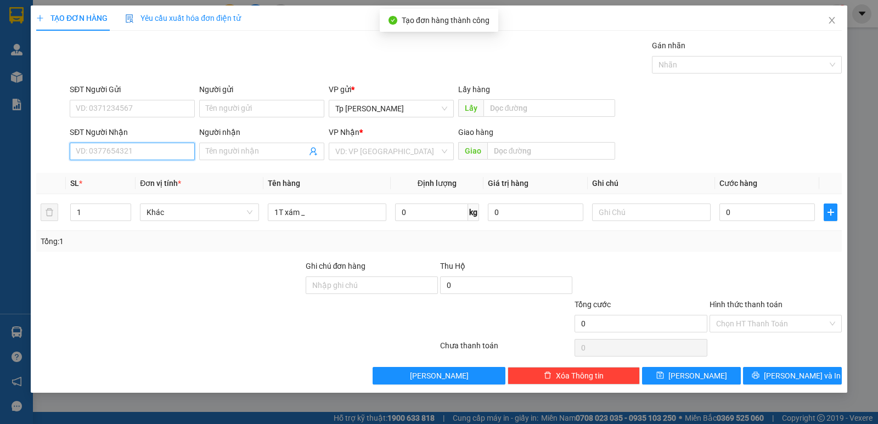
click at [149, 153] on input "SĐT Người Nhận" at bounding box center [132, 152] width 125 height 18
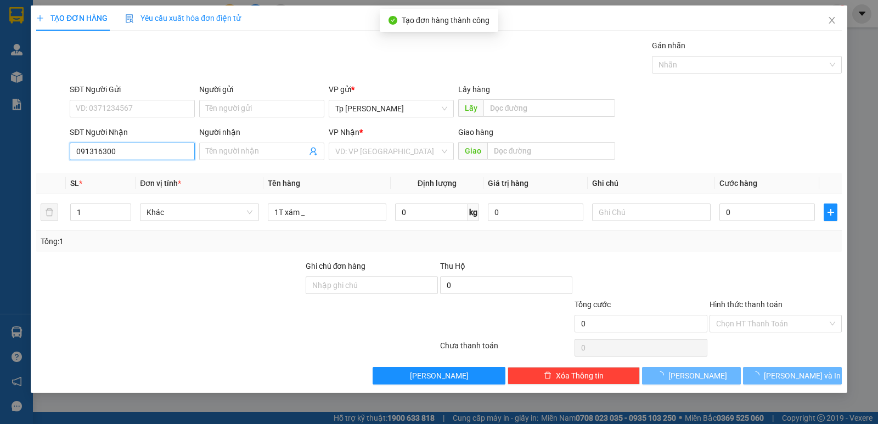
type input "0913163000"
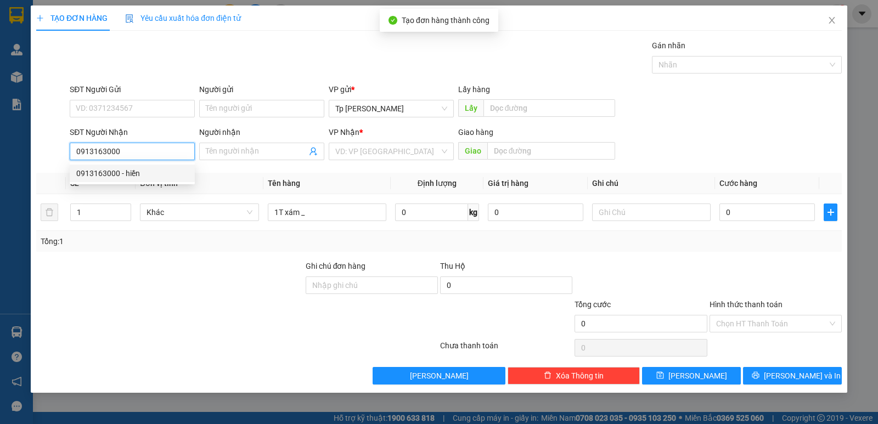
click at [152, 175] on div "0913163000 - hiền" at bounding box center [132, 173] width 112 height 12
type input "hiền"
type input "0913163000"
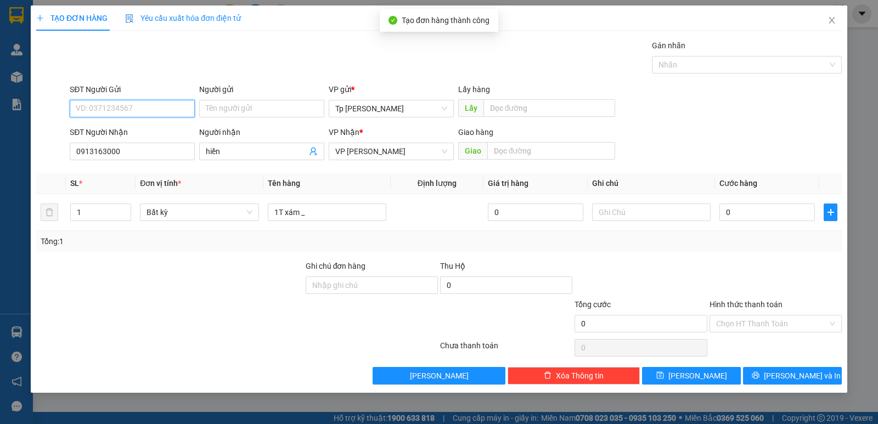
click at [149, 115] on input "SĐT Người Gửi" at bounding box center [132, 109] width 125 height 18
drag, startPoint x: 147, startPoint y: 122, endPoint x: 154, endPoint y: 116, distance: 10.1
click at [145, 122] on div "0935105181" at bounding box center [132, 131] width 125 height 18
drag, startPoint x: 149, startPoint y: 133, endPoint x: 200, endPoint y: 125, distance: 51.8
click at [153, 133] on div "0935105181" at bounding box center [132, 131] width 112 height 12
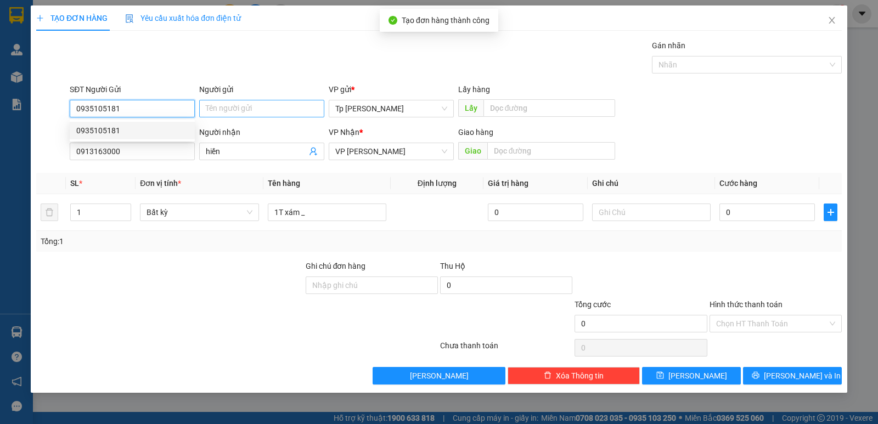
type input "0935105181"
click at [229, 109] on input "Người gửi" at bounding box center [261, 109] width 125 height 18
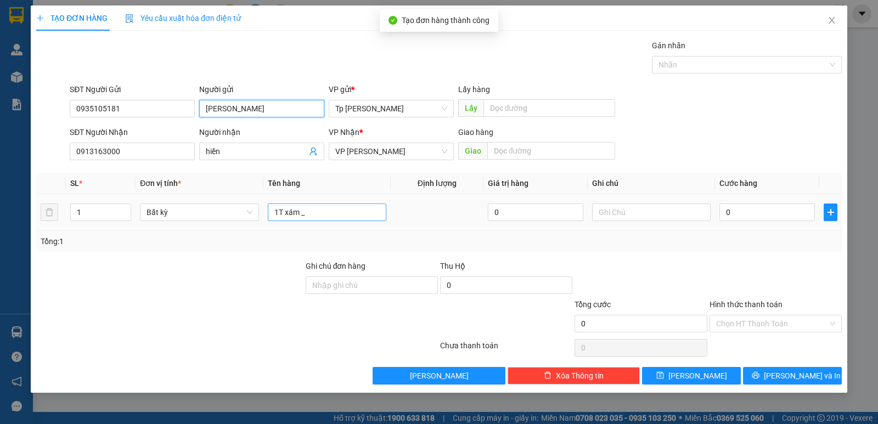
type input "Annie trương"
click at [318, 209] on input "1T xám _" at bounding box center [327, 213] width 119 height 18
type input "1T xám _ grad giao"
click at [776, 214] on input "0" at bounding box center [768, 213] width 96 height 18
type input "4"
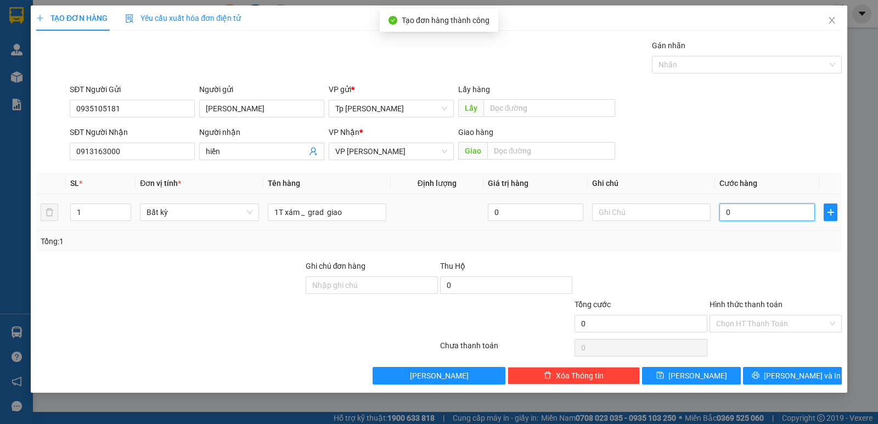
type input "4"
type input "40"
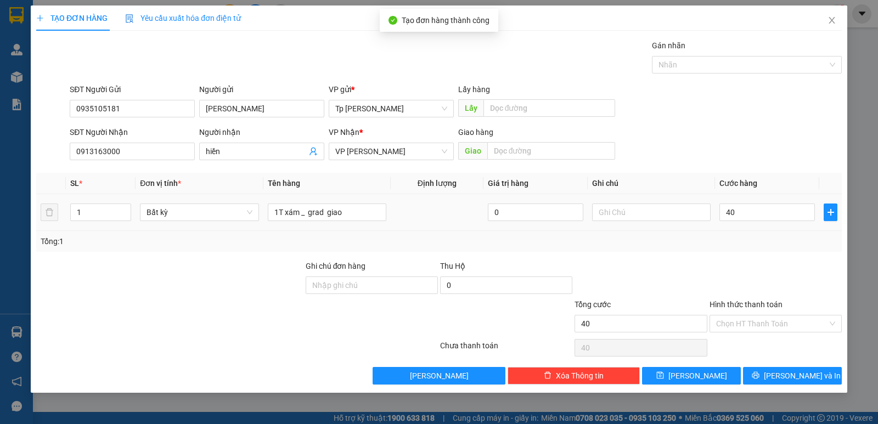
type input "40.000"
click at [760, 244] on div "Tổng: 1" at bounding box center [439, 241] width 797 height 12
click at [787, 380] on span "Lưu và In" at bounding box center [802, 376] width 77 height 12
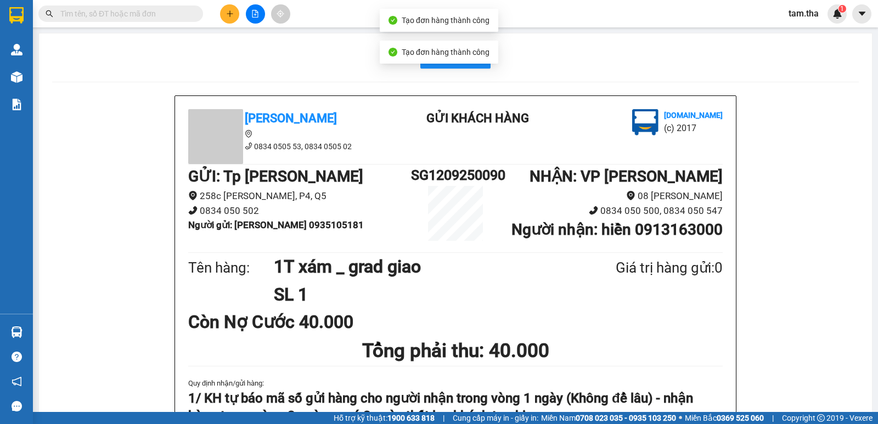
click at [486, 61] on div "Tạo đơn hàng thành công" at bounding box center [439, 52] width 119 height 23
click at [468, 64] on span "In mẫu A5" at bounding box center [462, 57] width 40 height 14
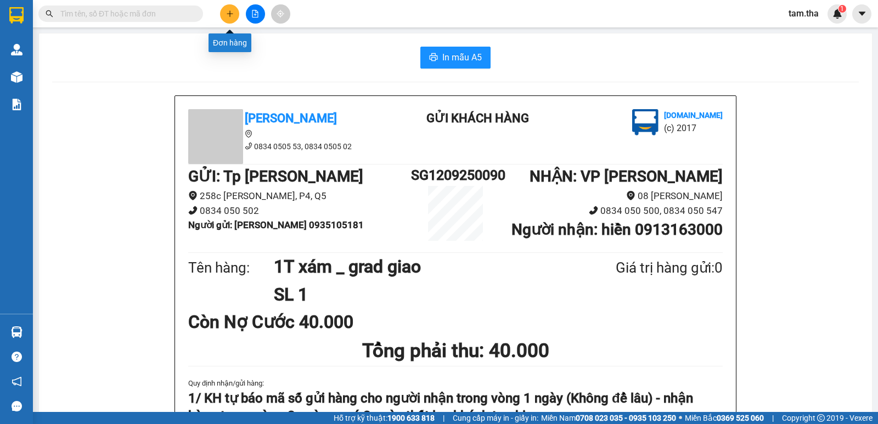
click at [228, 13] on icon "plus" at bounding box center [230, 14] width 8 height 8
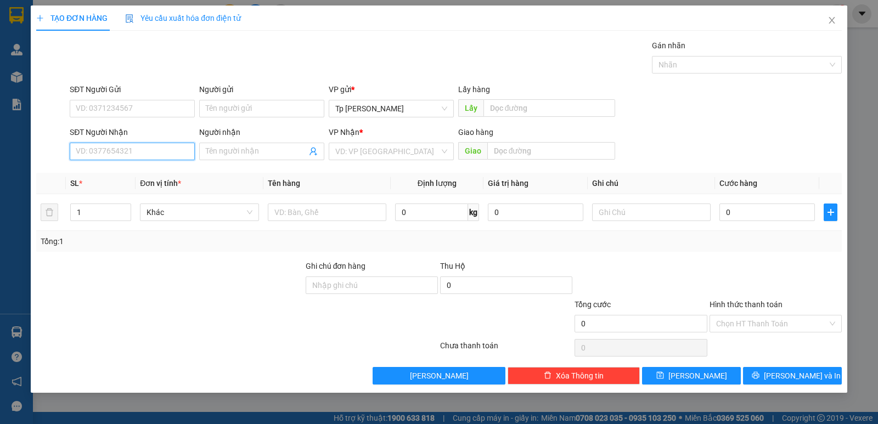
click at [129, 151] on input "SĐT Người Nhận" at bounding box center [132, 152] width 125 height 18
drag, startPoint x: 162, startPoint y: 175, endPoint x: 159, endPoint y: 145, distance: 29.9
click at [161, 174] on div "0938982277 - Thiên Quang" at bounding box center [138, 173] width 124 height 12
type input "0938982277"
type input "Thiên Quang"
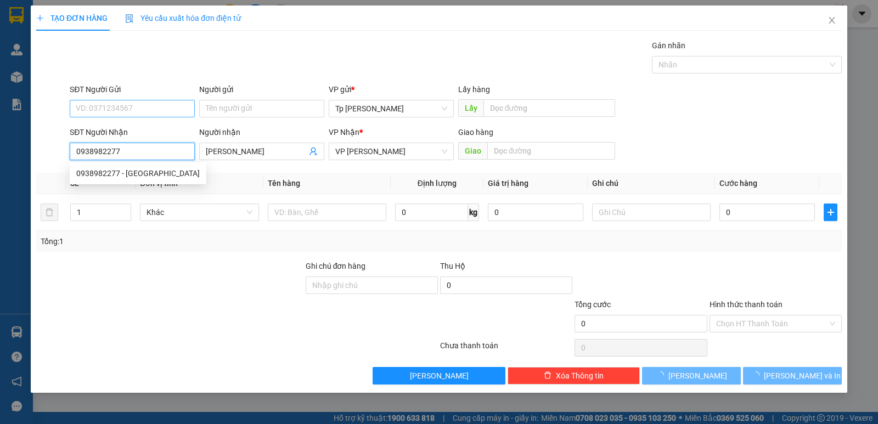
type input "0938982277"
click at [156, 107] on input "SĐT Người Gửi" at bounding box center [132, 109] width 125 height 18
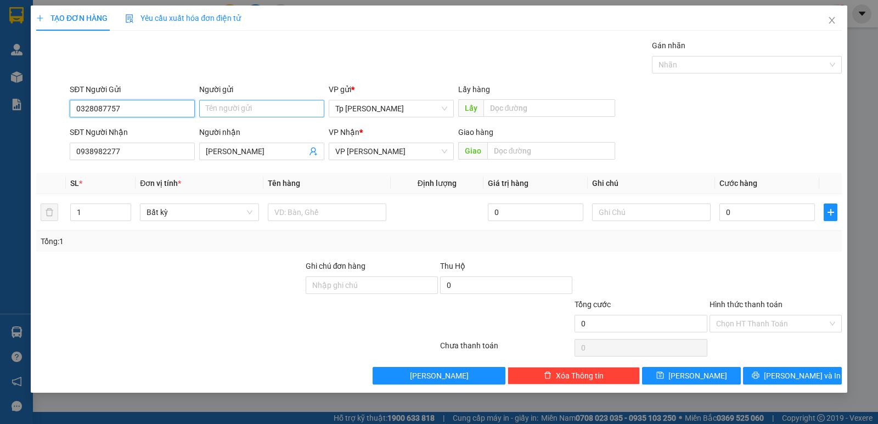
type input "0328087757"
click at [234, 108] on input "Người gửi" at bounding box center [261, 109] width 125 height 18
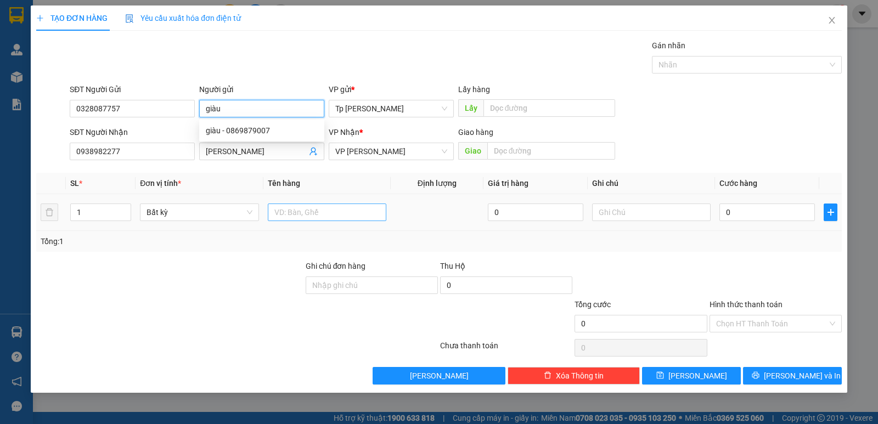
type input "giàu"
click at [356, 210] on input "text" at bounding box center [327, 213] width 119 height 18
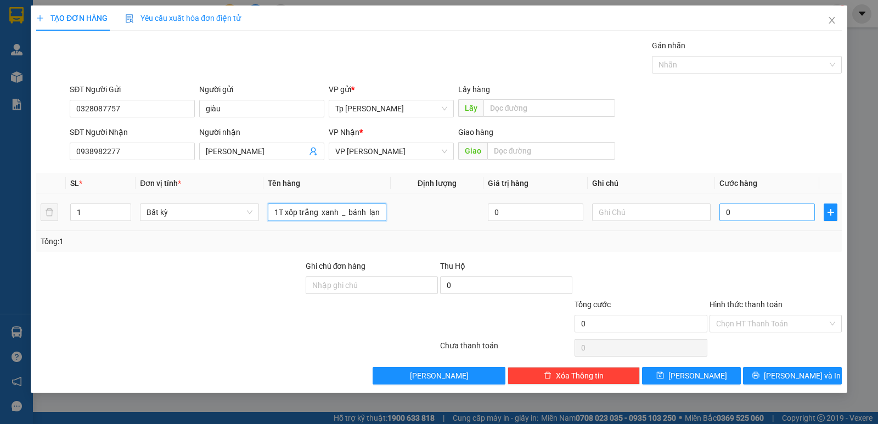
type input "1T xốp trắng xanh _ bánh lạnh"
click at [745, 215] on input "0" at bounding box center [768, 213] width 96 height 18
type input "3"
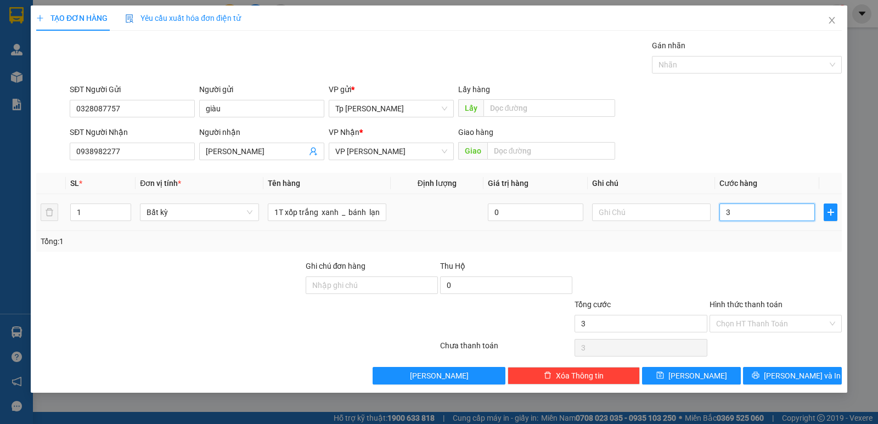
type input "30"
type input "30.000"
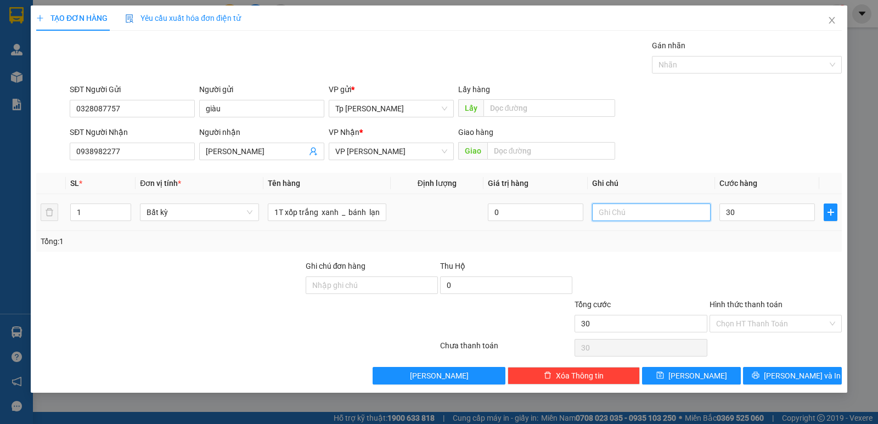
type input "30.000"
click at [691, 209] on input "text" at bounding box center [651, 213] width 119 height 18
type input "CK VCB"
click at [760, 330] on input "Hình thức thanh toán" at bounding box center [771, 324] width 111 height 16
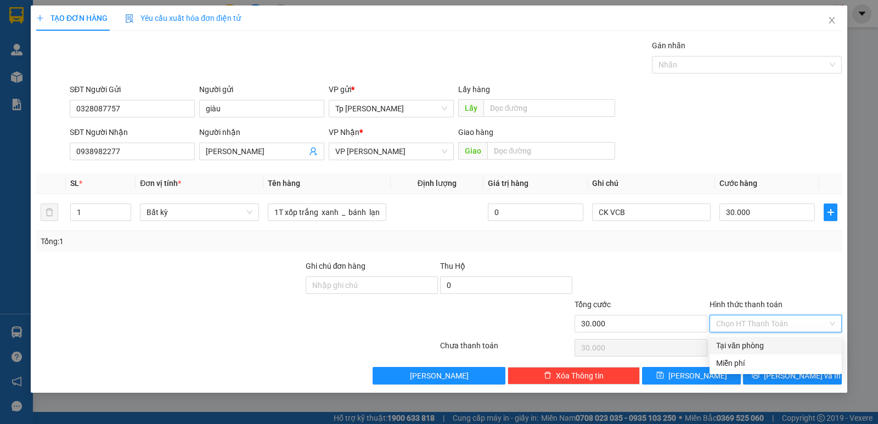
drag, startPoint x: 766, startPoint y: 340, endPoint x: 766, endPoint y: 352, distance: 12.6
click at [766, 340] on div "Tại văn phòng" at bounding box center [775, 346] width 119 height 12
type input "0"
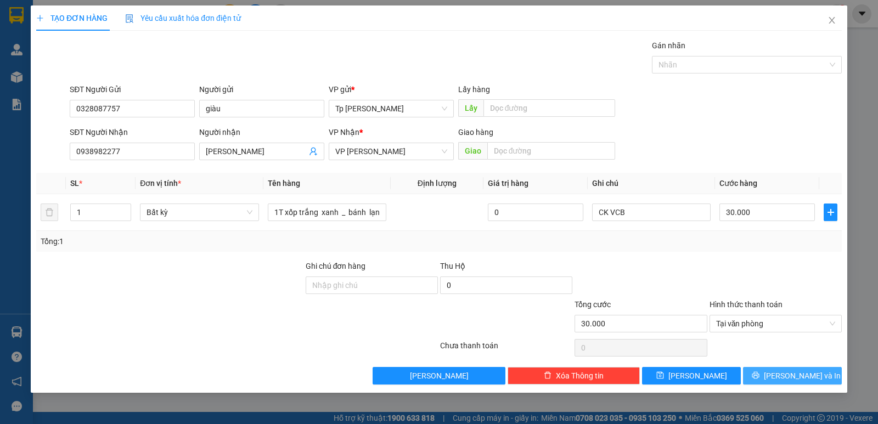
click at [771, 379] on button "Lưu và In" at bounding box center [792, 376] width 99 height 18
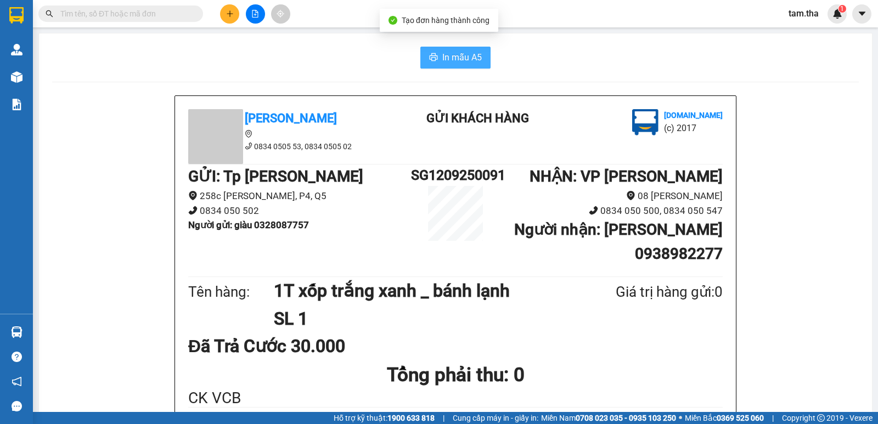
click at [446, 48] on button "In mẫu A5" at bounding box center [455, 58] width 70 height 22
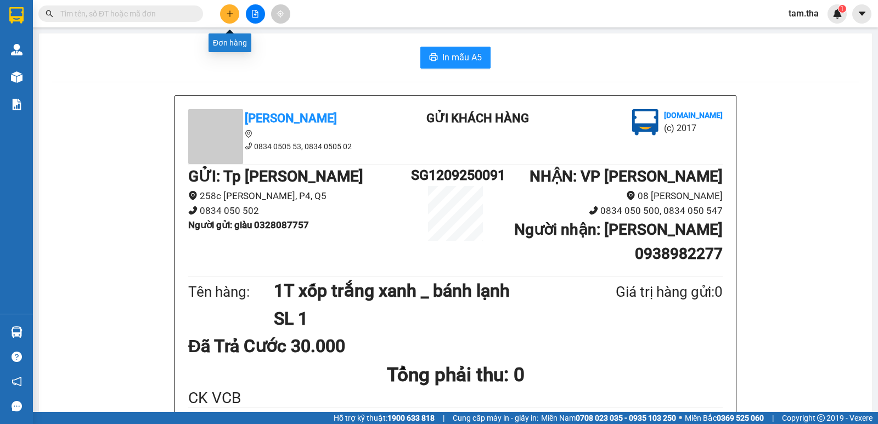
click at [227, 7] on button at bounding box center [229, 13] width 19 height 19
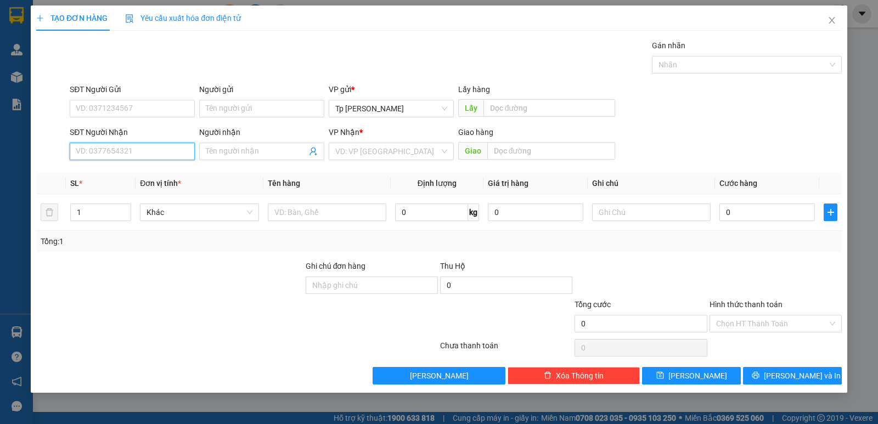
click at [156, 158] on input "SĐT Người Nhận" at bounding box center [132, 152] width 125 height 18
type input "0918527222"
drag, startPoint x: 149, startPoint y: 173, endPoint x: 173, endPoint y: 126, distance: 53.8
click at [149, 173] on div "0918527222 - huyTT" at bounding box center [132, 173] width 112 height 12
type input "huyTT"
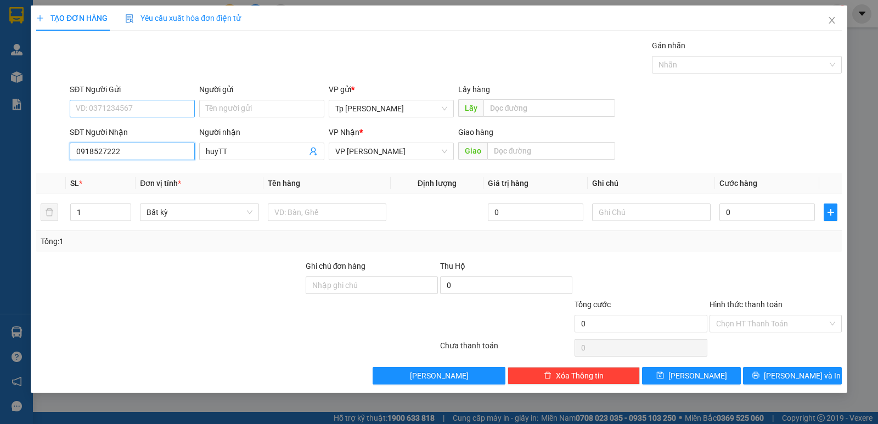
type input "0918527222"
click at [141, 105] on input "SĐT Người Gửi" at bounding box center [132, 109] width 125 height 18
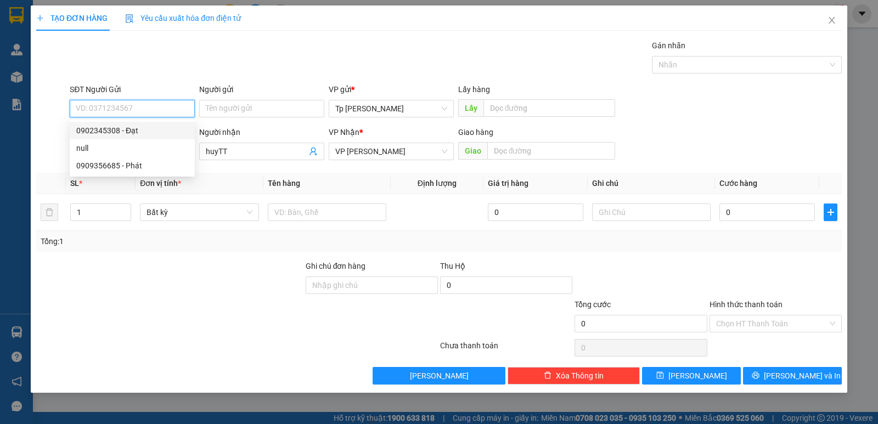
click at [142, 131] on div "0902345308 - Đạt" at bounding box center [132, 131] width 112 height 12
type input "0902345308"
type input "Đạt"
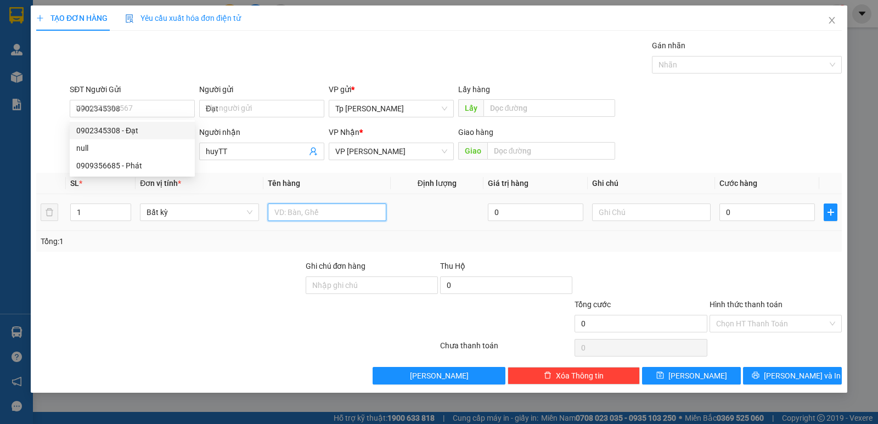
click at [298, 210] on input "text" at bounding box center [327, 213] width 119 height 18
type input "1H xám - PK đồng hồ"
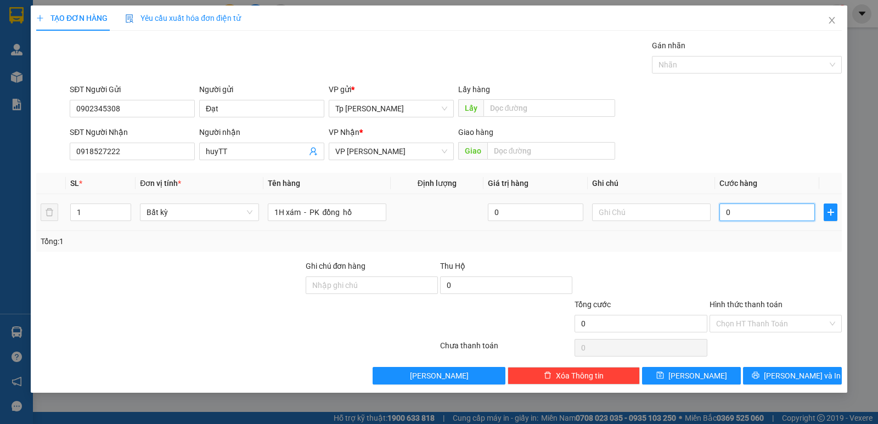
click at [745, 213] on input "0" at bounding box center [768, 213] width 96 height 18
click at [766, 255] on div "Transit Pickup Surcharge Ids Transit Deliver Surcharge Ids Transit Deliver Surc…" at bounding box center [439, 212] width 806 height 345
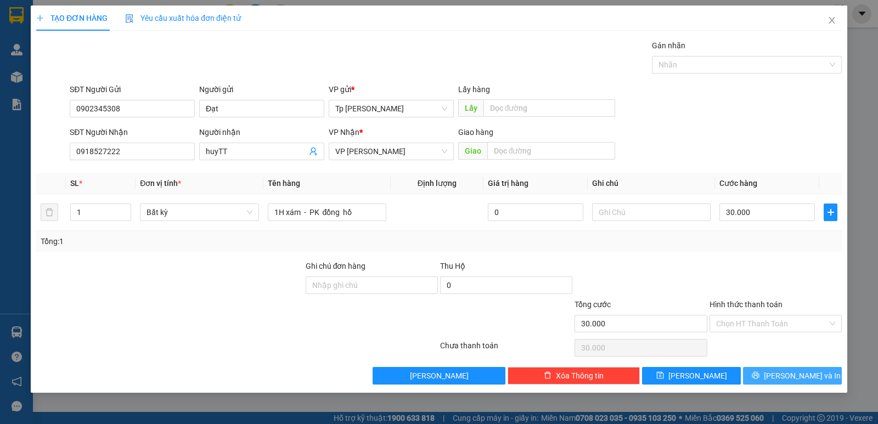
click at [760, 372] on icon "printer" at bounding box center [756, 376] width 8 height 8
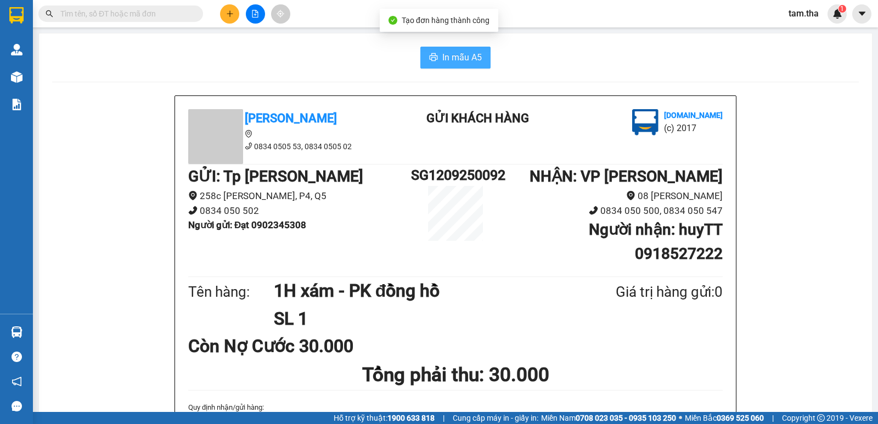
click at [454, 52] on span "In mẫu A5" at bounding box center [462, 57] width 40 height 14
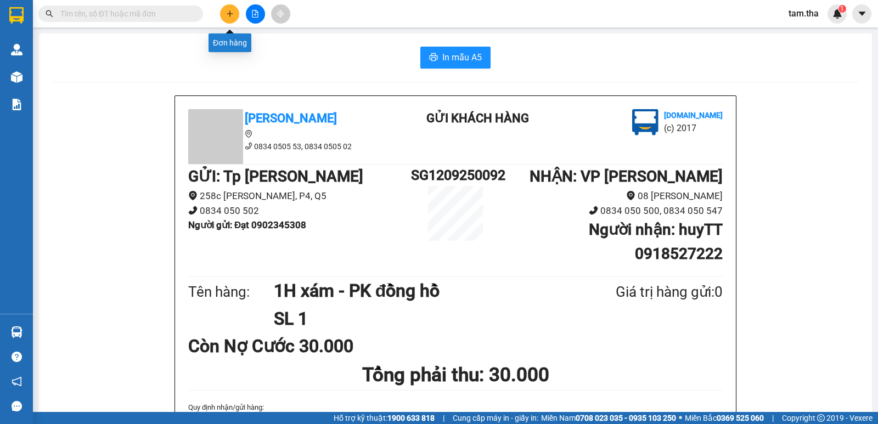
click at [235, 18] on button at bounding box center [229, 13] width 19 height 19
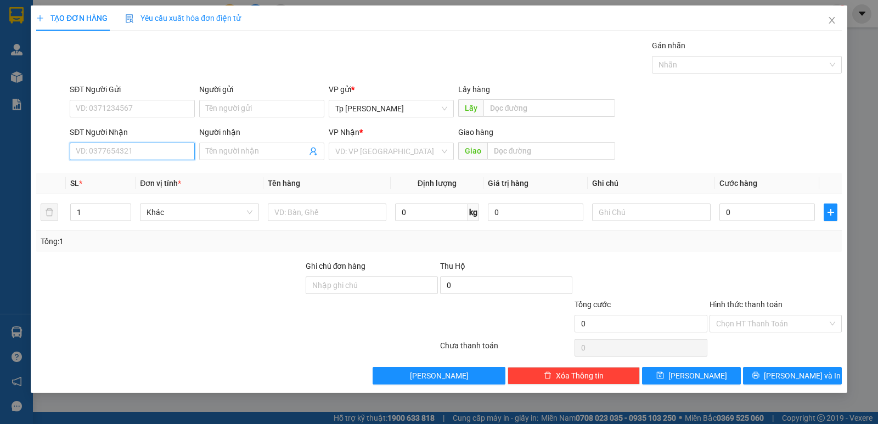
click at [165, 153] on input "SĐT Người Nhận" at bounding box center [132, 152] width 125 height 18
click at [146, 176] on div "0358662777 - a dorPR.RăngSứ" at bounding box center [132, 173] width 112 height 12
drag, startPoint x: 138, startPoint y: 123, endPoint x: 142, endPoint y: 102, distance: 21.7
click at [141, 110] on form "SĐT Người Gửi VD: 0371234567 Người gửi Tên người gửi VP gửi * Tp Hồ Chí Minh Lấ…" at bounding box center [439, 123] width 806 height 81
click at [142, 102] on input "SĐT Người Gửi" at bounding box center [132, 109] width 125 height 18
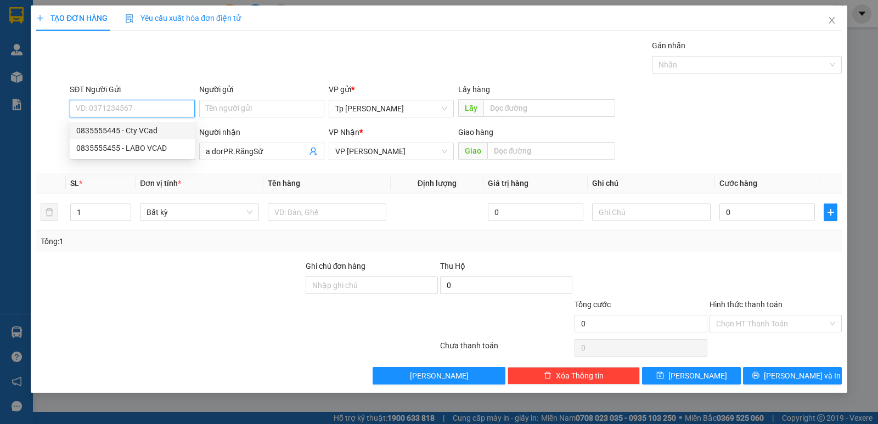
click at [154, 134] on div "0835555445 - Cty VCad" at bounding box center [132, 131] width 112 height 12
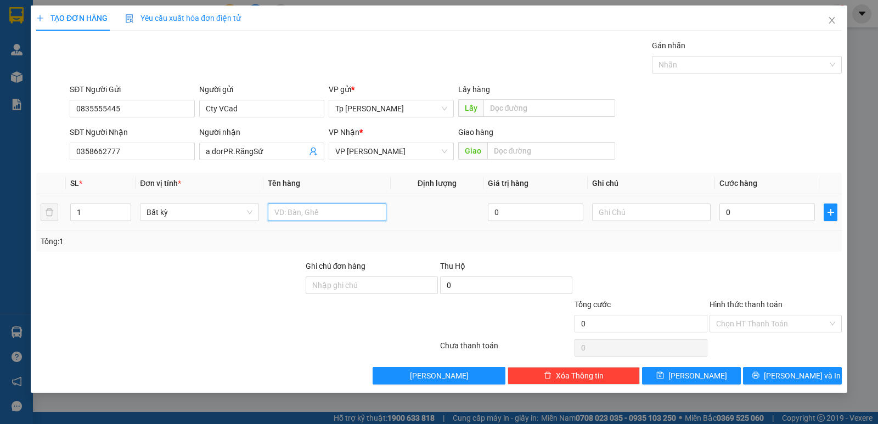
click at [298, 220] on input "text" at bounding box center [327, 213] width 119 height 18
click at [324, 212] on input "1Hkeo vàng -0 răng" at bounding box center [327, 213] width 119 height 18
click at [655, 209] on input "text" at bounding box center [651, 213] width 119 height 18
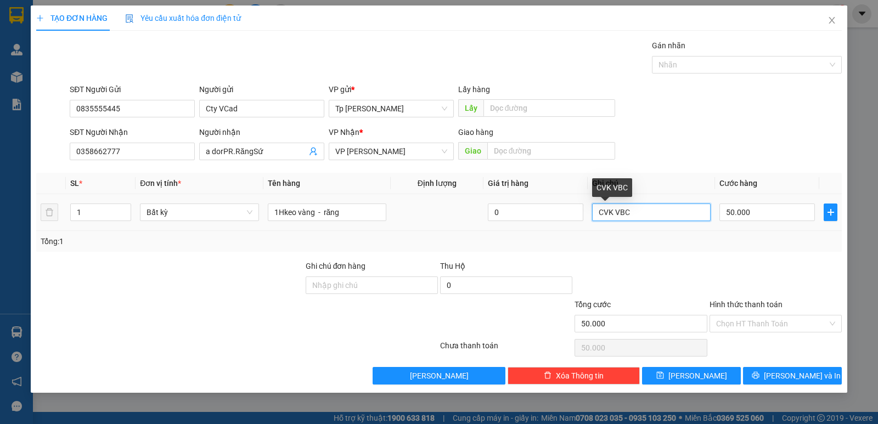
click at [603, 218] on input "CVK VBC" at bounding box center [651, 213] width 119 height 18
click at [759, 328] on input "Hình thức thanh toán" at bounding box center [771, 324] width 111 height 16
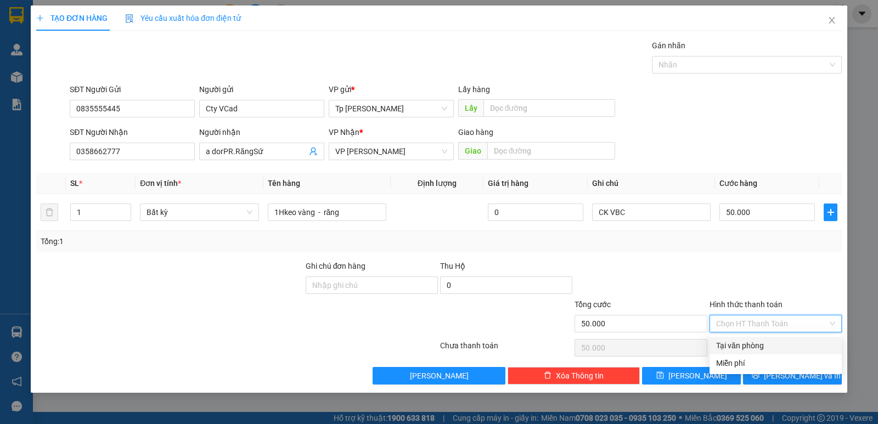
drag, startPoint x: 766, startPoint y: 341, endPoint x: 777, endPoint y: 366, distance: 26.8
click at [766, 343] on div "Tại văn phòng" at bounding box center [775, 346] width 119 height 12
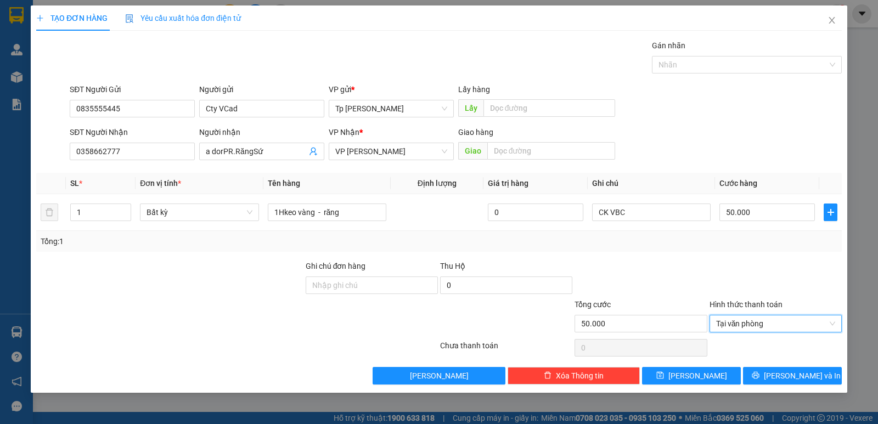
click at [782, 366] on div "Transit Pickup Surcharge Ids Transit Deliver Surcharge Ids Transit Deliver Surc…" at bounding box center [439, 212] width 806 height 345
click at [783, 368] on button "Lưu và In" at bounding box center [792, 376] width 99 height 18
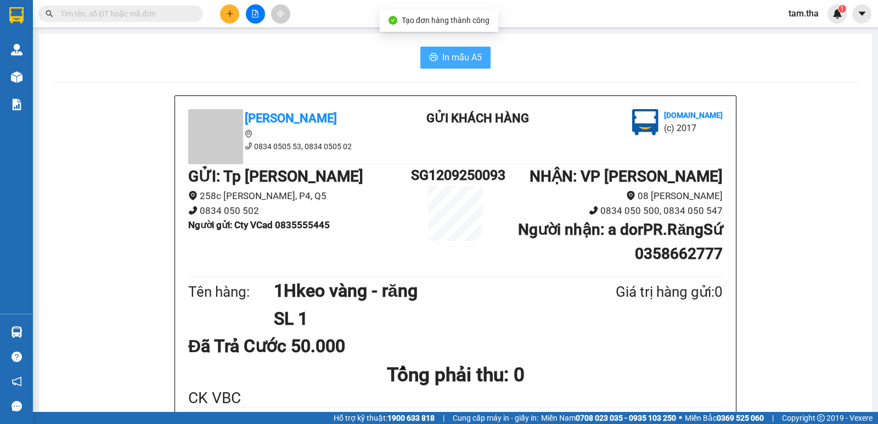
click at [453, 66] on button "In mẫu A5" at bounding box center [455, 58] width 70 height 22
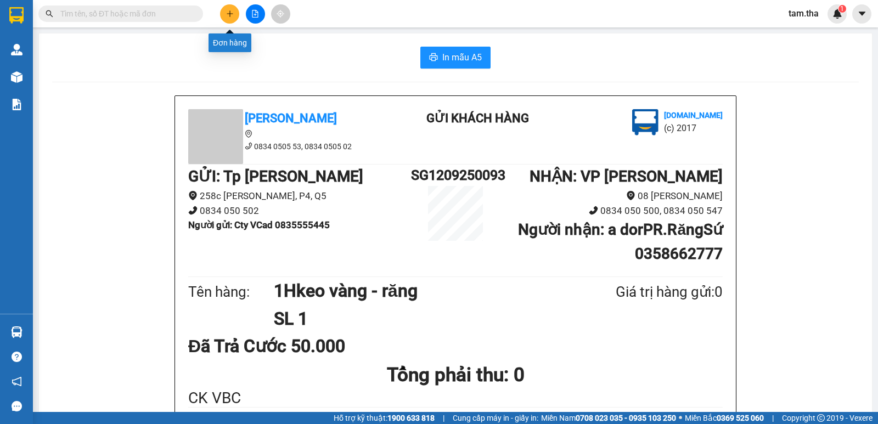
click at [231, 5] on button at bounding box center [229, 13] width 19 height 19
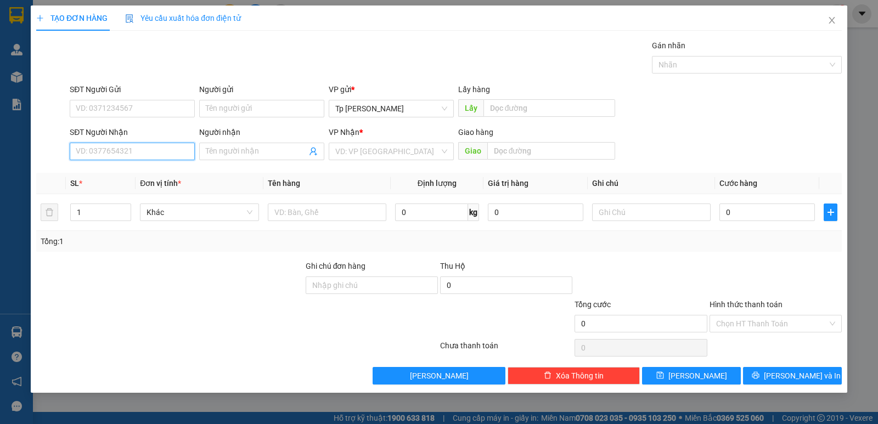
click at [178, 157] on input "SĐT Người Nhận" at bounding box center [132, 152] width 125 height 18
click at [155, 173] on div "0368384245 - TRANG. hoa" at bounding box center [132, 173] width 112 height 12
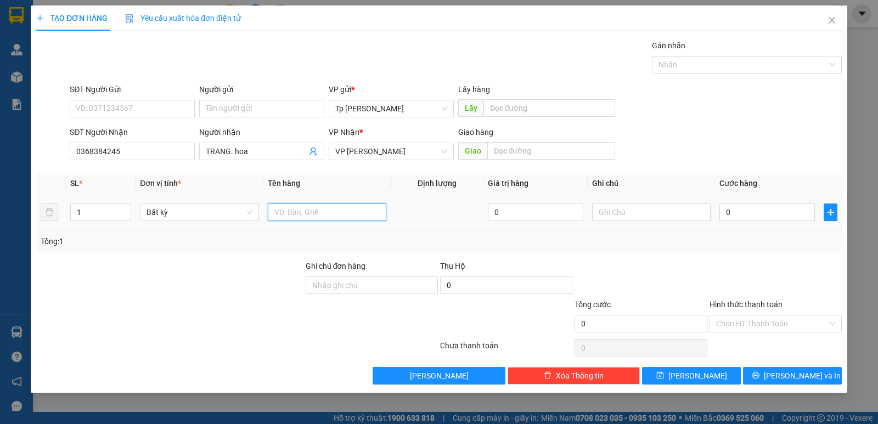
click at [334, 209] on input "text" at bounding box center [327, 213] width 119 height 18
click at [804, 212] on input "0" at bounding box center [768, 213] width 96 height 18
click at [776, 227] on td "100.000" at bounding box center [767, 212] width 104 height 37
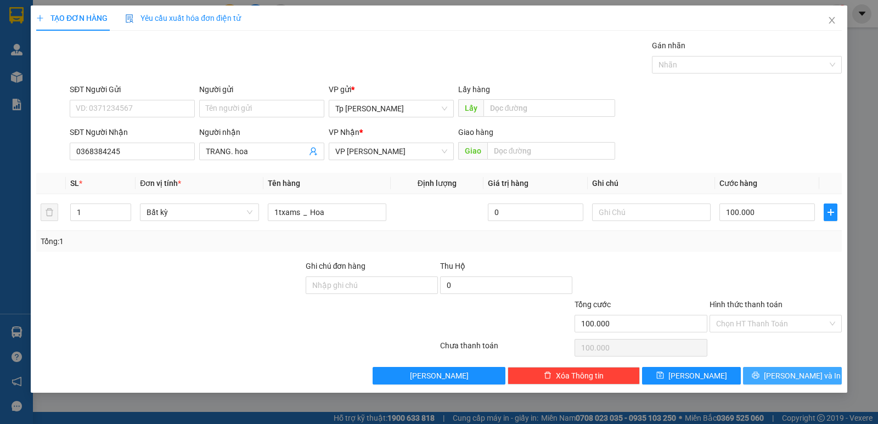
drag, startPoint x: 799, startPoint y: 375, endPoint x: 669, endPoint y: 298, distance: 151.6
click at [798, 375] on span "Lưu và In" at bounding box center [802, 376] width 77 height 12
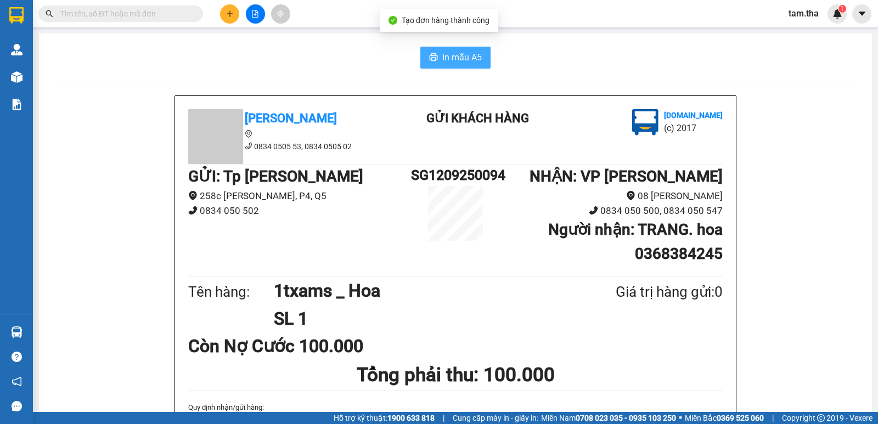
click at [426, 65] on button "In mẫu A5" at bounding box center [455, 58] width 70 height 22
click at [228, 24] on div "Kết quả tìm kiếm ( 34 ) Bộ lọc Mã ĐH Trạng thái Món hàng Thu hộ Tổng cước Chưa …" at bounding box center [439, 13] width 878 height 27
click at [229, 10] on icon "plus" at bounding box center [230, 14] width 8 height 8
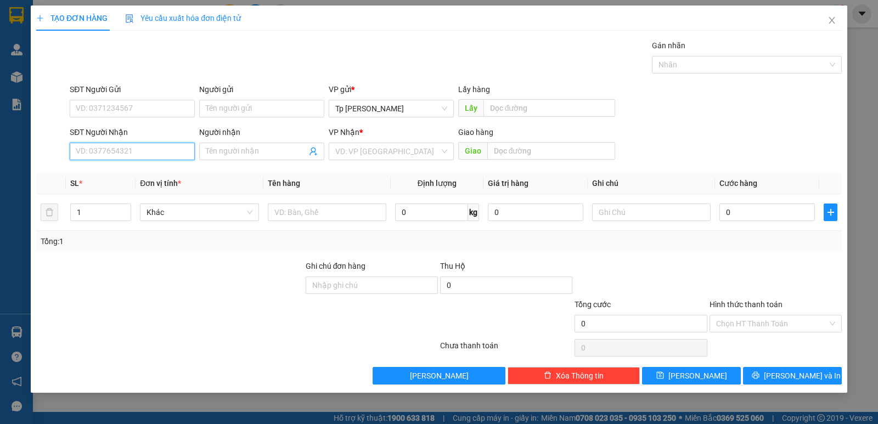
drag, startPoint x: 170, startPoint y: 158, endPoint x: 199, endPoint y: 116, distance: 50.5
click at [170, 157] on input "SĐT Người Nhận" at bounding box center [132, 152] width 125 height 18
drag, startPoint x: 92, startPoint y: 176, endPoint x: 128, endPoint y: 128, distance: 59.6
click at [94, 174] on div "0916365593 - a lộc" at bounding box center [132, 173] width 112 height 12
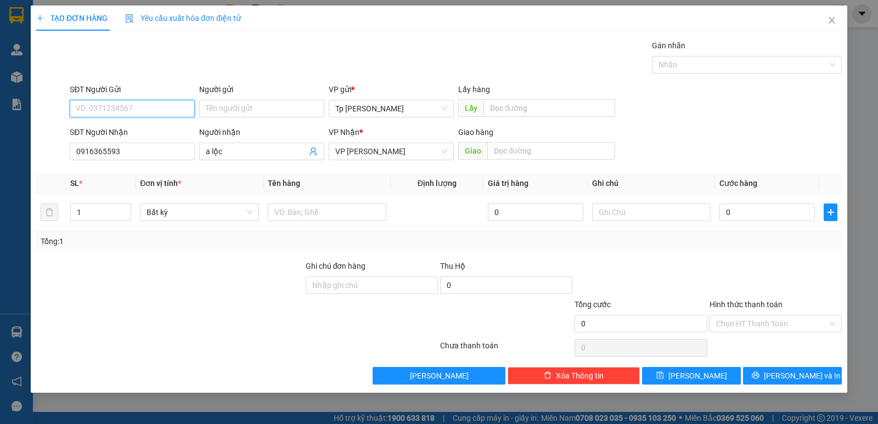
click at [125, 115] on input "SĐT Người Gửi" at bounding box center [132, 109] width 125 height 18
click at [169, 127] on div "0899000001 - TH ngôi Sao" at bounding box center [132, 131] width 112 height 12
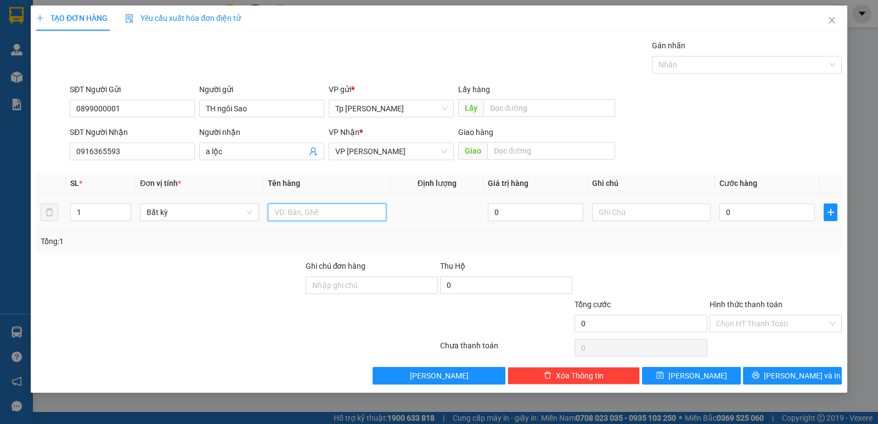
click at [339, 211] on input "text" at bounding box center [327, 213] width 119 height 18
click at [734, 208] on input "0" at bounding box center [768, 213] width 96 height 18
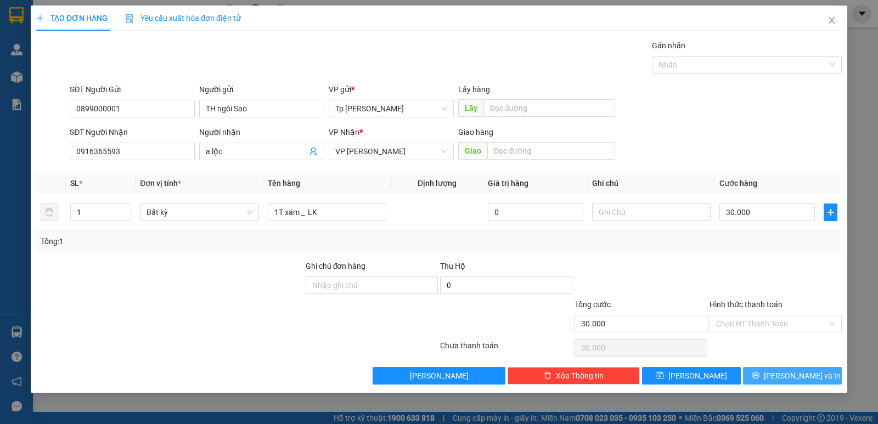
drag, startPoint x: 786, startPoint y: 379, endPoint x: 755, endPoint y: 367, distance: 33.5
click at [784, 380] on span "Lưu và In" at bounding box center [802, 376] width 77 height 12
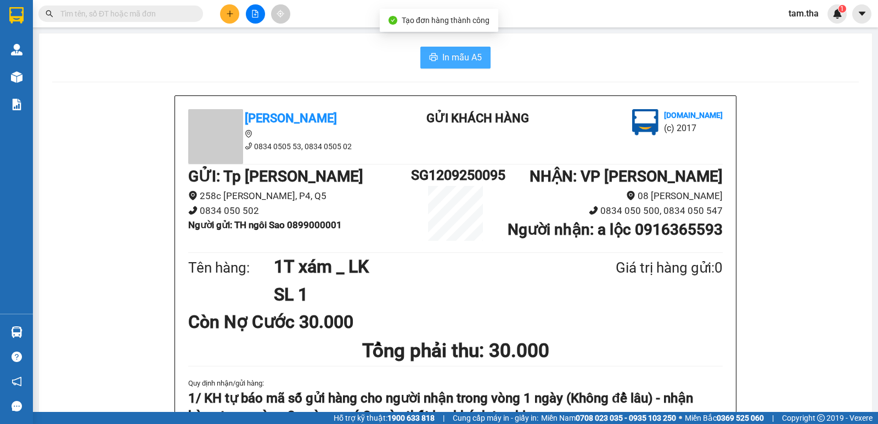
click at [478, 62] on button "In mẫu A5" at bounding box center [455, 58] width 70 height 22
click at [234, 15] on button at bounding box center [229, 13] width 19 height 19
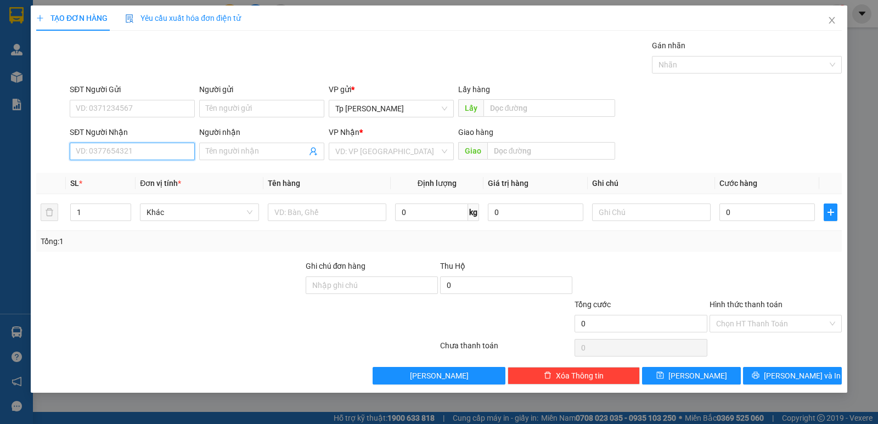
click at [136, 151] on input "SĐT Người Nhận" at bounding box center [132, 152] width 125 height 18
drag, startPoint x: 146, startPoint y: 171, endPoint x: 167, endPoint y: 184, distance: 24.7
click at [146, 175] on div "0933111451 - AnhĐẩu" at bounding box center [132, 173] width 112 height 12
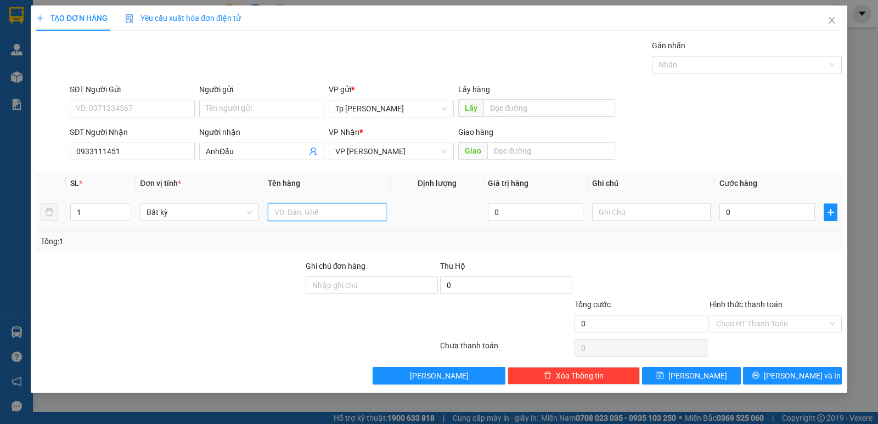
drag, startPoint x: 289, startPoint y: 216, endPoint x: 283, endPoint y: 215, distance: 6.7
click at [285, 216] on input "text" at bounding box center [327, 213] width 119 height 18
click at [732, 218] on input "0" at bounding box center [768, 213] width 96 height 18
click at [733, 236] on div "Tổng: 1" at bounding box center [439, 241] width 797 height 12
drag, startPoint x: 758, startPoint y: 317, endPoint x: 767, endPoint y: 327, distance: 12.8
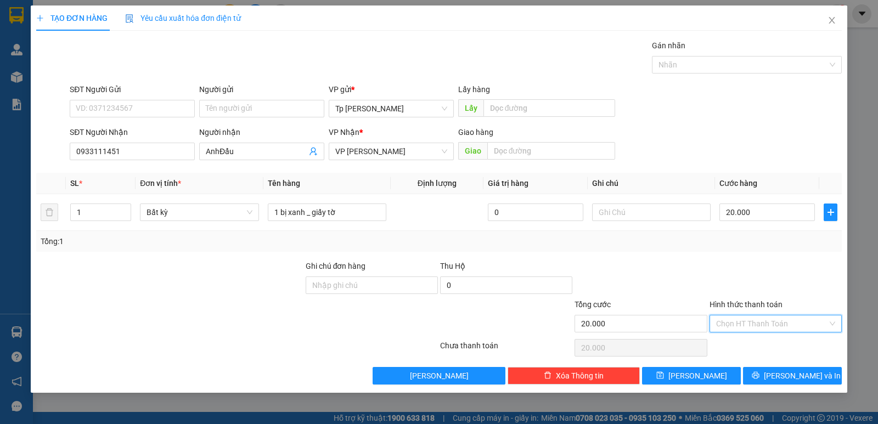
click at [758, 318] on input "Hình thức thanh toán" at bounding box center [771, 324] width 111 height 16
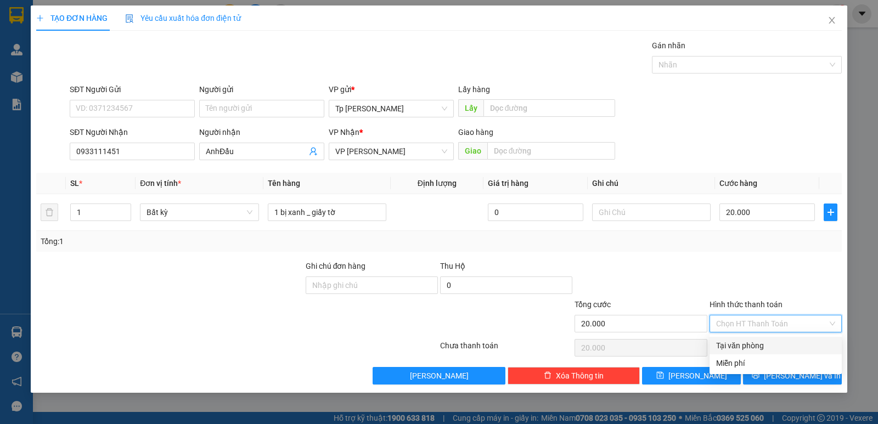
click at [774, 344] on div "Tại văn phòng" at bounding box center [775, 346] width 119 height 12
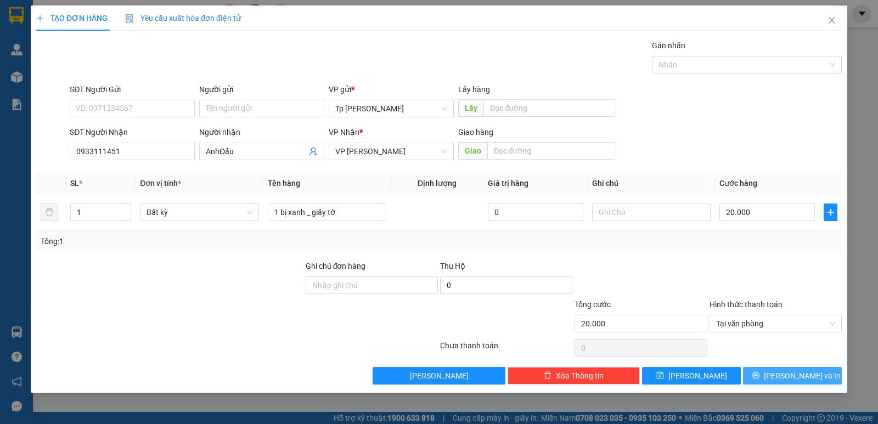
click at [772, 384] on button "Lưu và In" at bounding box center [792, 376] width 99 height 18
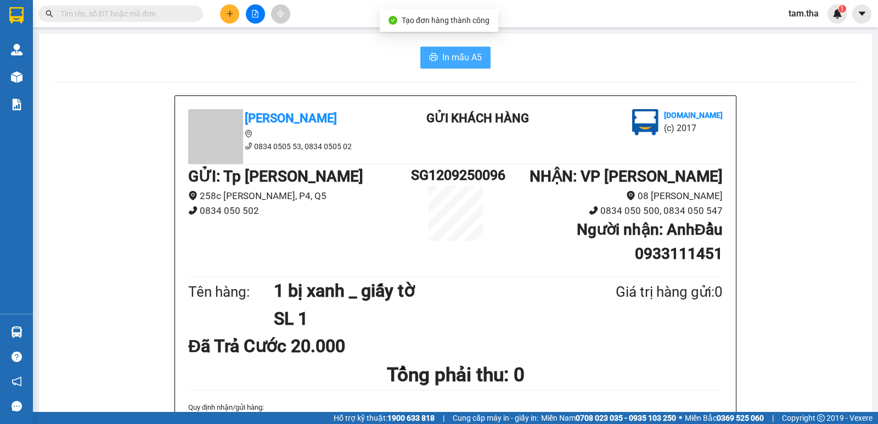
click at [473, 54] on span "In mẫu A5" at bounding box center [462, 57] width 40 height 14
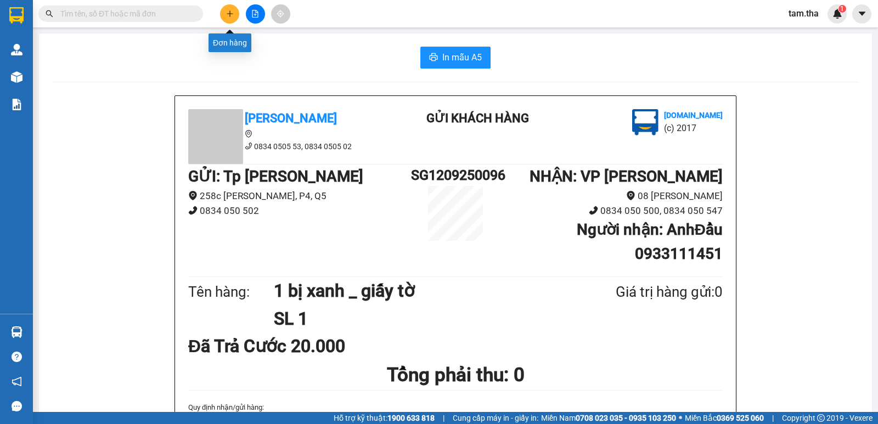
click at [233, 10] on button at bounding box center [229, 13] width 19 height 19
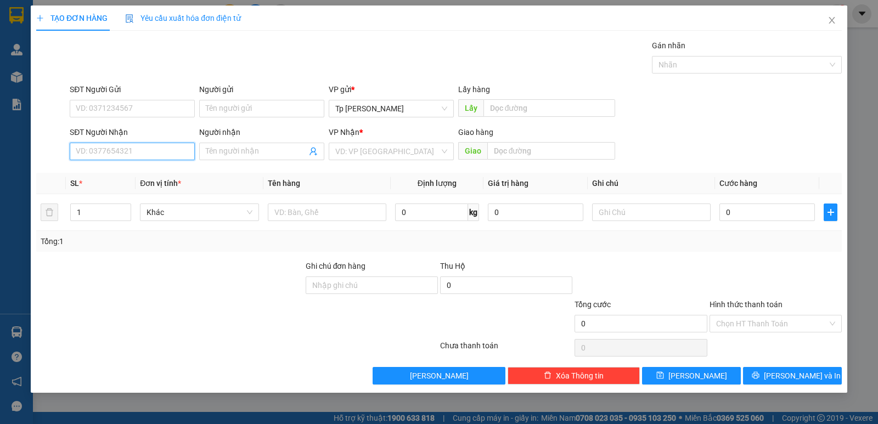
click at [156, 145] on input "SĐT Người Nhận" at bounding box center [132, 152] width 125 height 18
click at [158, 177] on div "0983454636 - minh.QA" at bounding box center [132, 173] width 112 height 12
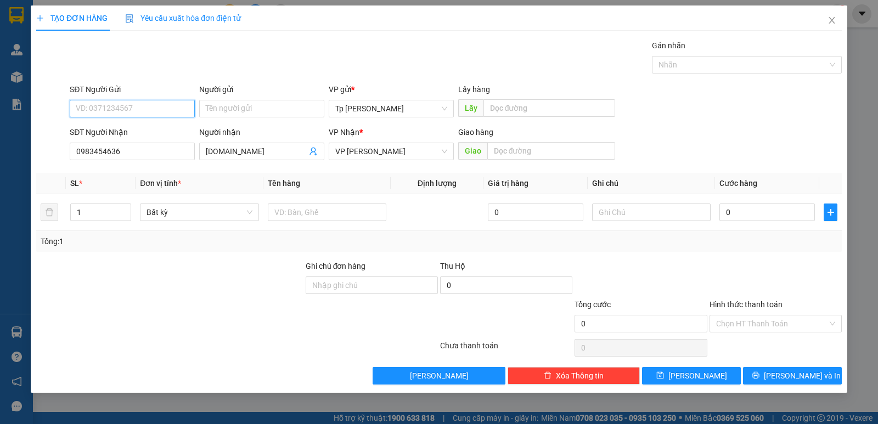
click at [144, 102] on input "SĐT Người Gửi" at bounding box center [132, 109] width 125 height 18
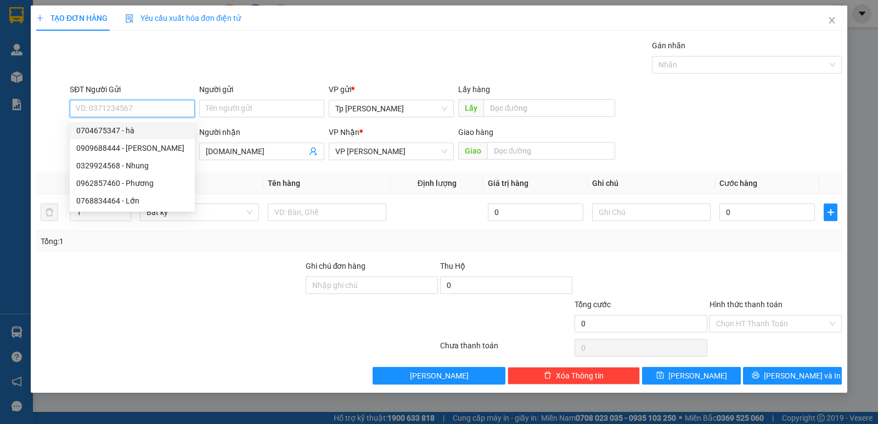
click at [157, 132] on div "0704675347 - hà" at bounding box center [132, 131] width 112 height 12
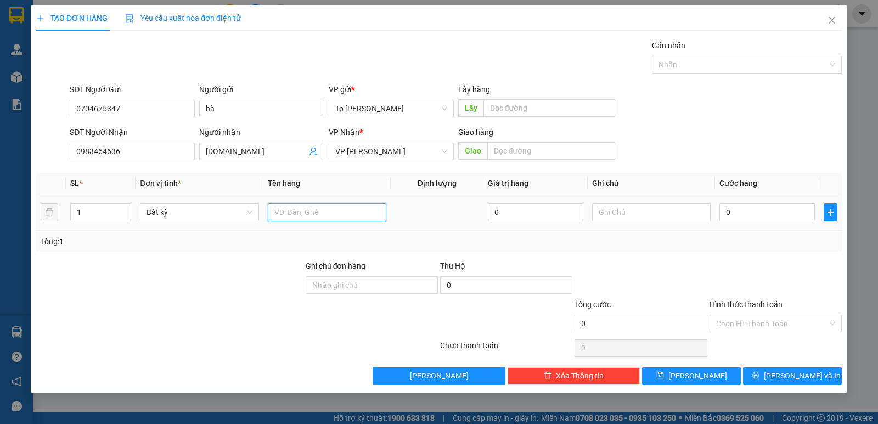
drag, startPoint x: 357, startPoint y: 212, endPoint x: 345, endPoint y: 205, distance: 14.3
click at [351, 208] on input "text" at bounding box center [327, 213] width 119 height 18
click at [744, 210] on input "0" at bounding box center [768, 213] width 96 height 18
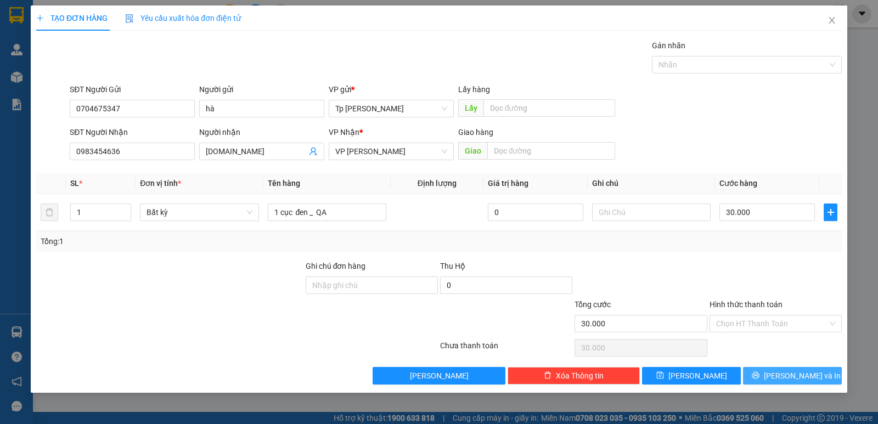
click at [757, 373] on button "Lưu và In" at bounding box center [792, 376] width 99 height 18
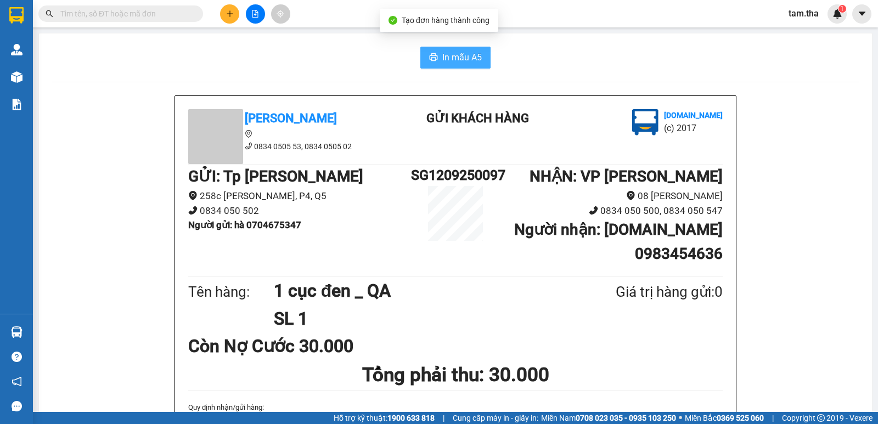
click at [466, 49] on button "In mẫu A5" at bounding box center [455, 58] width 70 height 22
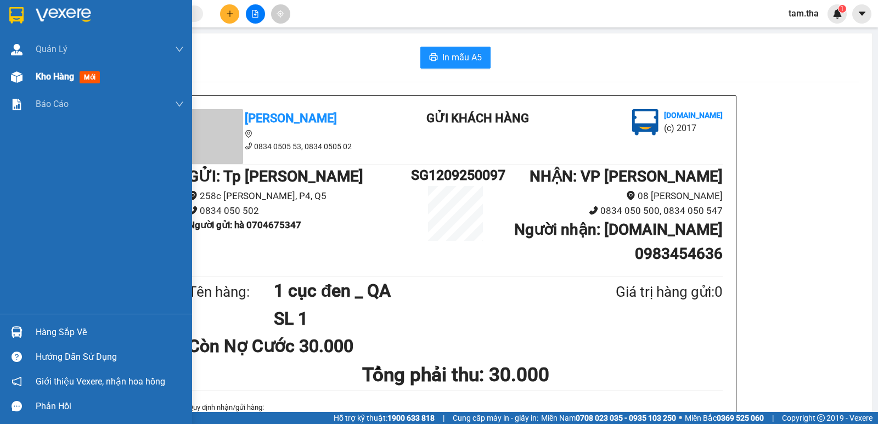
click at [19, 75] on img at bounding box center [17, 77] width 12 height 12
click at [65, 77] on span "Kho hàng" at bounding box center [55, 76] width 38 height 10
click at [80, 79] on div "Kho hàng mới" at bounding box center [70, 77] width 69 height 14
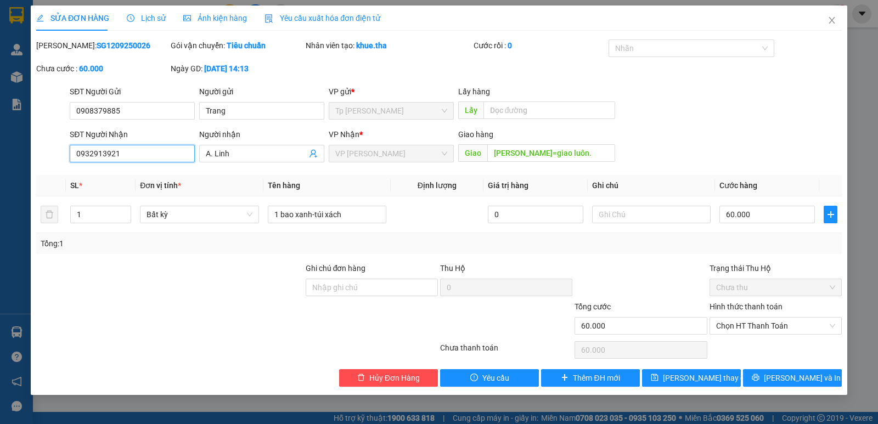
drag, startPoint x: 177, startPoint y: 151, endPoint x: 74, endPoint y: 160, distance: 103.1
click at [74, 160] on input "0932913921" at bounding box center [132, 154] width 125 height 18
click at [505, 156] on input "Phan Rí=giao luôn." at bounding box center [551, 153] width 128 height 18
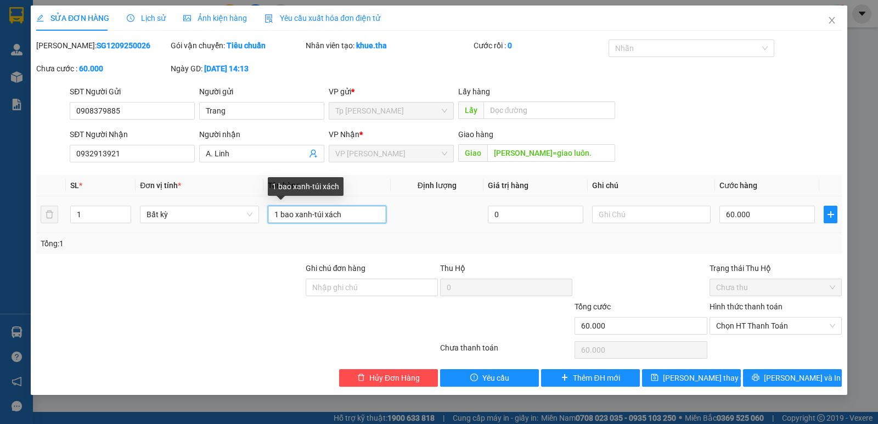
drag, startPoint x: 349, startPoint y: 206, endPoint x: 272, endPoint y: 221, distance: 78.8
click at [271, 222] on input "1 bao xanh-túi xách" at bounding box center [327, 215] width 119 height 18
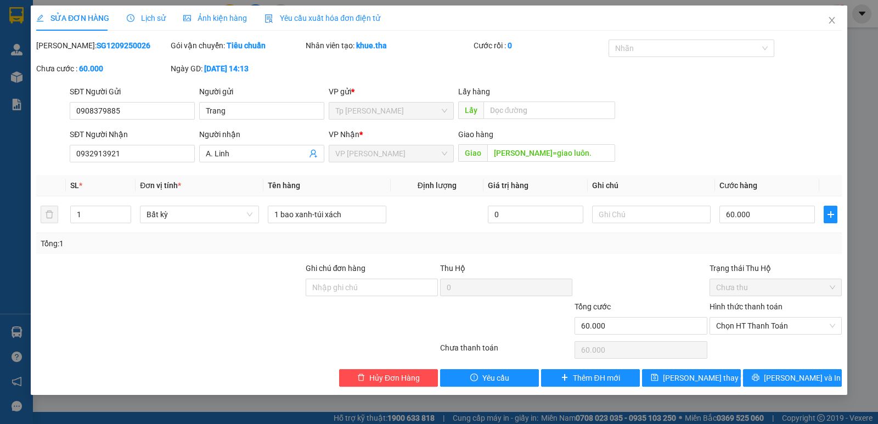
click at [100, 48] on b "SG1209250026" at bounding box center [124, 45] width 54 height 9
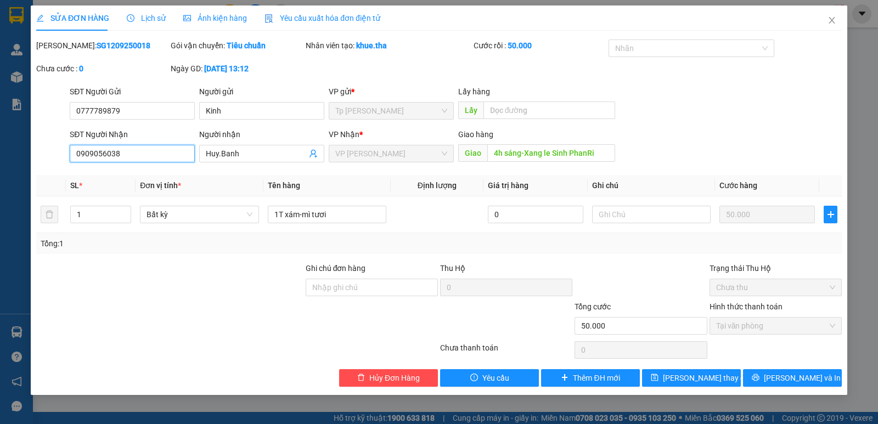
drag, startPoint x: 172, startPoint y: 154, endPoint x: 164, endPoint y: 151, distance: 8.2
click at [7, 158] on div "SỬA ĐƠN HÀNG Lịch sử Ảnh kiện hàng Yêu cầu xuất hóa đơn điện tử Total Paid Fee …" at bounding box center [439, 212] width 878 height 424
click at [573, 156] on input "4h sáng-Xang le Sinh PhanRi" at bounding box center [551, 153] width 128 height 18
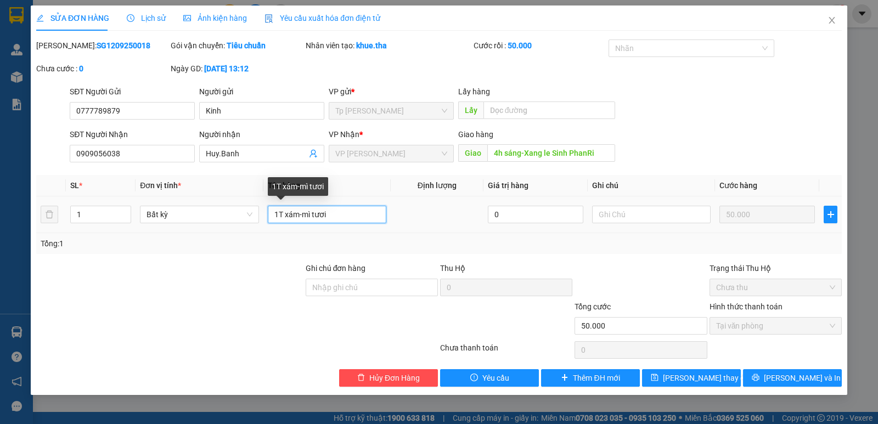
drag, startPoint x: 334, startPoint y: 218, endPoint x: 323, endPoint y: 220, distance: 11.6
click at [261, 218] on tr "1 Bất kỳ 1T xám-mì tươi 0 50.000" at bounding box center [439, 215] width 806 height 37
click at [101, 45] on b "SG1209250018" at bounding box center [124, 45] width 54 height 9
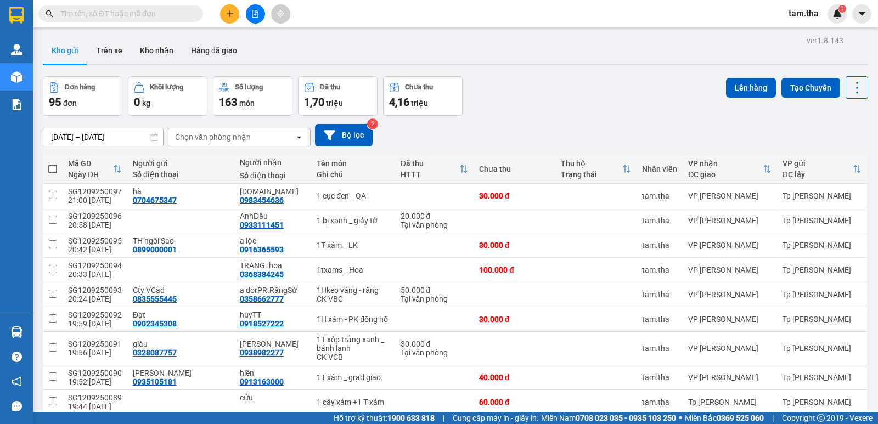
click at [227, 21] on button at bounding box center [229, 13] width 19 height 19
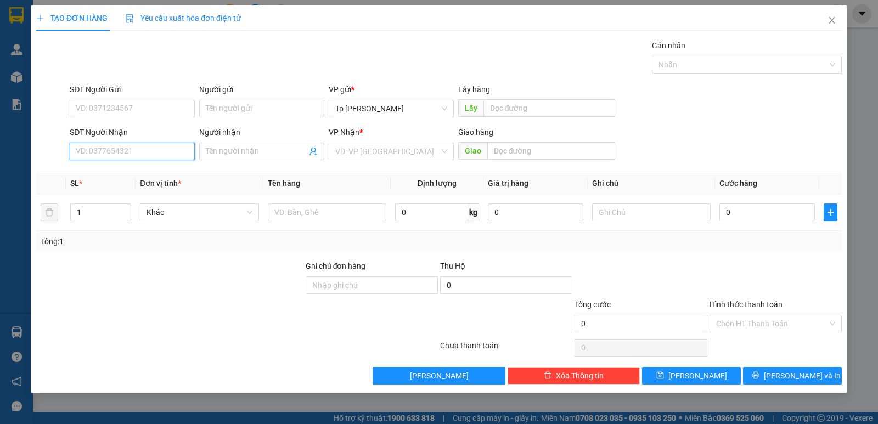
click at [120, 150] on input "SĐT Người Nhận" at bounding box center [132, 152] width 125 height 18
drag, startPoint x: 169, startPoint y: 171, endPoint x: 296, endPoint y: 208, distance: 132.0
click at [170, 179] on div "0967440000 - Cường" at bounding box center [132, 173] width 112 height 12
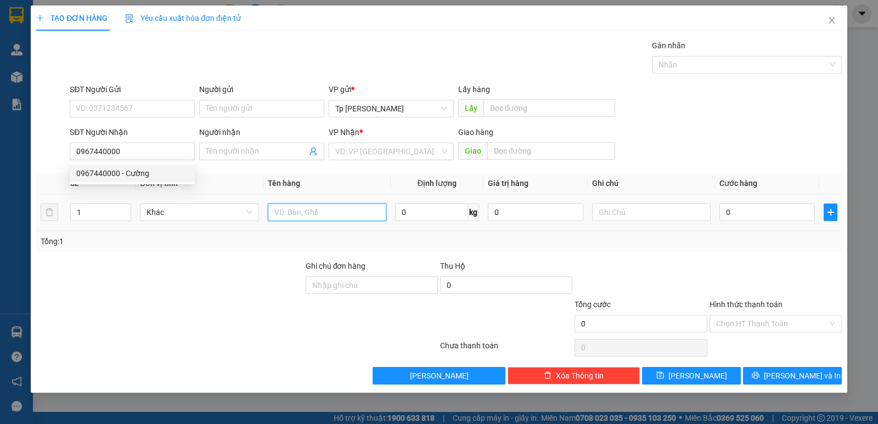
click at [296, 209] on input "text" at bounding box center [327, 213] width 119 height 18
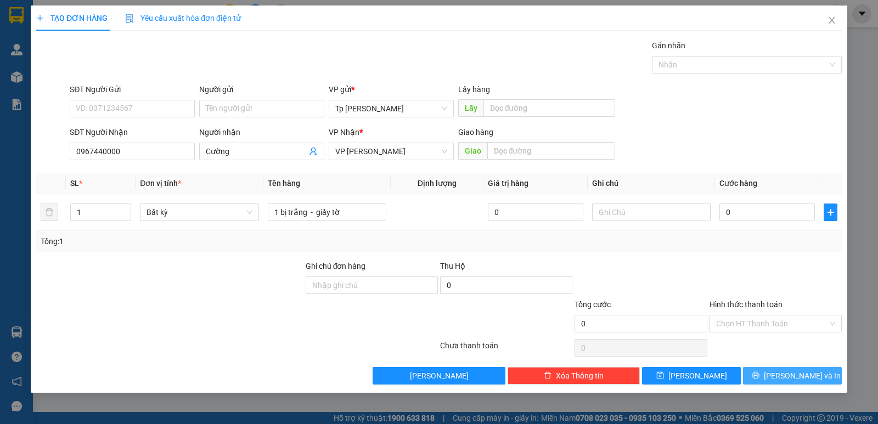
drag, startPoint x: 852, startPoint y: 372, endPoint x: 828, endPoint y: 377, distance: 25.1
click at [853, 372] on div "TẠO ĐƠN HÀNG Yêu cầu xuất hóa đơn điện tử Transit Pickup Surcharge Ids Transit …" at bounding box center [439, 212] width 878 height 424
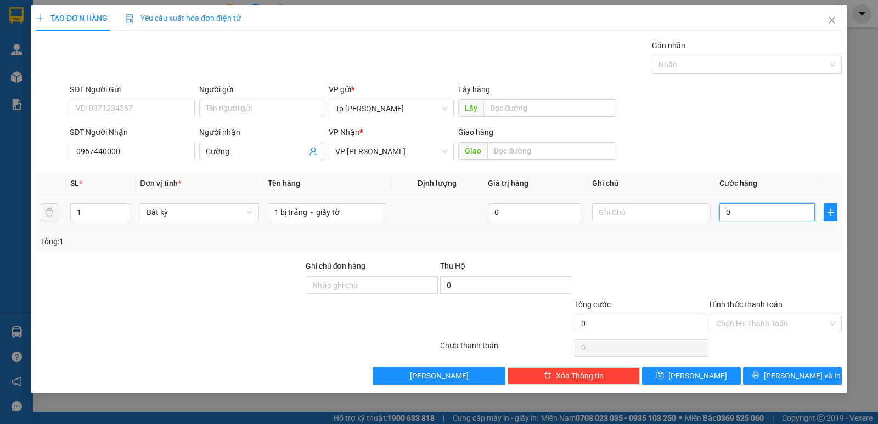
click at [731, 212] on input "0" at bounding box center [768, 213] width 96 height 18
click at [696, 212] on input "text" at bounding box center [651, 213] width 119 height 18
click at [750, 325] on input "Hình thức thanh toán" at bounding box center [771, 324] width 111 height 16
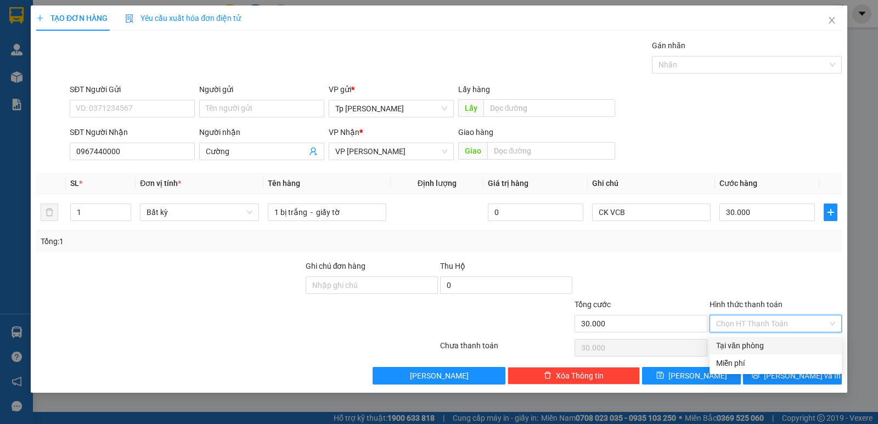
click at [765, 341] on div "Tại văn phòng" at bounding box center [775, 346] width 119 height 12
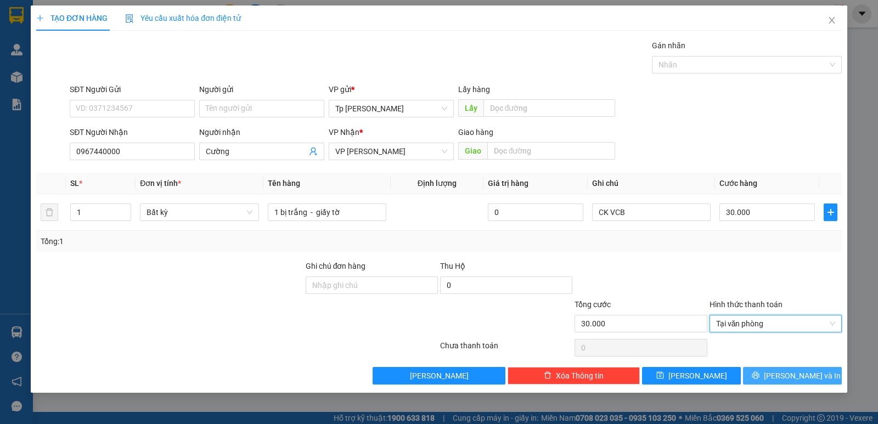
click at [789, 375] on span "Lưu và In" at bounding box center [802, 376] width 77 height 12
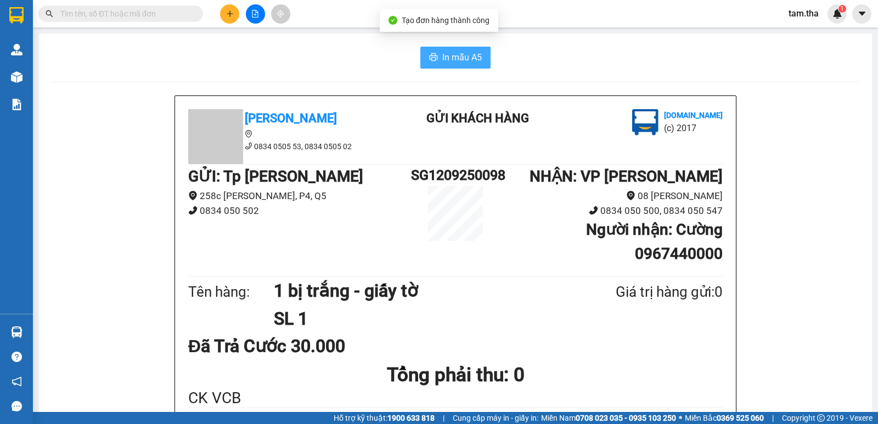
click at [462, 62] on span "In mẫu A5" at bounding box center [462, 57] width 40 height 14
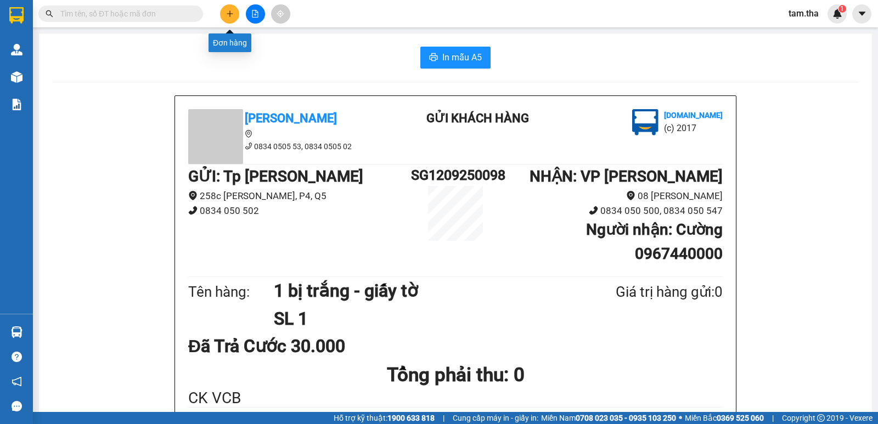
click at [237, 16] on button at bounding box center [229, 13] width 19 height 19
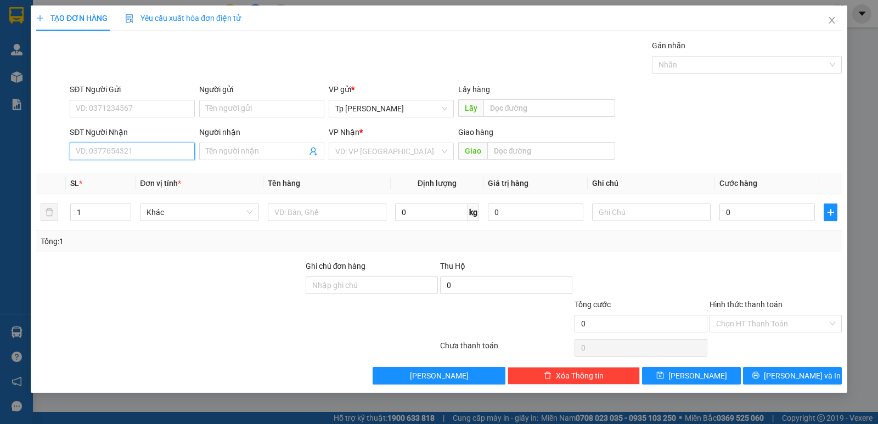
click at [121, 145] on input "SĐT Người Nhận" at bounding box center [132, 152] width 125 height 18
drag, startPoint x: 155, startPoint y: 176, endPoint x: 162, endPoint y: 145, distance: 32.1
click at [157, 176] on div "0918442333 - MAI LINH" at bounding box center [132, 173] width 112 height 12
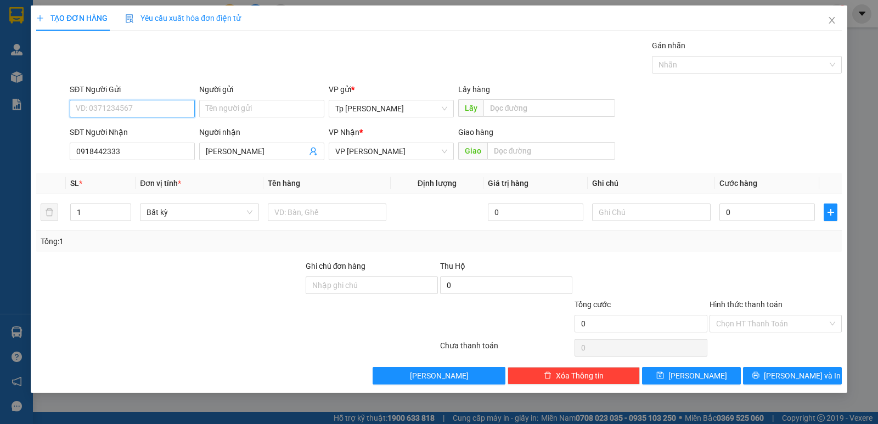
click at [162, 114] on input "SĐT Người Gửi" at bounding box center [132, 109] width 125 height 18
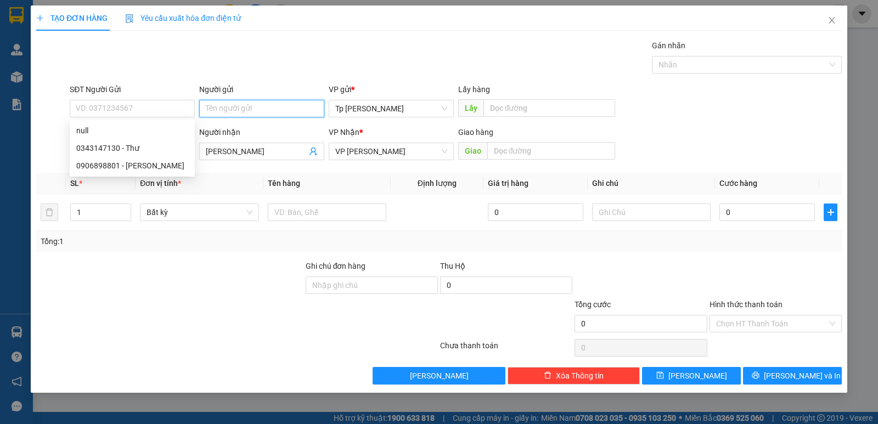
drag, startPoint x: 218, startPoint y: 113, endPoint x: 213, endPoint y: 110, distance: 5.9
click at [213, 110] on input "Người gửi" at bounding box center [261, 109] width 125 height 18
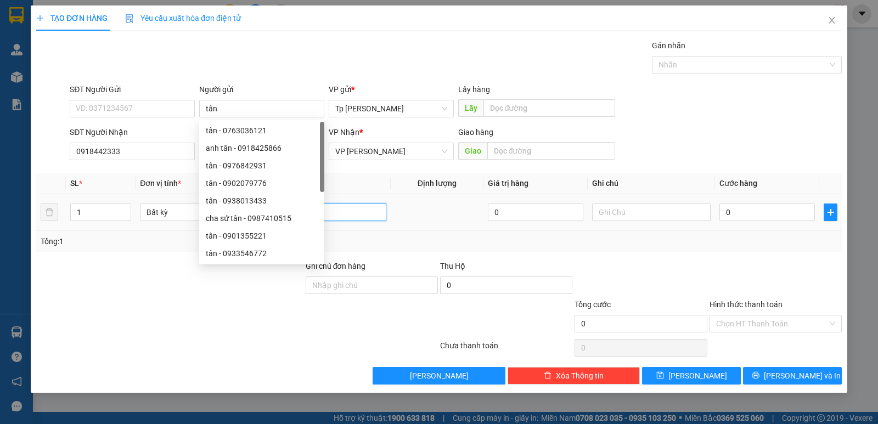
click at [369, 207] on input "text" at bounding box center [327, 213] width 119 height 18
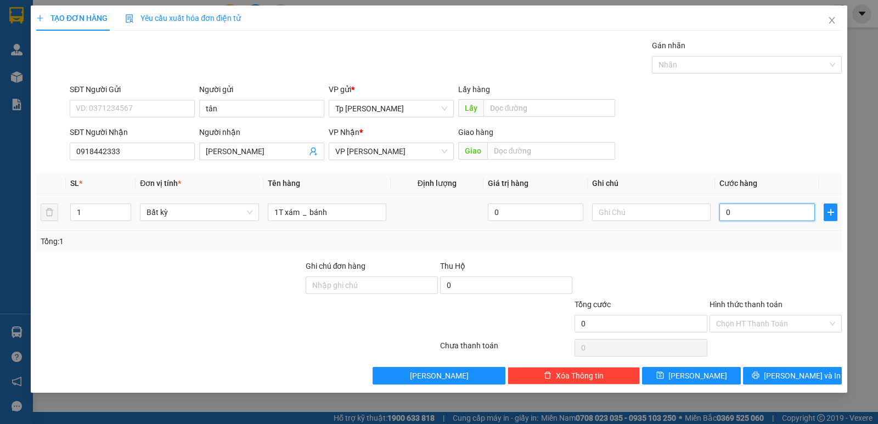
click at [757, 218] on input "0" at bounding box center [768, 213] width 96 height 18
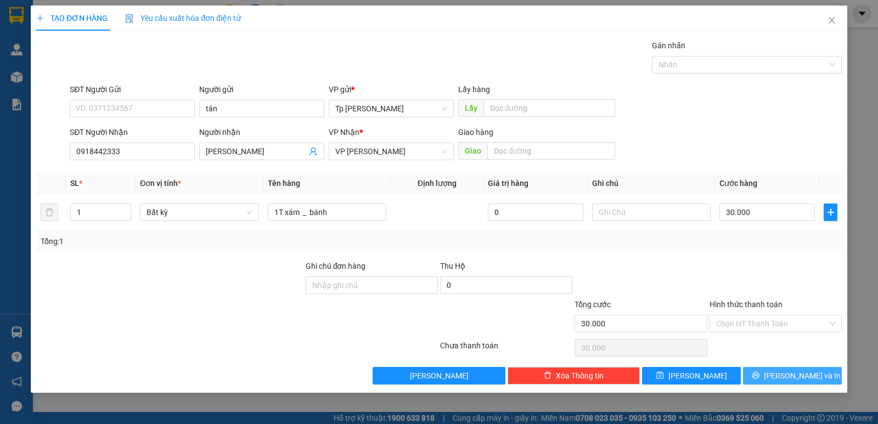
click at [755, 378] on button "Lưu và In" at bounding box center [792, 376] width 99 height 18
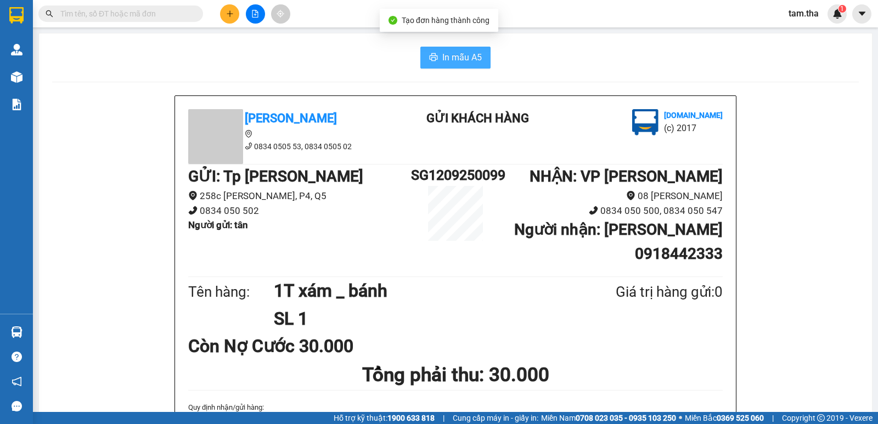
click at [442, 66] on button "In mẫu A5" at bounding box center [455, 58] width 70 height 22
